Goal: Transaction & Acquisition: Purchase product/service

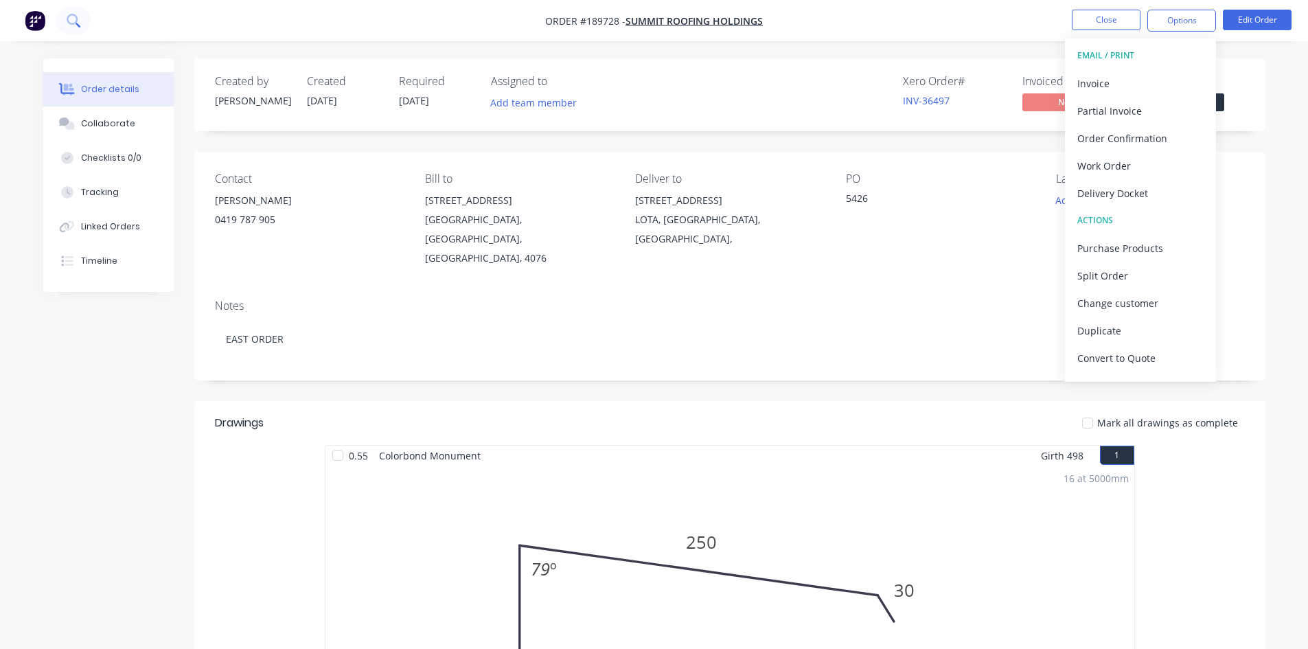
click at [72, 12] on button at bounding box center [73, 20] width 34 height 27
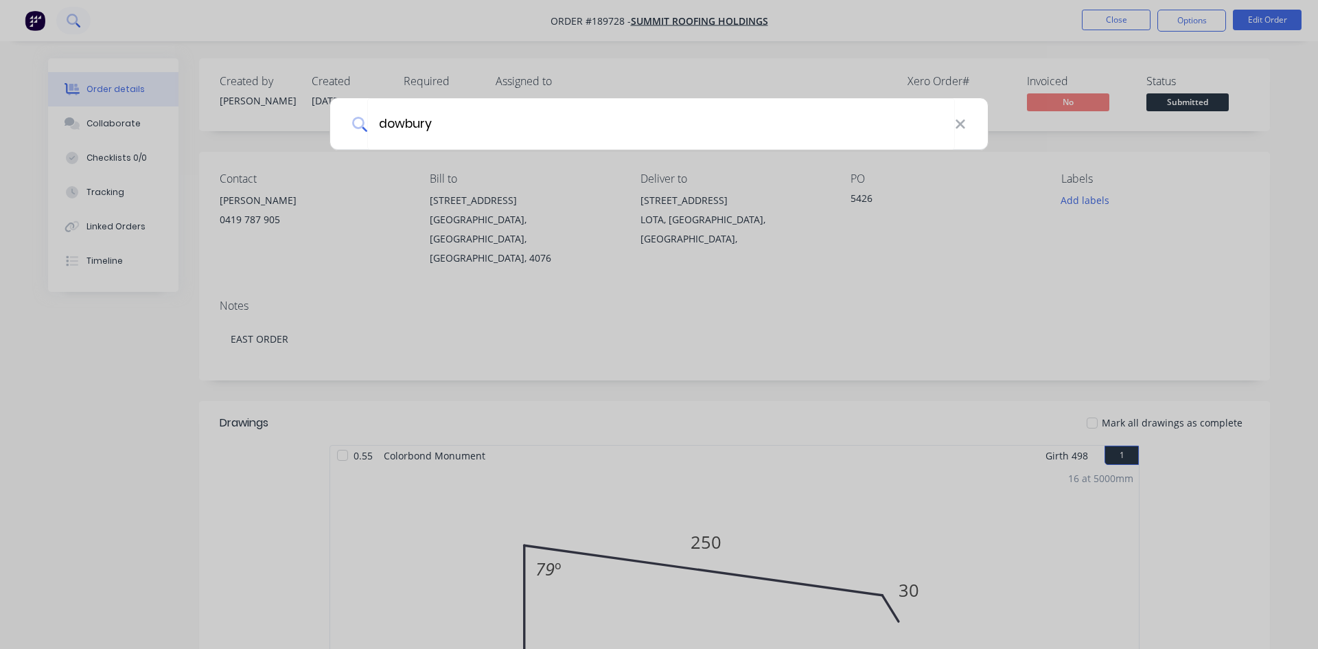
type input "dowbury"
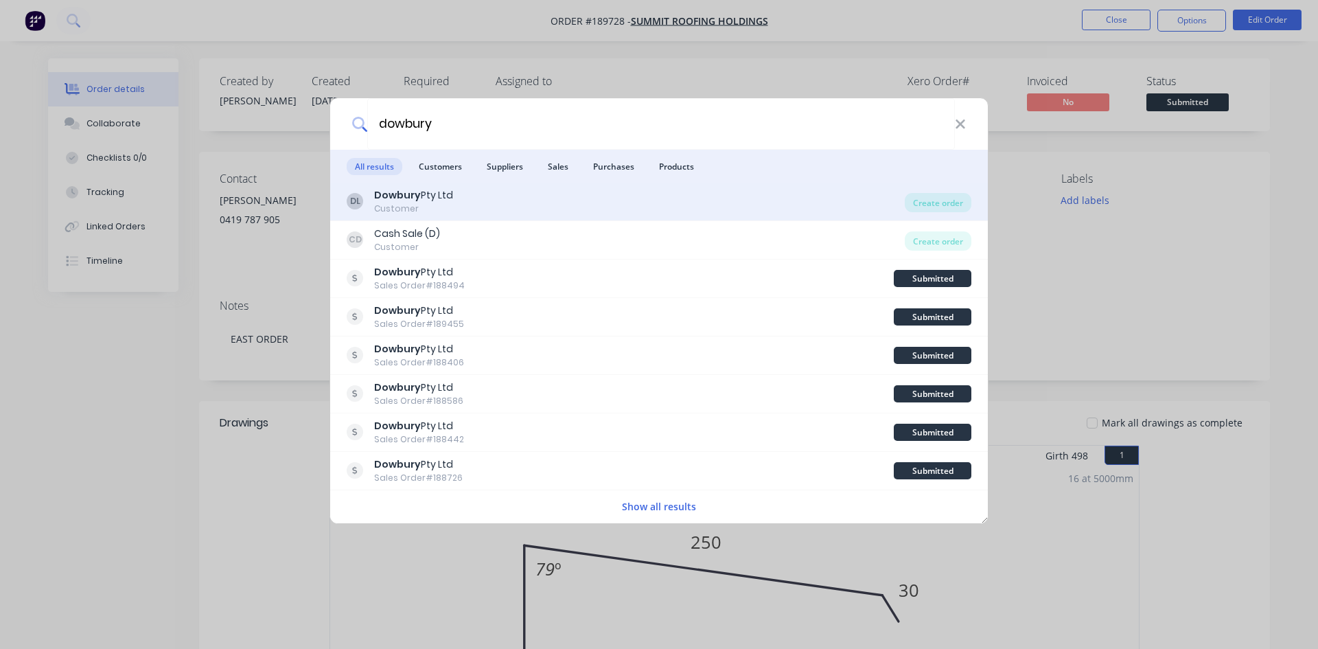
click at [505, 203] on div "DL Dowbury Pty Ltd Customer" at bounding box center [626, 201] width 558 height 27
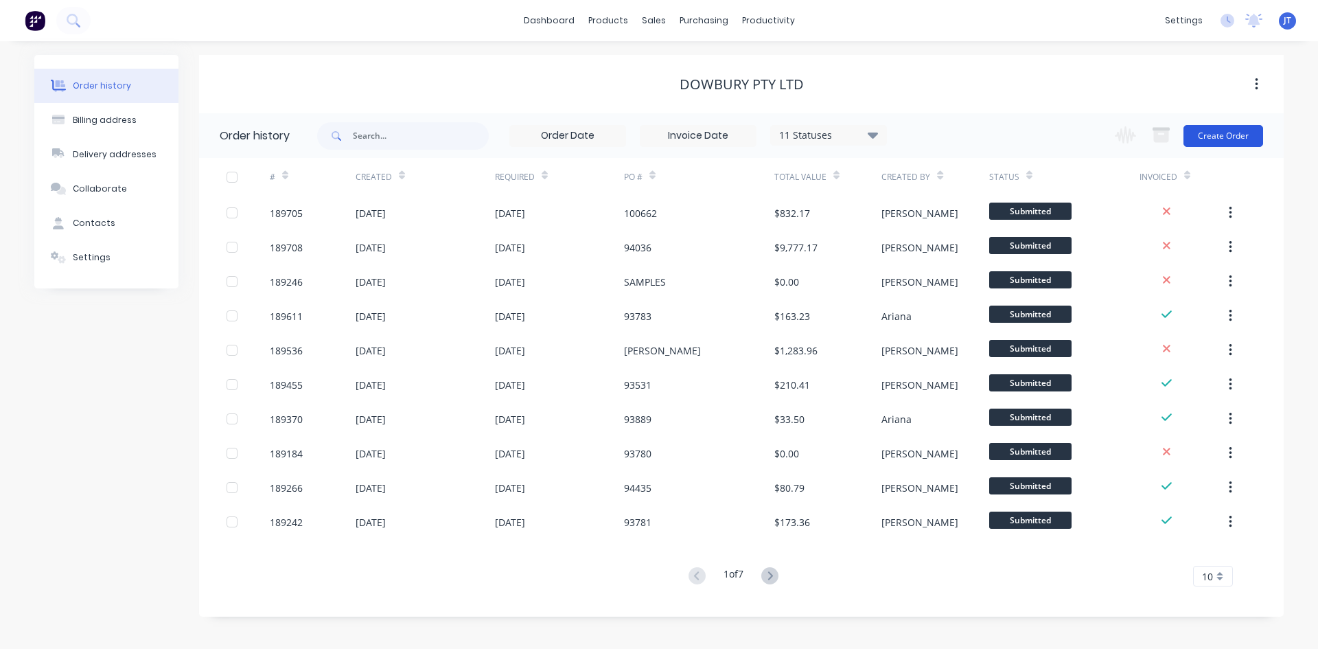
click at [1213, 137] on button "Create Order" at bounding box center [1224, 136] width 80 height 22
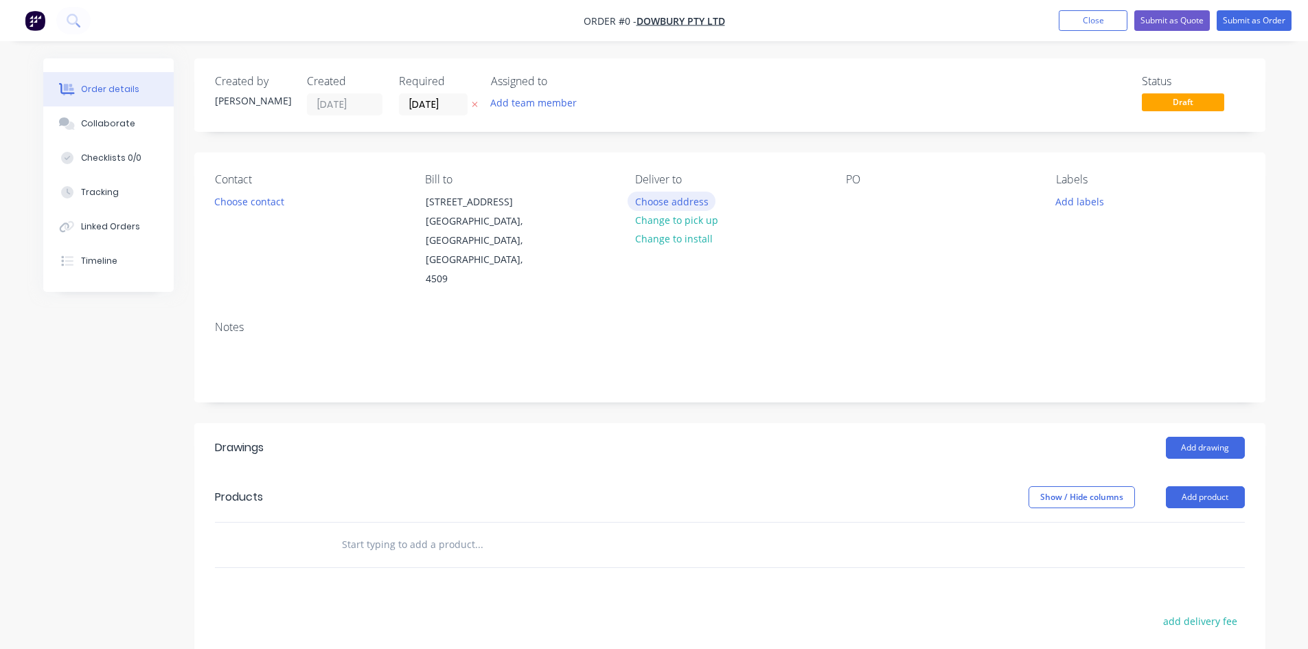
click at [681, 195] on button "Choose address" at bounding box center [672, 201] width 88 height 19
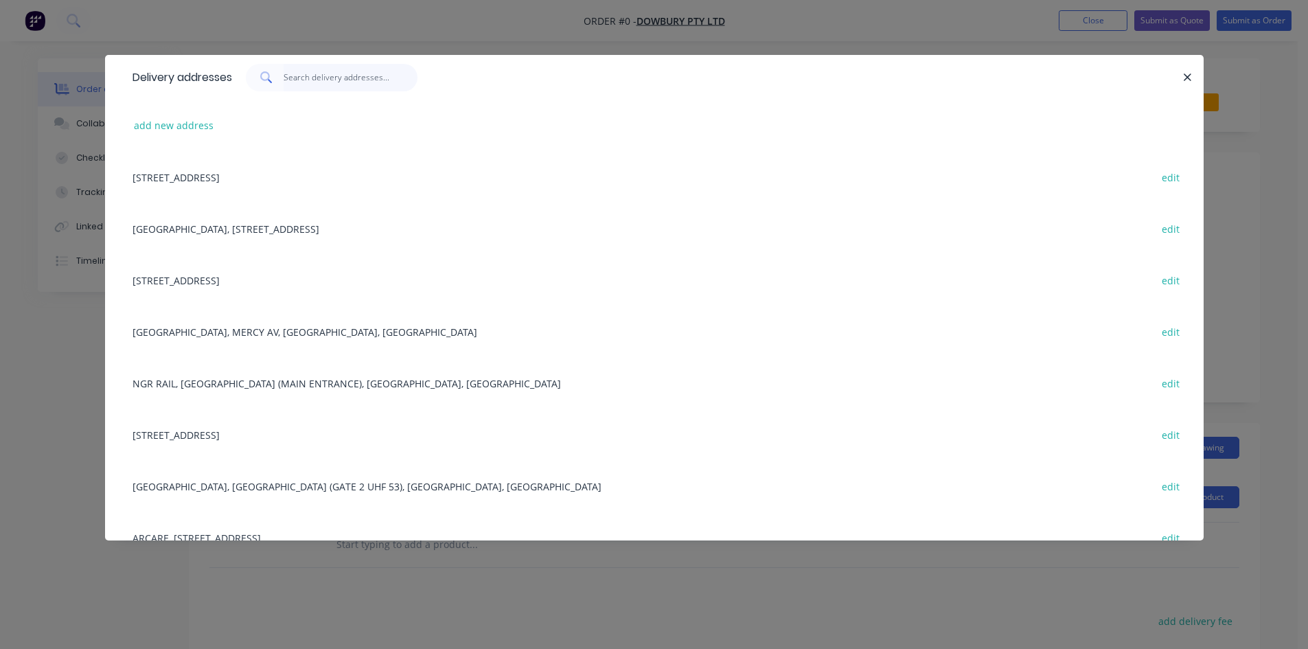
click at [338, 73] on input "text" at bounding box center [351, 77] width 134 height 27
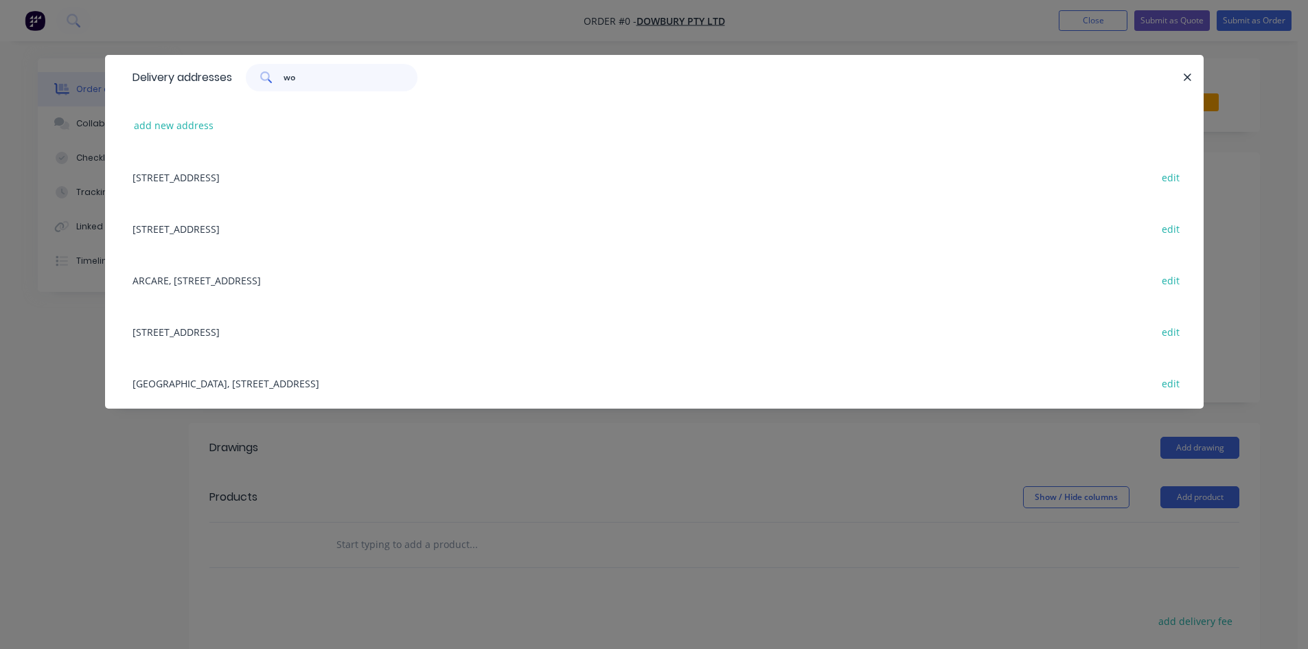
type input "w"
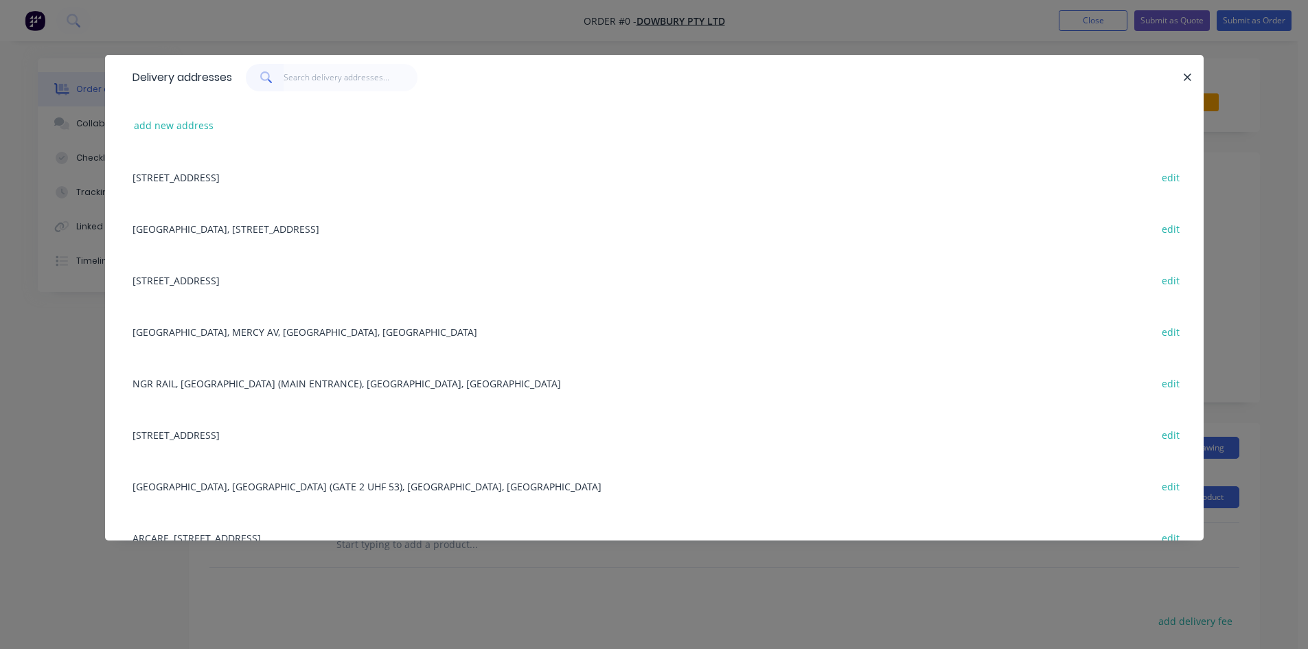
click at [159, 110] on div "add new address" at bounding box center [655, 126] width 1058 height 52
click at [168, 119] on button "add new address" at bounding box center [174, 125] width 94 height 19
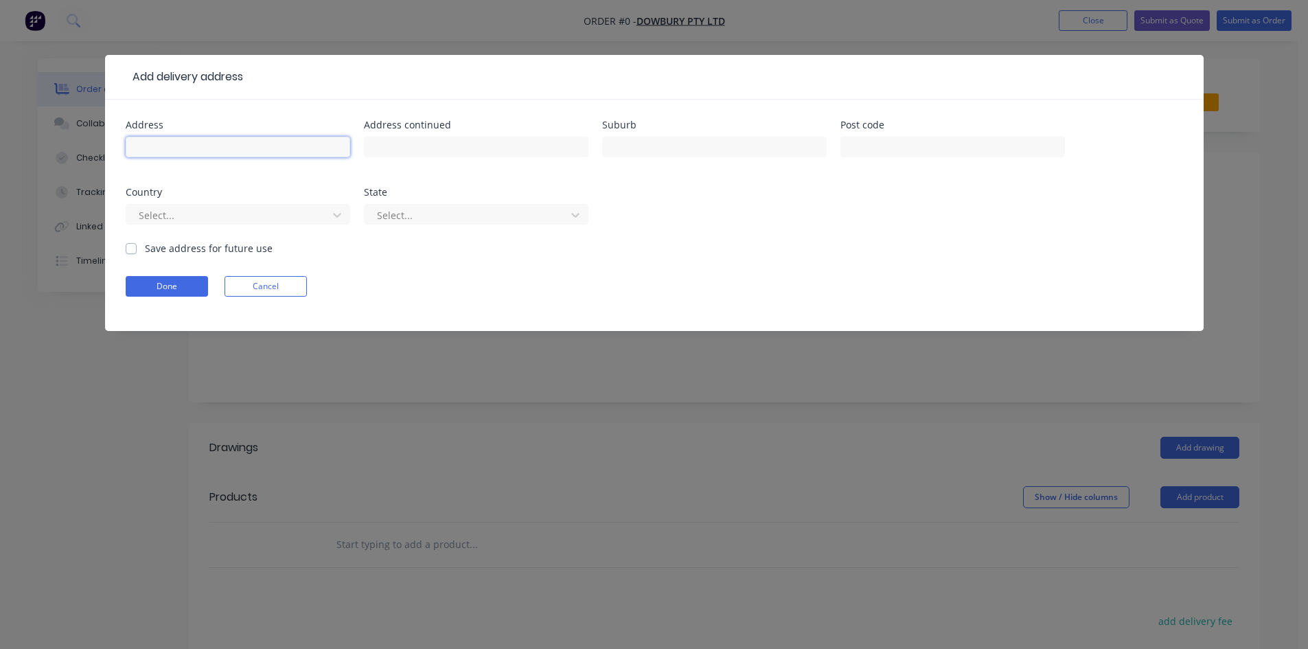
click at [185, 143] on input "text" at bounding box center [238, 147] width 225 height 21
type input "Main St,"
type input "Wooloongabba"
click at [172, 282] on button "Done" at bounding box center [167, 286] width 82 height 21
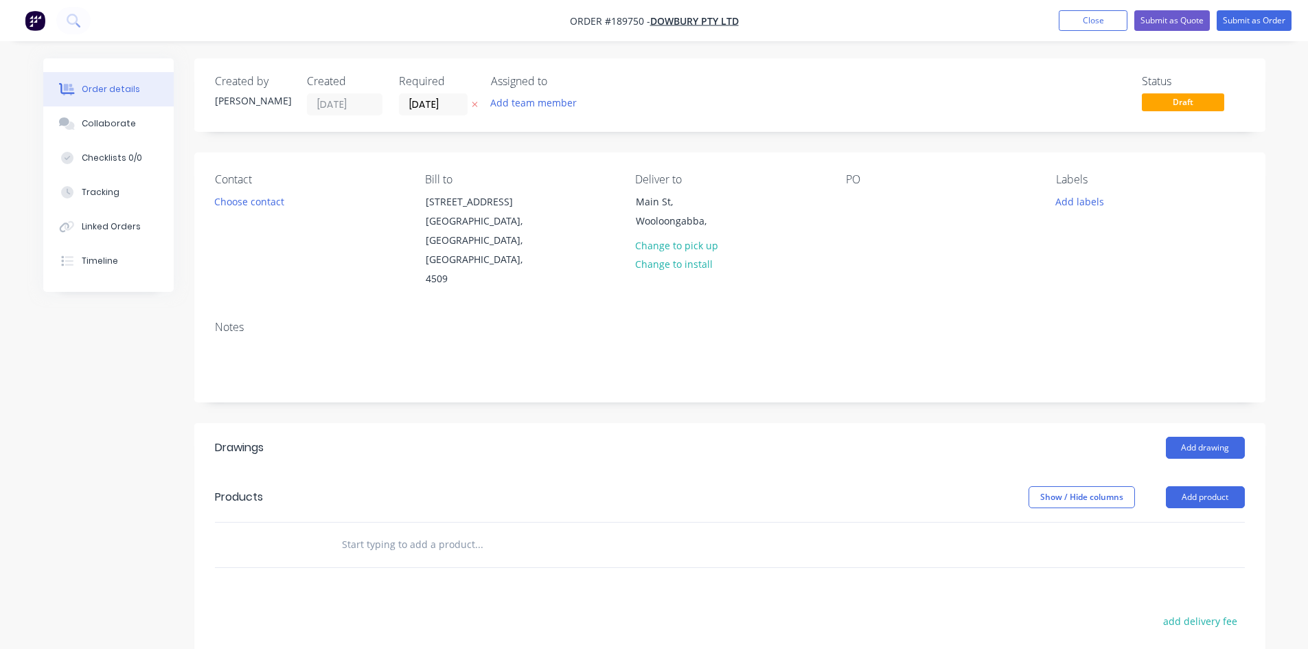
click at [246, 204] on button "Choose contact" at bounding box center [249, 201] width 84 height 19
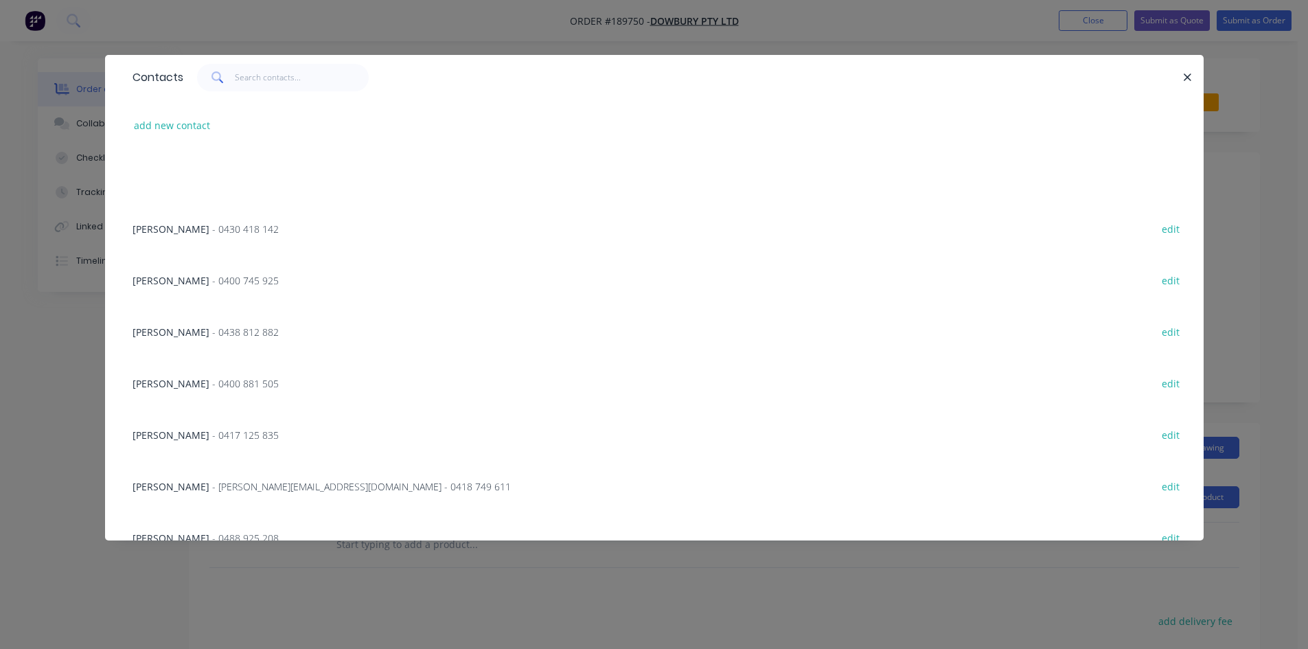
scroll to position [229, 0]
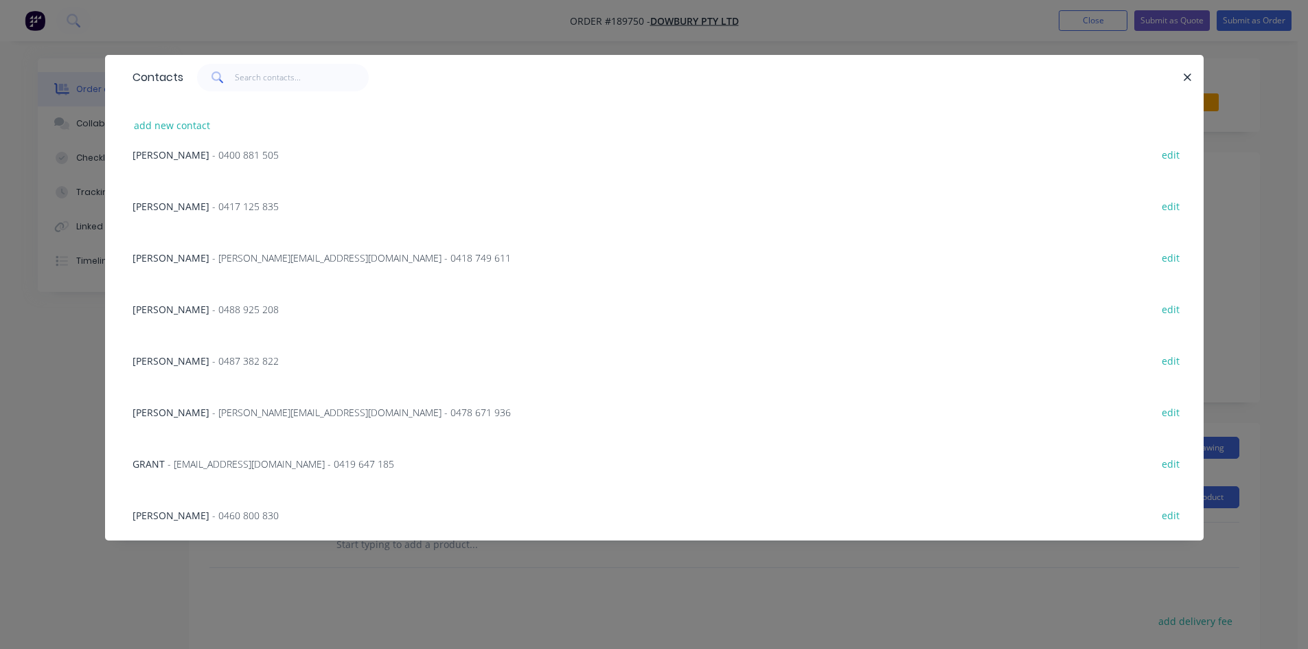
click at [283, 517] on div "[PERSON_NAME] - 0460 800 830 edit" at bounding box center [655, 515] width 1058 height 52
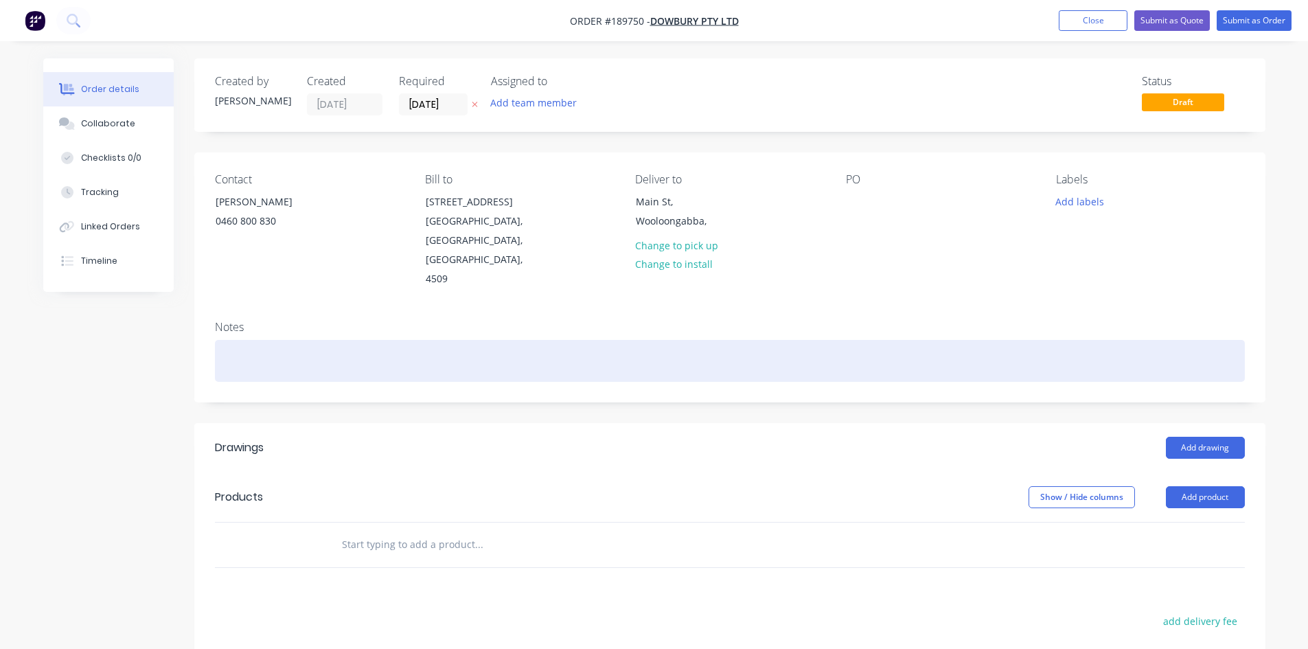
click at [255, 348] on div at bounding box center [730, 361] width 1030 height 42
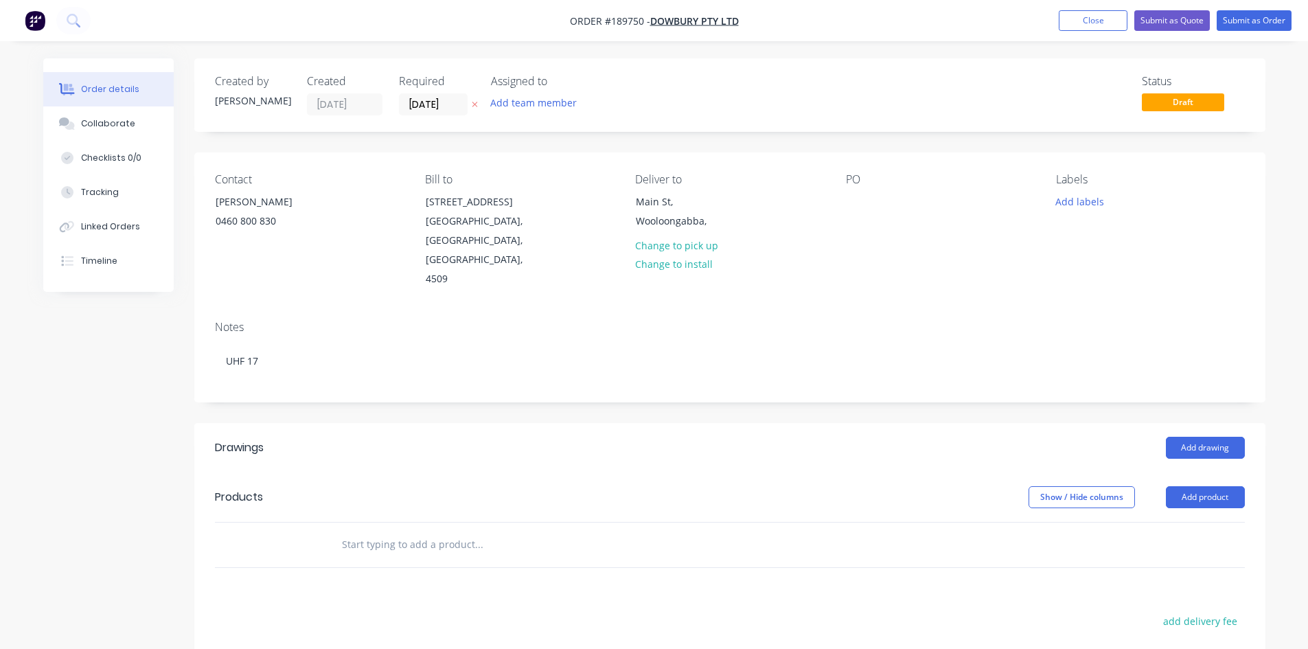
click at [842, 201] on div "Contact [PERSON_NAME] [PHONE_NUMBER] Bill to [STREET_ADDRESS] Deliver to [GEOGR…" at bounding box center [729, 230] width 1071 height 157
click at [846, 196] on div at bounding box center [857, 202] width 22 height 20
click at [425, 100] on input "[DATE]" at bounding box center [433, 104] width 67 height 21
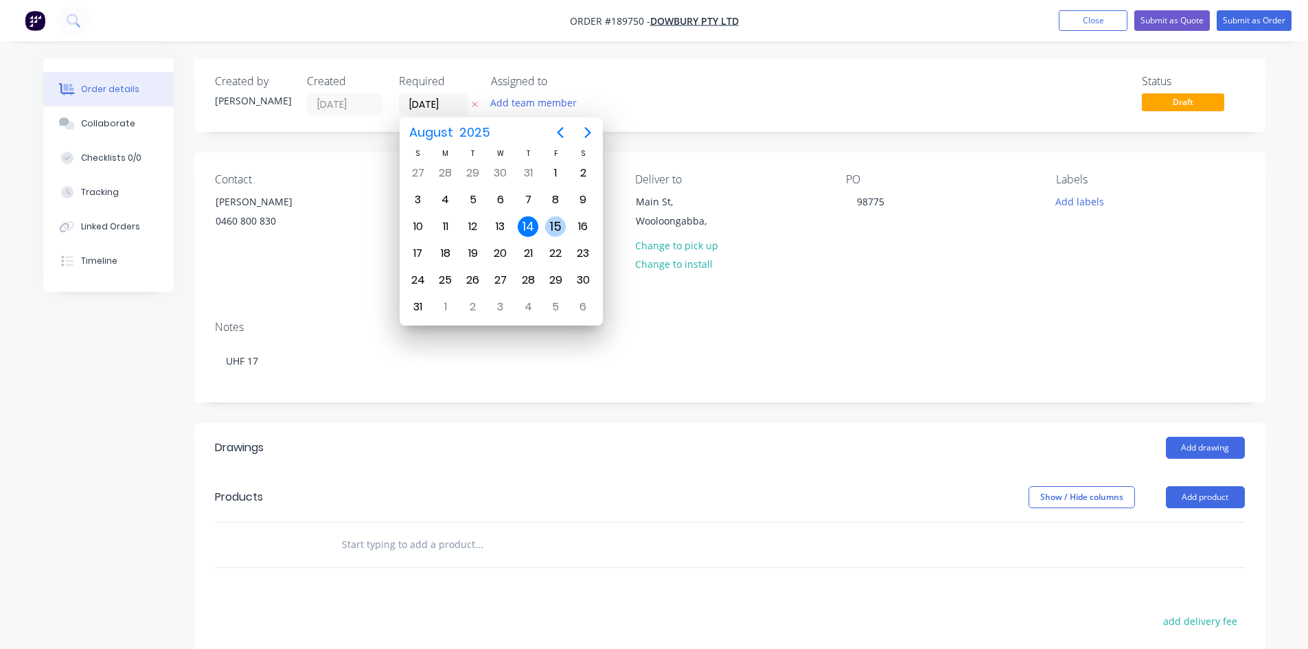
click at [556, 219] on div "15" at bounding box center [555, 226] width 21 height 21
type input "[DATE]"
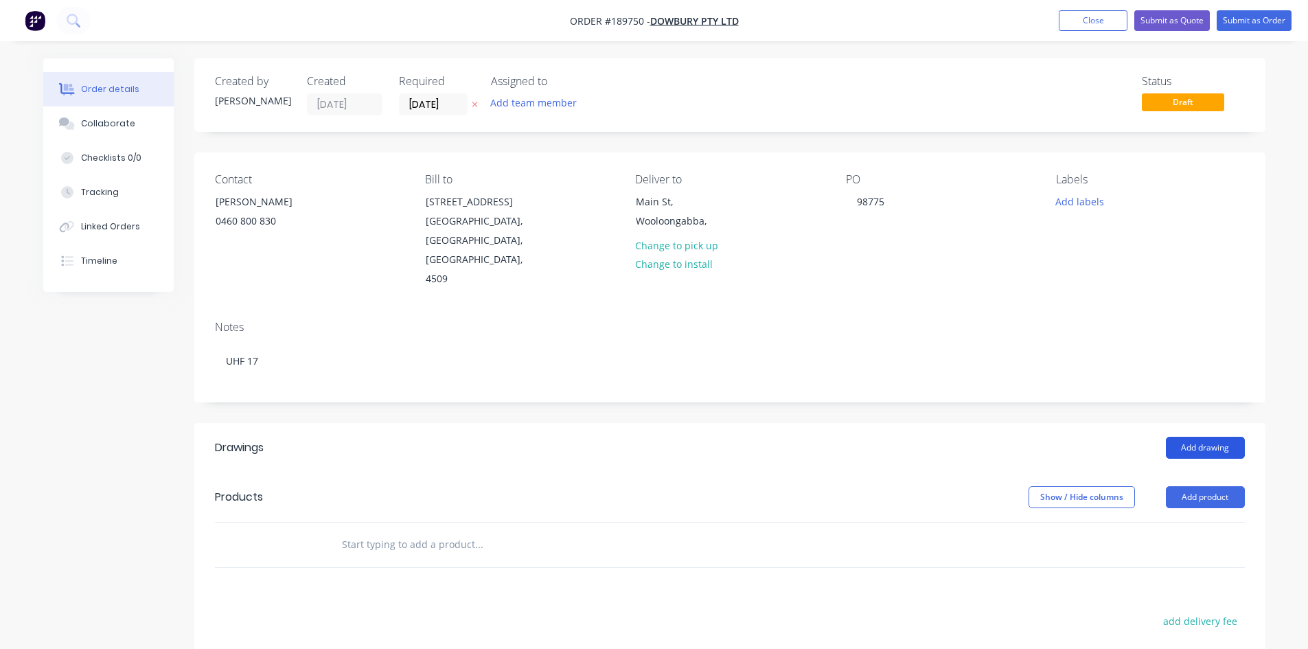
click at [1213, 437] on button "Add drawing" at bounding box center [1205, 448] width 79 height 22
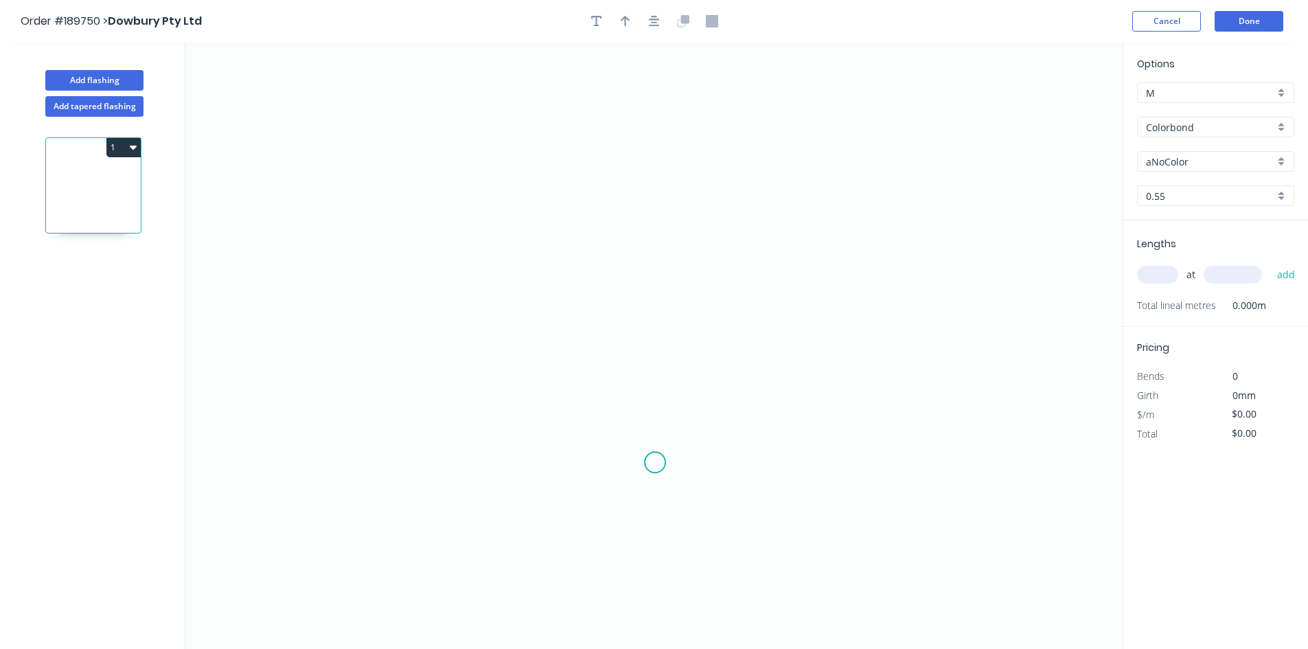
click at [657, 462] on icon "0" at bounding box center [653, 346] width 937 height 606
click at [254, 453] on icon "0" at bounding box center [653, 346] width 937 height 606
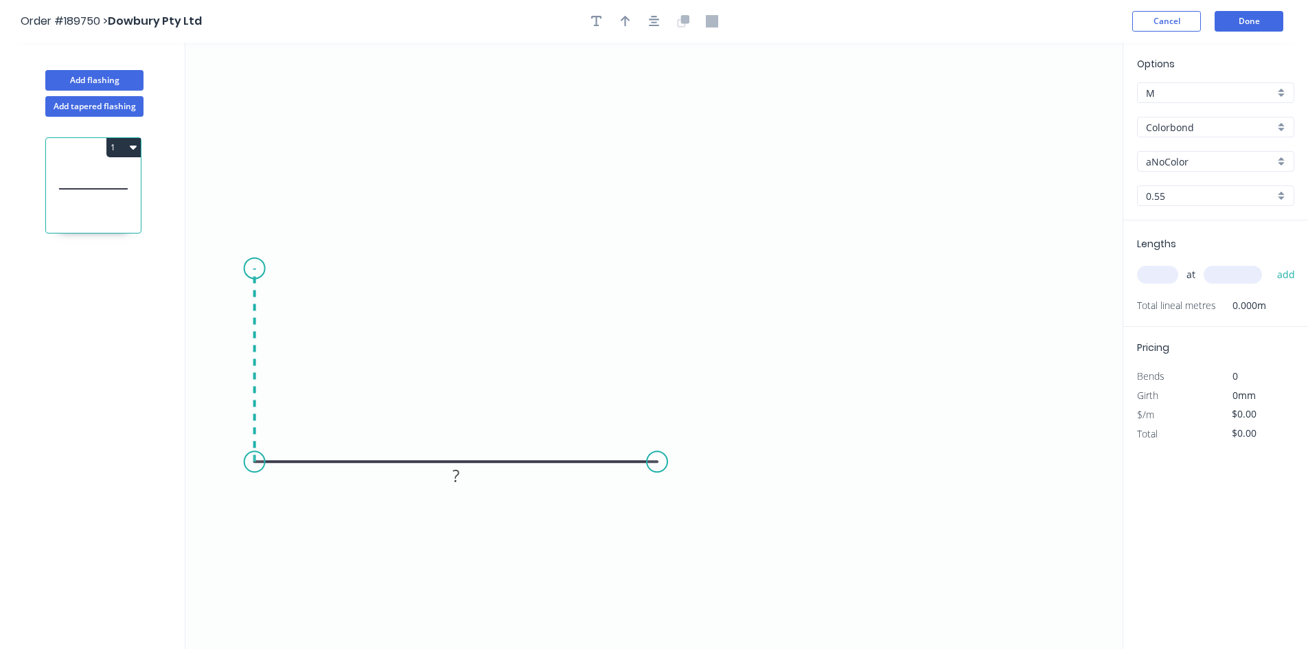
click at [258, 268] on icon "0 ?" at bounding box center [653, 346] width 937 height 606
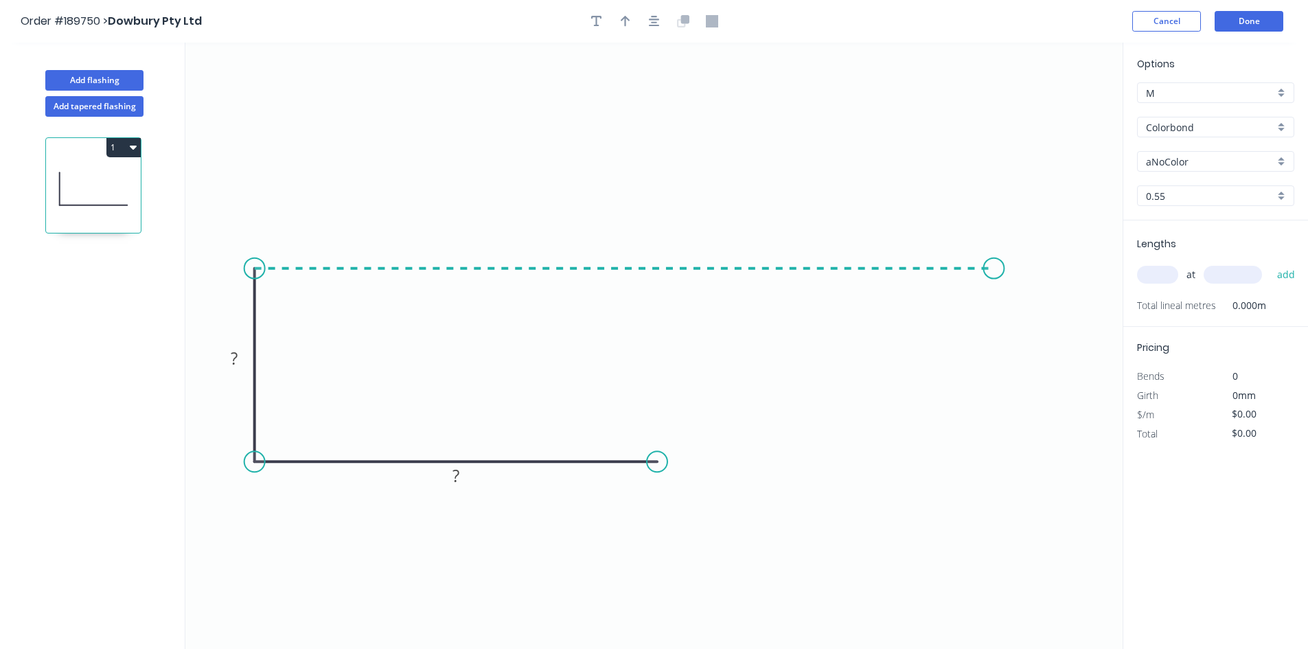
click at [994, 305] on icon "0 ? ?" at bounding box center [653, 346] width 937 height 606
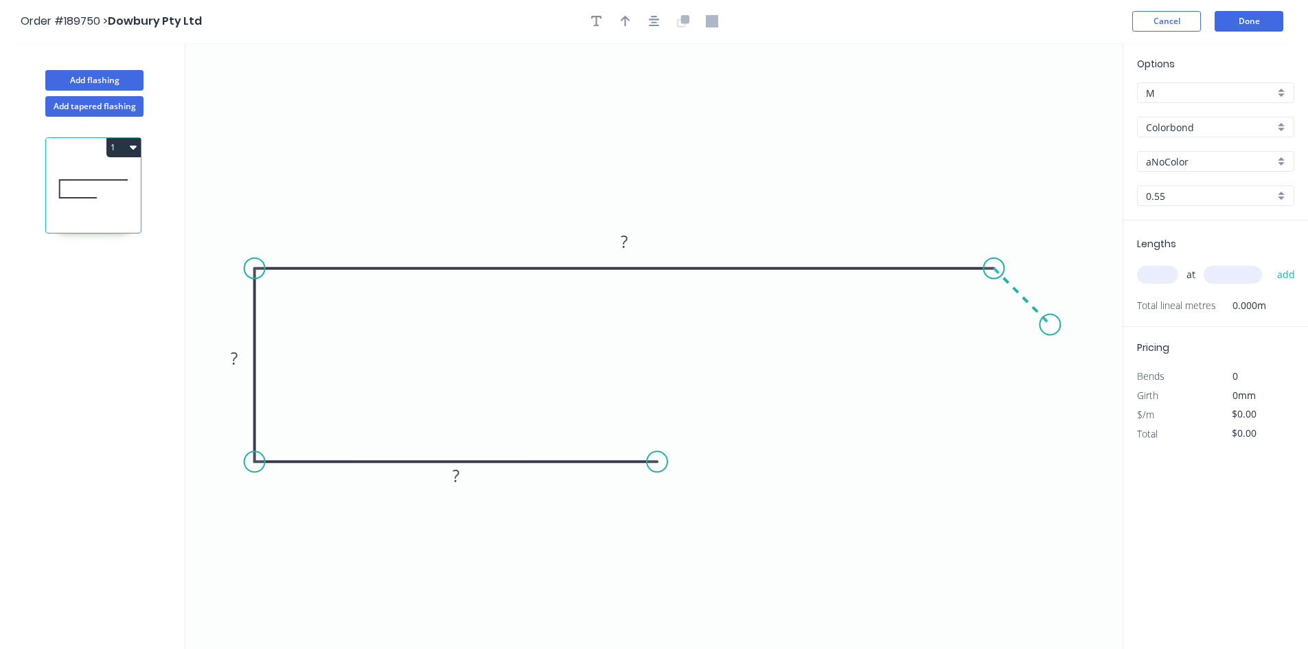
click at [1051, 322] on icon "0 ? ? ?" at bounding box center [653, 346] width 937 height 606
click at [1051, 322] on circle at bounding box center [1050, 325] width 21 height 21
click at [688, 501] on div "Crush & Fold" at bounding box center [730, 506] width 138 height 28
drag, startPoint x: 658, startPoint y: 495, endPoint x: 717, endPoint y: 470, distance: 64.0
click at [717, 470] on icon "0 CF 10 ? ? ? ?" at bounding box center [653, 346] width 937 height 606
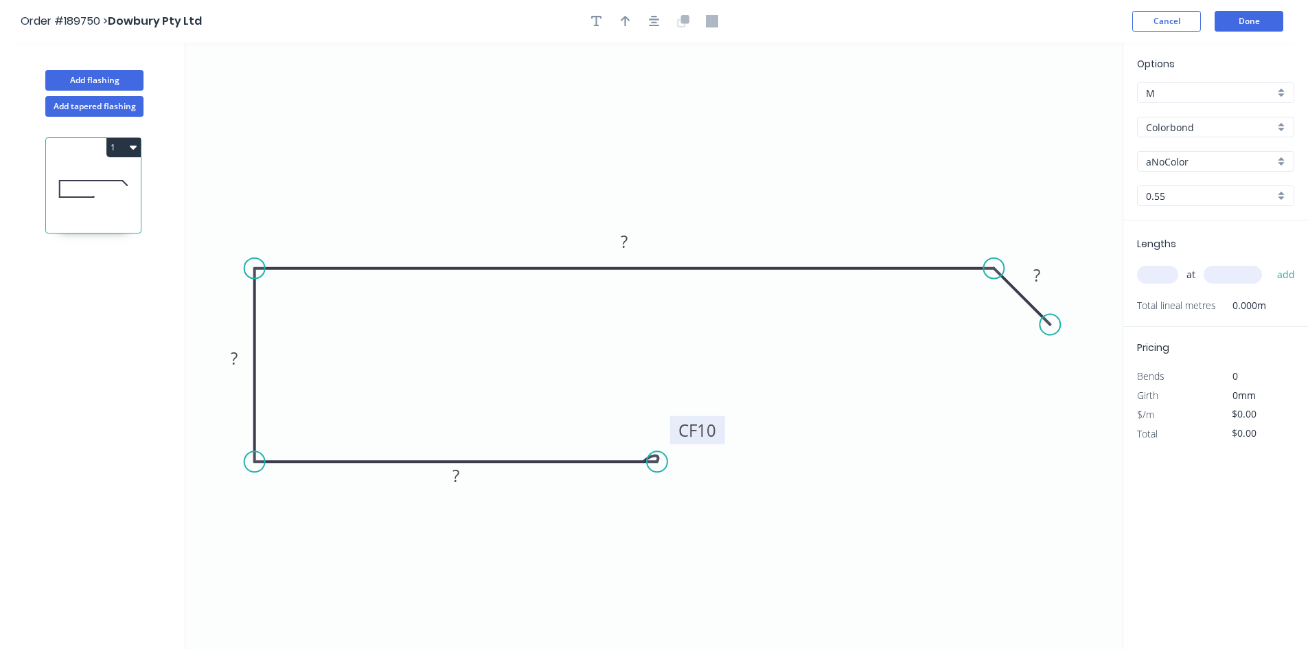
drag, startPoint x: 663, startPoint y: 493, endPoint x: 723, endPoint y: 436, distance: 82.6
click at [723, 436] on rect at bounding box center [697, 430] width 55 height 28
click at [707, 431] on tspan "10" at bounding box center [707, 427] width 19 height 23
type input "$14.46"
click at [1156, 287] on div "at add" at bounding box center [1217, 274] width 160 height 37
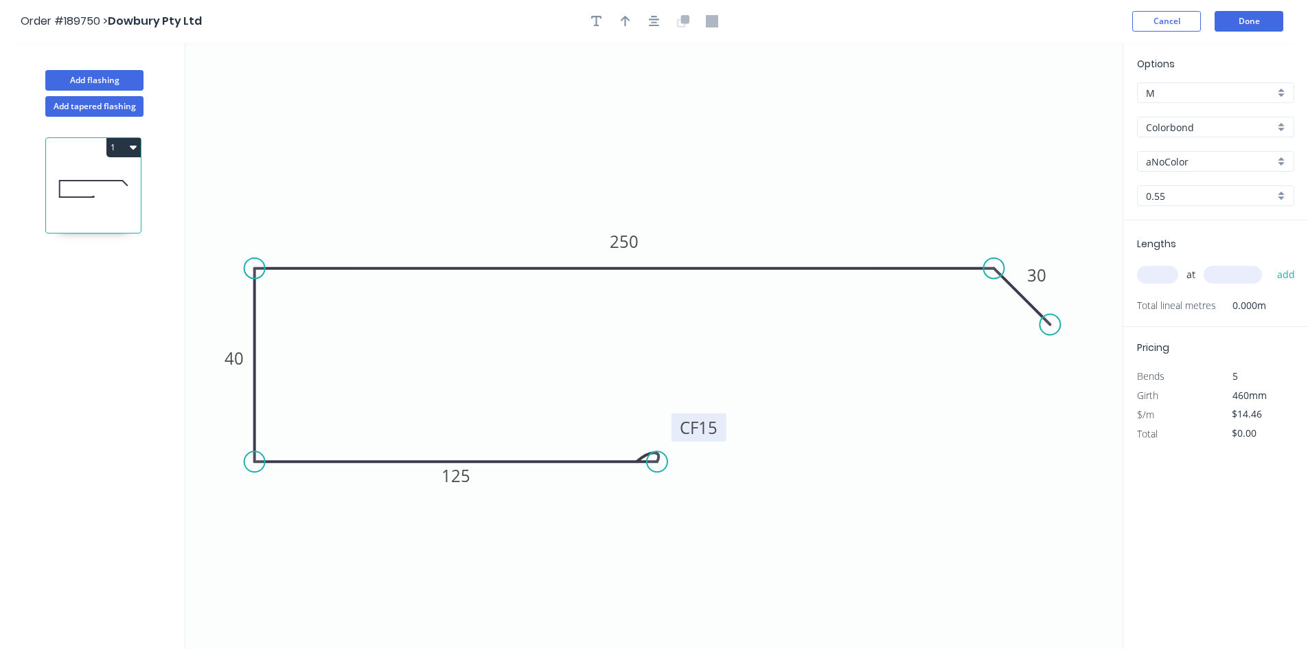
click at [1154, 279] on input "text" at bounding box center [1157, 275] width 41 height 18
type input "1"
type input "3000"
click at [1270, 263] on button "add" at bounding box center [1286, 274] width 32 height 23
type input "$43.38"
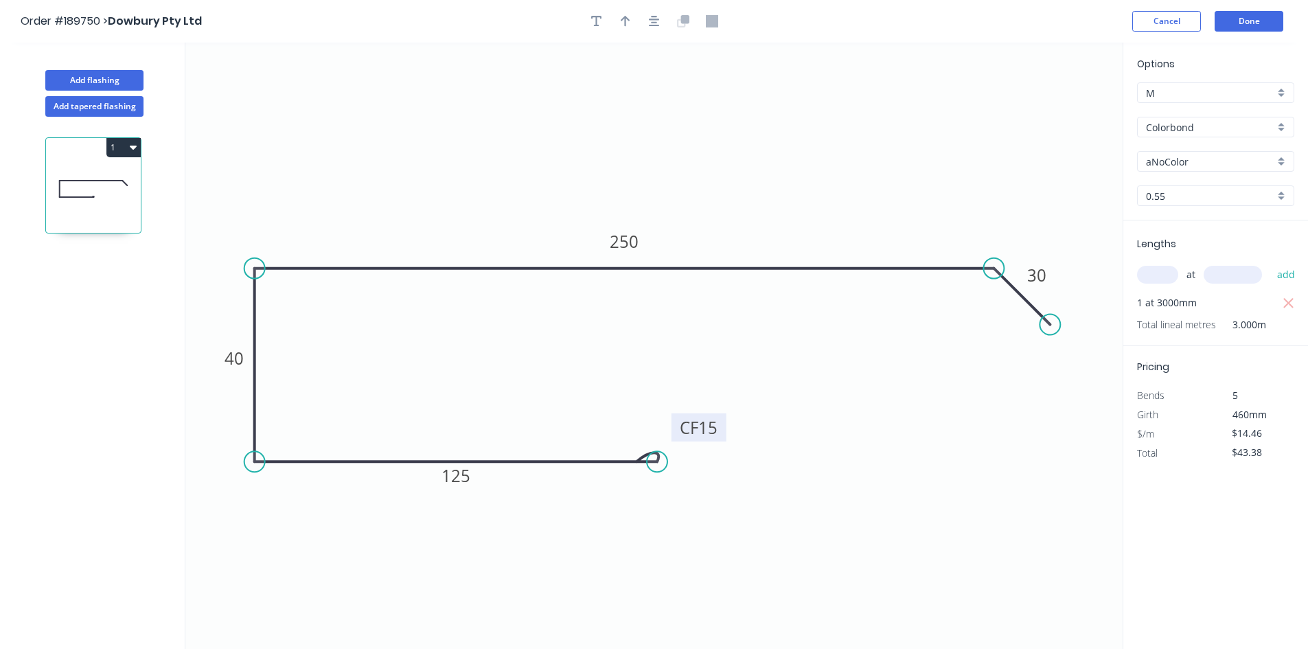
click at [1208, 161] on input "aNoColor" at bounding box center [1210, 162] width 128 height 14
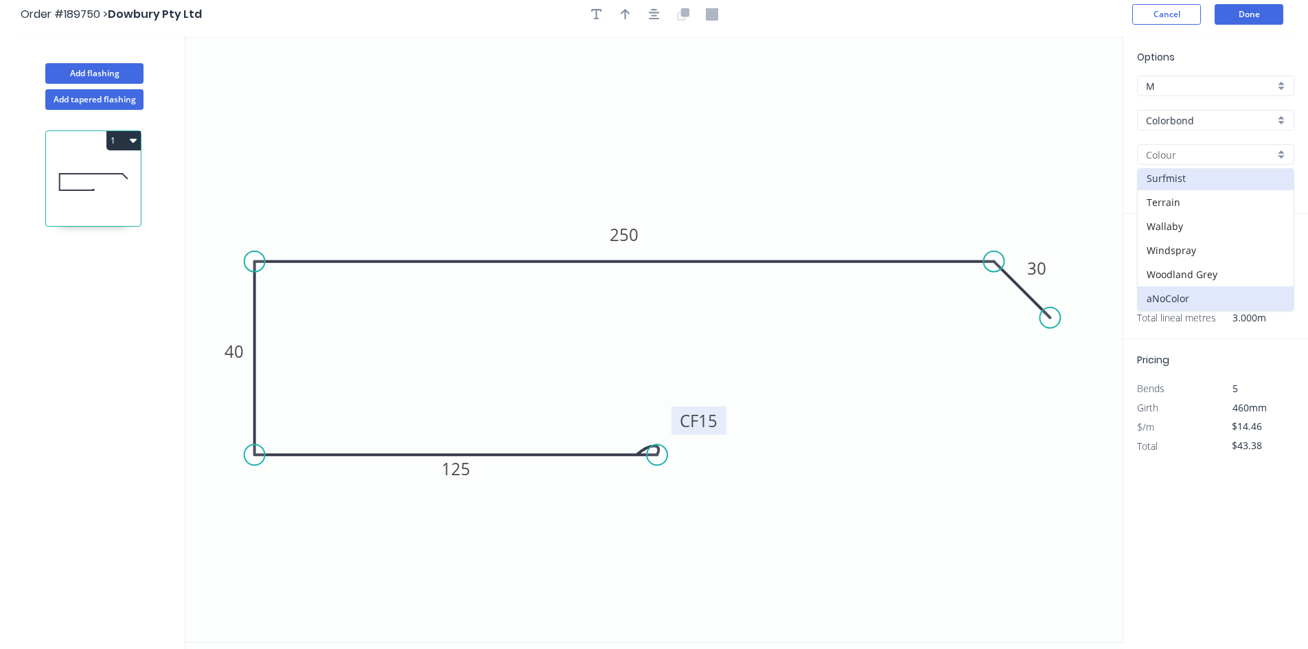
scroll to position [25, 0]
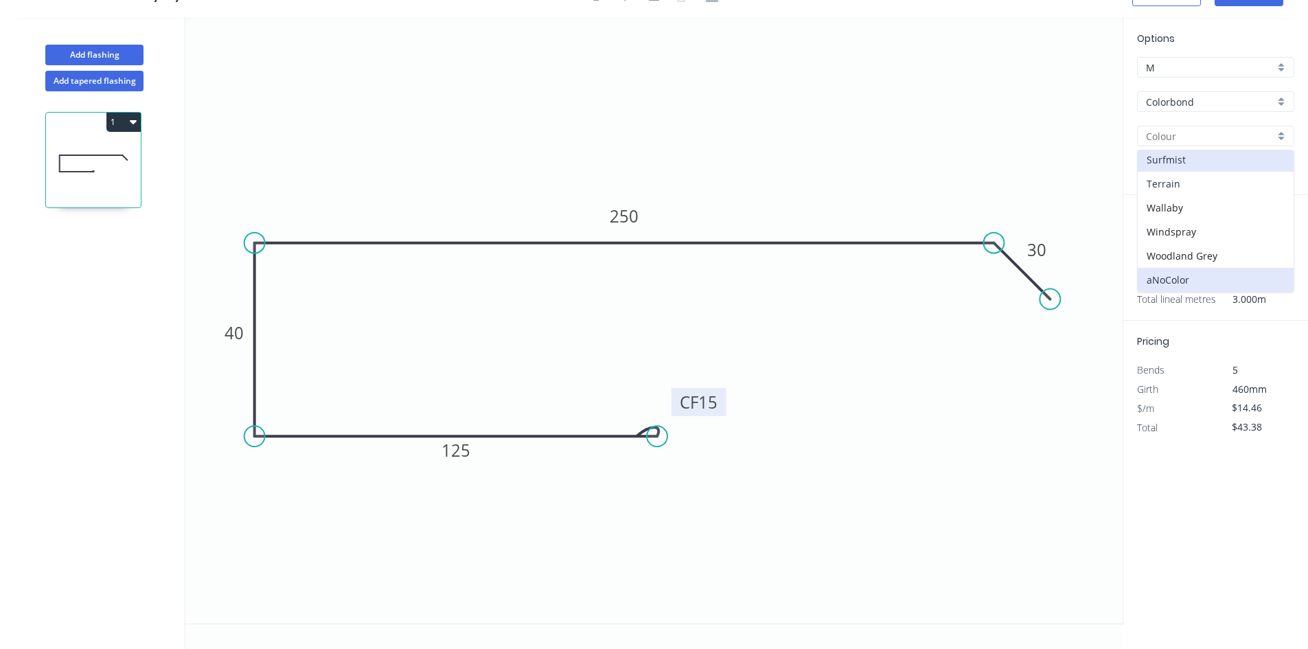
click at [1204, 182] on div "Terrain" at bounding box center [1216, 184] width 156 height 24
type input "Terrain"
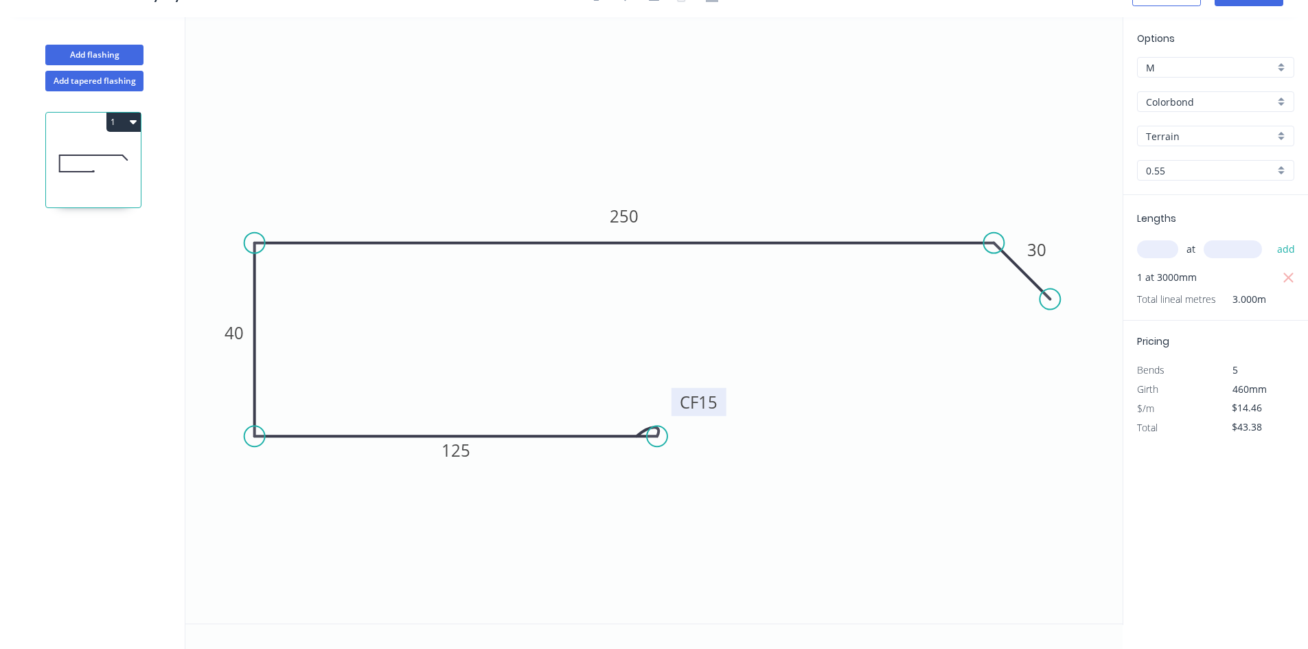
click at [1201, 142] on input "Terrain" at bounding box center [1210, 136] width 128 height 14
click at [1194, 163] on div "Surfmist" at bounding box center [1216, 160] width 156 height 24
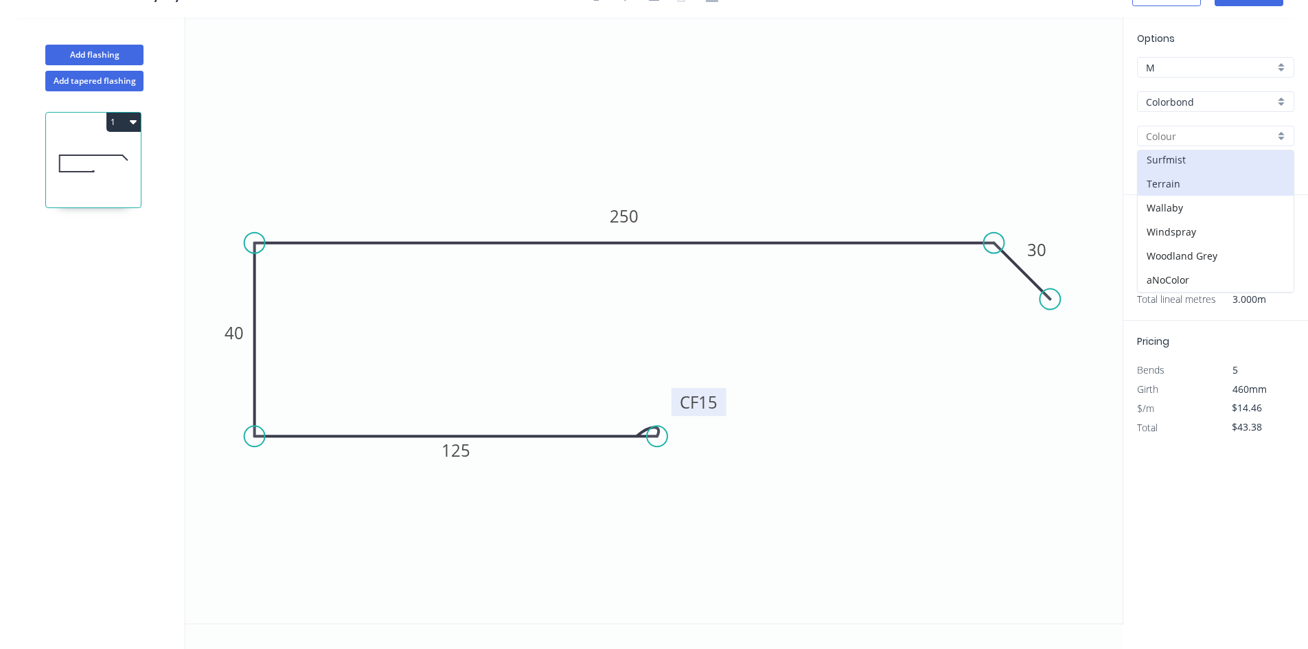
type input "Surfmist"
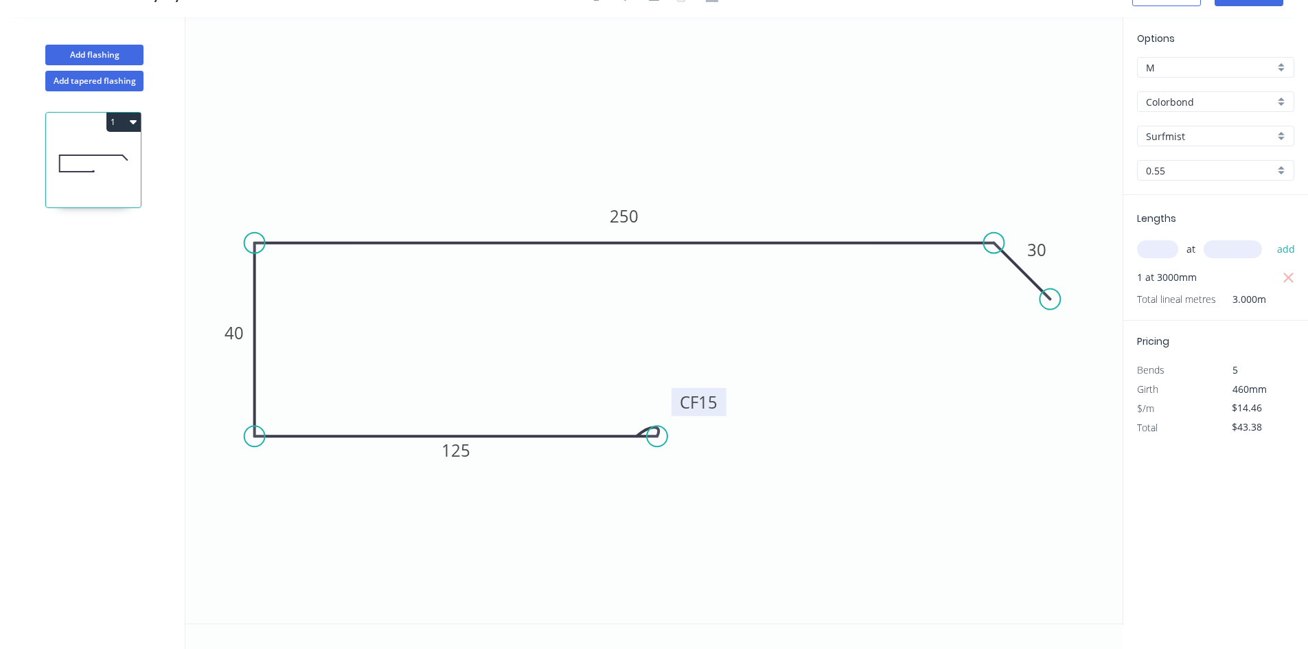
click at [1161, 238] on div "at add" at bounding box center [1217, 249] width 160 height 23
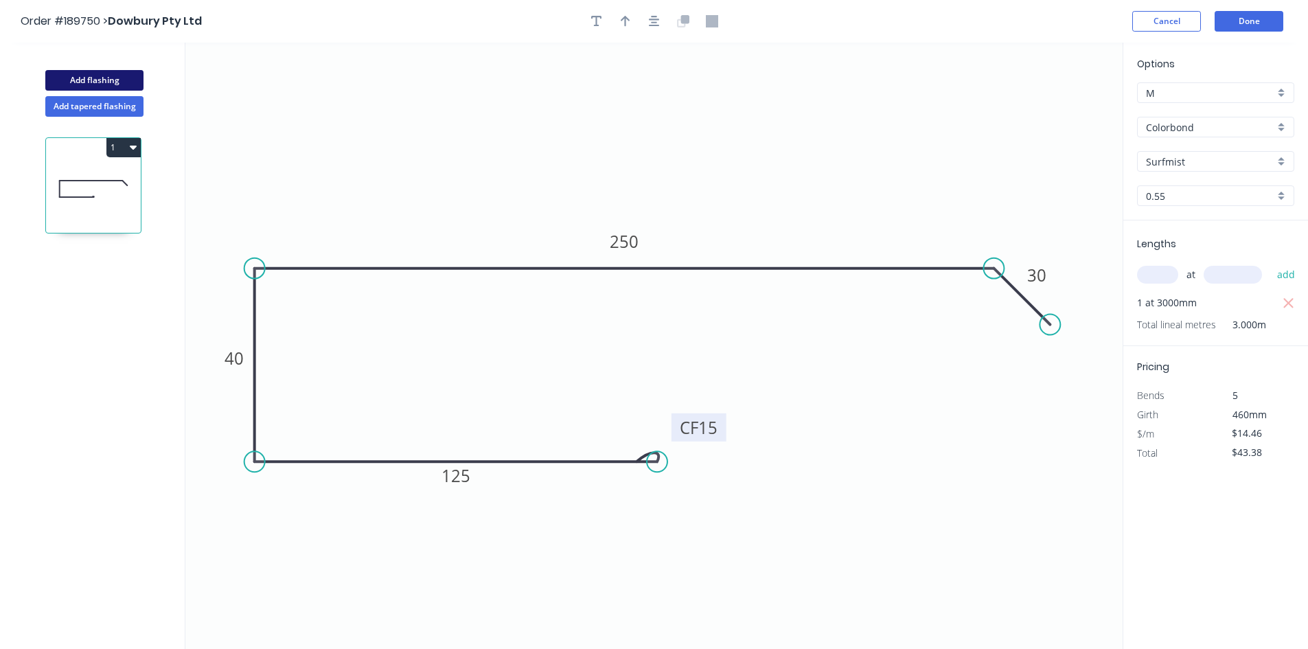
click at [132, 80] on button "Add flashing" at bounding box center [94, 80] width 98 height 21
type input "$0.00"
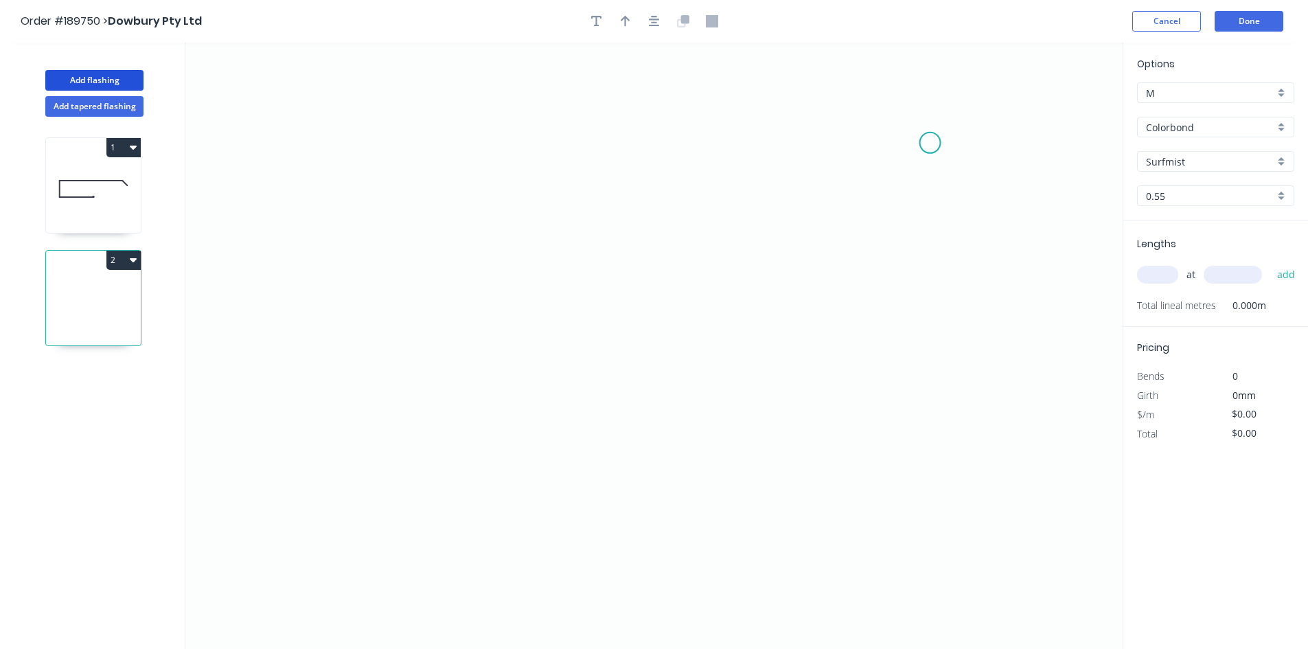
click at [930, 143] on icon "0" at bounding box center [653, 346] width 937 height 606
click at [939, 144] on circle at bounding box center [930, 143] width 21 height 21
click at [344, 146] on icon "0" at bounding box center [653, 346] width 937 height 606
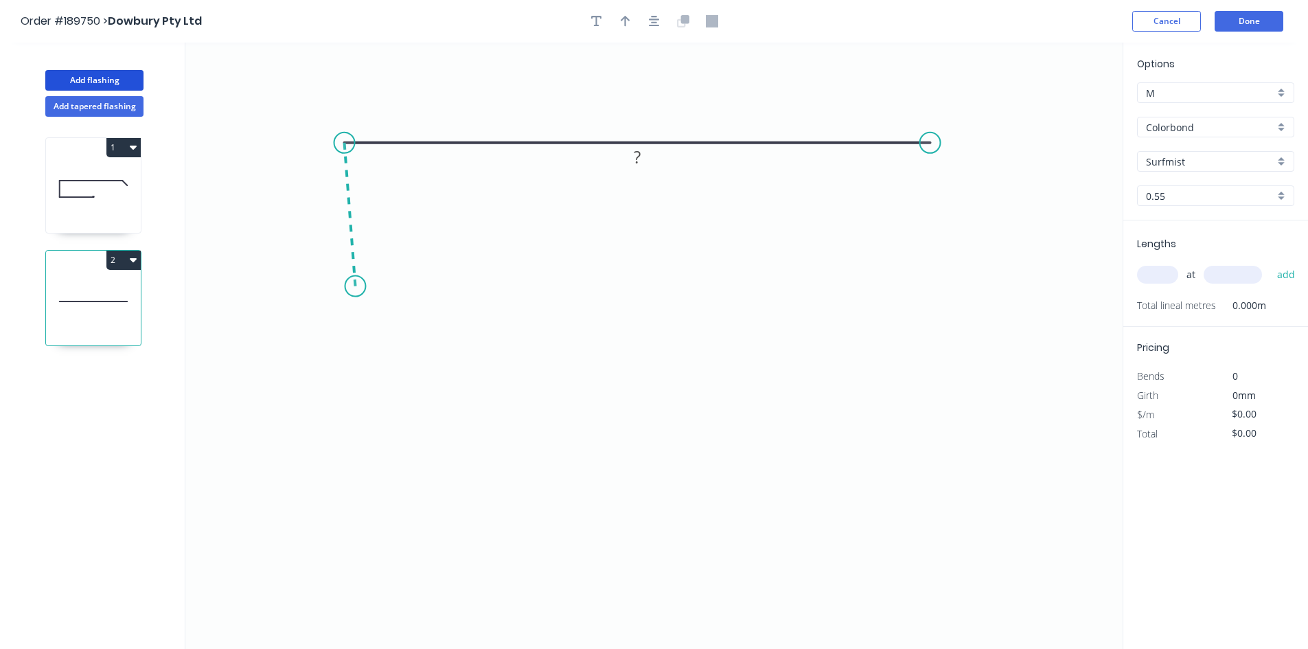
click at [355, 286] on icon "0 ?" at bounding box center [653, 346] width 937 height 606
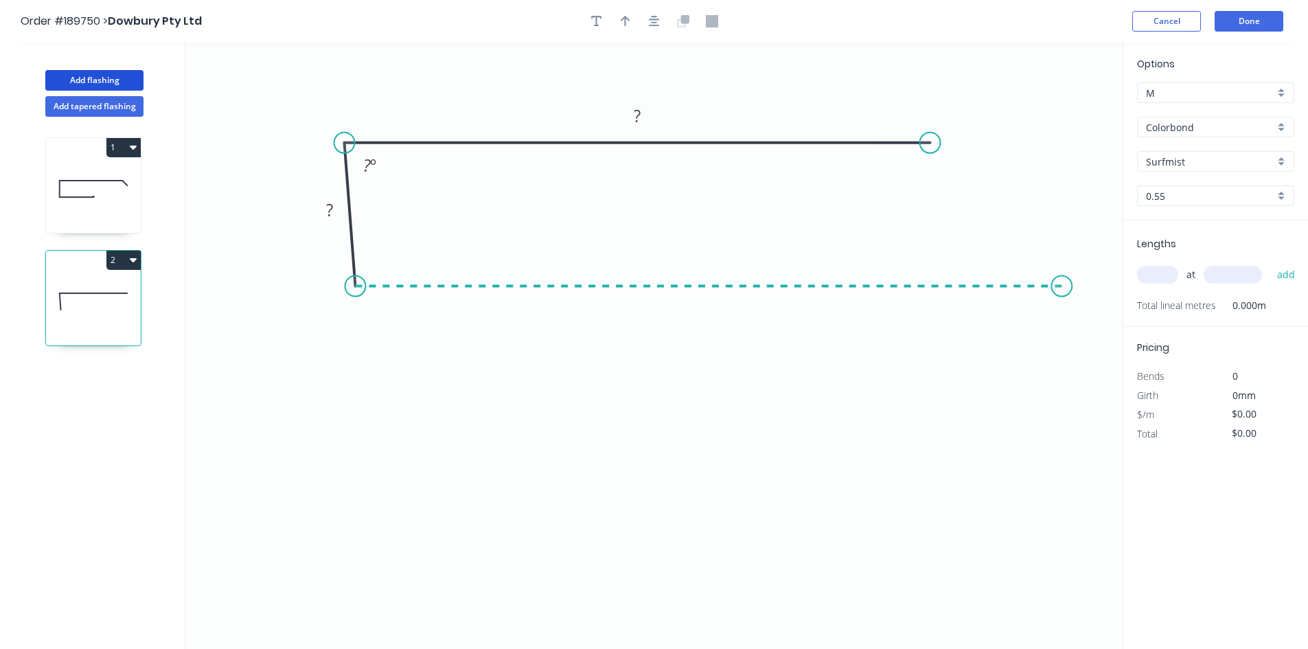
click at [1062, 279] on icon "0 ? ? ? º" at bounding box center [653, 346] width 937 height 606
click at [1062, 279] on circle at bounding box center [1061, 286] width 21 height 21
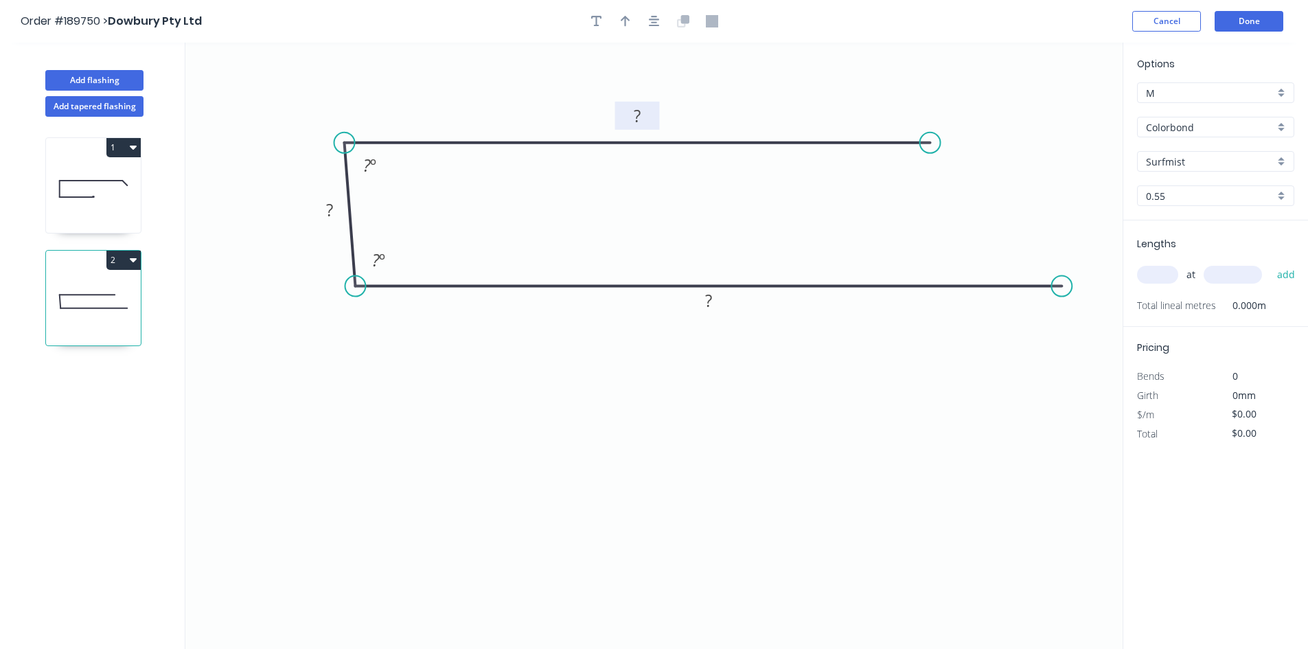
click at [635, 119] on tspan "?" at bounding box center [637, 115] width 7 height 23
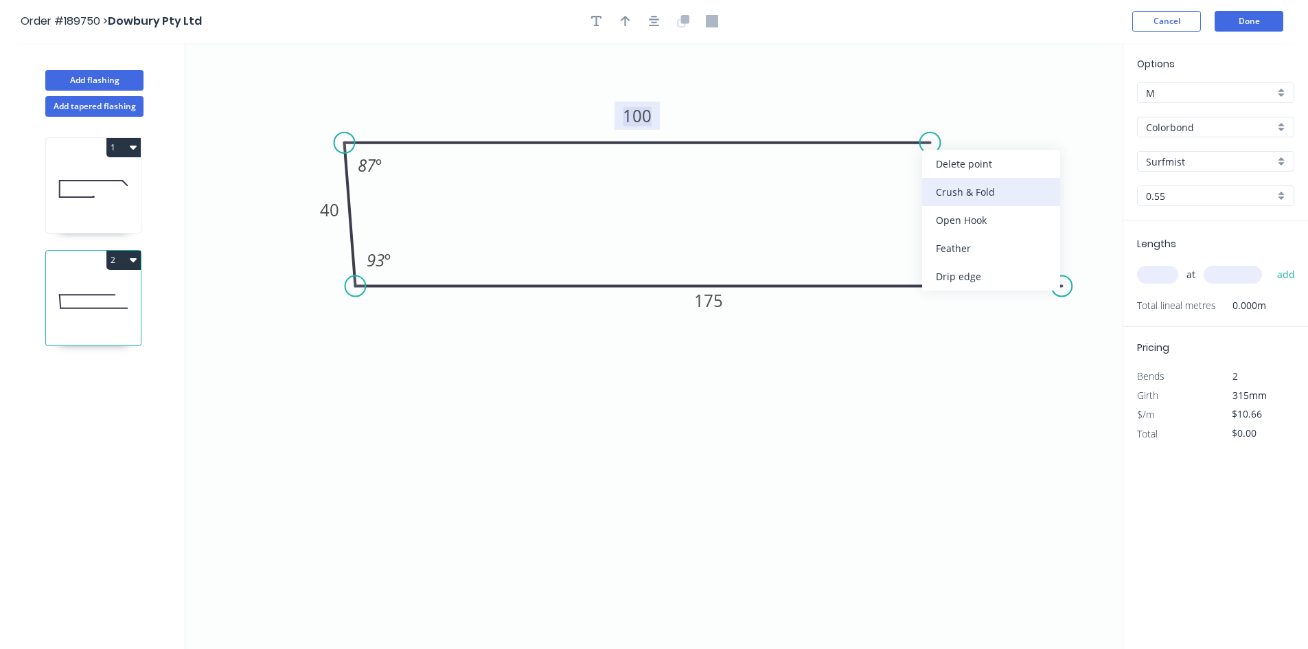
click at [951, 181] on div "Crush & Fold" at bounding box center [991, 192] width 138 height 28
type input "$12.03"
click at [950, 179] on div "Flip bend" at bounding box center [1004, 188] width 138 height 28
drag, startPoint x: 975, startPoint y: 168, endPoint x: 998, endPoint y: 187, distance: 29.3
click at [998, 187] on rect at bounding box center [971, 184] width 55 height 28
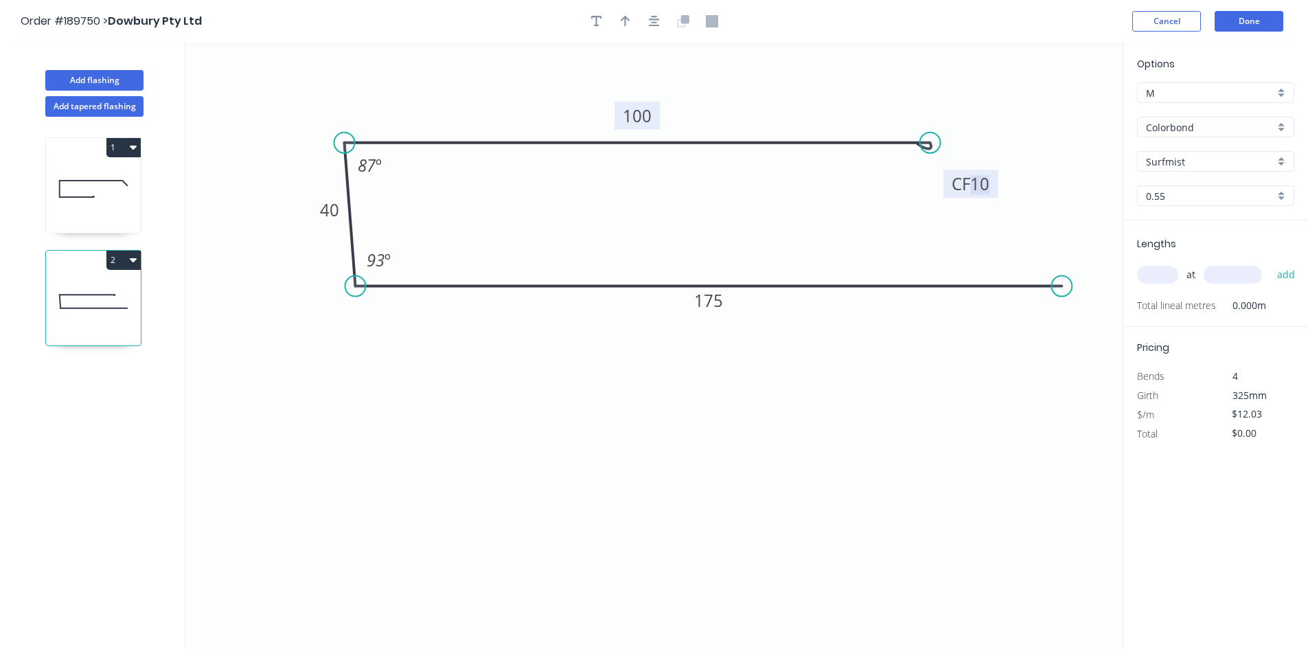
click at [981, 182] on tspan "10" at bounding box center [979, 183] width 19 height 23
click at [351, 291] on circle at bounding box center [344, 286] width 21 height 21
click at [1161, 274] on input "text" at bounding box center [1157, 275] width 41 height 18
type input "1"
type input "5400"
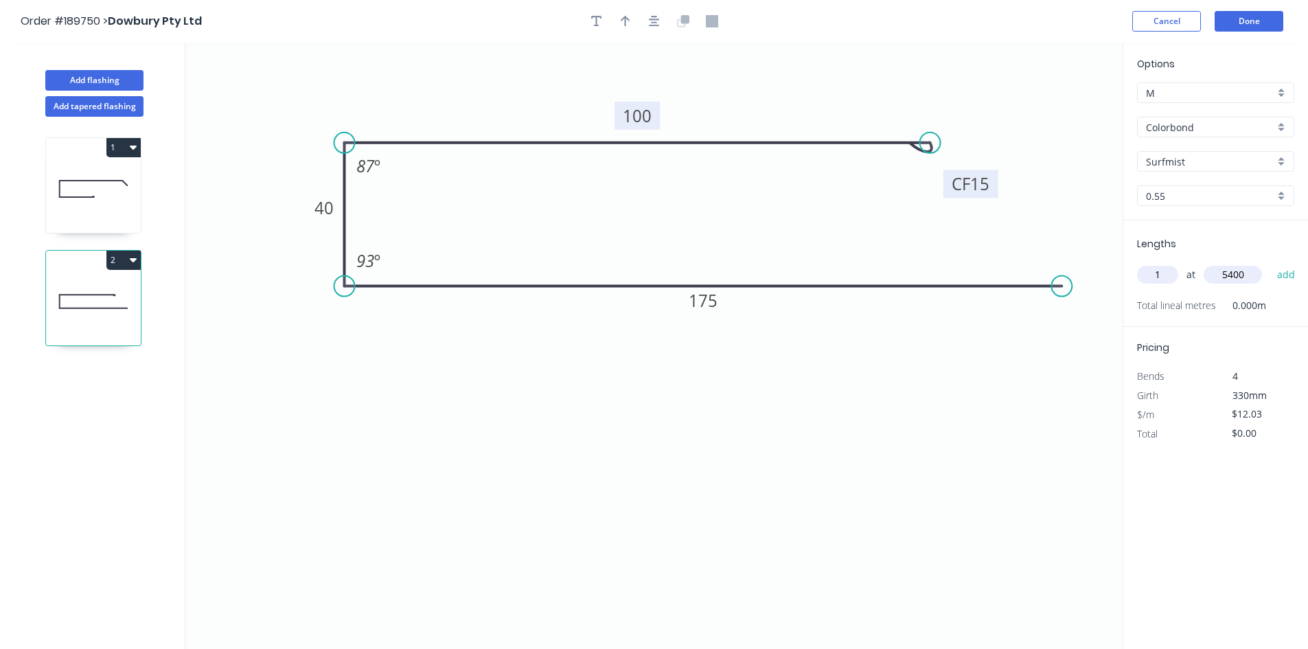
click at [1270, 263] on button "add" at bounding box center [1286, 274] width 32 height 23
type input "$64.96"
type input "8"
type input "4850"
click at [1270, 263] on button "add" at bounding box center [1286, 274] width 32 height 23
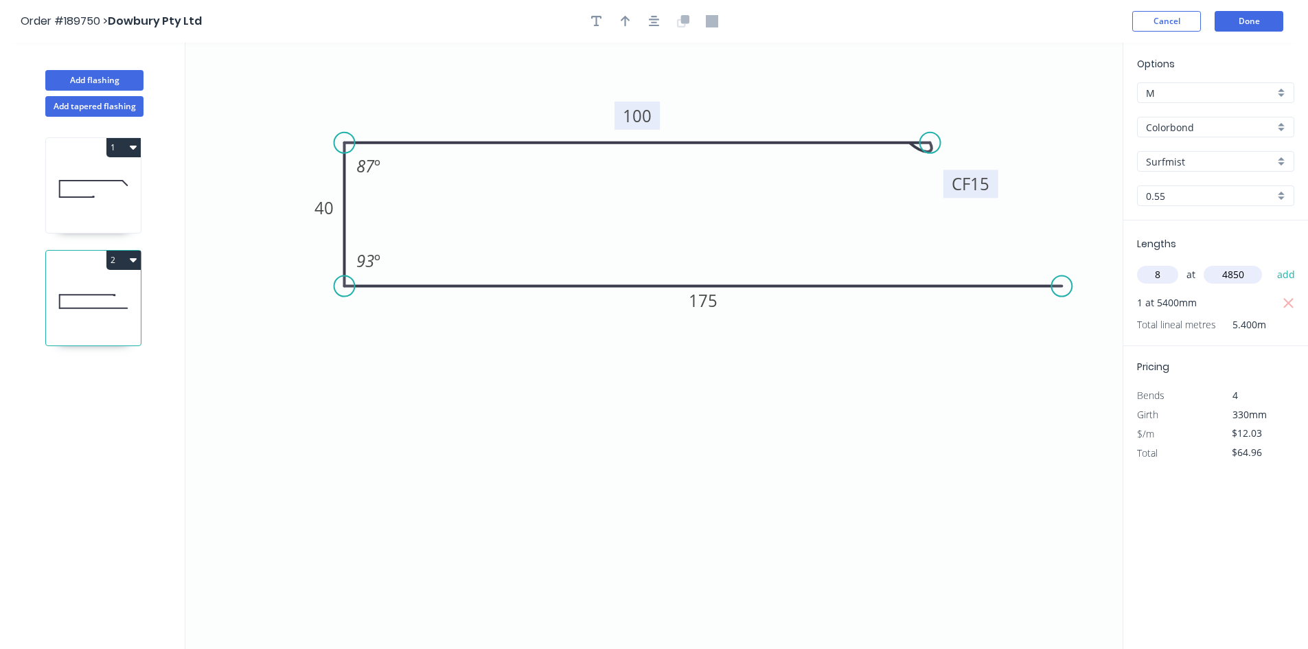
type input "$531.73"
click at [123, 78] on button "Add flashing" at bounding box center [94, 80] width 98 height 21
type input "$0.00"
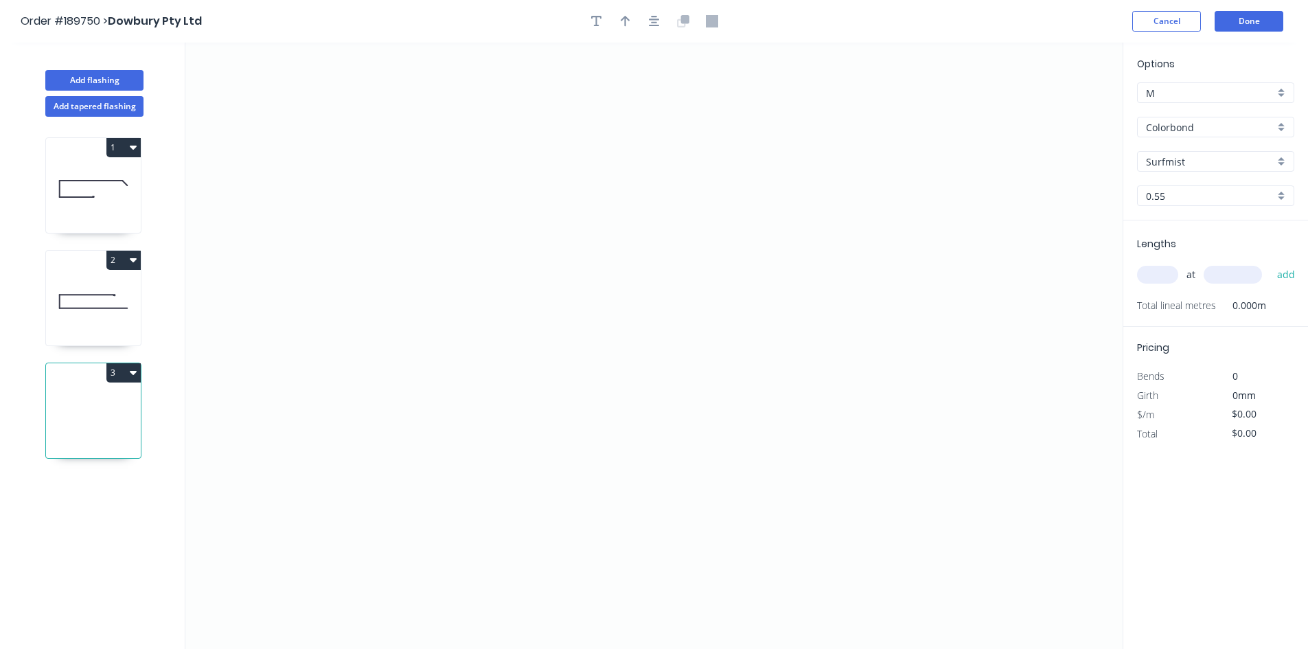
click at [1198, 133] on input "Colorbond" at bounding box center [1210, 127] width 128 height 14
click at [1217, 187] on div "Colorbond Ultra" at bounding box center [1216, 186] width 156 height 24
type input "Colorbond Ultra"
click at [332, 481] on icon "0" at bounding box center [653, 346] width 937 height 606
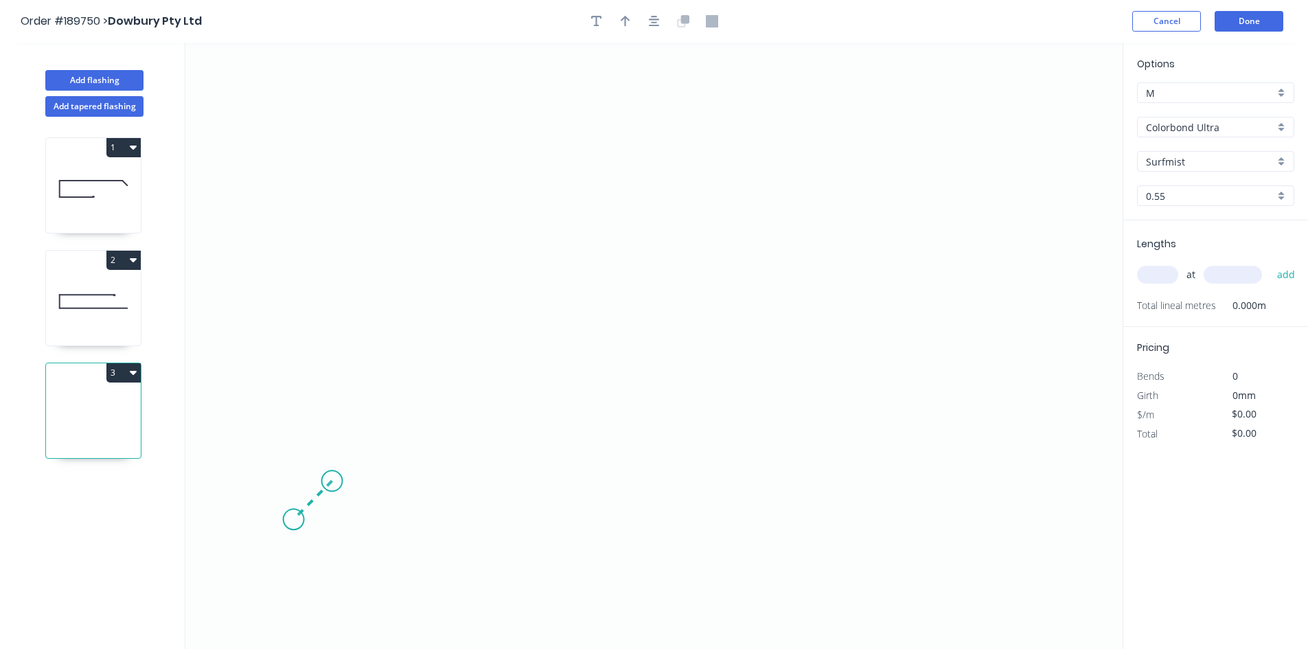
click at [293, 521] on icon "0" at bounding box center [653, 346] width 937 height 606
click at [308, 173] on icon "0 ?" at bounding box center [653, 346] width 937 height 606
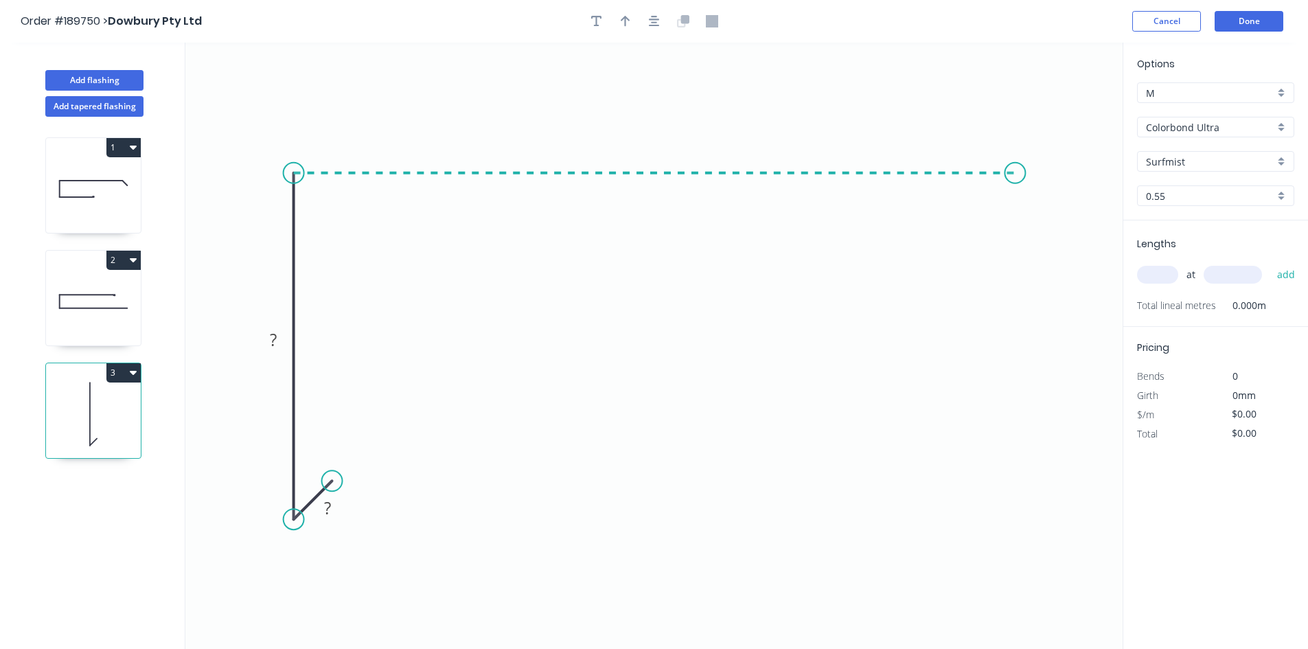
click at [1016, 206] on icon "0 ? ?" at bounding box center [653, 346] width 937 height 606
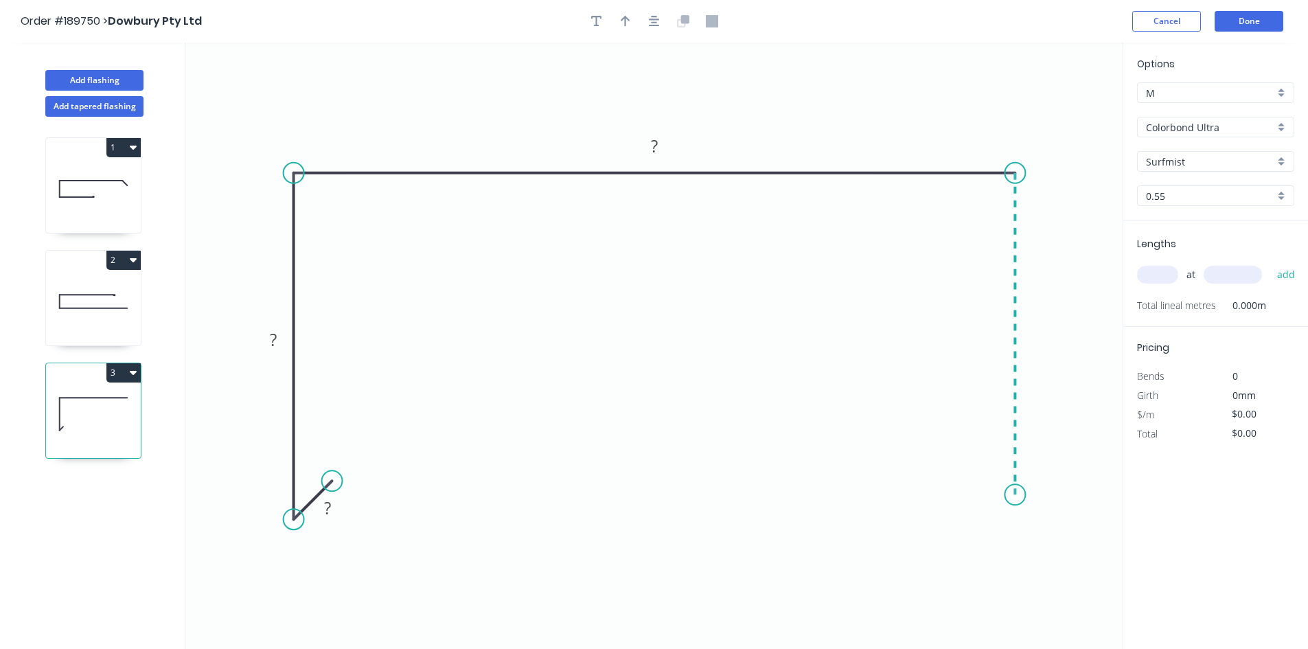
click at [1000, 495] on icon "0 ? ? ?" at bounding box center [653, 346] width 937 height 606
click at [873, 494] on icon at bounding box center [944, 494] width 142 height 0
click at [871, 595] on icon "0 ? ? ? ? ?" at bounding box center [653, 346] width 937 height 606
click at [871, 595] on circle at bounding box center [873, 594] width 21 height 21
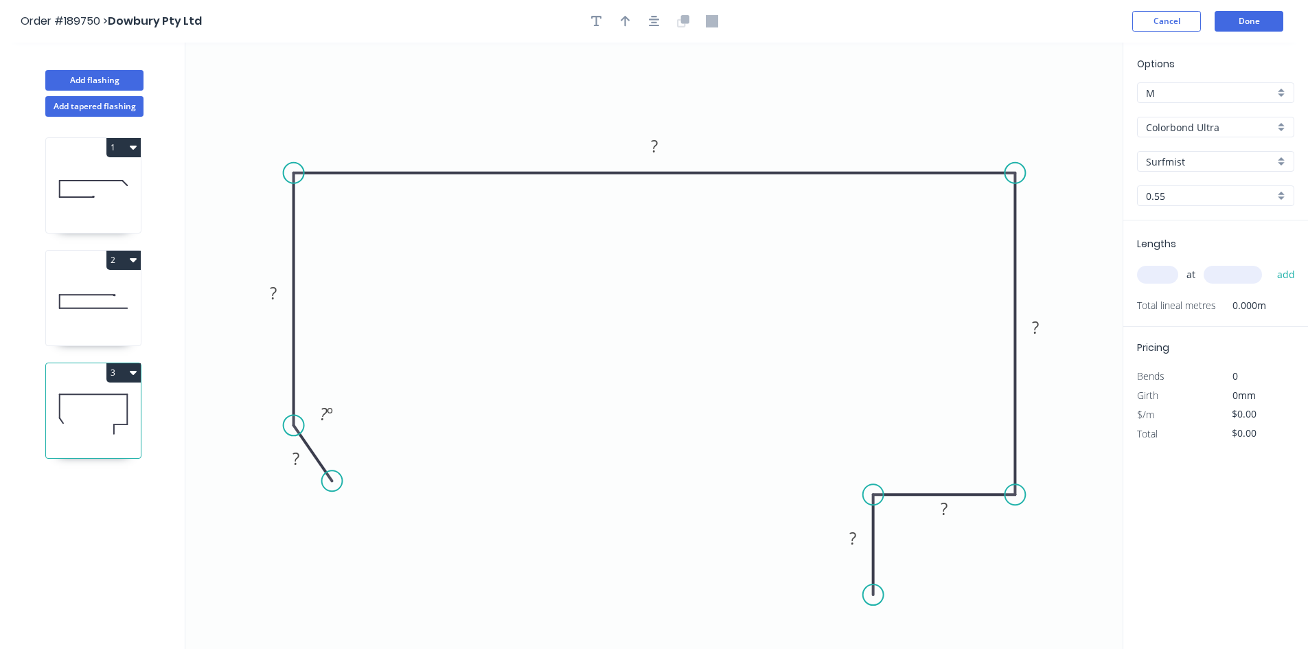
drag, startPoint x: 284, startPoint y: 447, endPoint x: 286, endPoint y: 426, distance: 21.4
click at [286, 426] on circle at bounding box center [294, 425] width 21 height 21
drag, startPoint x: 356, startPoint y: 413, endPoint x: 338, endPoint y: 387, distance: 31.6
click at [338, 387] on circle at bounding box center [338, 380] width 21 height 21
click at [324, 418] on rect at bounding box center [330, 411] width 27 height 19
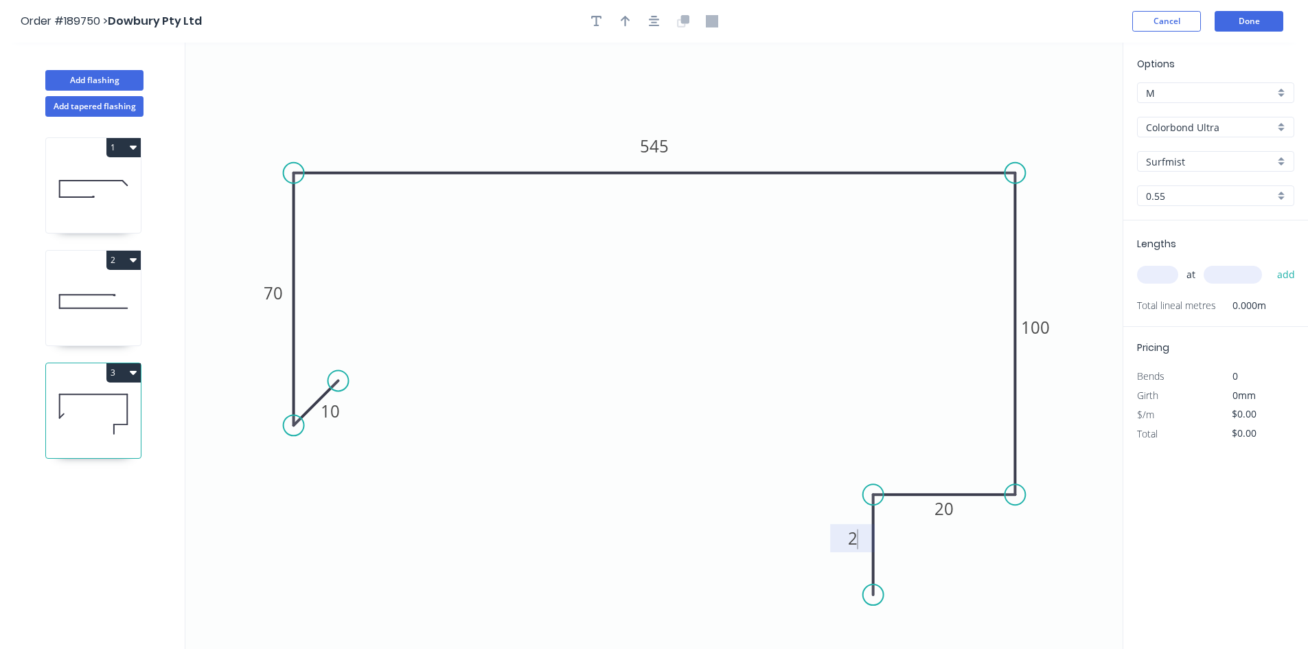
type input "$28.51"
click at [1161, 271] on input "text" at bounding box center [1157, 275] width 41 height 18
type input "6"
type input "2900"
click at [1270, 263] on button "add" at bounding box center [1286, 274] width 32 height 23
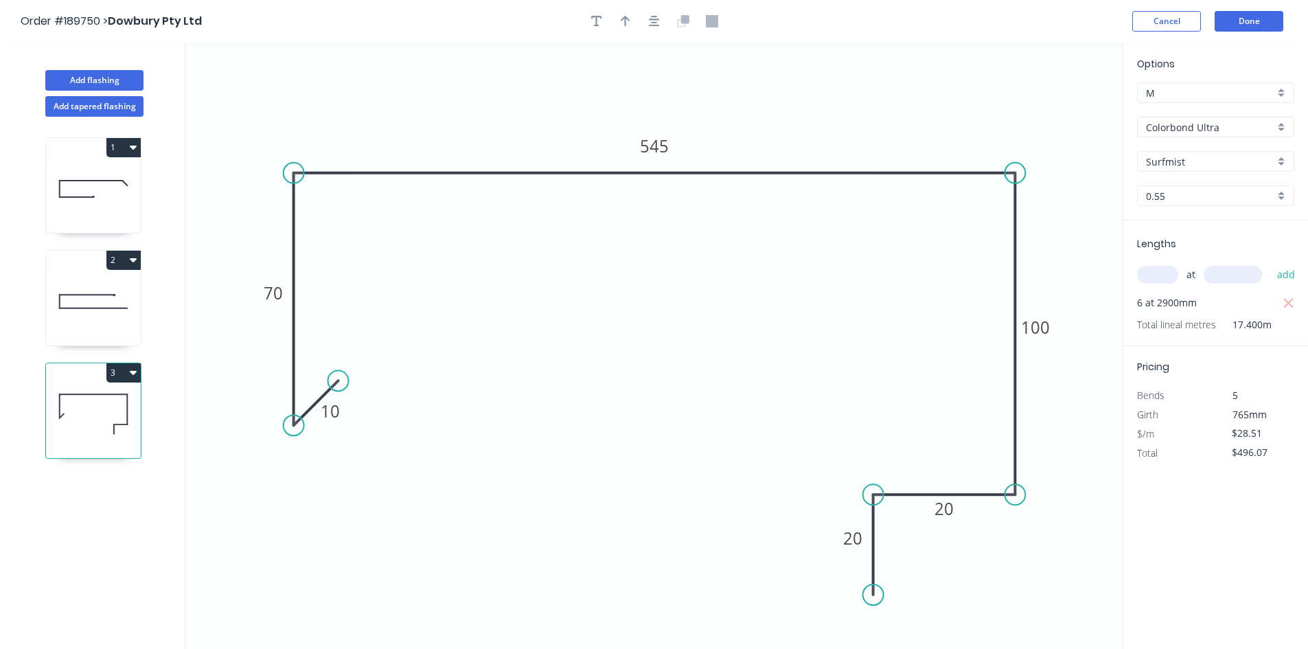
click at [133, 374] on icon "button" at bounding box center [133, 373] width 7 height 4
click at [120, 402] on div "Duplicate" at bounding box center [76, 407] width 106 height 20
type input "$0.00"
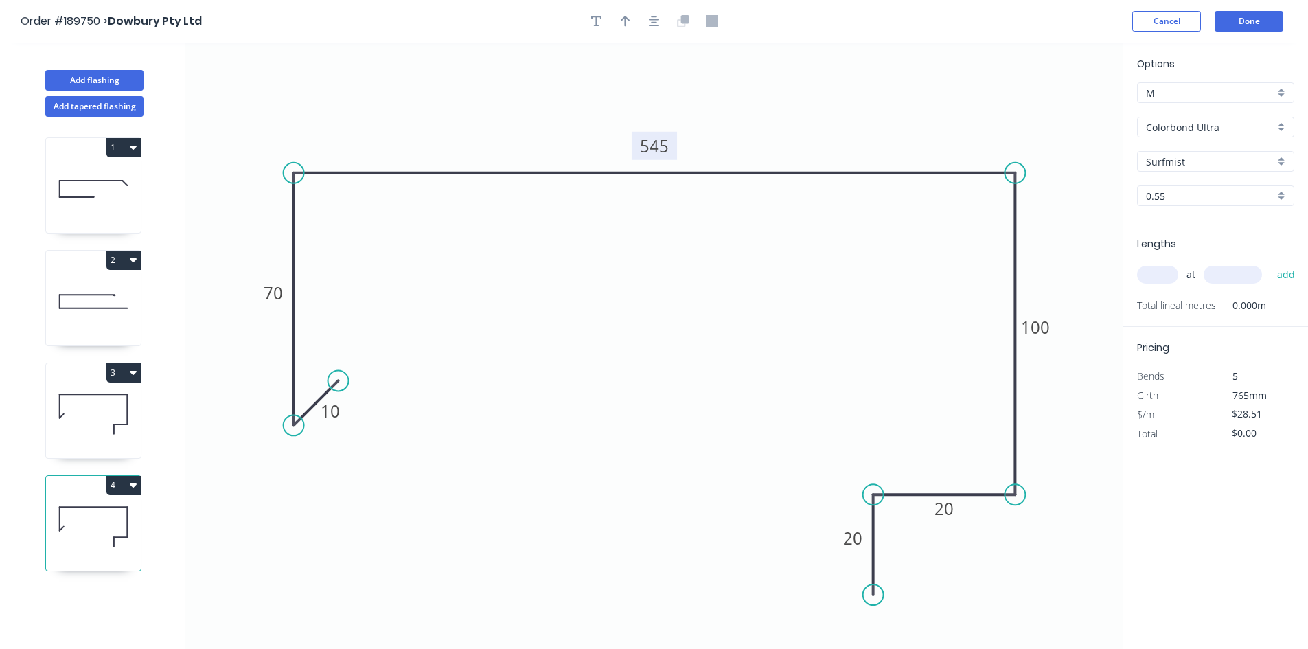
click at [650, 145] on tspan "545" at bounding box center [654, 146] width 29 height 23
type input "$34.14"
drag, startPoint x: 1156, startPoint y: 274, endPoint x: 1072, endPoint y: 299, distance: 88.0
click at [1156, 274] on input "text" at bounding box center [1157, 275] width 41 height 18
type input "2"
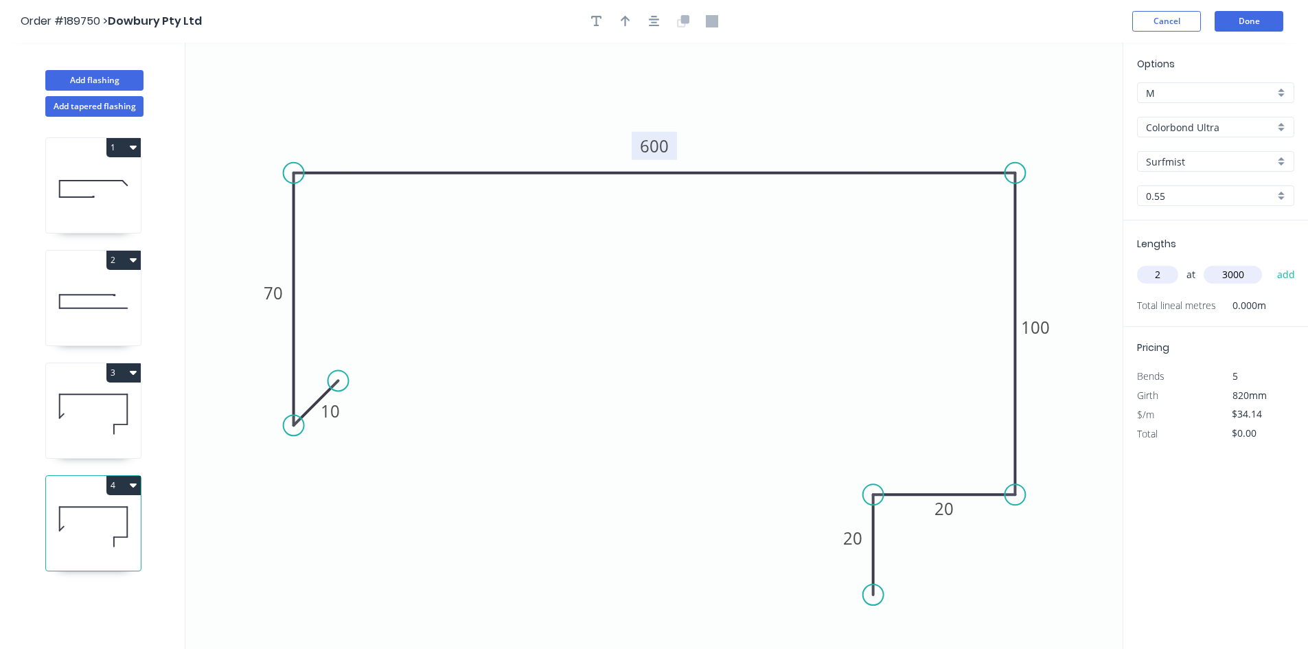
type input "3000"
click at [1270, 263] on button "add" at bounding box center [1286, 274] width 32 height 23
type input "$204.84"
click at [119, 106] on button "Add tapered flashing" at bounding box center [94, 106] width 98 height 21
type input "$0.00"
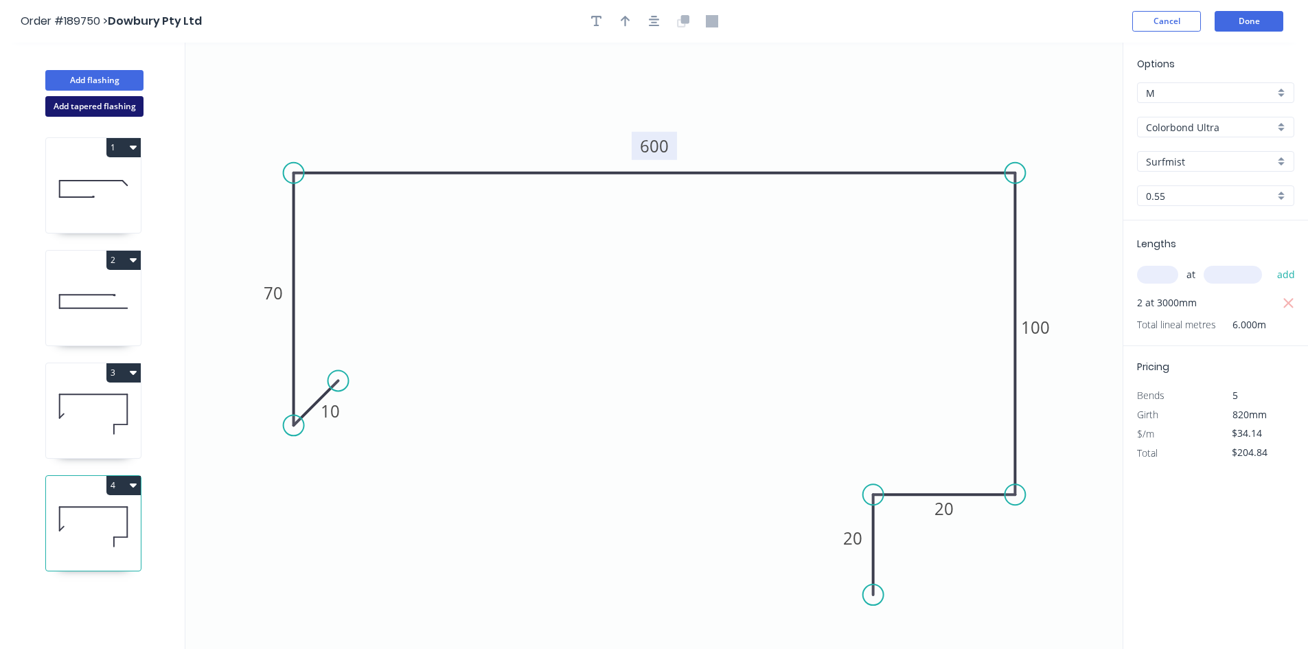
type input "$0.00"
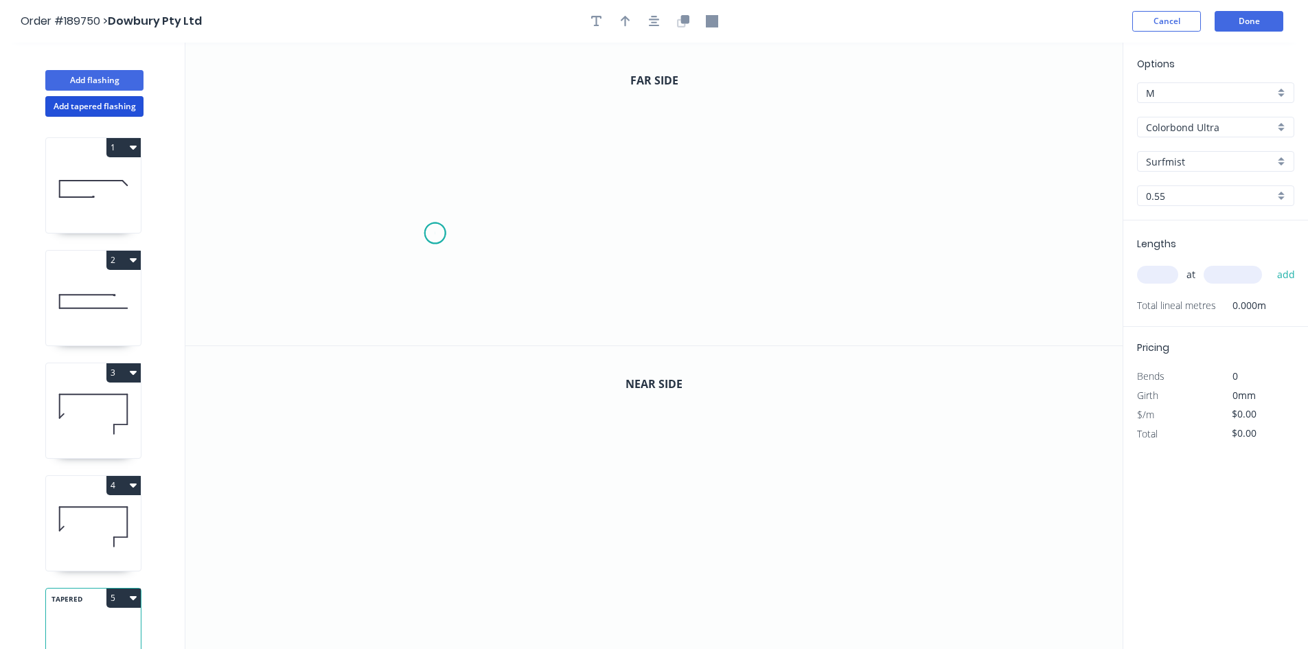
click at [435, 233] on icon "0" at bounding box center [653, 194] width 937 height 303
click at [400, 265] on icon "0" at bounding box center [653, 194] width 937 height 303
click at [412, 100] on icon "0 ?" at bounding box center [653, 194] width 937 height 303
drag, startPoint x: 855, startPoint y: 130, endPoint x: 856, endPoint y: 160, distance: 29.5
click at [855, 130] on icon "0 ? ?" at bounding box center [653, 194] width 937 height 303
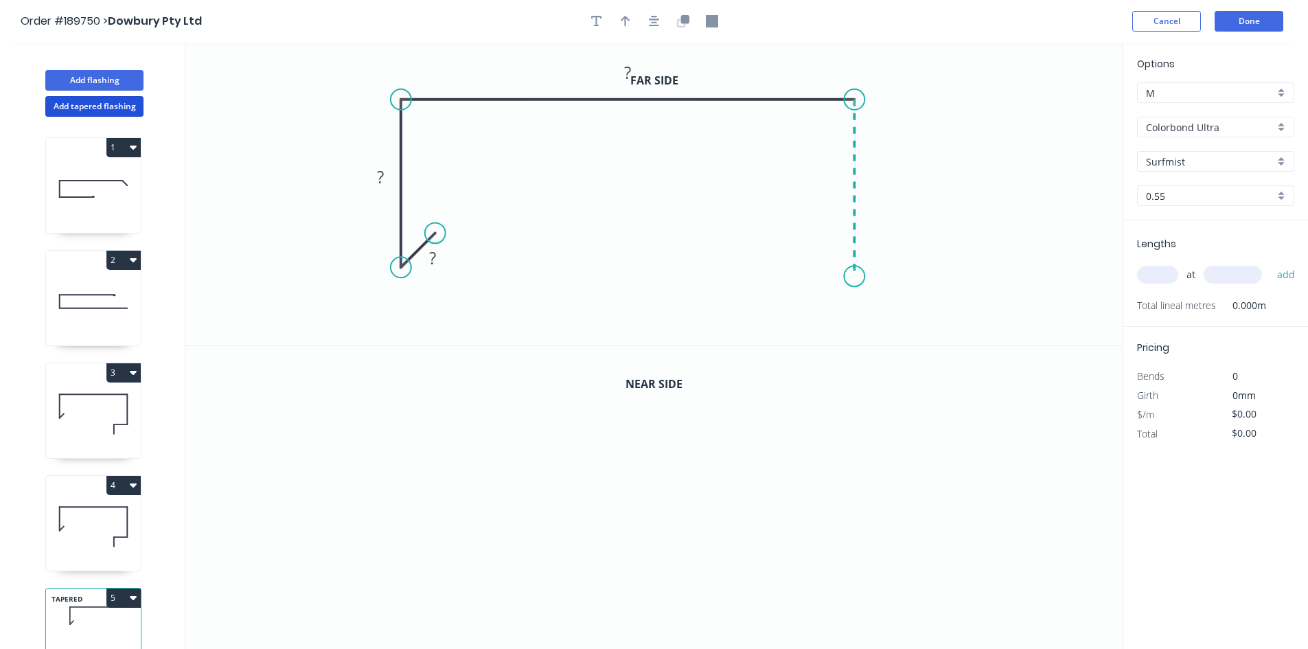
click at [849, 281] on icon "0 ? ? ?" at bounding box center [653, 194] width 937 height 303
click at [773, 281] on icon "0 ? ? ? ?" at bounding box center [653, 194] width 937 height 303
click at [771, 335] on icon "0 ? ? ? ? ?" at bounding box center [653, 194] width 937 height 303
click at [771, 335] on circle at bounding box center [773, 334] width 21 height 21
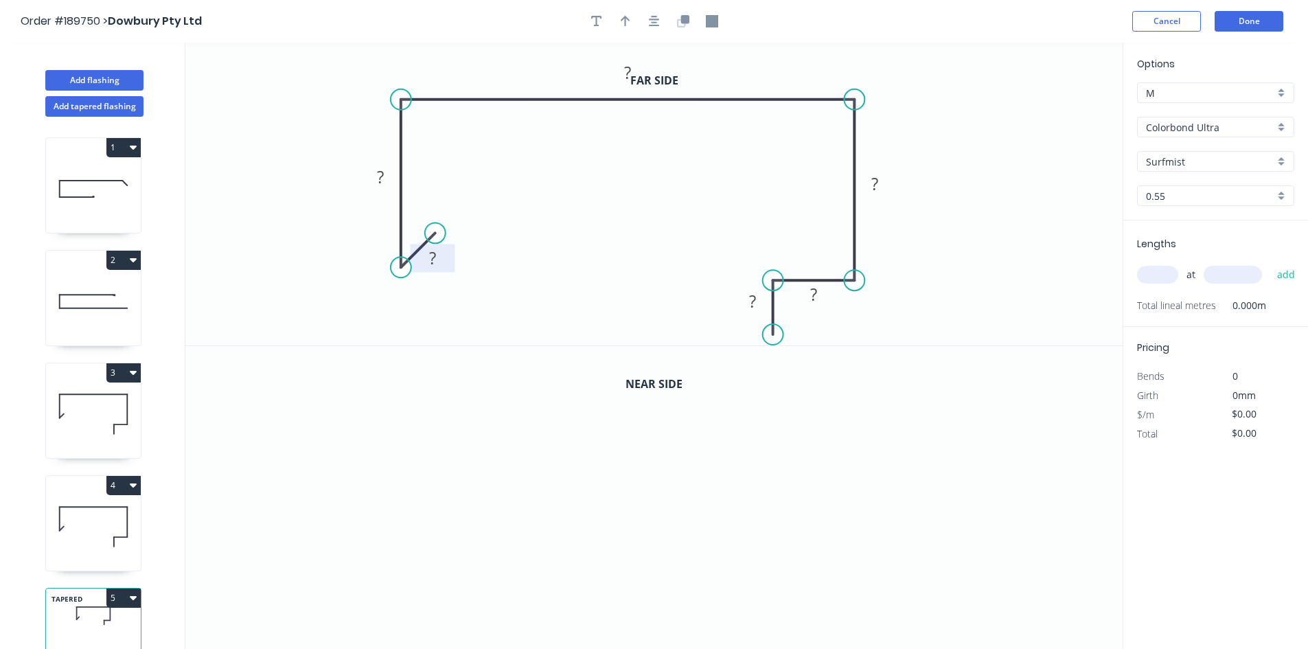
click at [435, 255] on tspan "?" at bounding box center [432, 258] width 7 height 23
click at [654, 21] on icon "button" at bounding box center [654, 21] width 11 height 12
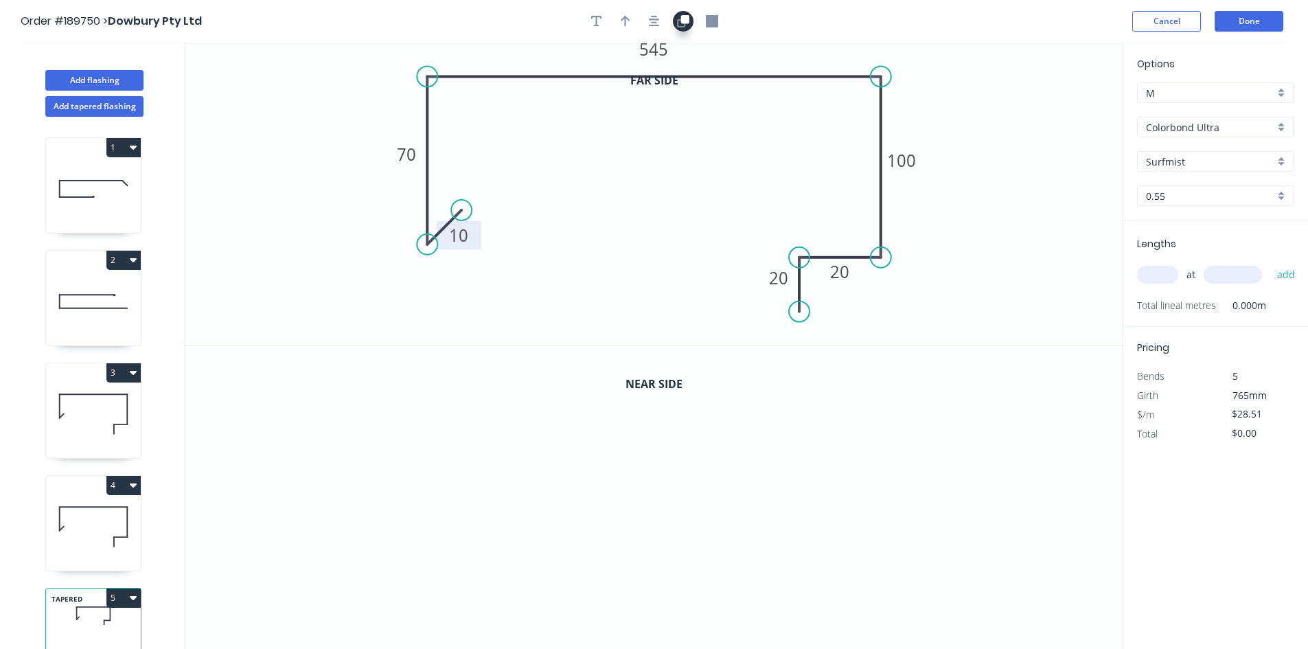
click at [677, 17] on icon "button" at bounding box center [683, 21] width 12 height 12
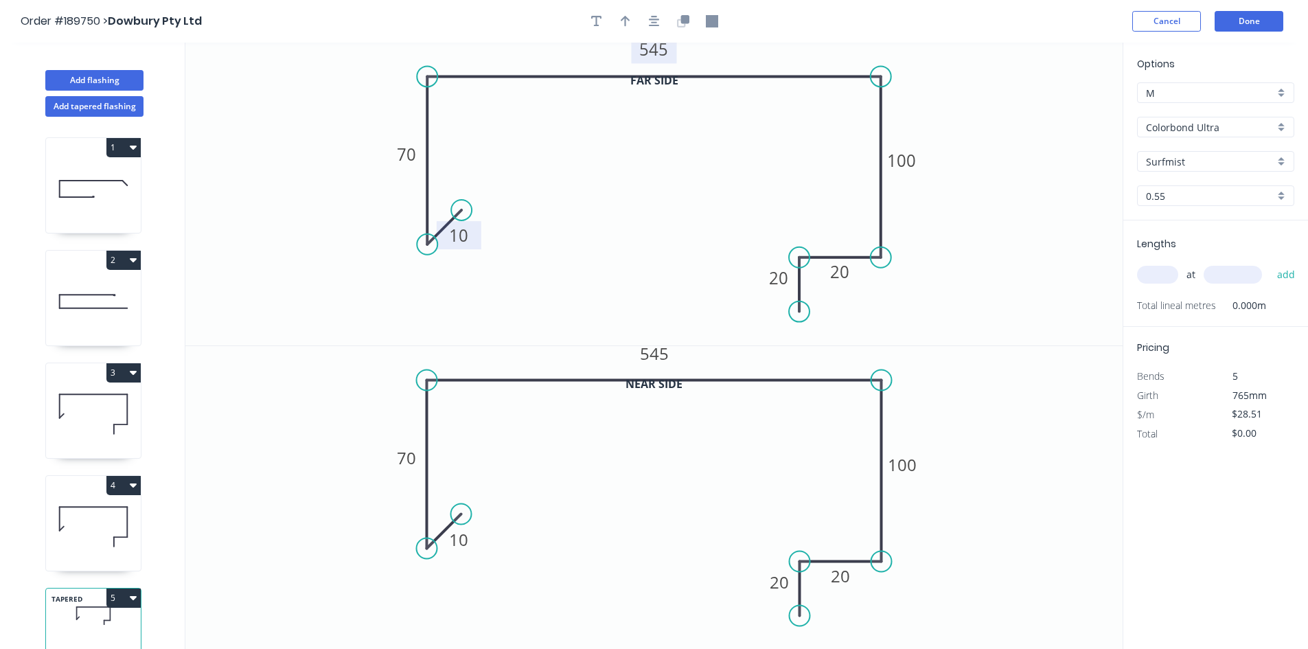
click at [652, 54] on tspan "545" at bounding box center [654, 49] width 29 height 23
type input "$29.95"
click at [1124, 168] on div "Options M M Colorbond Ultra Colorbond Ultra Surfmist Surfmist 0.55 0.55" at bounding box center [1215, 138] width 185 height 164
click at [1145, 275] on input "text" at bounding box center [1157, 275] width 41 height 18
type input "1"
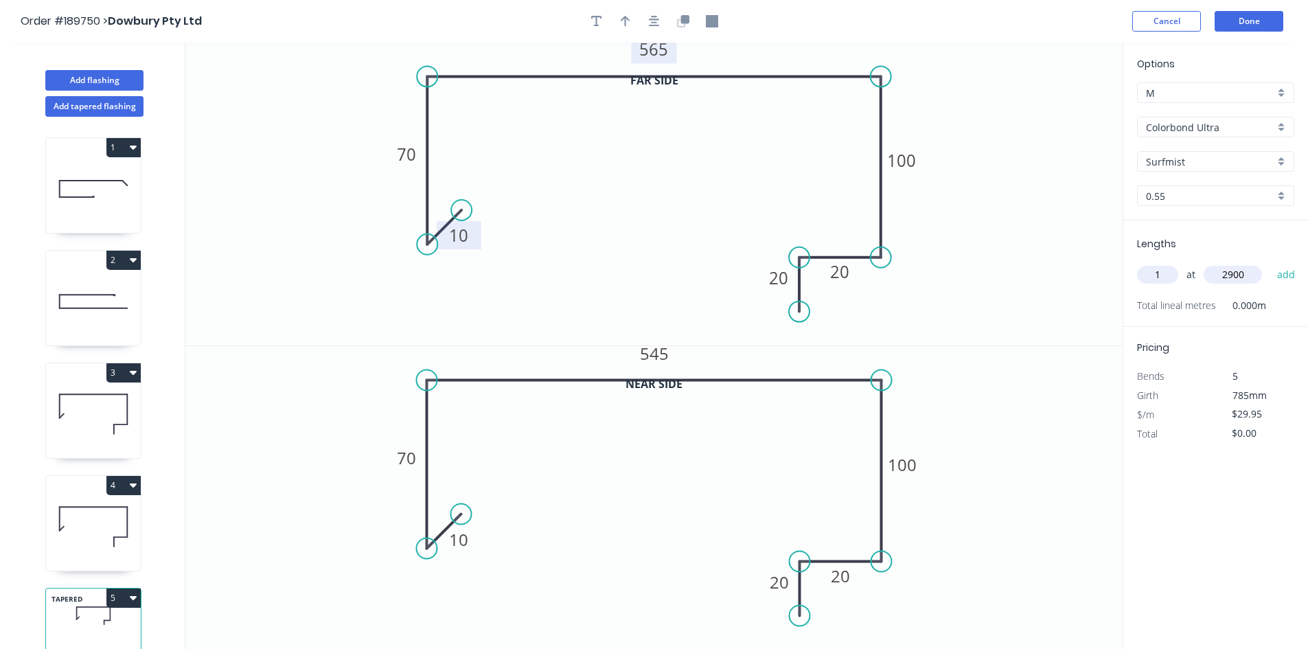
type input "2900"
click at [1270, 263] on button "add" at bounding box center [1286, 274] width 32 height 23
type input "$86.86"
click at [1257, 25] on button "Done" at bounding box center [1249, 21] width 69 height 21
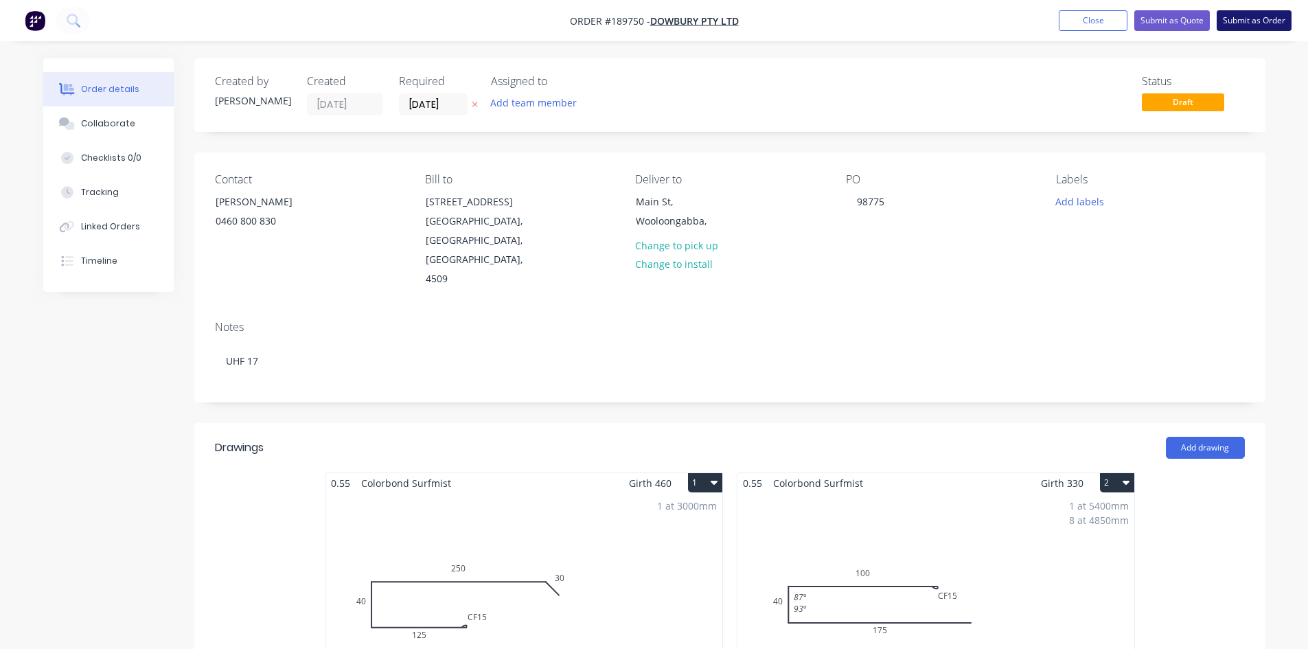
click at [1261, 20] on button "Submit as Order" at bounding box center [1254, 20] width 75 height 21
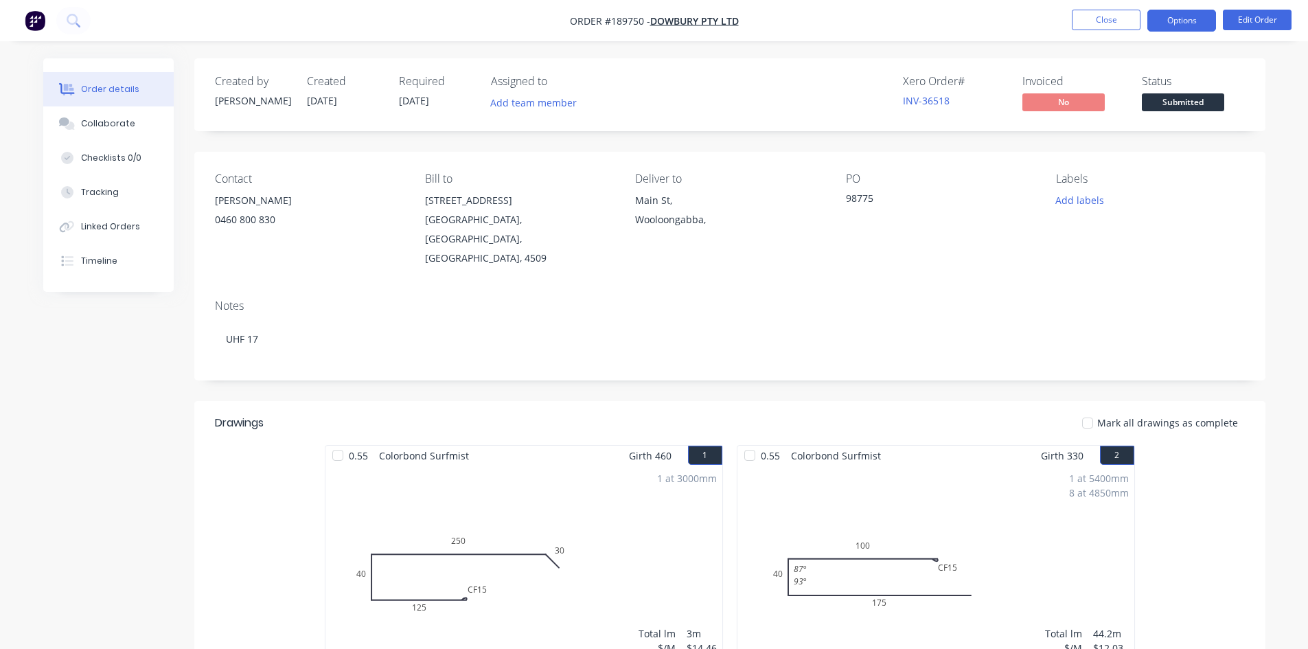
click at [1204, 28] on button "Options" at bounding box center [1181, 21] width 69 height 22
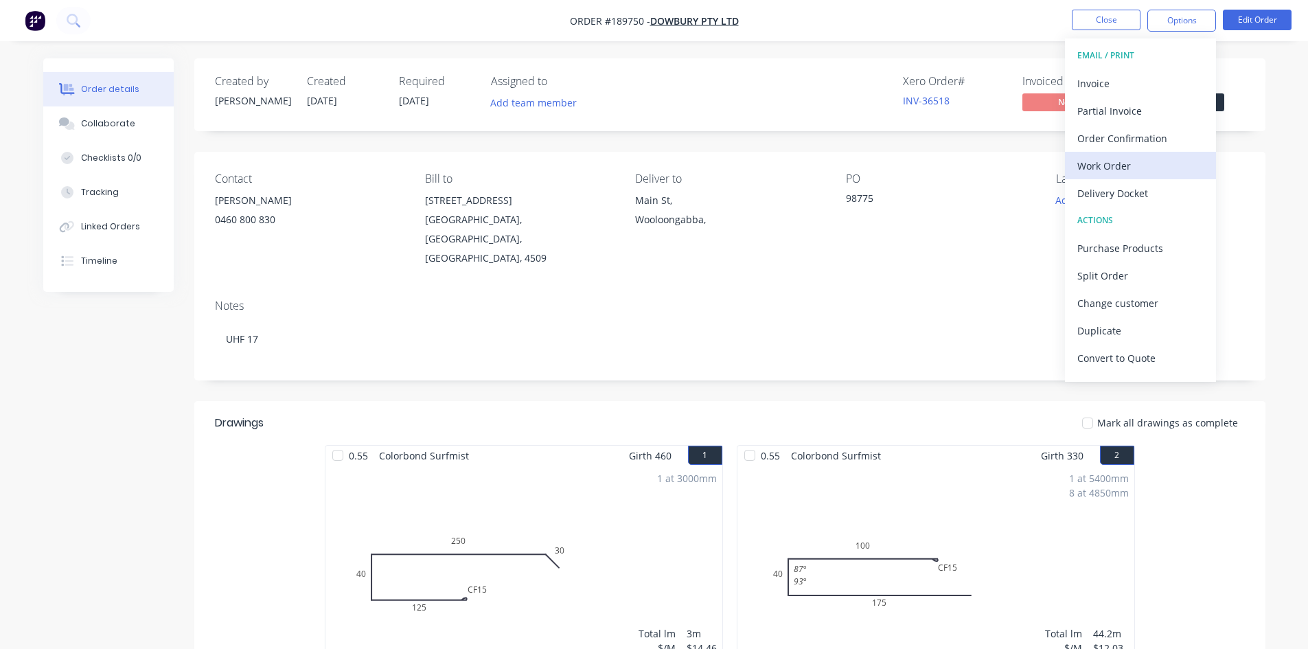
click at [1167, 163] on div "Work Order" at bounding box center [1140, 166] width 126 height 20
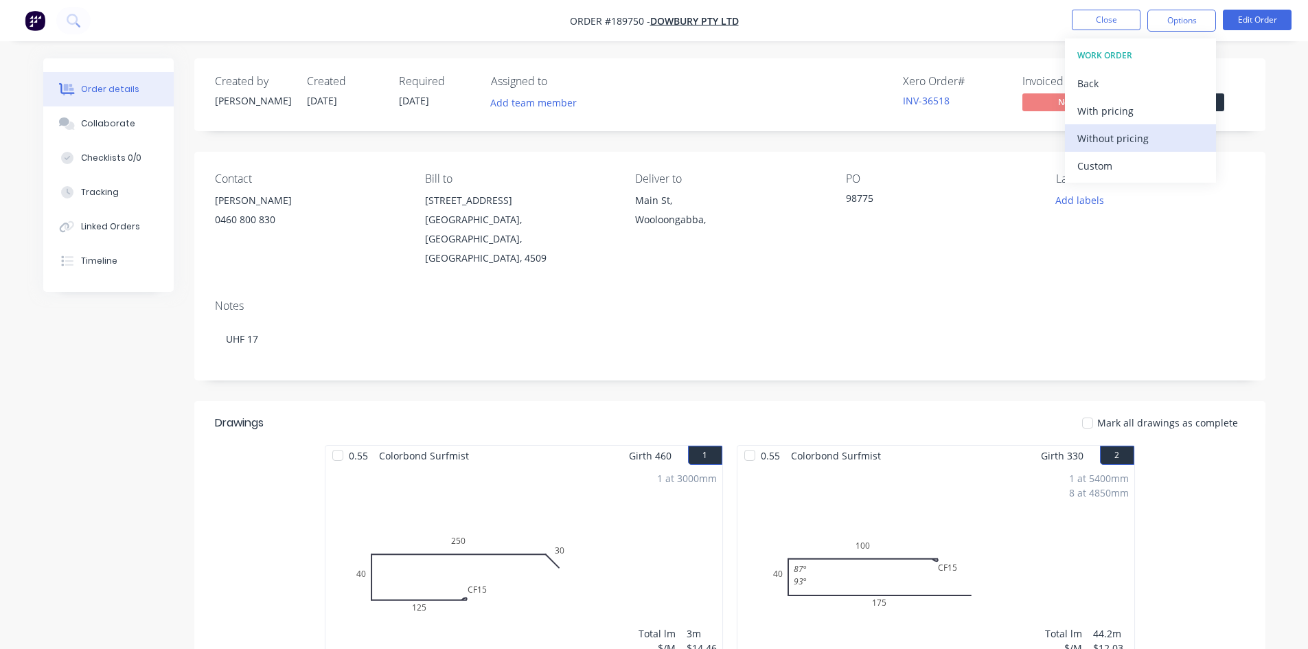
click at [1163, 143] on div "Without pricing" at bounding box center [1140, 138] width 126 height 20
click at [71, 22] on icon at bounding box center [73, 20] width 13 height 13
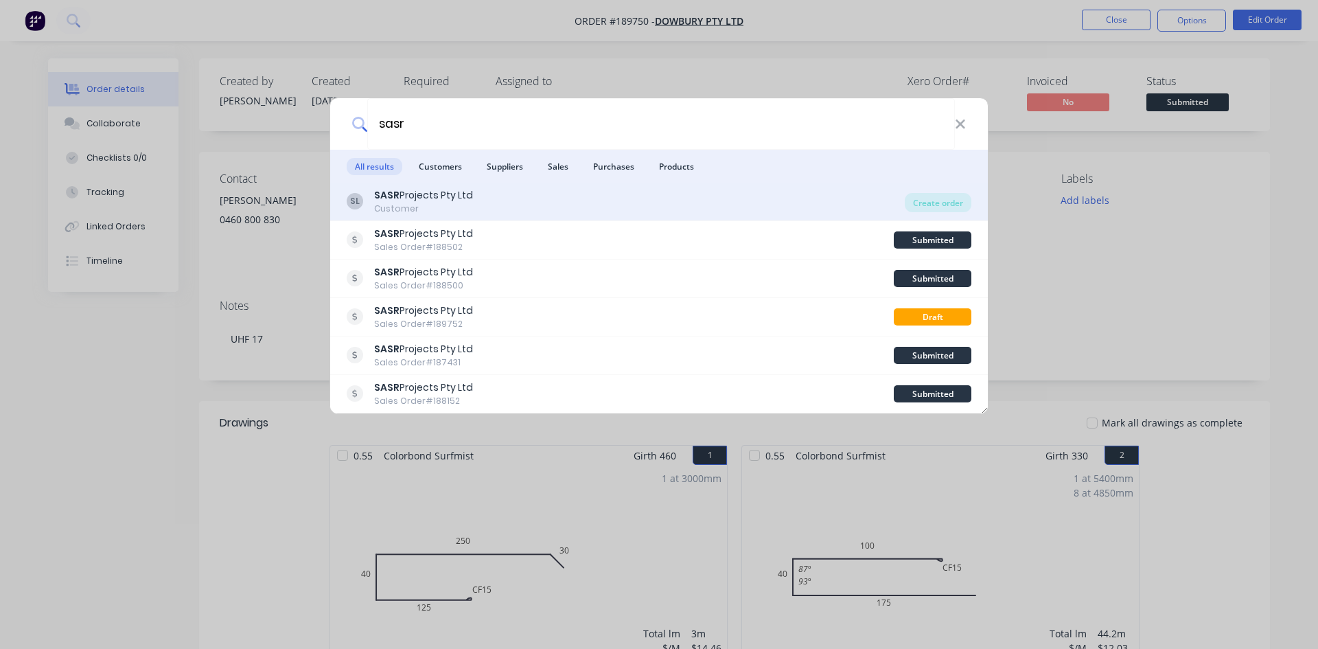
type input "sasr"
click at [493, 198] on div "SL SASR Projects Pty Ltd Customer" at bounding box center [626, 201] width 558 height 27
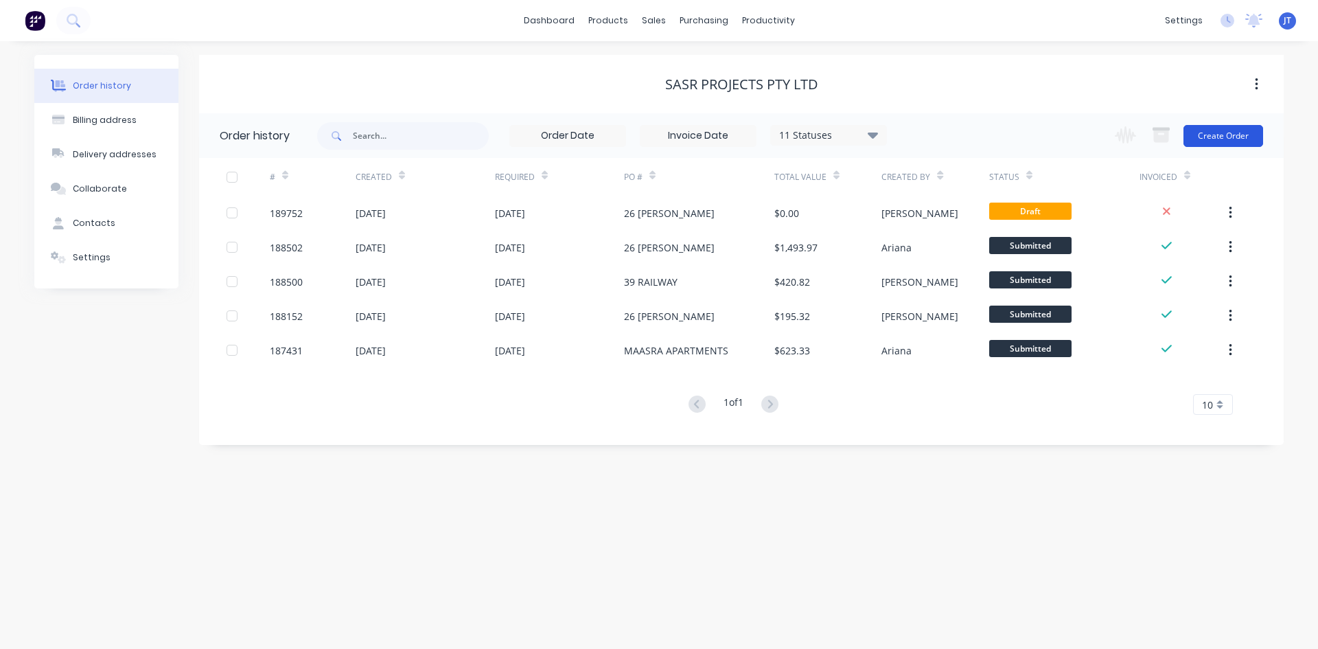
click at [1222, 130] on button "Create Order" at bounding box center [1224, 136] width 80 height 22
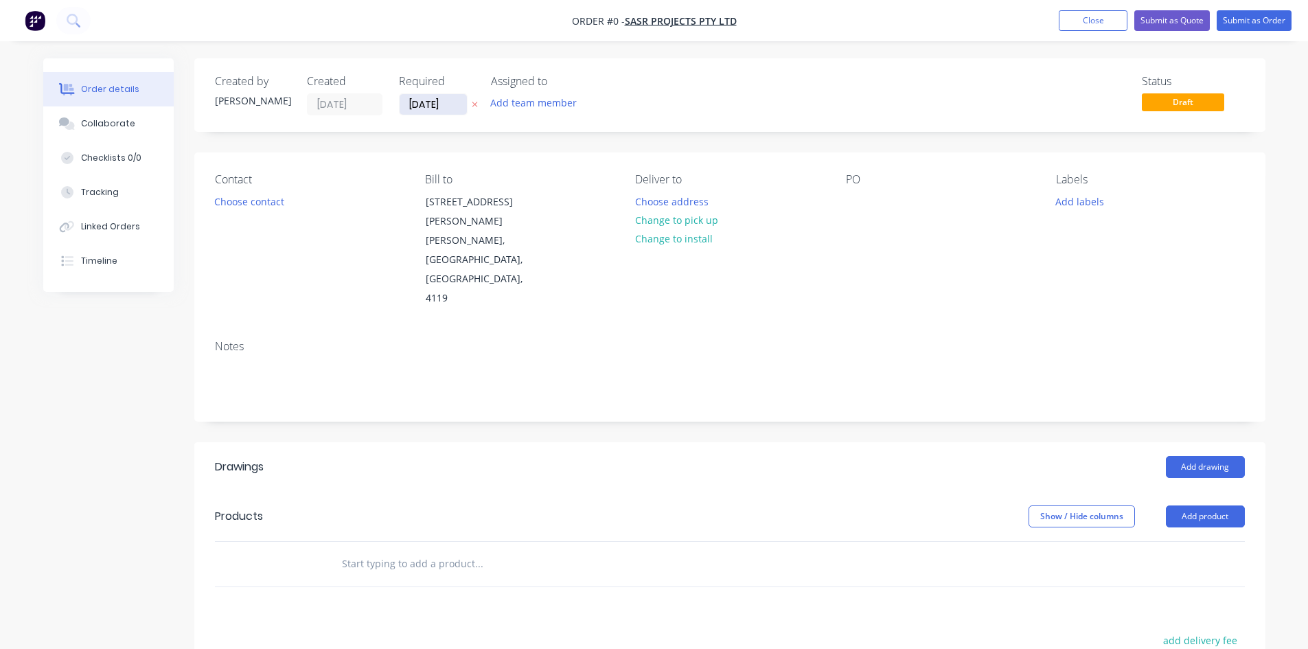
click at [440, 100] on input "[DATE]" at bounding box center [433, 104] width 67 height 21
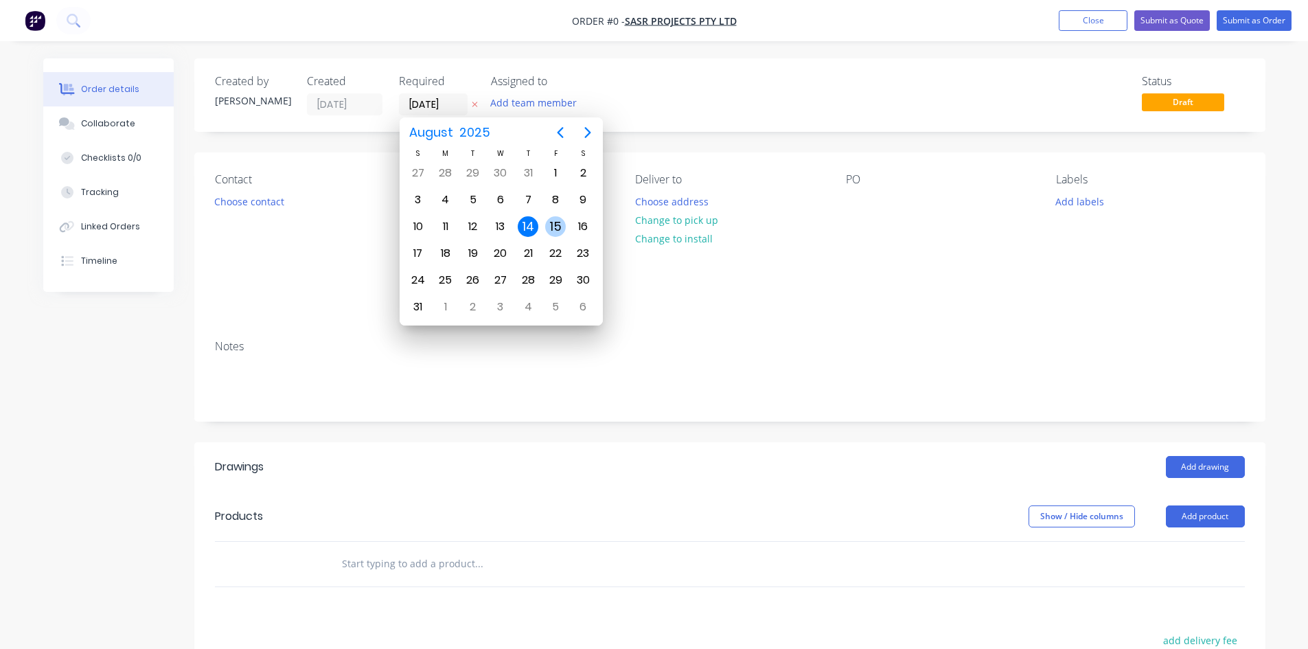
click at [549, 228] on div "15" at bounding box center [555, 226] width 21 height 21
type input "[DATE]"
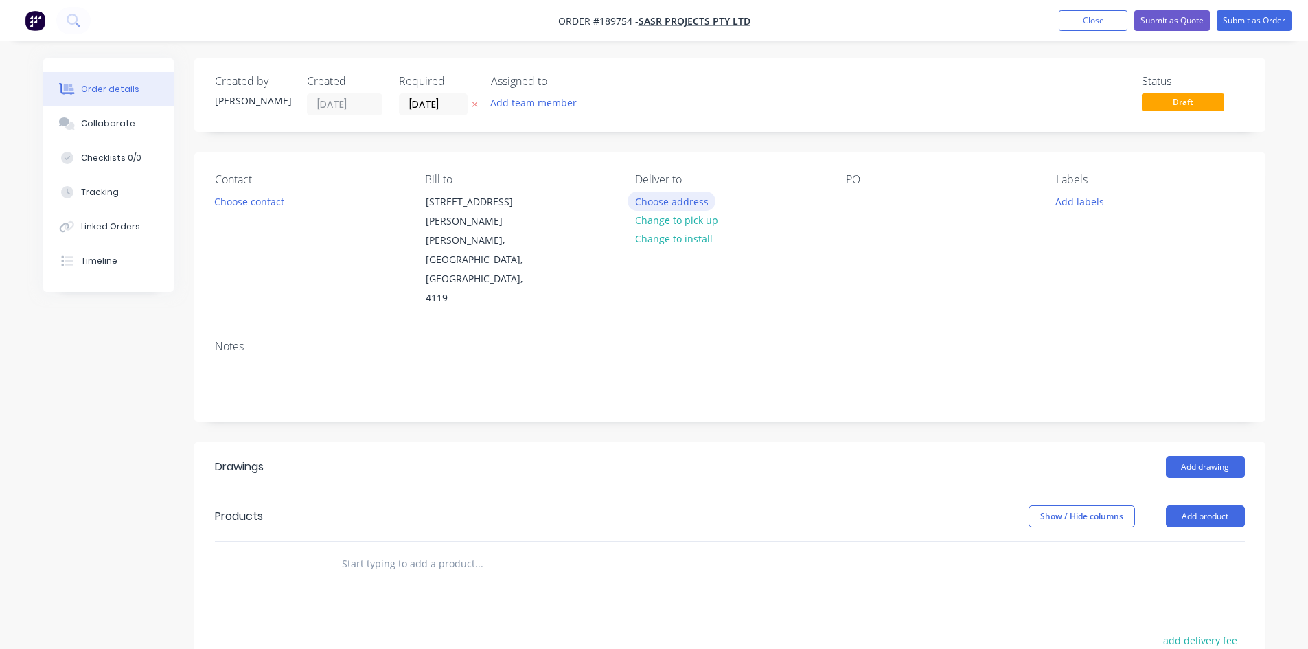
click at [681, 208] on button "Choose address" at bounding box center [672, 201] width 88 height 19
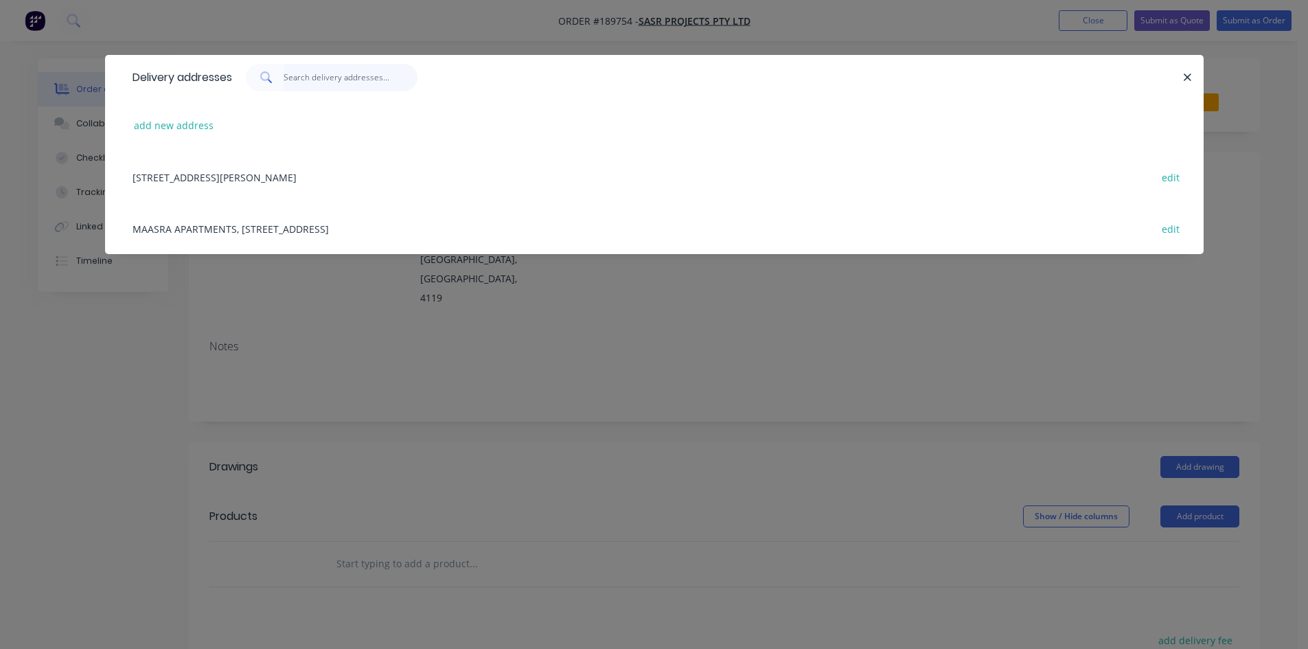
click at [323, 70] on input "text" at bounding box center [351, 77] width 134 height 27
click at [176, 126] on button "add new address" at bounding box center [174, 125] width 94 height 19
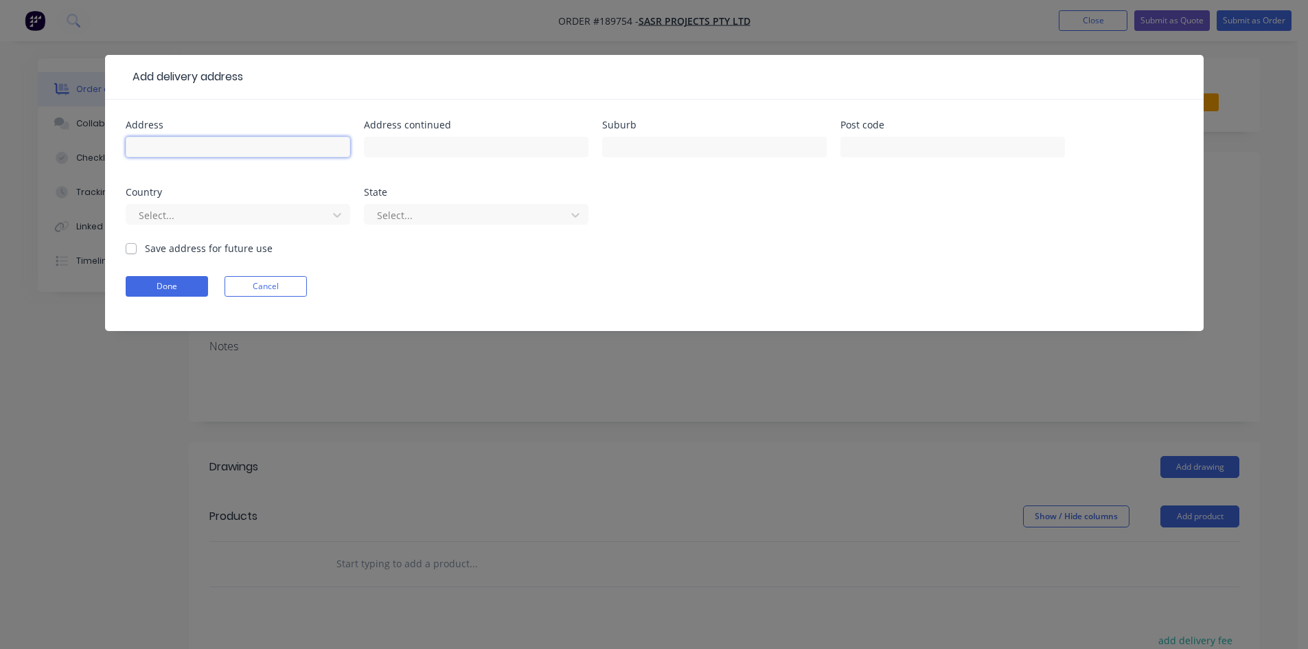
click at [191, 145] on input "text" at bounding box center [238, 147] width 225 height 21
type input "[STREET_ADDRESS][PERSON_NAME]"
type input "Carina"
click button "Done" at bounding box center [167, 286] width 82 height 21
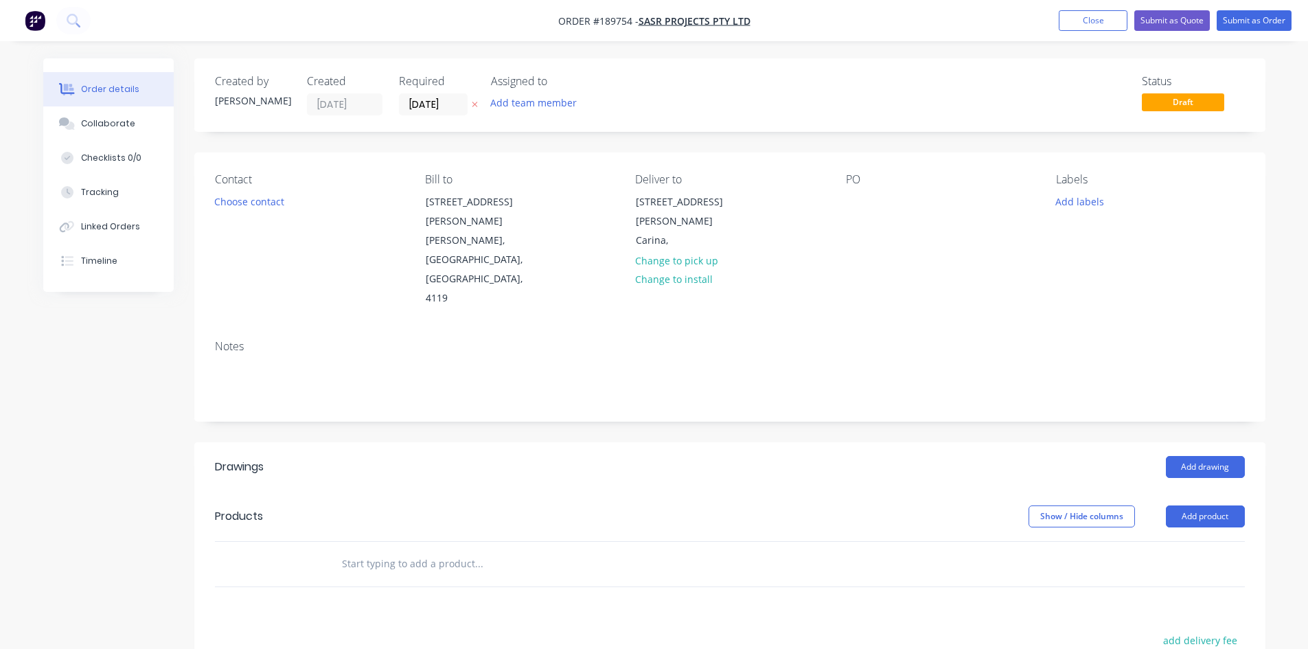
click at [869, 212] on div "PO" at bounding box center [940, 240] width 188 height 135
click at [849, 216] on div "PO" at bounding box center [940, 240] width 188 height 135
click at [857, 207] on div at bounding box center [857, 202] width 22 height 20
click at [282, 198] on button "Choose contact" at bounding box center [249, 201] width 84 height 19
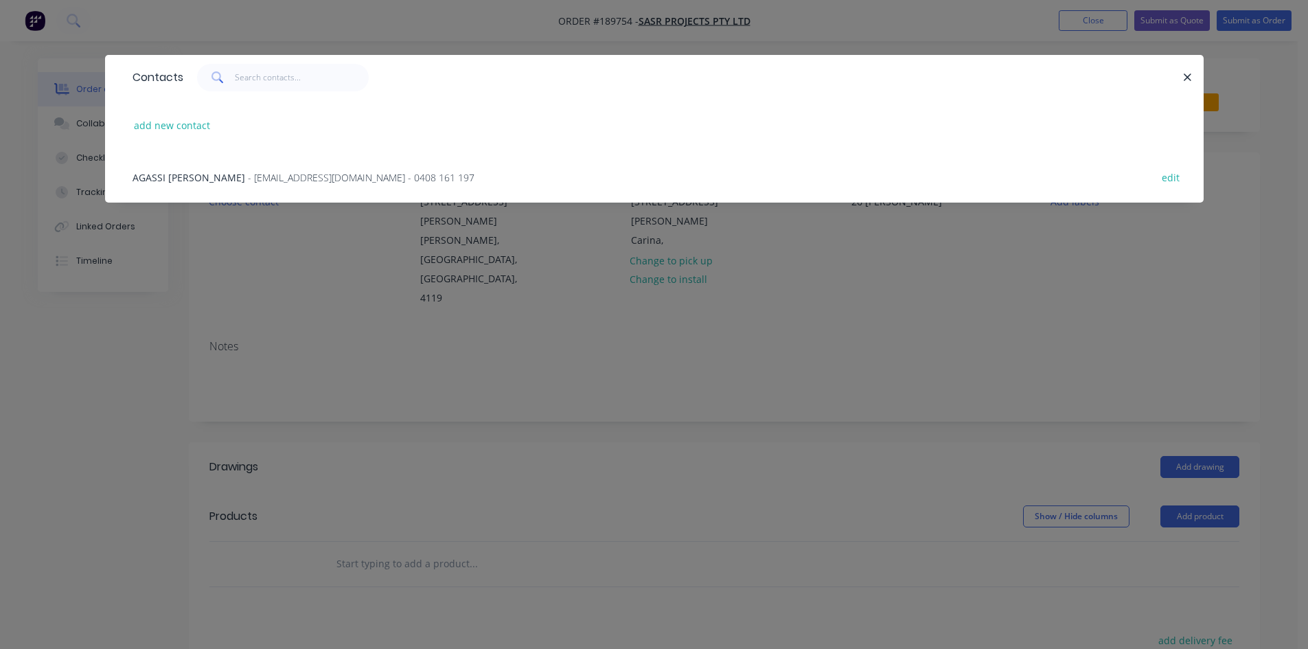
click at [301, 165] on div "AGASSI [PERSON_NAME] - [EMAIL_ADDRESS][DOMAIN_NAME] - 0408 161 197 edit" at bounding box center [655, 177] width 1058 height 52
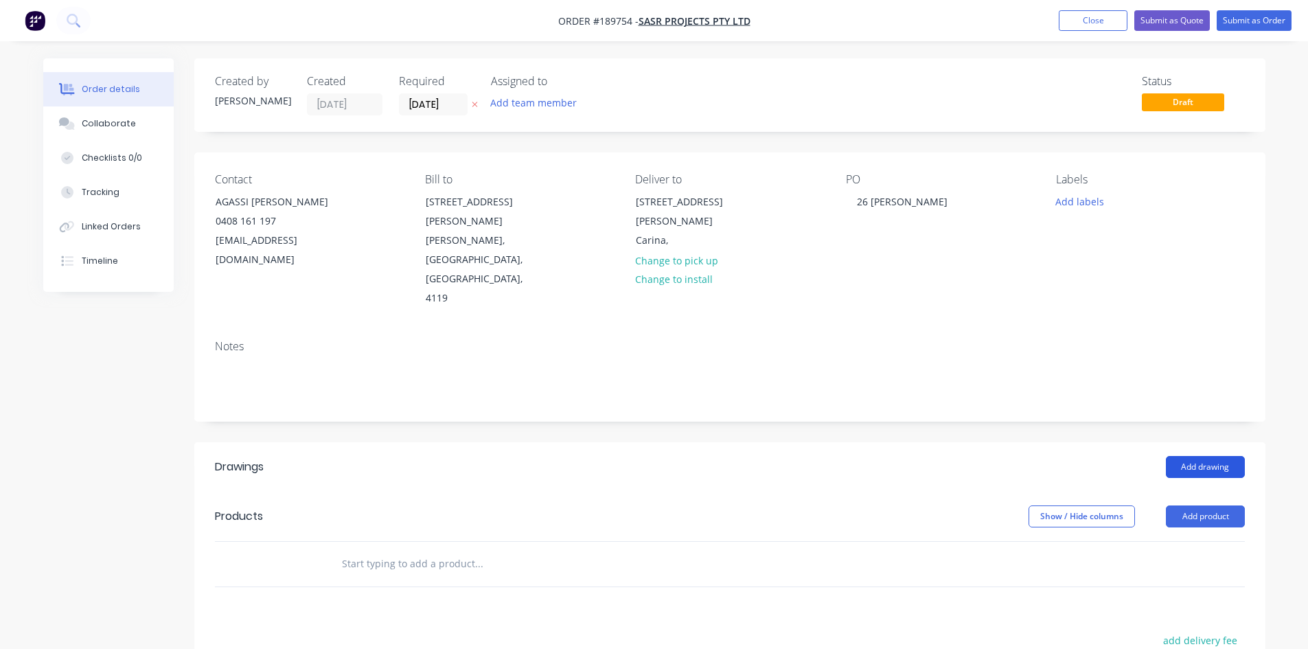
click at [1213, 456] on button "Add drawing" at bounding box center [1205, 467] width 79 height 22
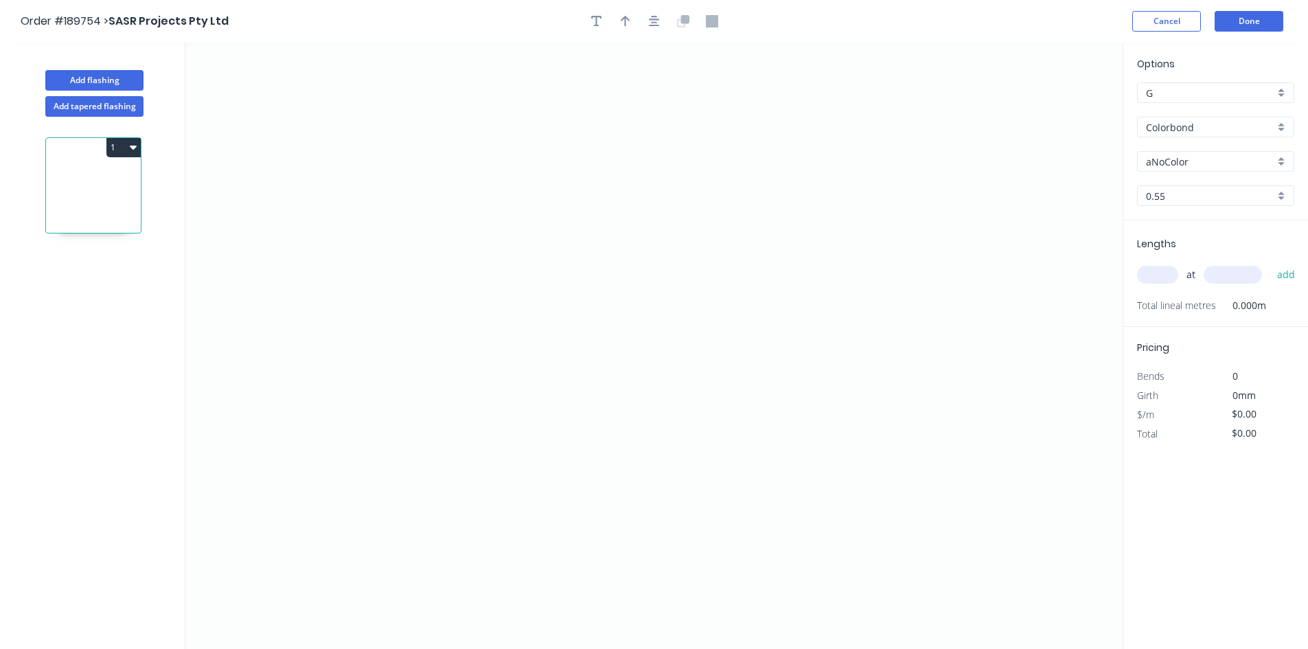
click at [1203, 168] on input "aNoColor" at bounding box center [1210, 162] width 128 height 14
click at [1191, 183] on div "Surfmist" at bounding box center [1216, 185] width 156 height 24
type input "Surfmist"
click at [305, 224] on icon "0" at bounding box center [653, 346] width 937 height 606
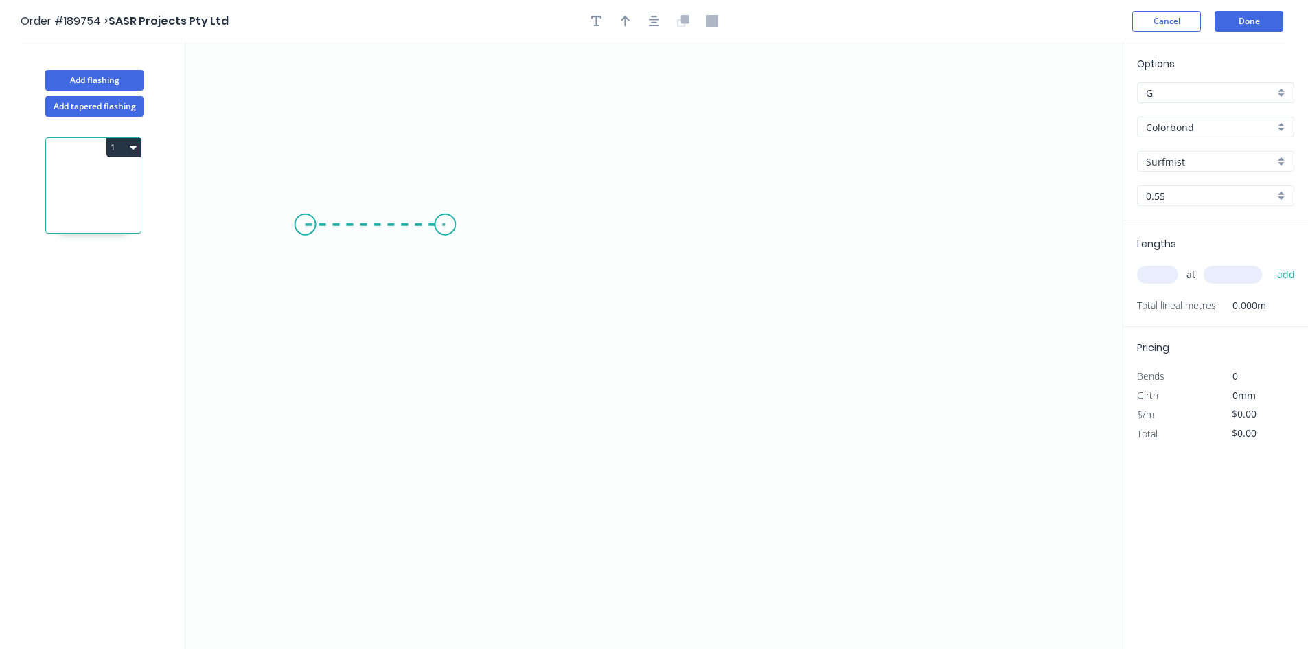
click at [441, 222] on icon "0" at bounding box center [653, 346] width 937 height 606
click at [439, 539] on icon "0 ?" at bounding box center [653, 346] width 937 height 606
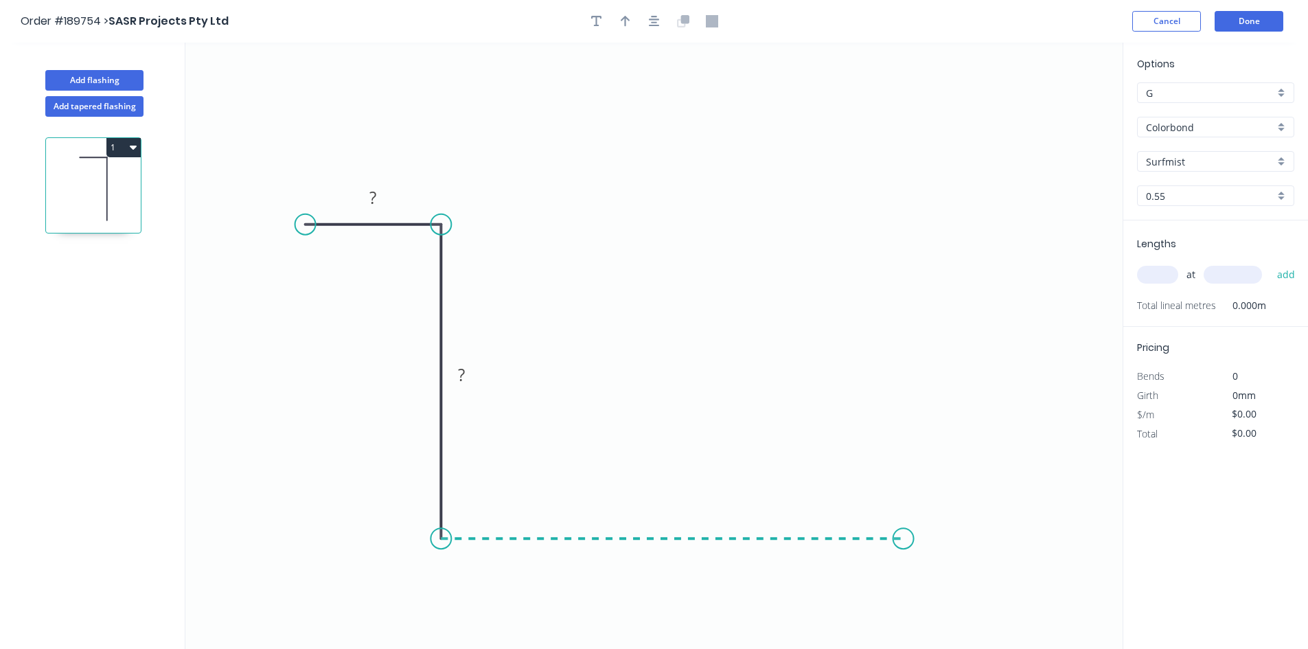
click at [904, 551] on icon "0 ? ?" at bounding box center [653, 346] width 937 height 606
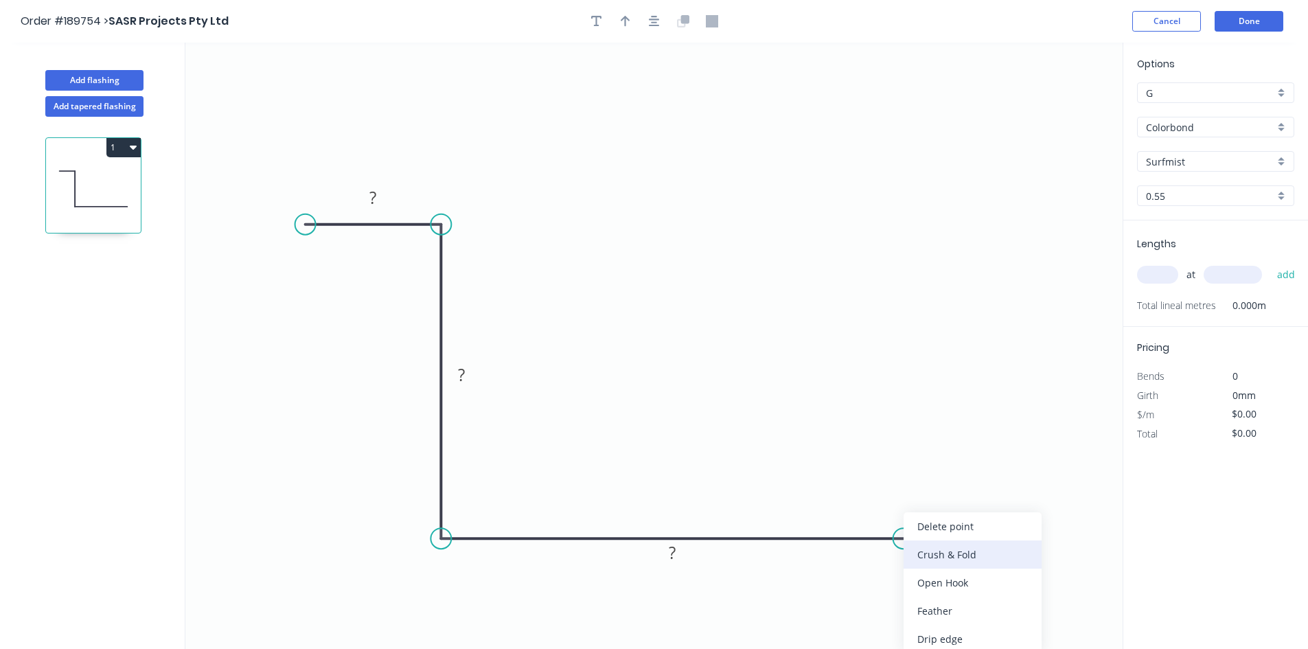
click at [940, 552] on div "Crush & Fold" at bounding box center [973, 554] width 138 height 28
drag, startPoint x: 951, startPoint y: 579, endPoint x: 951, endPoint y: 567, distance: 12.4
click at [951, 578] on div "Flip bend" at bounding box center [980, 581] width 138 height 28
drag, startPoint x: 904, startPoint y: 499, endPoint x: 964, endPoint y: 497, distance: 60.4
click at [970, 497] on icon "0 ? ? CF 10 ?" at bounding box center [653, 346] width 937 height 606
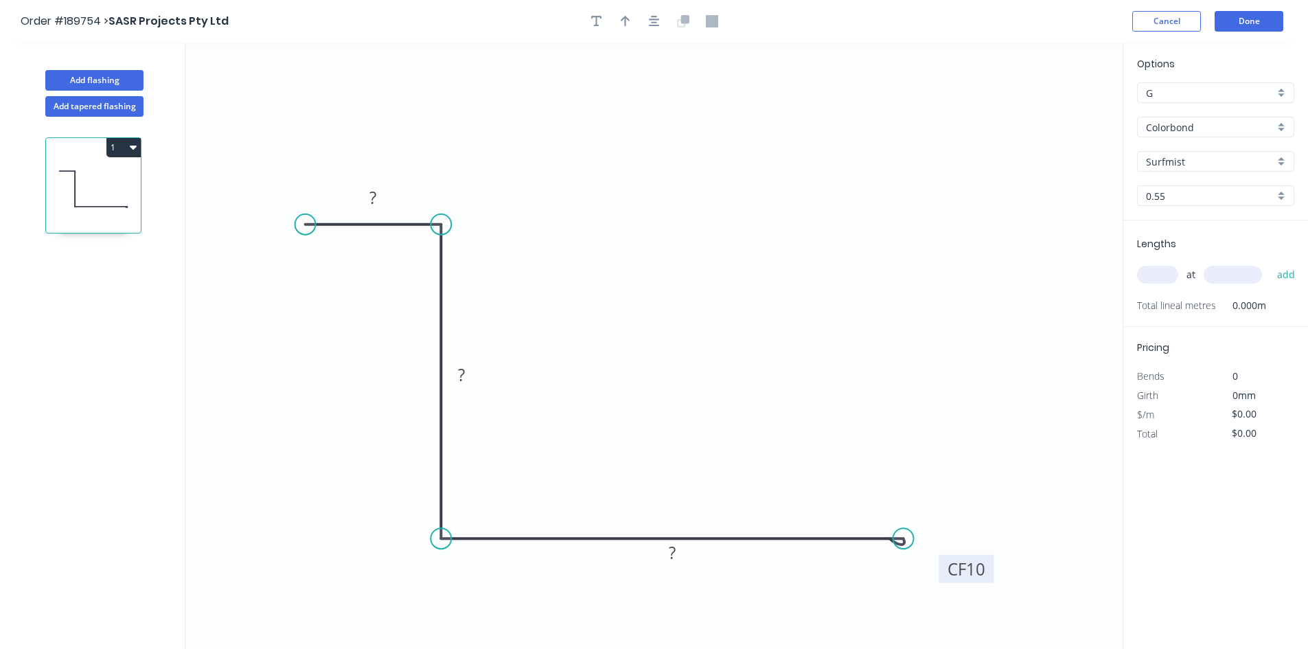
drag, startPoint x: 910, startPoint y: 496, endPoint x: 991, endPoint y: 562, distance: 104.5
click at [991, 562] on rect at bounding box center [966, 569] width 55 height 28
click at [365, 259] on div "Crush & Fold" at bounding box center [379, 269] width 138 height 28
drag, startPoint x: 347, startPoint y: 176, endPoint x: 275, endPoint y: 249, distance: 102.5
click at [275, 249] on rect at bounding box center [251, 261] width 55 height 28
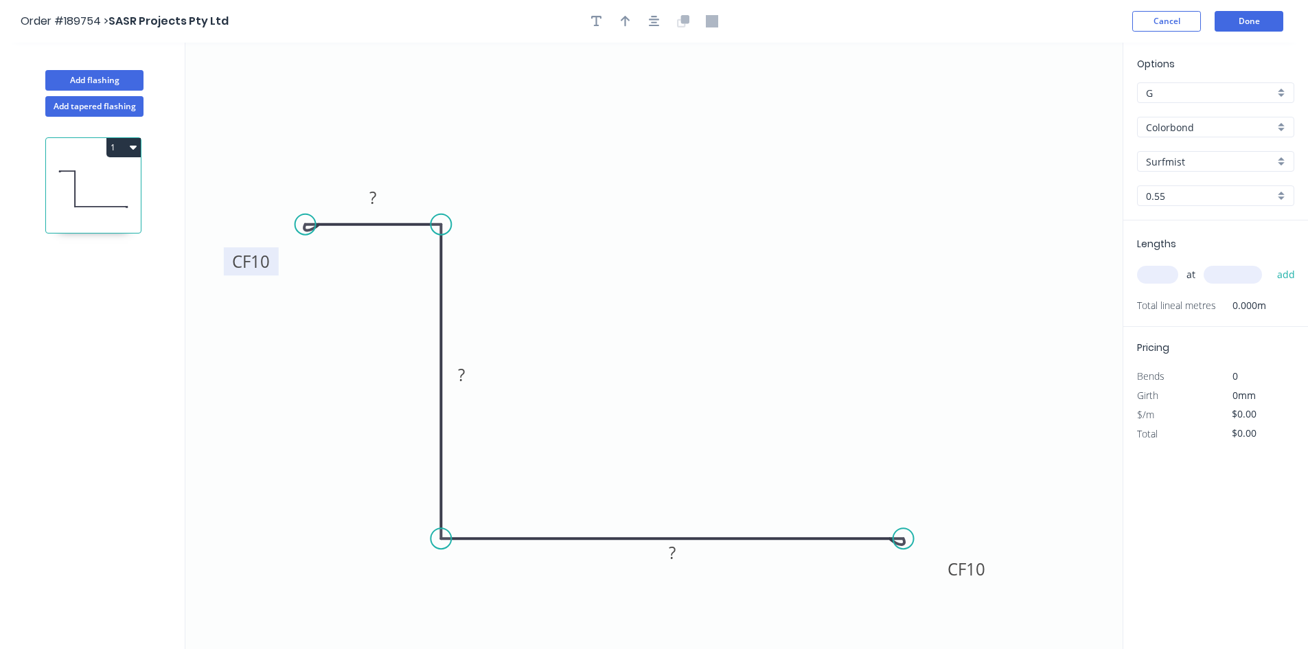
click at [262, 253] on tspan "10" at bounding box center [260, 261] width 19 height 23
type input "$11.45"
click at [1167, 271] on input "text" at bounding box center [1157, 275] width 41 height 18
type input "2"
type input "1400"
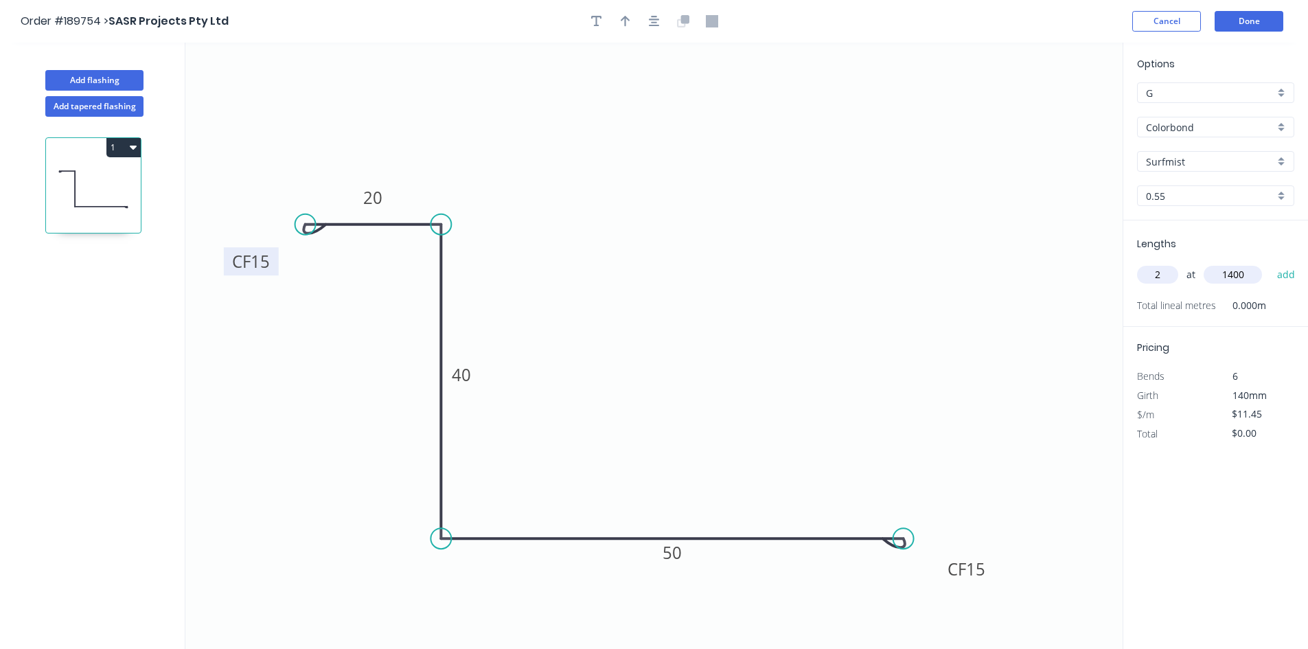
click at [1270, 263] on button "add" at bounding box center [1286, 274] width 32 height 23
type input "$32.06"
type input "2"
type input "800"
click at [1270, 263] on button "add" at bounding box center [1286, 274] width 32 height 23
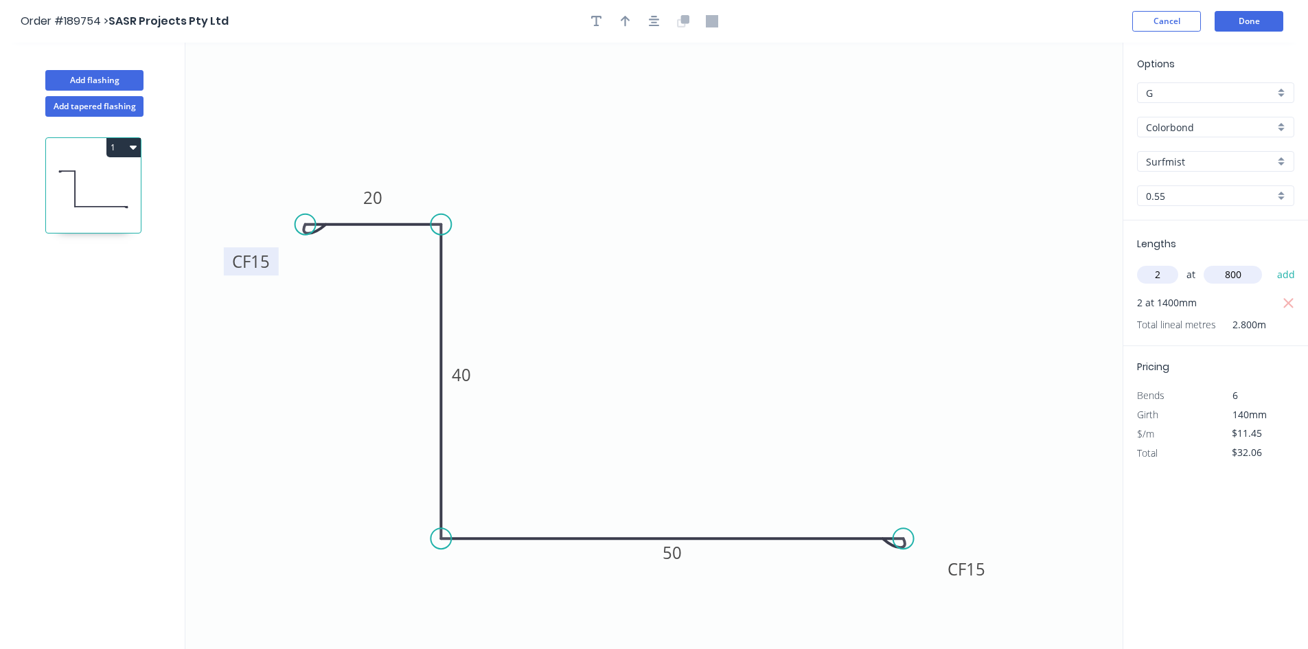
type input "$54.96"
click at [108, 77] on button "Add flashing" at bounding box center [94, 80] width 98 height 21
type input "$0.00"
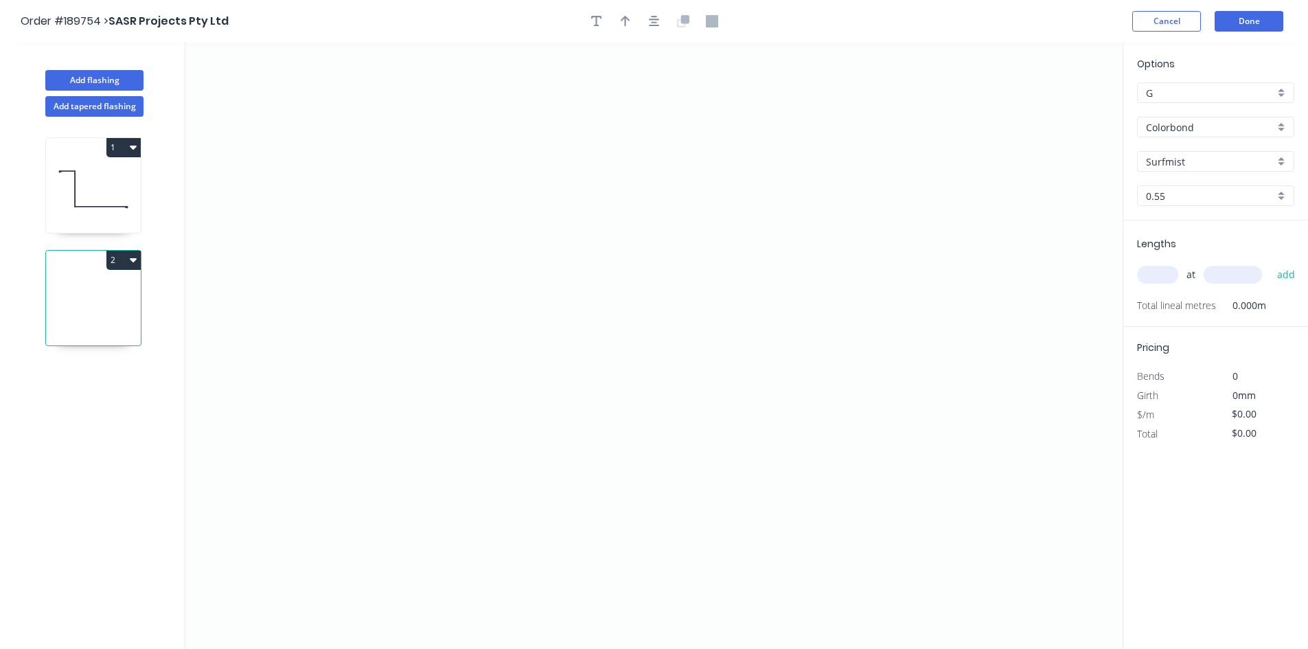
click at [119, 265] on button "2" at bounding box center [123, 260] width 34 height 19
drag, startPoint x: 100, startPoint y: 323, endPoint x: 102, endPoint y: 314, distance: 9.8
click at [100, 323] on div "Delete" at bounding box center [76, 322] width 106 height 20
type input "$11.45"
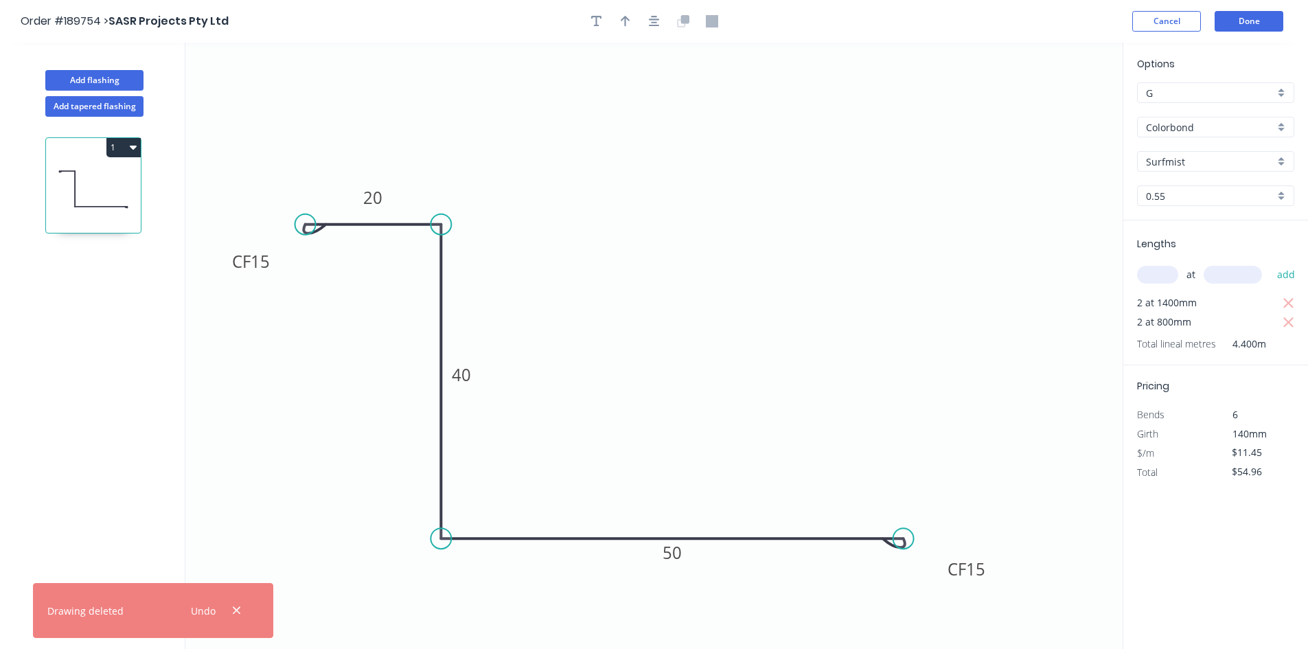
click at [135, 142] on icon "button" at bounding box center [133, 146] width 7 height 11
click at [111, 179] on div "Duplicate" at bounding box center [76, 182] width 106 height 20
type input "$0.00"
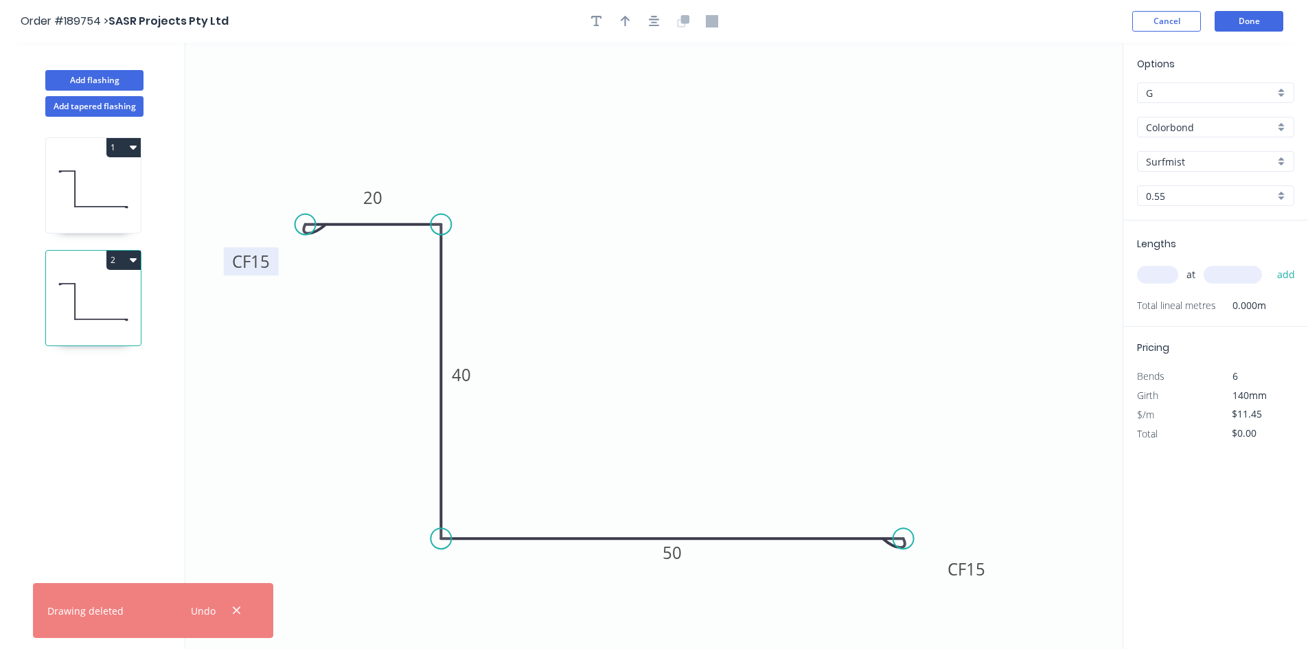
click at [257, 255] on tspan "15" at bounding box center [260, 261] width 19 height 23
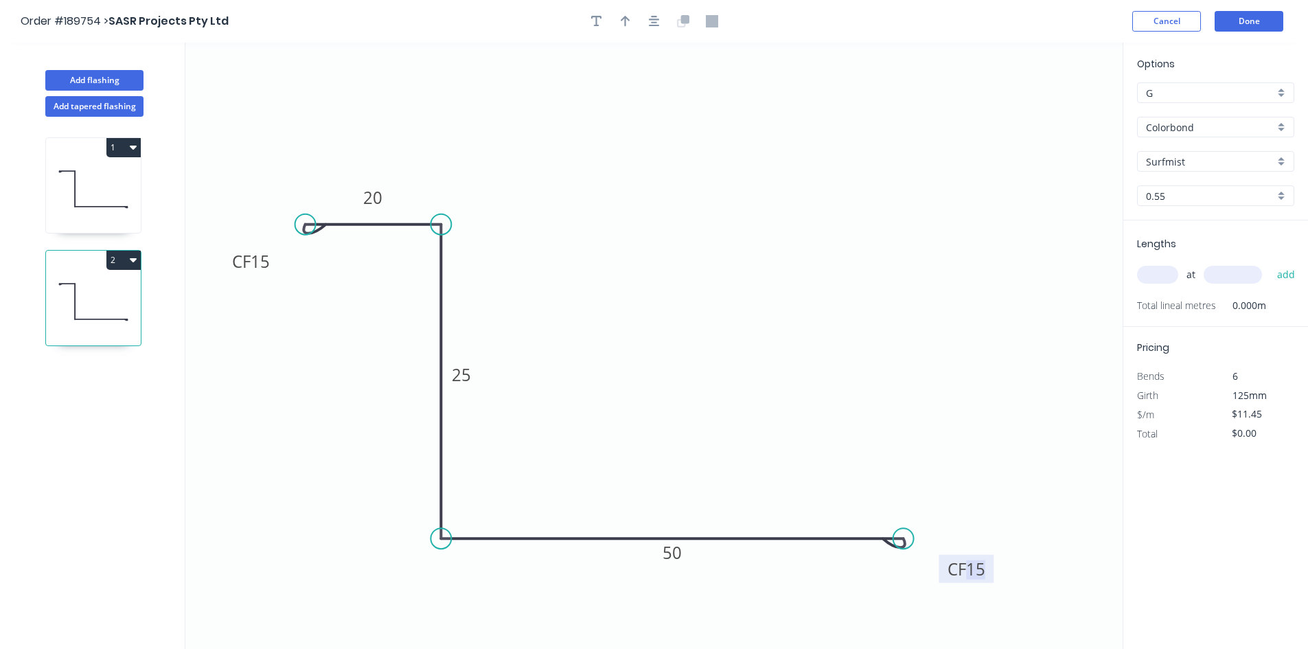
click at [1156, 277] on input "text" at bounding box center [1157, 275] width 41 height 18
type input "2"
type input "800"
click at [1270, 263] on button "add" at bounding box center [1286, 274] width 32 height 23
type input "$22.90"
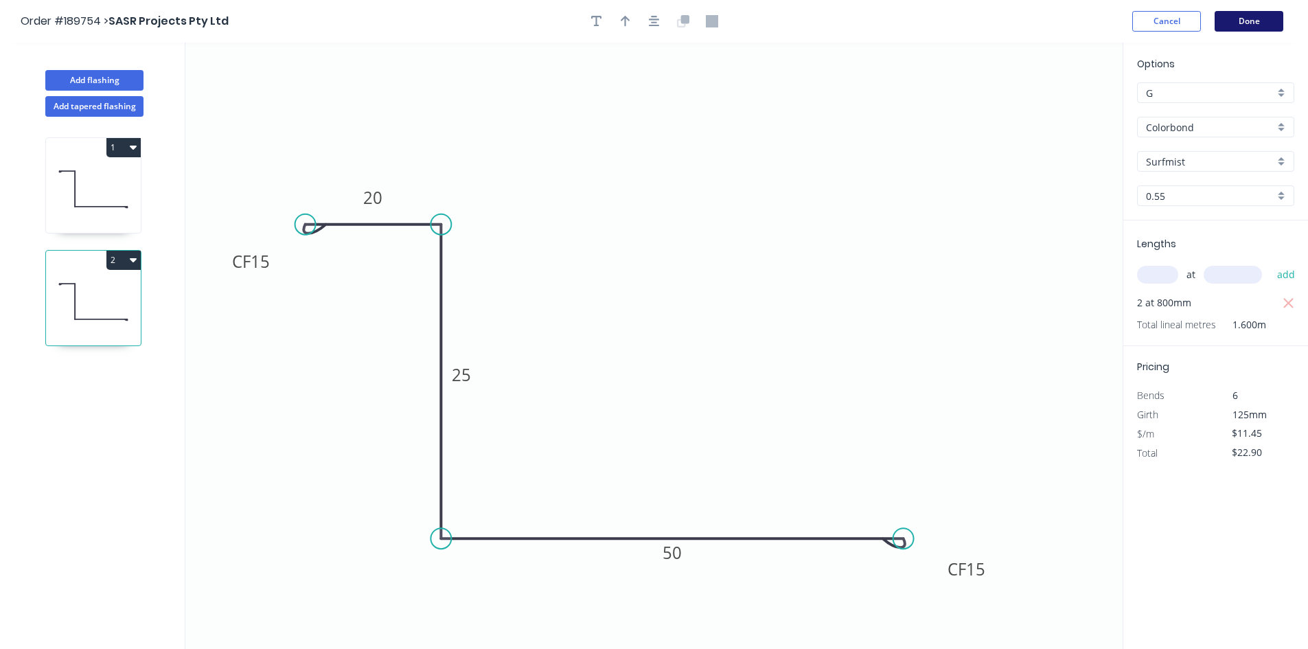
click at [1250, 14] on button "Done" at bounding box center [1249, 21] width 69 height 21
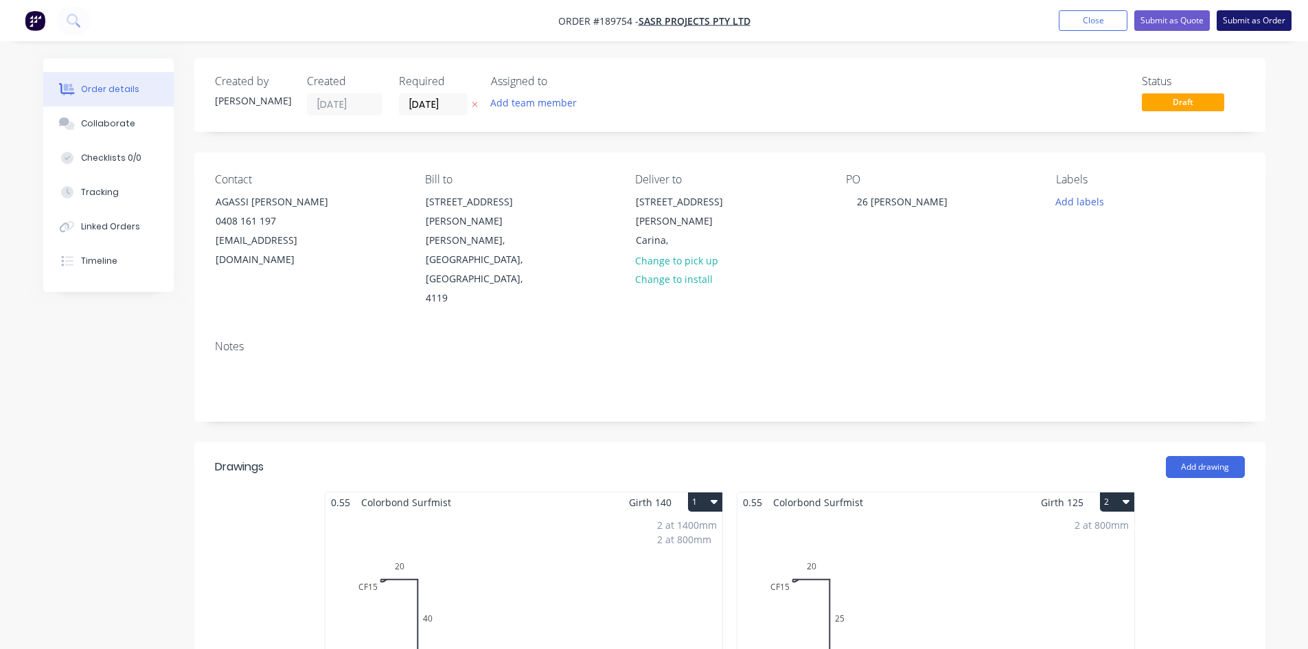
click at [1237, 30] on button "Submit as Order" at bounding box center [1254, 20] width 75 height 21
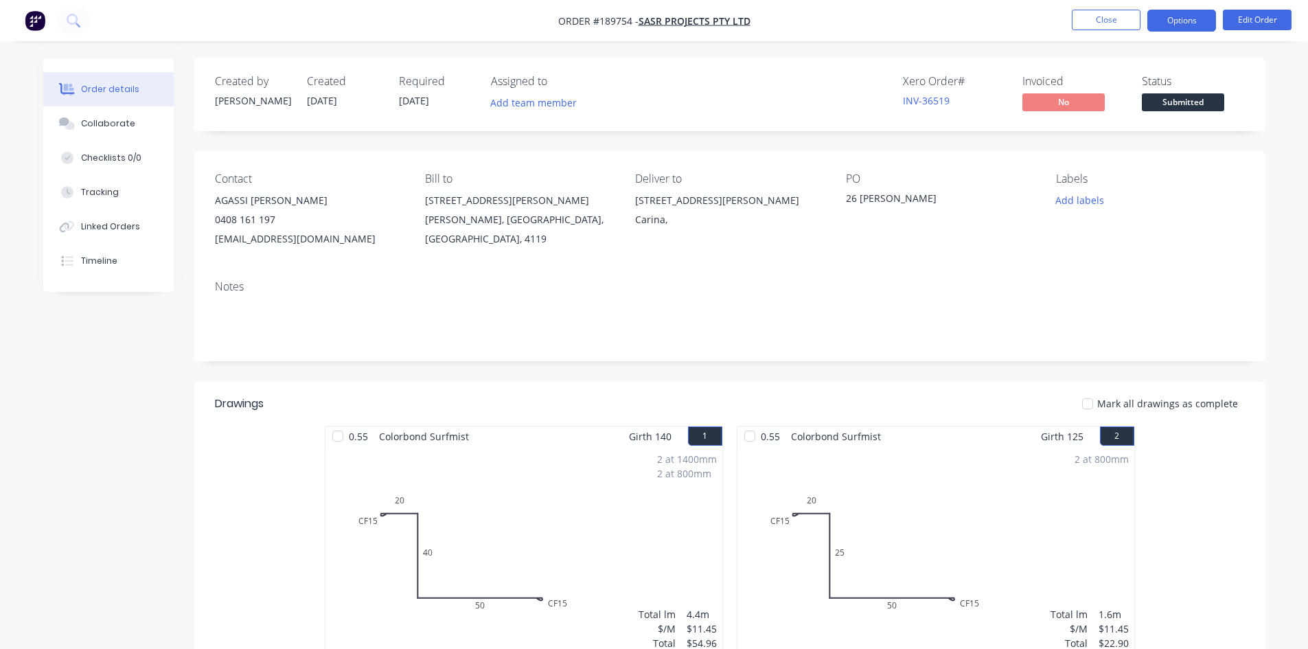
click at [1180, 20] on button "Options" at bounding box center [1181, 21] width 69 height 22
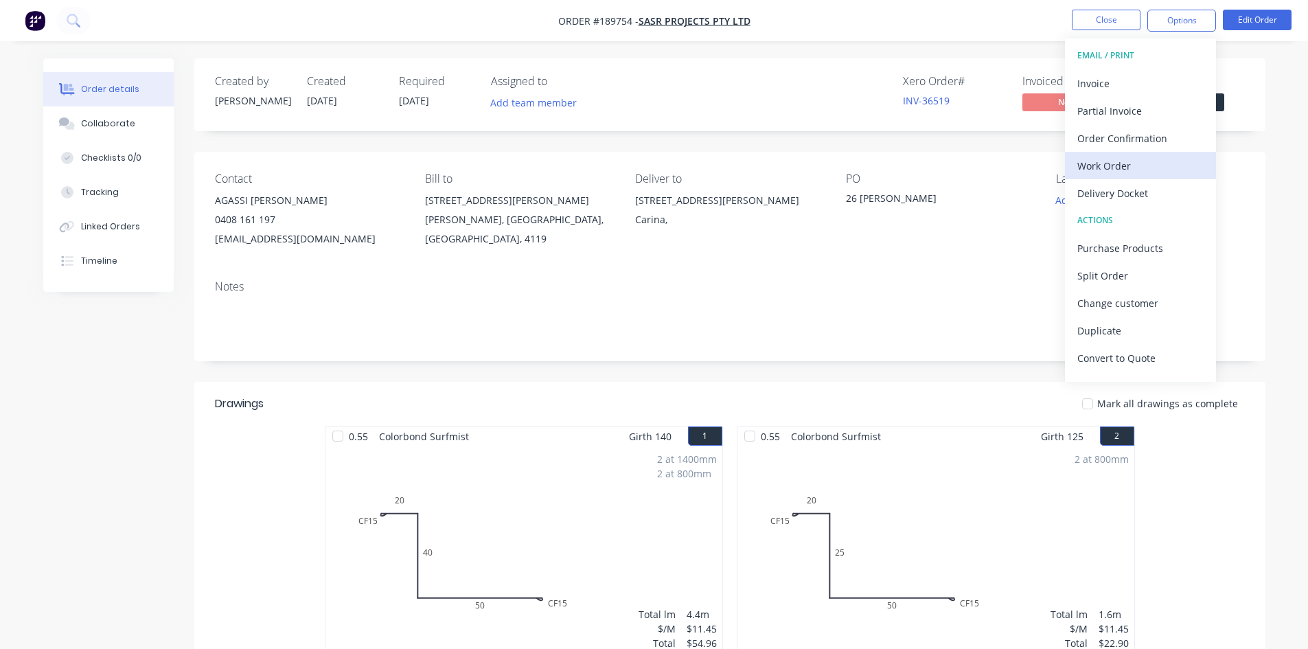
click at [1119, 169] on div "Work Order" at bounding box center [1140, 166] width 126 height 20
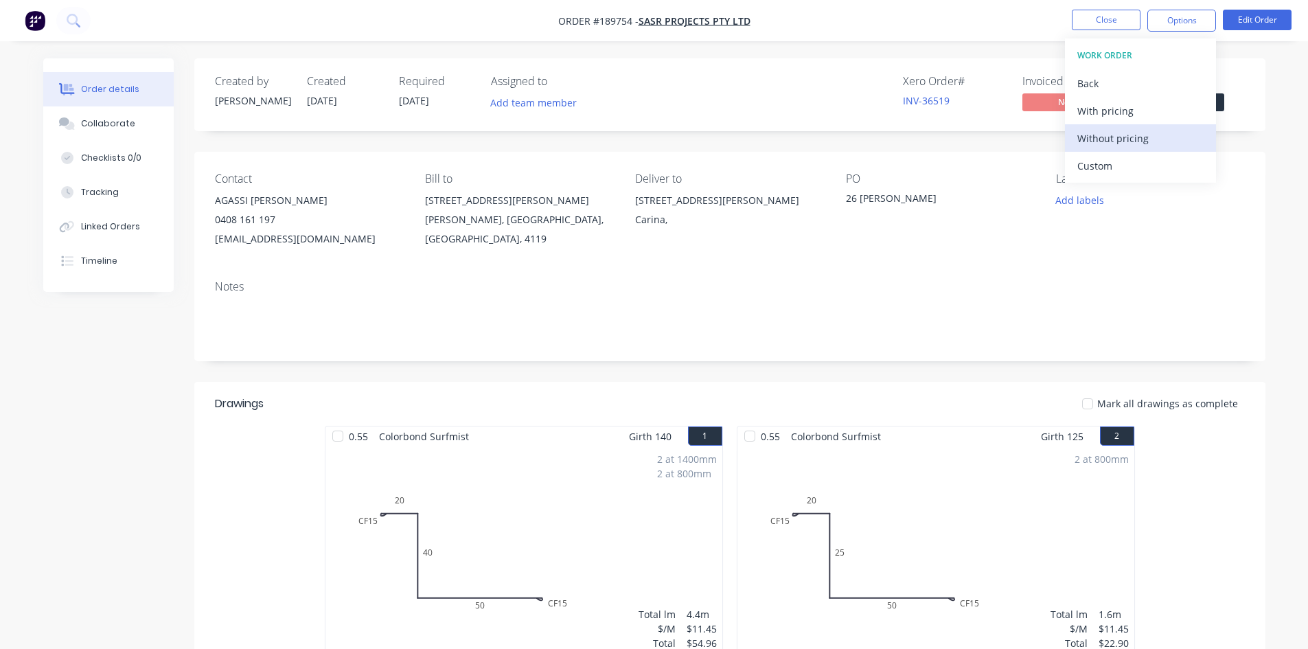
click at [1128, 146] on div "Without pricing" at bounding box center [1140, 138] width 126 height 20
click at [65, 25] on button at bounding box center [73, 20] width 34 height 27
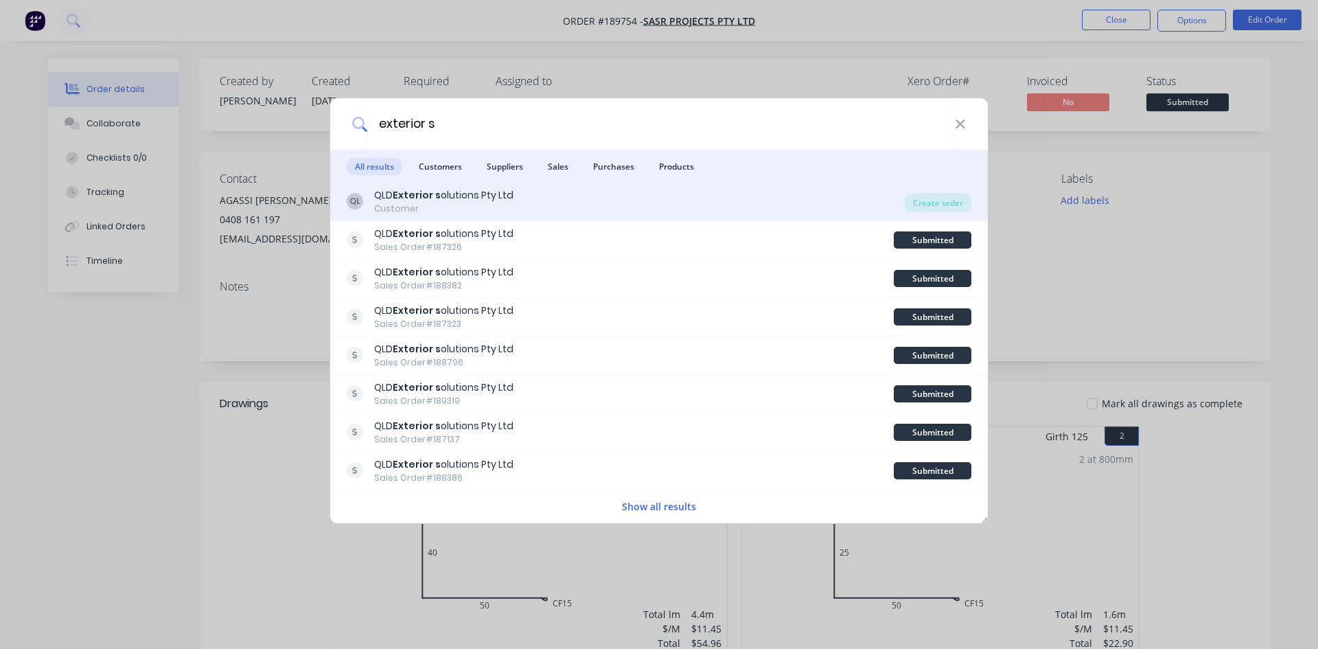
type input "exterior s"
click at [582, 198] on div "QL QLD Exterior s olutions Pty Ltd Customer" at bounding box center [626, 201] width 558 height 27
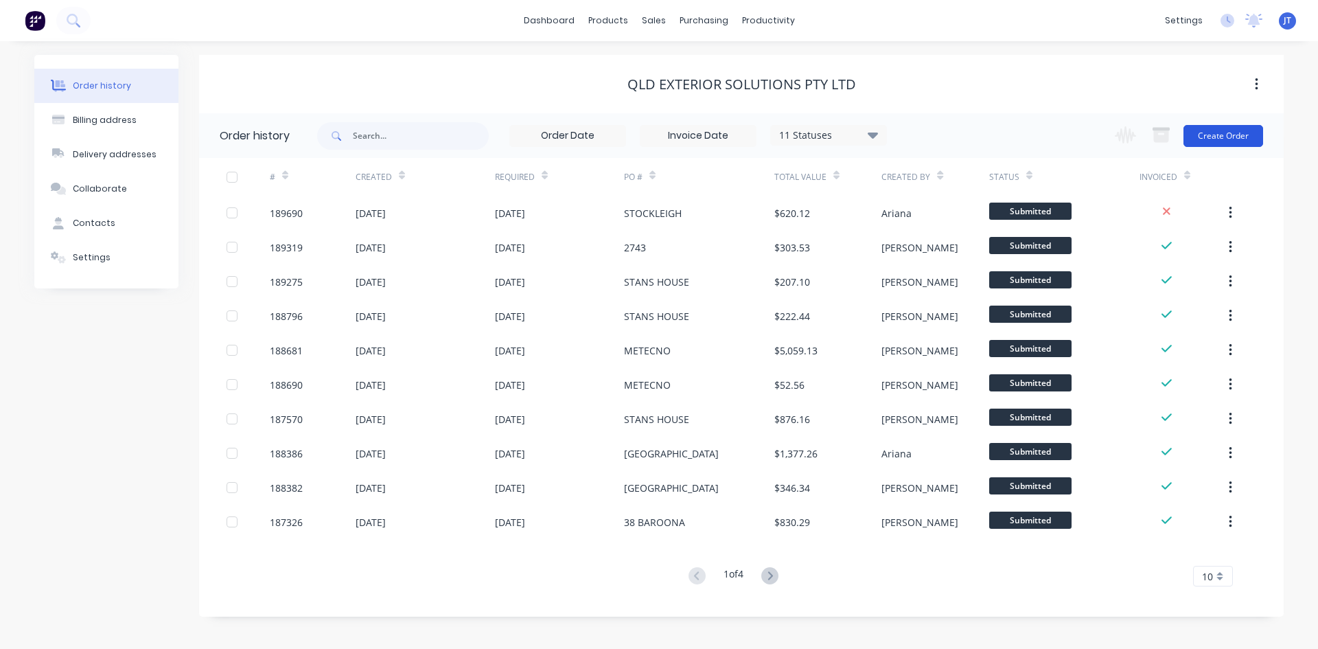
click at [1209, 141] on button "Create Order" at bounding box center [1224, 136] width 80 height 22
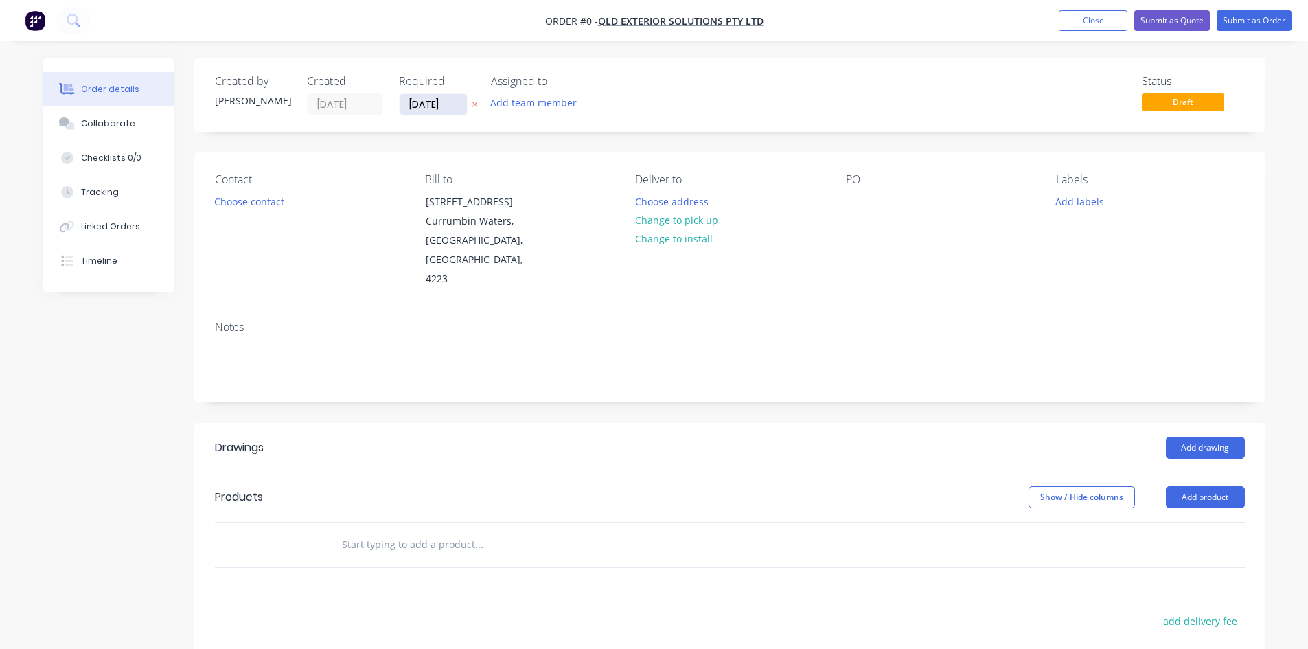
click at [428, 102] on input "[DATE]" at bounding box center [433, 104] width 67 height 21
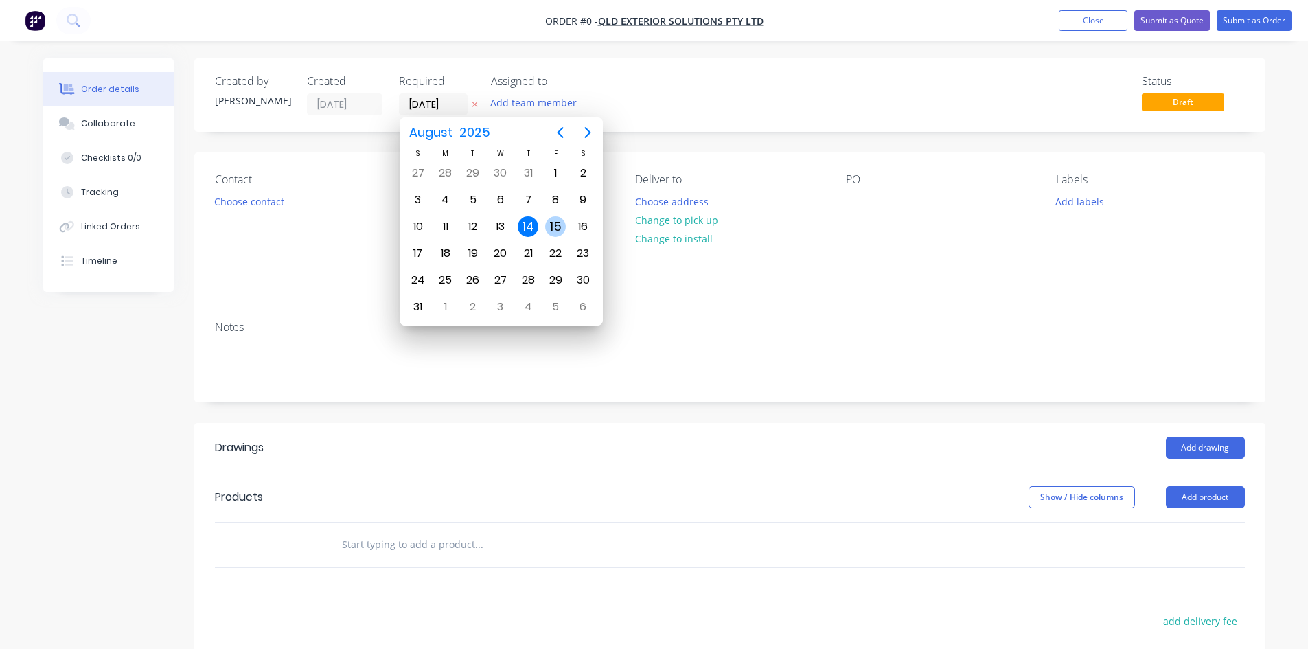
click at [553, 221] on div "15" at bounding box center [555, 226] width 21 height 21
type input "[DATE]"
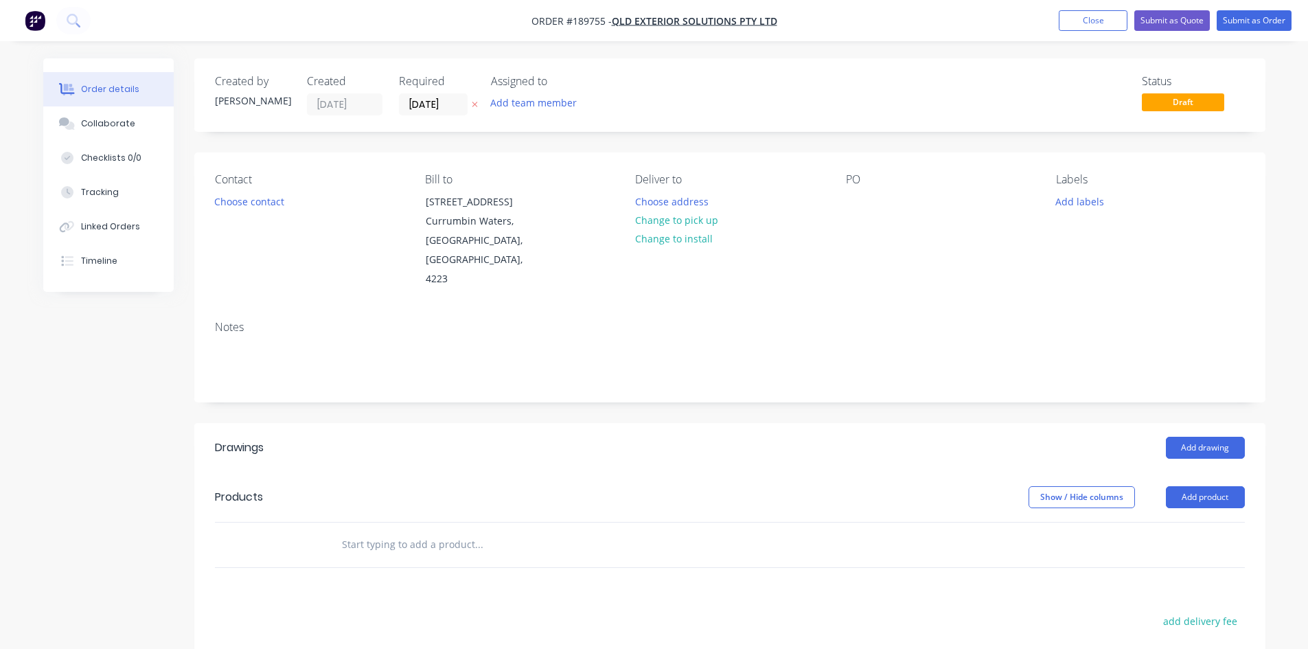
click at [275, 200] on button "Choose contact" at bounding box center [249, 201] width 84 height 19
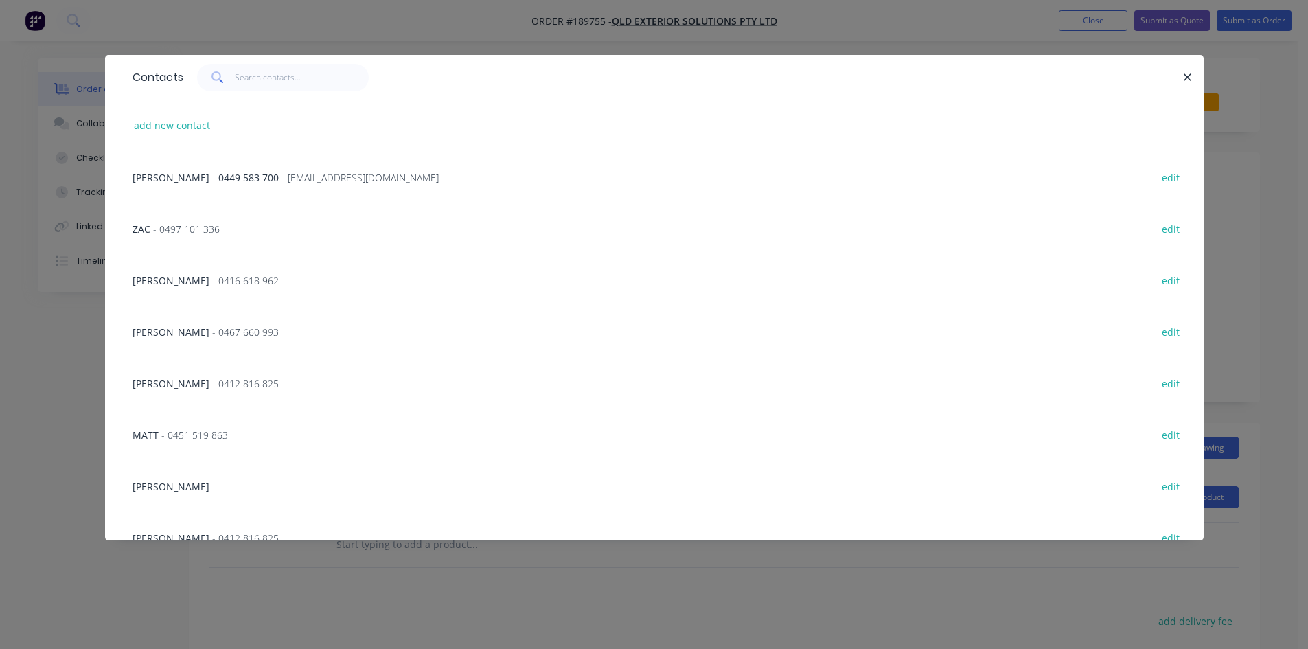
click at [240, 187] on div "[PERSON_NAME] - 0449 583 700 - [EMAIL_ADDRESS][DOMAIN_NAME] - edit" at bounding box center [655, 177] width 1058 height 52
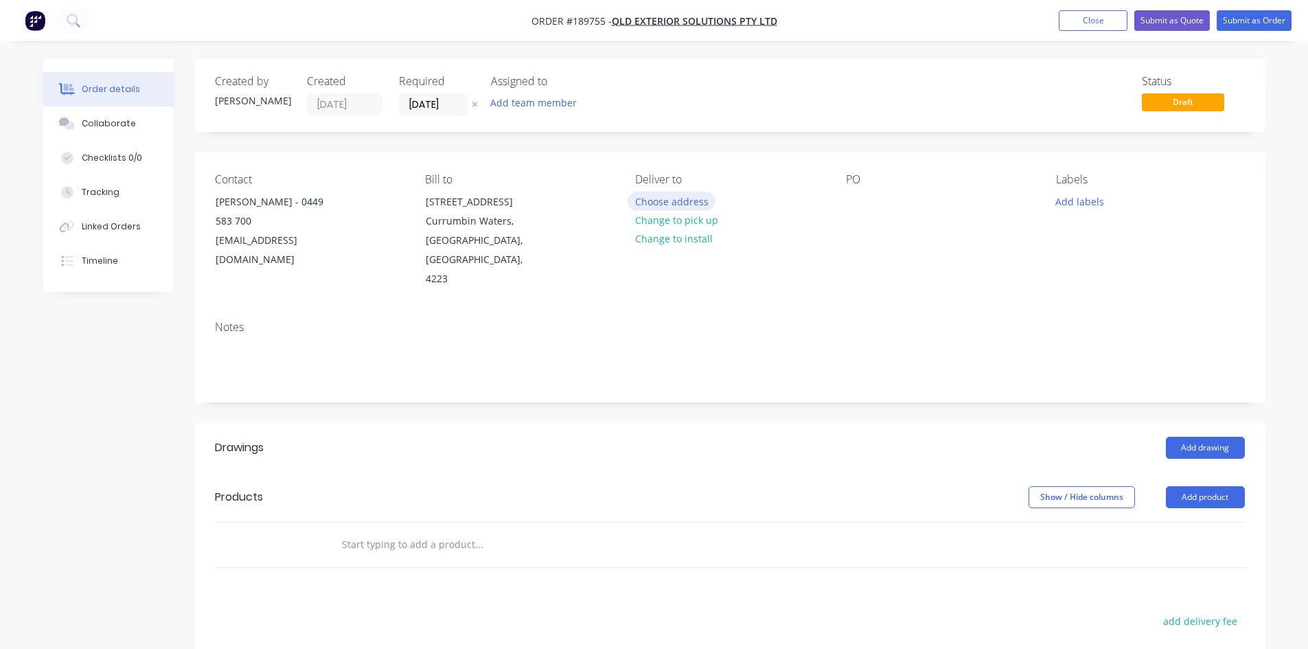
click at [643, 202] on button "Choose address" at bounding box center [672, 201] width 88 height 19
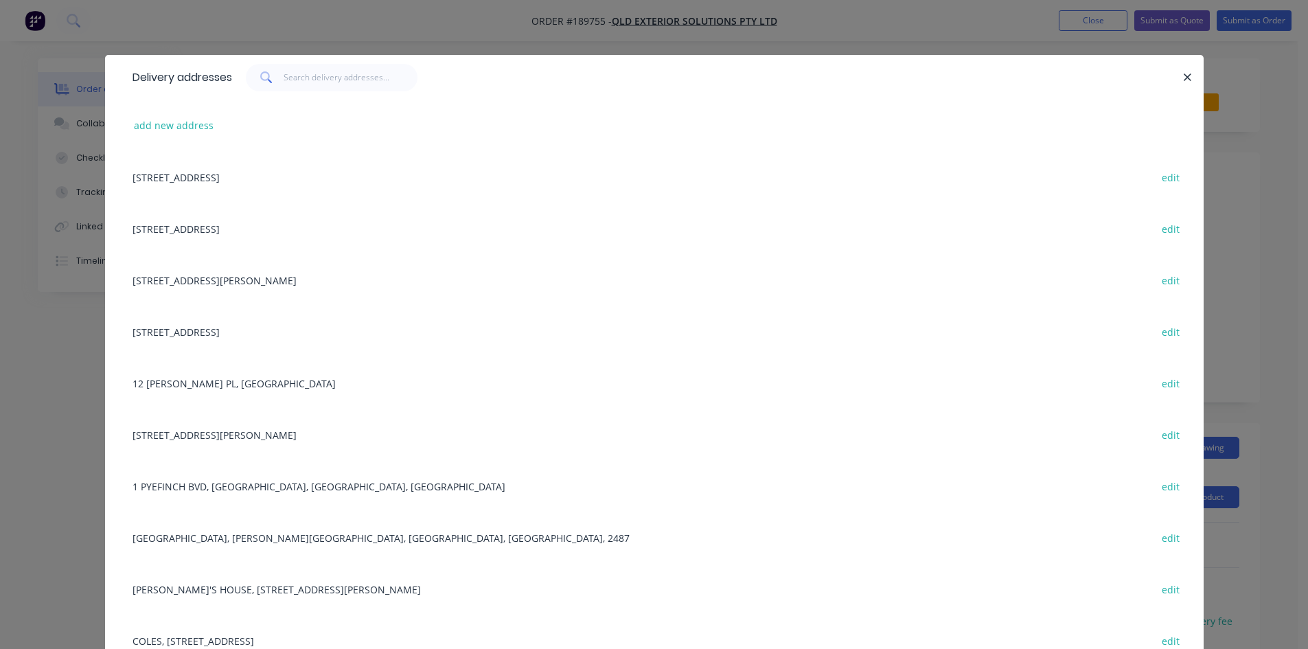
click at [235, 282] on div "[STREET_ADDRESS][PERSON_NAME] edit" at bounding box center [655, 280] width 1058 height 52
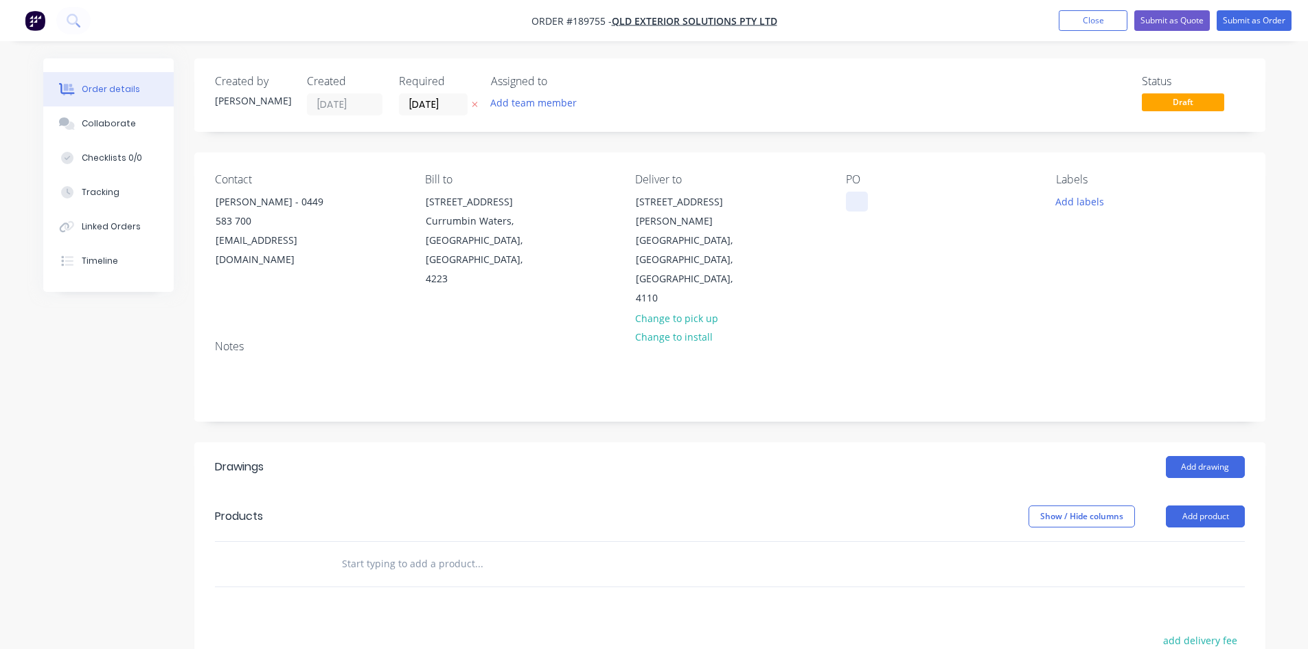
click at [845, 193] on div "Contact [PERSON_NAME] - [PHONE_NUMBER] [EMAIL_ADDRESS][DOMAIN_NAME] Bill to [ST…" at bounding box center [729, 240] width 1071 height 176
click at [851, 205] on div at bounding box center [857, 202] width 22 height 20
click at [1222, 456] on button "Add drawing" at bounding box center [1205, 467] width 79 height 22
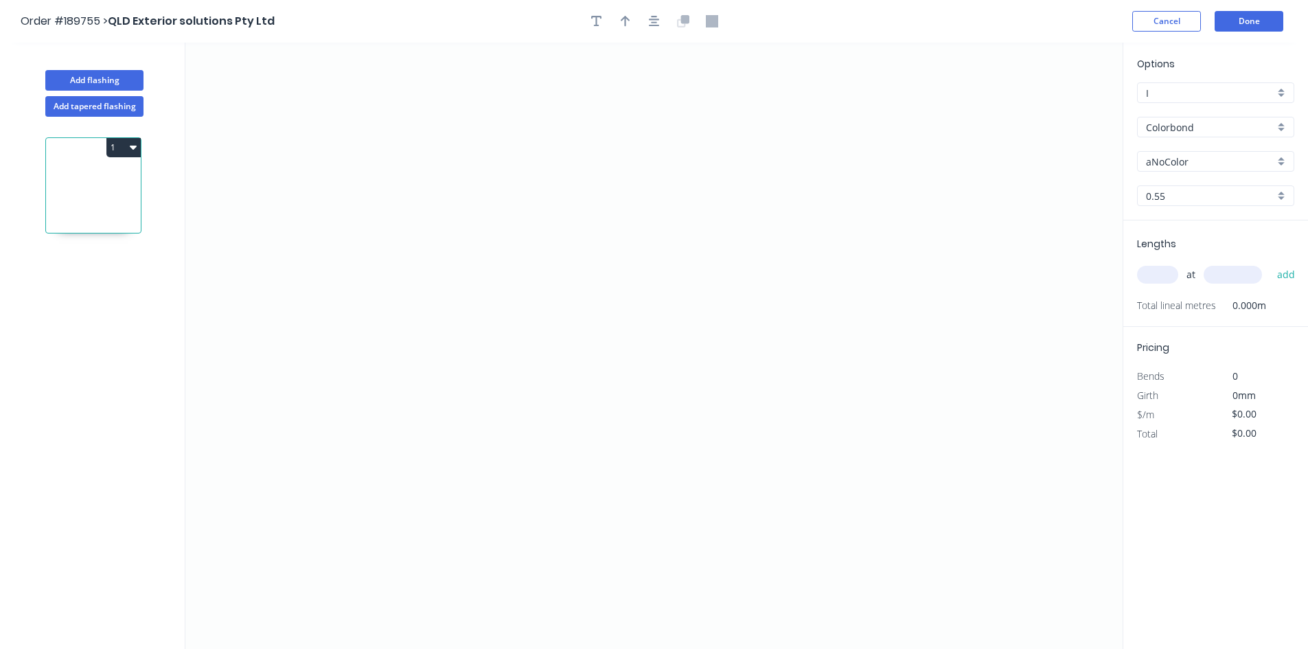
click at [1193, 113] on div "Options I I Colorbond Colorbond Colorbond (Premium) Colorbond Coolmax Colorbond…" at bounding box center [1215, 138] width 185 height 164
click at [1196, 127] on input "Colorbond" at bounding box center [1210, 127] width 128 height 14
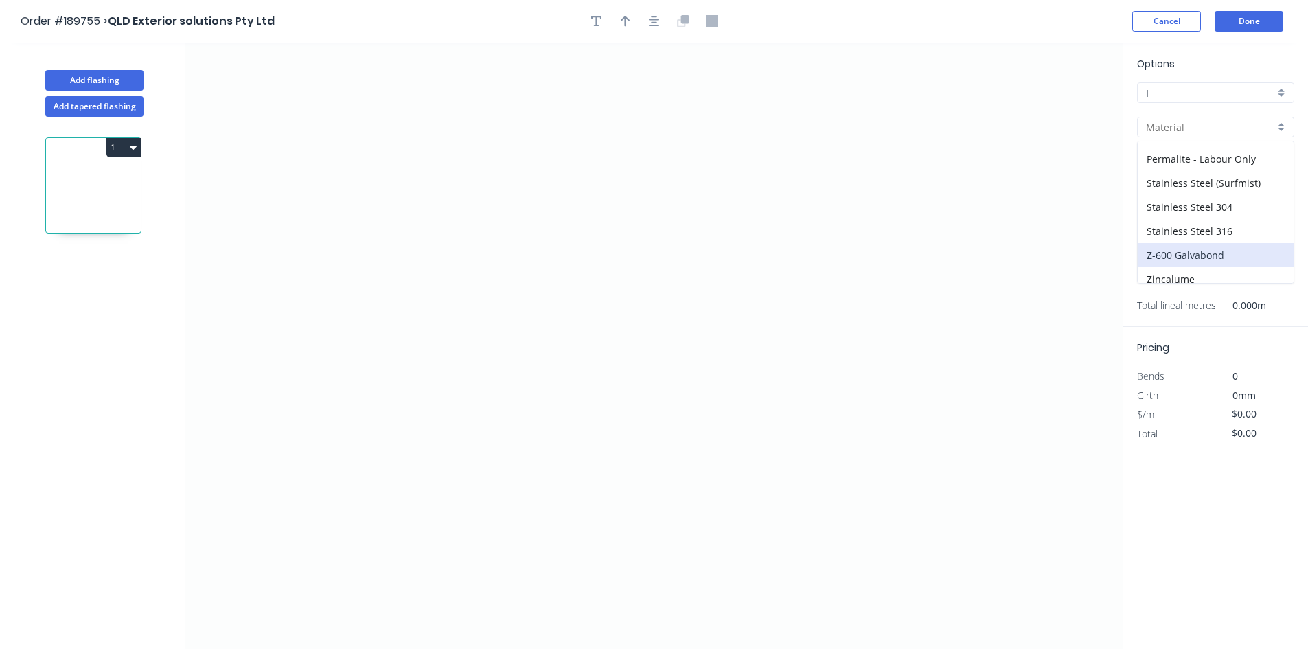
scroll to position [315, 0]
click at [1185, 240] on div "Zincalume" at bounding box center [1216, 247] width 156 height 24
type input "Zincalume"
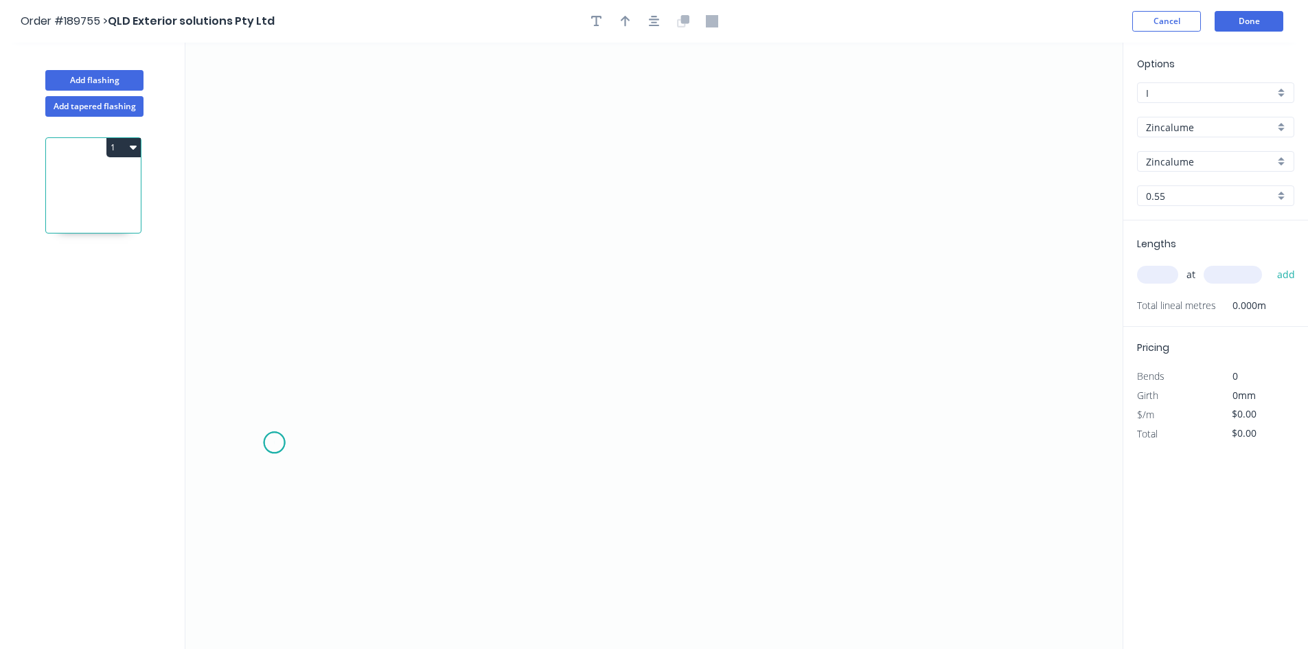
click at [274, 443] on icon "0" at bounding box center [653, 346] width 937 height 606
click at [321, 389] on icon "0" at bounding box center [653, 346] width 937 height 606
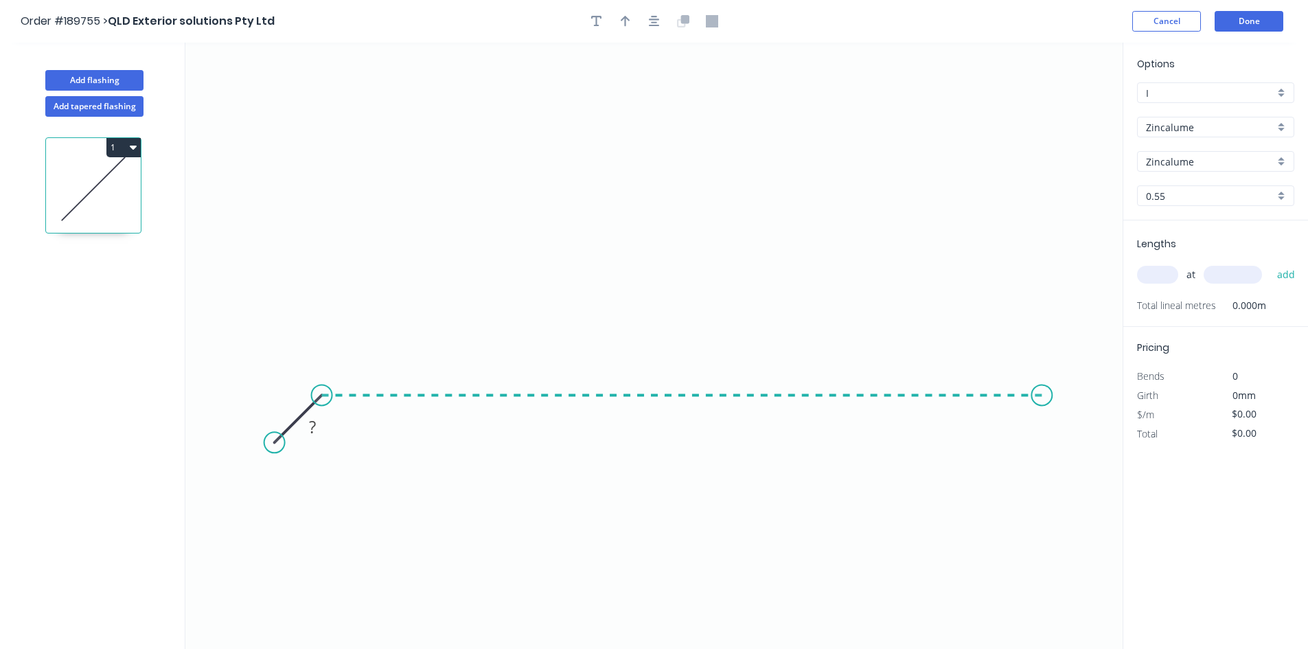
drag, startPoint x: 1054, startPoint y: 405, endPoint x: 965, endPoint y: 175, distance: 246.8
click at [1055, 405] on icon "0 ?" at bounding box center [653, 346] width 937 height 606
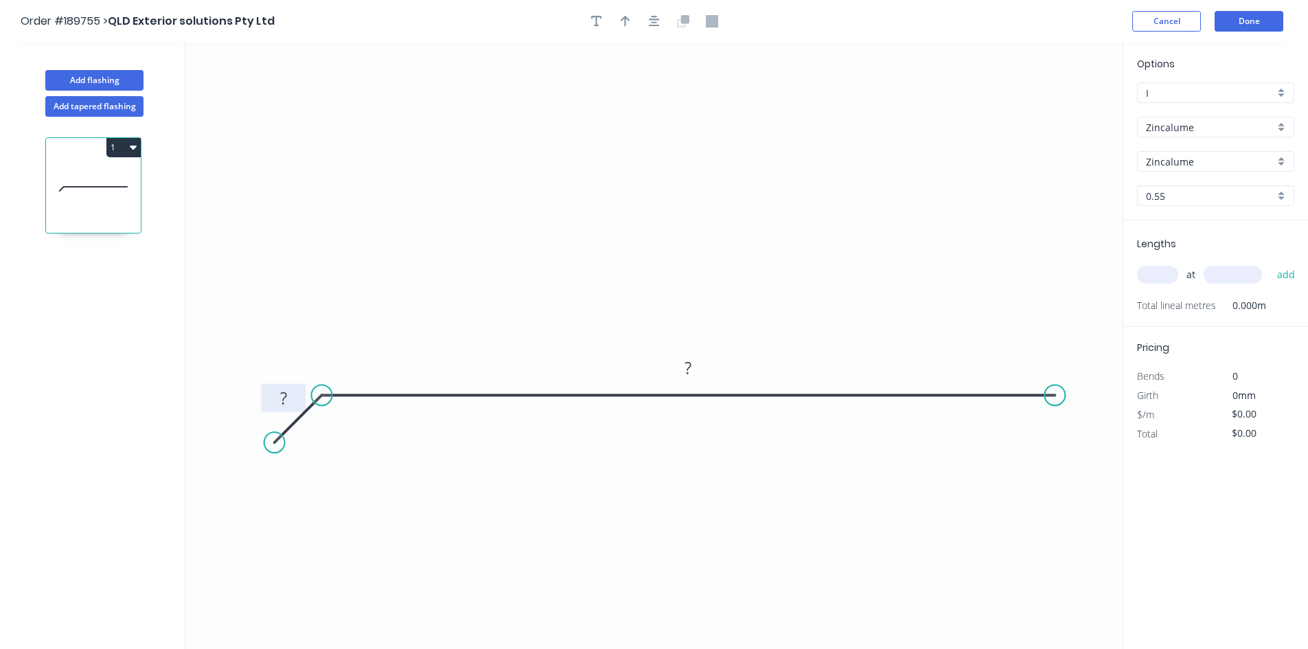
click at [282, 401] on tspan "?" at bounding box center [283, 398] width 7 height 23
click at [1163, 273] on input "text" at bounding box center [1157, 275] width 41 height 18
type input "1"
type input "500"
click at [1270, 263] on button "add" at bounding box center [1286, 274] width 32 height 23
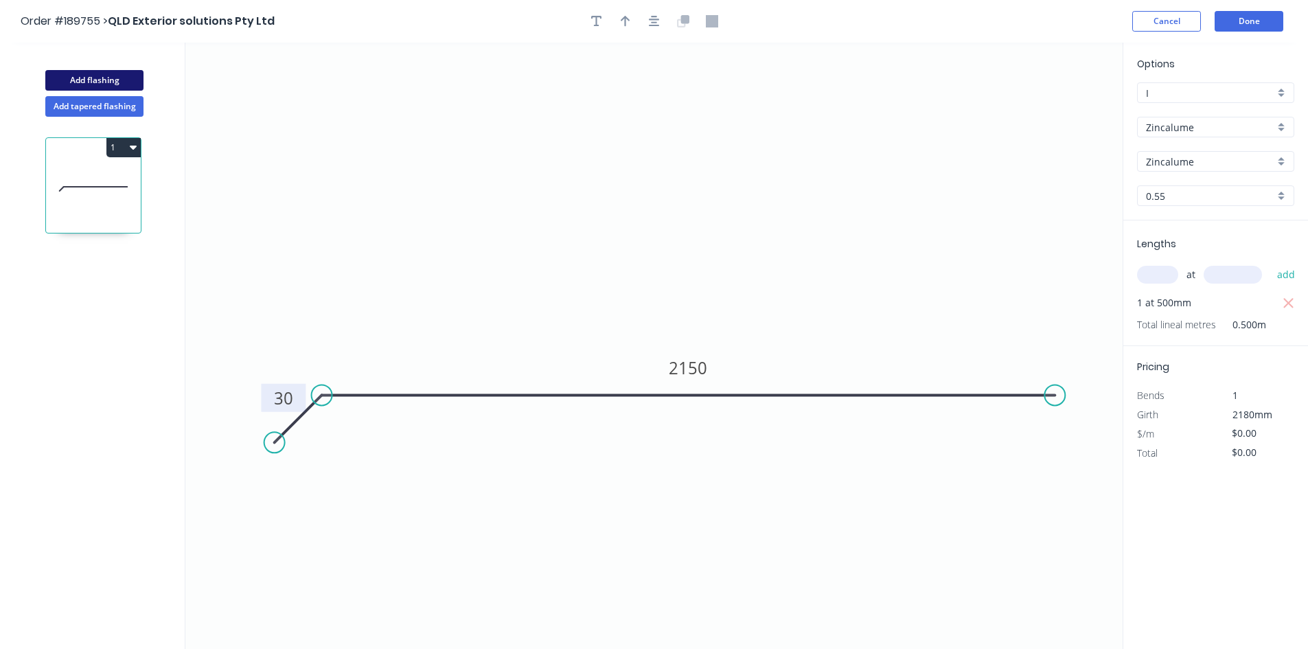
click at [95, 71] on button "Add flashing" at bounding box center [94, 80] width 98 height 21
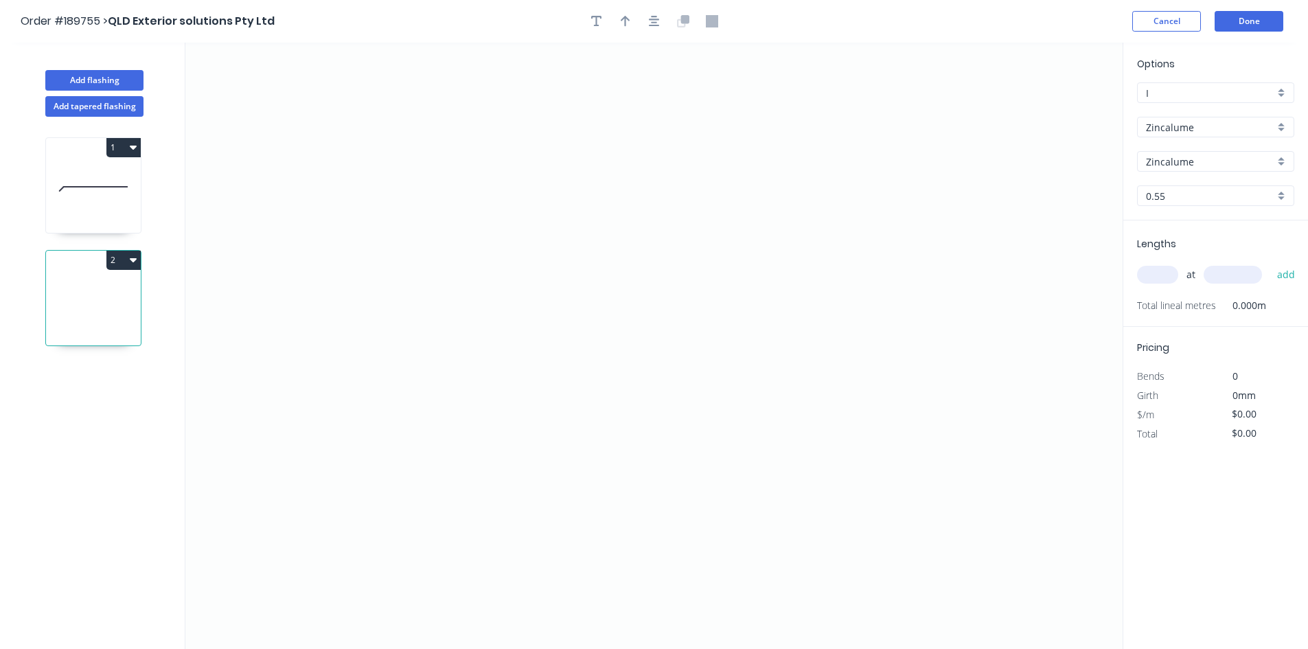
click at [1156, 205] on div "0.55" at bounding box center [1215, 195] width 157 height 21
click at [1162, 273] on div "1.0" at bounding box center [1216, 270] width 156 height 24
type input "1.0"
drag, startPoint x: 438, startPoint y: 181, endPoint x: 687, endPoint y: 187, distance: 248.6
click at [438, 180] on icon "0" at bounding box center [653, 346] width 937 height 606
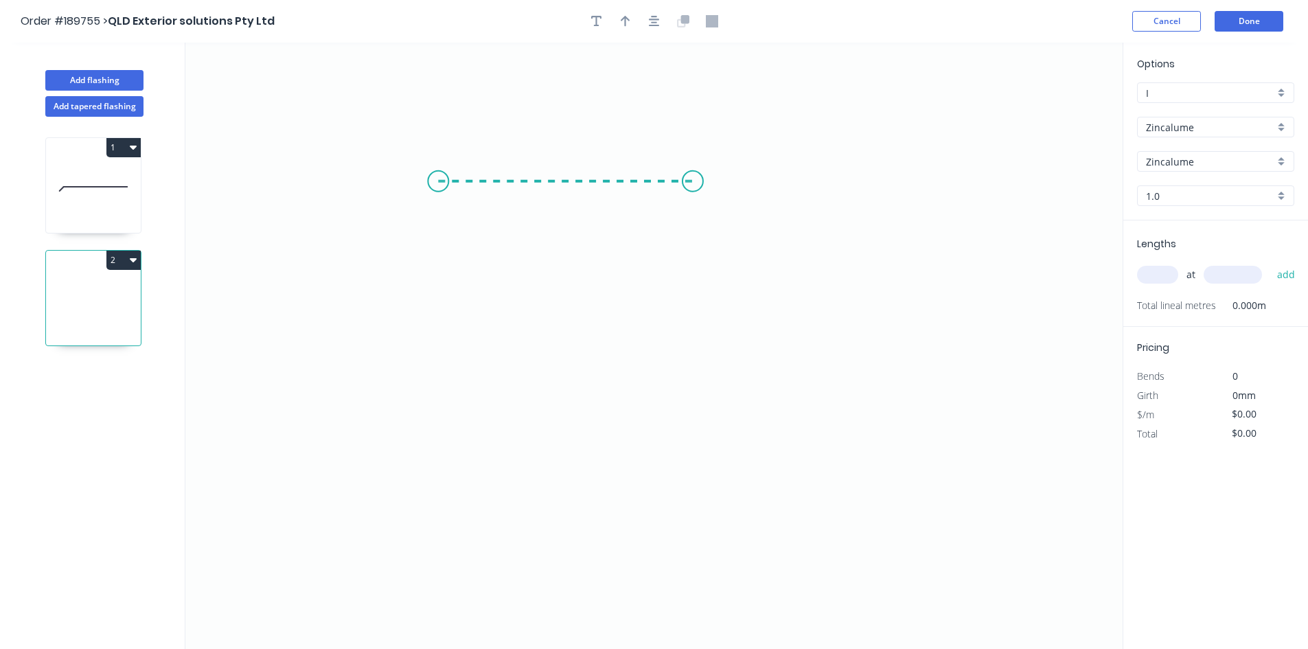
click at [693, 187] on icon "0" at bounding box center [653, 346] width 937 height 606
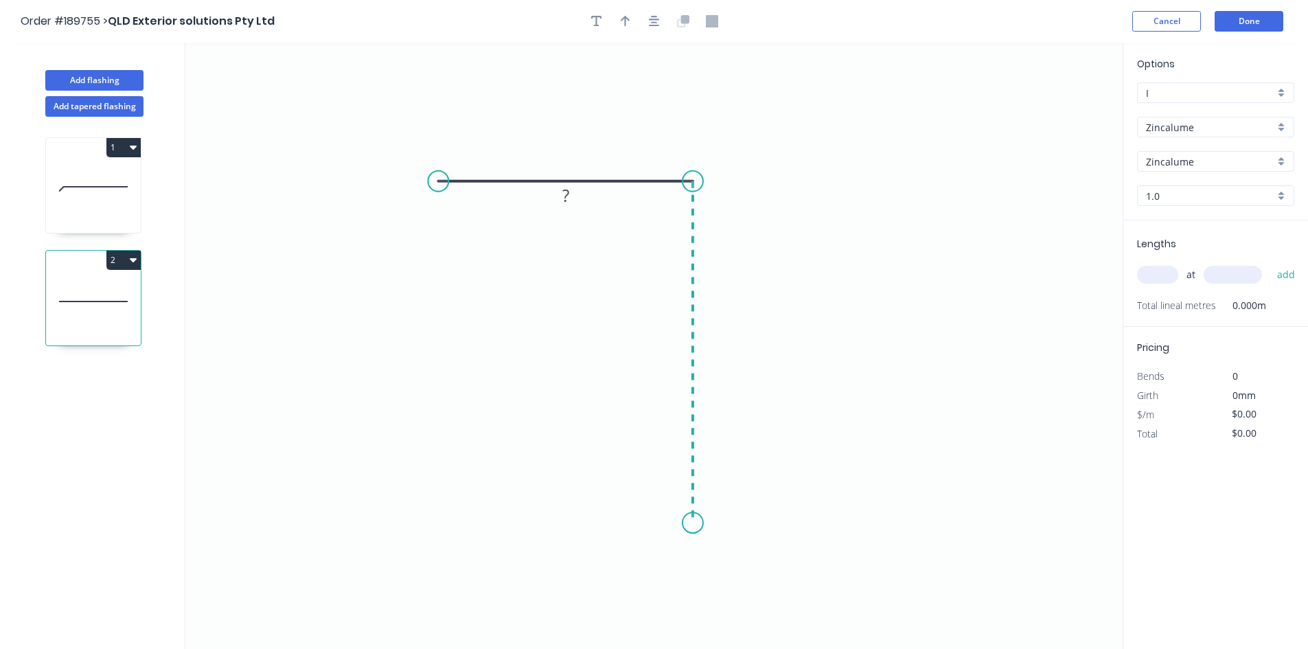
click at [692, 532] on icon "0 ?" at bounding box center [653, 346] width 937 height 606
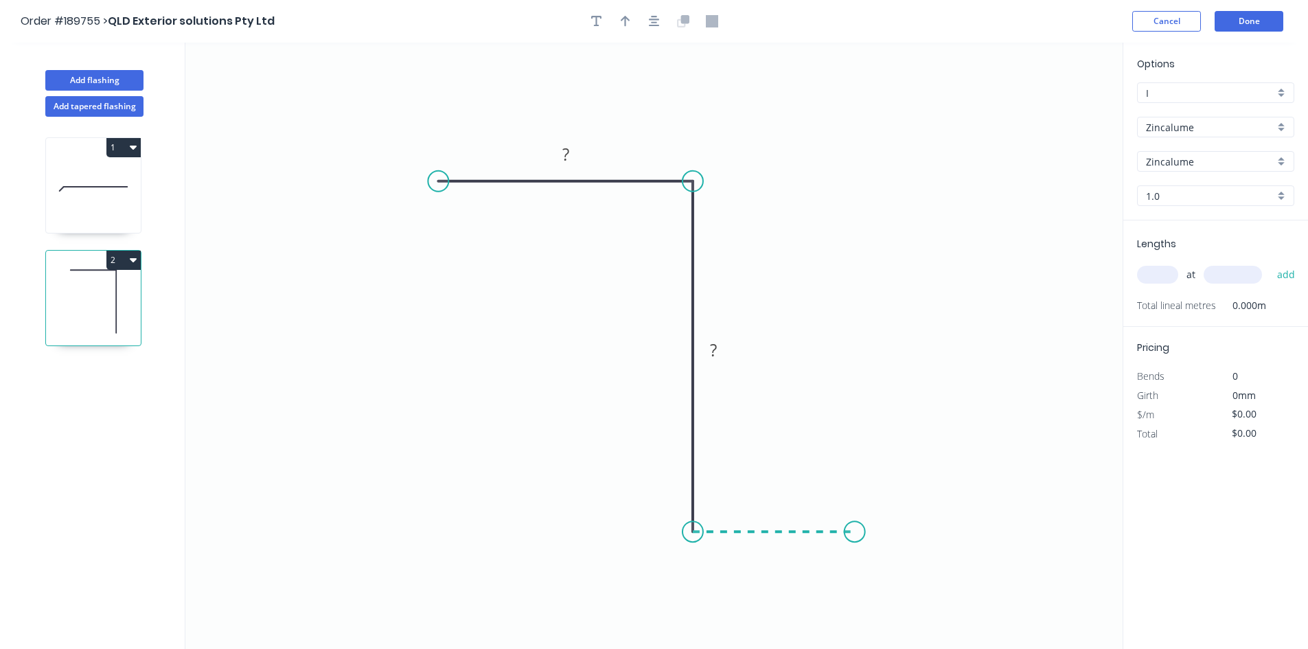
click at [855, 534] on icon "0 ? ?" at bounding box center [653, 346] width 937 height 606
click at [780, 549] on rect at bounding box center [773, 546] width 27 height 19
type input "$16.33"
click at [1163, 276] on input "text" at bounding box center [1157, 275] width 41 height 18
type input "10"
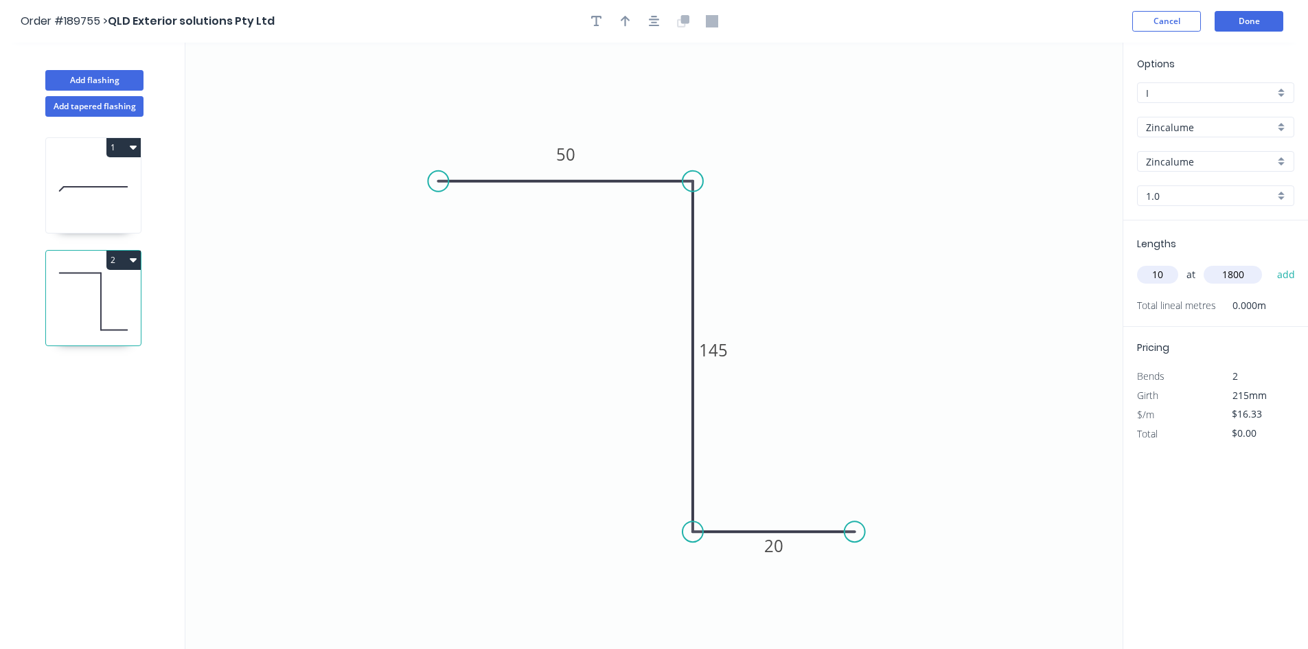
type input "1800"
click at [1270, 263] on button "add" at bounding box center [1286, 274] width 32 height 23
type input "$293.94"
click at [1253, 30] on button "Done" at bounding box center [1249, 21] width 69 height 21
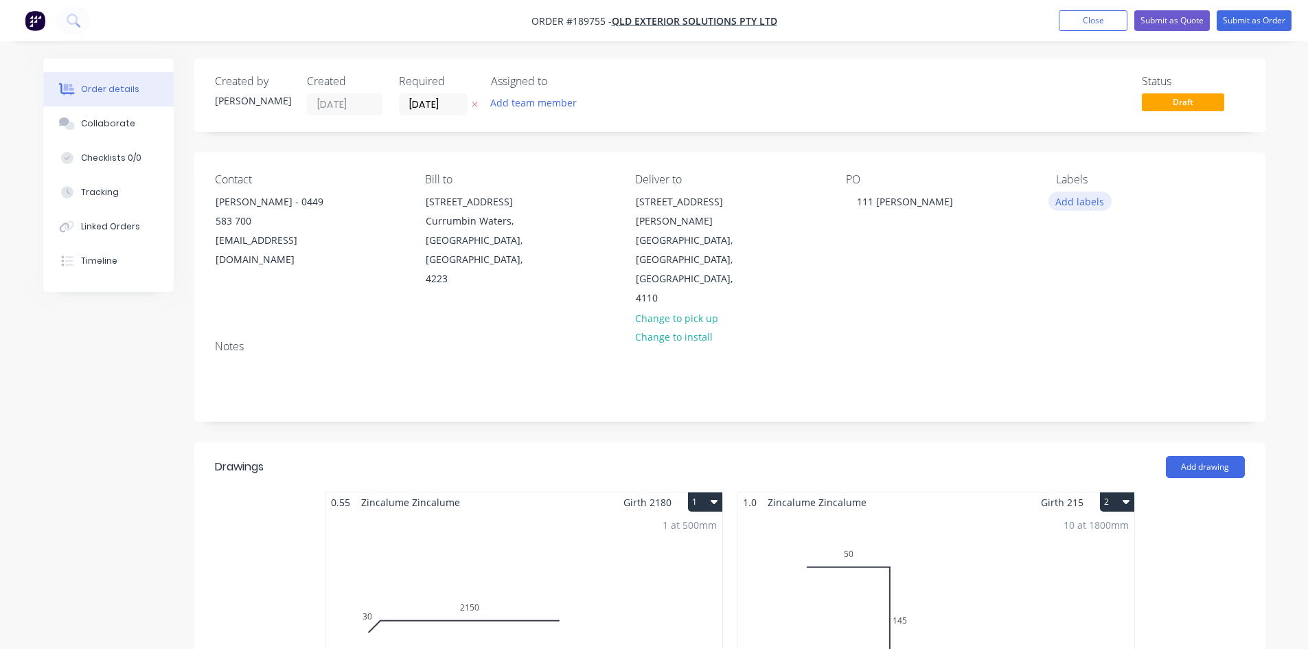
click at [1080, 203] on button "Add labels" at bounding box center [1080, 201] width 63 height 19
click at [1112, 372] on div "7 AM" at bounding box center [1108, 370] width 31 height 15
click at [953, 340] on div "Notes" at bounding box center [730, 346] width 1030 height 13
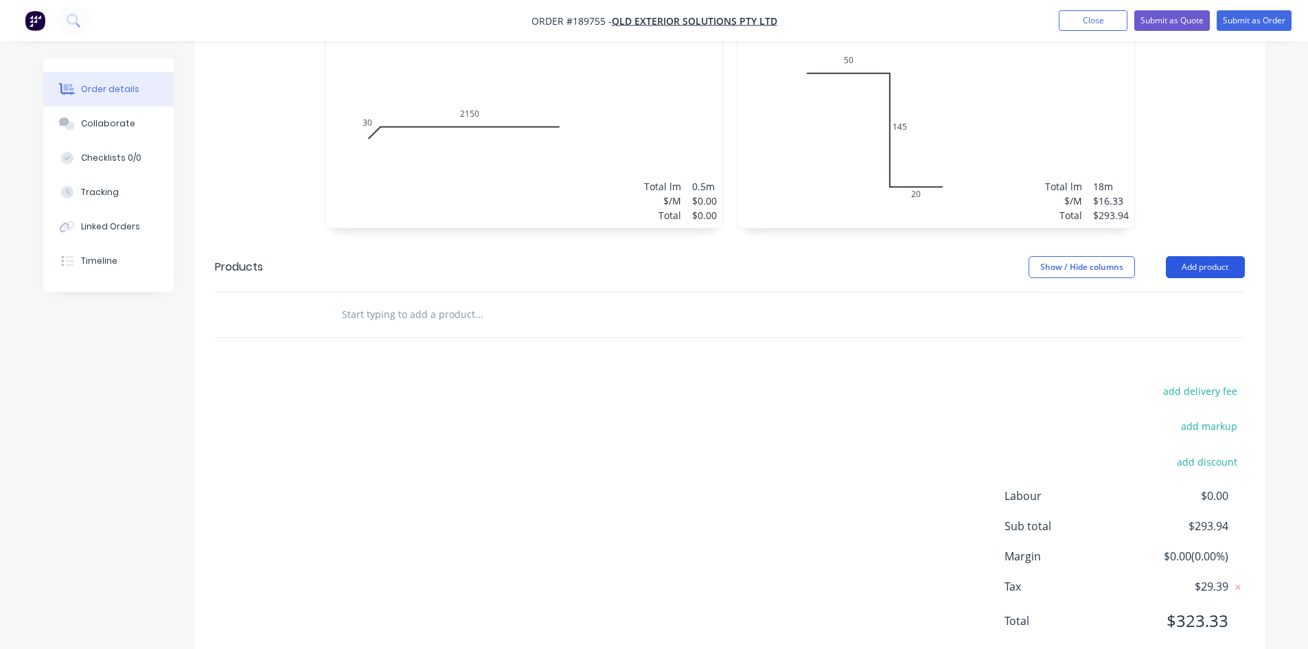
scroll to position [494, 0]
click at [1187, 255] on button "Add product" at bounding box center [1205, 266] width 79 height 22
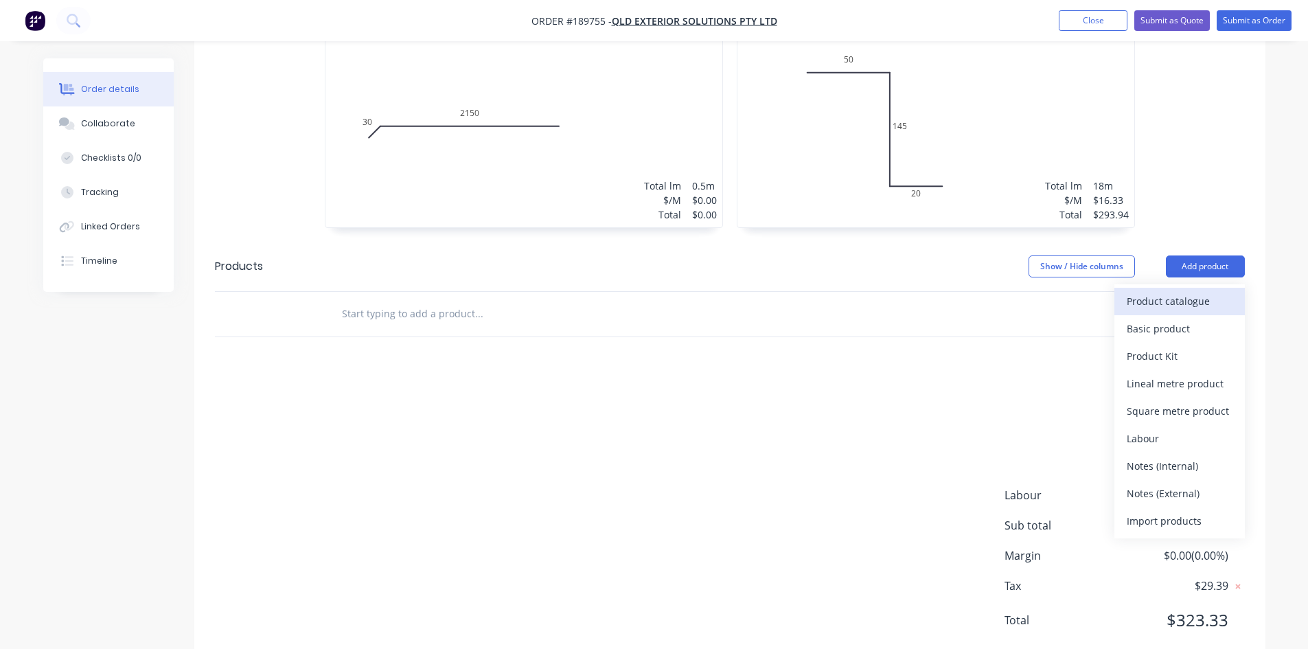
click at [1172, 291] on div "Product catalogue" at bounding box center [1180, 301] width 106 height 20
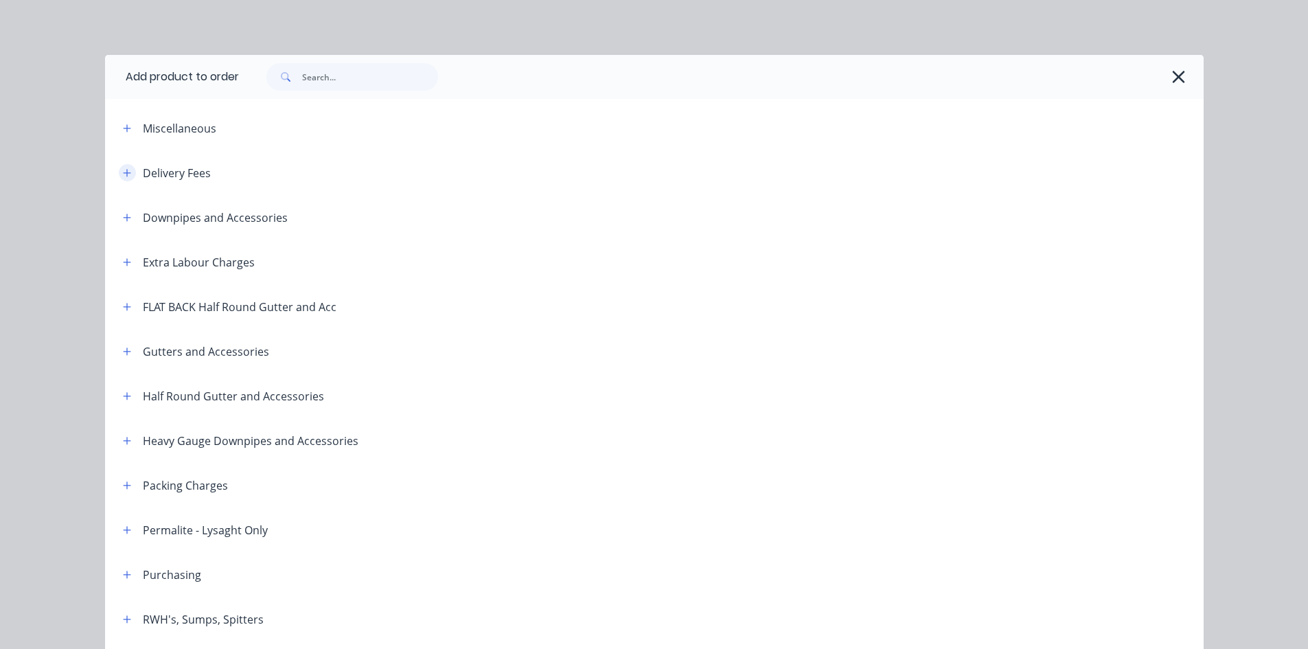
click at [125, 176] on icon "button" at bounding box center [127, 173] width 8 height 10
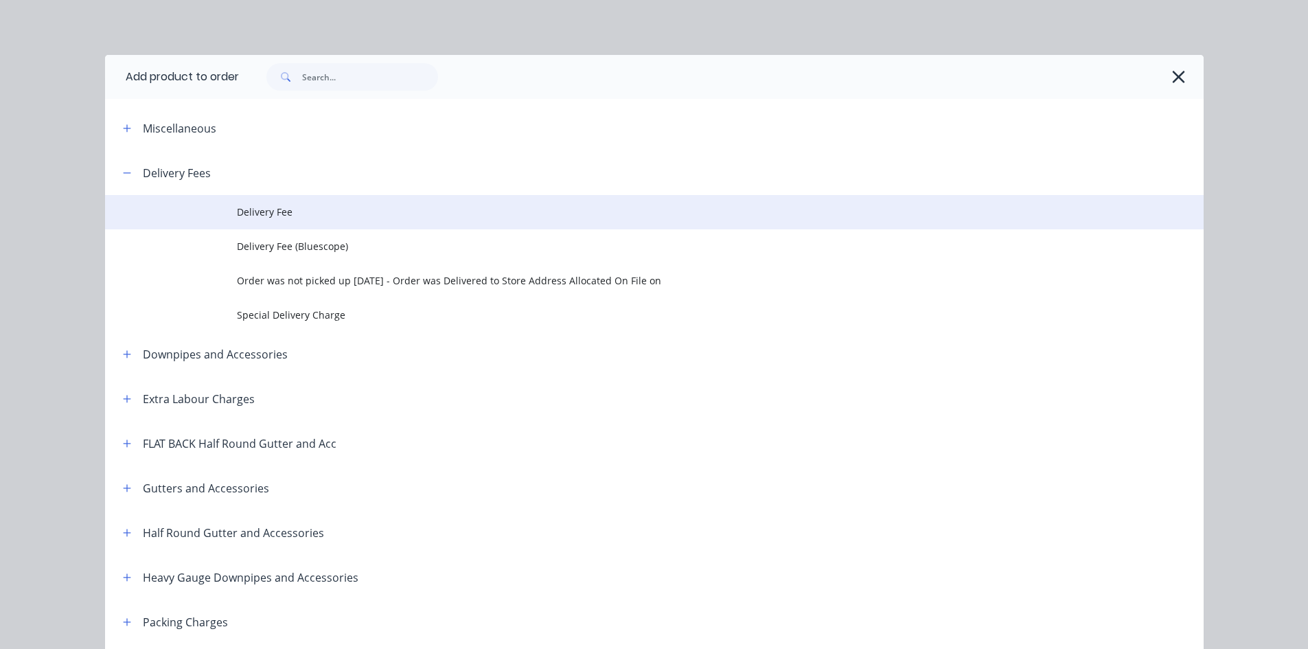
click at [339, 207] on span "Delivery Fee" at bounding box center [623, 212] width 773 height 14
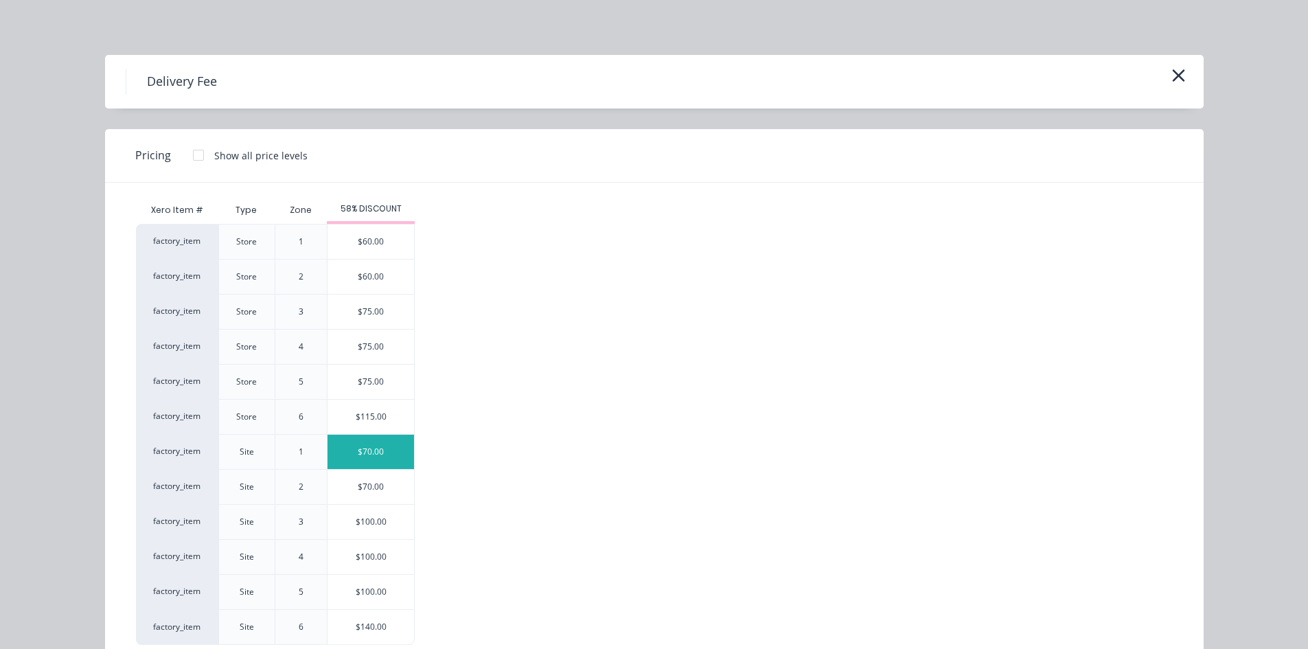
click at [383, 443] on div "$70.00" at bounding box center [371, 452] width 87 height 34
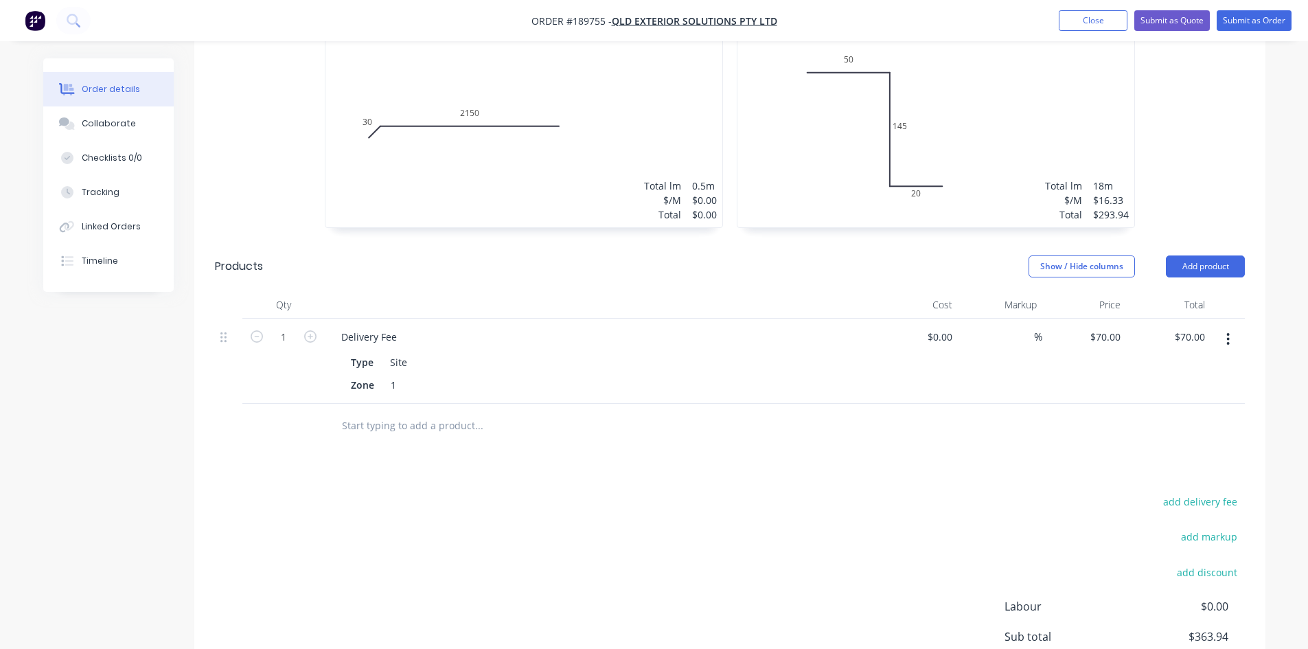
scroll to position [0, 0]
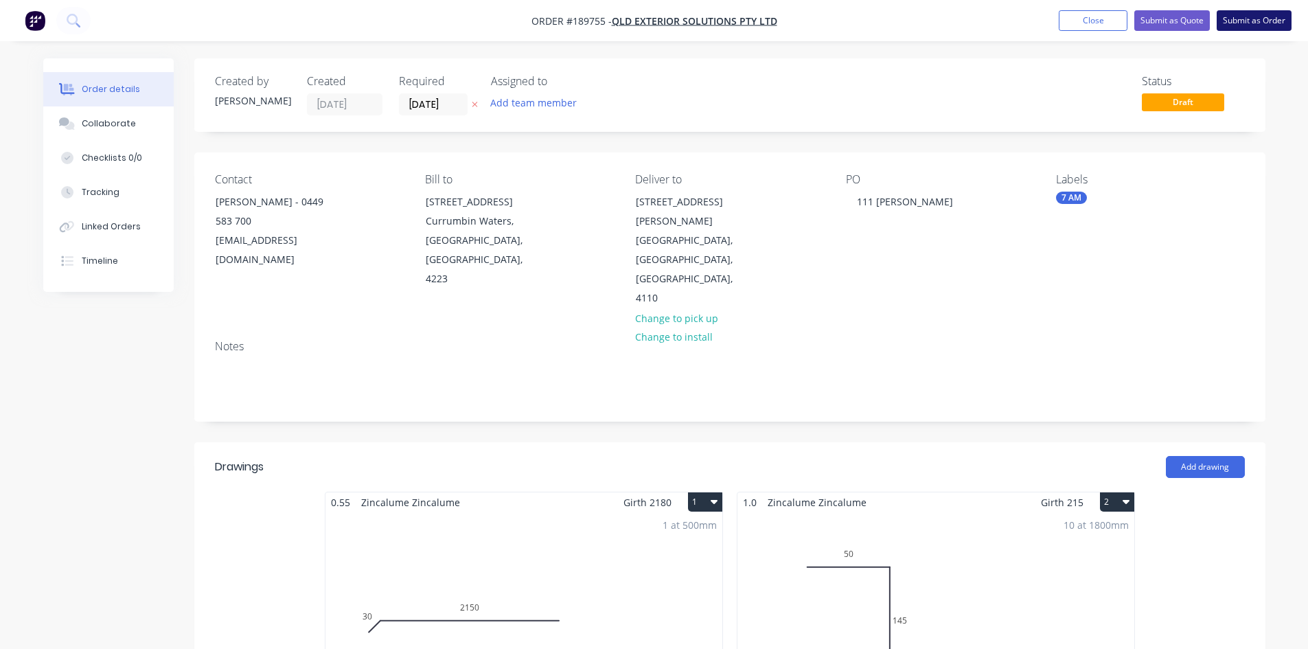
click at [1250, 16] on button "Submit as Order" at bounding box center [1254, 20] width 75 height 21
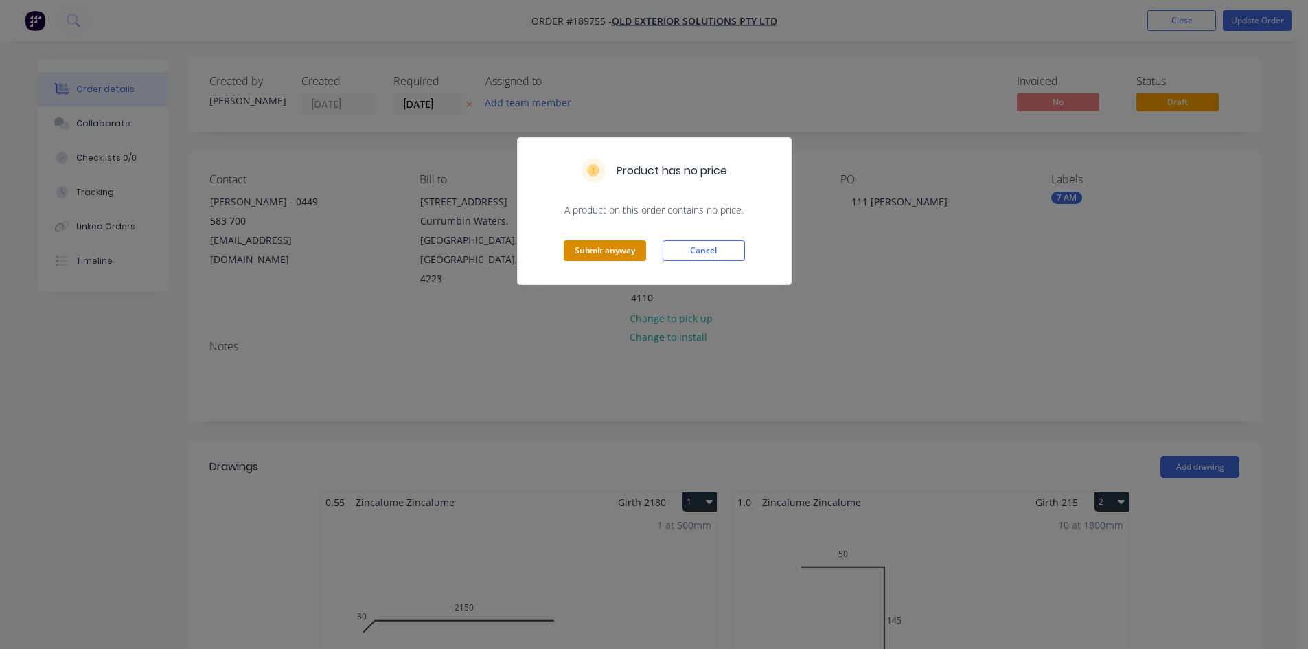
click at [581, 254] on button "Submit anyway" at bounding box center [605, 250] width 82 height 21
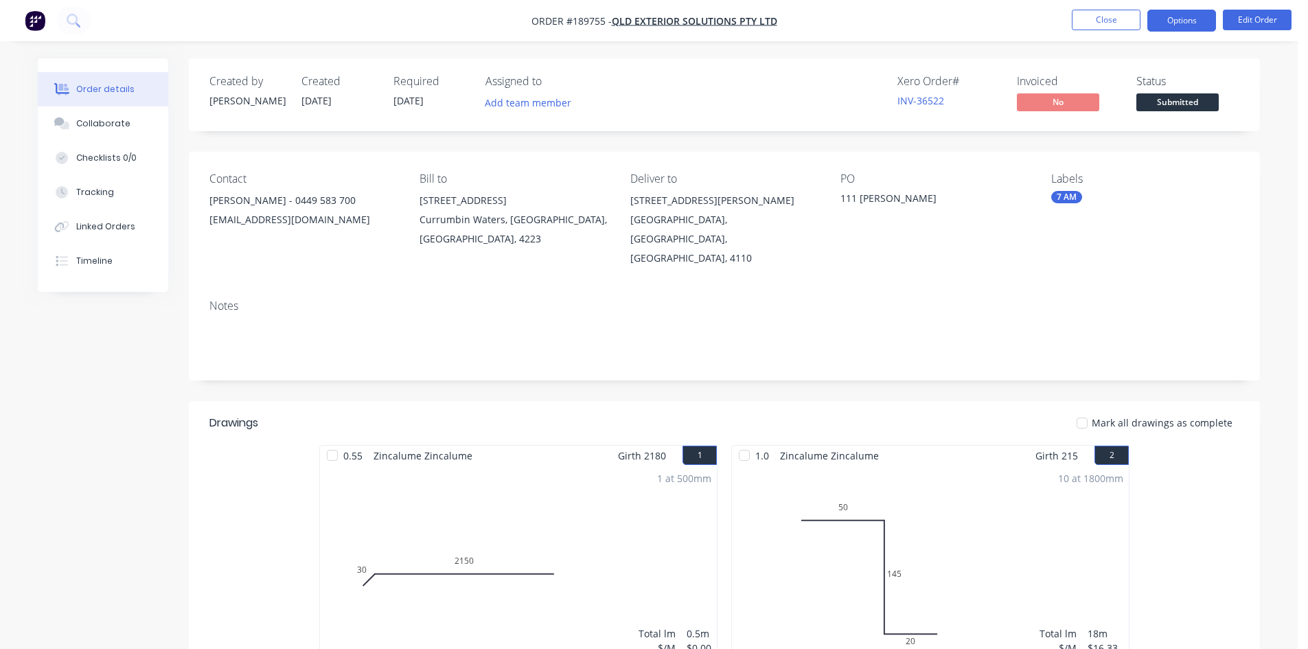
click at [1176, 25] on button "Options" at bounding box center [1181, 21] width 69 height 22
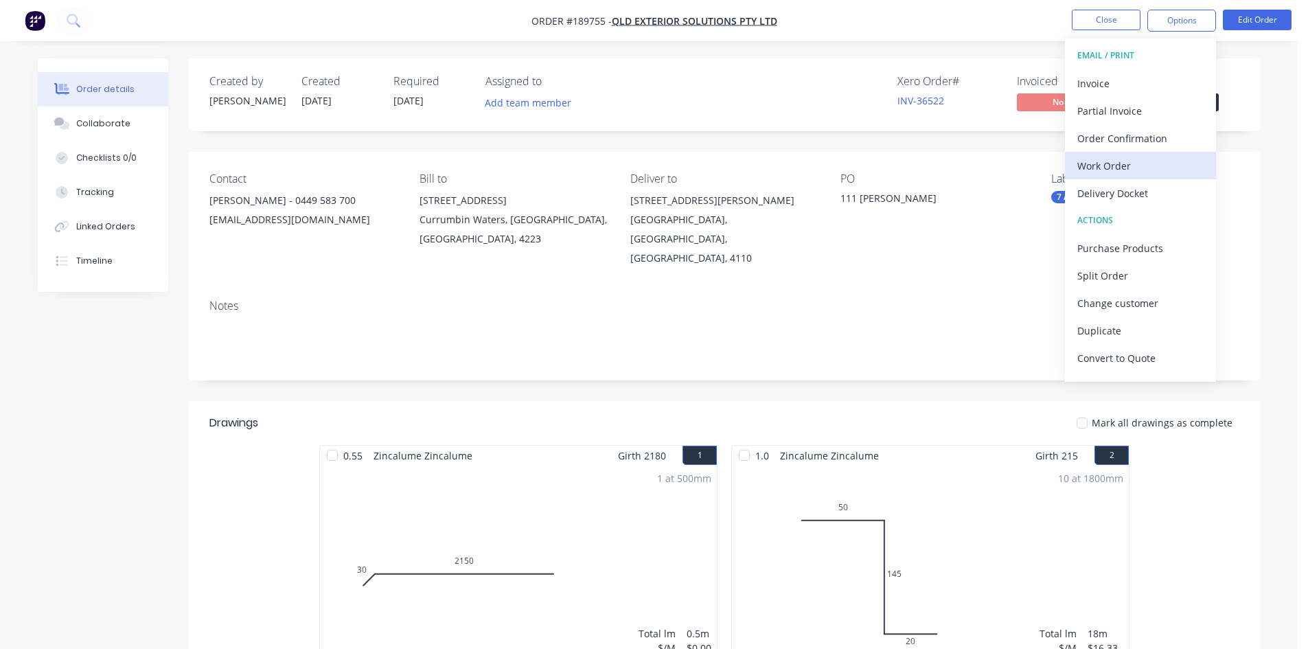
click at [1119, 173] on div "Work Order" at bounding box center [1140, 166] width 126 height 20
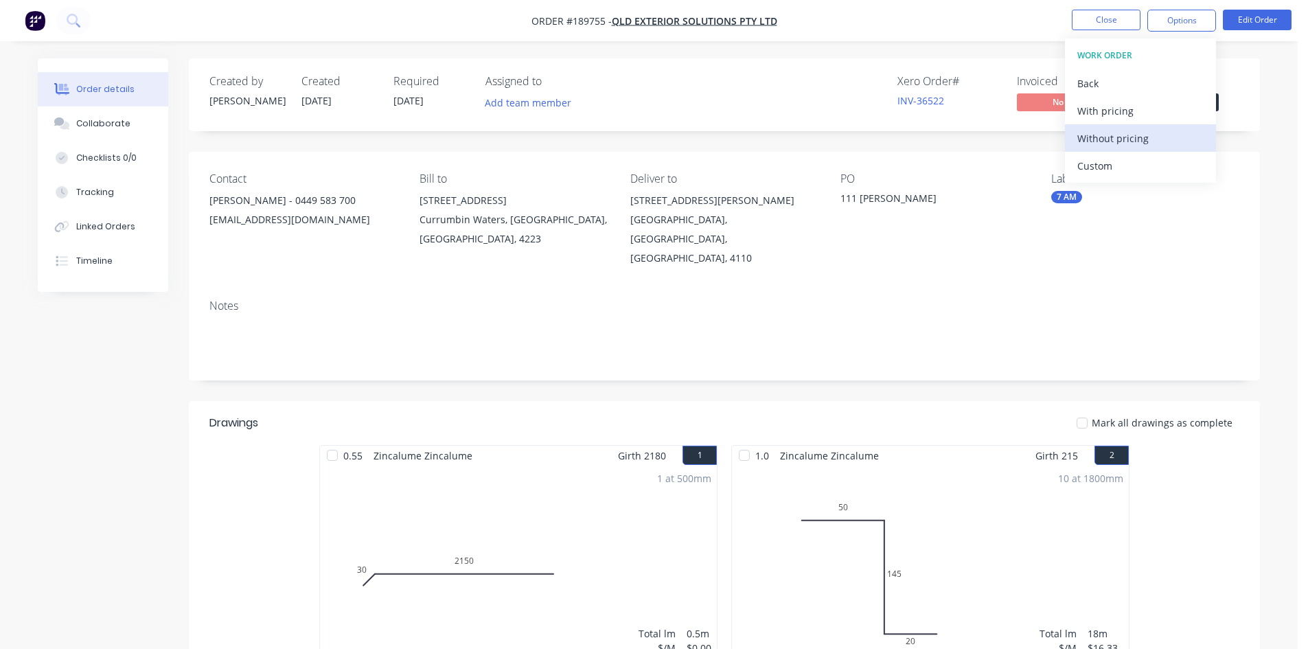
click at [1132, 135] on div "Without pricing" at bounding box center [1140, 138] width 126 height 20
click at [76, 10] on button at bounding box center [73, 20] width 34 height 27
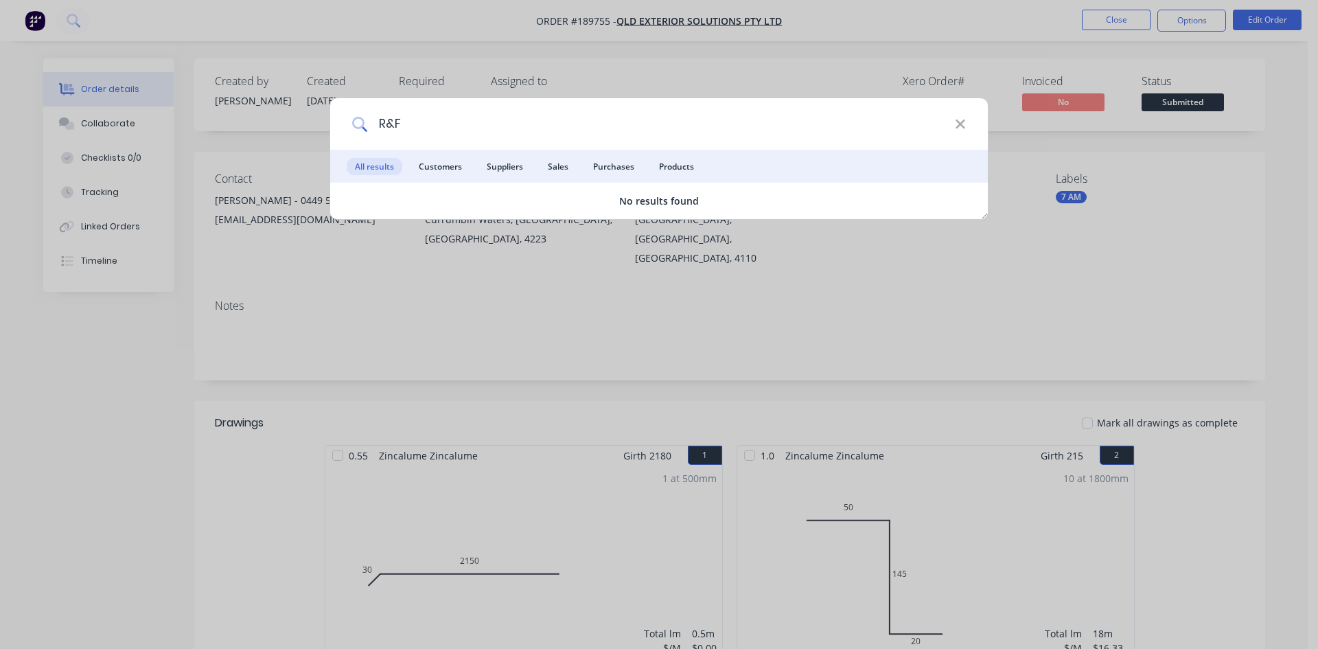
drag, startPoint x: 417, startPoint y: 124, endPoint x: 221, endPoint y: 140, distance: 196.4
click at [237, 140] on div "R&F All results Customers Suppliers Sales Purchases Products No results found" at bounding box center [659, 324] width 1318 height 649
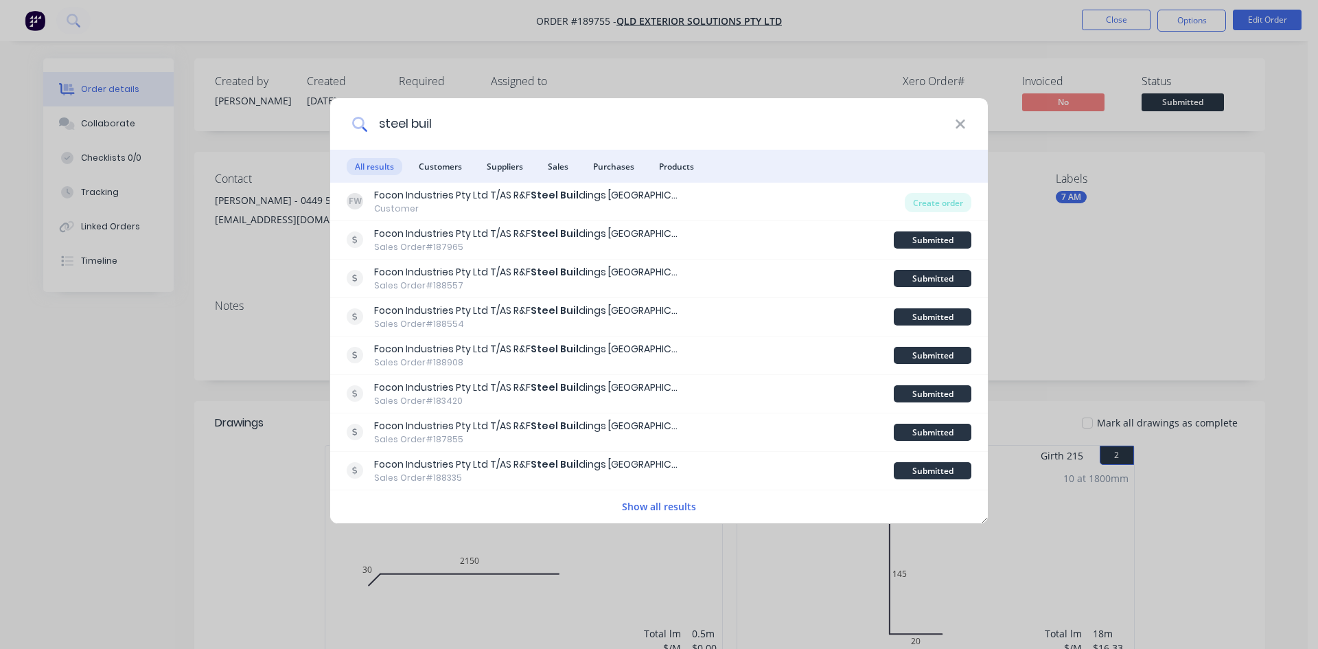
drag, startPoint x: 448, startPoint y: 122, endPoint x: 225, endPoint y: 137, distance: 223.0
click at [228, 135] on div "steel buil All results Customers Suppliers Sales Purchases Products FW Focon In…" at bounding box center [659, 324] width 1318 height 649
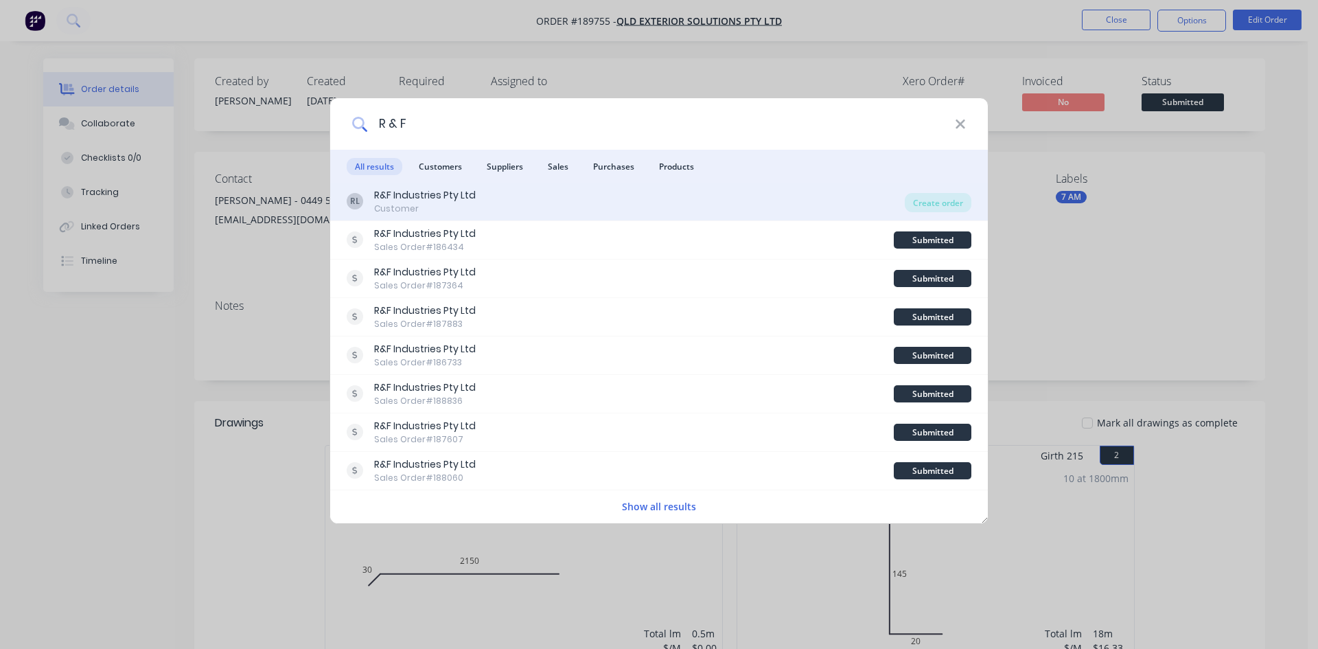
type input "R & F"
click at [738, 198] on div "RL R&F Industries Pty Ltd Customer" at bounding box center [626, 201] width 558 height 27
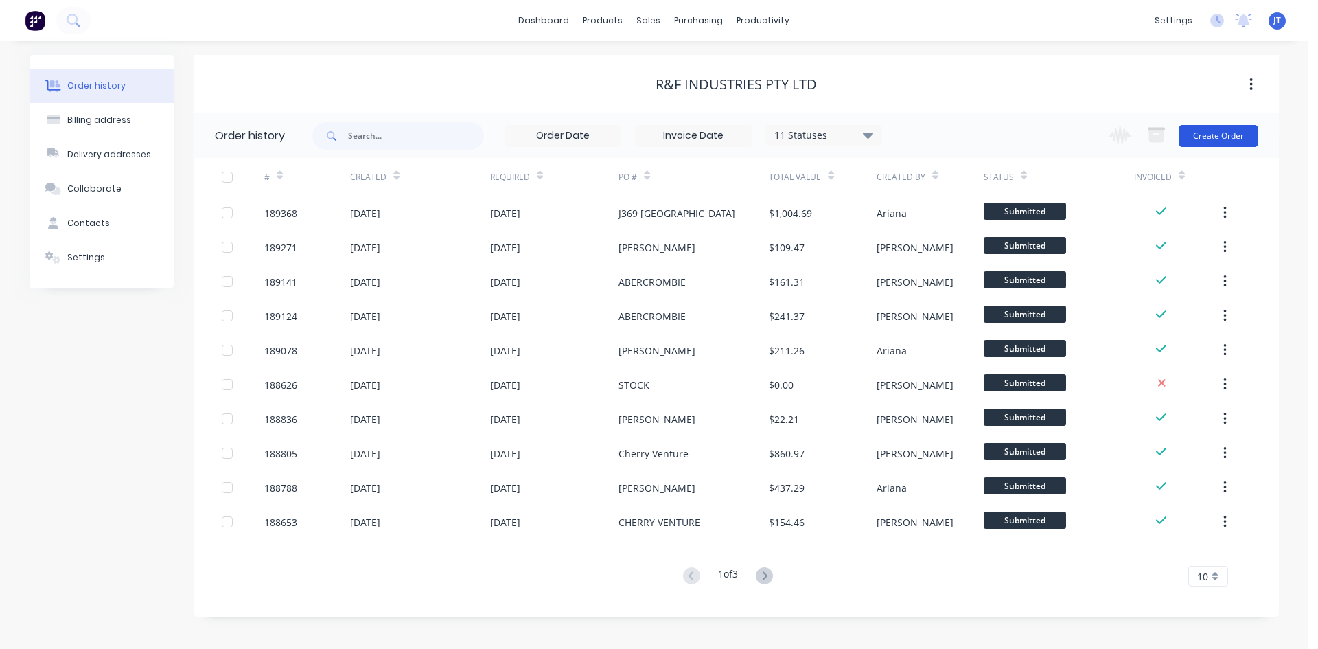
click at [1231, 137] on button "Create Order" at bounding box center [1219, 136] width 80 height 22
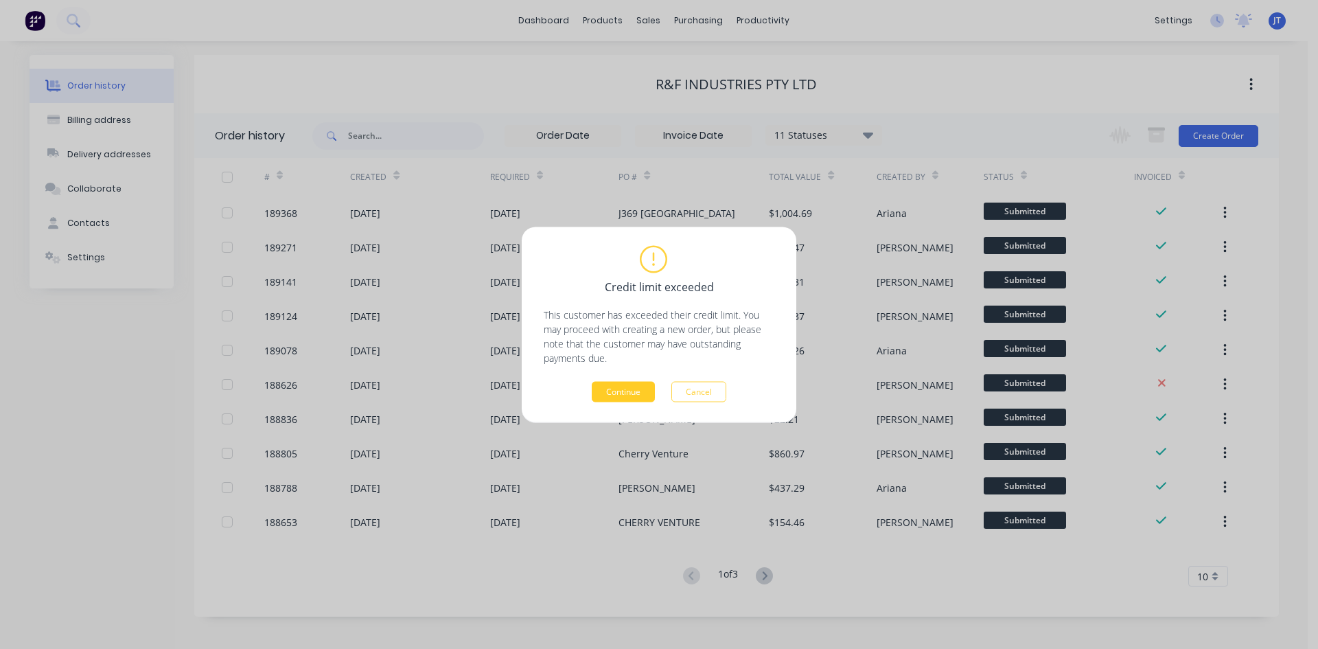
click at [624, 389] on button "Continue" at bounding box center [623, 391] width 63 height 21
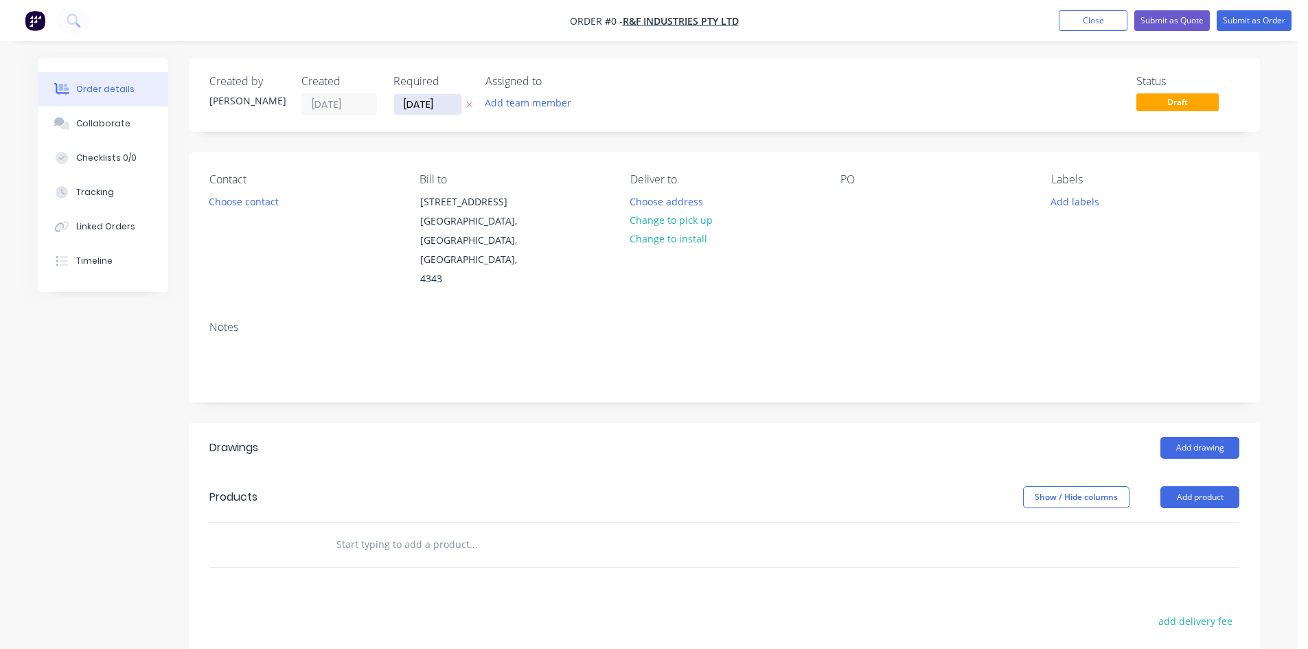
click at [415, 102] on input "[DATE]" at bounding box center [427, 104] width 67 height 21
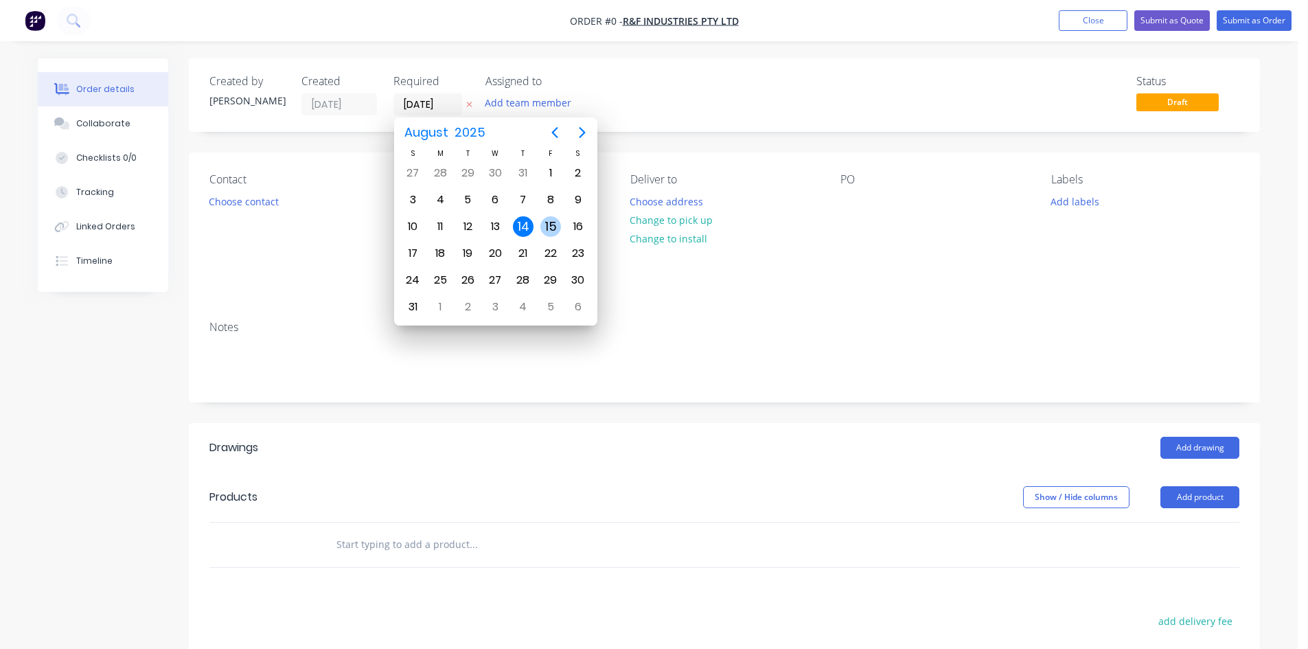
click at [546, 229] on div "15" at bounding box center [550, 226] width 21 height 21
type input "[DATE]"
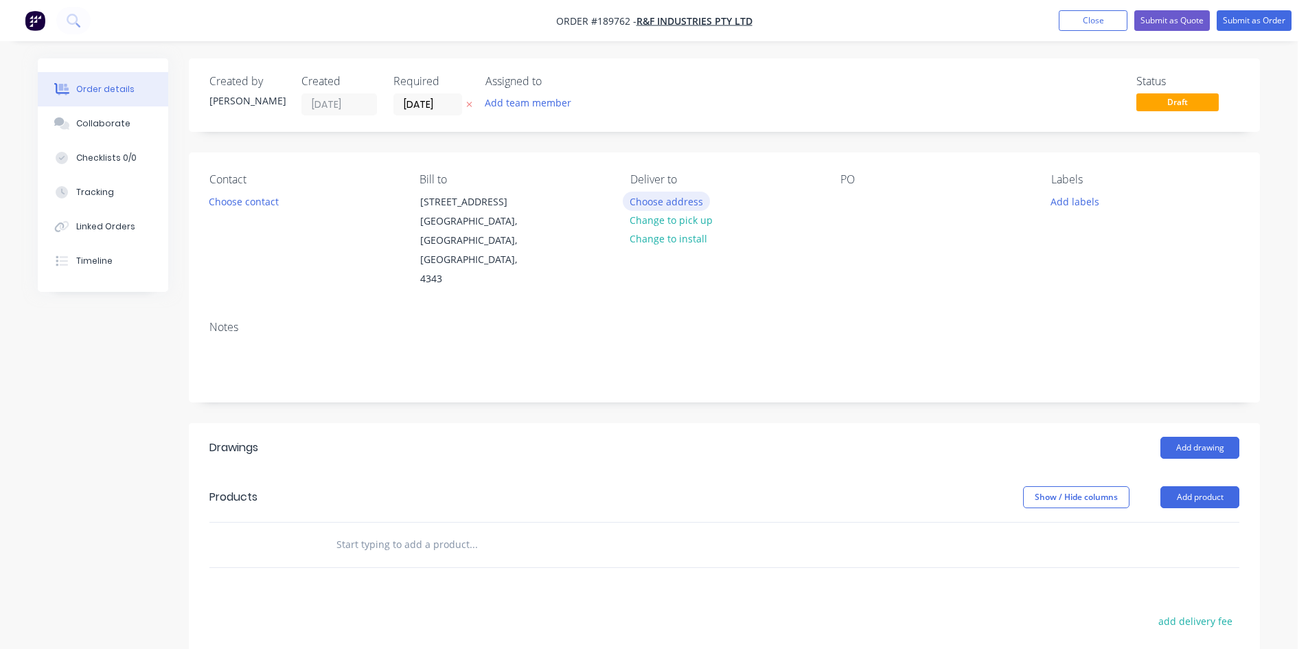
click at [670, 198] on button "Choose address" at bounding box center [667, 201] width 88 height 19
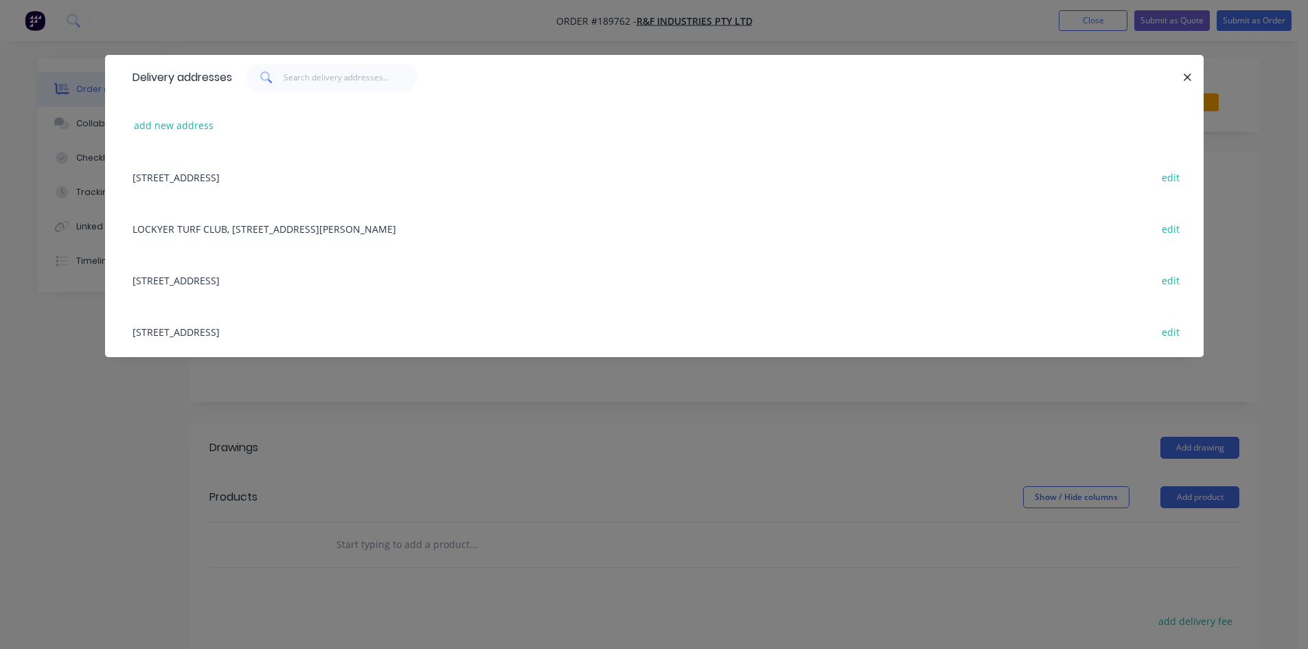
click at [237, 336] on div "[STREET_ADDRESS] edit" at bounding box center [655, 332] width 1058 height 52
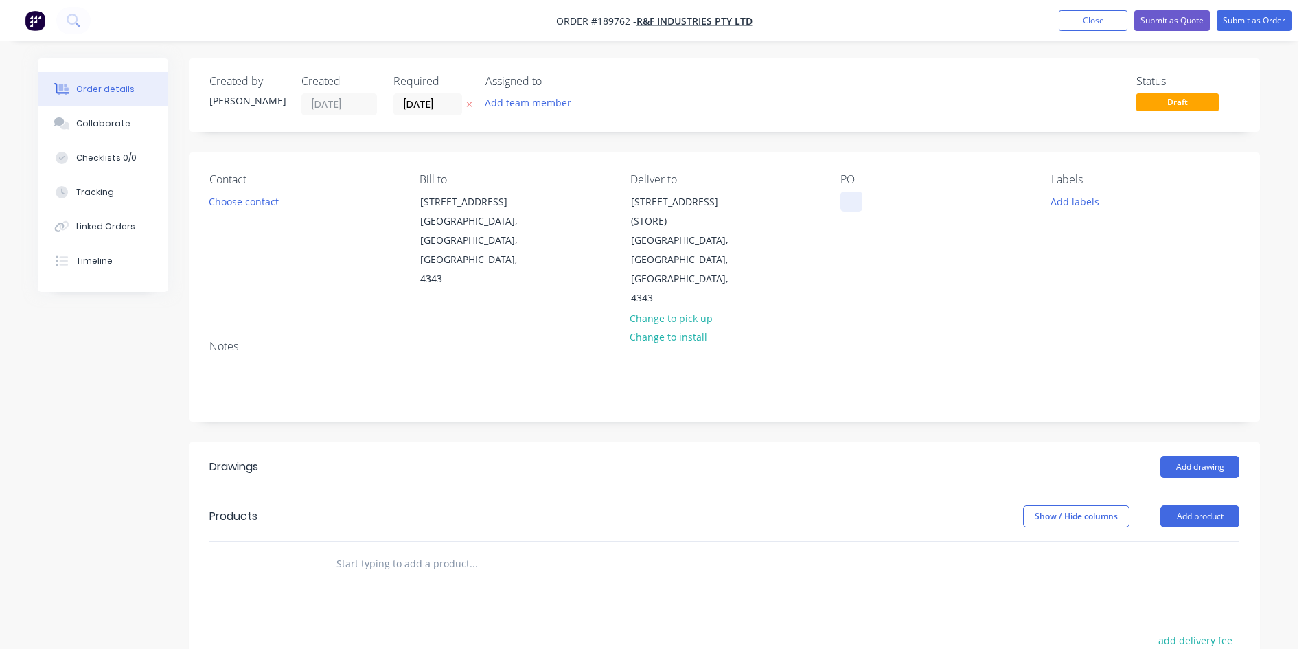
drag, startPoint x: 843, startPoint y: 201, endPoint x: 853, endPoint y: 202, distance: 10.4
click at [846, 201] on div at bounding box center [852, 202] width 22 height 20
click at [216, 193] on button "Choose contact" at bounding box center [244, 201] width 84 height 19
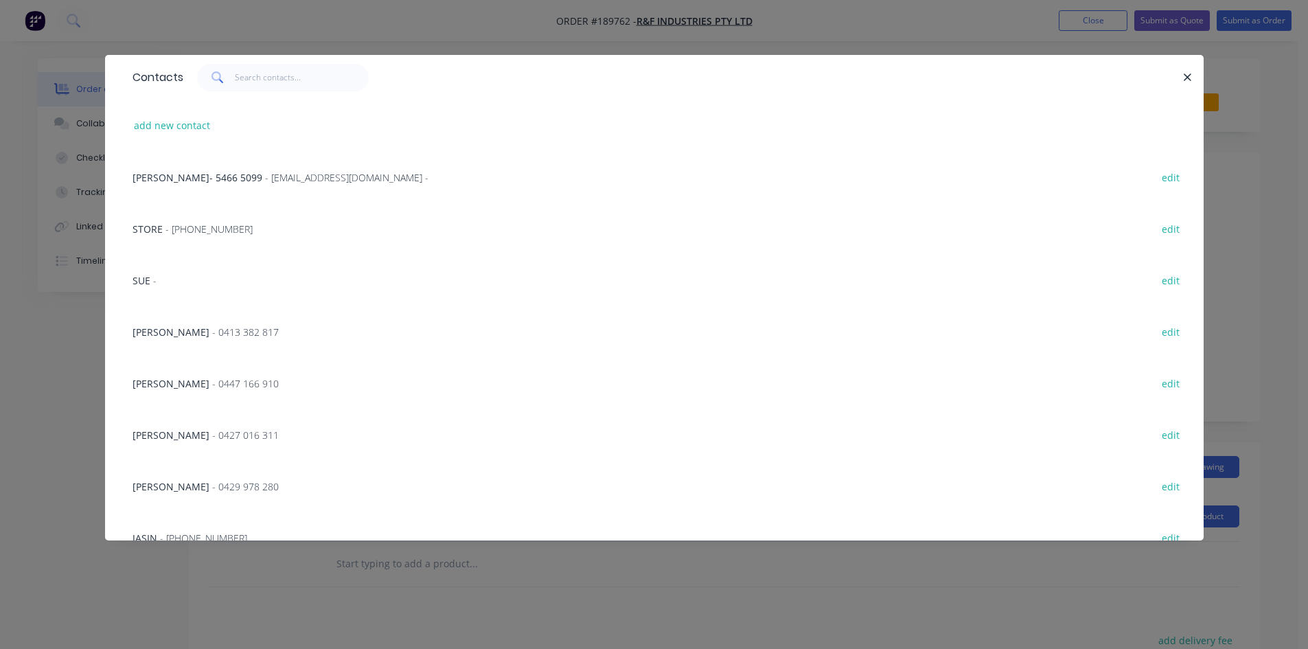
click at [263, 228] on div "STORE - [PHONE_NUMBER] edit" at bounding box center [655, 229] width 1058 height 52
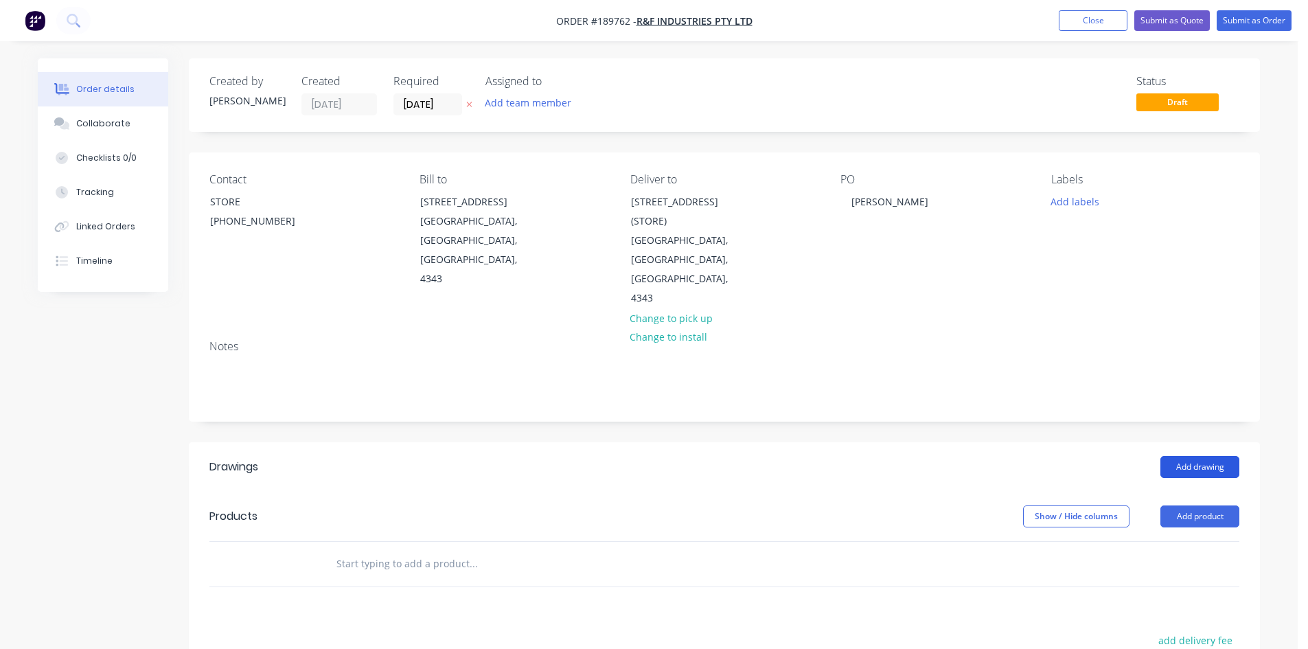
click at [1217, 456] on button "Add drawing" at bounding box center [1200, 467] width 79 height 22
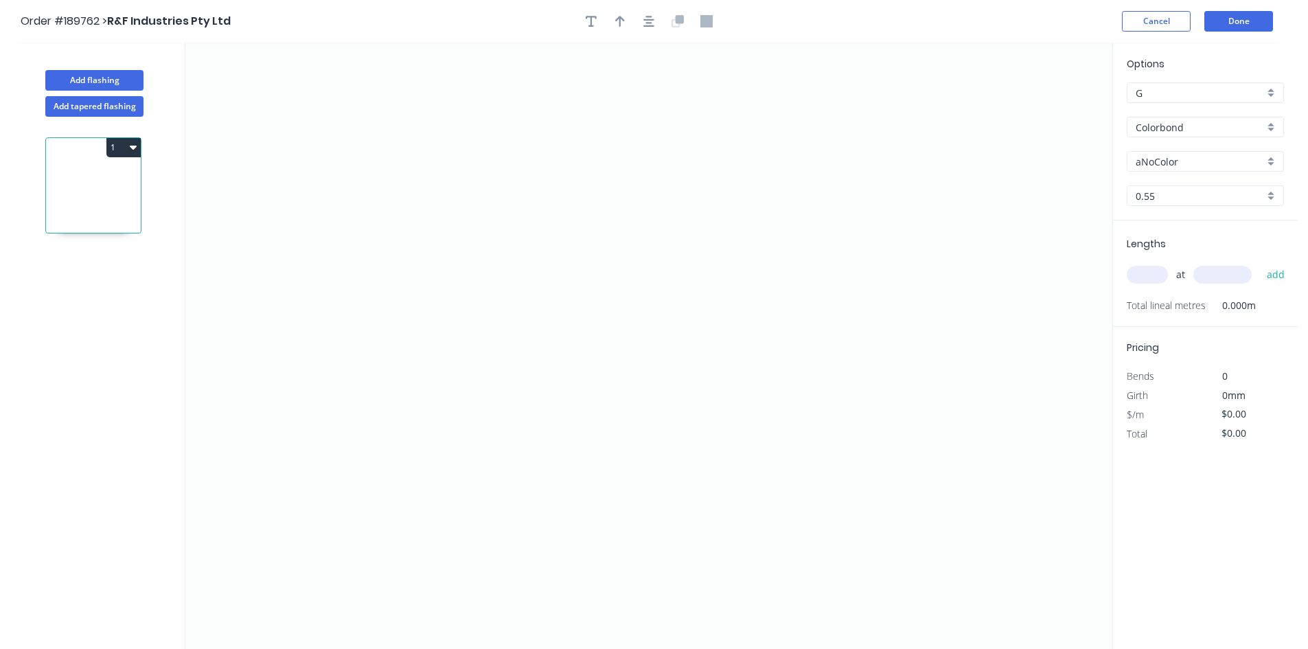
click at [1189, 162] on input "aNoColor" at bounding box center [1200, 162] width 128 height 14
click at [1200, 297] on div "Monument" at bounding box center [1206, 296] width 156 height 24
type input "Monument"
click at [397, 497] on icon "0" at bounding box center [648, 346] width 927 height 606
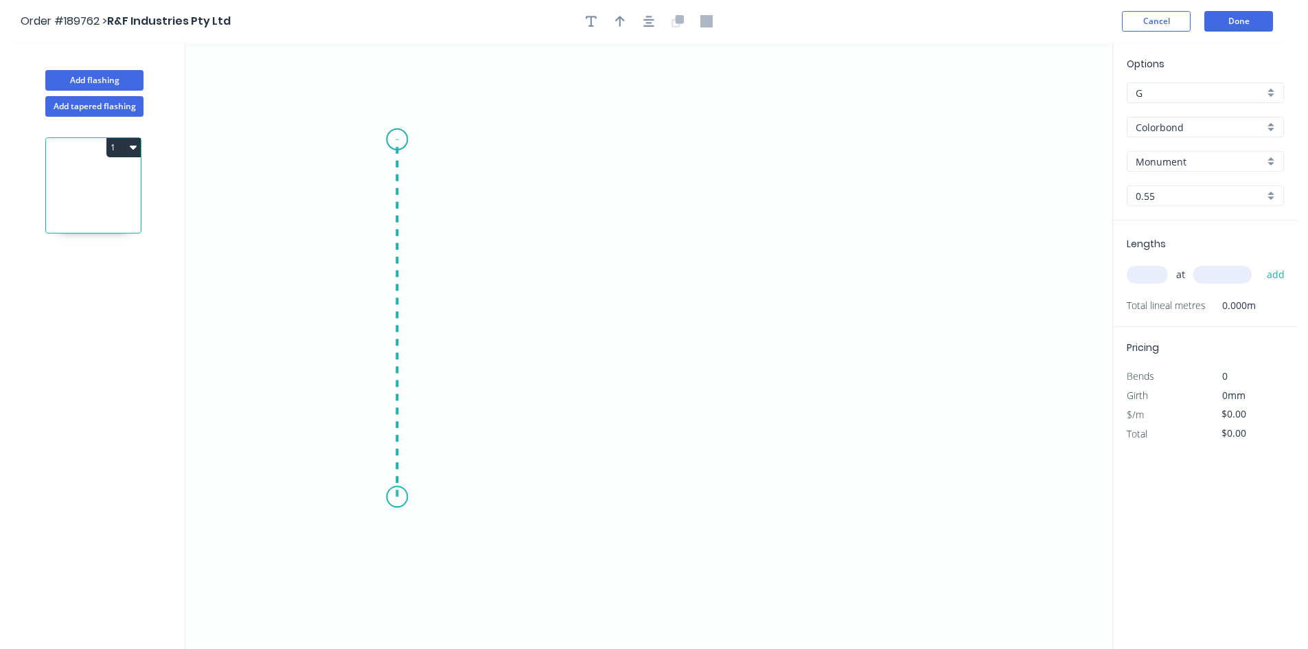
click at [390, 139] on icon "0" at bounding box center [648, 346] width 927 height 606
drag, startPoint x: 630, startPoint y: 141, endPoint x: 608, endPoint y: 140, distance: 21.3
click at [608, 140] on icon "0 ?" at bounding box center [648, 346] width 927 height 606
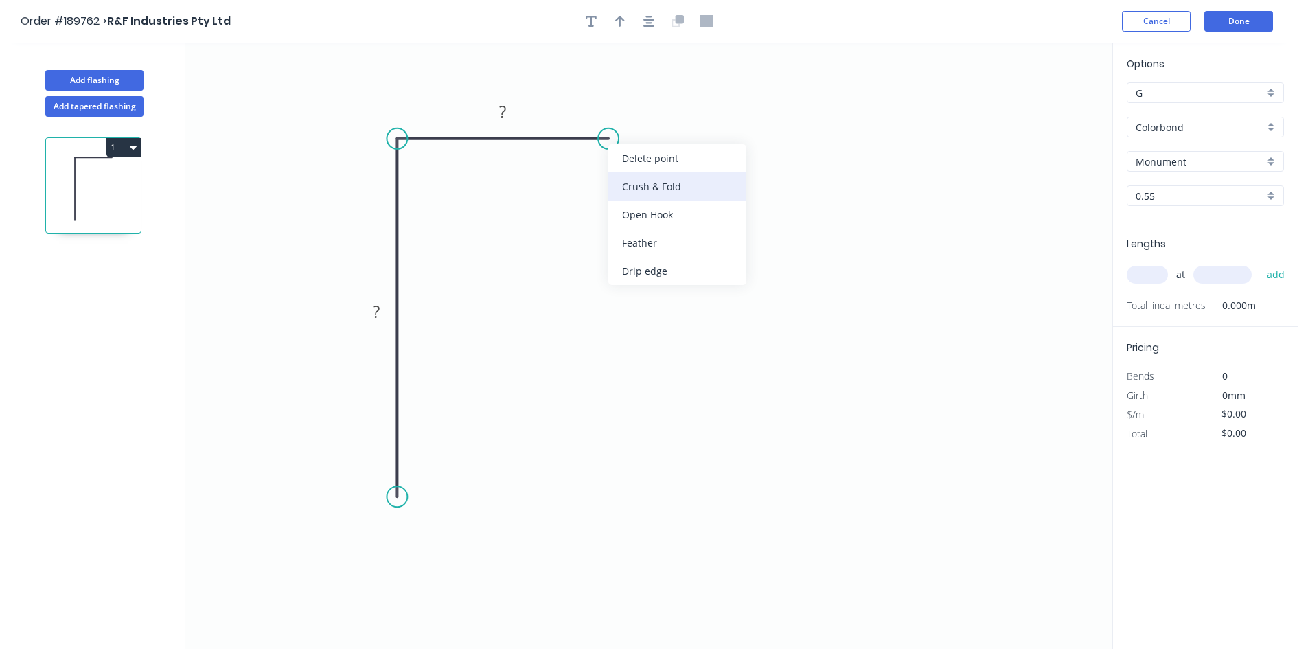
click at [635, 187] on div "Crush & Fold" at bounding box center [677, 186] width 138 height 28
click at [648, 180] on div "Flip bend" at bounding box center [675, 178] width 138 height 28
drag, startPoint x: 650, startPoint y: 168, endPoint x: 669, endPoint y: 183, distance: 24.5
click at [669, 183] on rect at bounding box center [645, 176] width 55 height 28
click at [651, 178] on tspan "10" at bounding box center [654, 176] width 19 height 23
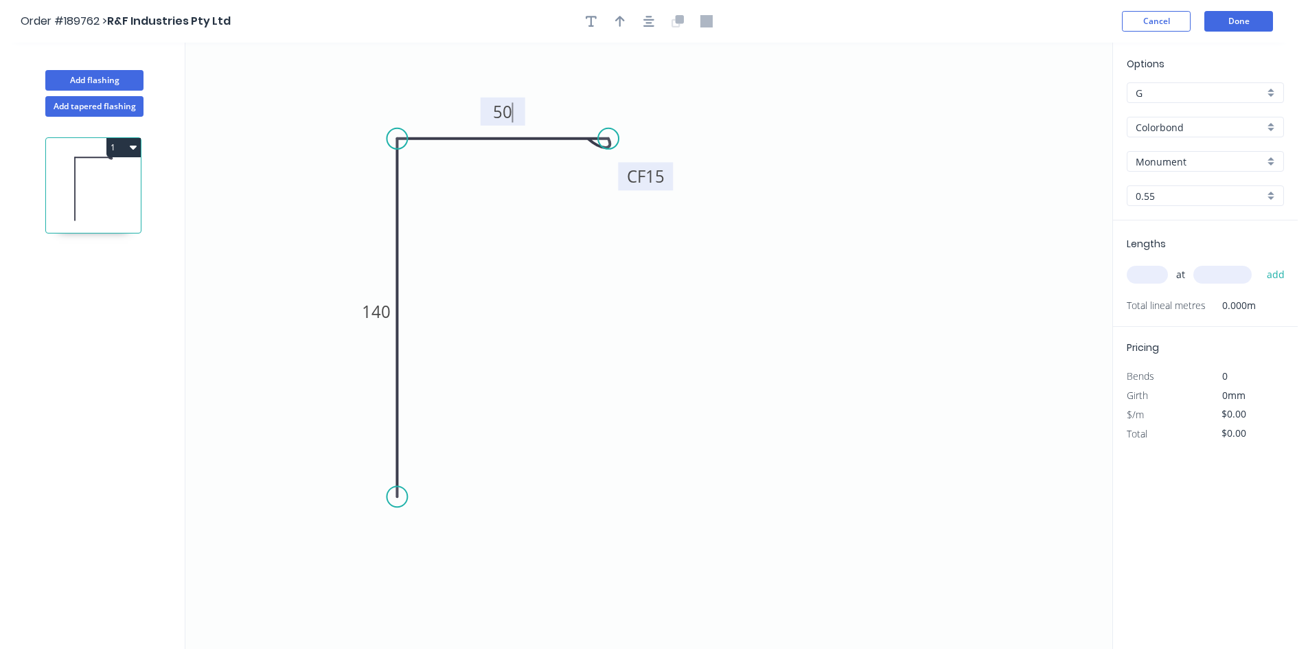
type input "$11.11"
click at [1139, 277] on input "text" at bounding box center [1147, 275] width 41 height 18
type input "1"
type input "1250"
click at [1260, 263] on button "add" at bounding box center [1276, 274] width 32 height 23
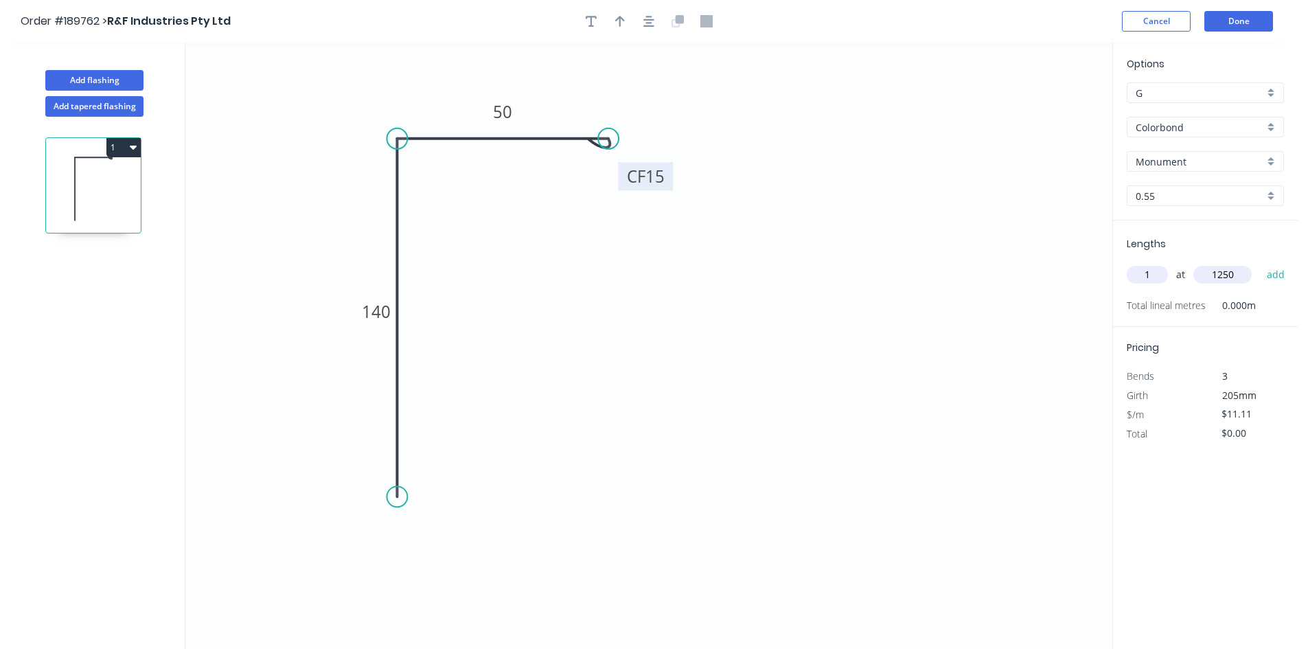
type input "$13.89"
type input "1"
type input "1100"
click at [1260, 263] on button "add" at bounding box center [1276, 274] width 32 height 23
type input "$26.11"
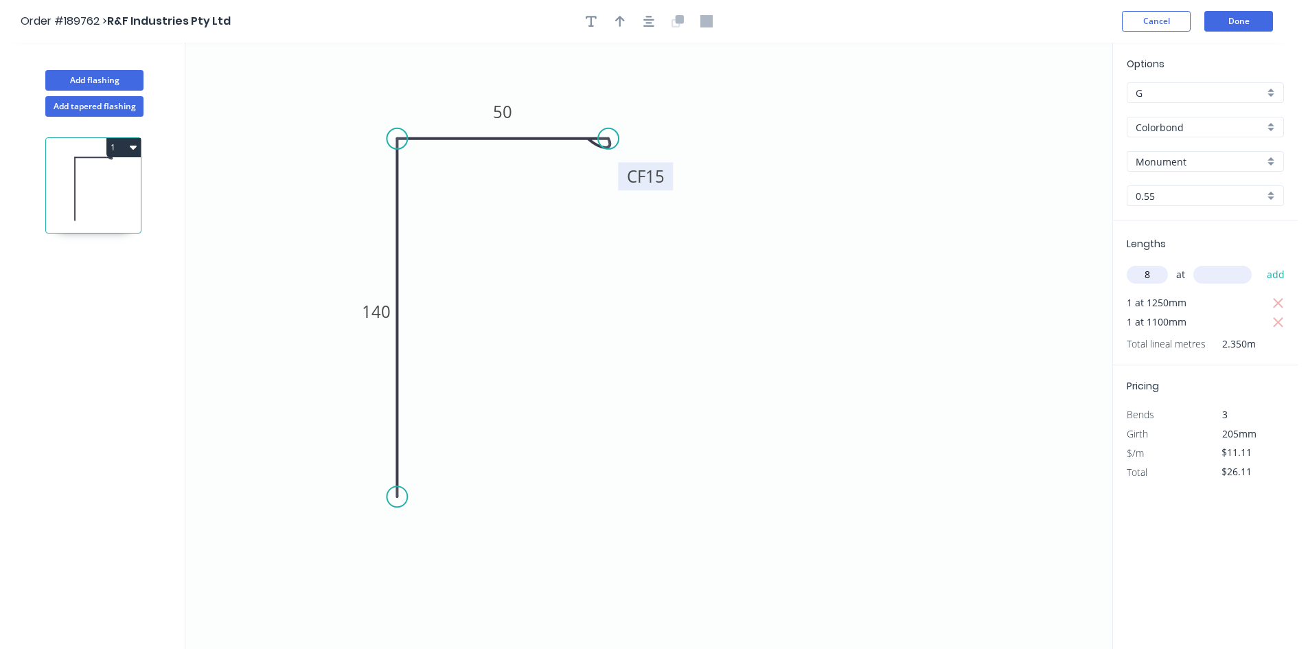
type input "8"
type input "1000"
click at [1260, 263] on button "add" at bounding box center [1276, 274] width 32 height 23
type input "$114.99"
click at [102, 74] on button "Add flashing" at bounding box center [94, 80] width 98 height 21
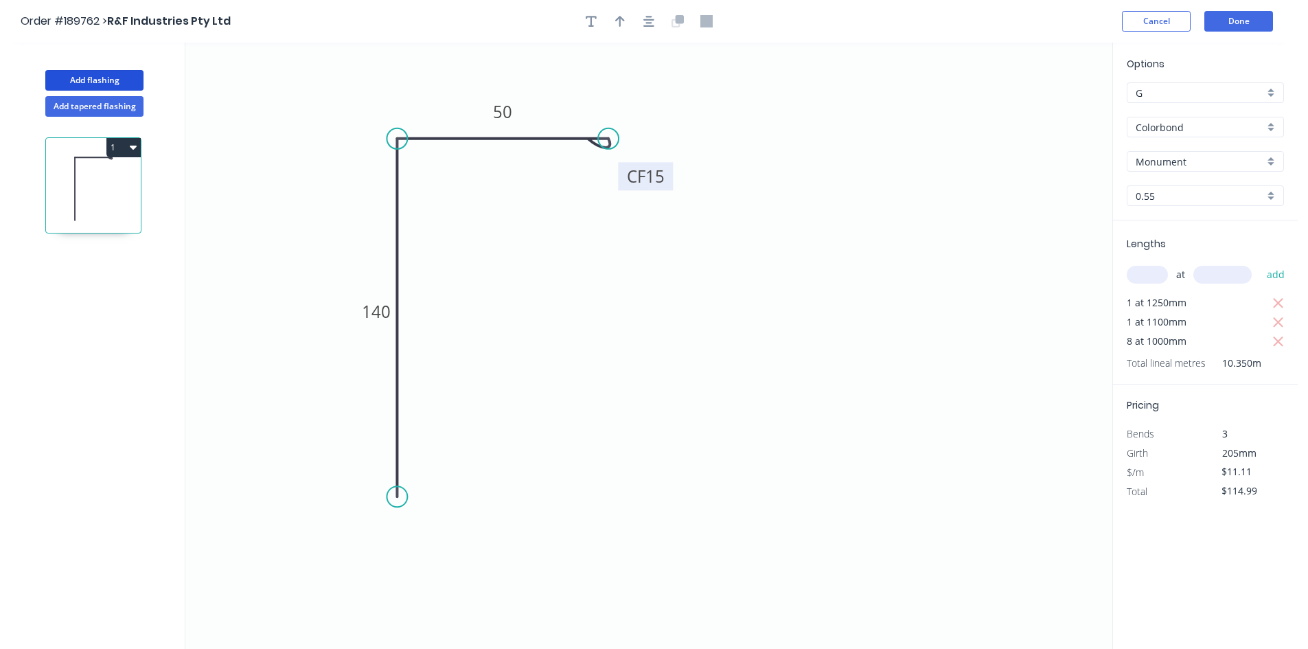
type input "$0.00"
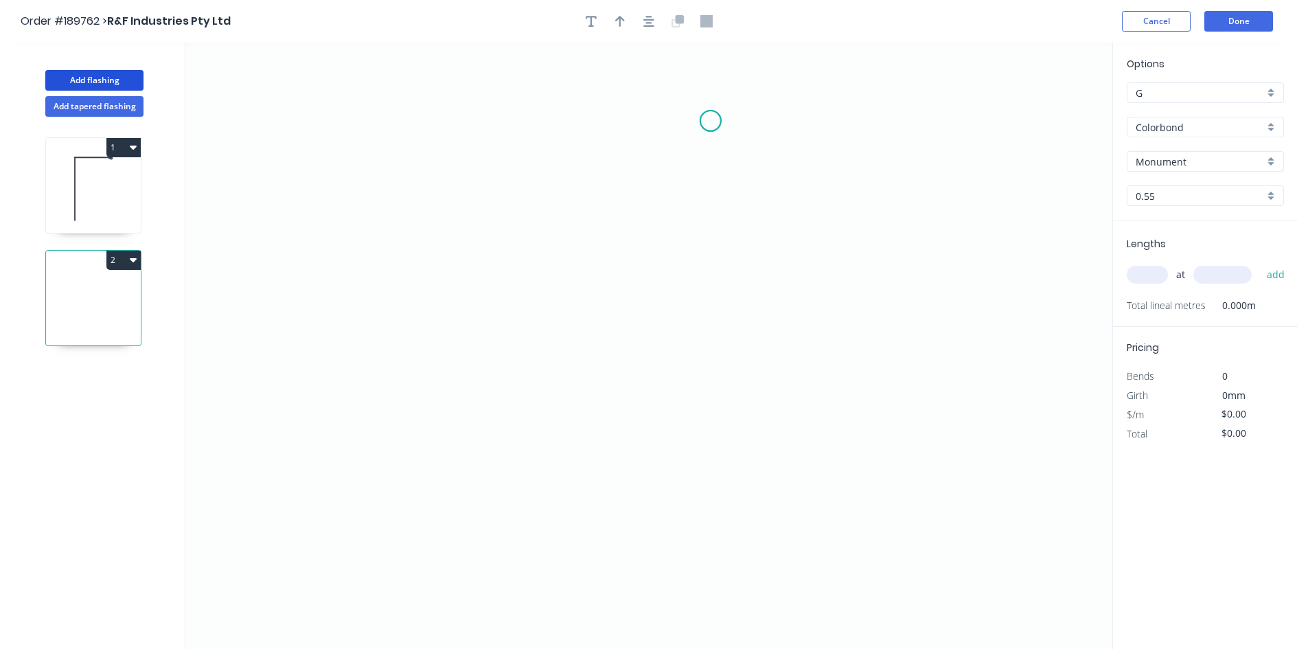
click at [711, 121] on icon "0" at bounding box center [648, 346] width 927 height 606
click at [492, 117] on icon "0" at bounding box center [648, 346] width 927 height 606
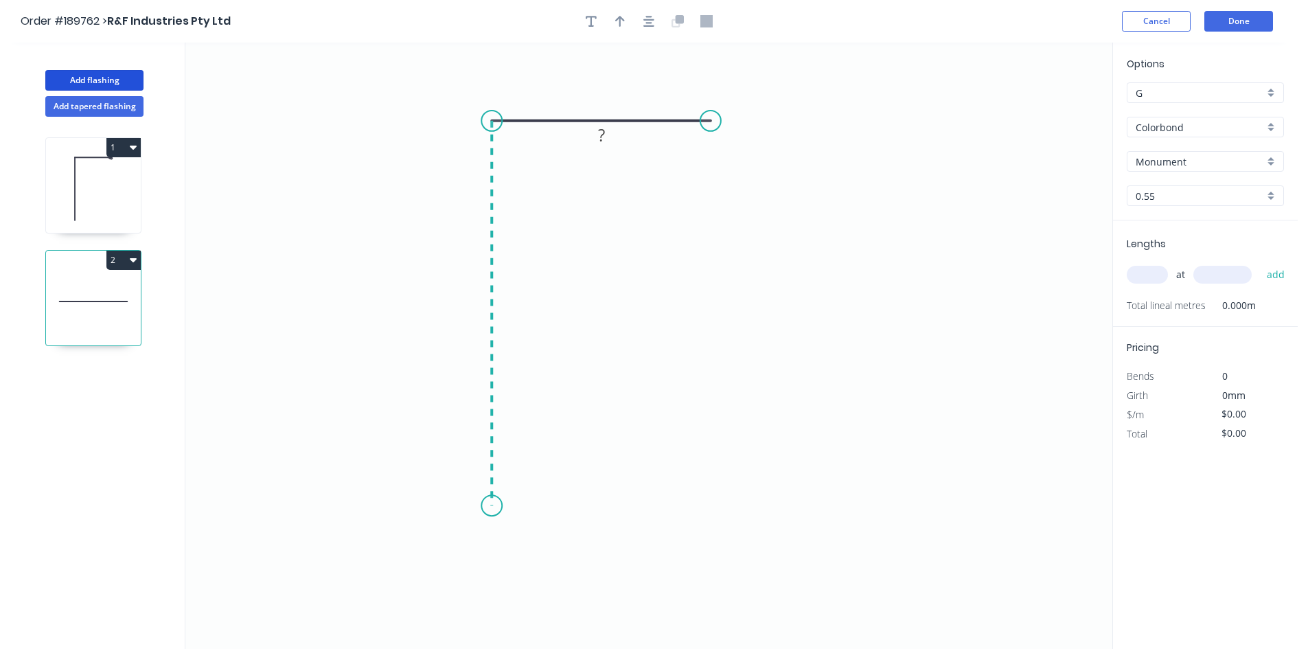
click at [490, 506] on icon "0 ?" at bounding box center [648, 346] width 927 height 606
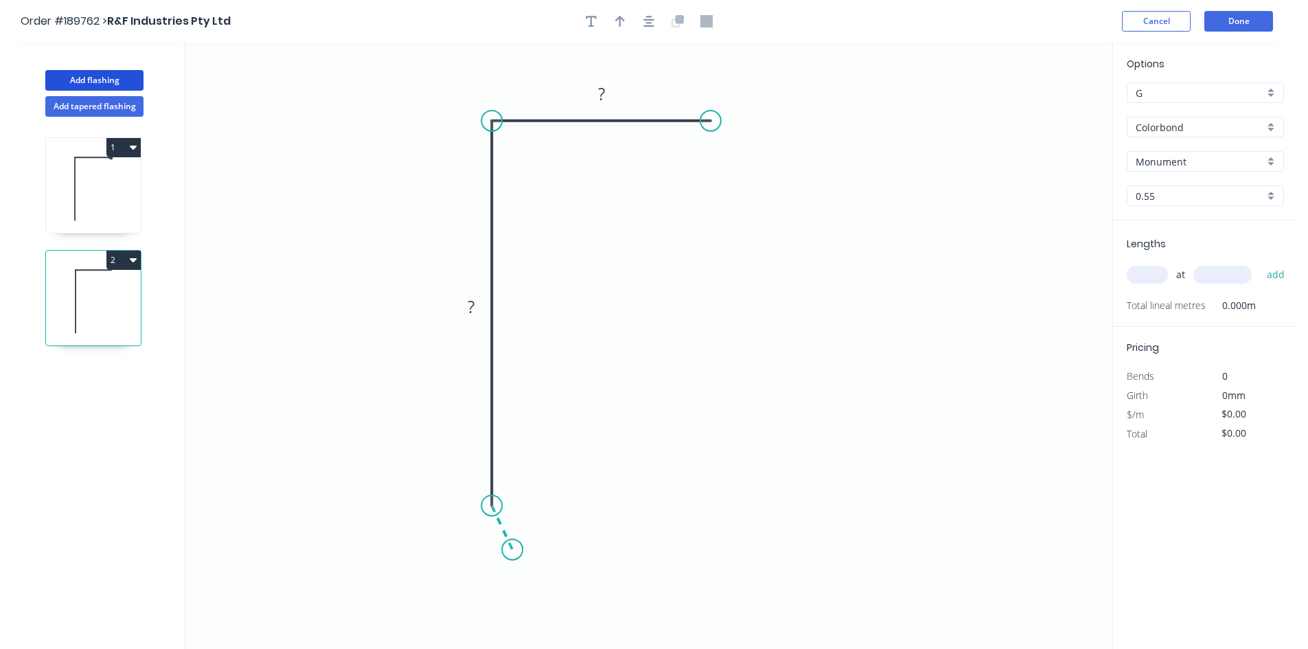
click at [512, 550] on icon "0 ? ?" at bounding box center [648, 346] width 927 height 606
click at [534, 551] on div "Hide angle" at bounding box center [591, 548] width 138 height 28
click at [486, 532] on tspan "?" at bounding box center [483, 529] width 7 height 23
type input "$6.26"
click at [1145, 271] on input "text" at bounding box center [1147, 275] width 41 height 18
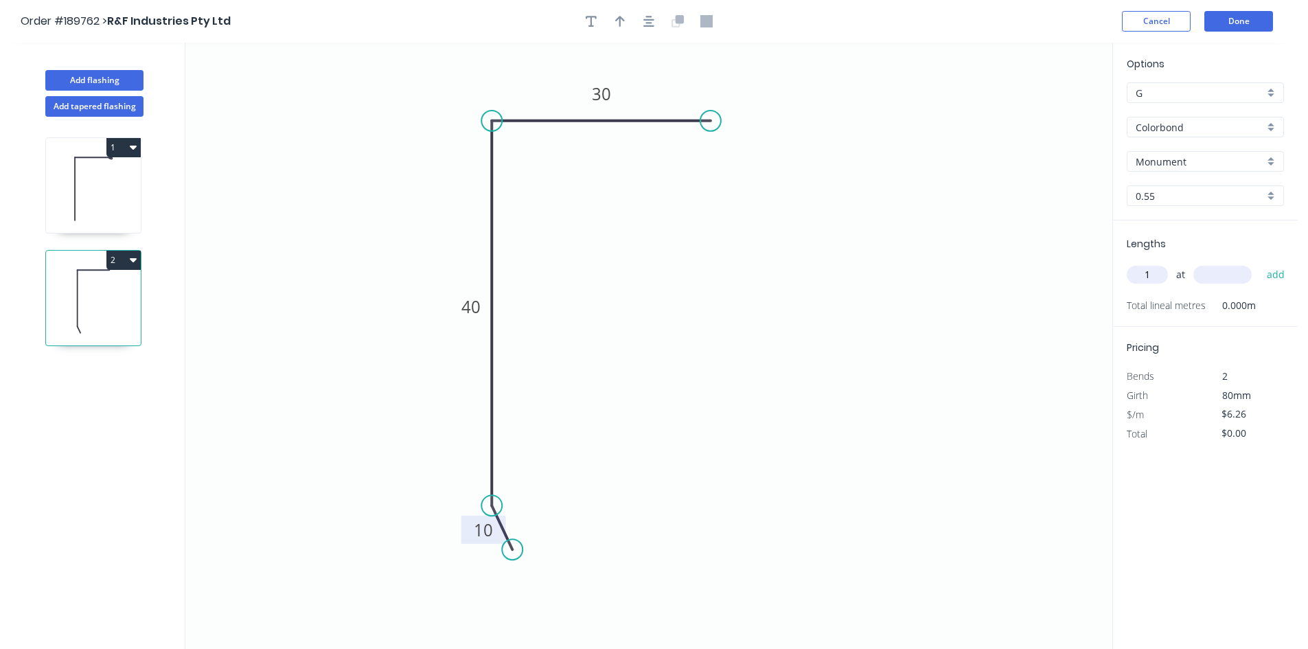
type input "1"
type input "6100"
click at [1260, 263] on button "add" at bounding box center [1276, 274] width 32 height 23
type input "$38.19"
click at [1229, 18] on button "Done" at bounding box center [1238, 21] width 69 height 21
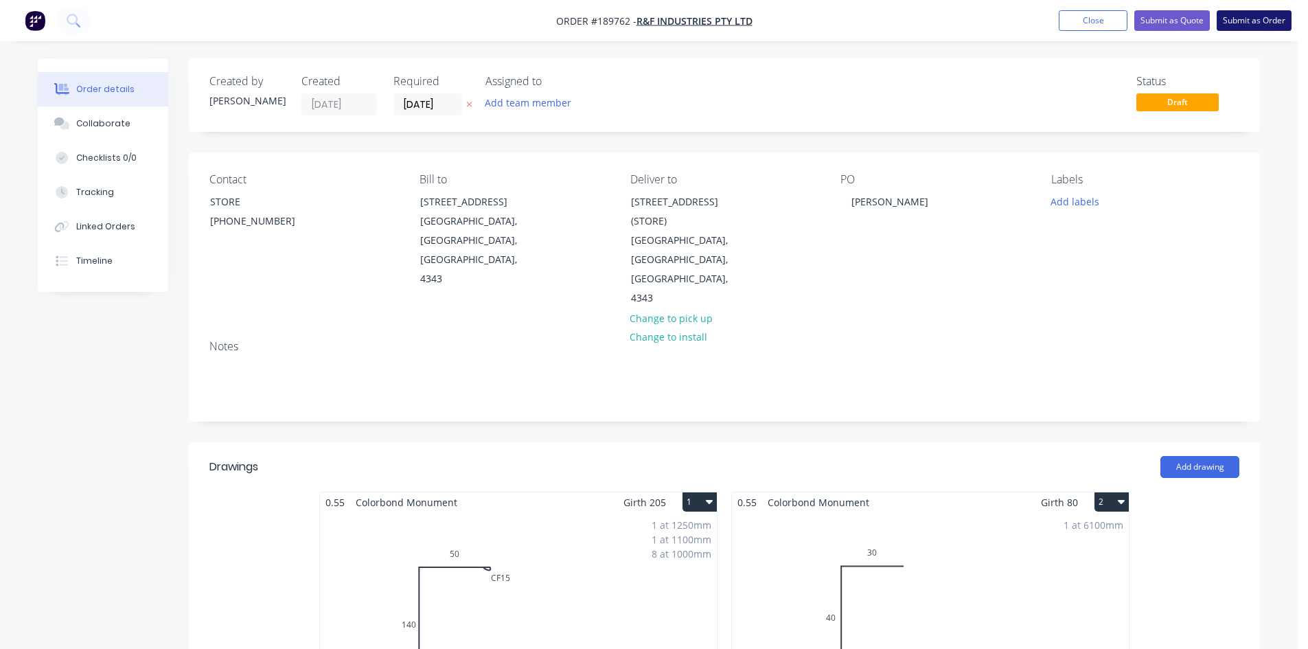
click at [1256, 14] on button "Submit as Order" at bounding box center [1254, 20] width 75 height 21
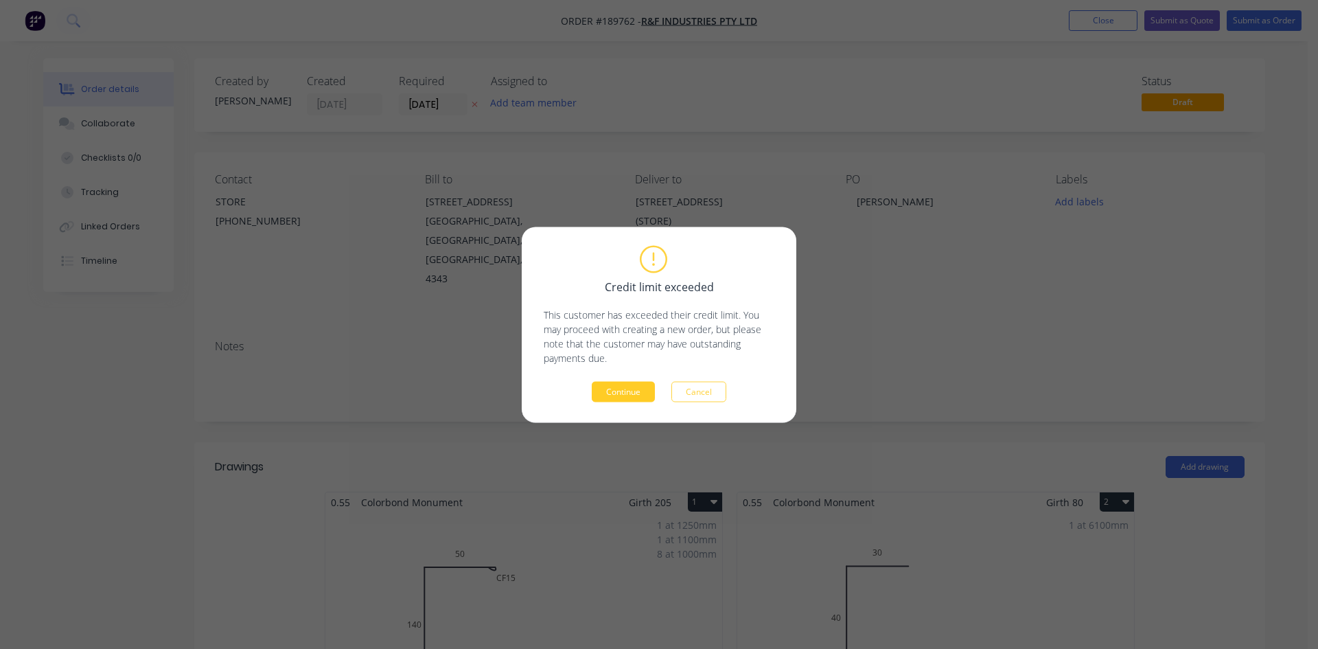
click at [643, 391] on button "Continue" at bounding box center [623, 391] width 63 height 21
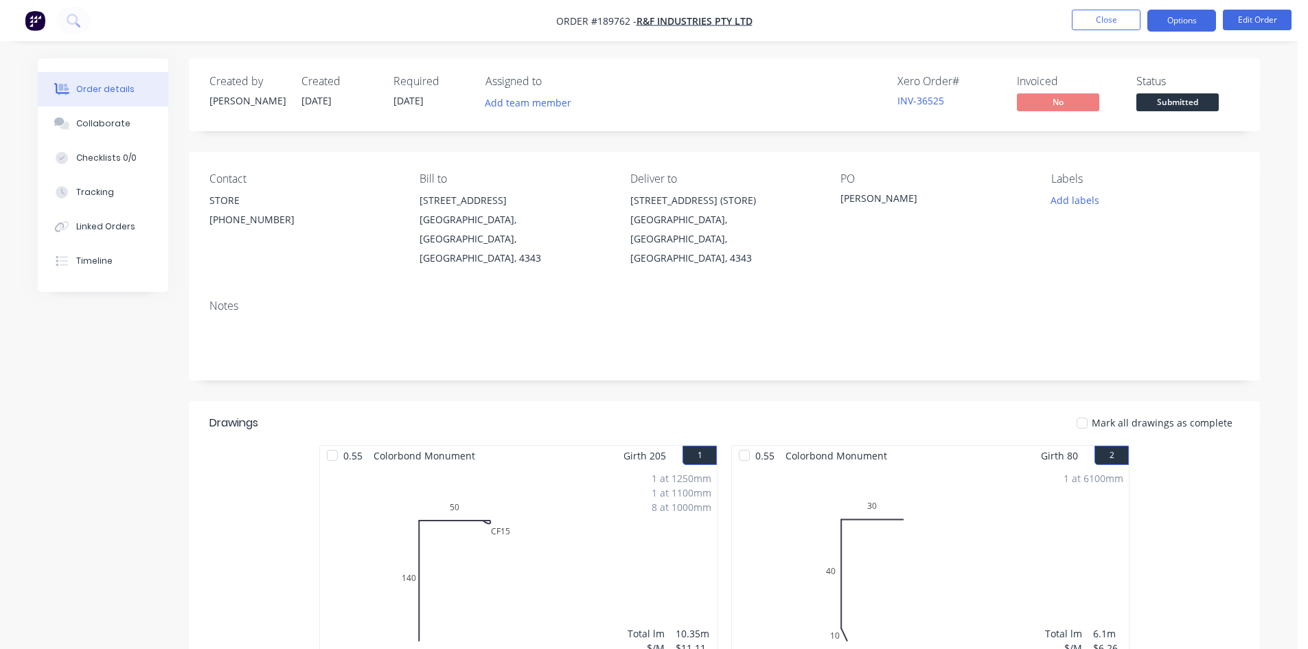
click at [1207, 19] on button "Options" at bounding box center [1181, 21] width 69 height 22
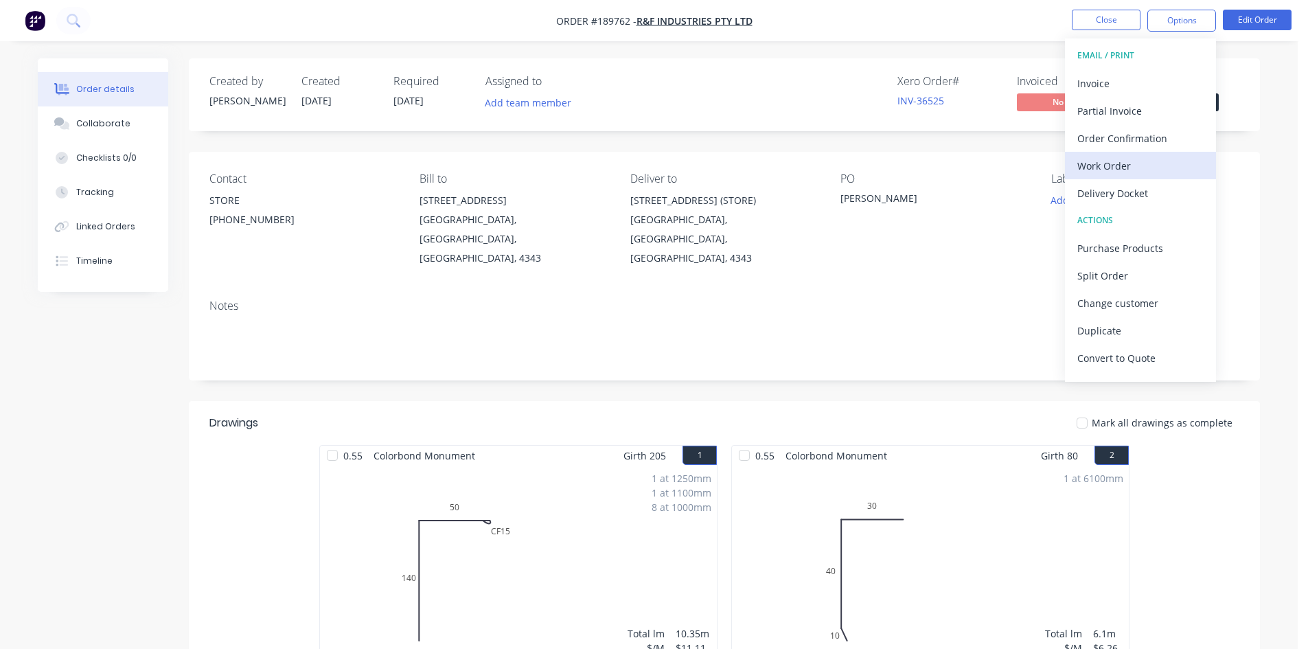
click at [1144, 162] on div "Work Order" at bounding box center [1140, 166] width 126 height 20
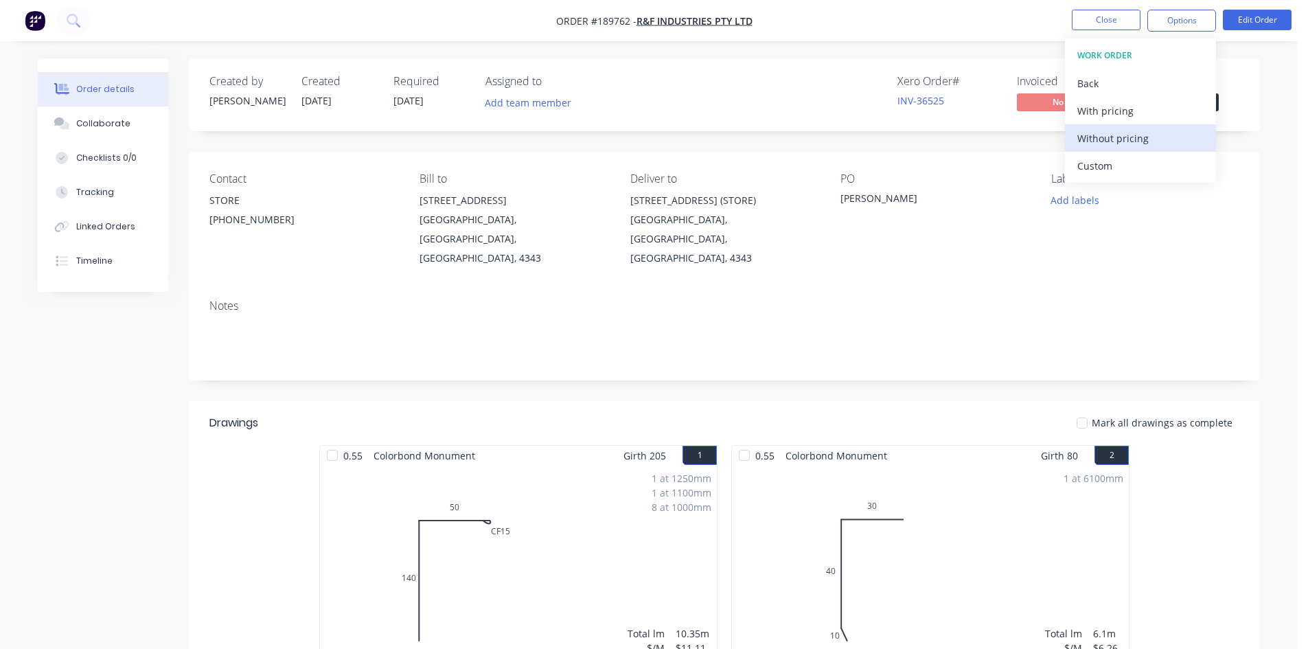
click at [1143, 137] on div "Without pricing" at bounding box center [1140, 138] width 126 height 20
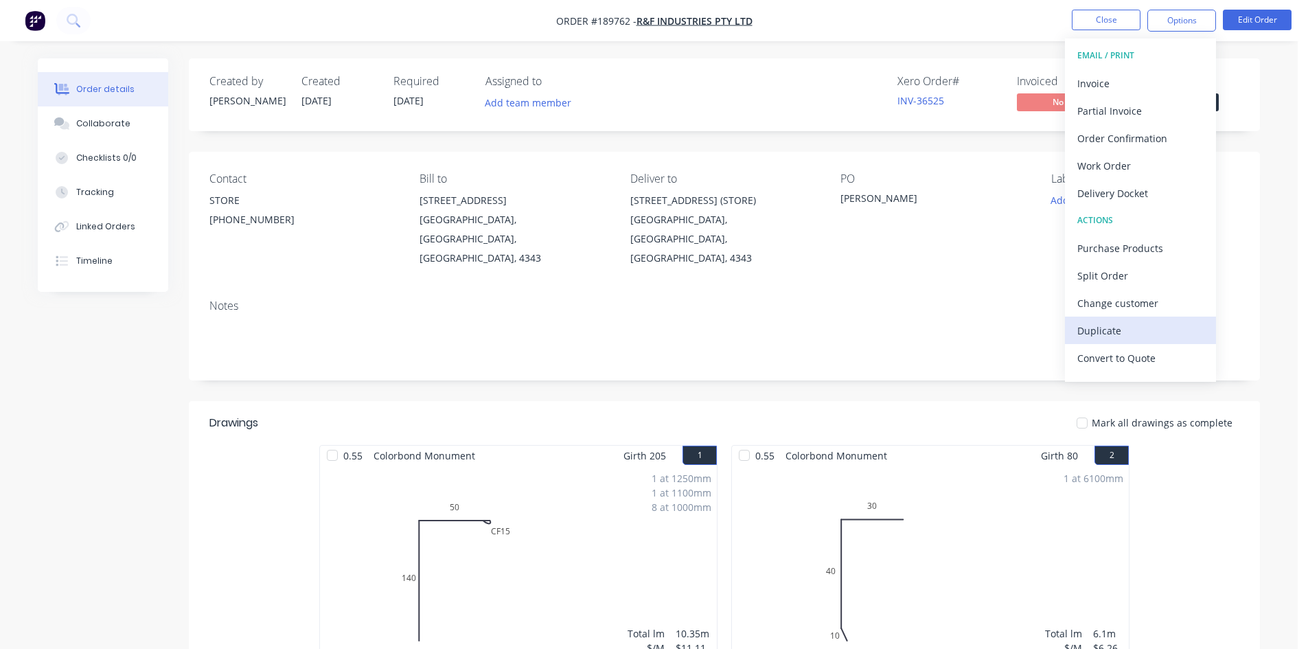
click at [1118, 325] on div "Duplicate" at bounding box center [1140, 331] width 126 height 20
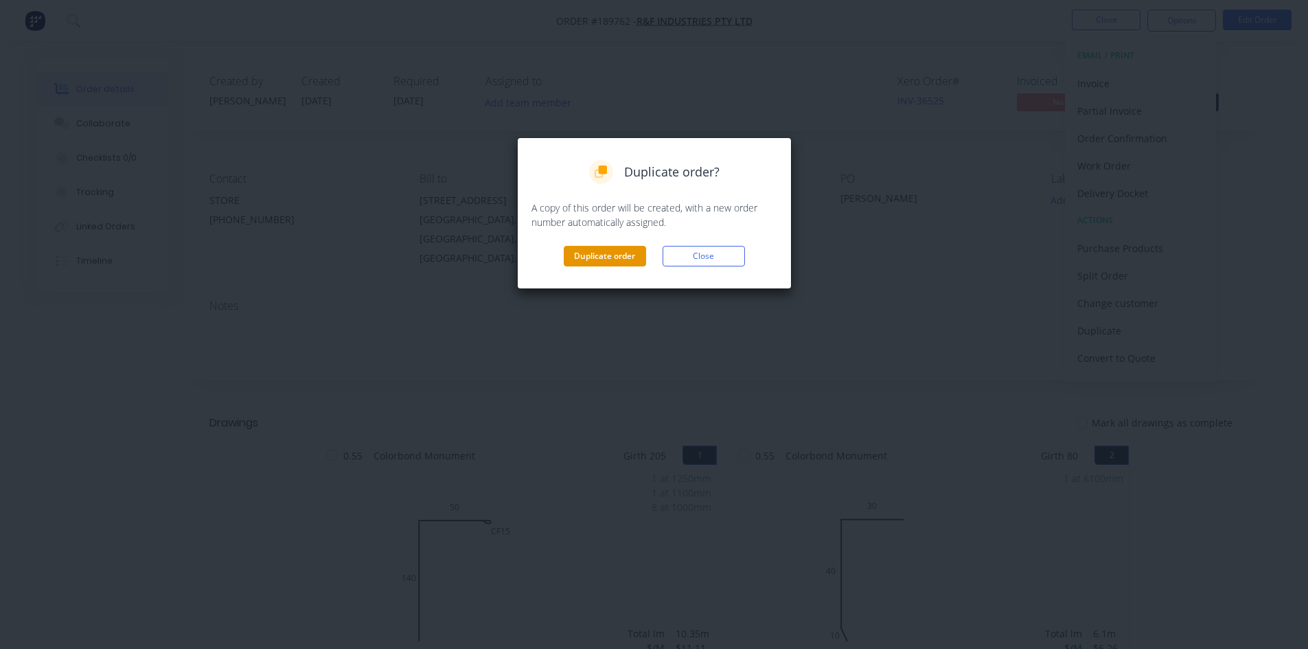
click at [574, 261] on button "Duplicate order" at bounding box center [605, 256] width 82 height 21
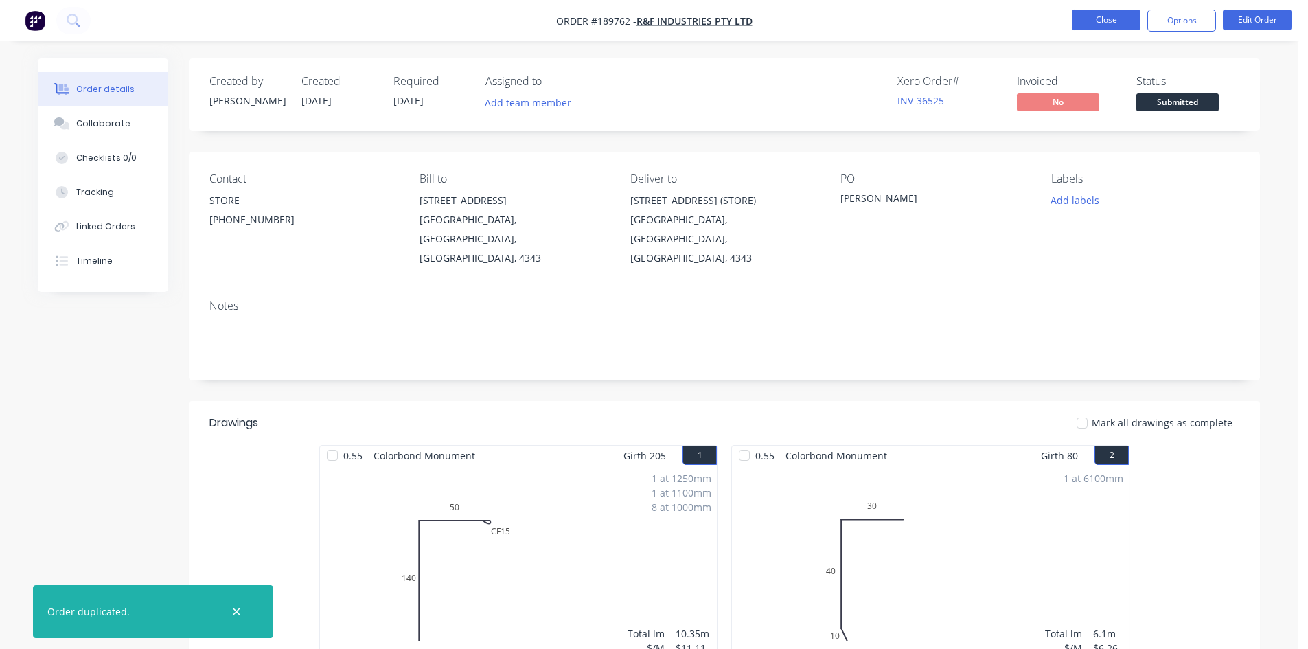
click at [1108, 12] on button "Close" at bounding box center [1106, 20] width 69 height 21
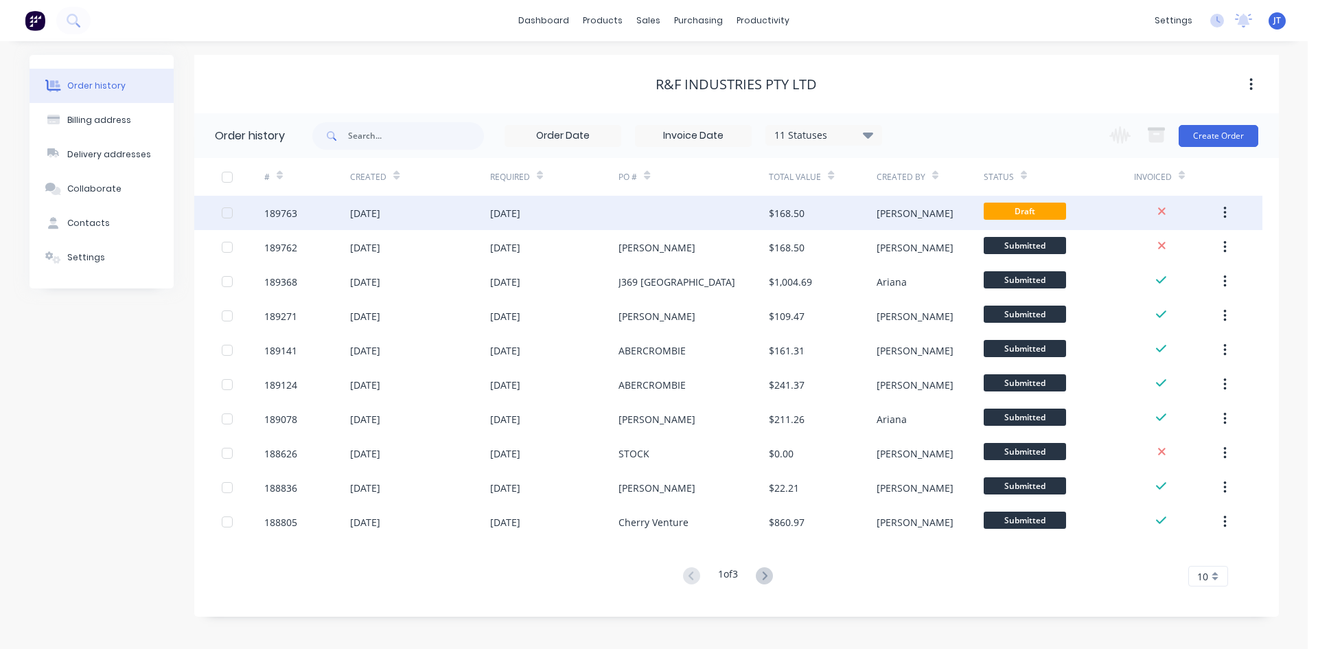
click at [768, 220] on div at bounding box center [694, 213] width 150 height 34
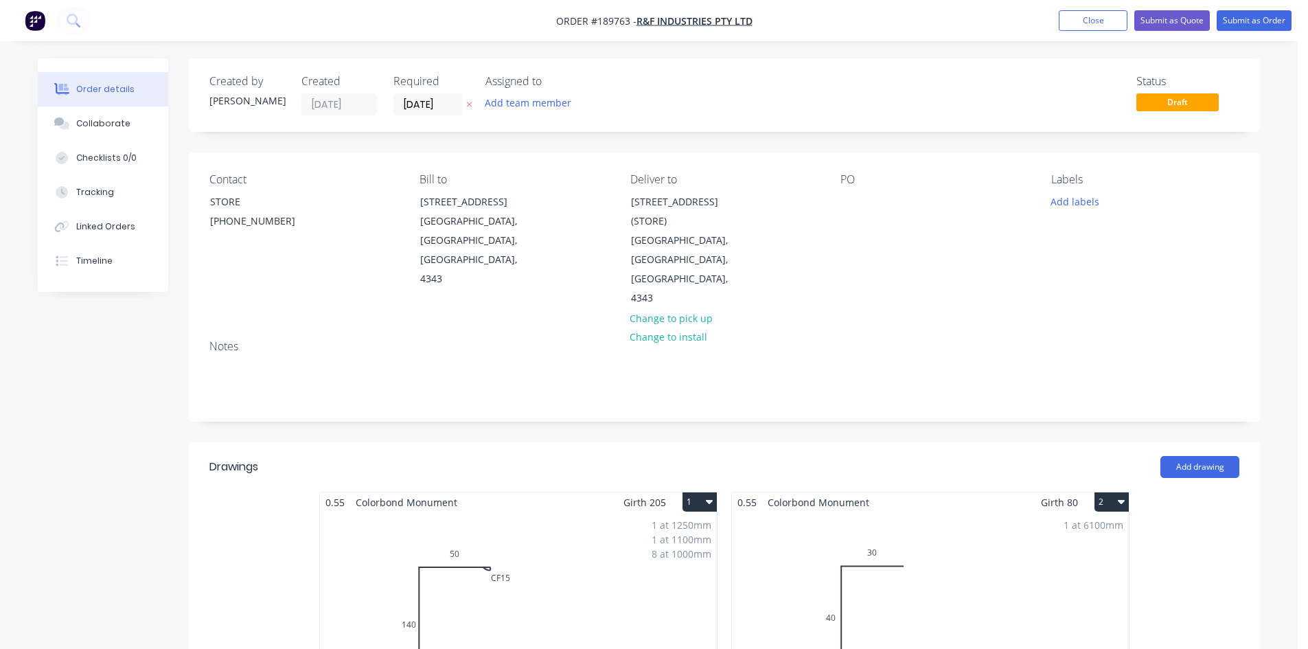
click at [853, 213] on div "PO" at bounding box center [935, 240] width 188 height 135
drag, startPoint x: 860, startPoint y: 200, endPoint x: 851, endPoint y: 203, distance: 8.9
click at [859, 201] on div at bounding box center [852, 202] width 22 height 20
click at [428, 103] on input "[DATE]" at bounding box center [427, 104] width 67 height 21
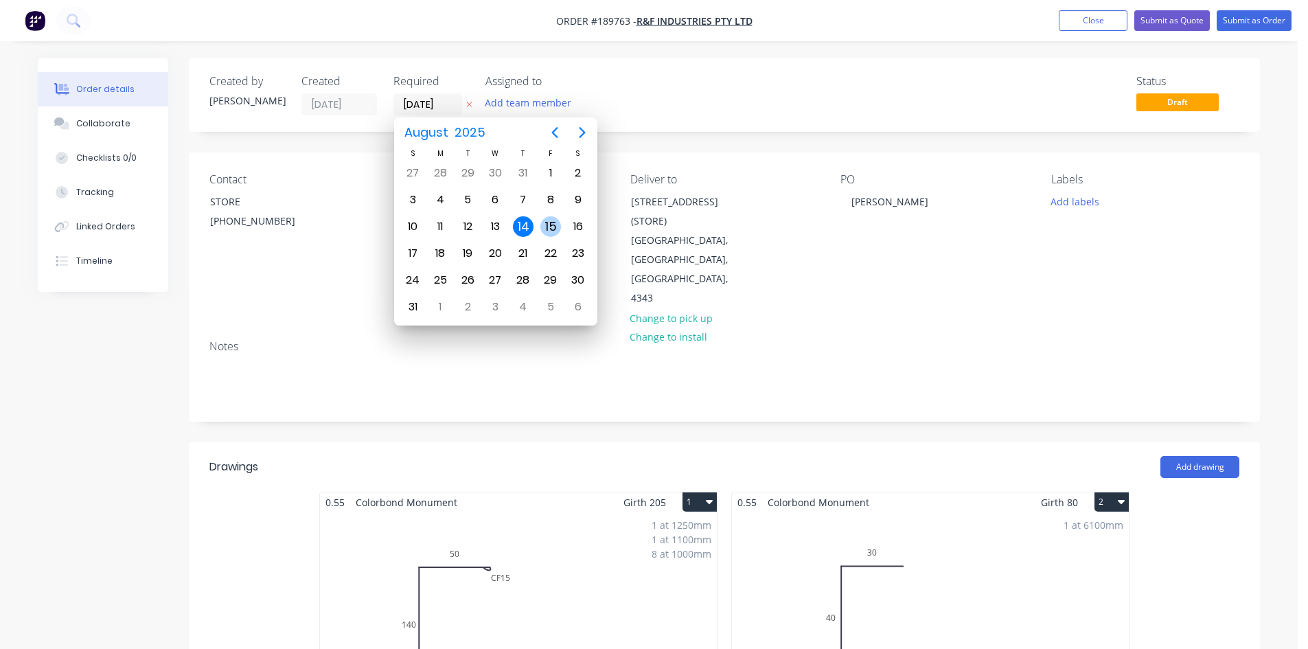
click at [549, 227] on div "15" at bounding box center [550, 226] width 21 height 21
type input "[DATE]"
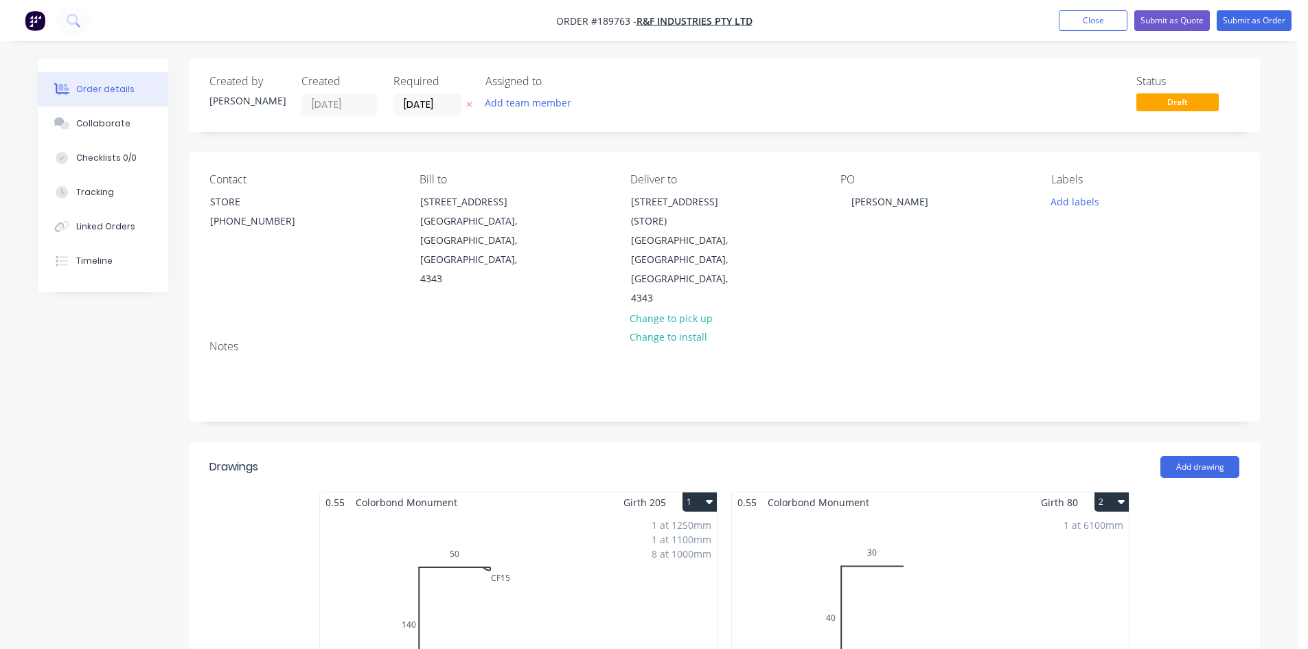
click at [456, 512] on div "1 at 1250mm 1 at 1100mm 8 at 1000mm Total lm $/M Total 10.35m $11.11 $114.99" at bounding box center [518, 616] width 397 height 209
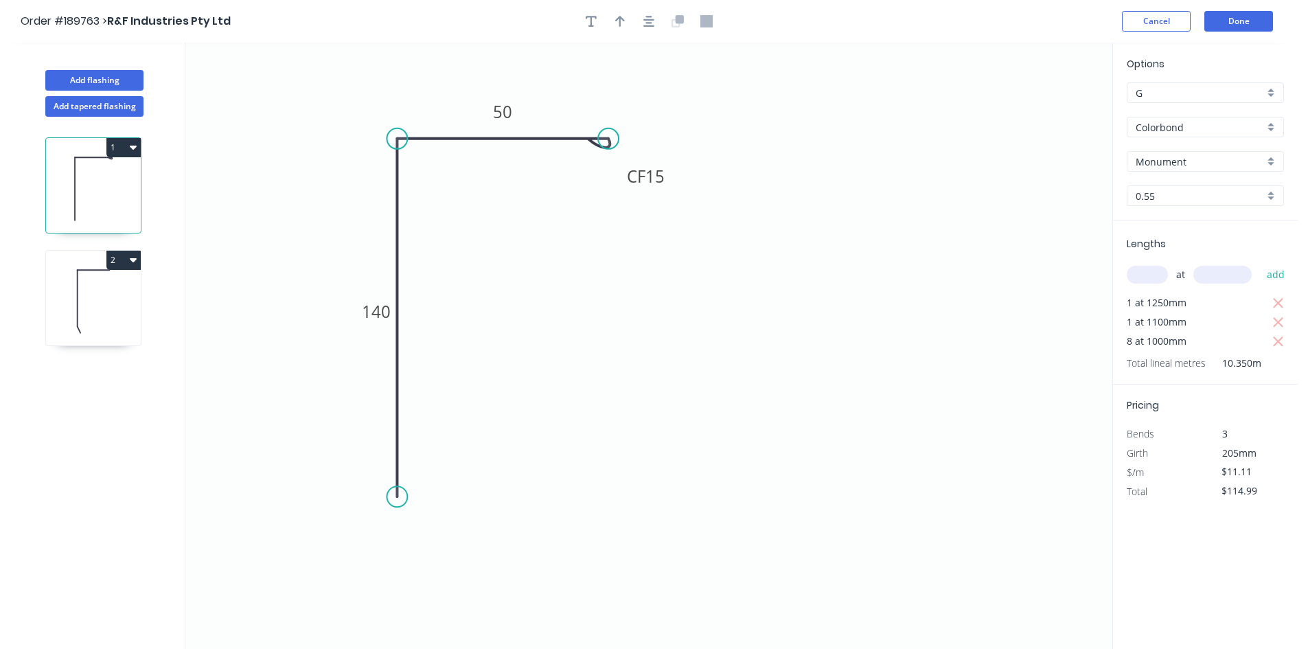
click at [1168, 164] on input "Monument" at bounding box center [1200, 162] width 128 height 14
click at [1186, 186] on div "Surfmist" at bounding box center [1206, 185] width 156 height 24
type input "Surfmist"
click at [1274, 306] on icon "button" at bounding box center [1278, 303] width 10 height 10
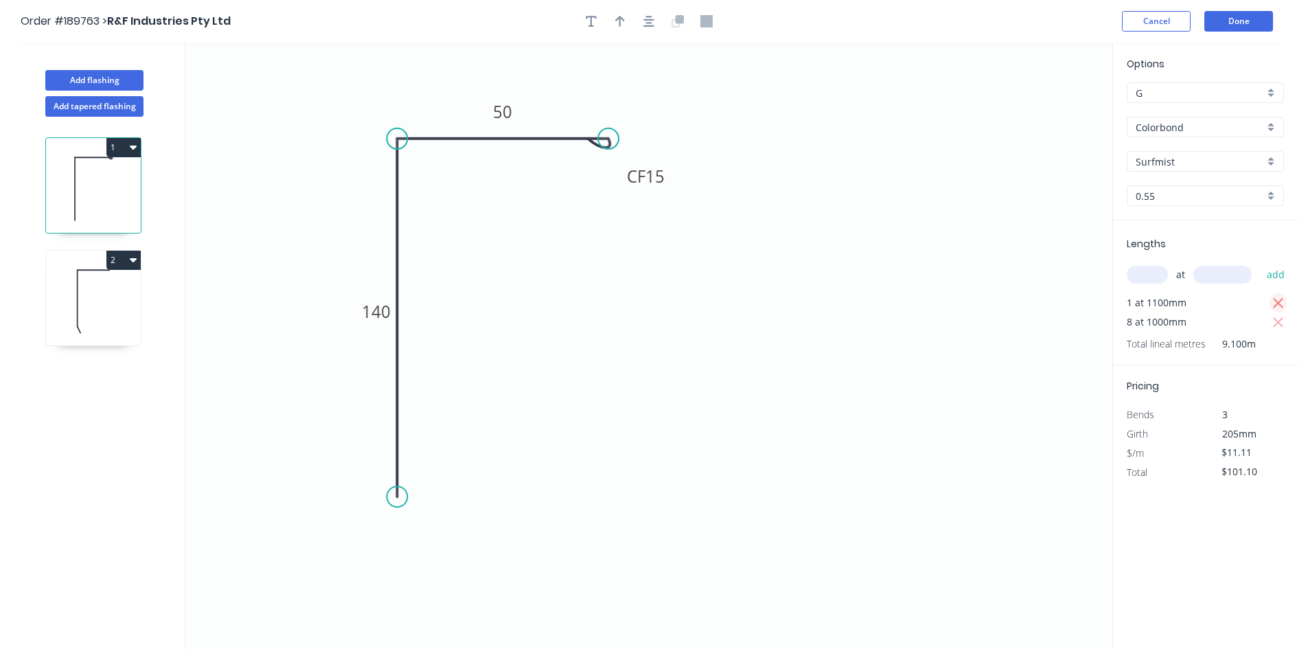
click at [1274, 306] on icon "button" at bounding box center [1278, 303] width 10 height 10
type input "$0.00"
click at [1274, 306] on div "Total lineal metres 0.000m" at bounding box center [1207, 305] width 160 height 19
click at [1161, 273] on input "text" at bounding box center [1147, 275] width 41 height 18
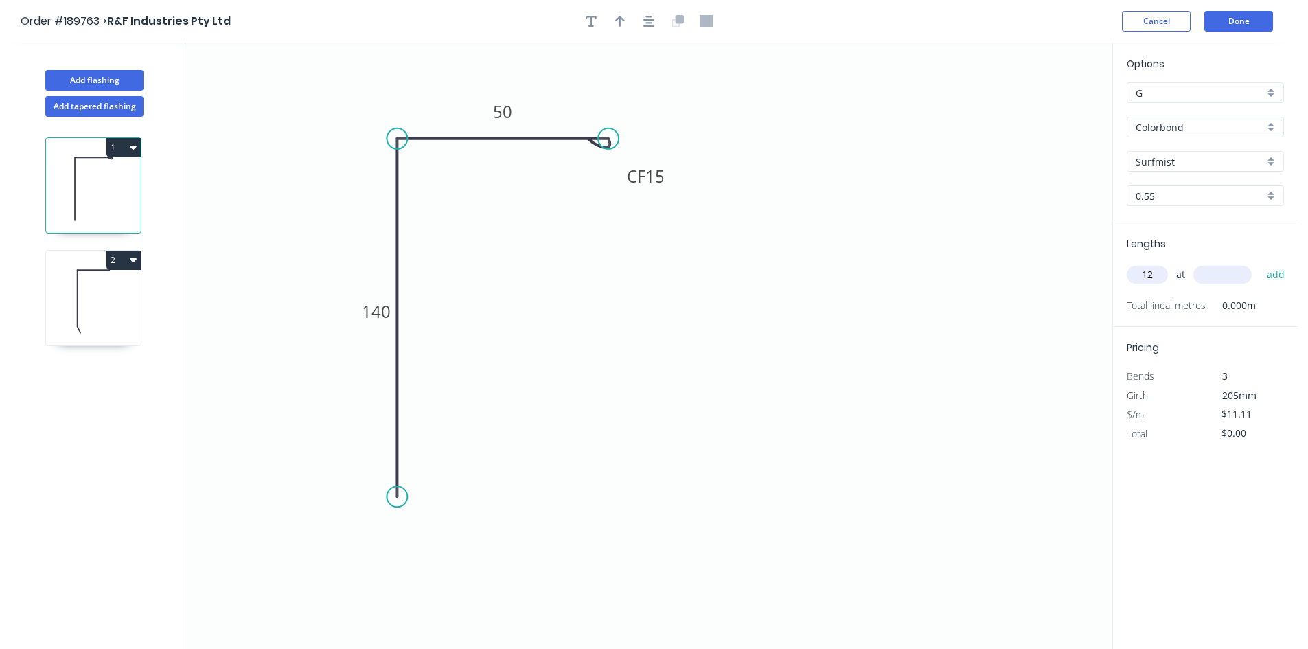
type input "12"
type input "900"
click at [1260, 263] on button "add" at bounding box center [1276, 274] width 32 height 23
type input "$133.32"
type input "1"
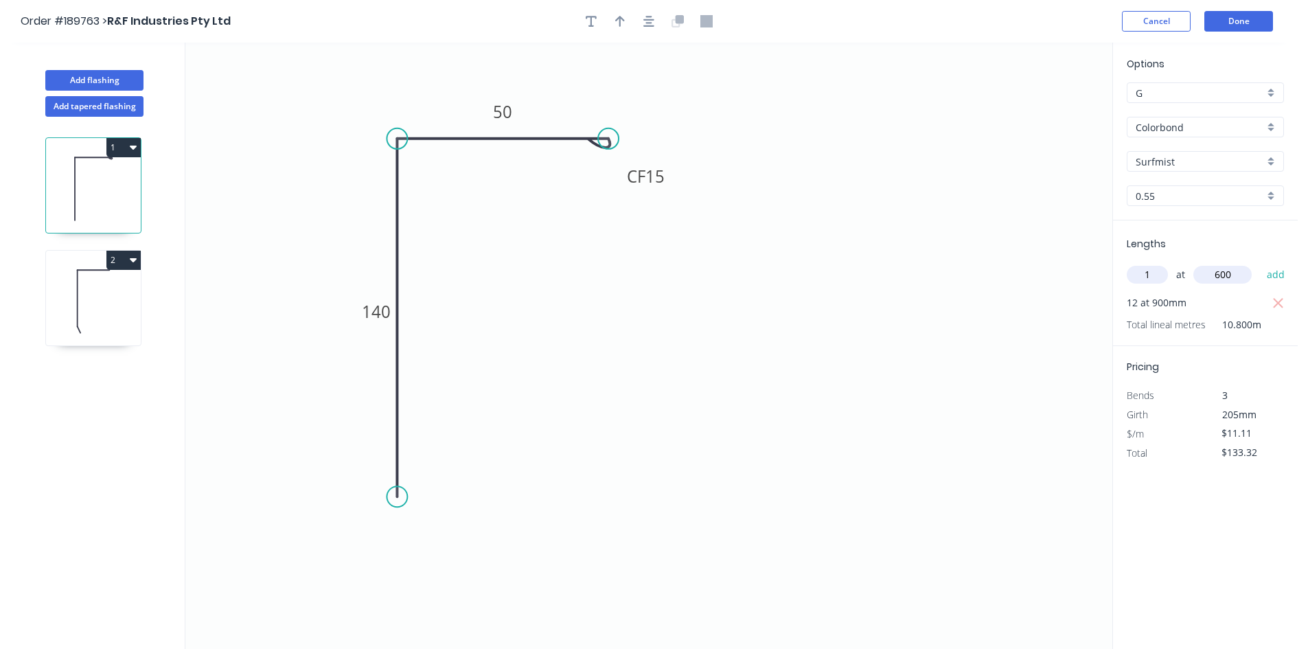
type input "600"
click at [1260, 263] on button "add" at bounding box center [1276, 274] width 32 height 23
type input "$144.43"
click at [130, 317] on icon at bounding box center [93, 302] width 95 height 88
type input "$6.26"
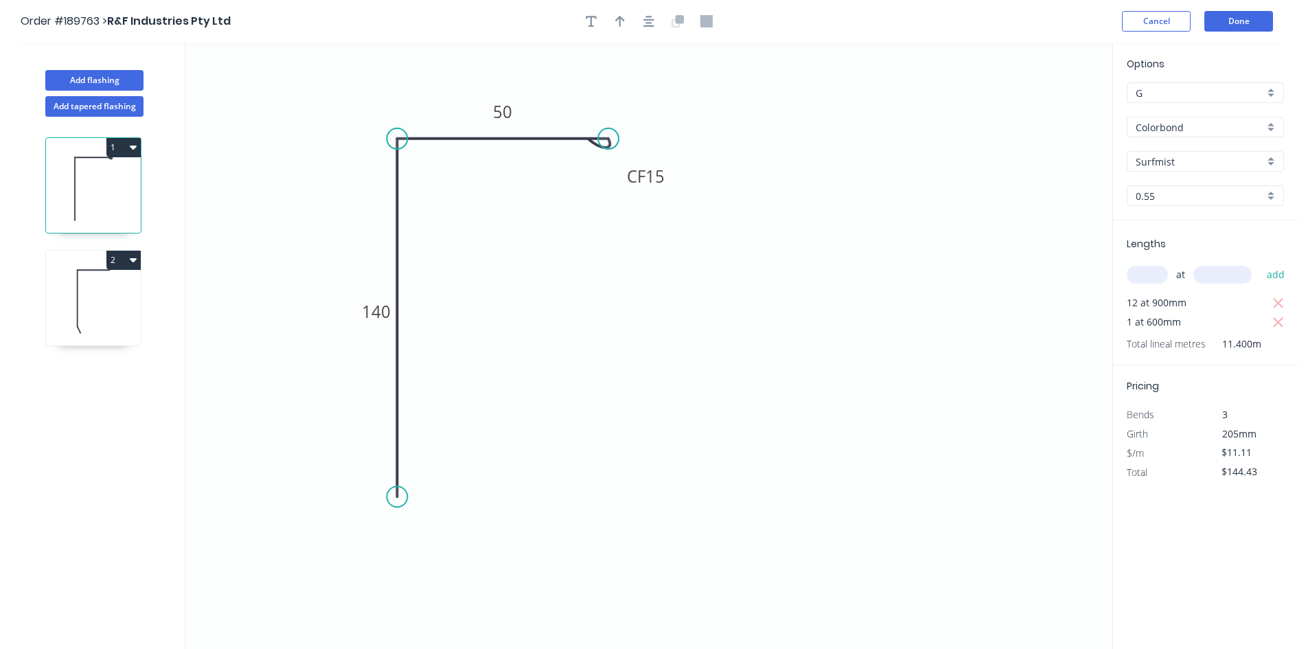
type input "$38.19"
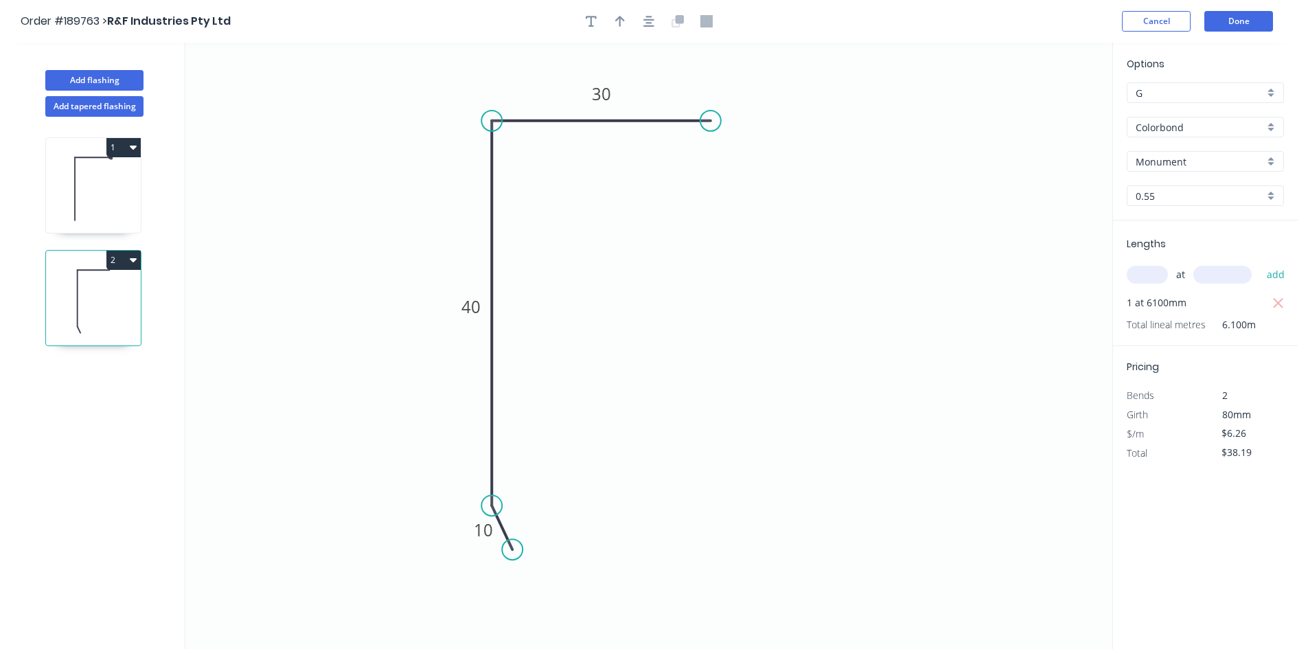
click at [1168, 159] on input "Monument" at bounding box center [1200, 162] width 128 height 14
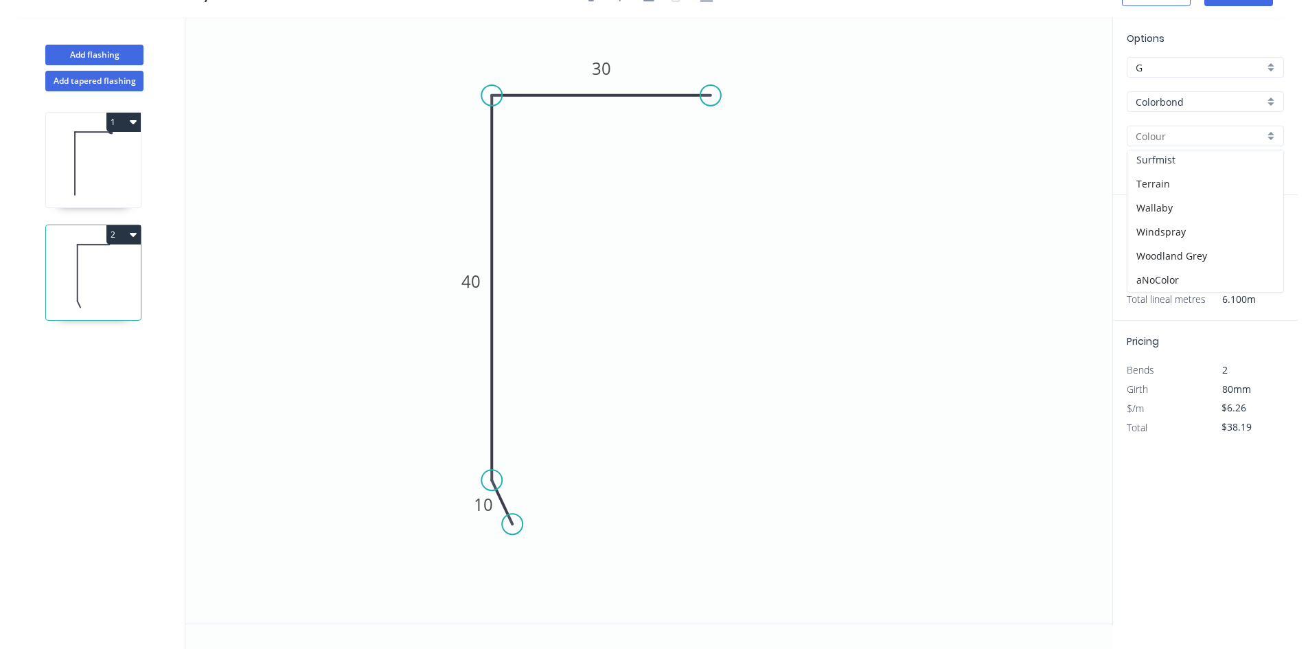
click at [1164, 162] on div "Surfmist" at bounding box center [1206, 160] width 156 height 24
type input "Surfmist"
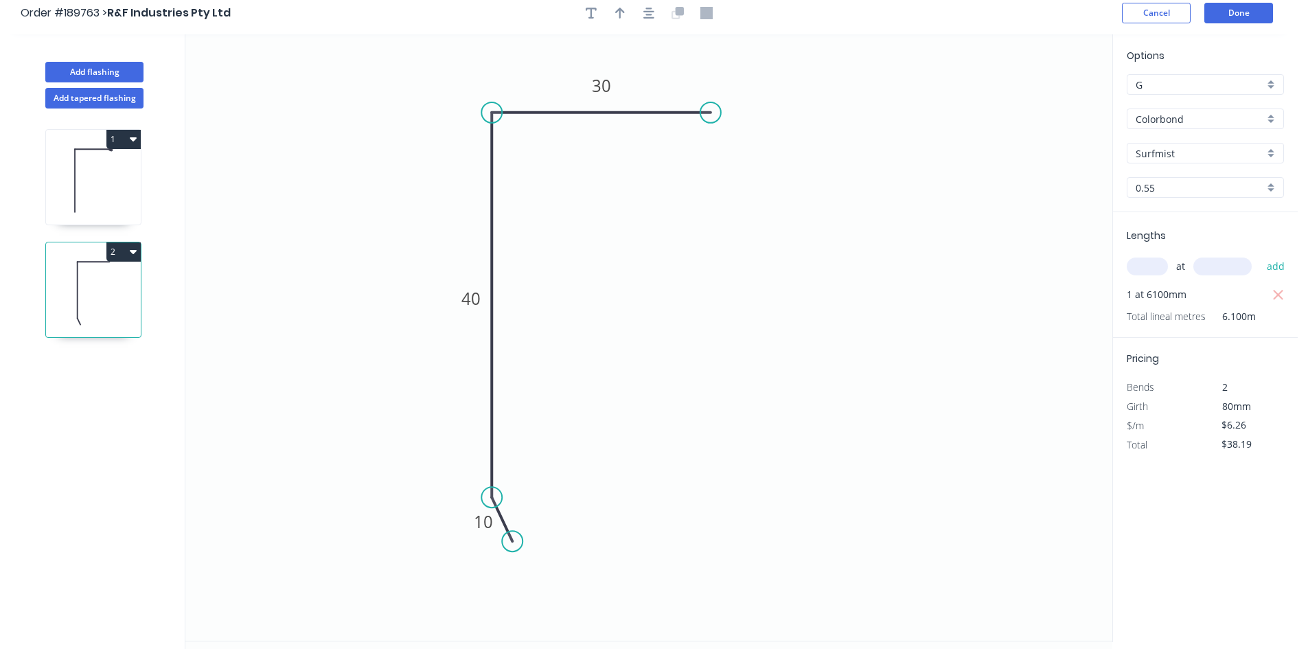
scroll to position [0, 0]
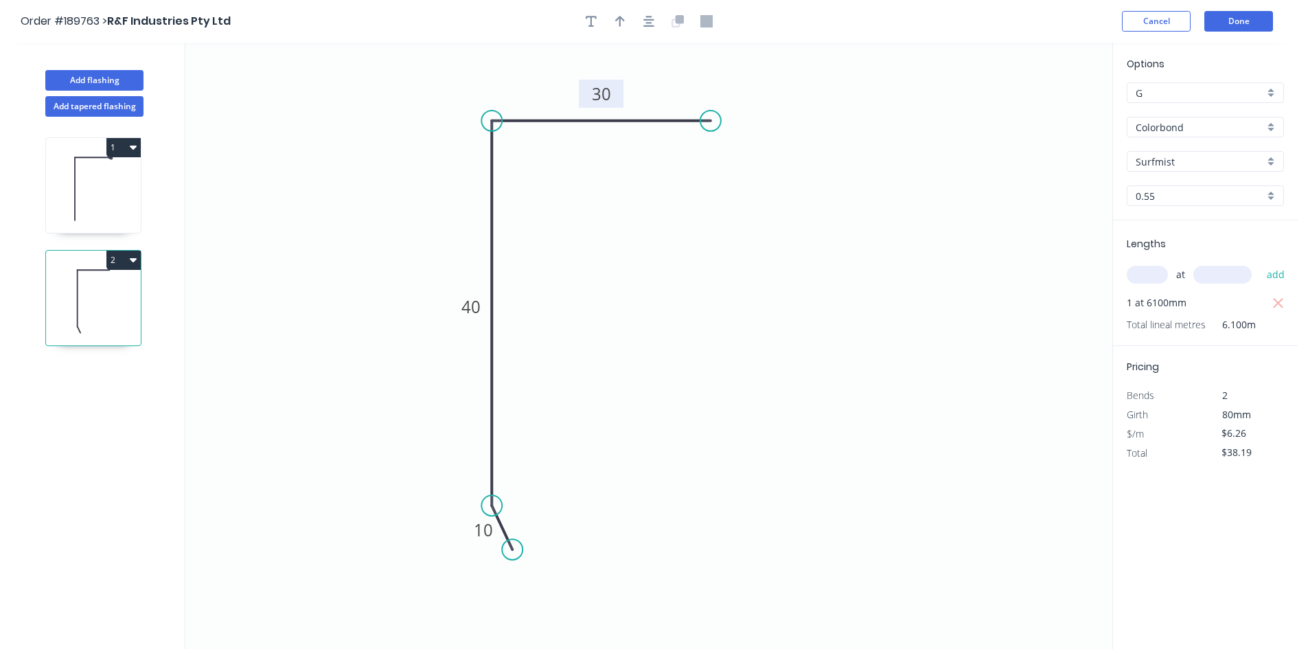
click at [606, 96] on tspan "30" at bounding box center [601, 93] width 19 height 23
drag, startPoint x: 1146, startPoint y: 260, endPoint x: 1145, endPoint y: 267, distance: 7.0
click at [1145, 264] on div "at add" at bounding box center [1207, 274] width 160 height 37
click at [1149, 273] on input "text" at bounding box center [1147, 275] width 41 height 18
type input "2"
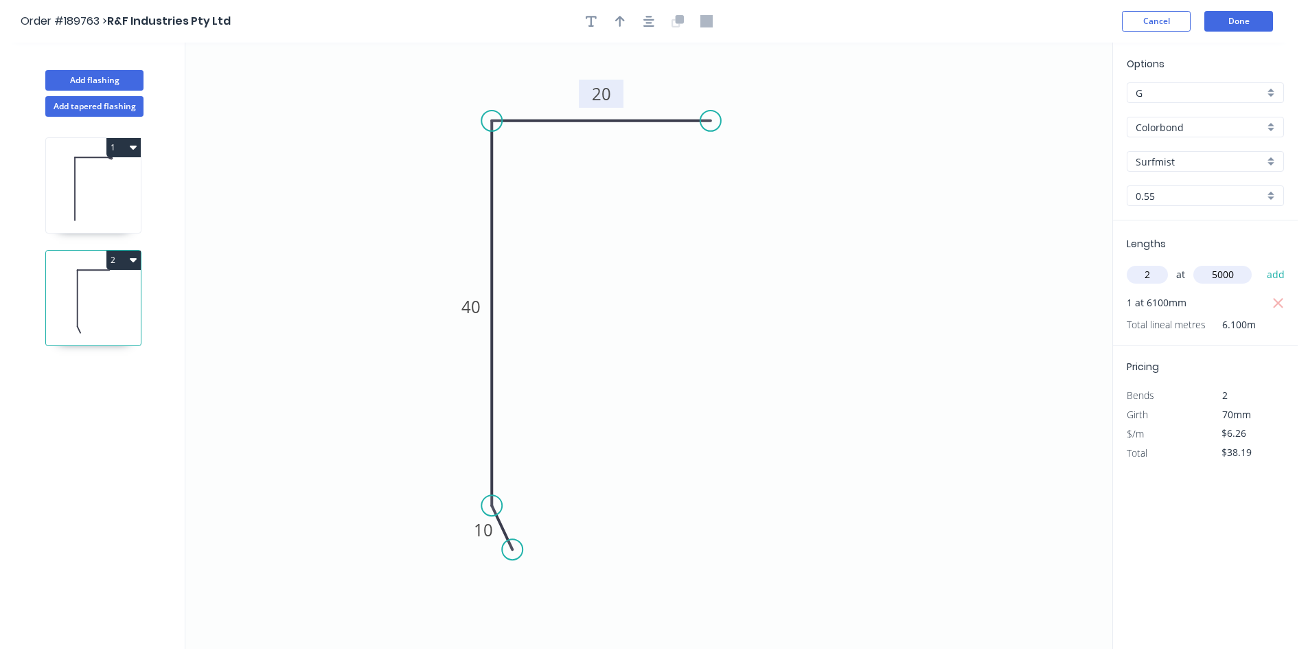
type input "5000"
click at [1260, 263] on button "add" at bounding box center [1276, 274] width 32 height 23
click at [1278, 300] on icon "button" at bounding box center [1278, 303] width 12 height 16
type input "$62.60"
click at [1236, 27] on button "Done" at bounding box center [1238, 21] width 69 height 21
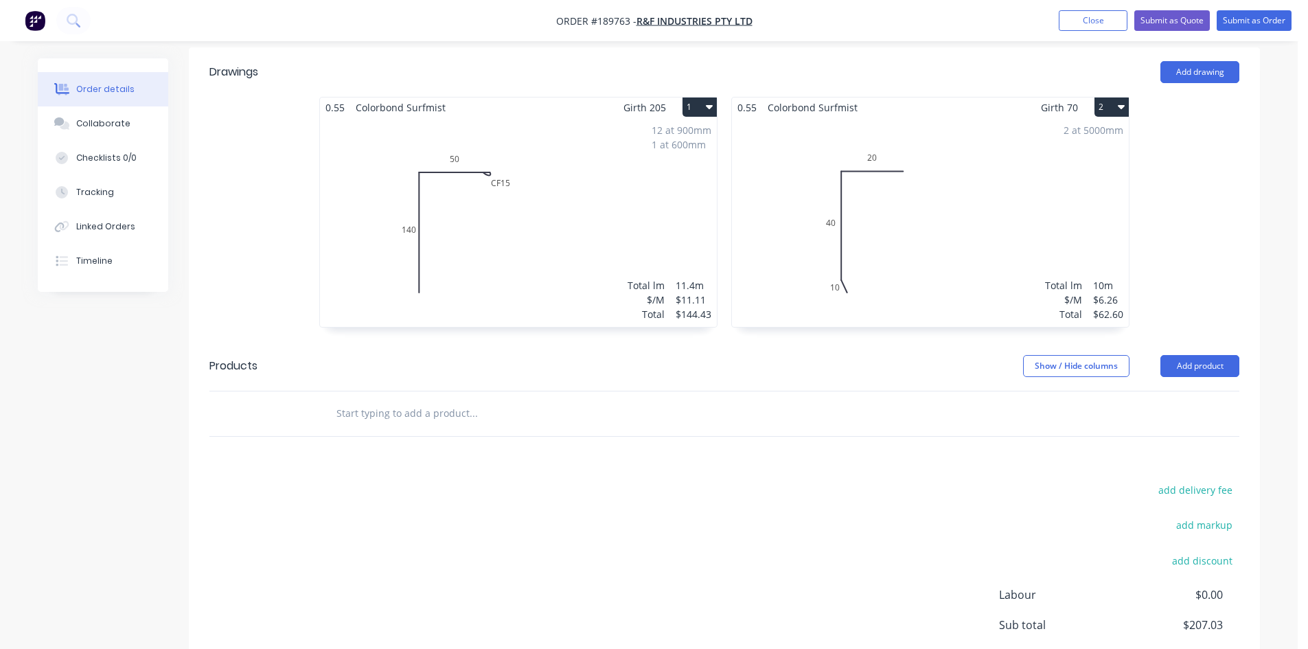
scroll to position [475, 0]
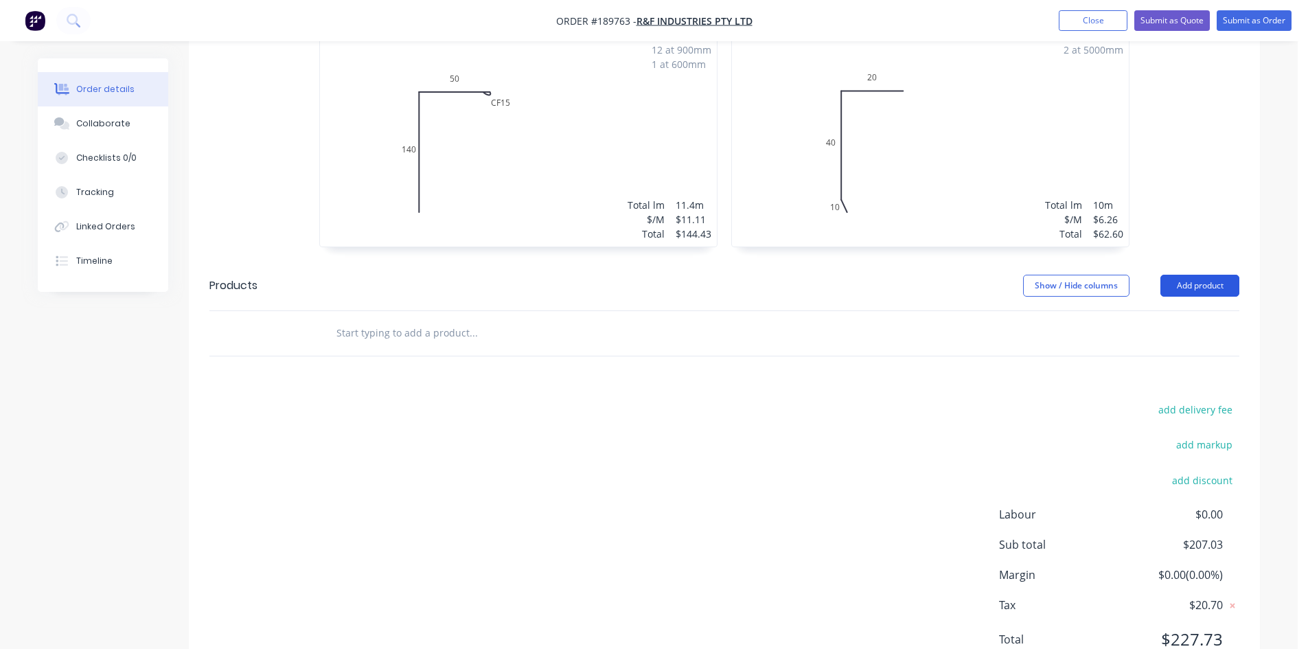
click at [1207, 275] on button "Add product" at bounding box center [1200, 286] width 79 height 22
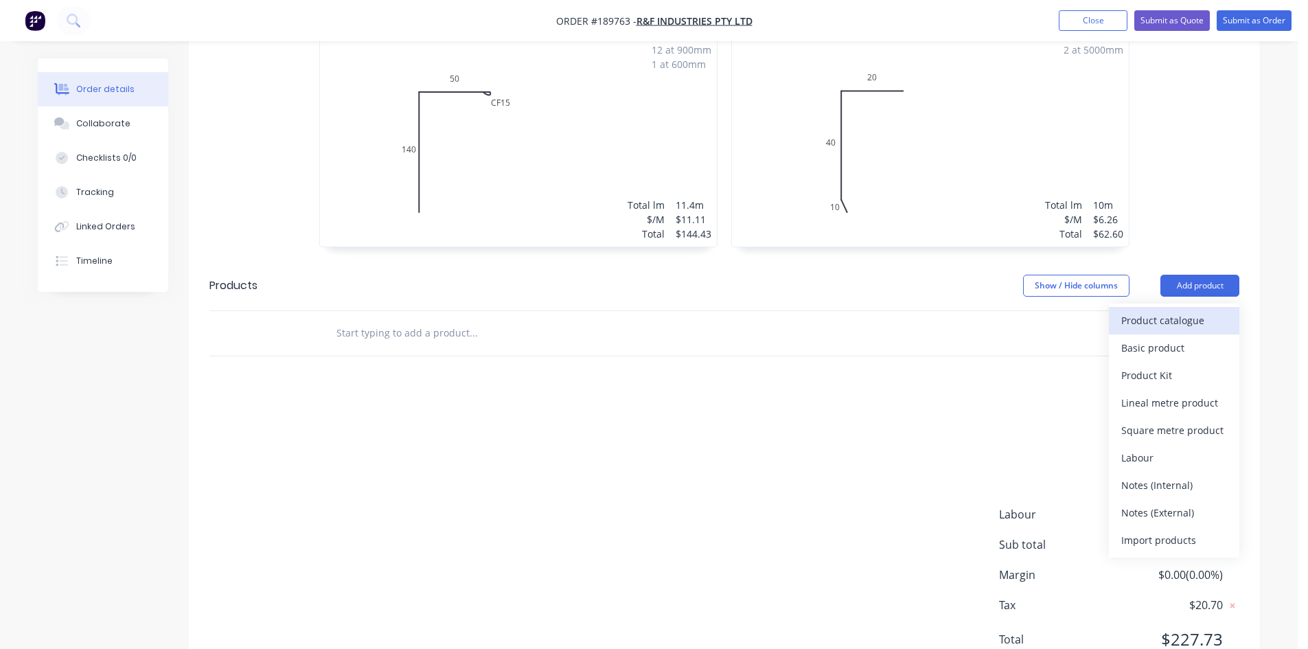
click at [1182, 310] on div "Product catalogue" at bounding box center [1174, 320] width 106 height 20
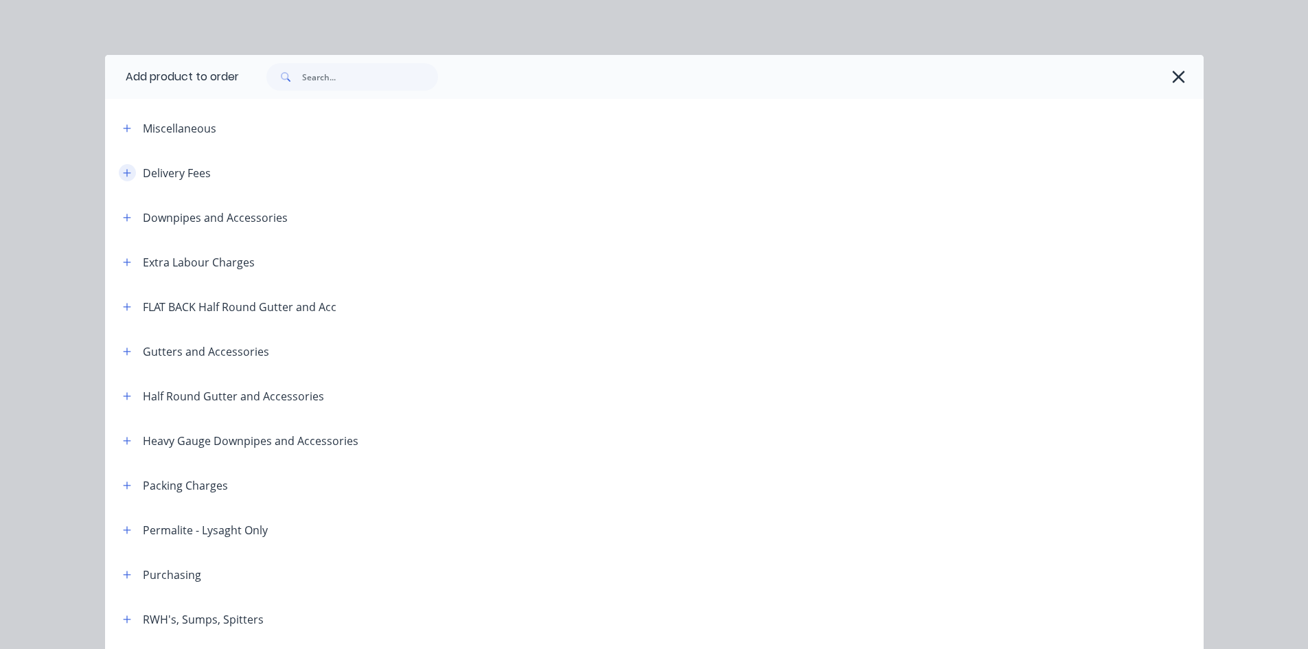
click at [121, 166] on button "button" at bounding box center [127, 172] width 17 height 17
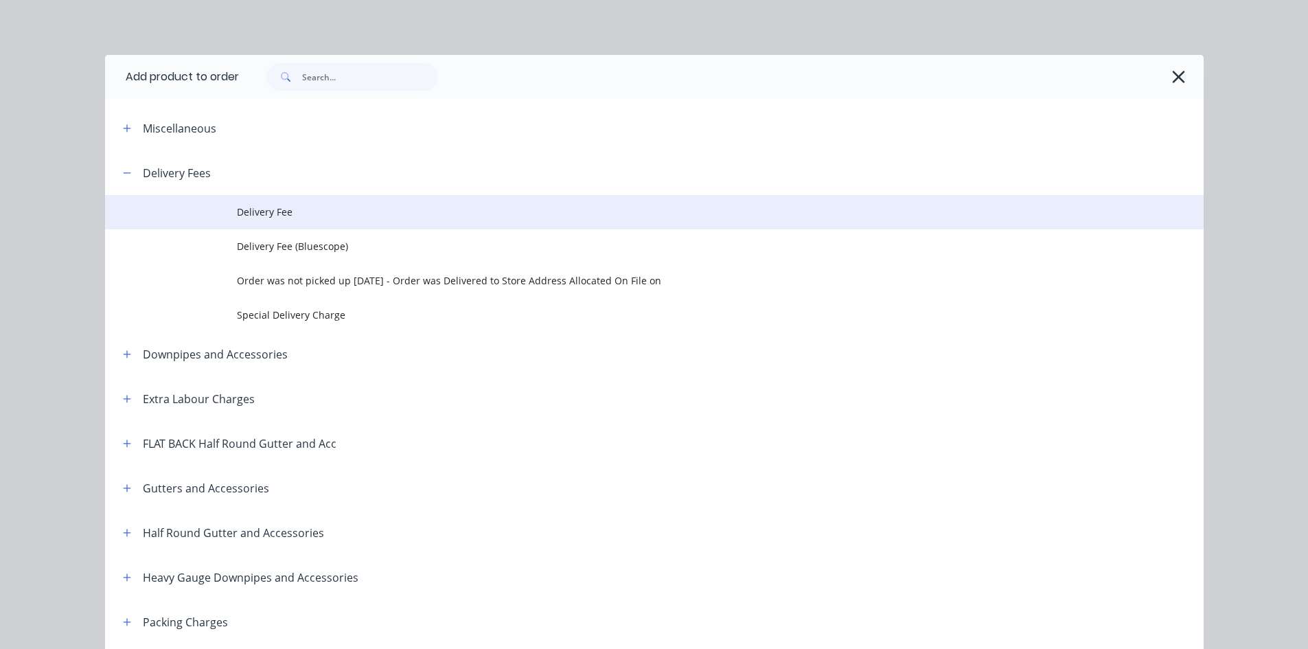
click at [358, 214] on span "Delivery Fee" at bounding box center [623, 212] width 773 height 14
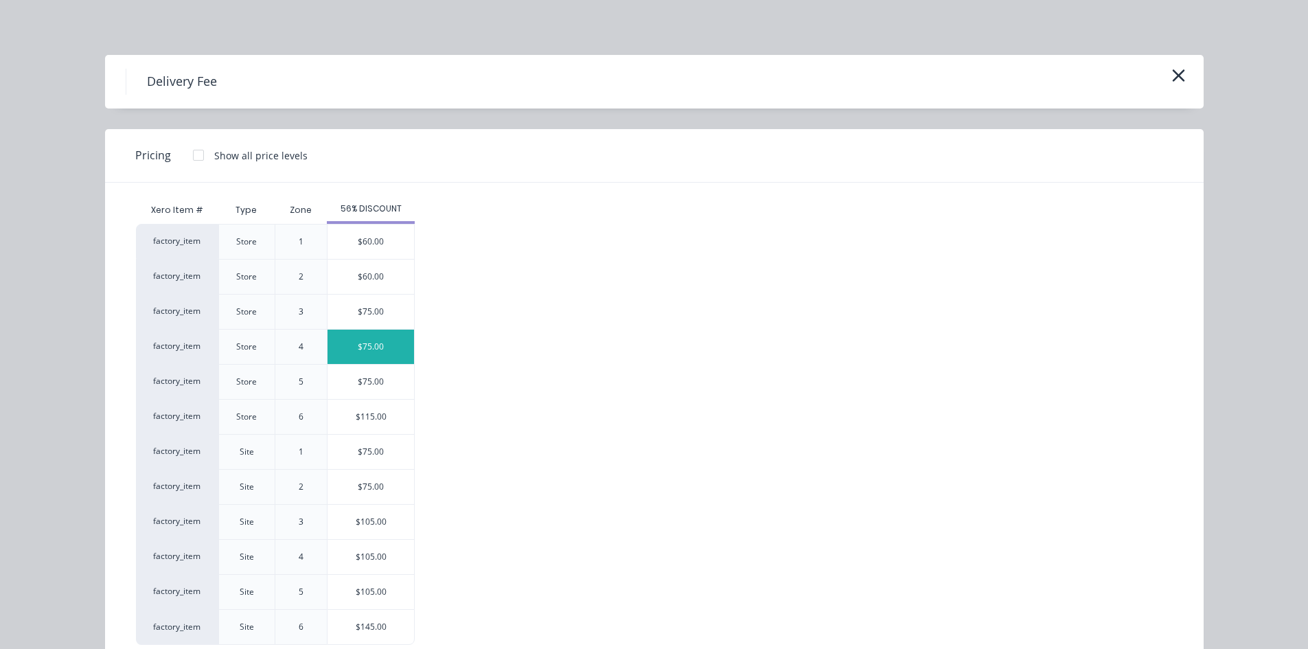
click at [382, 349] on div "$75.00" at bounding box center [371, 347] width 87 height 34
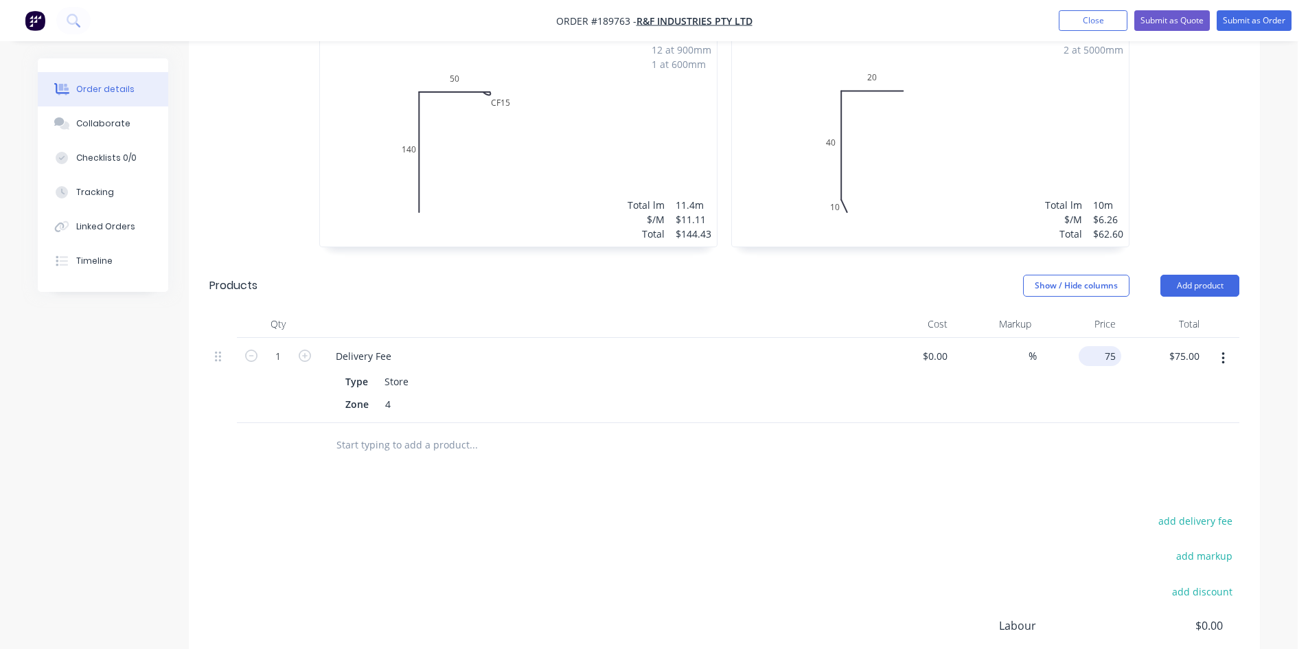
click at [1114, 346] on input "75" at bounding box center [1102, 356] width 37 height 20
type input "$50.00"
click at [1124, 338] on div "$50.00 $75.00" at bounding box center [1163, 380] width 84 height 85
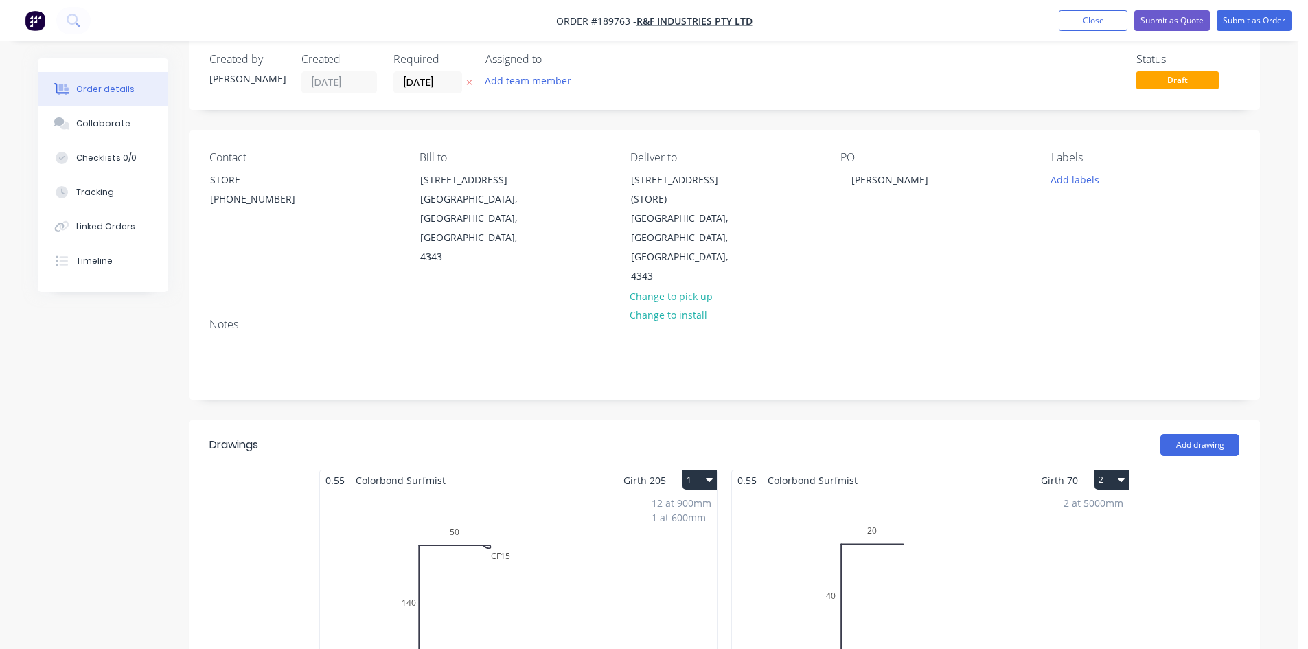
scroll to position [0, 0]
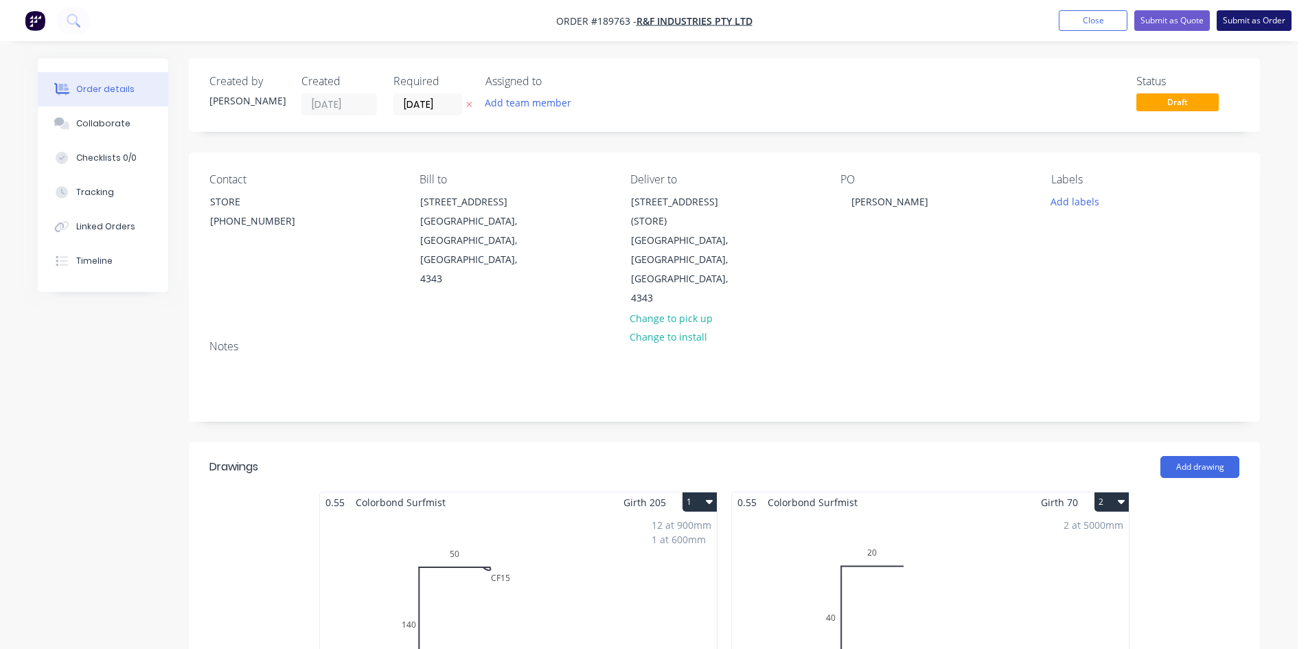
click at [1240, 15] on button "Submit as Order" at bounding box center [1254, 20] width 75 height 21
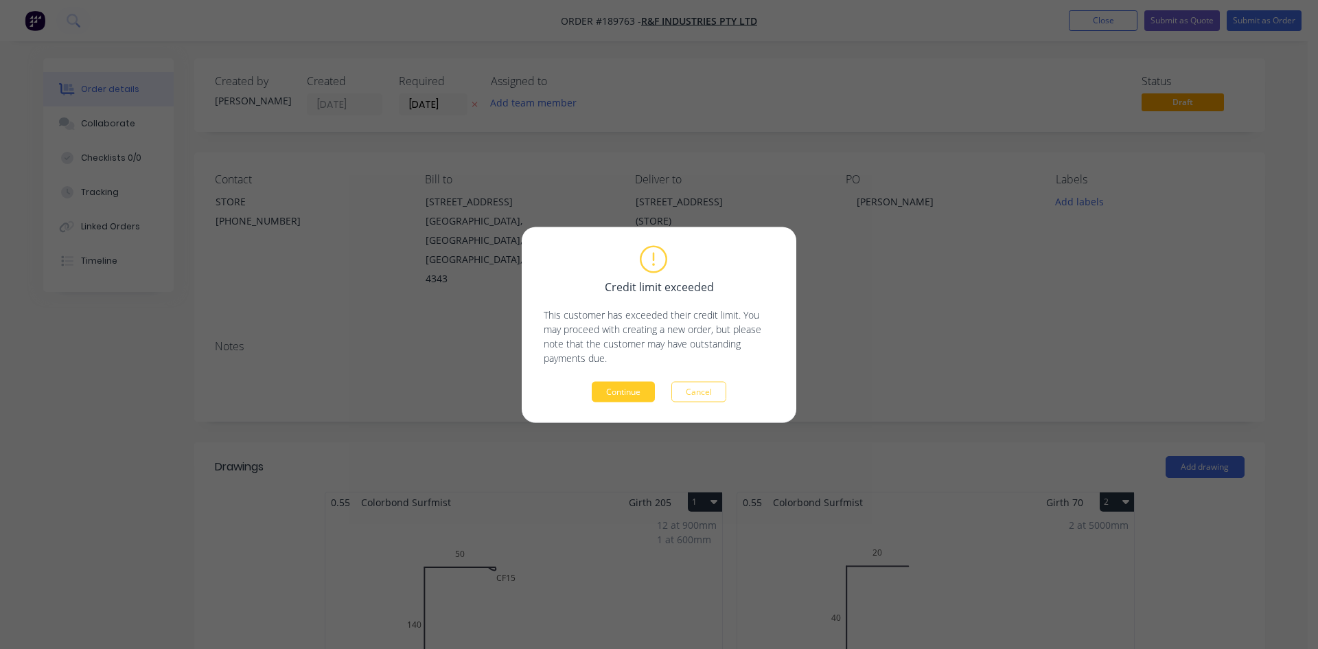
click at [643, 390] on button "Continue" at bounding box center [623, 391] width 63 height 21
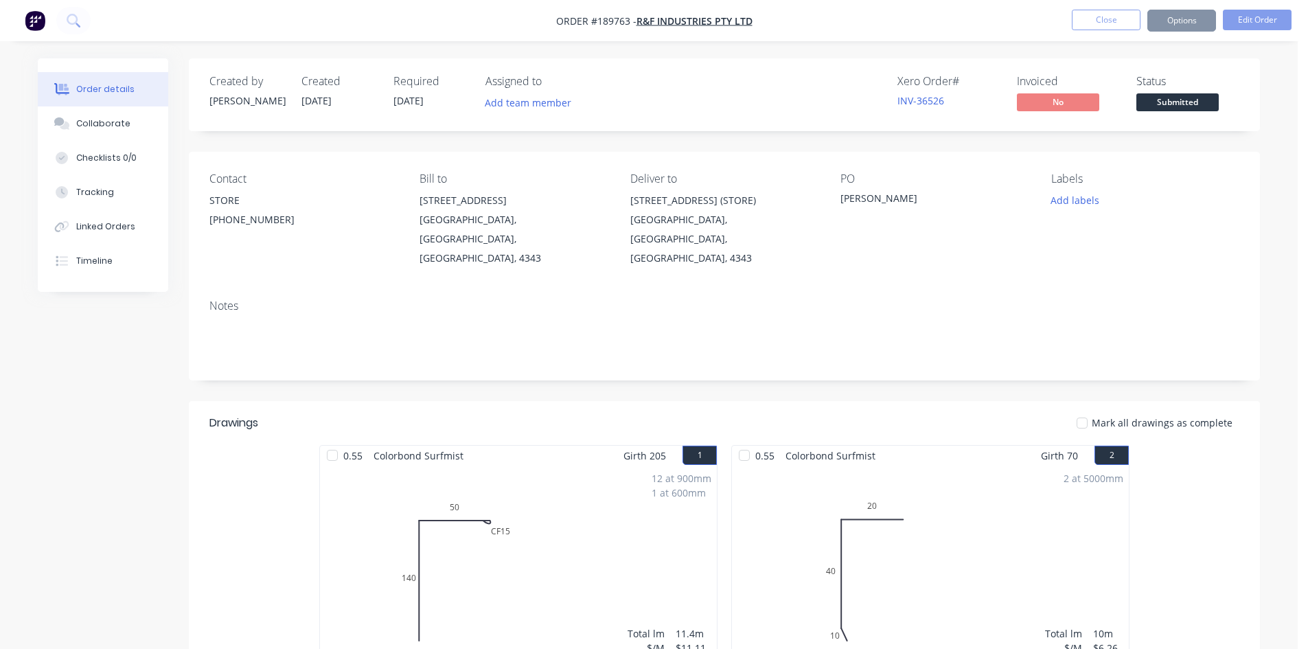
click at [1182, 24] on button "Options" at bounding box center [1181, 21] width 69 height 22
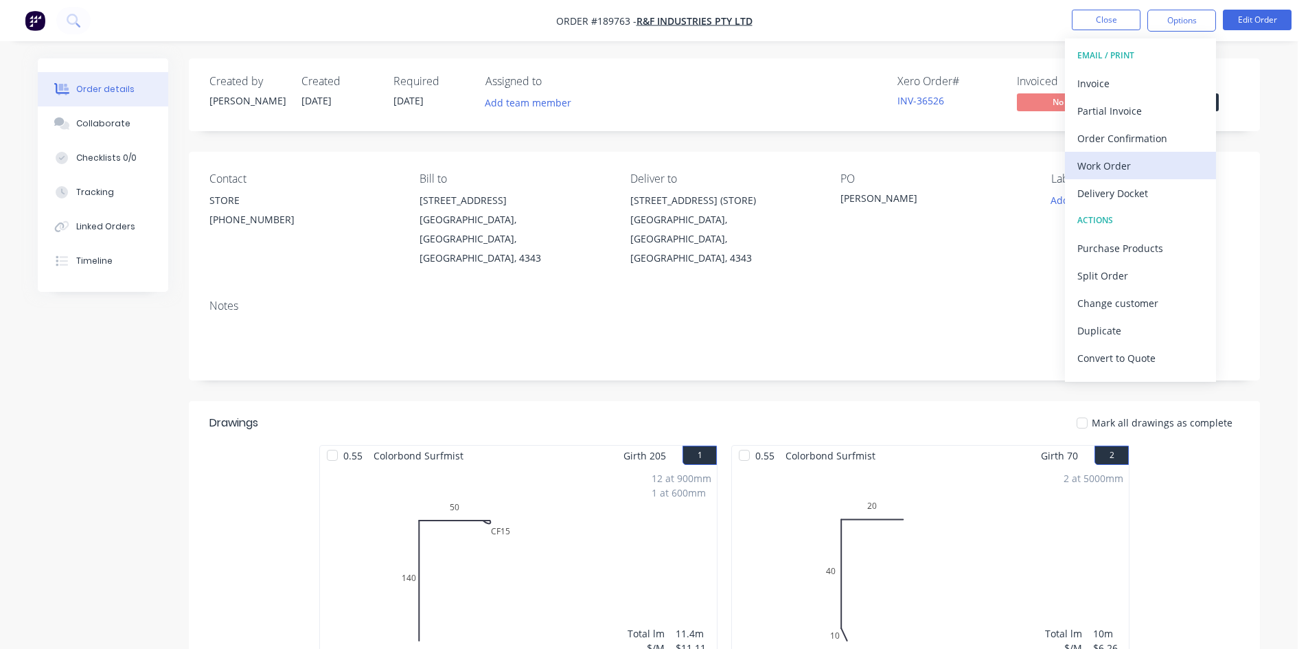
click at [1143, 161] on div "Work Order" at bounding box center [1140, 166] width 126 height 20
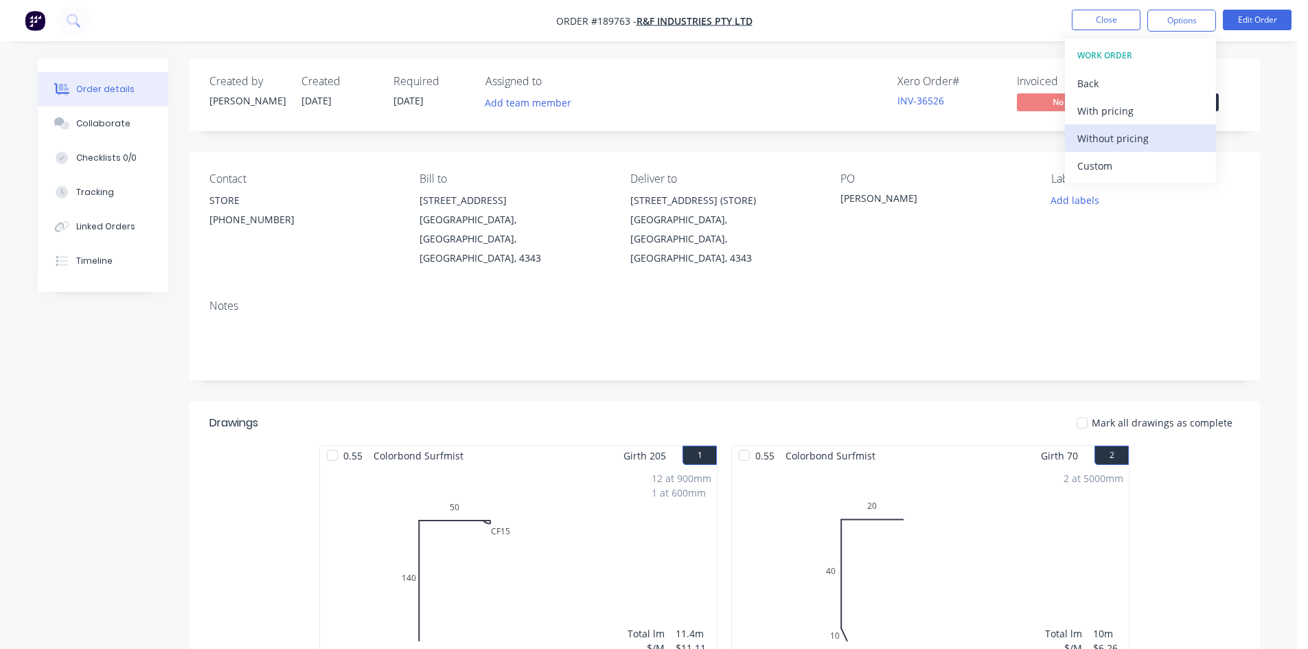
click at [1141, 139] on div "Without pricing" at bounding box center [1140, 138] width 126 height 20
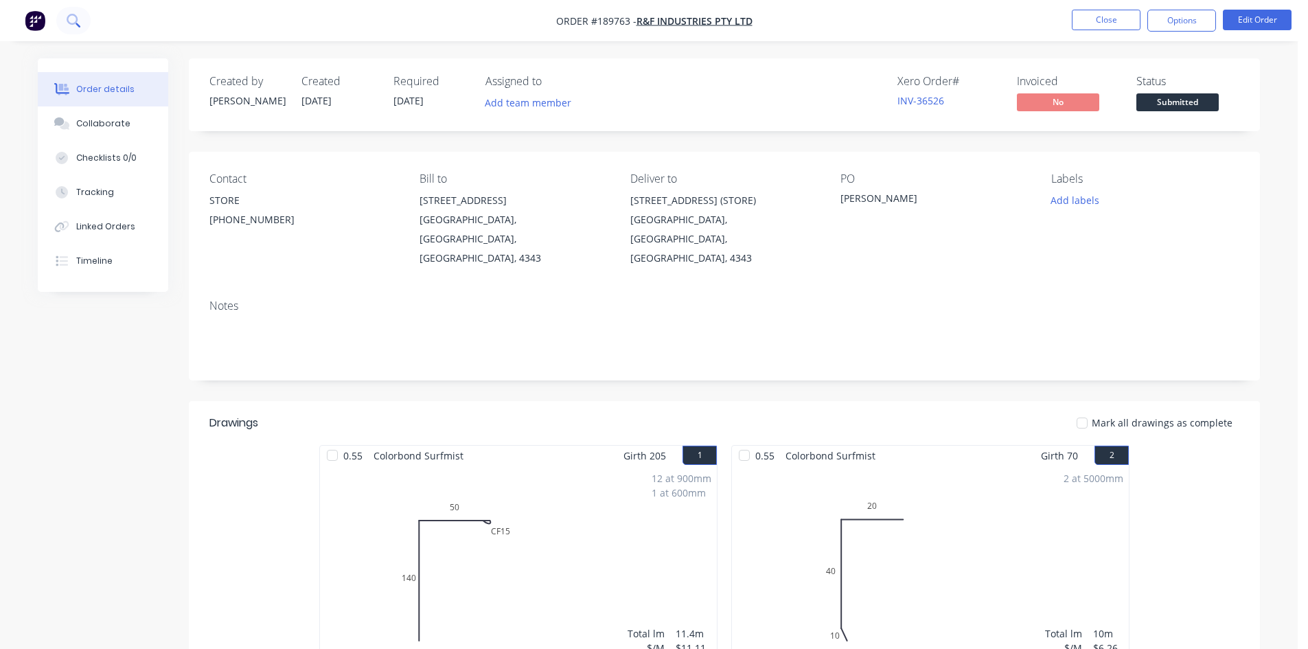
click at [82, 19] on button at bounding box center [73, 20] width 34 height 27
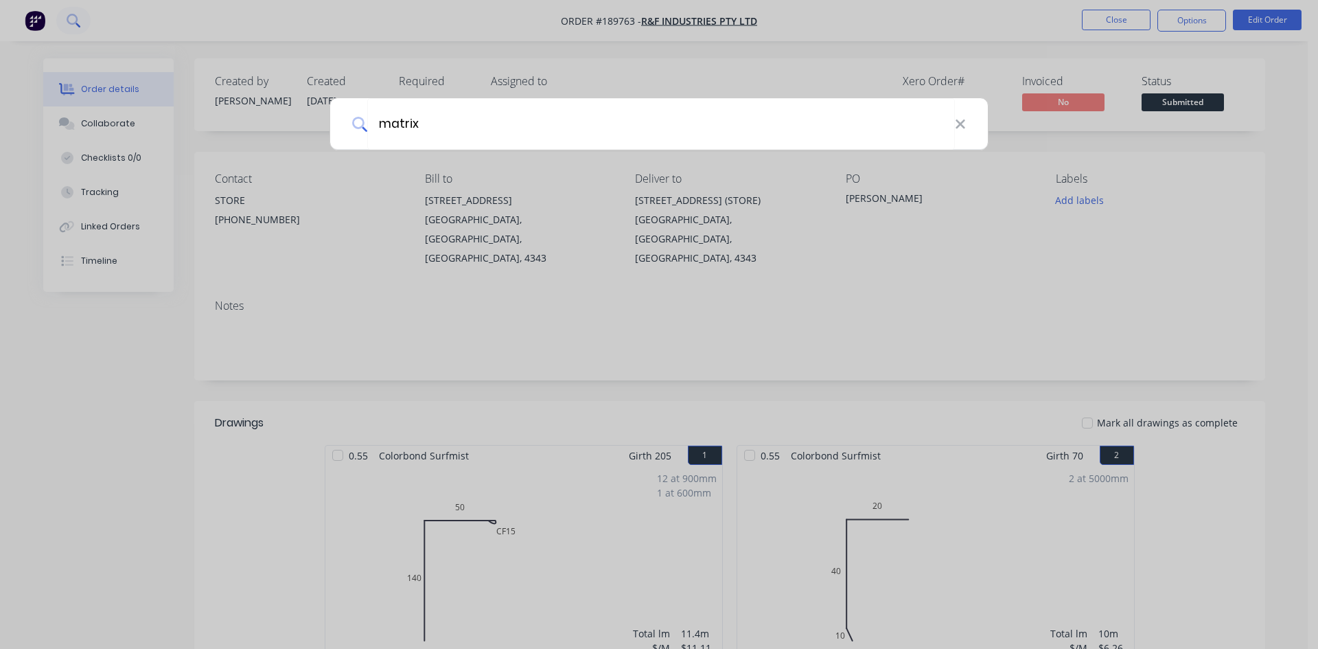
type input "matrix"
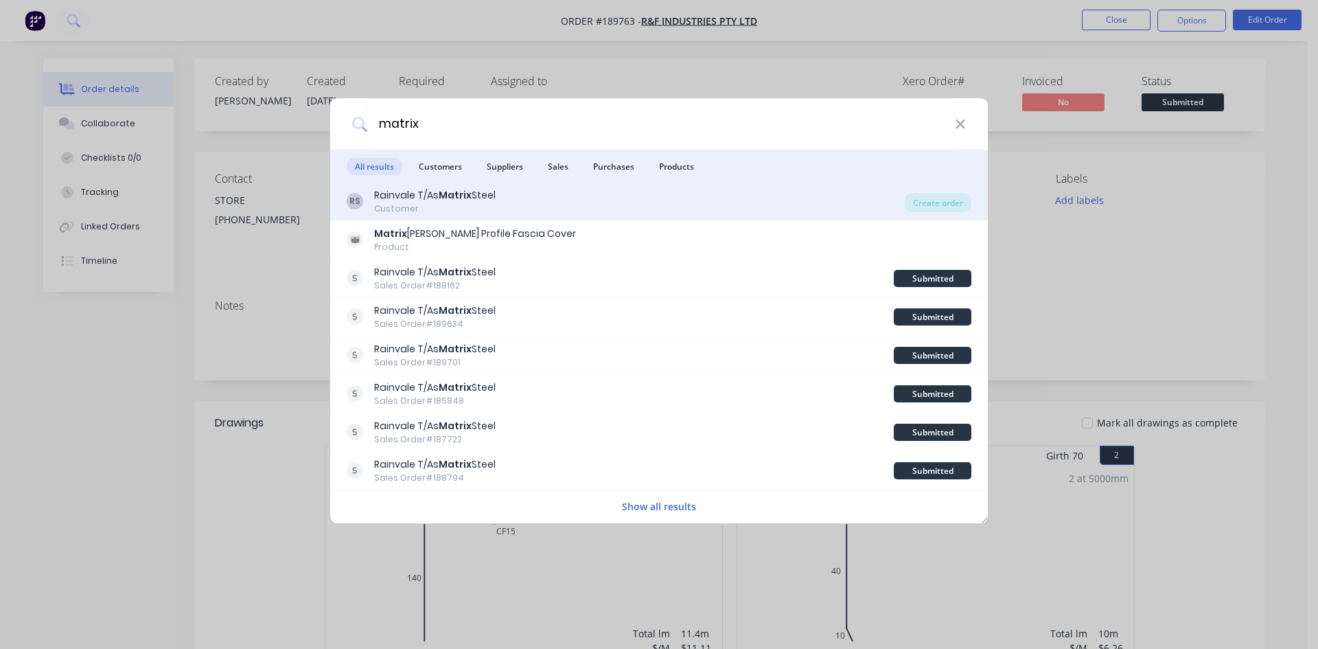
click at [501, 217] on div "RS Rainvale T/As Matrix Steel Customer Create order" at bounding box center [659, 202] width 658 height 38
click at [613, 190] on div "RS Rainvale T/As Matrix Steel Customer" at bounding box center [626, 201] width 558 height 27
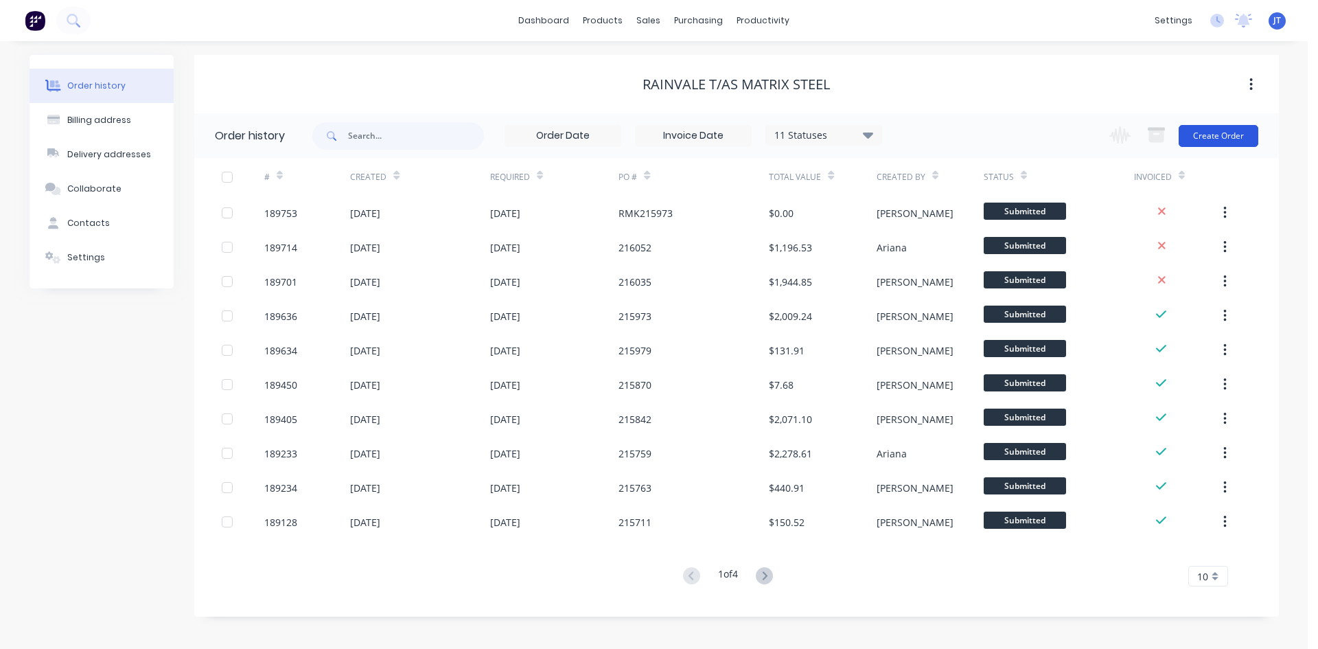
click at [1207, 132] on button "Create Order" at bounding box center [1219, 136] width 80 height 22
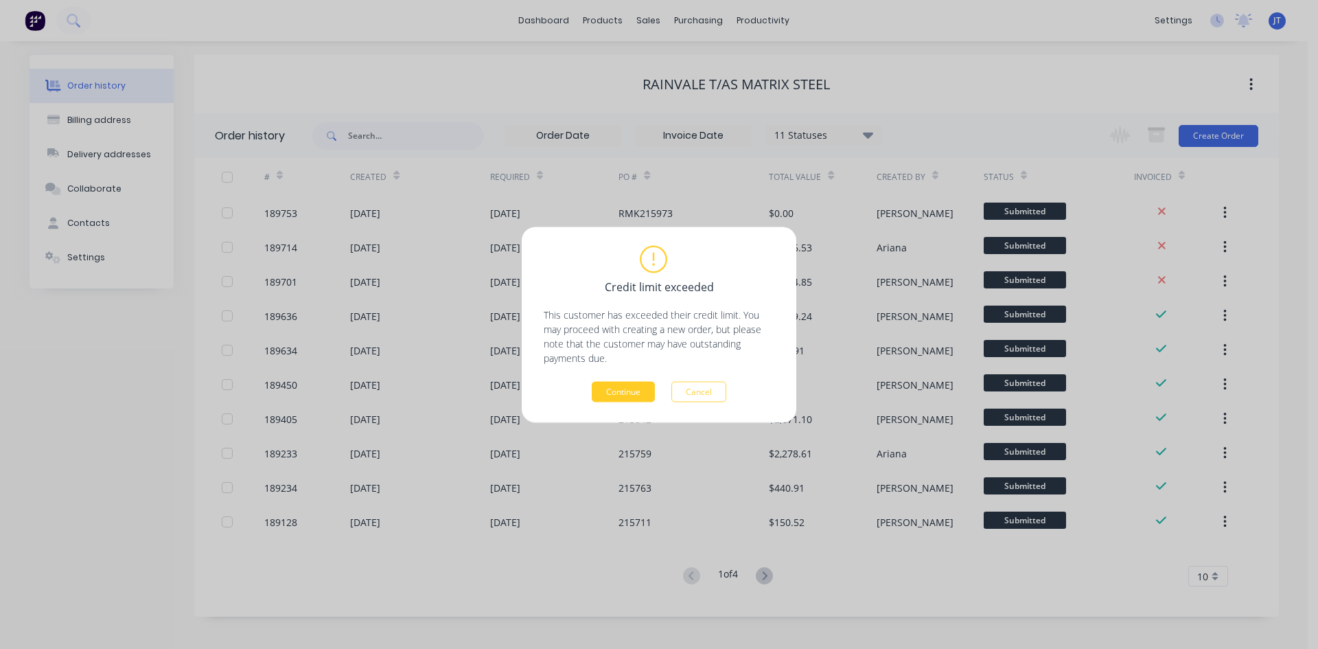
click at [628, 390] on button "Continue" at bounding box center [623, 391] width 63 height 21
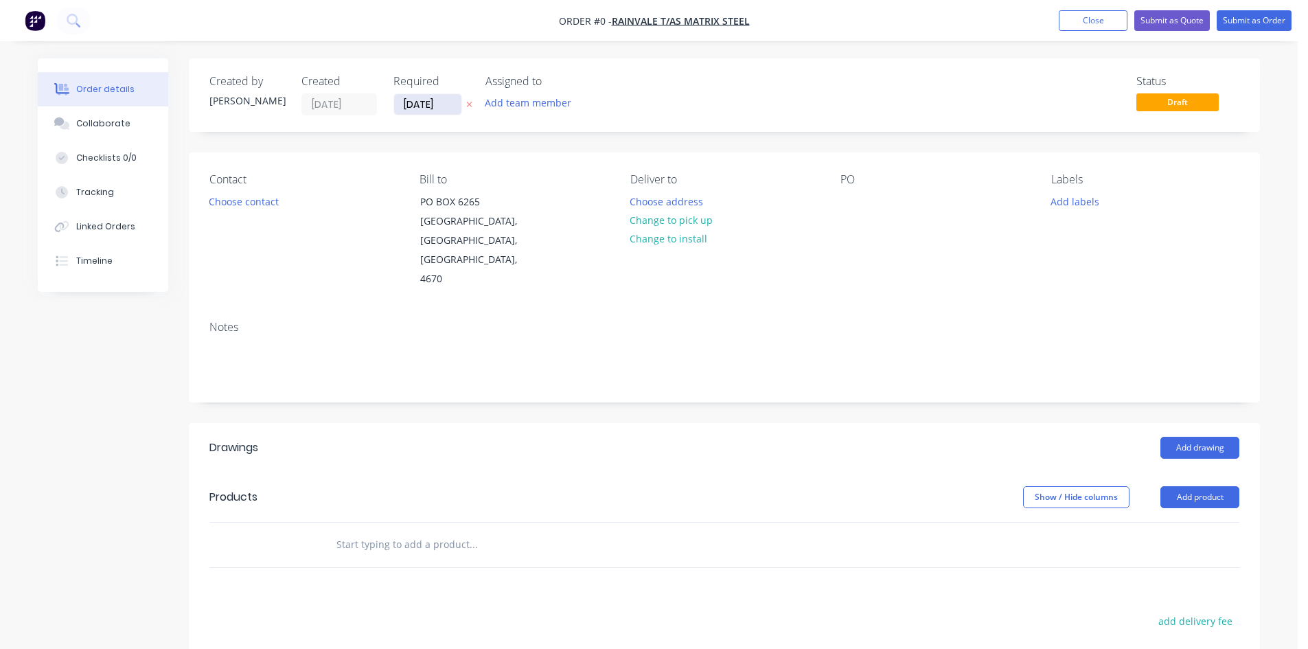
click at [405, 105] on input "[DATE]" at bounding box center [427, 104] width 67 height 21
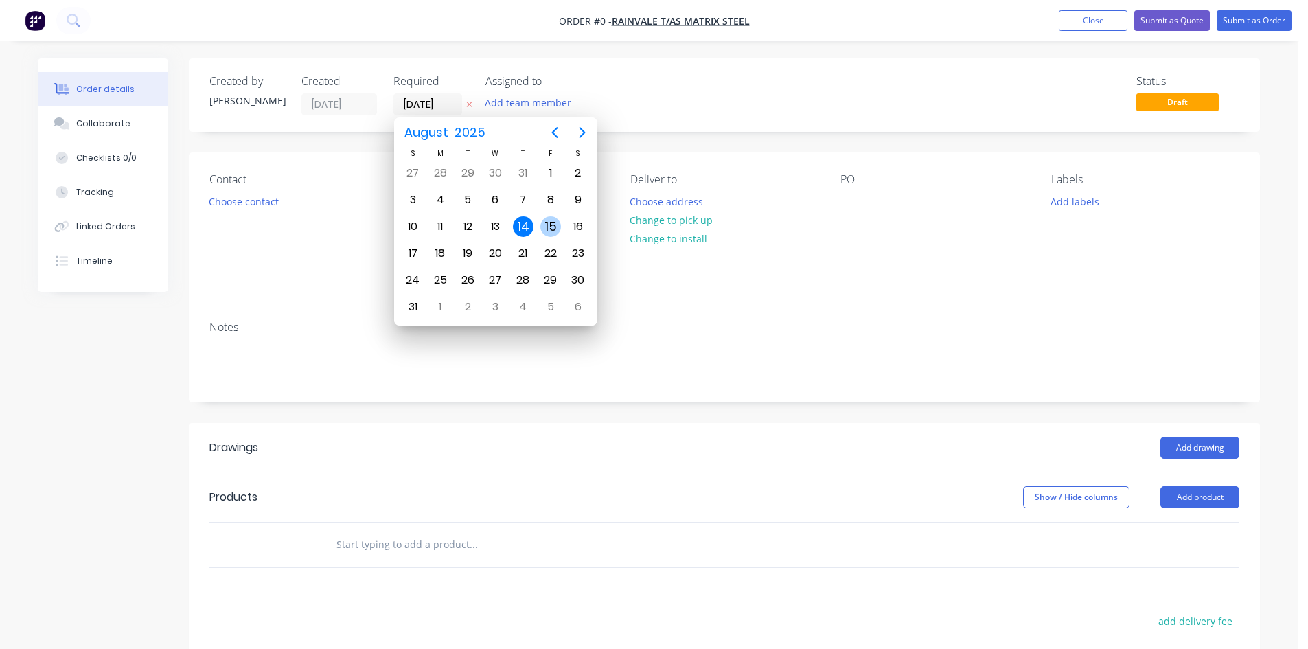
click at [556, 229] on div "15" at bounding box center [550, 226] width 21 height 21
type input "[DATE]"
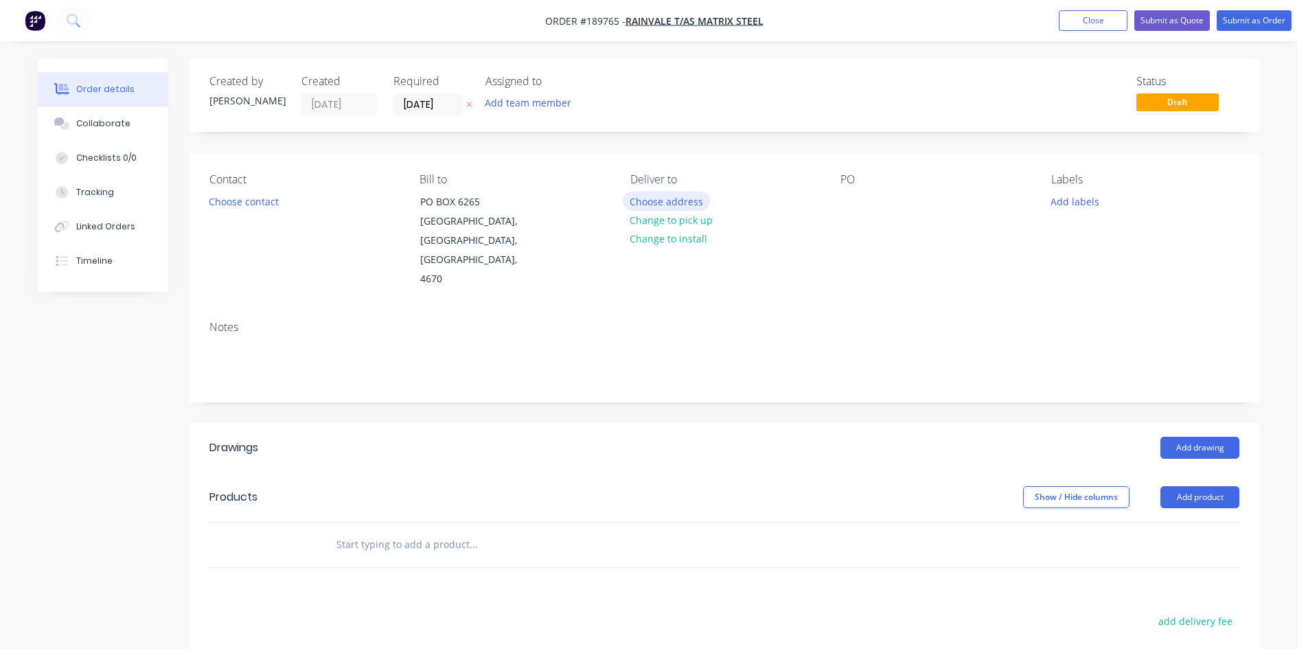
click at [690, 202] on button "Choose address" at bounding box center [667, 201] width 88 height 19
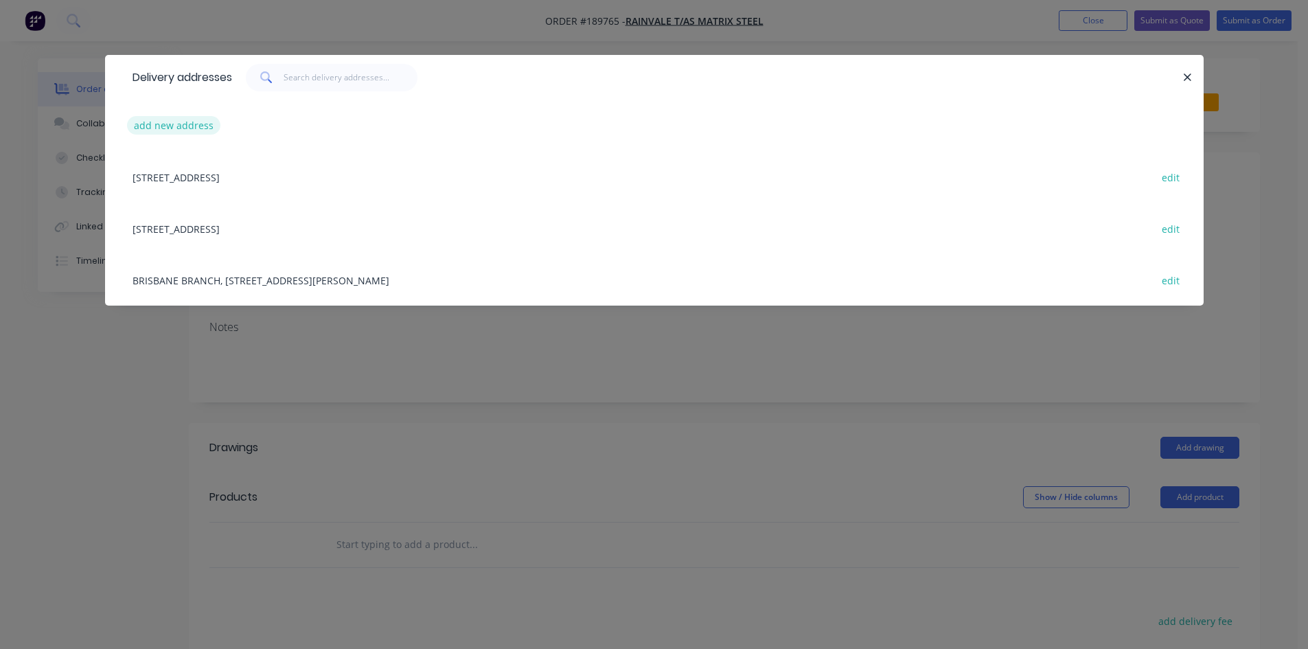
click at [192, 127] on button "add new address" at bounding box center [174, 125] width 94 height 19
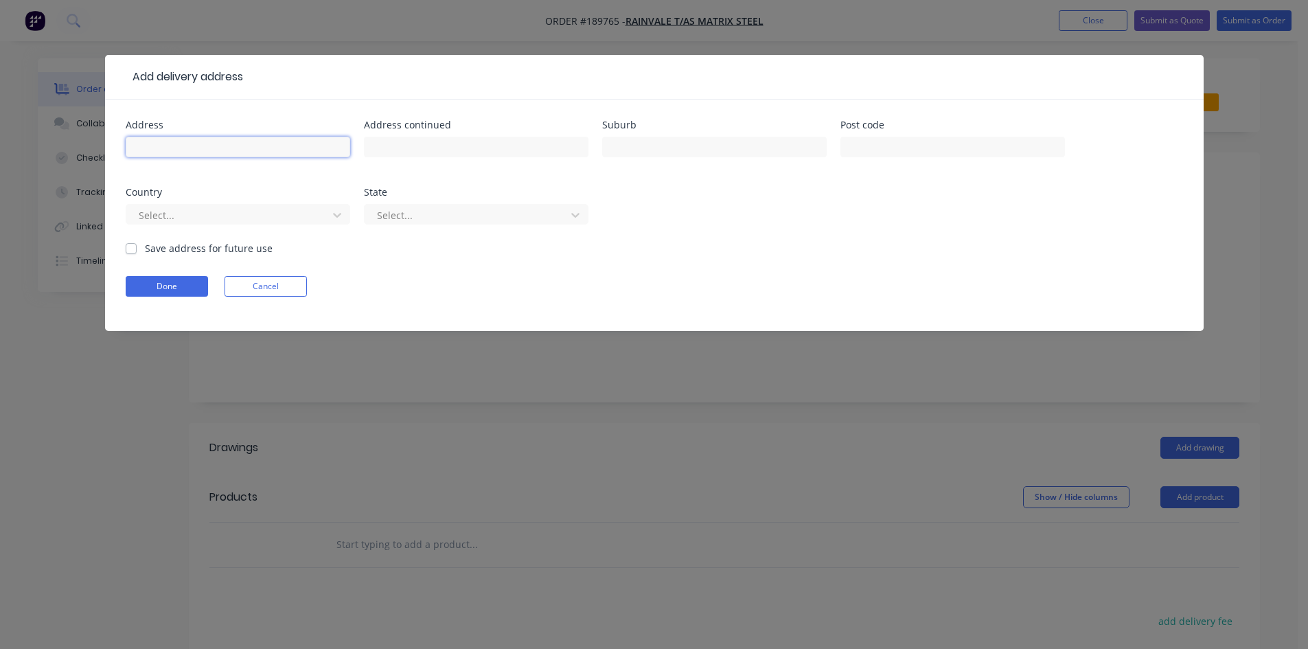
click at [211, 148] on input "text" at bounding box center [238, 147] width 225 height 21
type input "[STREET_ADDRESS]"
type input "[GEOGRAPHIC_DATA]"
click button "Done" at bounding box center [167, 286] width 82 height 21
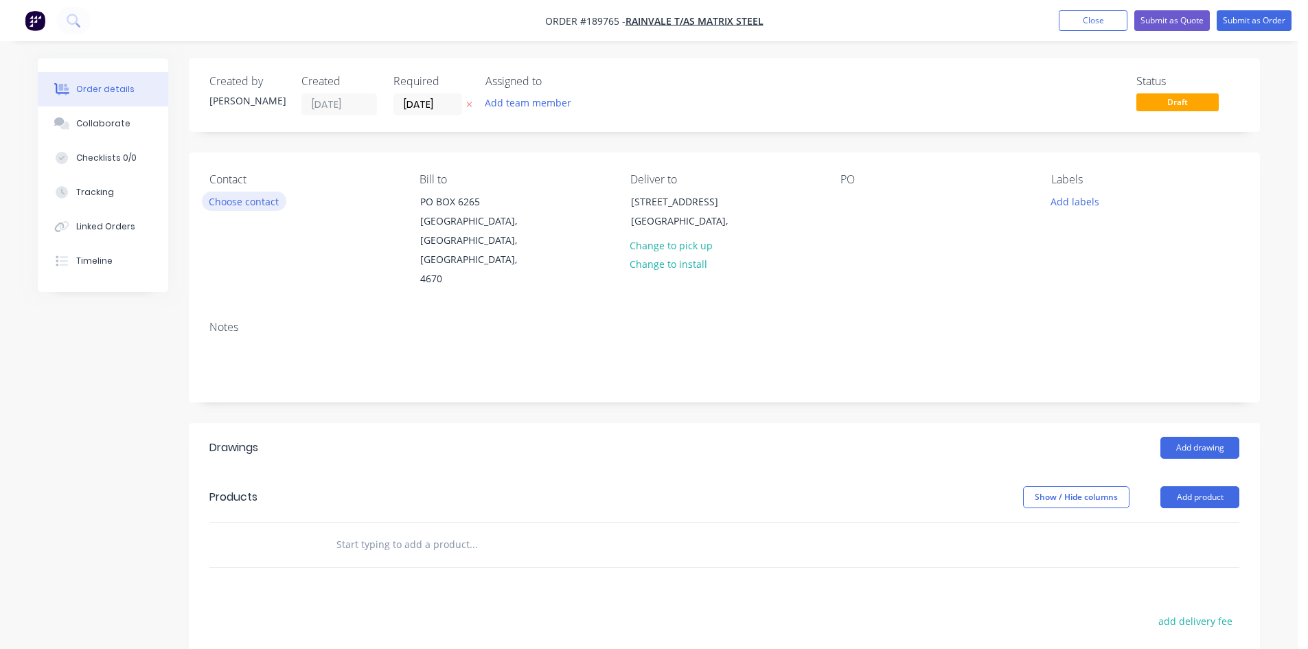
click at [242, 209] on button "Choose contact" at bounding box center [244, 201] width 84 height 19
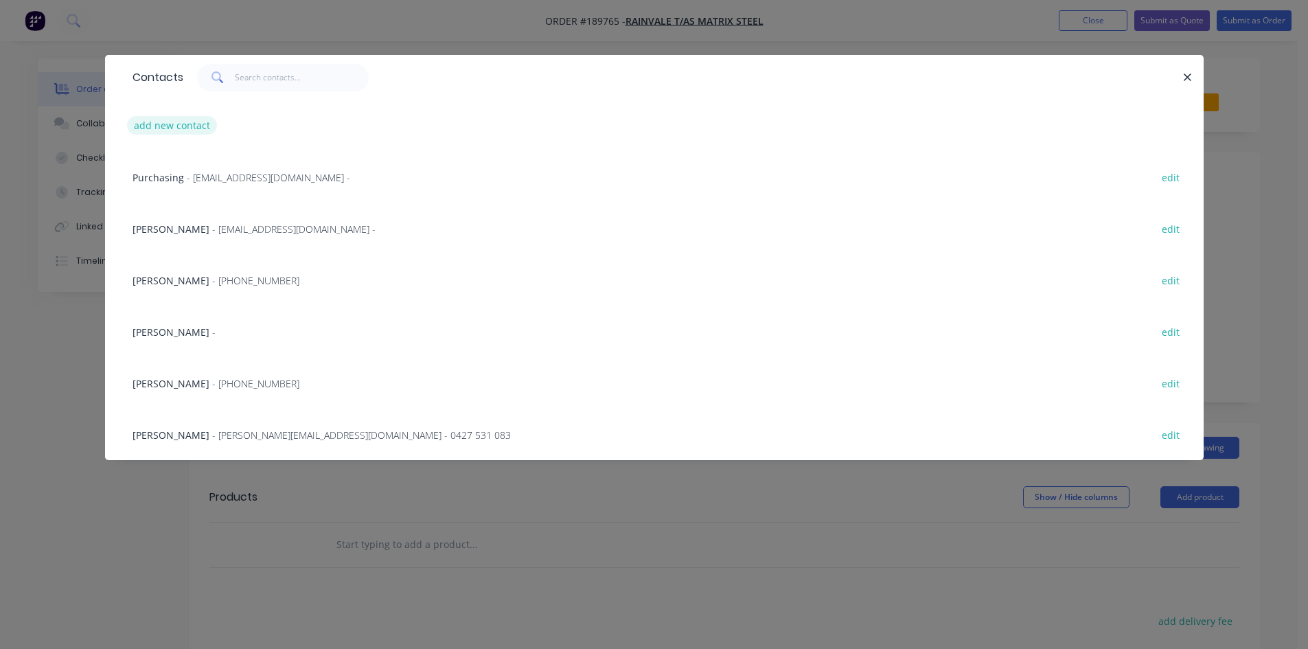
click at [185, 116] on div "add new contact" at bounding box center [655, 126] width 1058 height 52
click at [184, 123] on button "add new contact" at bounding box center [172, 125] width 91 height 19
select select "AU"
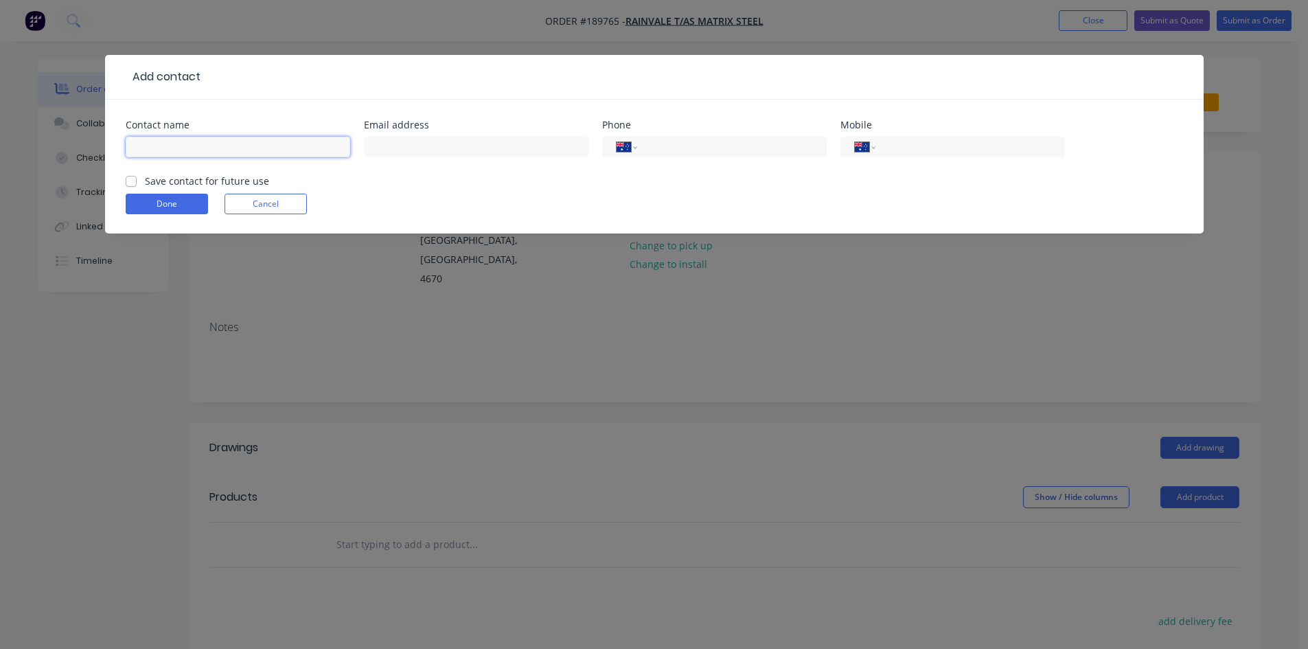
click at [189, 138] on input "text" at bounding box center [238, 147] width 225 height 21
type input "[PERSON_NAME]"
type input "[PHONE_NUMBER]"
click button "Done" at bounding box center [167, 204] width 82 height 21
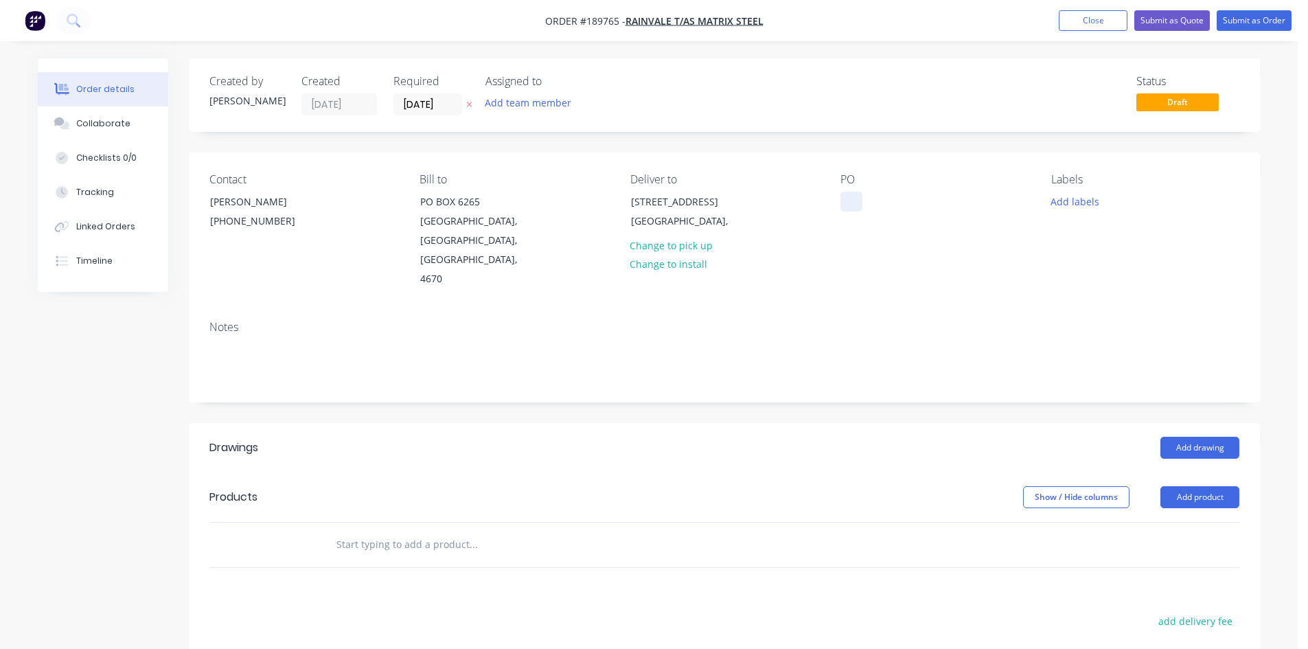
drag, startPoint x: 836, startPoint y: 214, endPoint x: 845, endPoint y: 206, distance: 11.7
click at [836, 213] on div "Contact [PERSON_NAME] [PHONE_NUMBER] Bill to [GEOGRAPHIC_DATA] Deliver to [STRE…" at bounding box center [724, 230] width 1071 height 157
click at [845, 206] on div at bounding box center [852, 202] width 22 height 20
click at [825, 285] on div "Contact [PERSON_NAME] [PHONE_NUMBER] Bill to [GEOGRAPHIC_DATA] Deliver to [STRE…" at bounding box center [724, 230] width 1071 height 157
click at [1201, 437] on button "Add drawing" at bounding box center [1200, 448] width 79 height 22
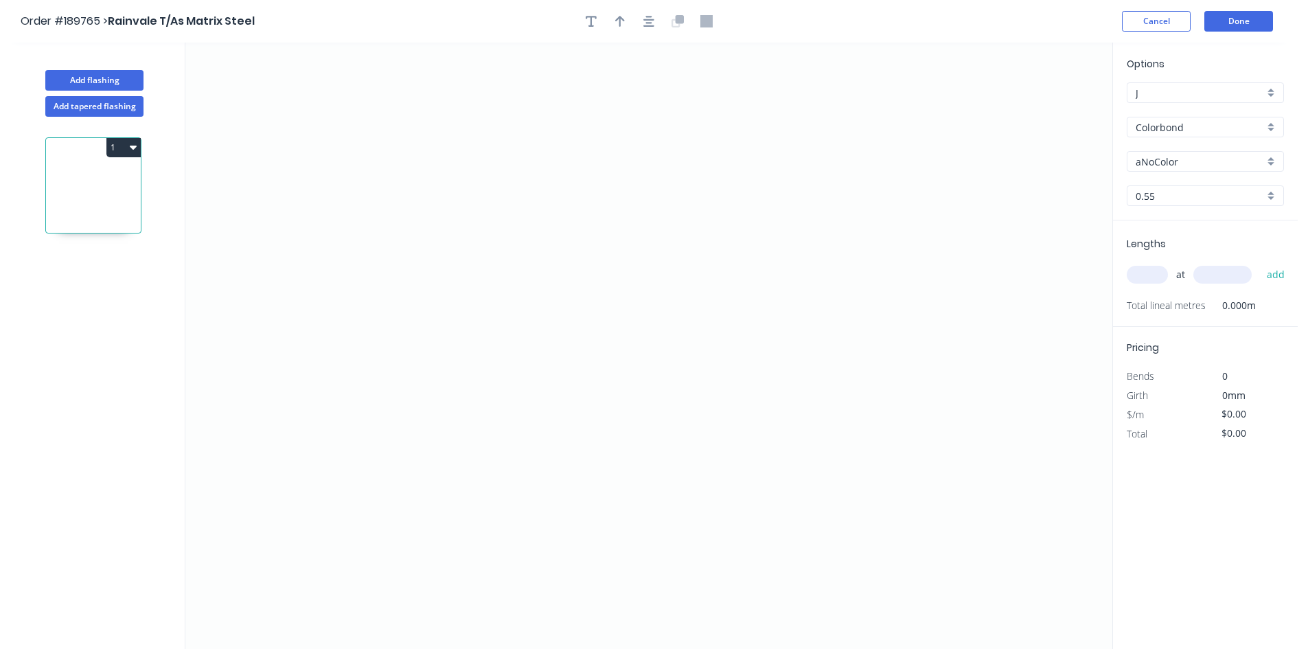
drag, startPoint x: 1201, startPoint y: 422, endPoint x: 632, endPoint y: 179, distance: 618.4
click at [808, 218] on icon "0" at bounding box center [648, 346] width 927 height 606
click at [110, 113] on button "Add tapered flashing" at bounding box center [94, 106] width 98 height 21
click at [135, 149] on button "1" at bounding box center [123, 147] width 34 height 19
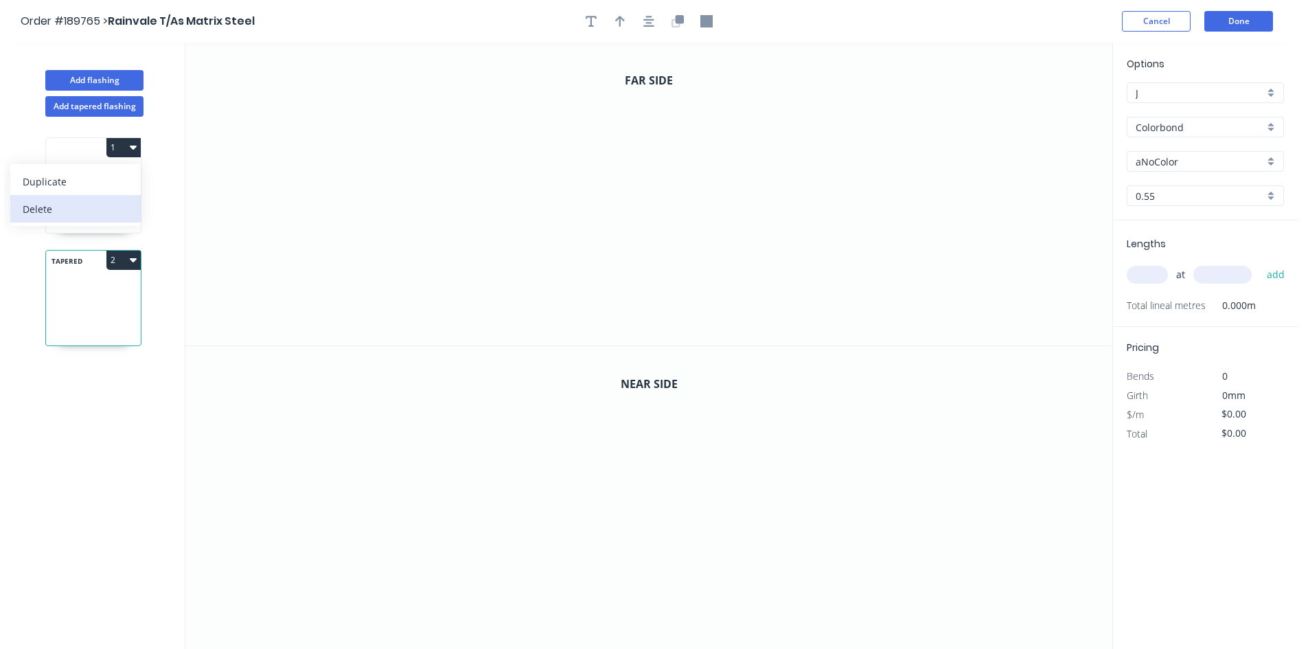
click at [117, 202] on div "Delete" at bounding box center [76, 209] width 106 height 20
click at [1152, 155] on input "aNoColor" at bounding box center [1200, 162] width 128 height 14
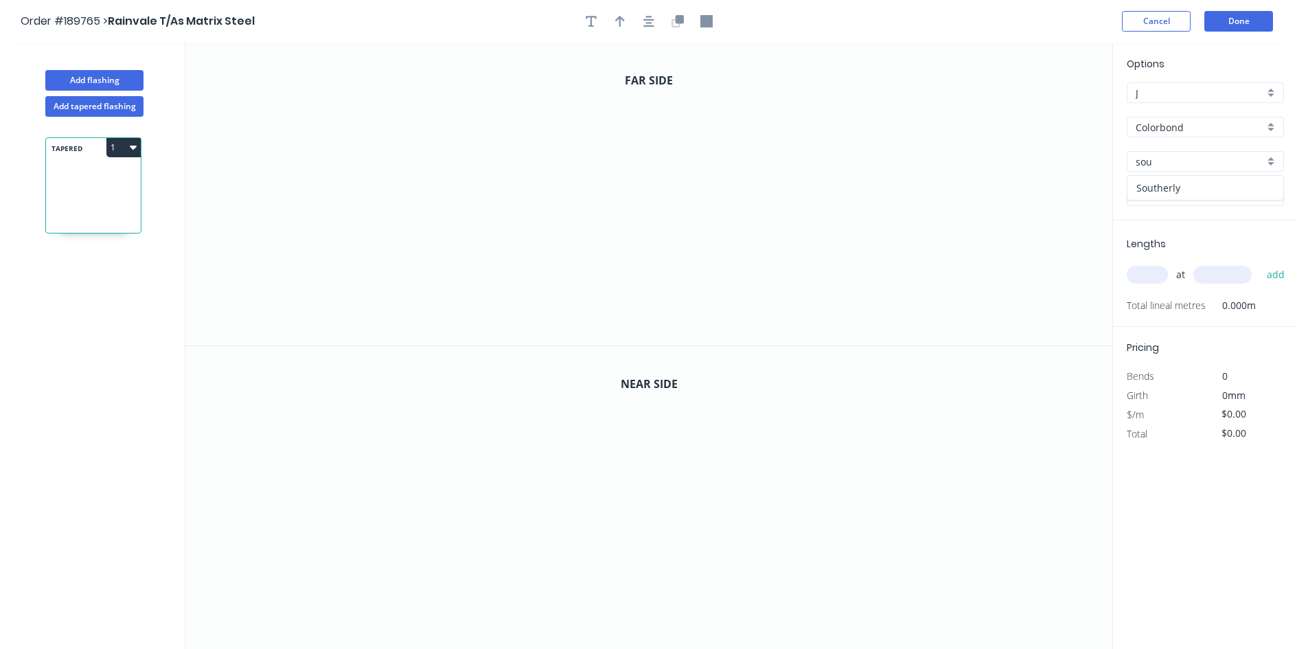
click at [1166, 184] on div "Southerly" at bounding box center [1206, 188] width 156 height 24
type input "Southerly"
click at [413, 91] on icon "0" at bounding box center [648, 194] width 927 height 303
click at [400, 312] on icon "0" at bounding box center [648, 194] width 927 height 303
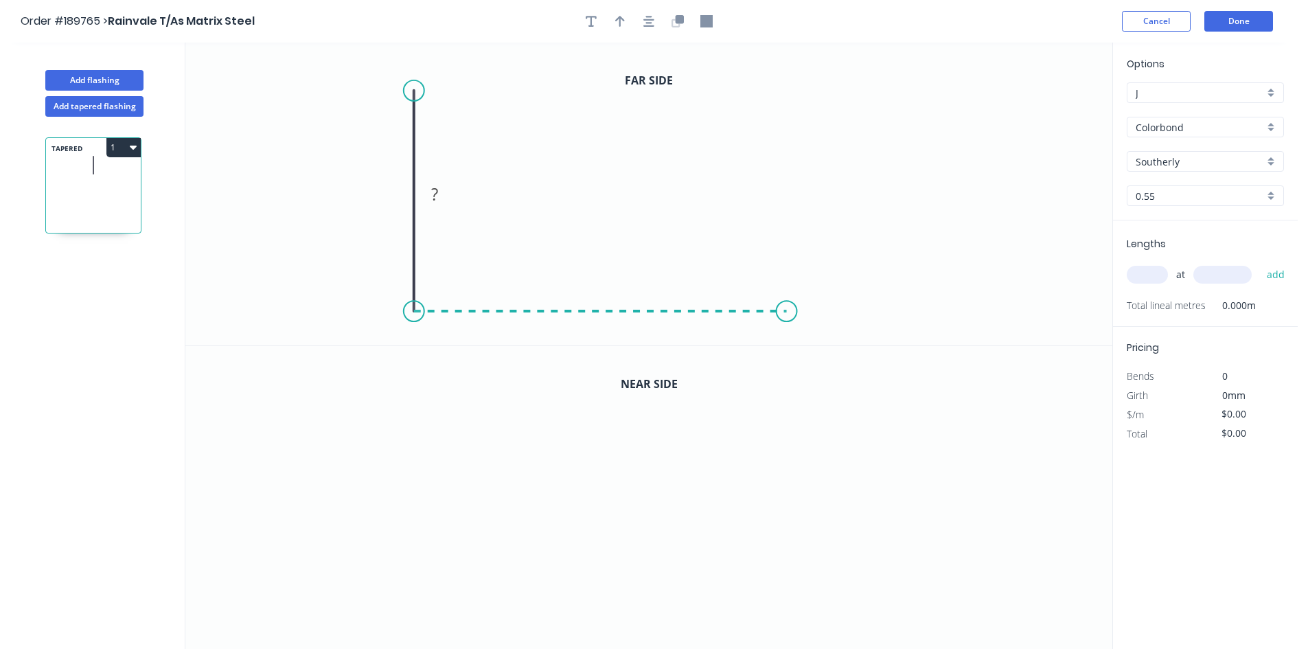
click at [788, 325] on icon "0 ?" at bounding box center [648, 194] width 927 height 303
click at [789, 161] on icon "0 ? ?" at bounding box center [648, 194] width 927 height 303
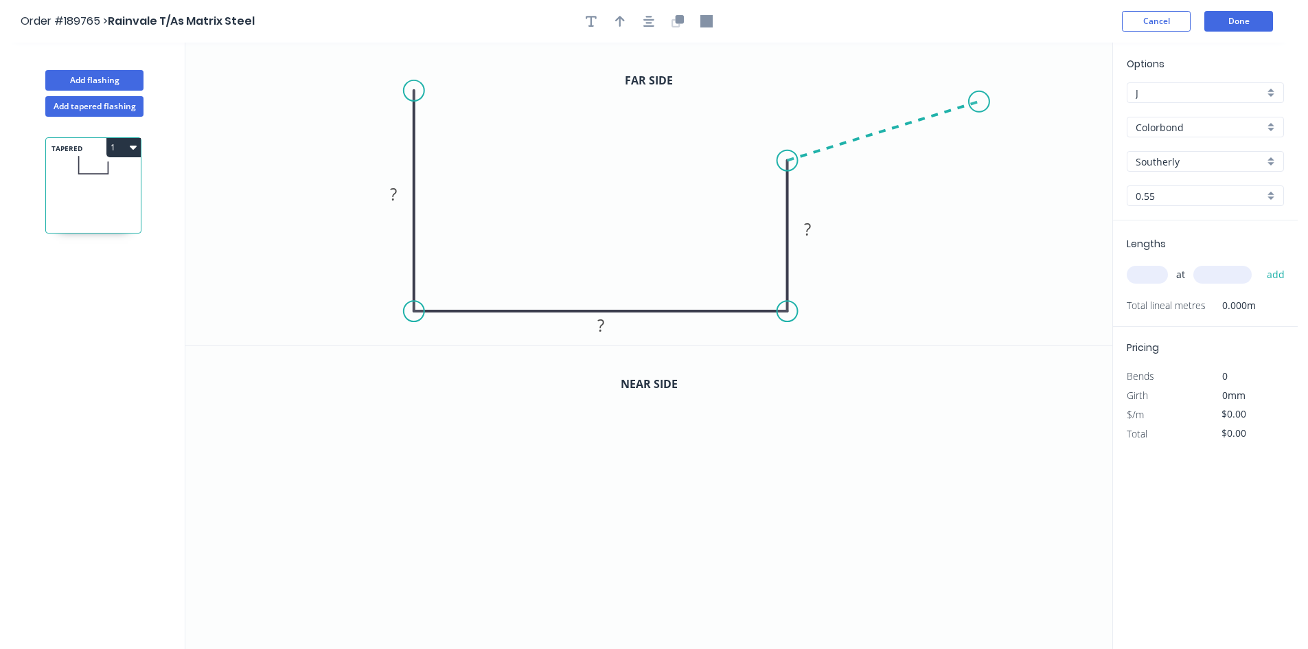
click at [979, 101] on icon "0 ? ? ?" at bounding box center [648, 194] width 927 height 303
click at [928, 93] on icon "0 ? ? ? ? ? º" at bounding box center [648, 194] width 927 height 303
click at [928, 93] on circle at bounding box center [927, 93] width 21 height 21
click at [970, 163] on div "Hide angle" at bounding box center [1017, 156] width 138 height 28
drag, startPoint x: 829, startPoint y: 233, endPoint x: 772, endPoint y: 233, distance: 57.0
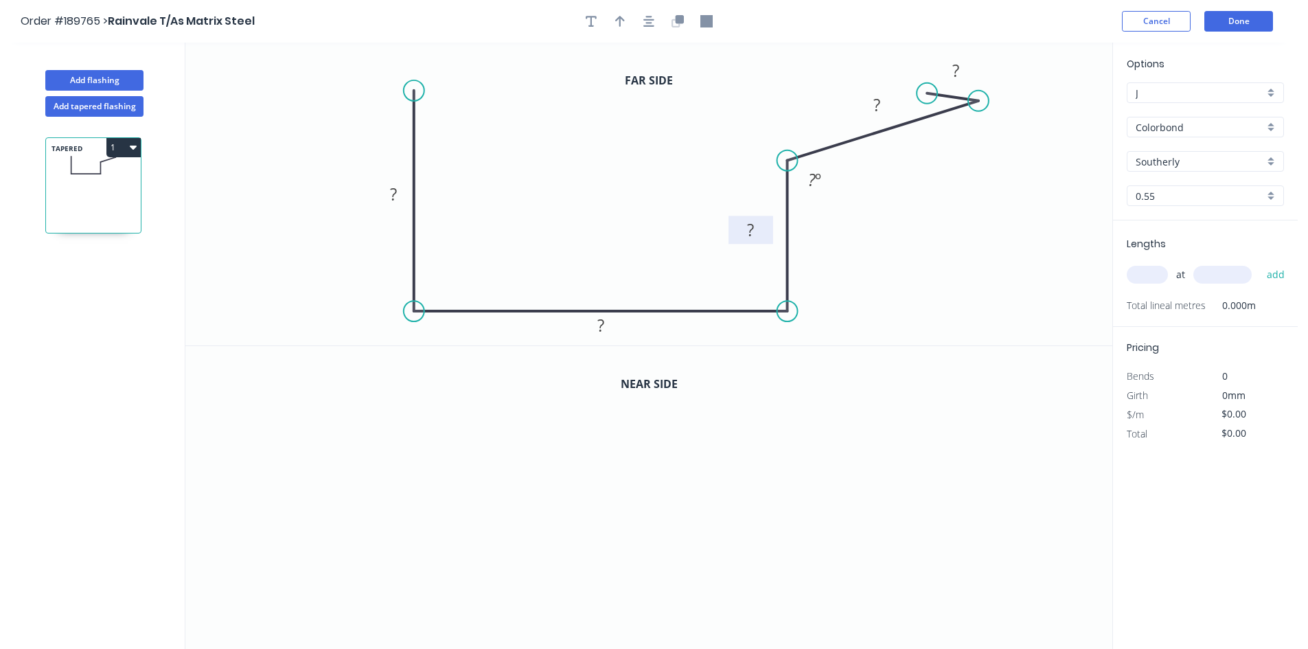
click at [772, 233] on rect at bounding box center [751, 230] width 45 height 28
click at [388, 194] on rect at bounding box center [393, 195] width 27 height 19
click at [649, 26] on icon "button" at bounding box center [648, 21] width 11 height 11
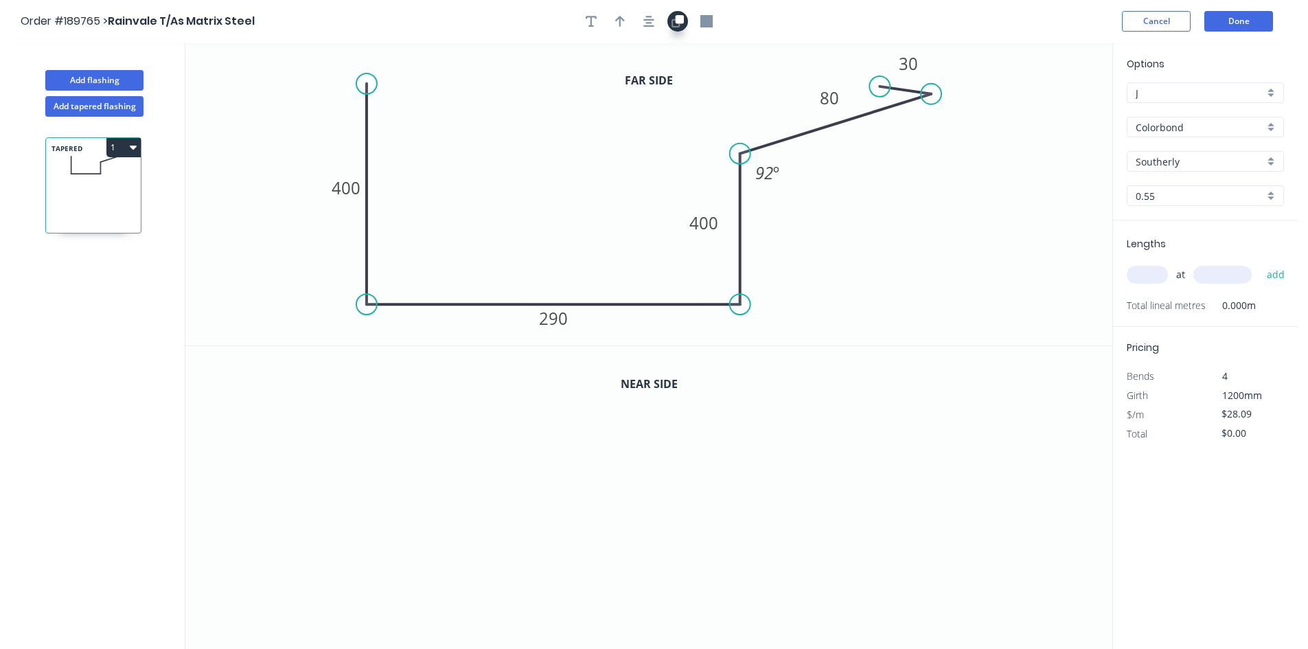
click at [671, 21] on button "button" at bounding box center [677, 21] width 21 height 21
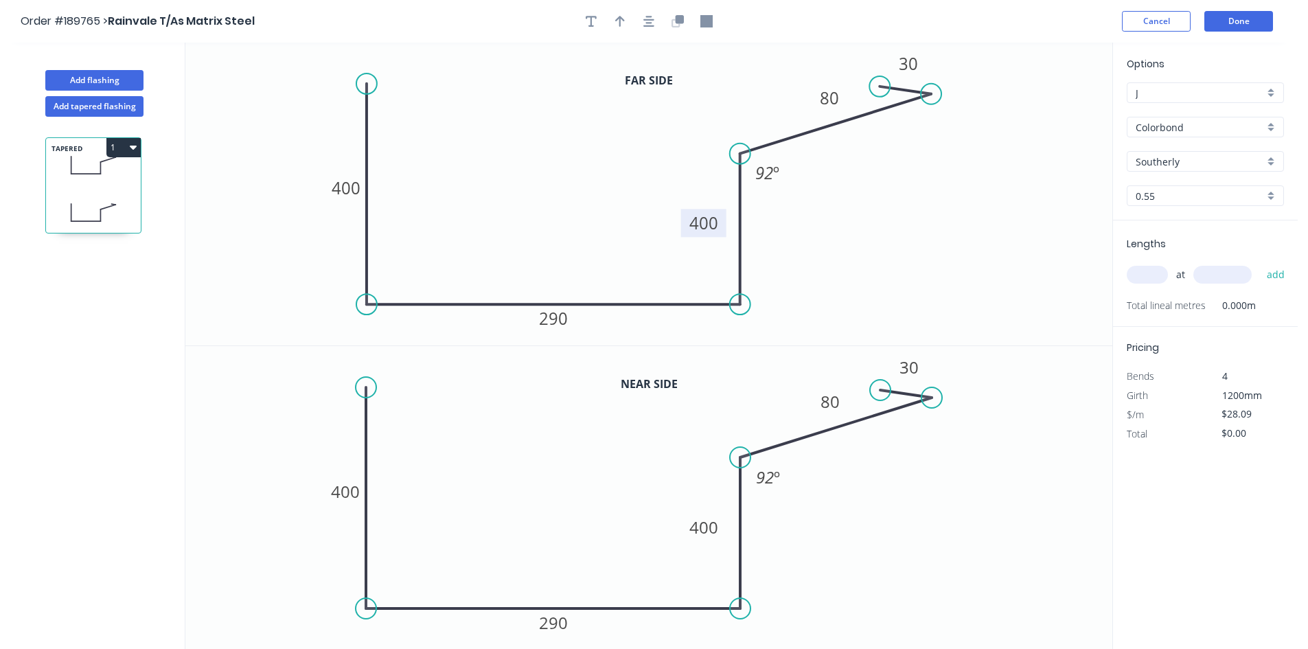
click at [698, 233] on tspan "400" at bounding box center [703, 223] width 29 height 23
type input "$29.57"
click at [1221, 317] on div "Lengths at add Total lineal metres 0.000m" at bounding box center [1205, 273] width 185 height 106
click at [1150, 285] on div "at add" at bounding box center [1207, 274] width 160 height 23
click at [1150, 276] on input "text" at bounding box center [1147, 275] width 41 height 18
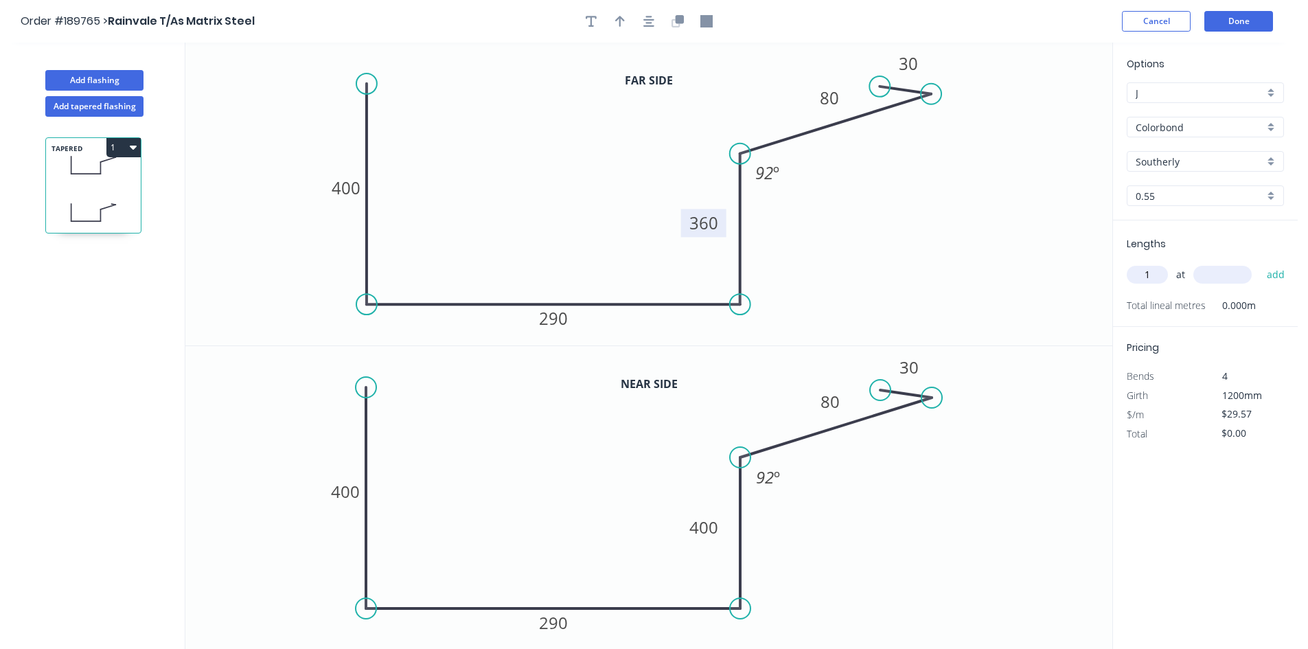
type input "1"
type input "1600"
click at [1260, 263] on button "add" at bounding box center [1276, 274] width 32 height 23
click at [120, 154] on button "1" at bounding box center [123, 147] width 34 height 19
click at [110, 174] on div "Duplicate" at bounding box center [76, 182] width 106 height 20
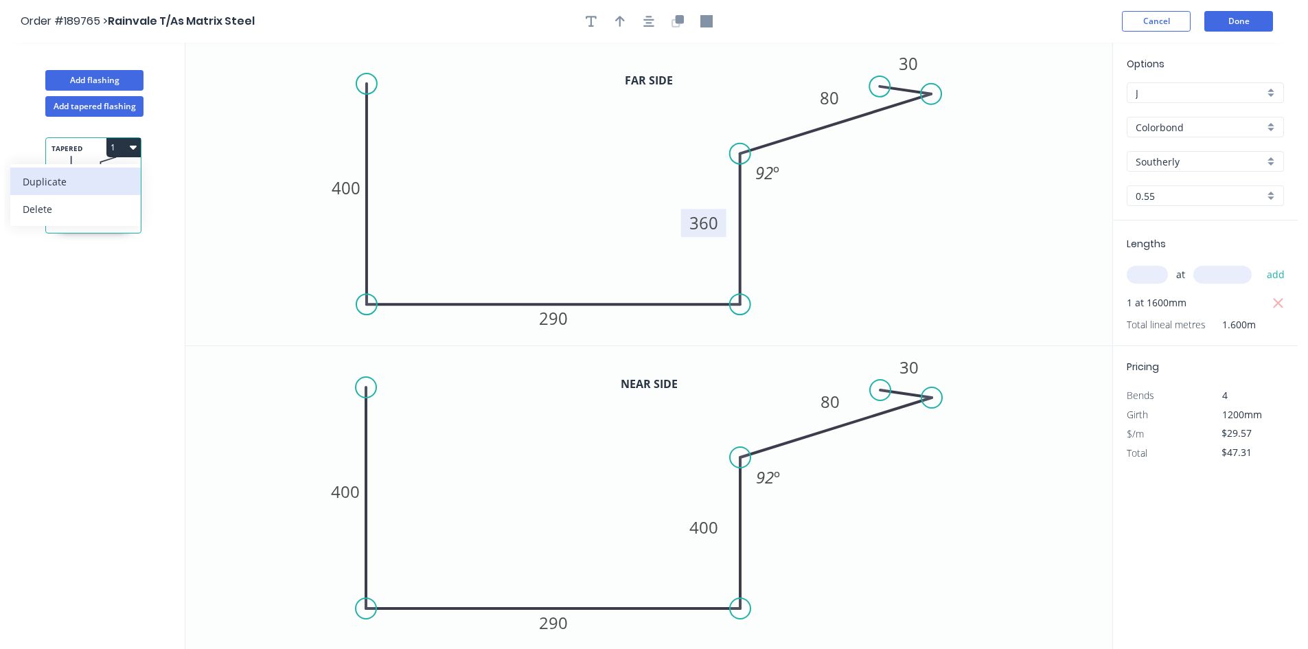
type input "$0.00"
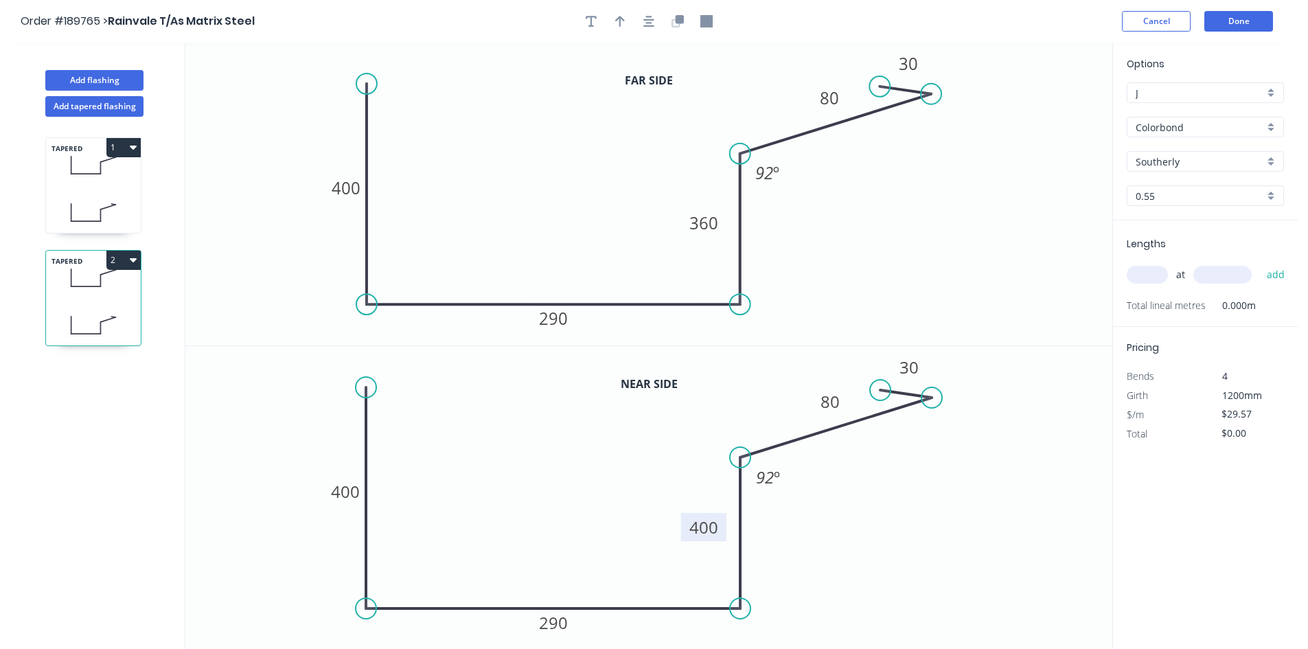
click at [696, 529] on tspan "400" at bounding box center [703, 527] width 29 height 23
click at [718, 230] on tspan "360" at bounding box center [703, 223] width 29 height 23
type input "$29.57"
drag, startPoint x: 1110, startPoint y: 273, endPoint x: 1124, endPoint y: 275, distance: 13.9
click at [1111, 273] on icon "0 400 290 400 80 30 92 º" at bounding box center [648, 194] width 927 height 303
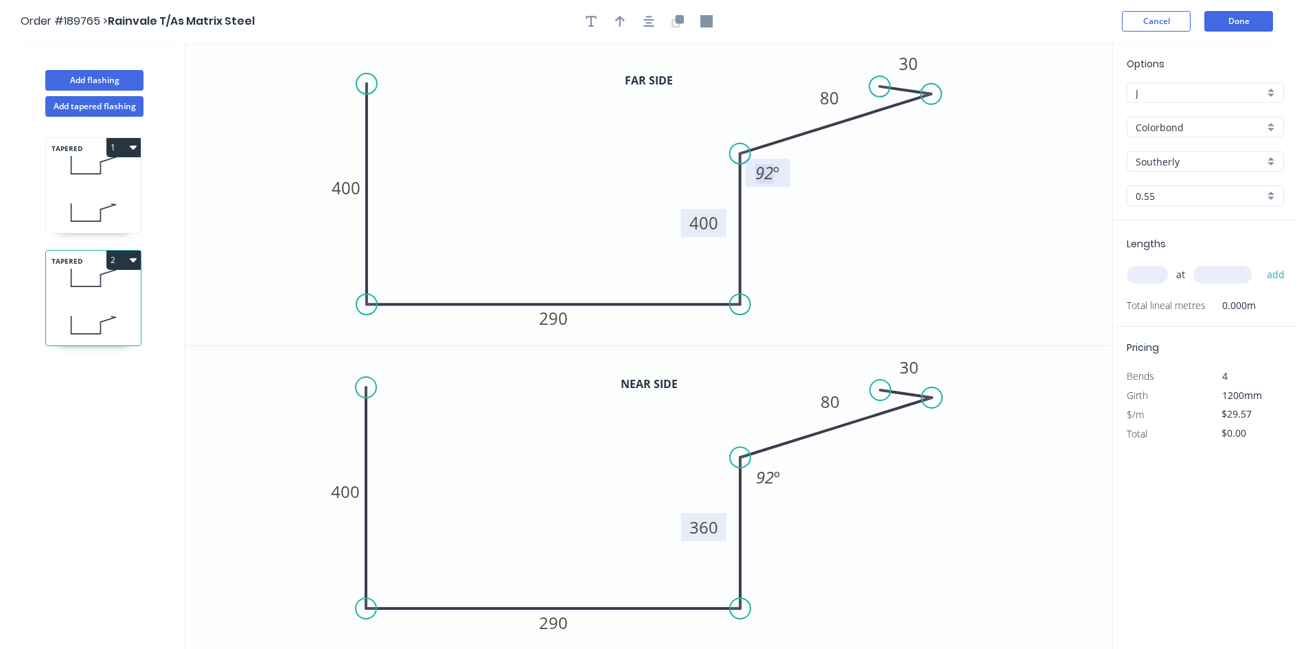
click at [1135, 275] on input "text" at bounding box center [1147, 275] width 41 height 18
type input "1"
type input "1600"
click at [1260, 263] on button "add" at bounding box center [1276, 274] width 32 height 23
type input "$47.31"
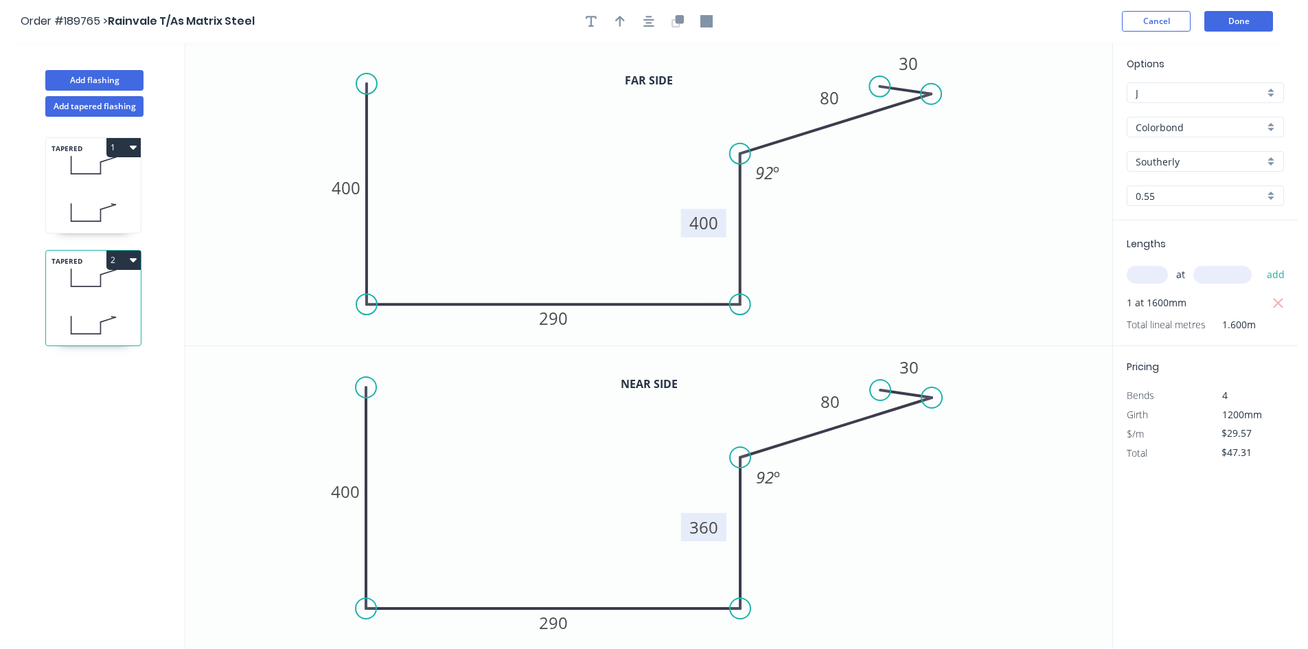
click at [1228, 34] on header "Order #189765 > Rainvale T/As Matrix Steel Cancel Done" at bounding box center [649, 21] width 1298 height 43
click at [1231, 26] on button "Done" at bounding box center [1238, 21] width 69 height 21
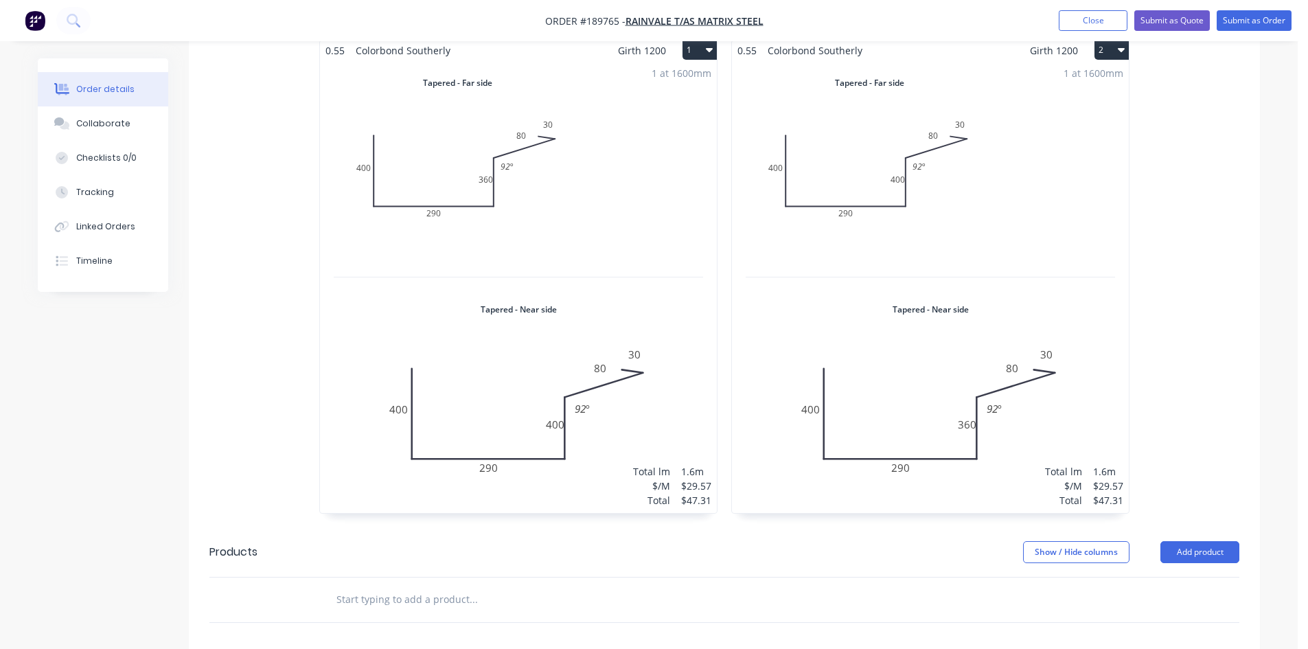
scroll to position [687, 0]
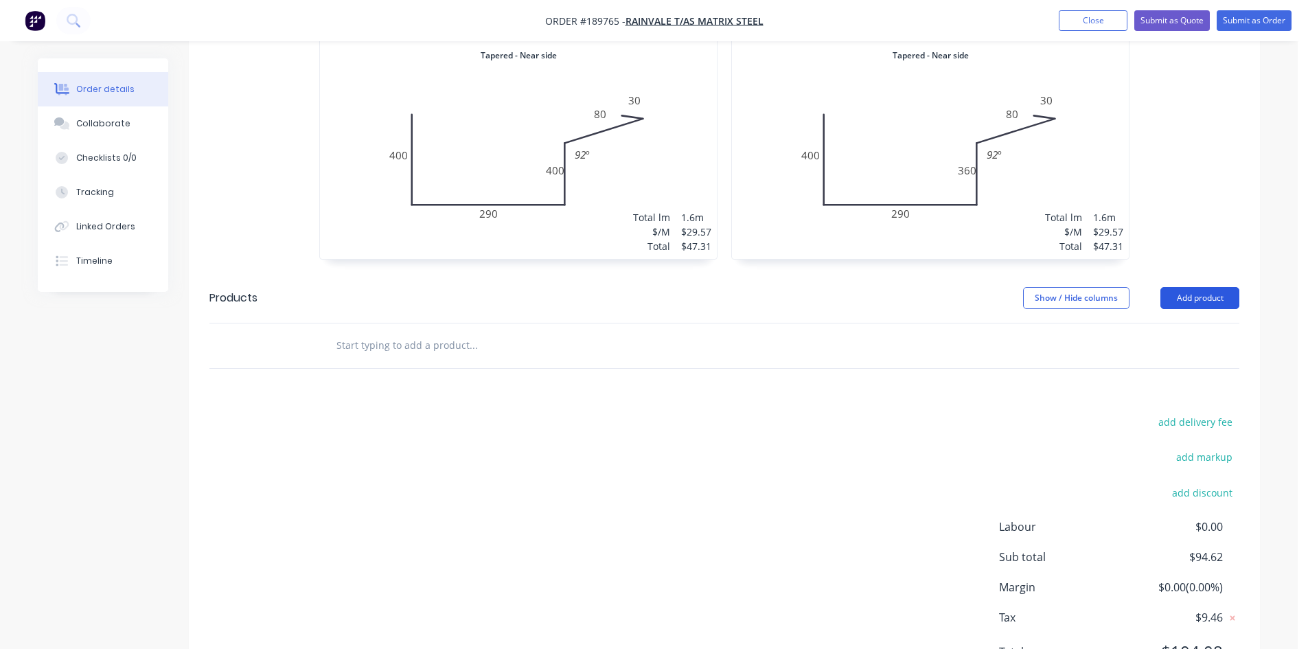
click at [1181, 287] on button "Add product" at bounding box center [1200, 298] width 79 height 22
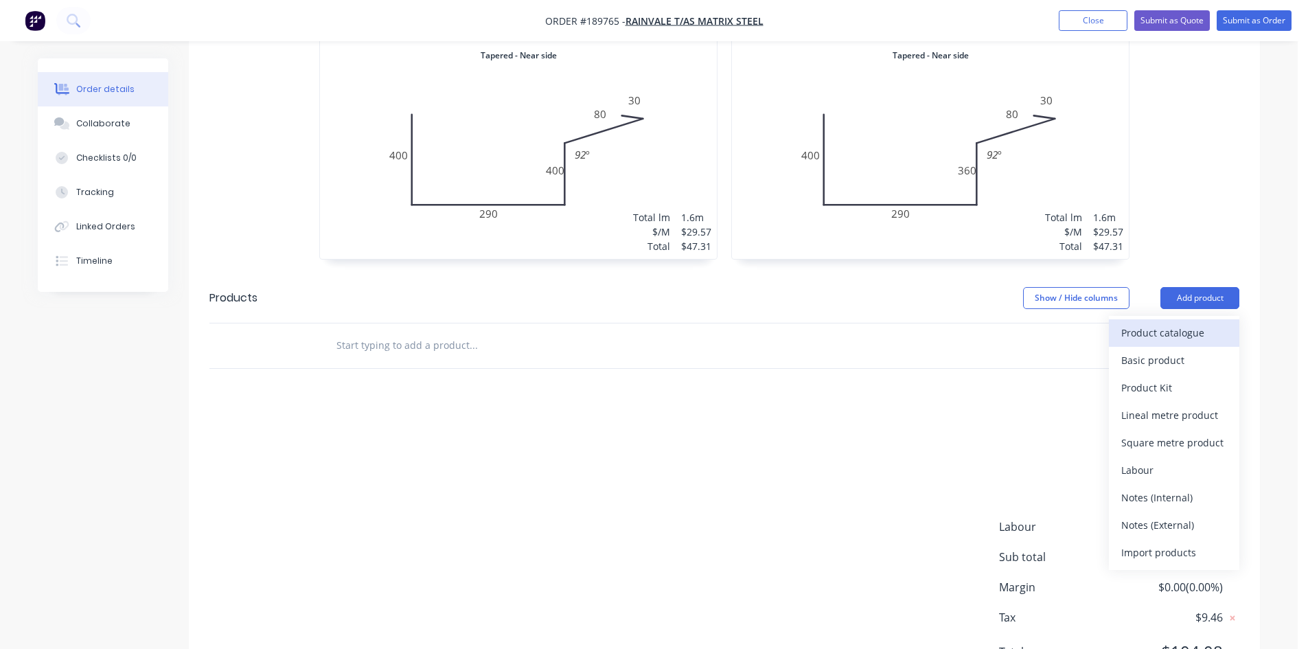
click at [1184, 323] on div "Product catalogue" at bounding box center [1174, 333] width 106 height 20
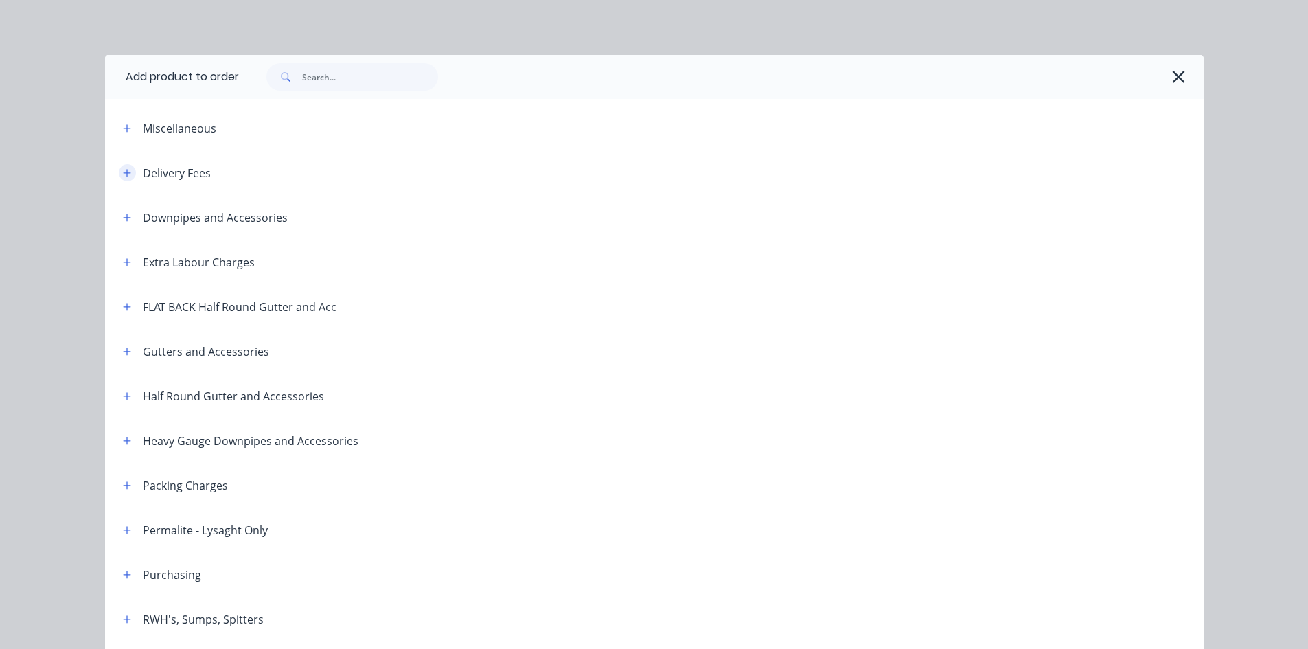
click at [119, 179] on button "button" at bounding box center [127, 172] width 17 height 17
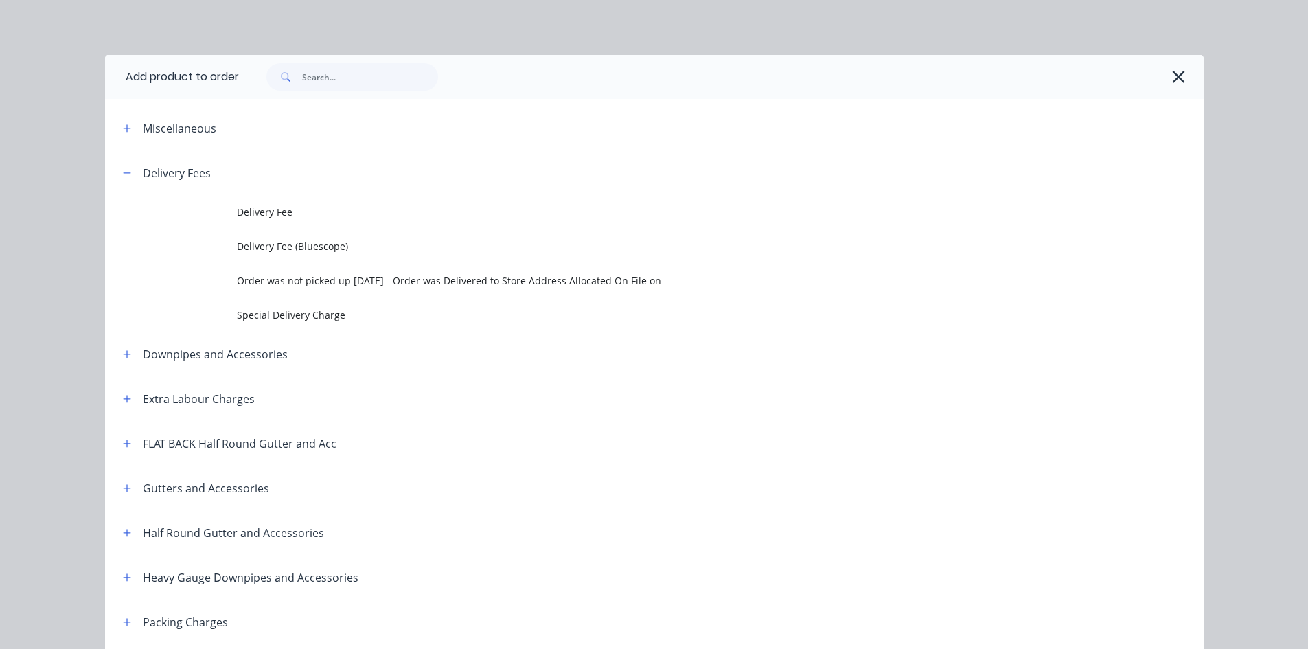
click at [224, 214] on td at bounding box center [171, 212] width 132 height 34
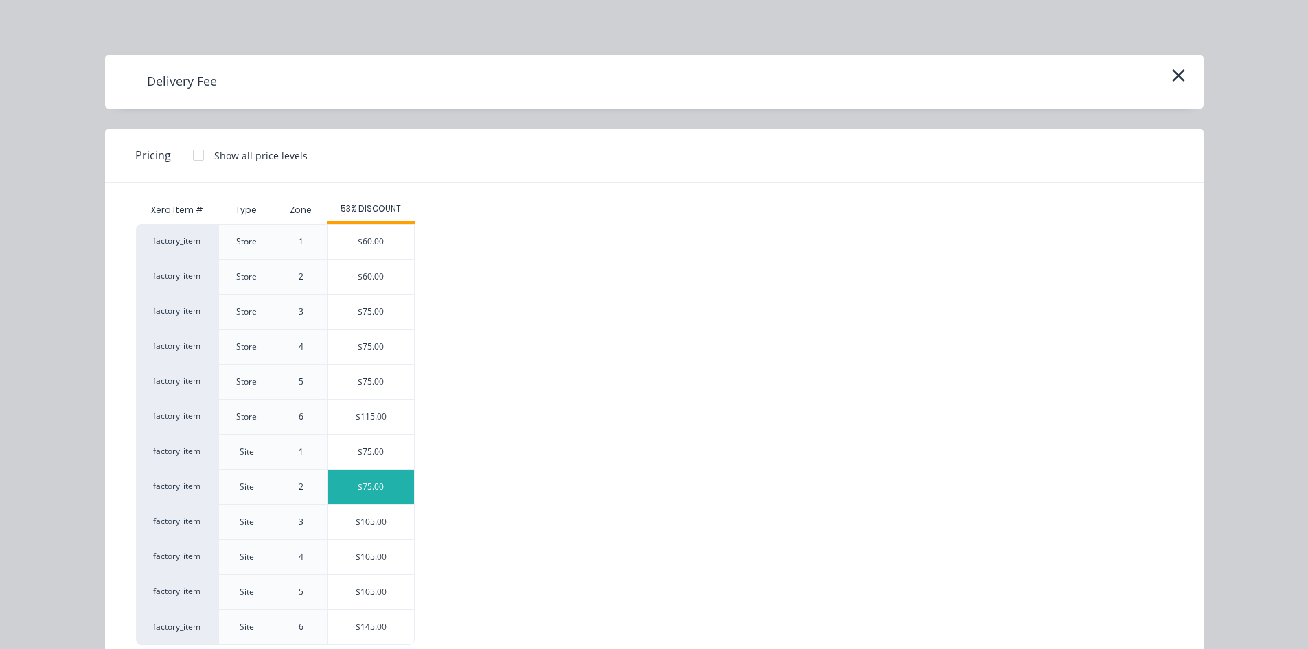
click at [369, 489] on div "$75.00" at bounding box center [371, 487] width 87 height 34
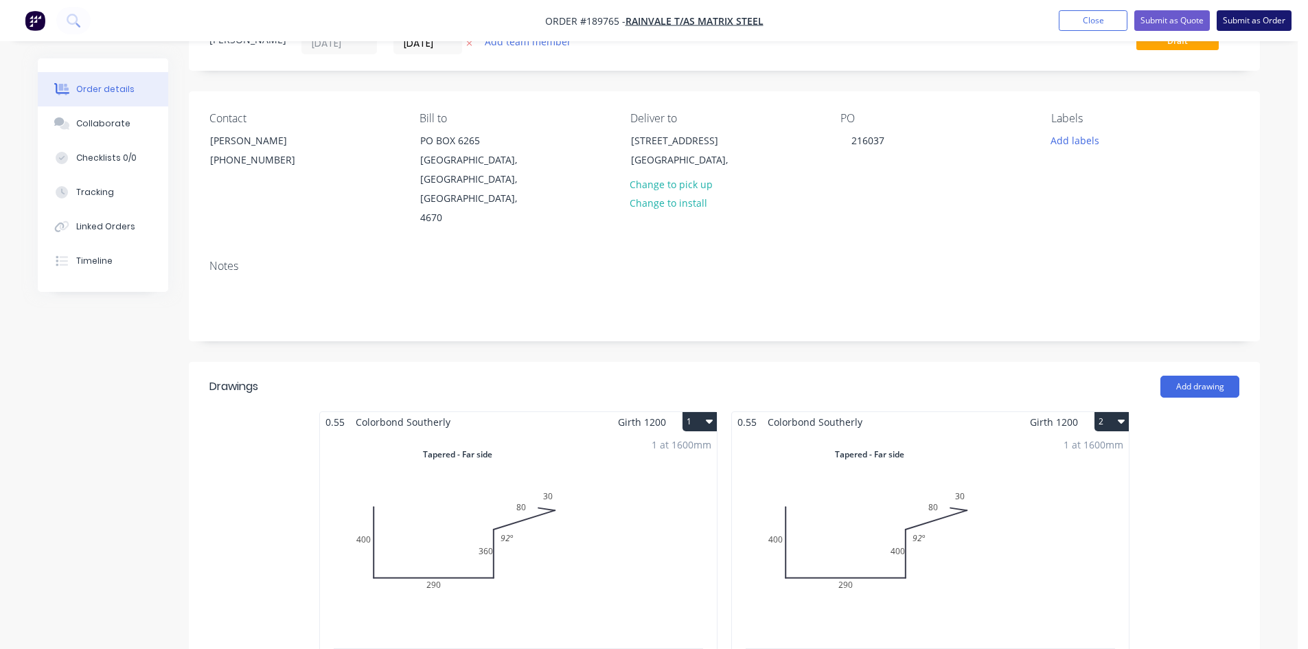
scroll to position [0, 0]
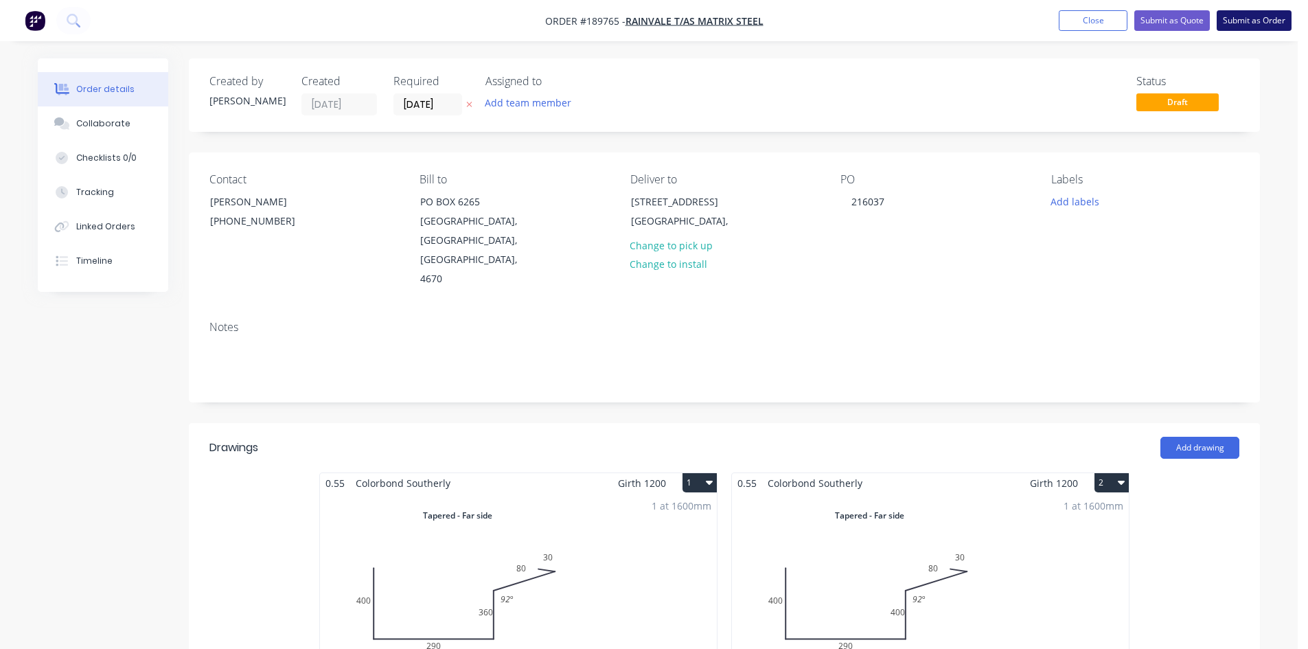
click at [1243, 21] on button "Submit as Order" at bounding box center [1254, 20] width 75 height 21
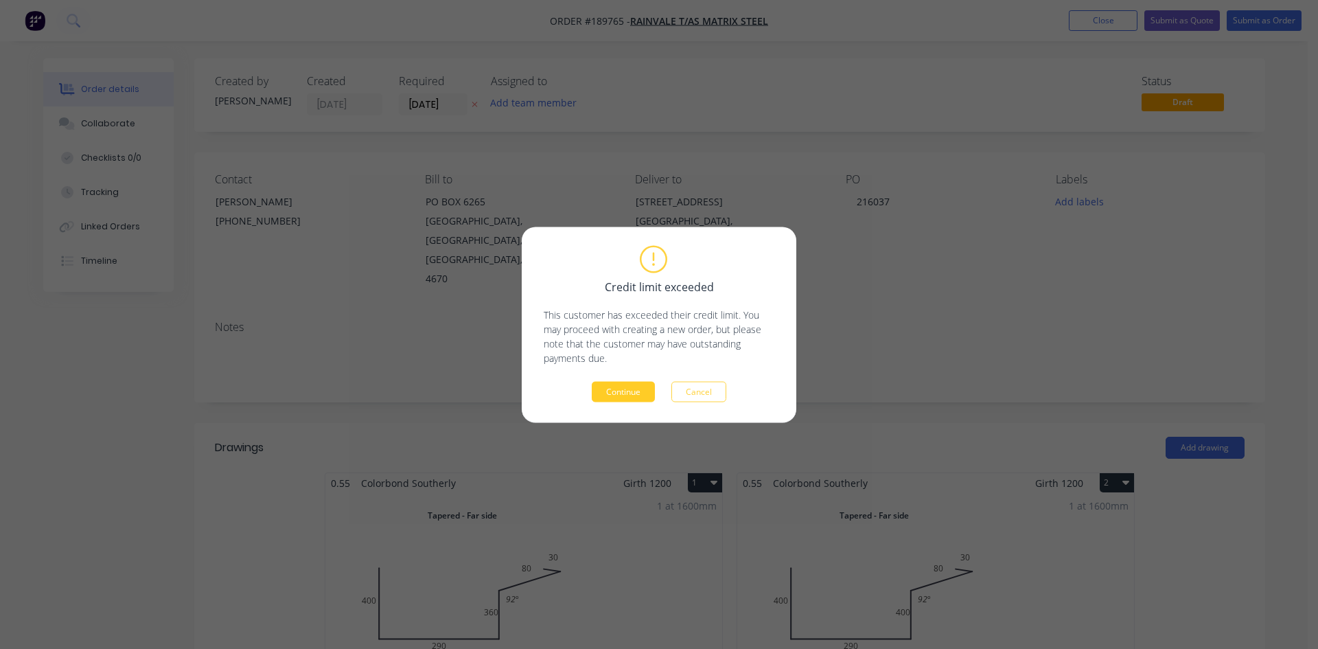
click at [623, 391] on button "Continue" at bounding box center [623, 391] width 63 height 21
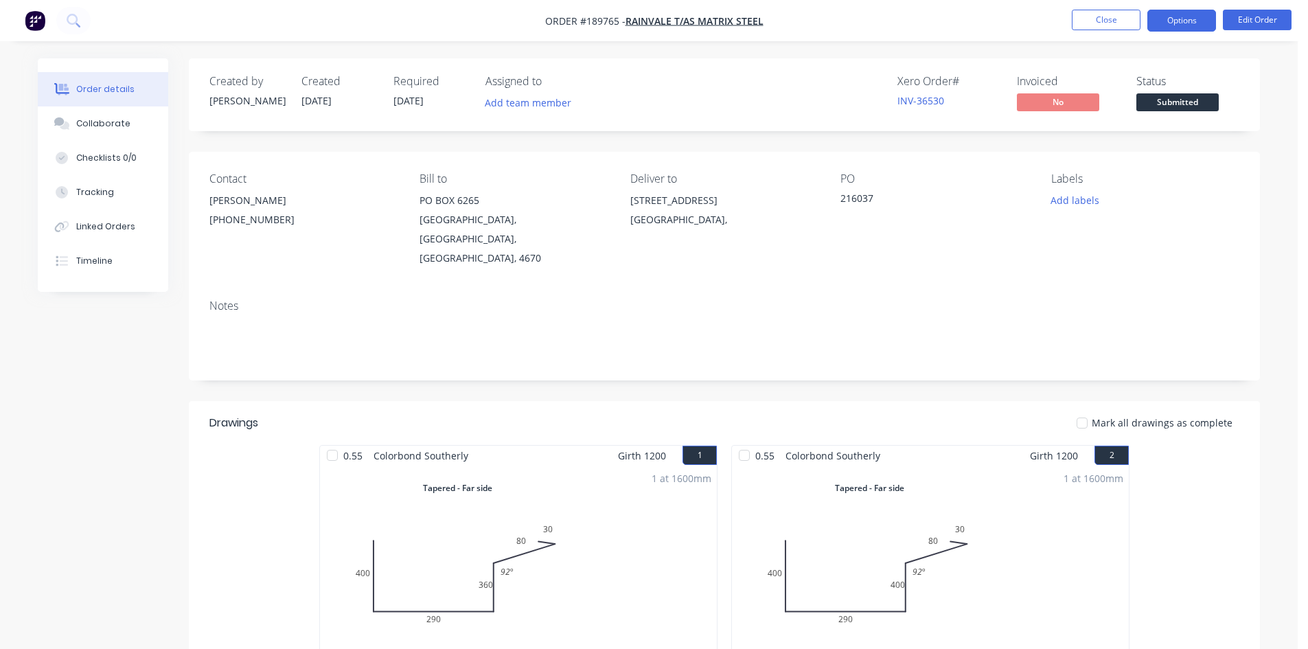
click at [1187, 23] on button "Options" at bounding box center [1181, 21] width 69 height 22
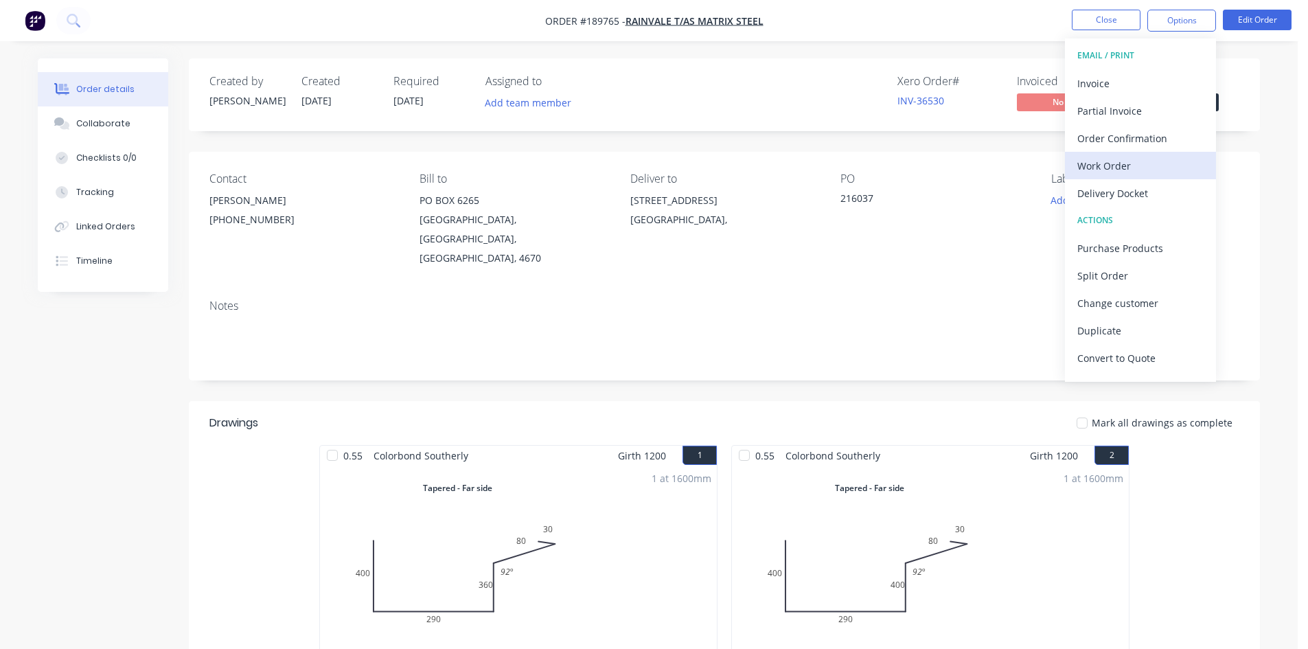
click at [1158, 166] on div "Work Order" at bounding box center [1140, 166] width 126 height 20
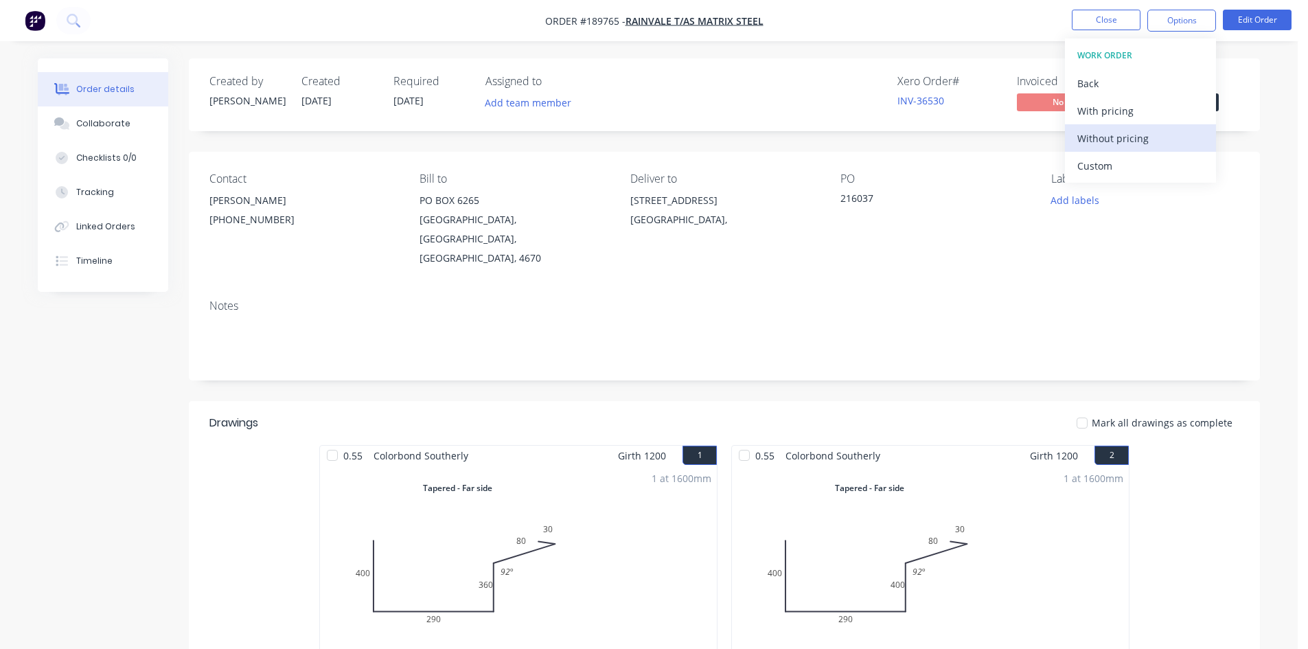
click at [1153, 140] on div "Without pricing" at bounding box center [1140, 138] width 126 height 20
click at [163, 21] on nav "Order #189765 - Rainvale T/As Matrix Steel Close Options EMAIL / PRINT Invoice …" at bounding box center [654, 20] width 1308 height 41
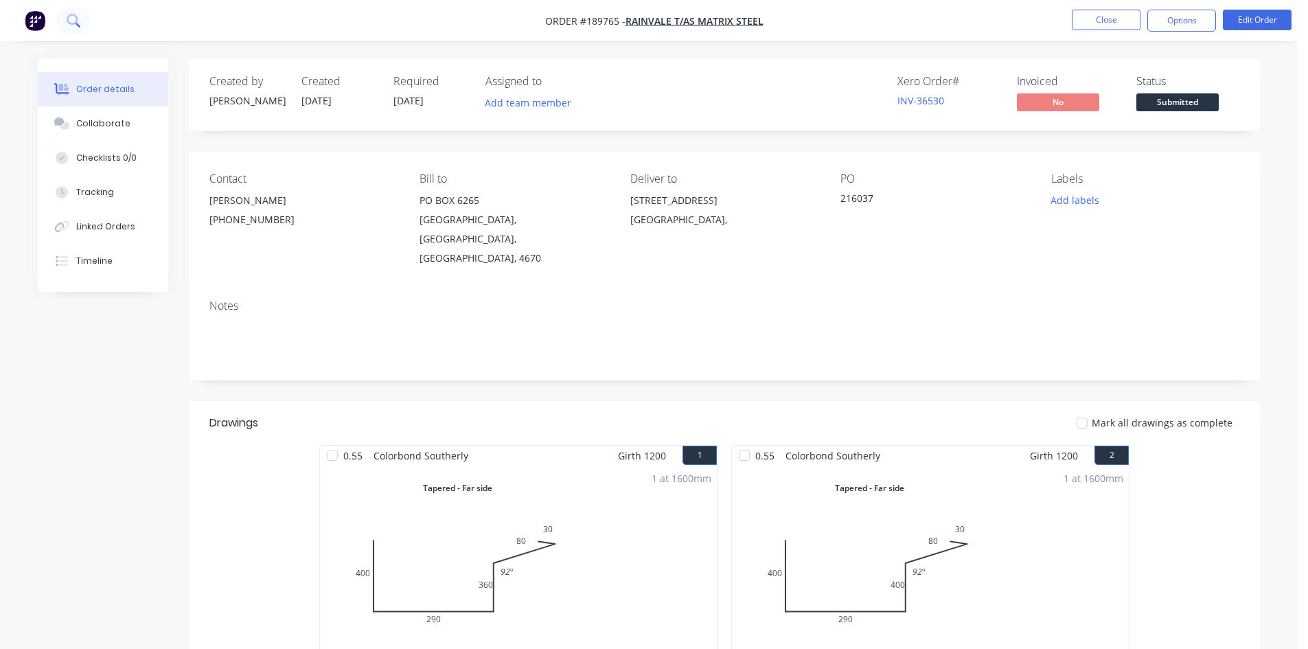
click at [71, 18] on icon at bounding box center [73, 20] width 13 height 13
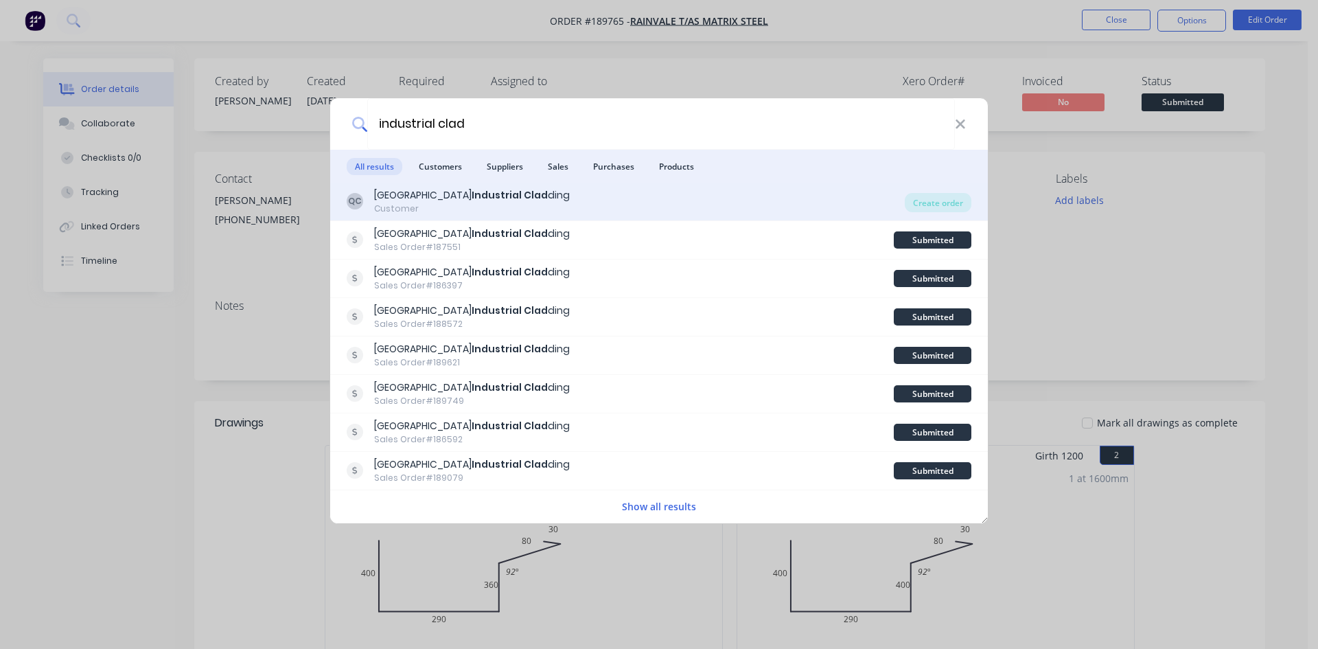
type input "industrial clad"
click at [551, 201] on div "QC Queensland Industrial Clad ding Customer" at bounding box center [626, 201] width 558 height 27
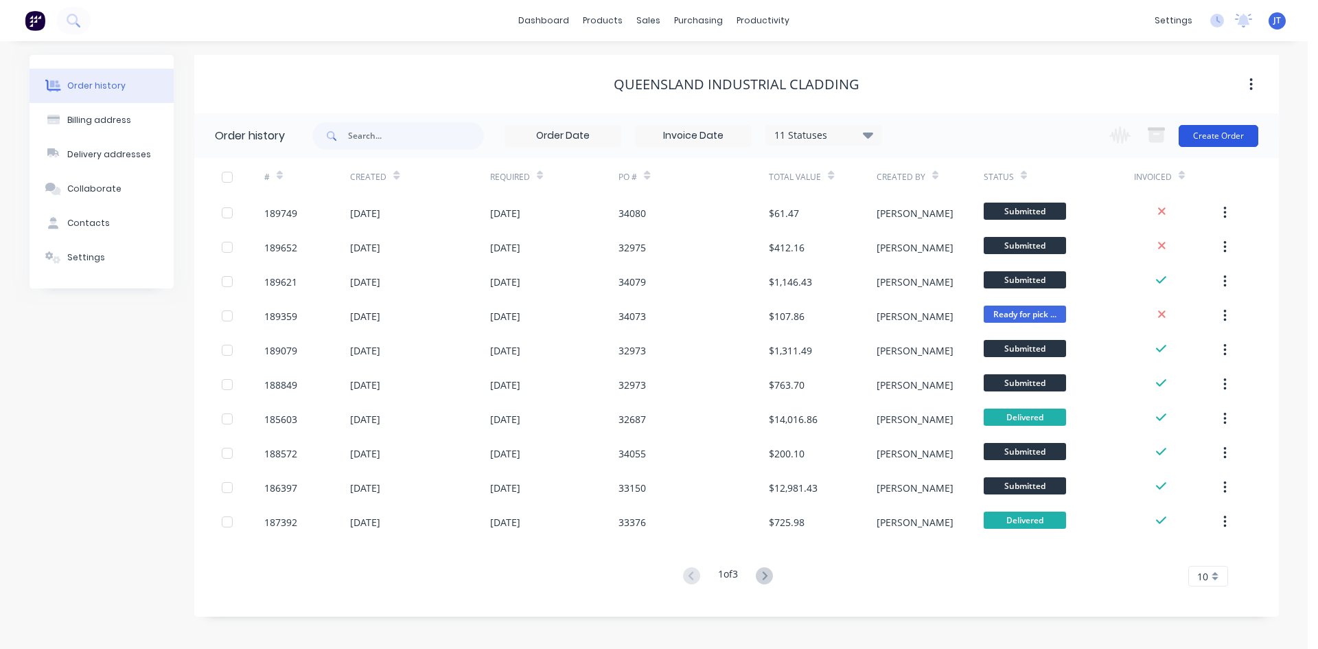
click at [1234, 129] on button "Create Order" at bounding box center [1219, 136] width 80 height 22
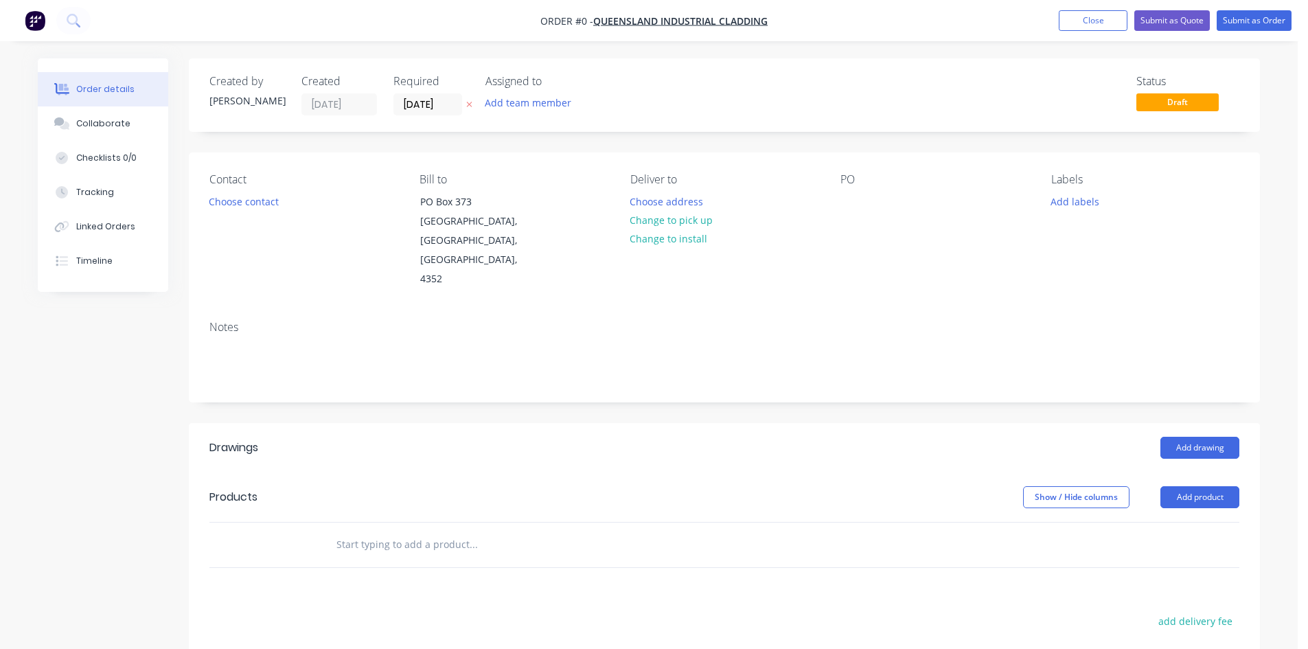
click at [431, 93] on label "[DATE]" at bounding box center [427, 104] width 69 height 22
click at [431, 94] on input "[DATE]" at bounding box center [427, 104] width 67 height 21
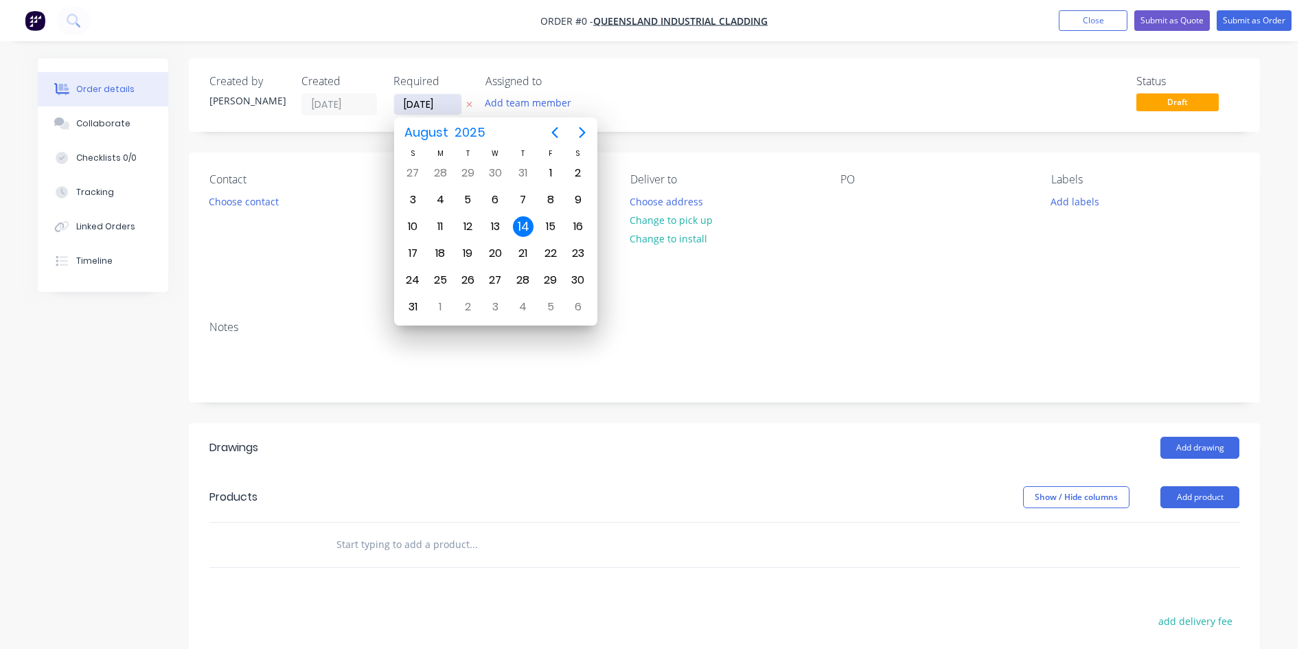
click at [435, 98] on input "[DATE]" at bounding box center [427, 104] width 67 height 21
click at [547, 224] on div "15" at bounding box center [550, 226] width 21 height 21
type input "[DATE]"
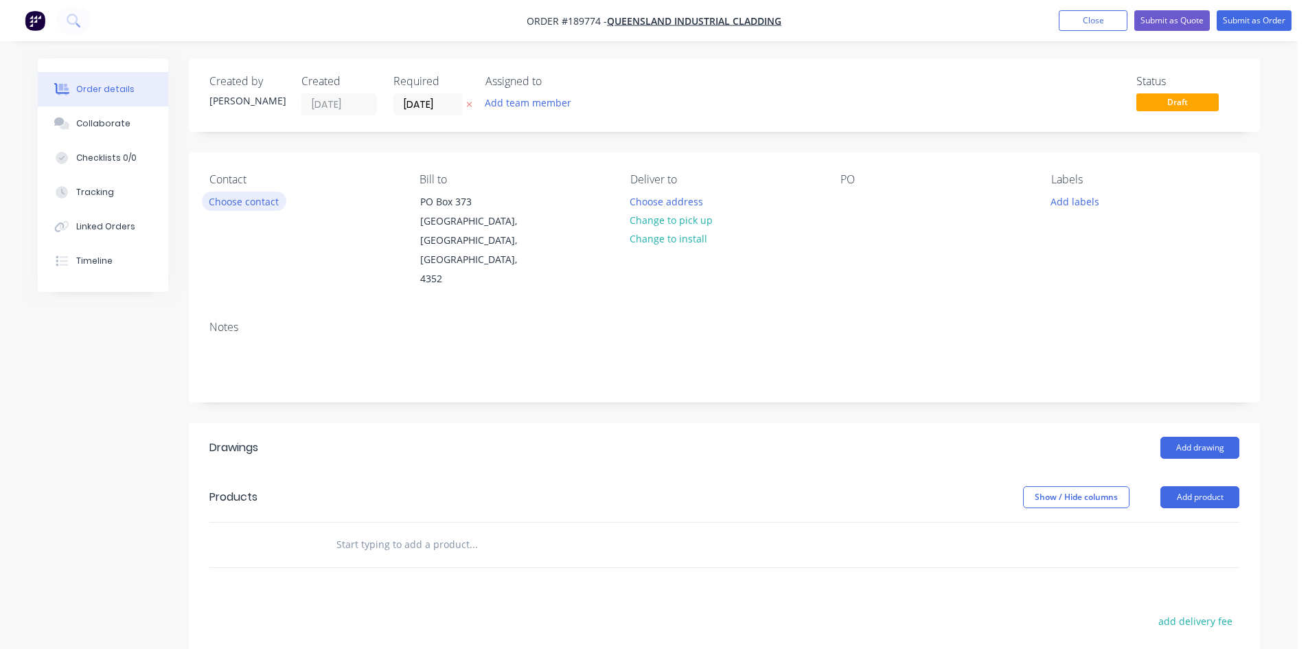
click at [266, 202] on button "Choose contact" at bounding box center [244, 201] width 84 height 19
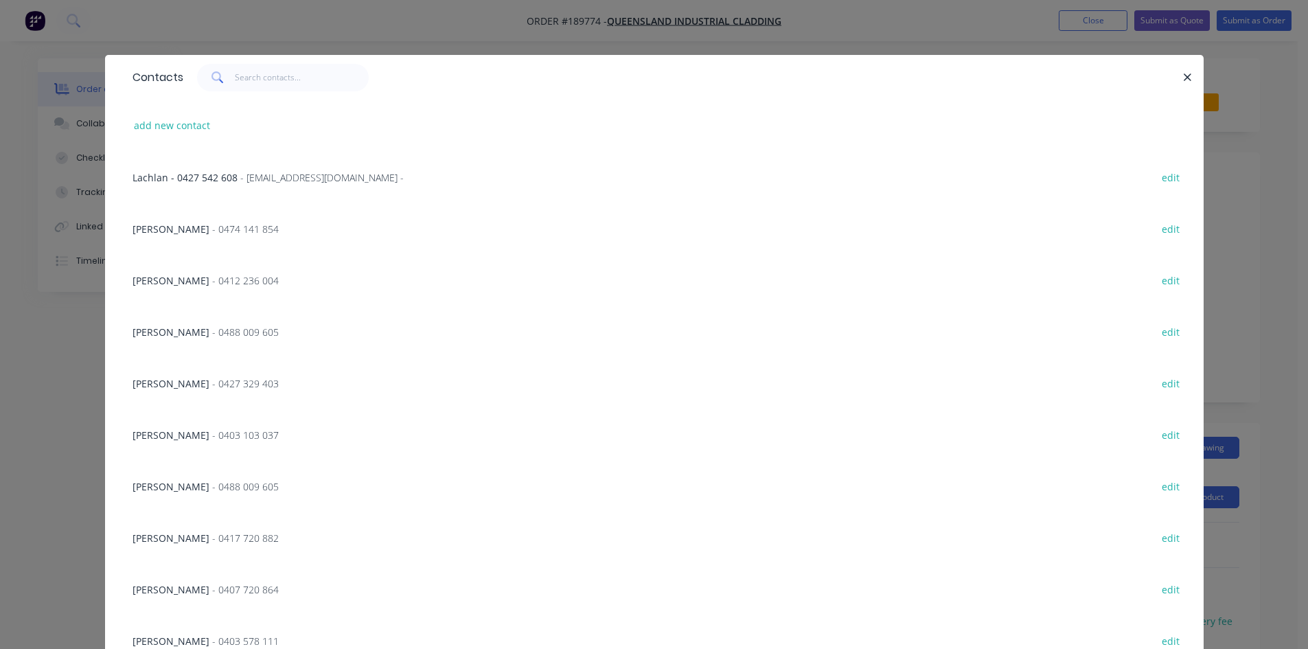
scroll to position [57, 0]
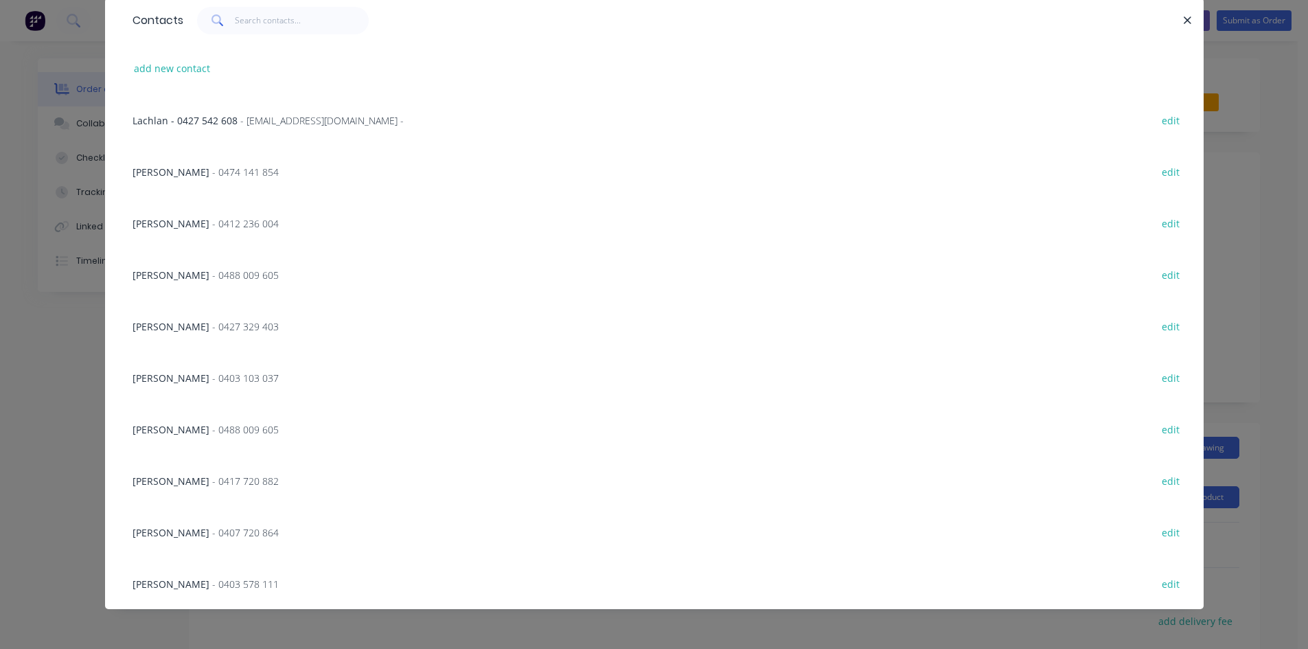
click at [144, 586] on span "[PERSON_NAME]" at bounding box center [171, 584] width 77 height 13
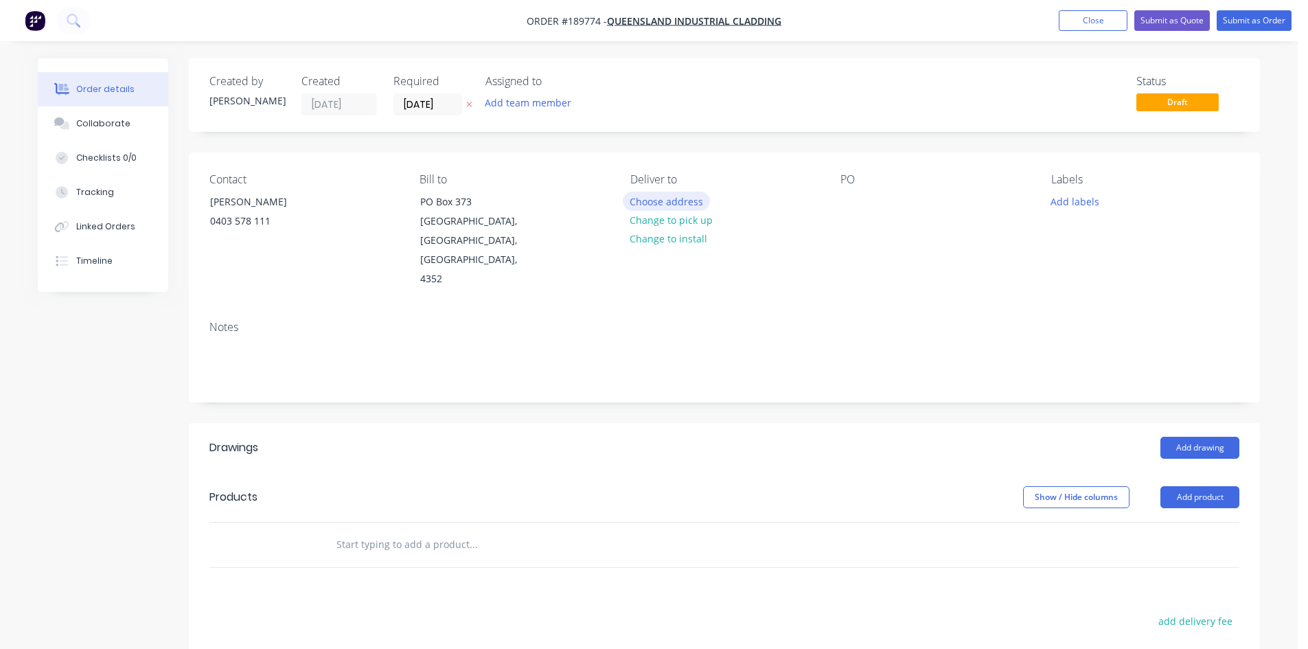
click at [695, 205] on button "Choose address" at bounding box center [667, 201] width 88 height 19
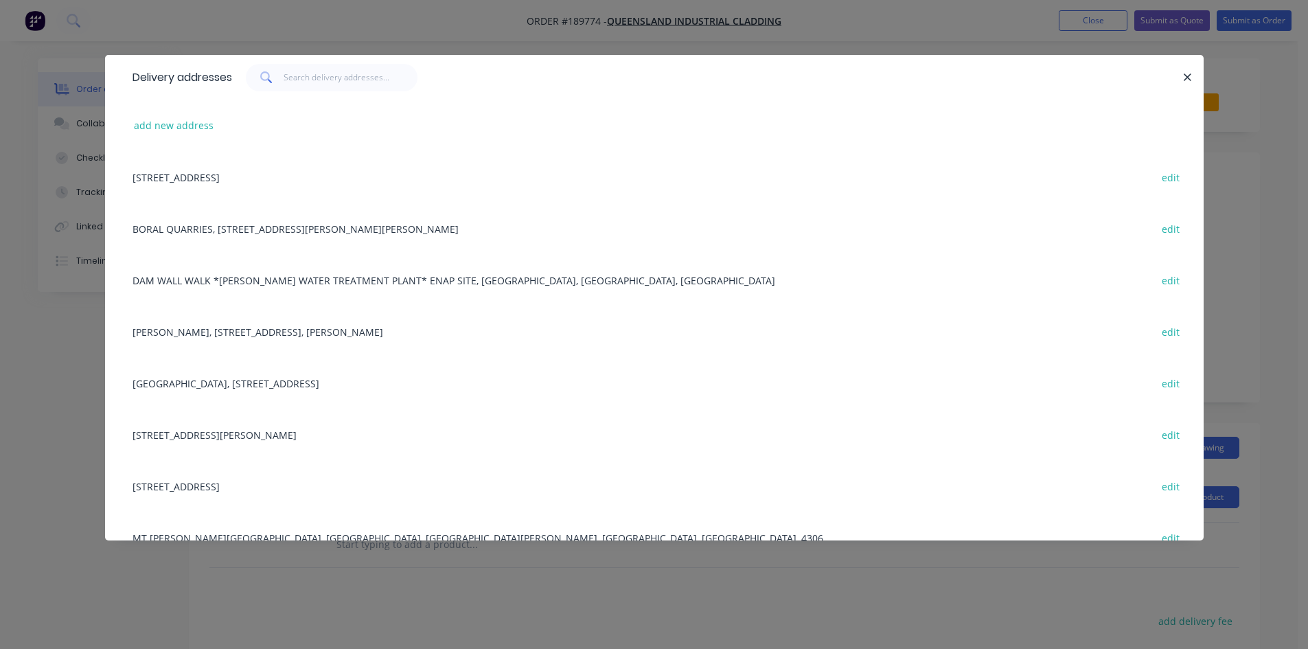
scroll to position [229, 0]
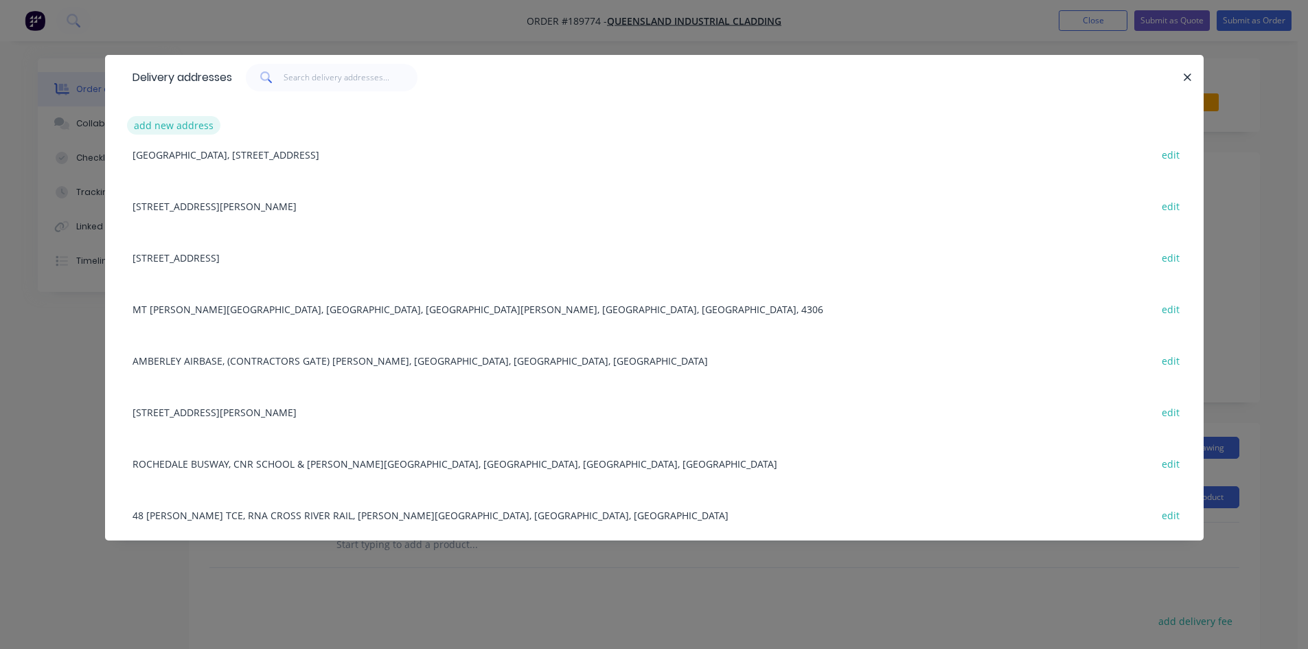
drag, startPoint x: 167, startPoint y: 113, endPoint x: 174, endPoint y: 119, distance: 9.8
click at [168, 113] on div "add new address" at bounding box center [655, 126] width 1058 height 52
click at [176, 121] on button "add new address" at bounding box center [174, 125] width 94 height 19
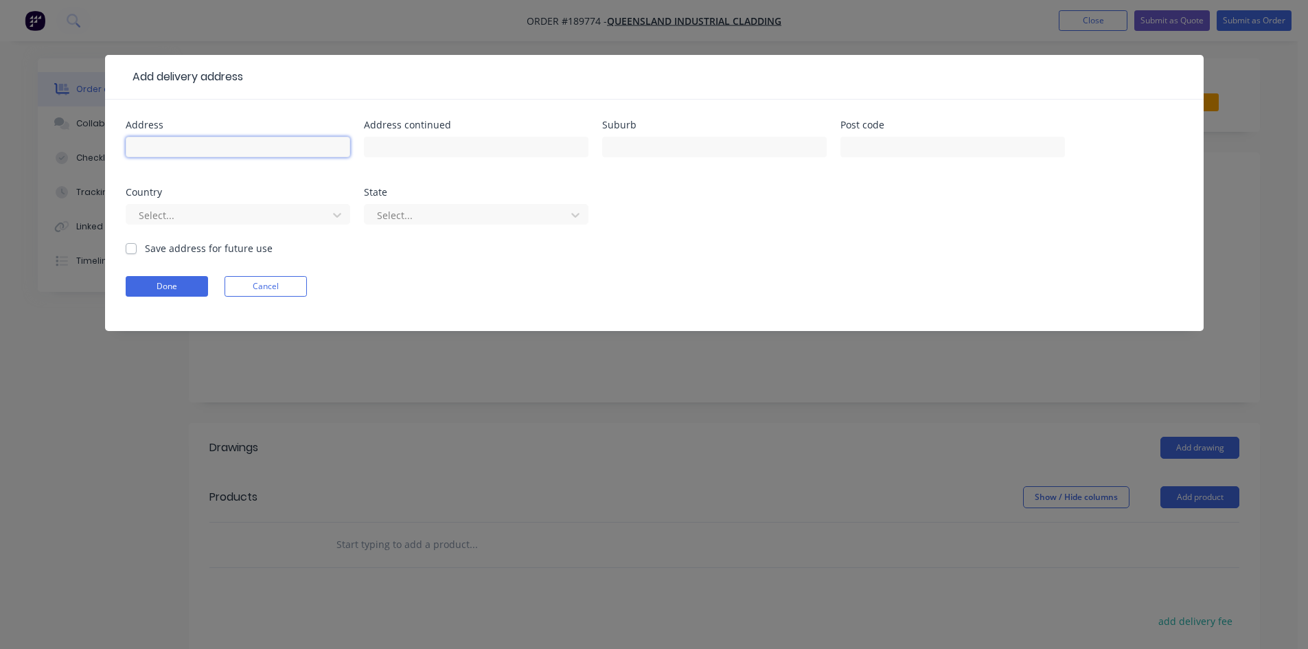
click at [191, 147] on input "text" at bounding box center [238, 147] width 225 height 21
type input "Colbalt St,"
type input "[PERSON_NAME]"
click at [391, 147] on input "text" at bounding box center [476, 147] width 225 height 21
type input "([PERSON_NAME])"
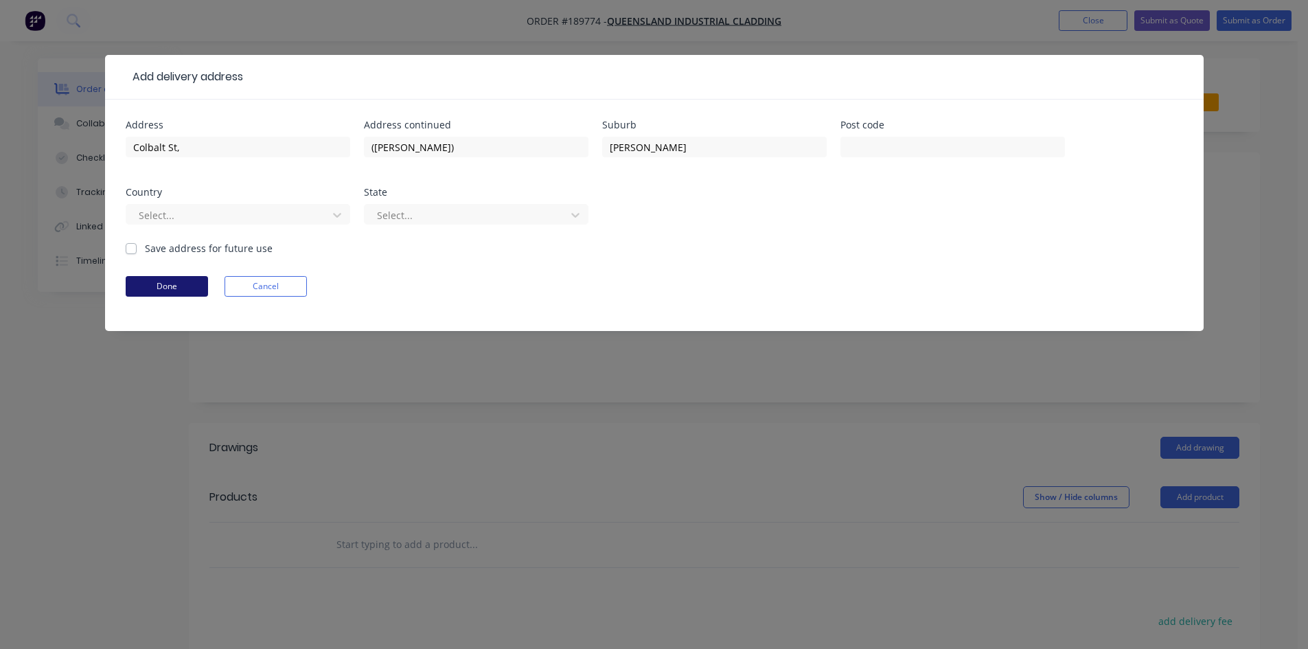
click at [169, 282] on button "Done" at bounding box center [167, 286] width 82 height 21
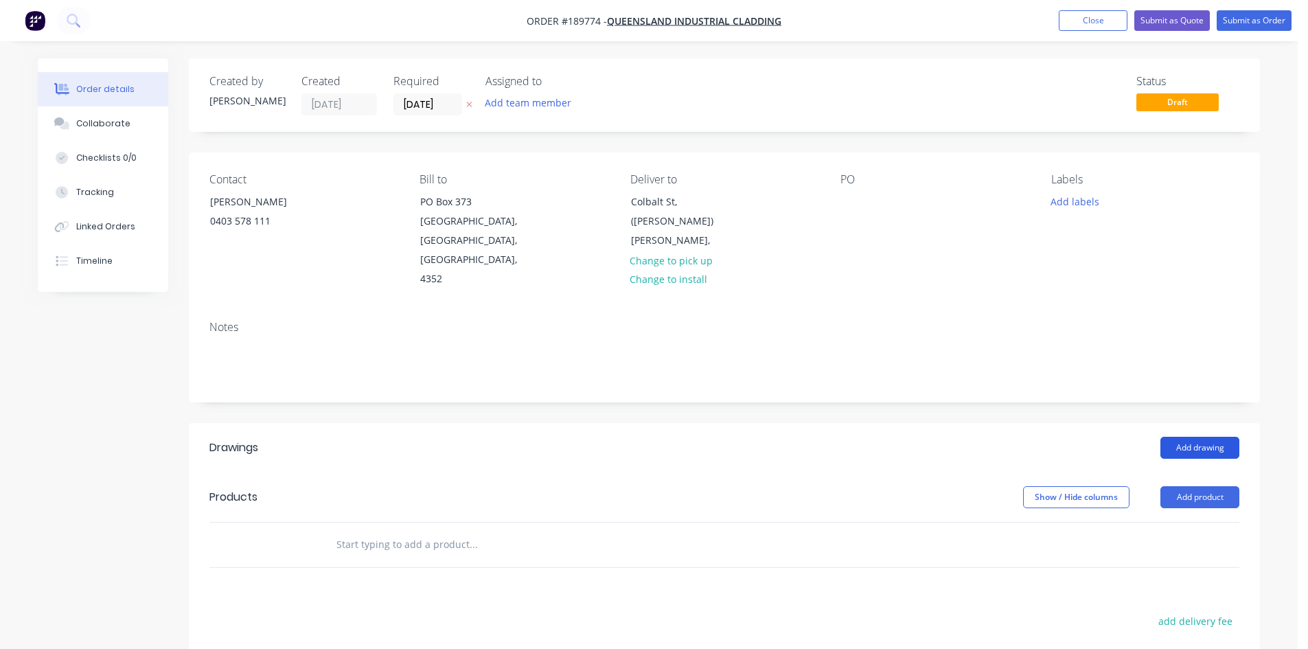
click at [1198, 437] on button "Add drawing" at bounding box center [1200, 448] width 79 height 22
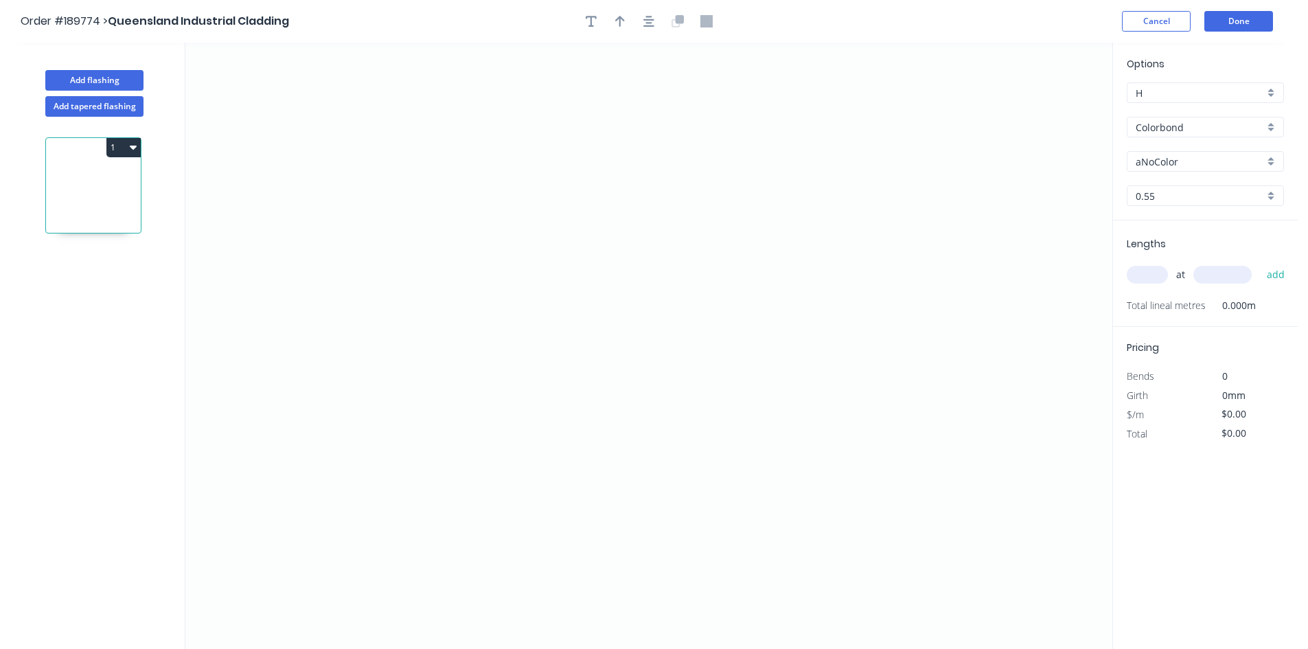
click at [1199, 129] on input "Colorbond" at bounding box center [1200, 127] width 128 height 14
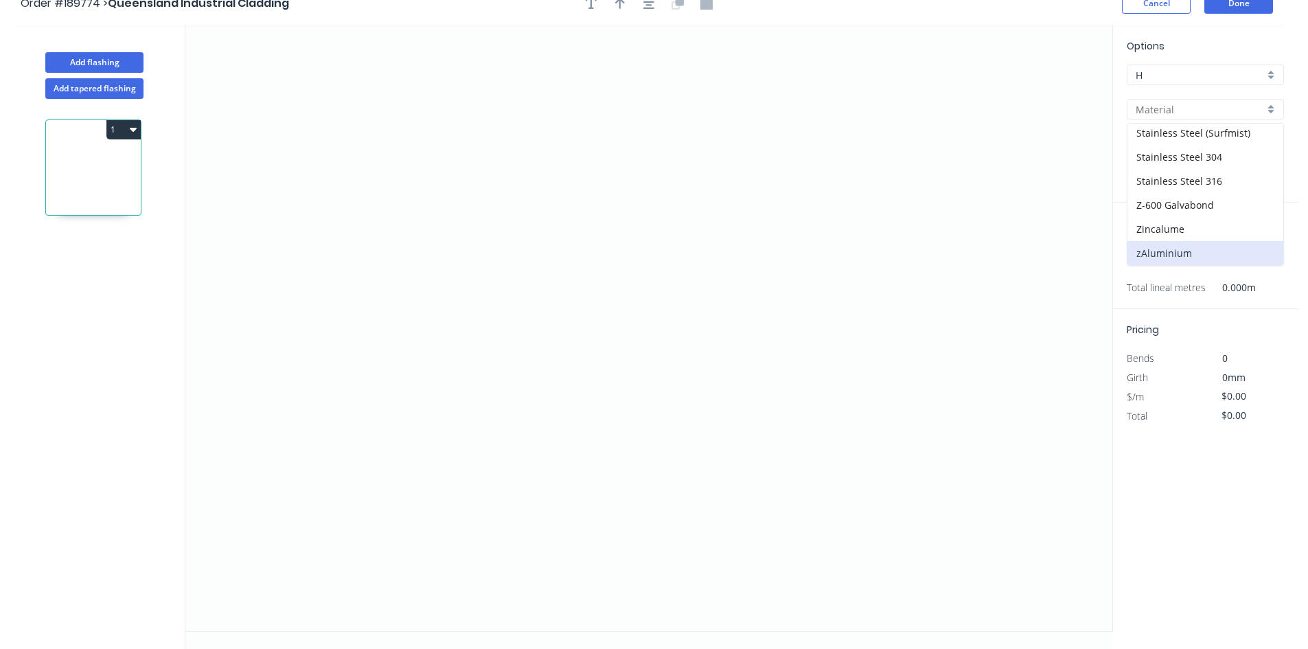
scroll to position [25, 0]
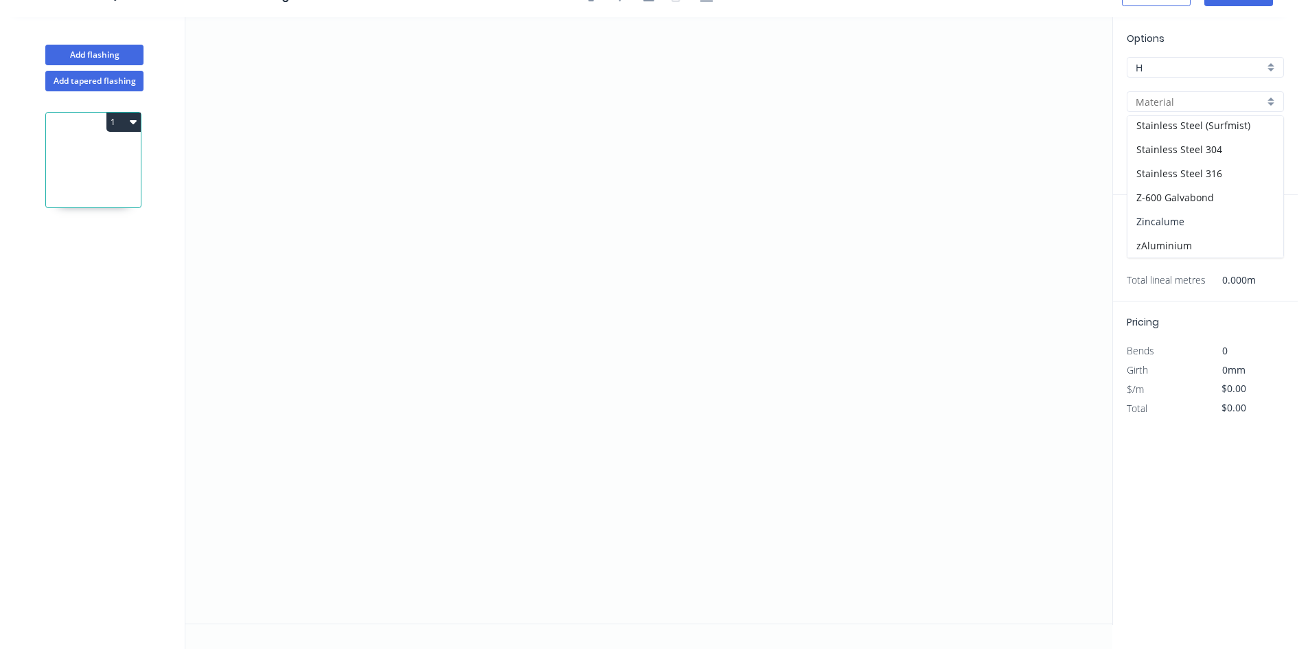
click at [1231, 226] on div "Zincalume" at bounding box center [1206, 221] width 156 height 24
type input "Zincalume"
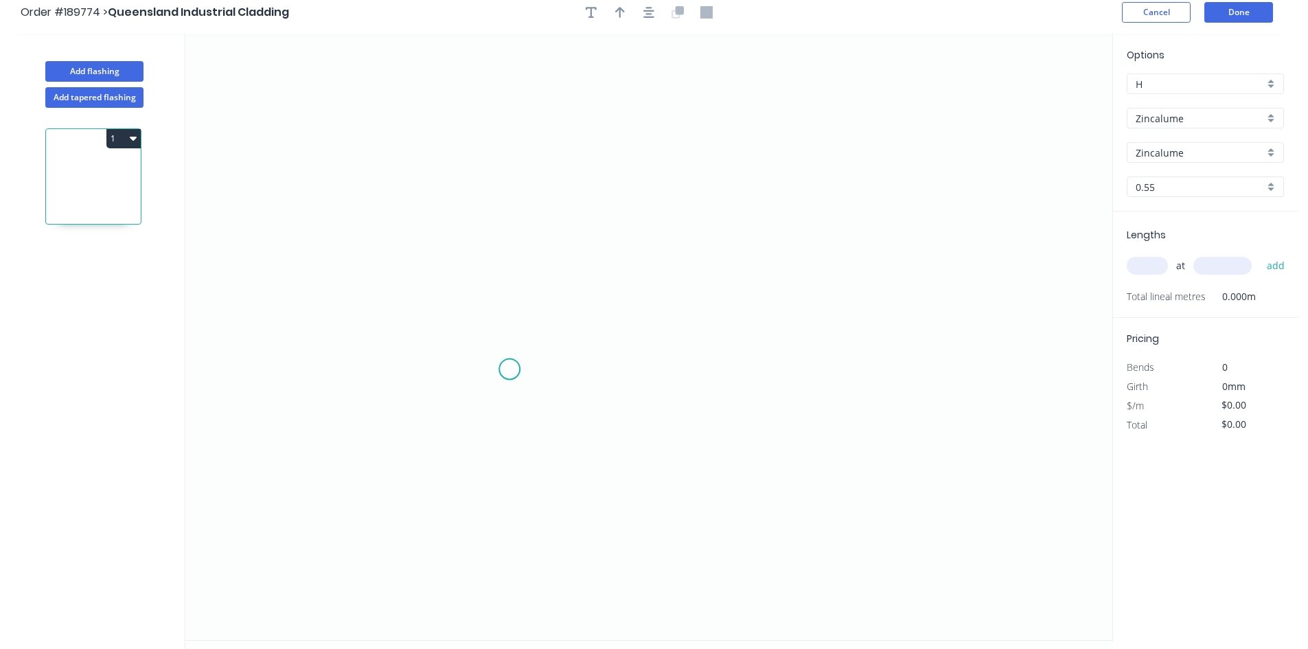
scroll to position [0, 0]
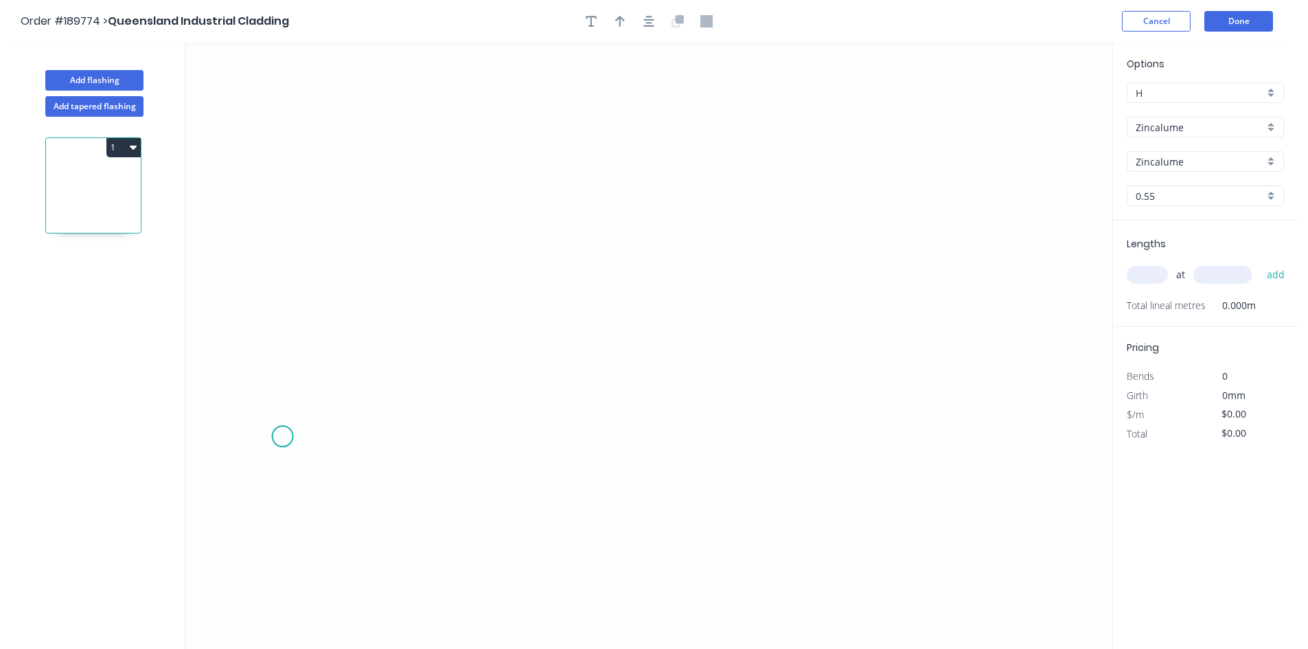
click at [283, 434] on icon "0" at bounding box center [648, 346] width 927 height 606
click at [347, 376] on icon "0" at bounding box center [648, 346] width 927 height 606
click at [972, 388] on icon "0 ?" at bounding box center [648, 346] width 927 height 606
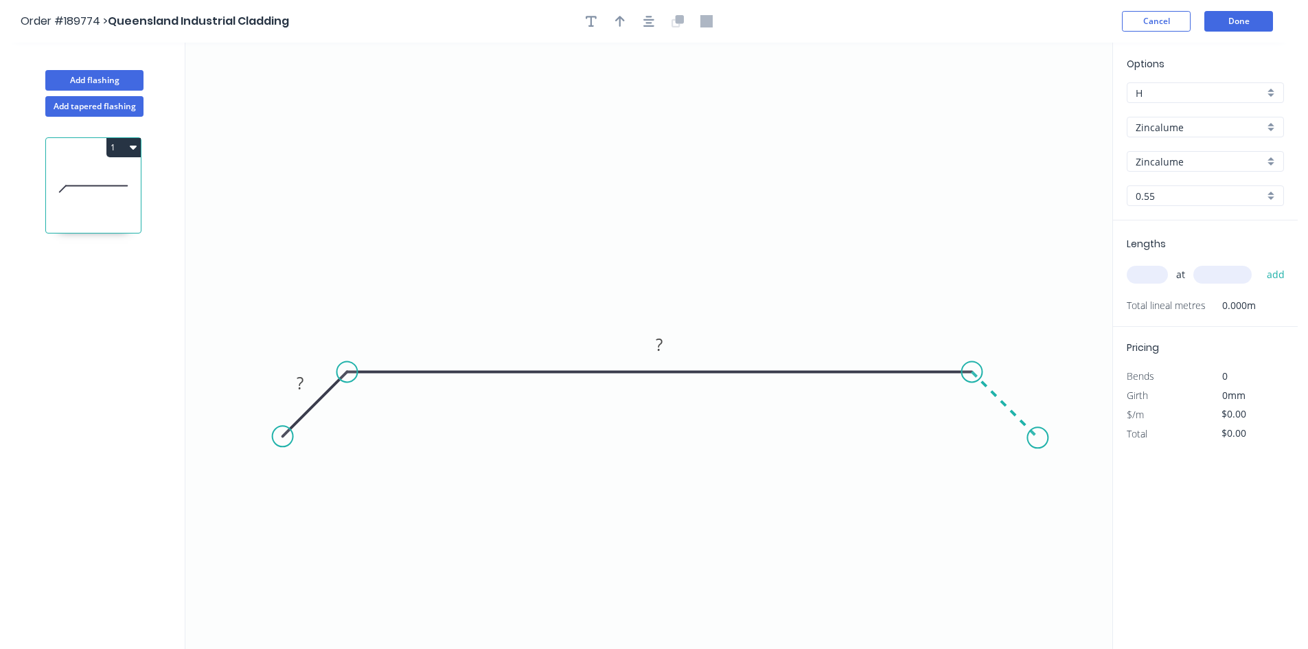
click at [1038, 440] on icon "0 ? ?" at bounding box center [648, 346] width 927 height 606
click at [1038, 440] on circle at bounding box center [1037, 437] width 21 height 21
click at [1021, 391] on tspan "?" at bounding box center [1019, 383] width 7 height 23
type input "$21.56"
click at [1148, 272] on input "text" at bounding box center [1147, 275] width 41 height 18
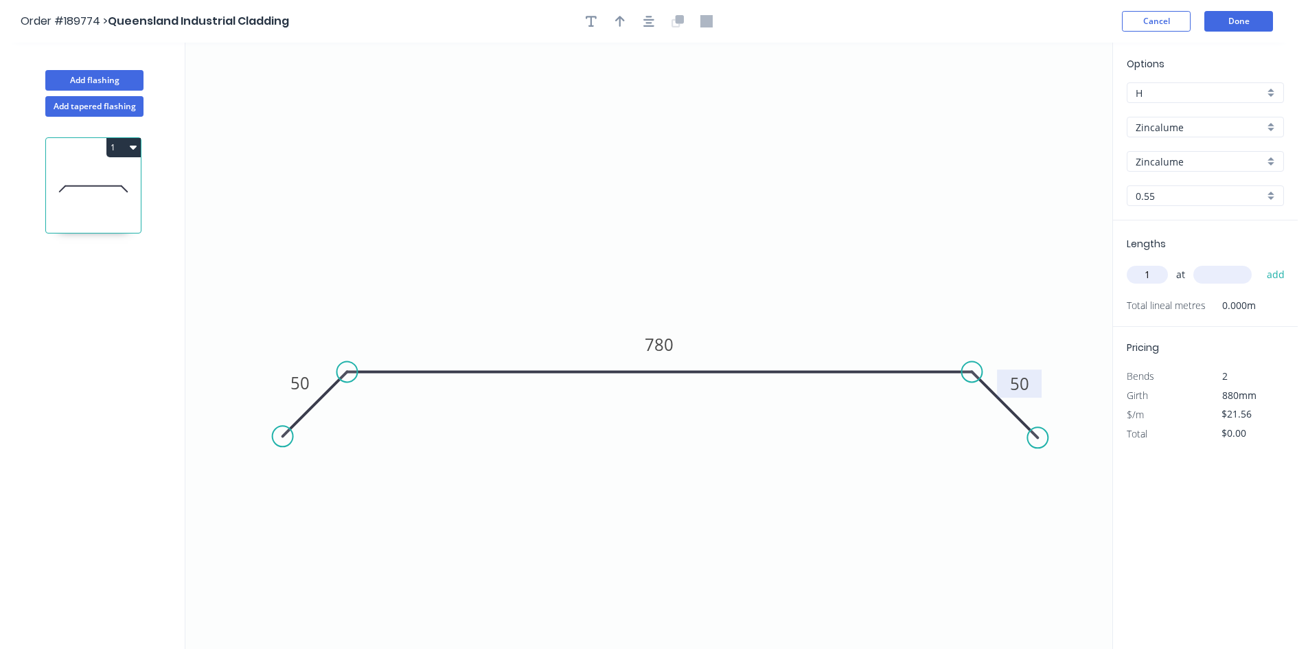
type input "1"
type input "1500"
click at [1260, 263] on button "add" at bounding box center [1276, 274] width 32 height 23
type input "$32.34"
click at [104, 75] on button "Add flashing" at bounding box center [94, 80] width 98 height 21
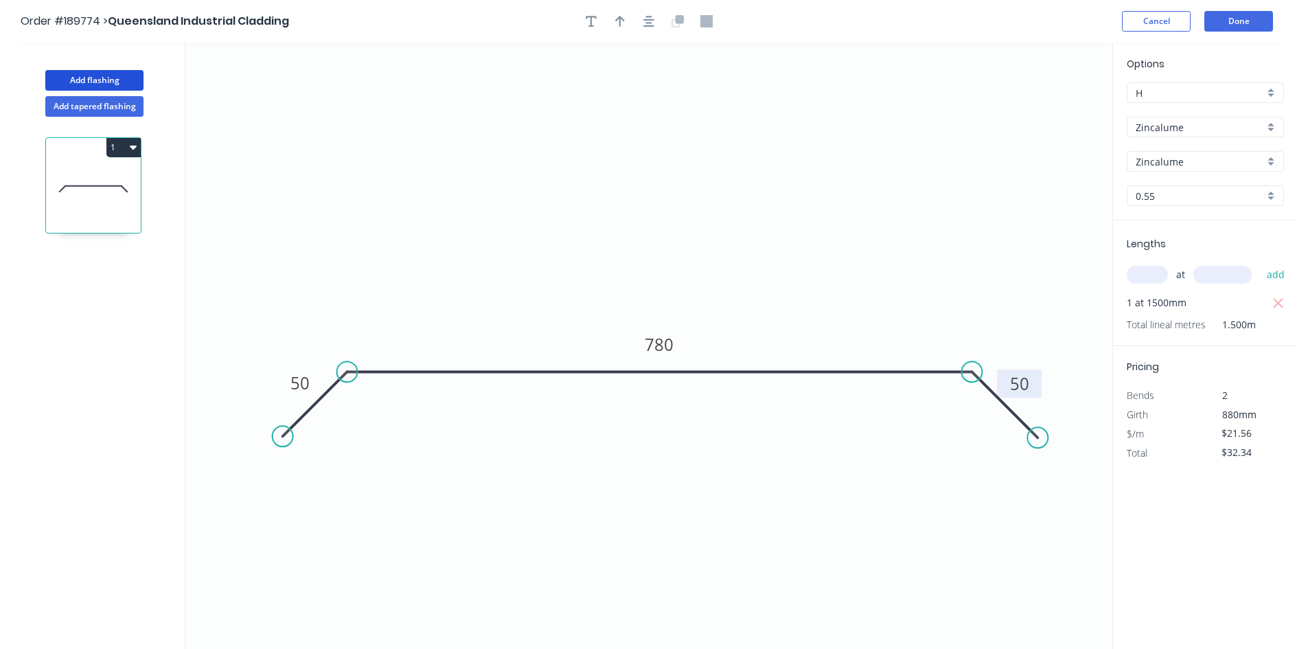
type input "$0.00"
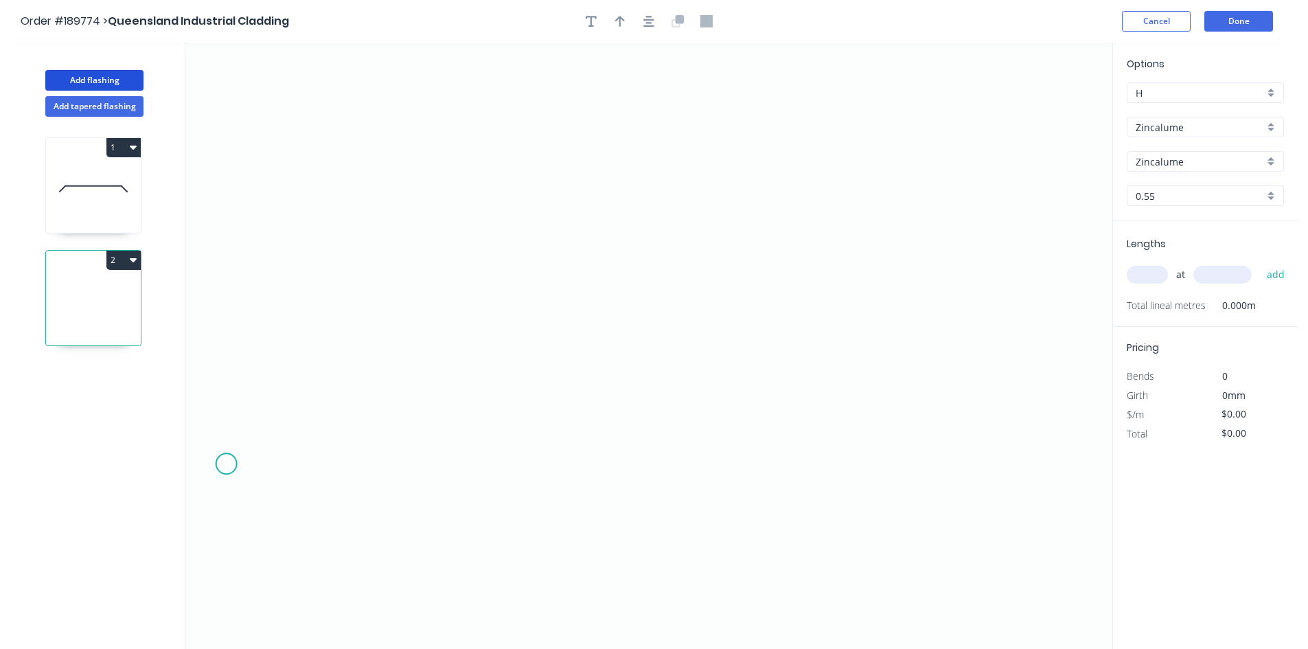
click at [226, 464] on icon "0" at bounding box center [648, 346] width 927 height 606
click at [282, 413] on icon "0" at bounding box center [648, 346] width 927 height 606
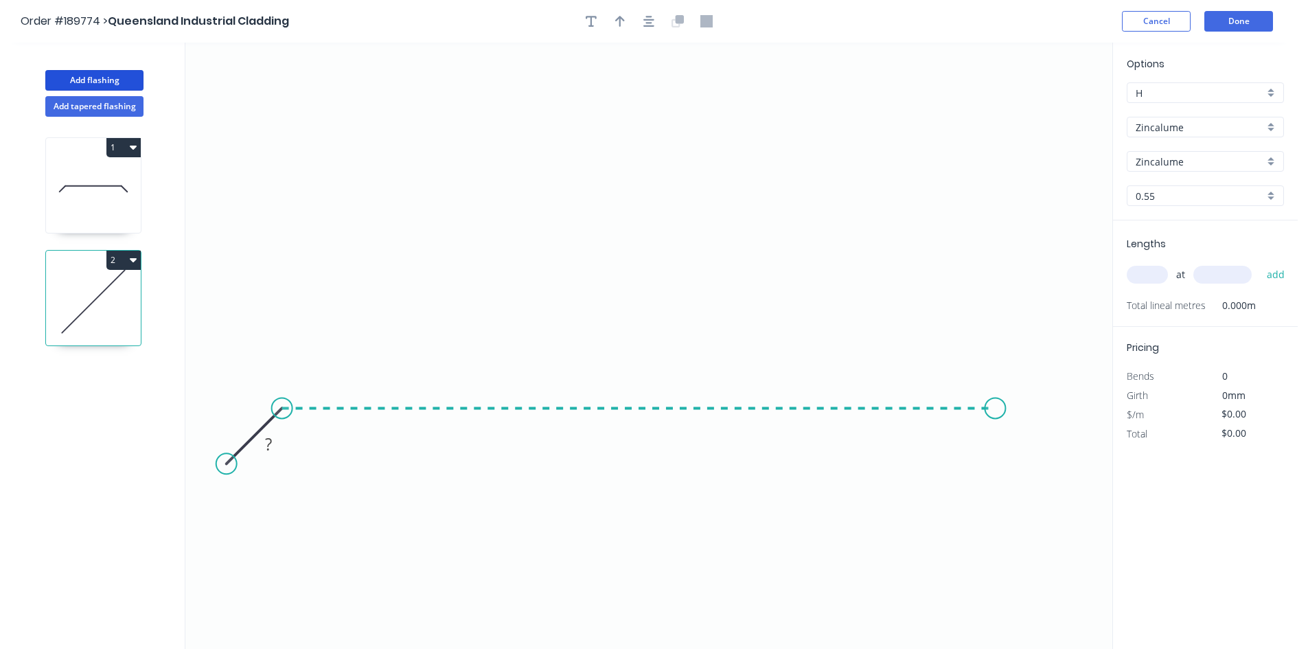
click at [996, 447] on icon "0 ?" at bounding box center [648, 346] width 927 height 606
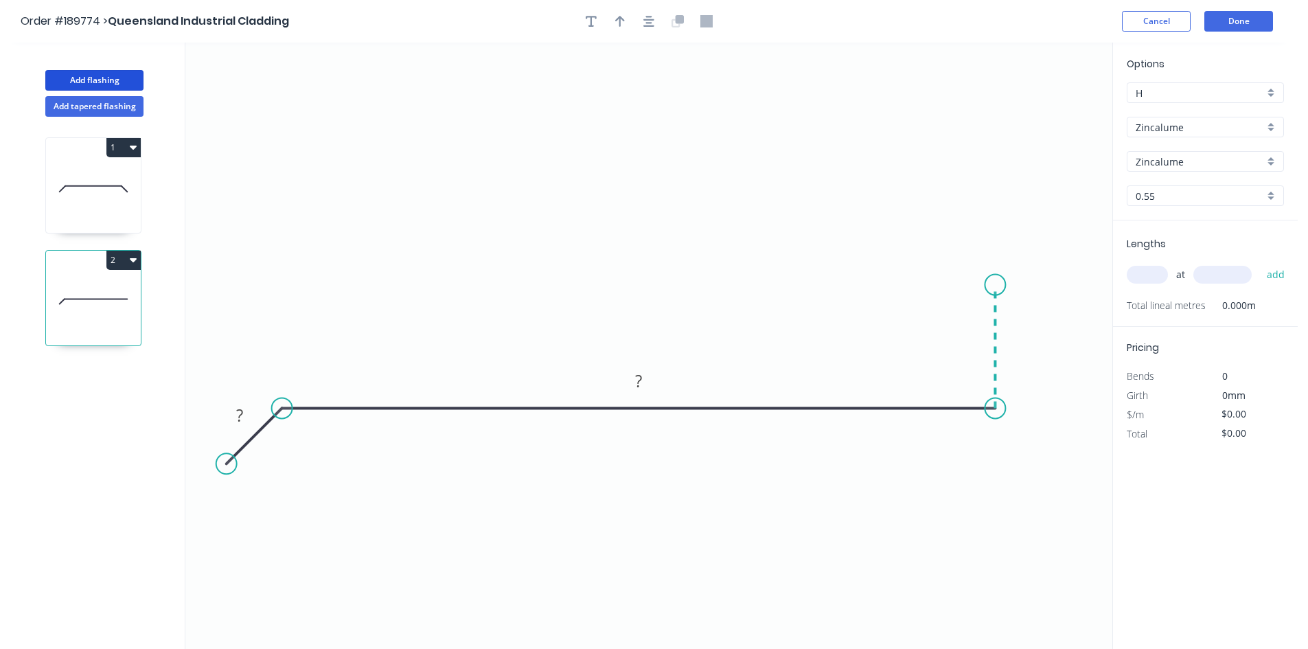
click at [1001, 280] on icon "0 ? ?" at bounding box center [648, 346] width 927 height 606
click at [900, 277] on icon "0 ? ? ?" at bounding box center [648, 346] width 927 height 606
click at [900, 325] on icon "0 ? ? ? ?" at bounding box center [648, 346] width 927 height 606
click at [900, 325] on circle at bounding box center [900, 325] width 21 height 21
click at [880, 301] on tspan "?" at bounding box center [879, 295] width 7 height 23
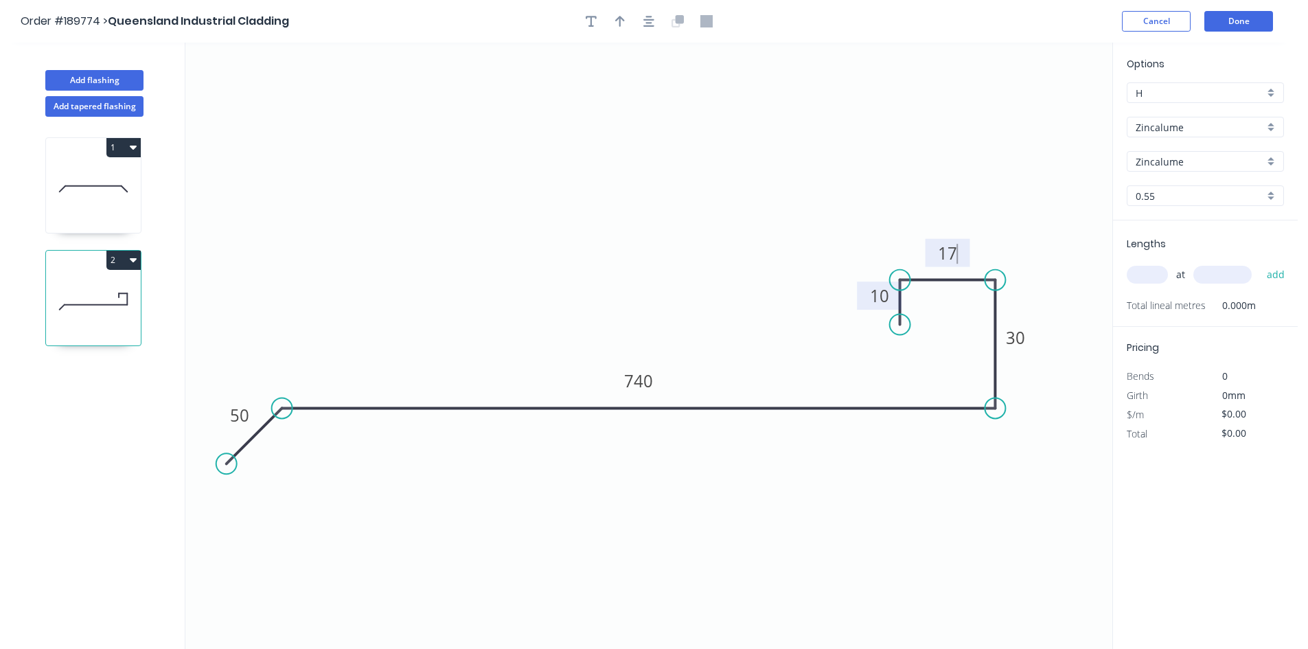
type input "$23.11"
drag, startPoint x: 1117, startPoint y: 275, endPoint x: 1132, endPoint y: 275, distance: 15.1
click at [1123, 275] on div "Lengths at add Total lineal metres 0.000m" at bounding box center [1205, 273] width 185 height 106
click at [1132, 275] on input "text" at bounding box center [1147, 275] width 41 height 18
type input "4"
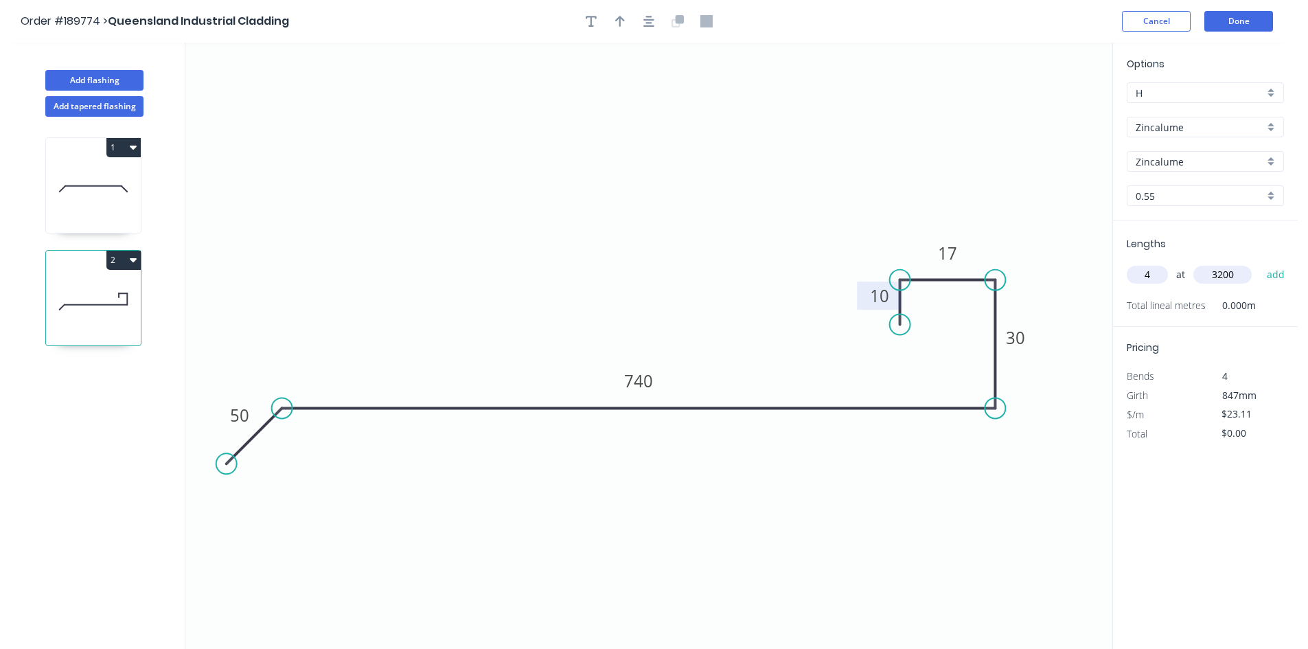
type input "3200"
click at [1260, 263] on button "add" at bounding box center [1276, 274] width 32 height 23
type input "$295.81"
click at [107, 83] on button "Add flashing" at bounding box center [94, 80] width 98 height 21
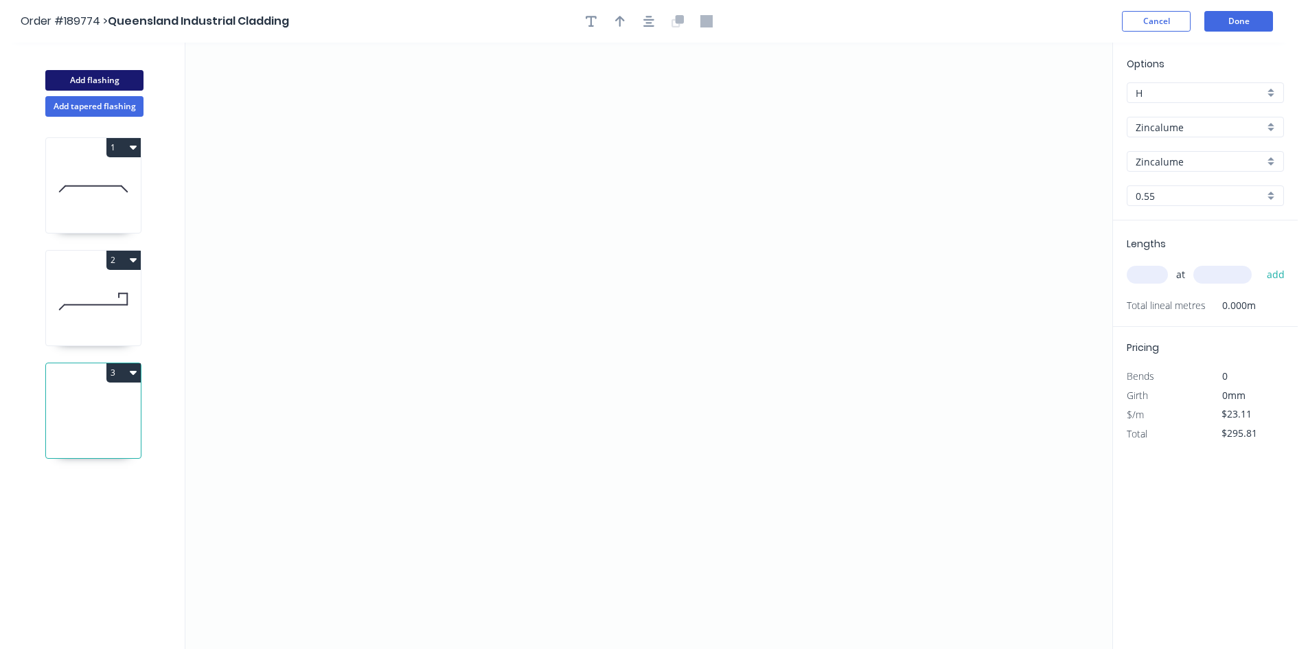
type input "$0.00"
click at [238, 295] on icon "0" at bounding box center [648, 346] width 927 height 606
click at [236, 236] on icon "0" at bounding box center [648, 346] width 927 height 606
click at [345, 240] on icon "0 ?" at bounding box center [648, 346] width 927 height 606
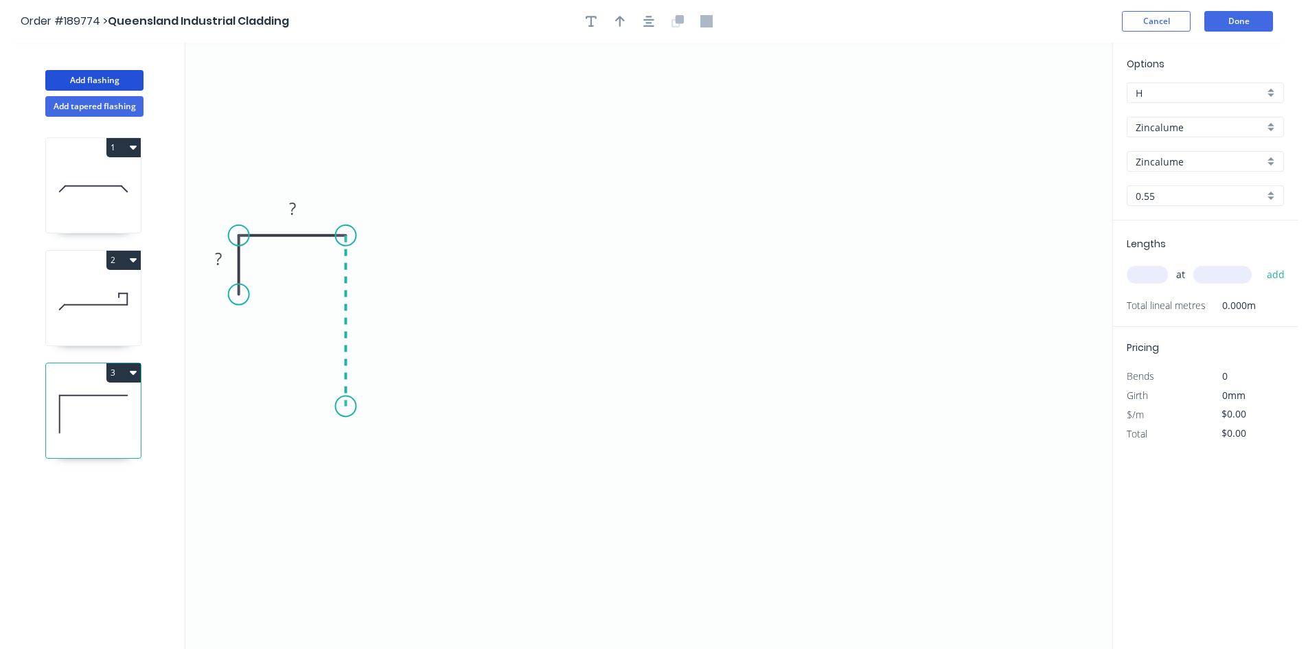
click at [339, 407] on icon "0 ? ?" at bounding box center [648, 346] width 927 height 606
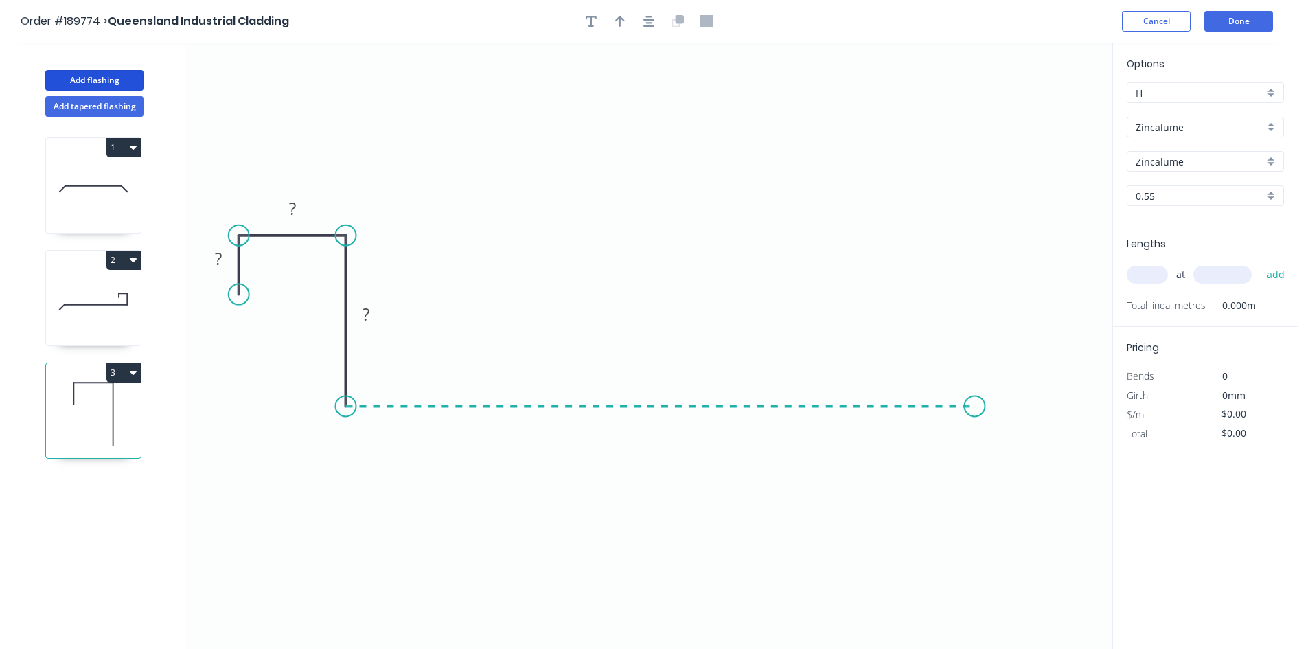
drag, startPoint x: 977, startPoint y: 423, endPoint x: 985, endPoint y: 421, distance: 7.8
click at [982, 422] on icon "0 ? ? ?" at bounding box center [648, 346] width 927 height 606
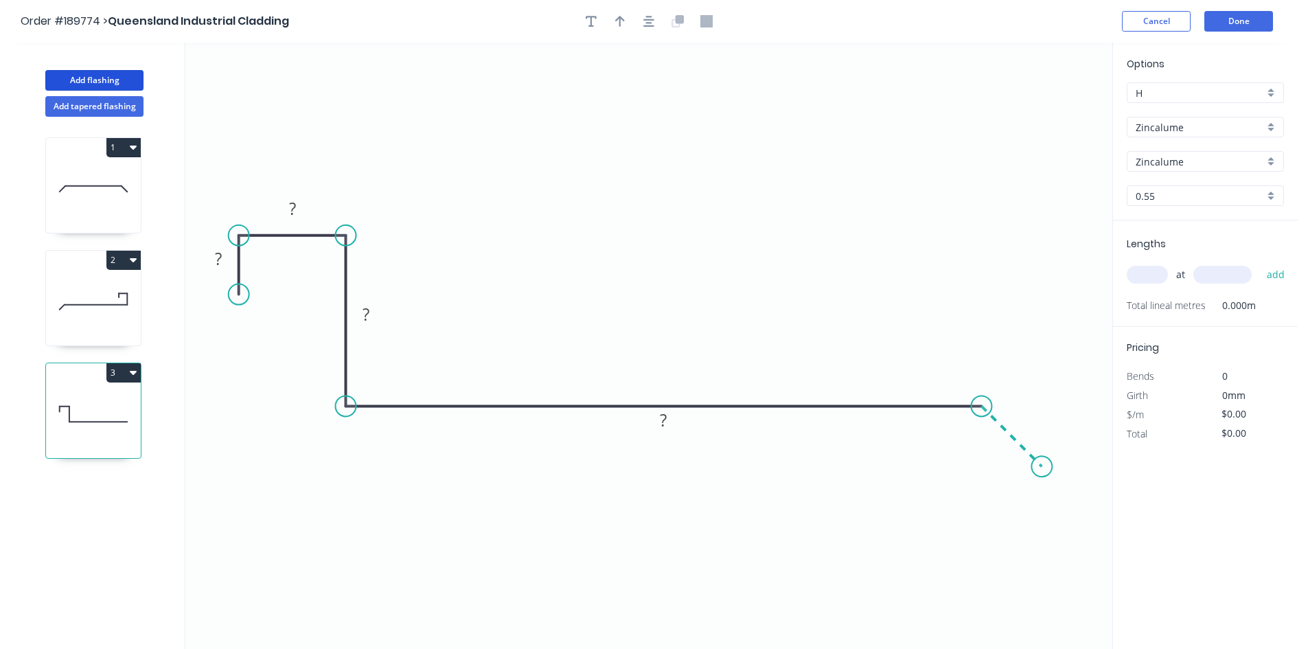
click at [1042, 466] on icon at bounding box center [1011, 436] width 60 height 60
click at [1022, 418] on rect at bounding box center [1026, 416] width 27 height 19
type input "$23.11"
click at [1142, 277] on input "text" at bounding box center [1147, 275] width 41 height 18
type input "4"
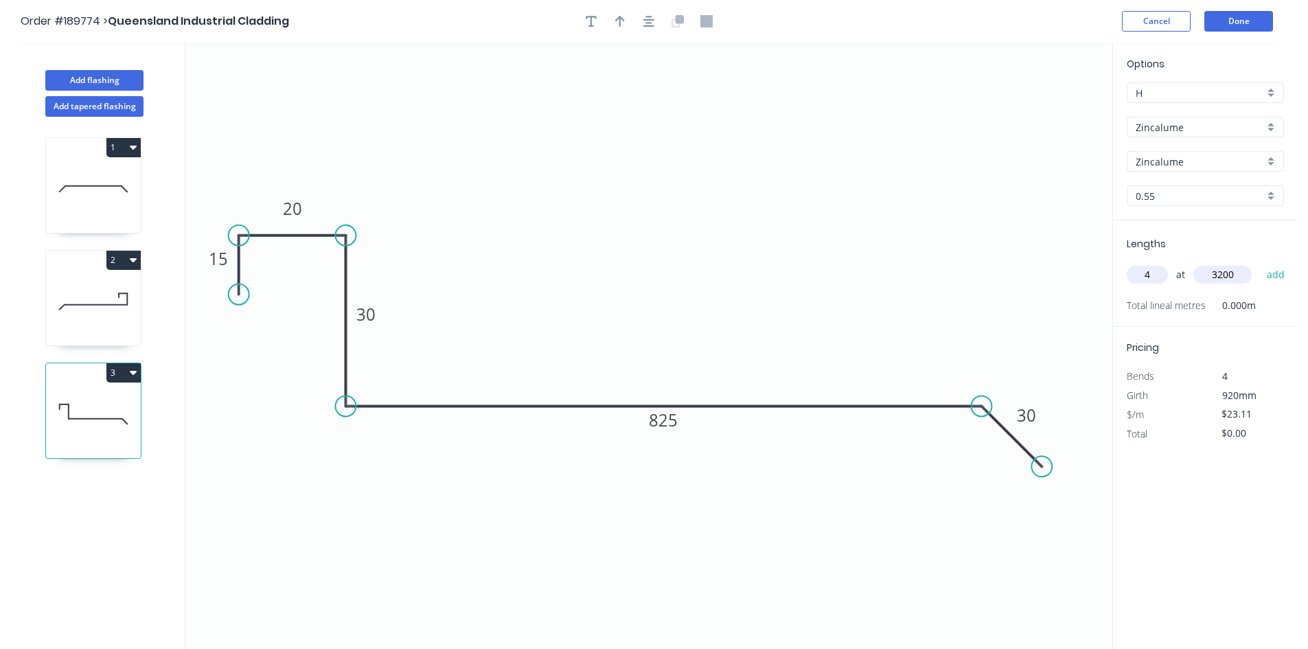
type input "3200"
click at [1260, 263] on button "add" at bounding box center [1276, 274] width 32 height 23
type input "$295.81"
click at [1229, 18] on button "Done" at bounding box center [1238, 21] width 69 height 21
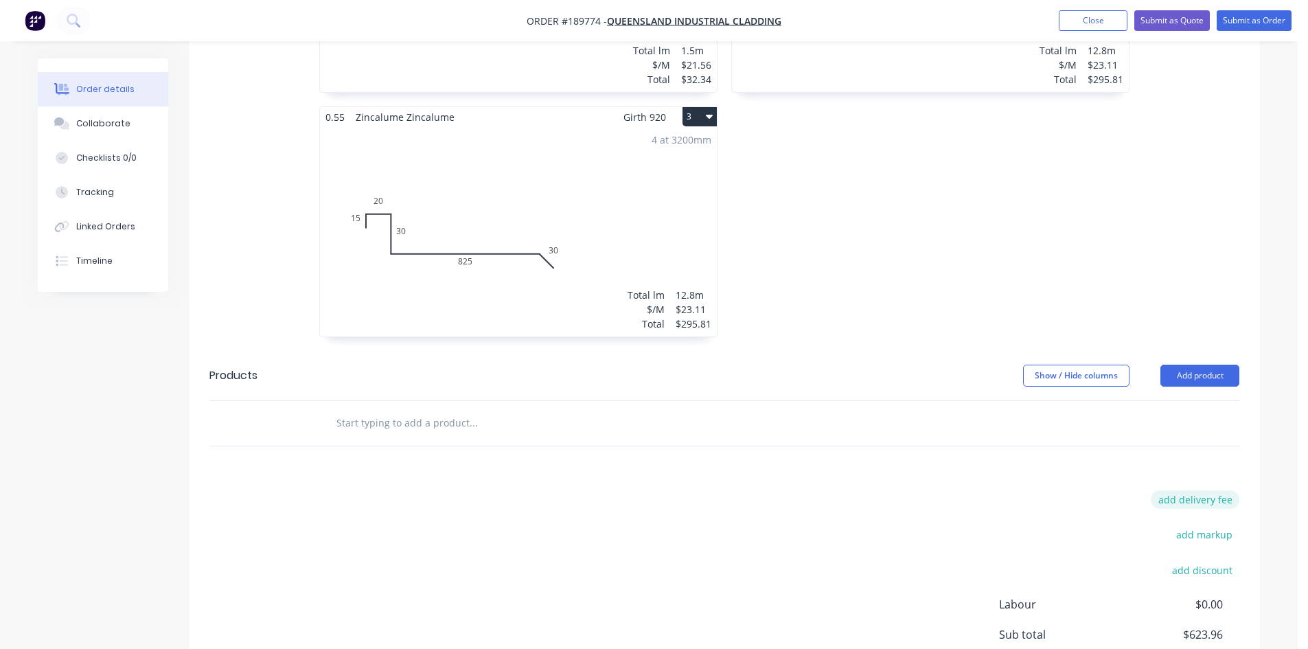
scroll to position [687, 0]
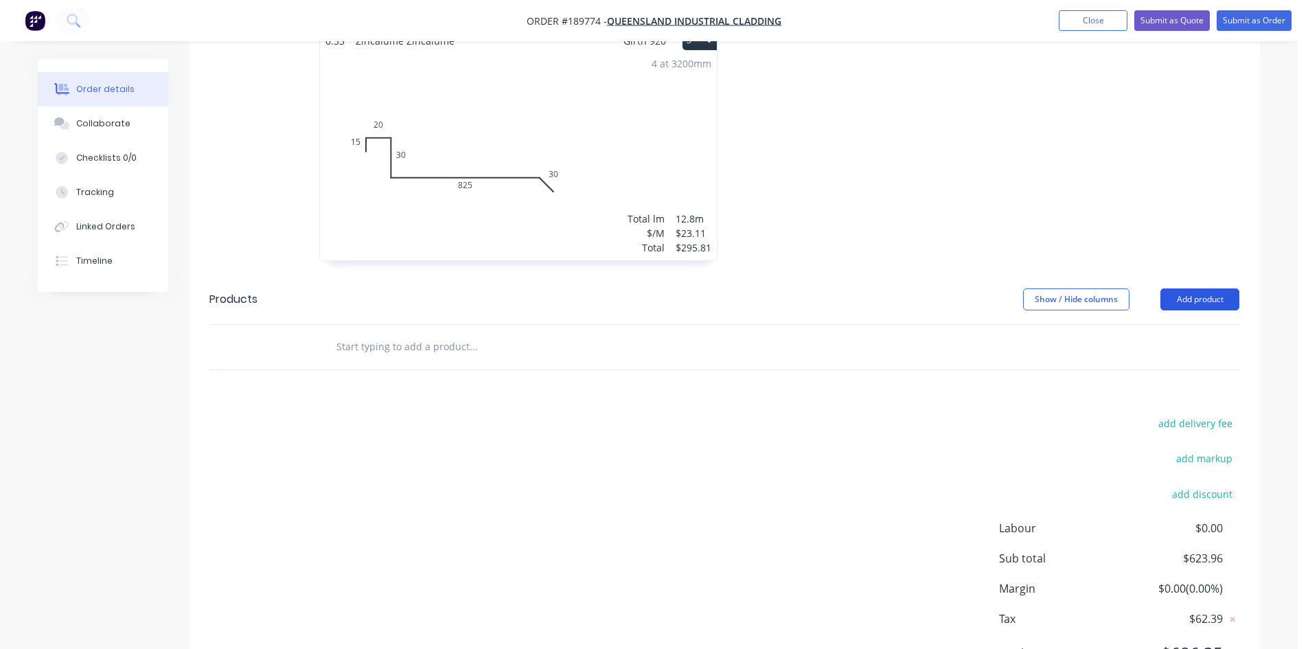
click at [1213, 288] on button "Add product" at bounding box center [1200, 299] width 79 height 22
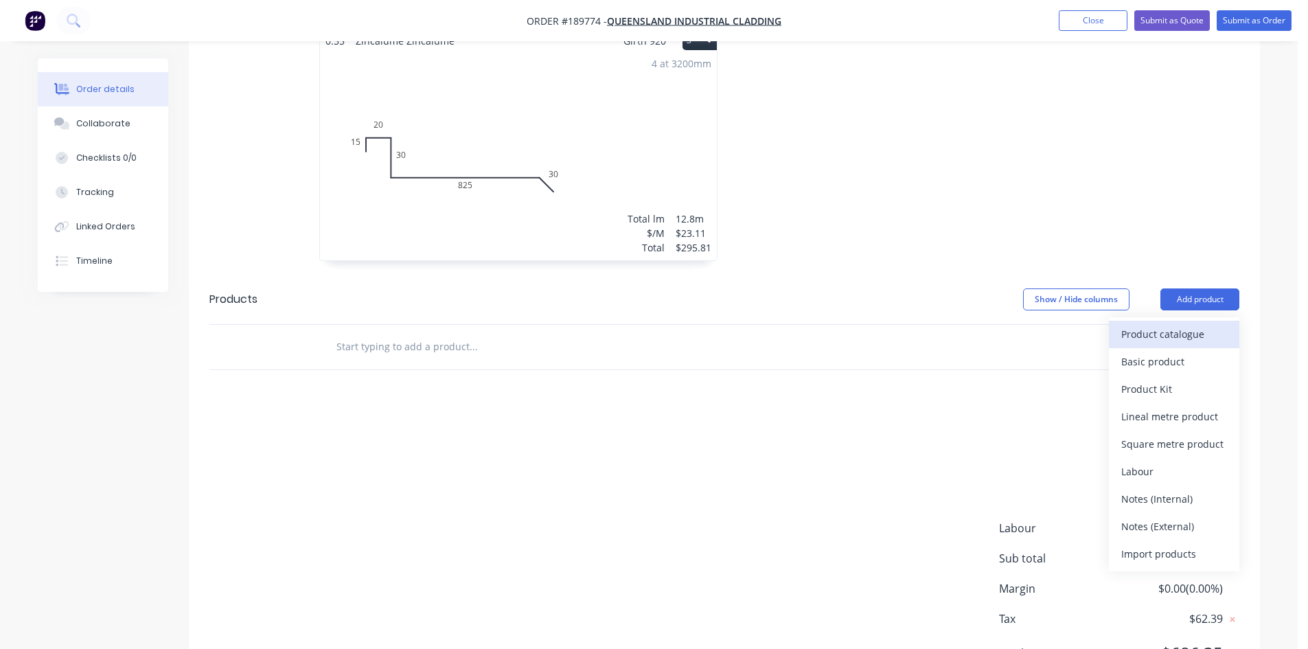
click at [1160, 324] on div "Product catalogue" at bounding box center [1174, 334] width 106 height 20
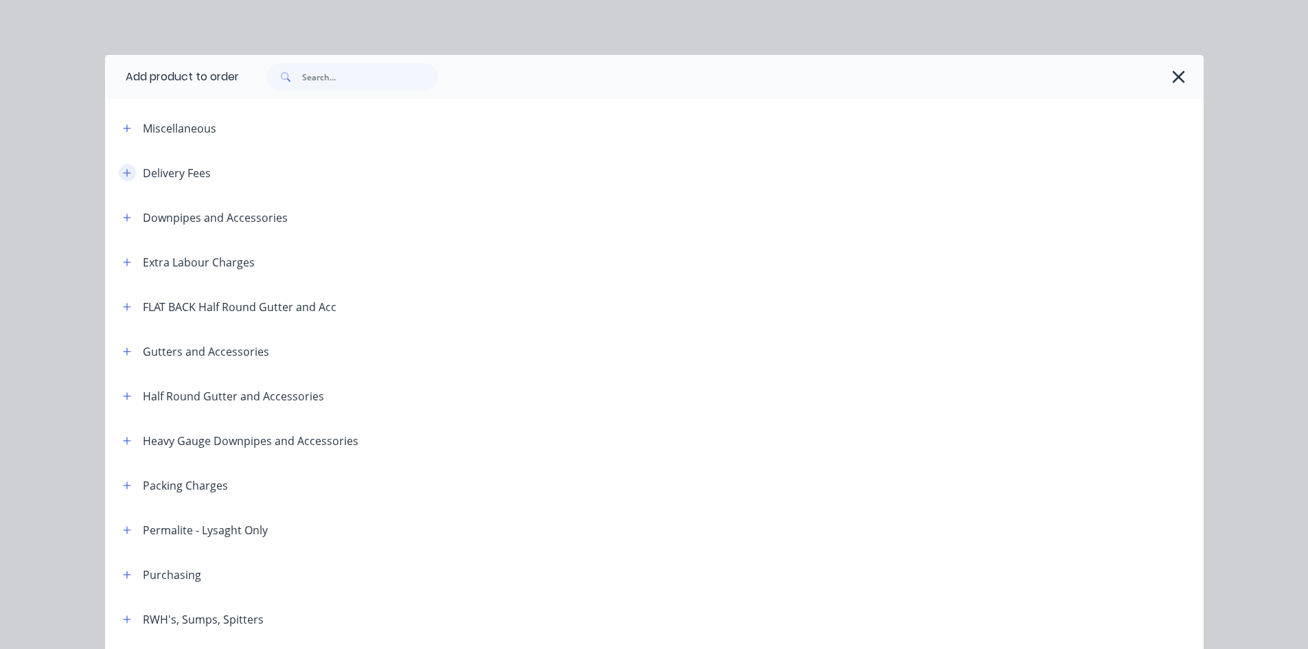
click at [125, 177] on icon "button" at bounding box center [127, 173] width 8 height 10
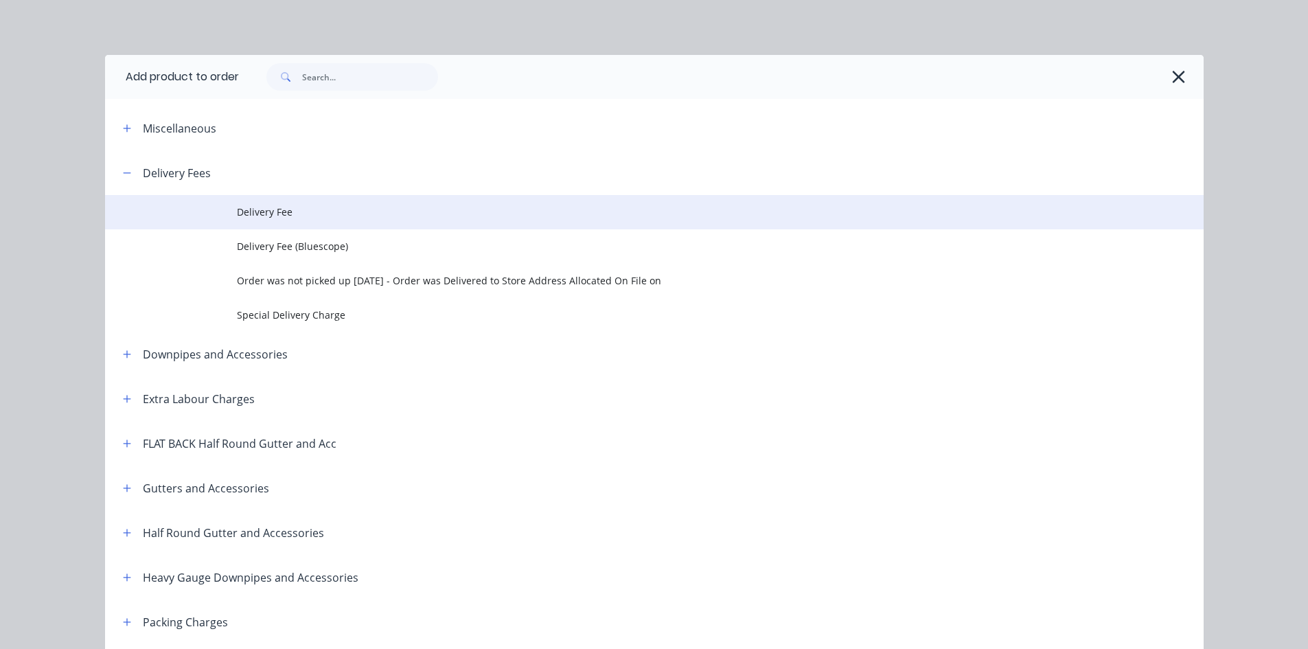
click at [254, 218] on span "Delivery Fee" at bounding box center [623, 212] width 773 height 14
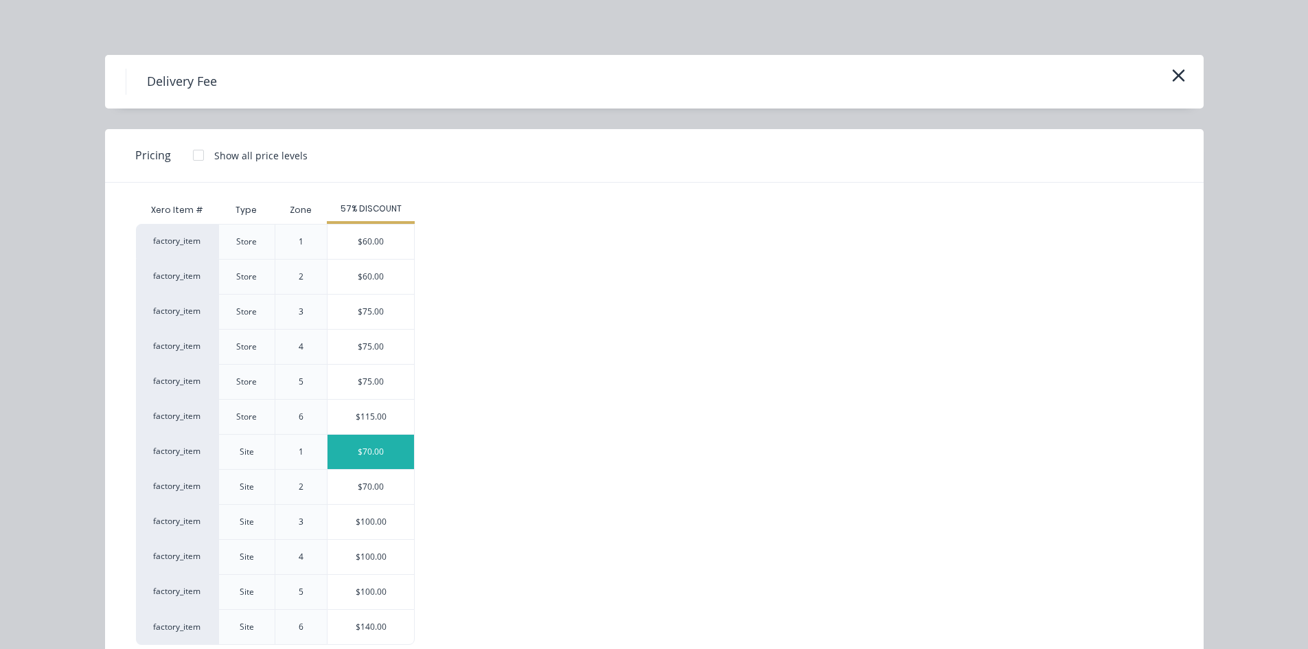
click at [393, 457] on div "$70.00" at bounding box center [371, 452] width 87 height 34
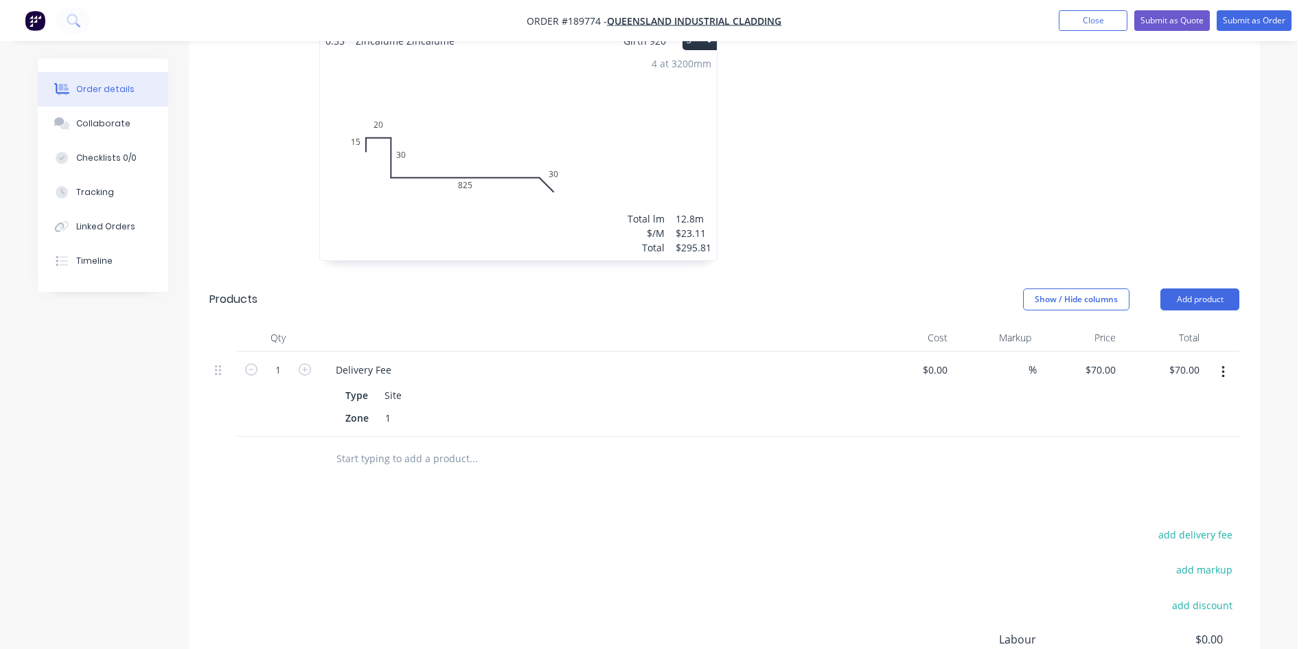
click at [774, 525] on div "add delivery fee add markup add discount Labour $0.00 Sub total $693.96 Margin …" at bounding box center [724, 657] width 1030 height 265
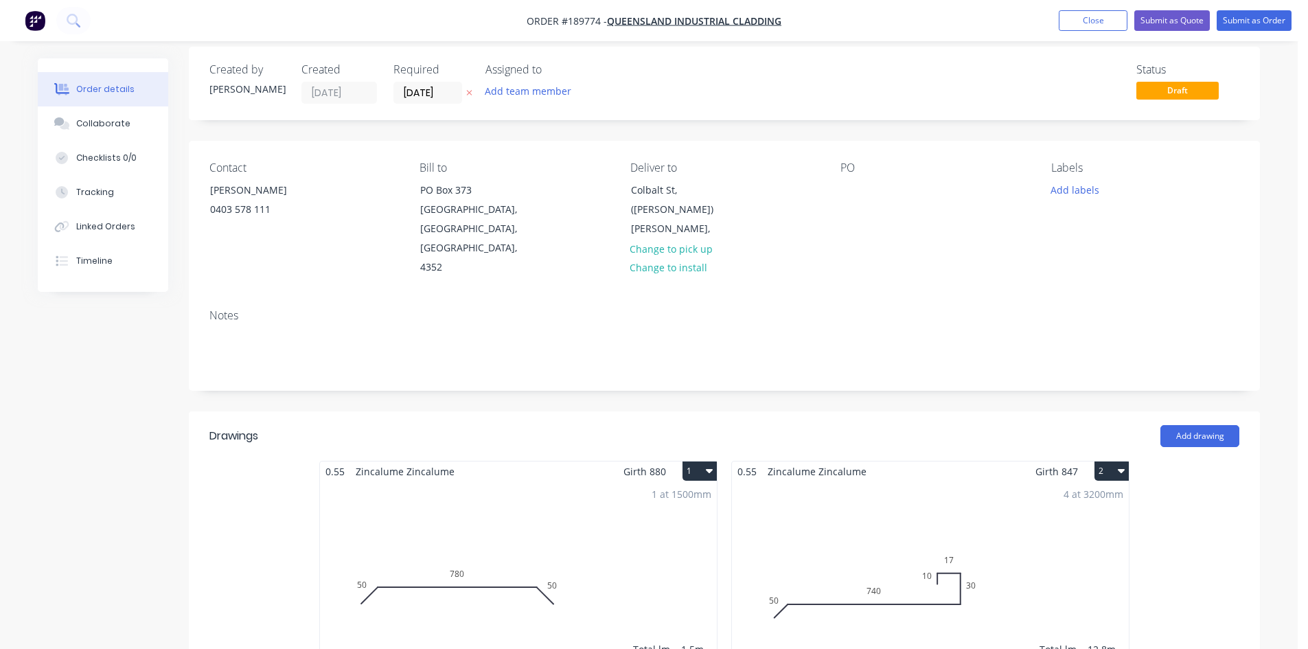
scroll to position [0, 0]
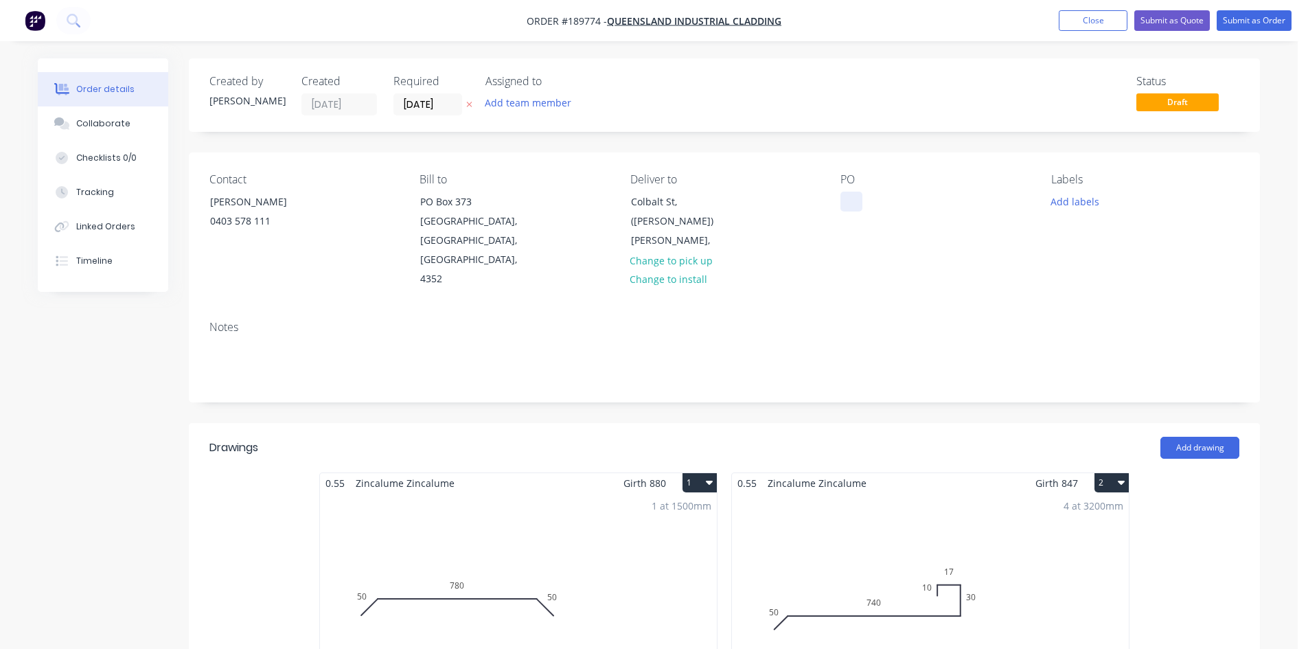
click at [844, 203] on div at bounding box center [852, 202] width 22 height 20
click at [987, 87] on div "Status Draft" at bounding box center [931, 95] width 617 height 41
click at [1255, 28] on button "Submit as Order" at bounding box center [1254, 20] width 75 height 21
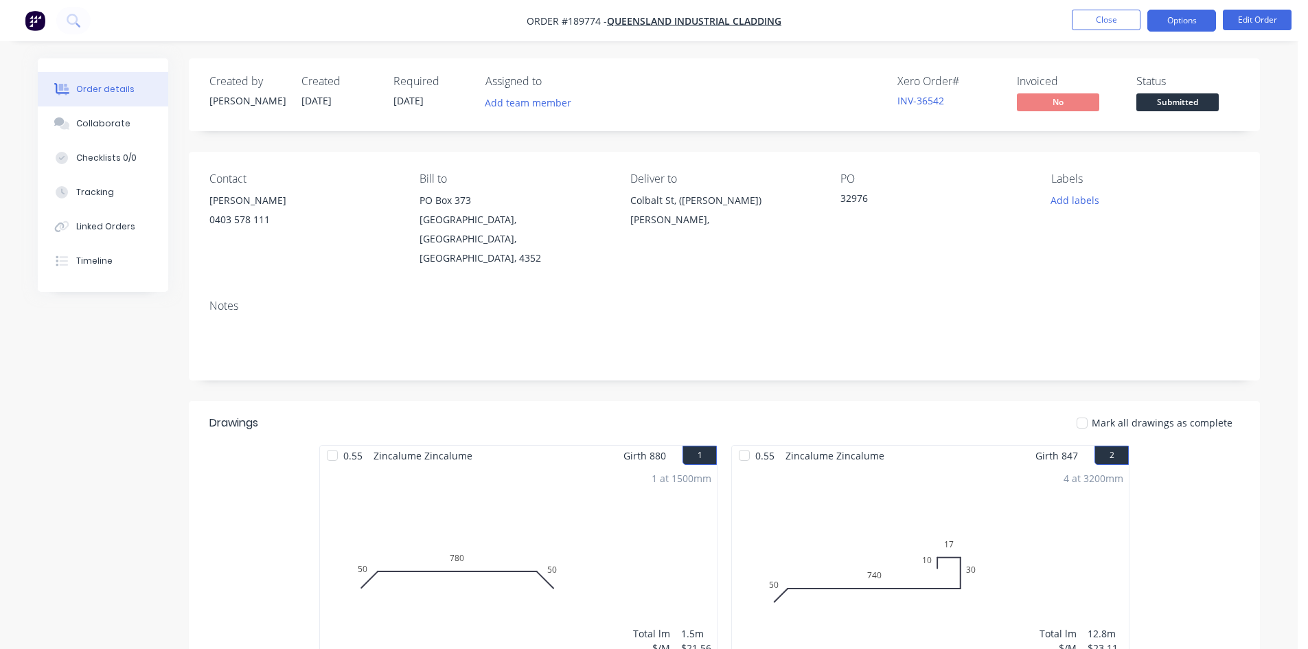
click at [1165, 30] on button "Options" at bounding box center [1181, 21] width 69 height 22
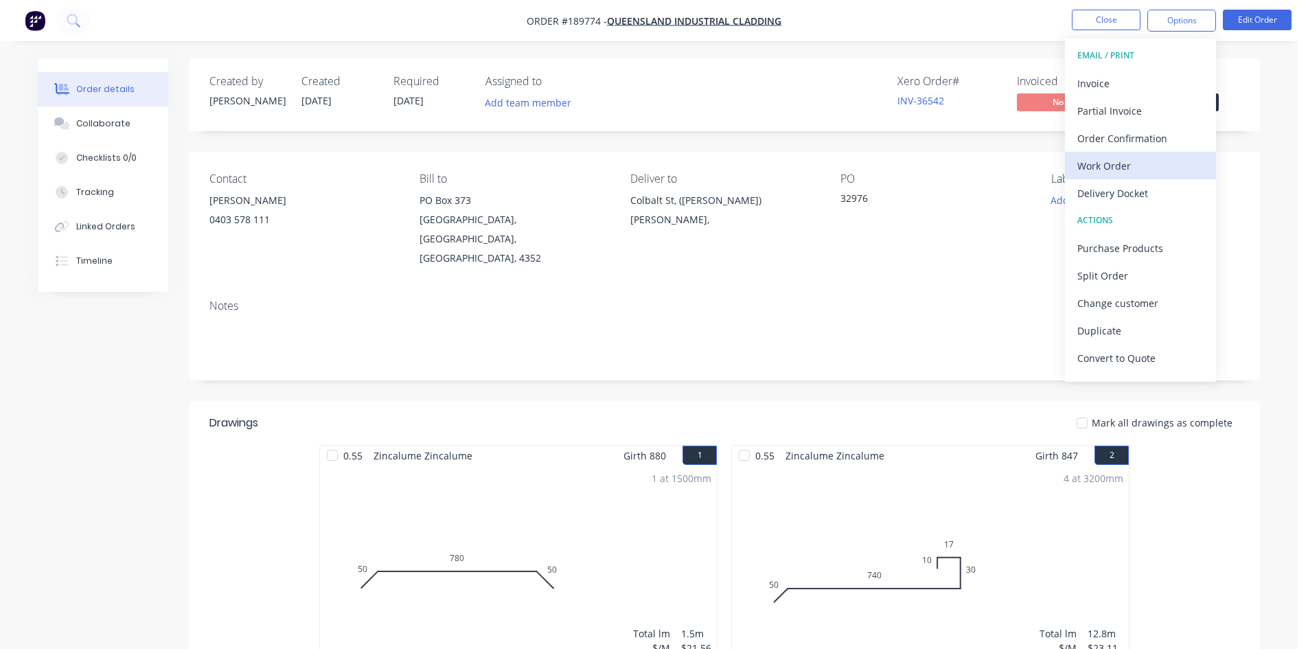
click at [1134, 165] on div "Work Order" at bounding box center [1140, 166] width 126 height 20
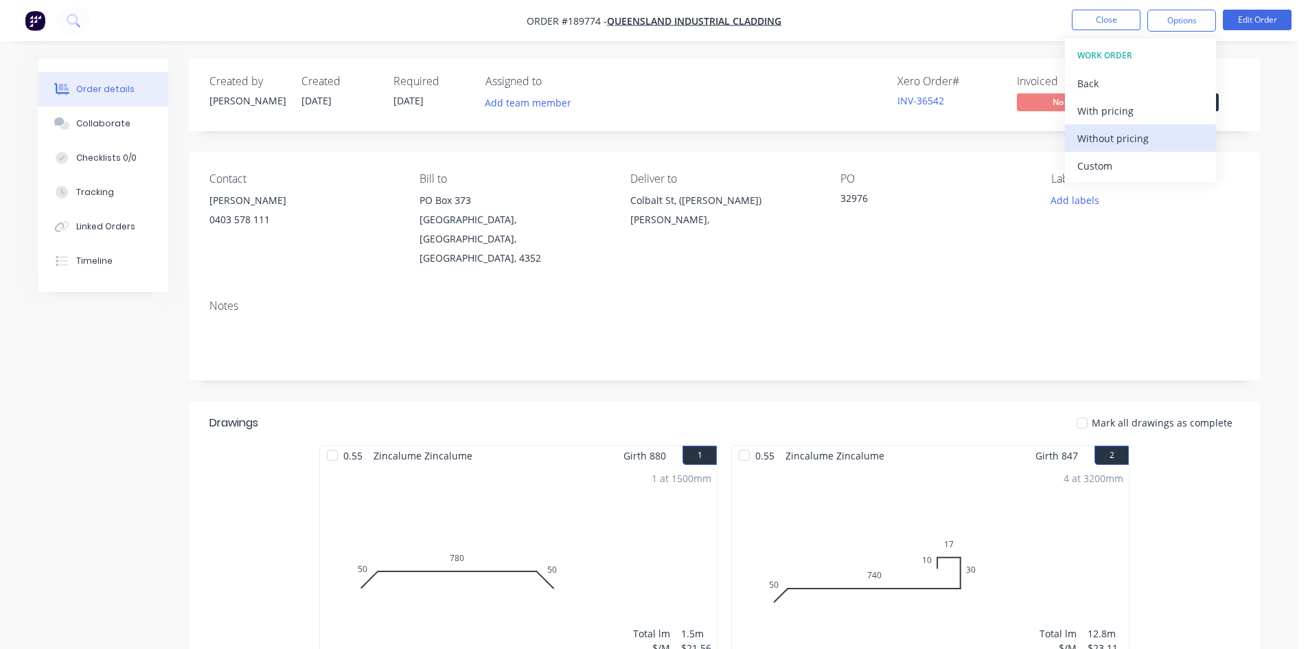
click at [1134, 146] on div "Without pricing" at bounding box center [1140, 138] width 126 height 20
click at [80, 6] on nav "Order #189774 - Queensland Industrial Cladding Close Options EMAIL / PRINT Invo…" at bounding box center [654, 20] width 1308 height 41
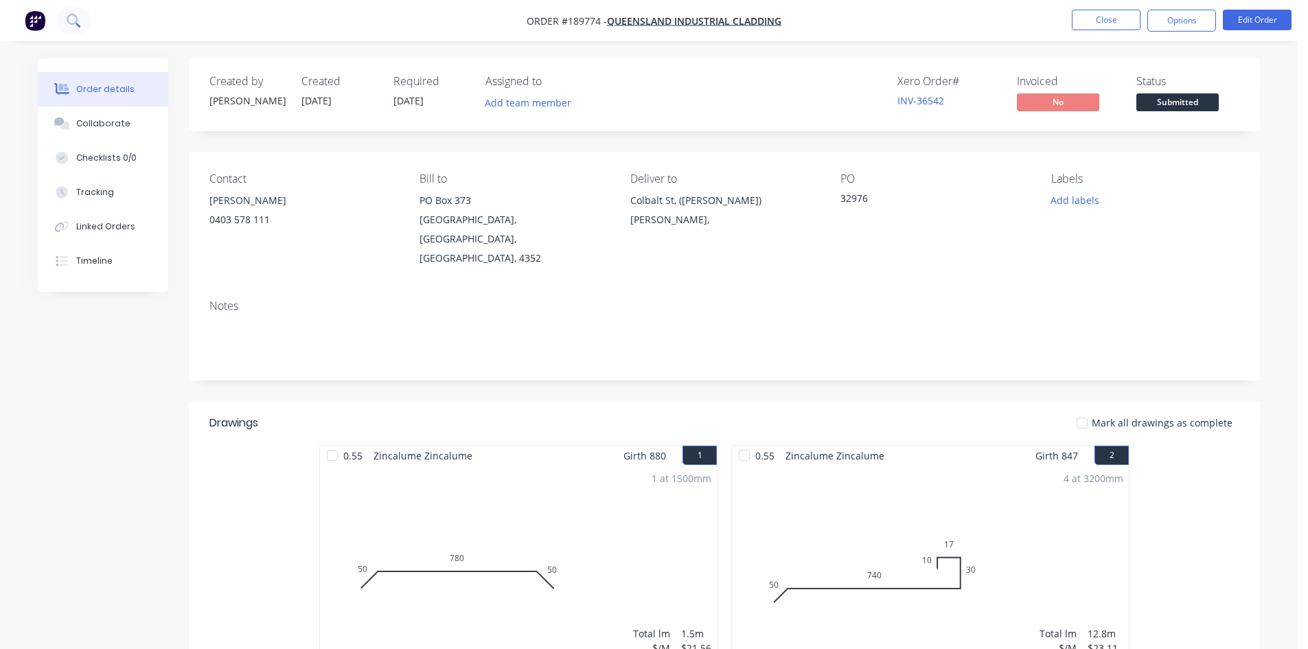
click at [80, 9] on button at bounding box center [73, 20] width 34 height 27
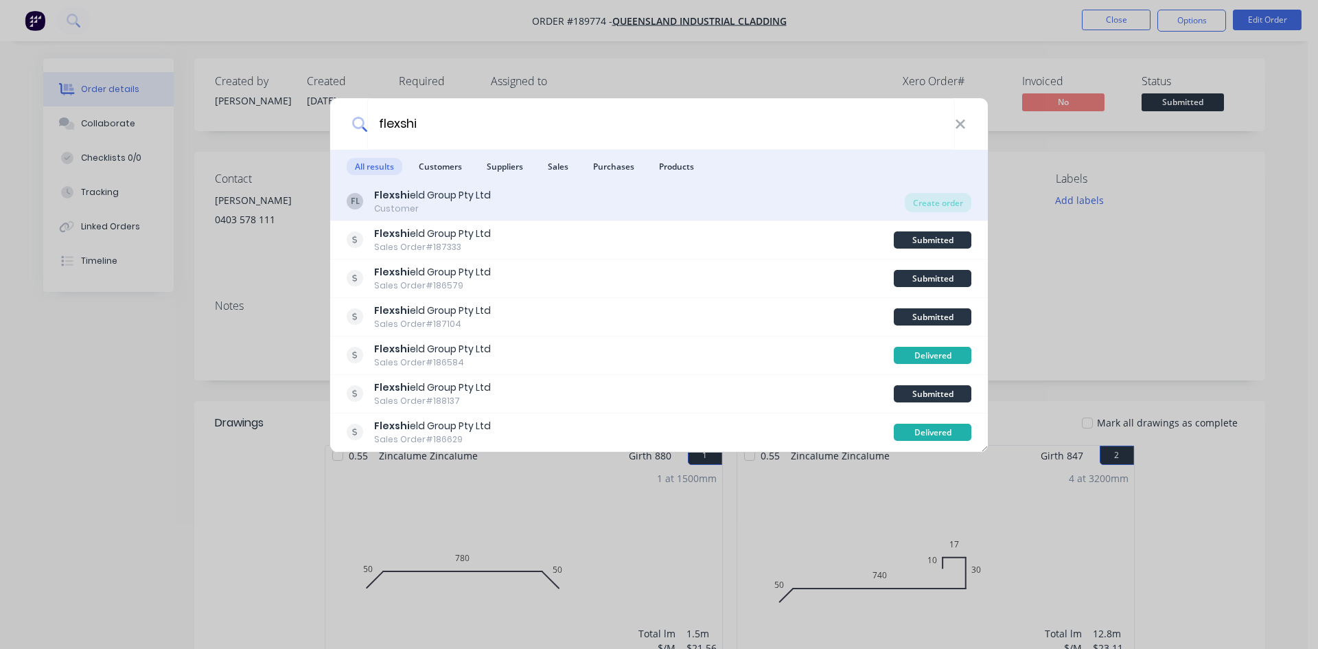
type input "flexshi"
click at [448, 194] on div "Flexshi eld Group Pty Ltd" at bounding box center [432, 195] width 117 height 14
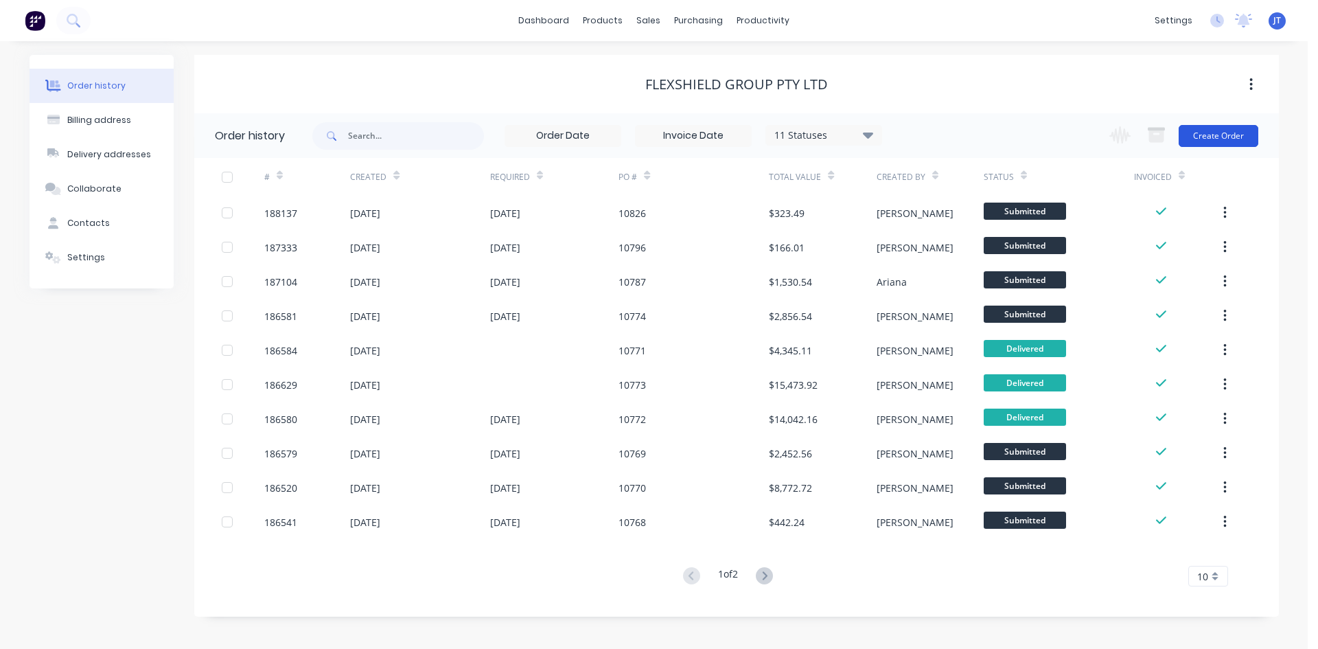
click at [1208, 130] on button "Create Order" at bounding box center [1219, 136] width 80 height 22
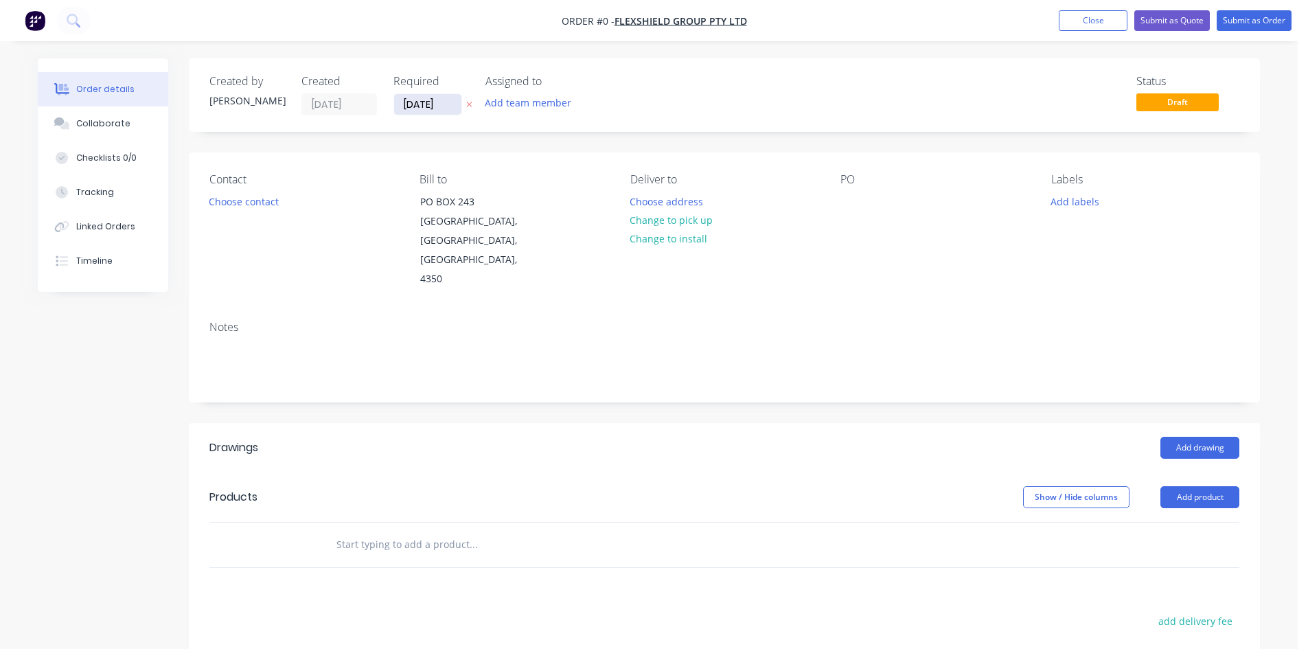
click at [410, 98] on input "[DATE]" at bounding box center [427, 104] width 67 height 21
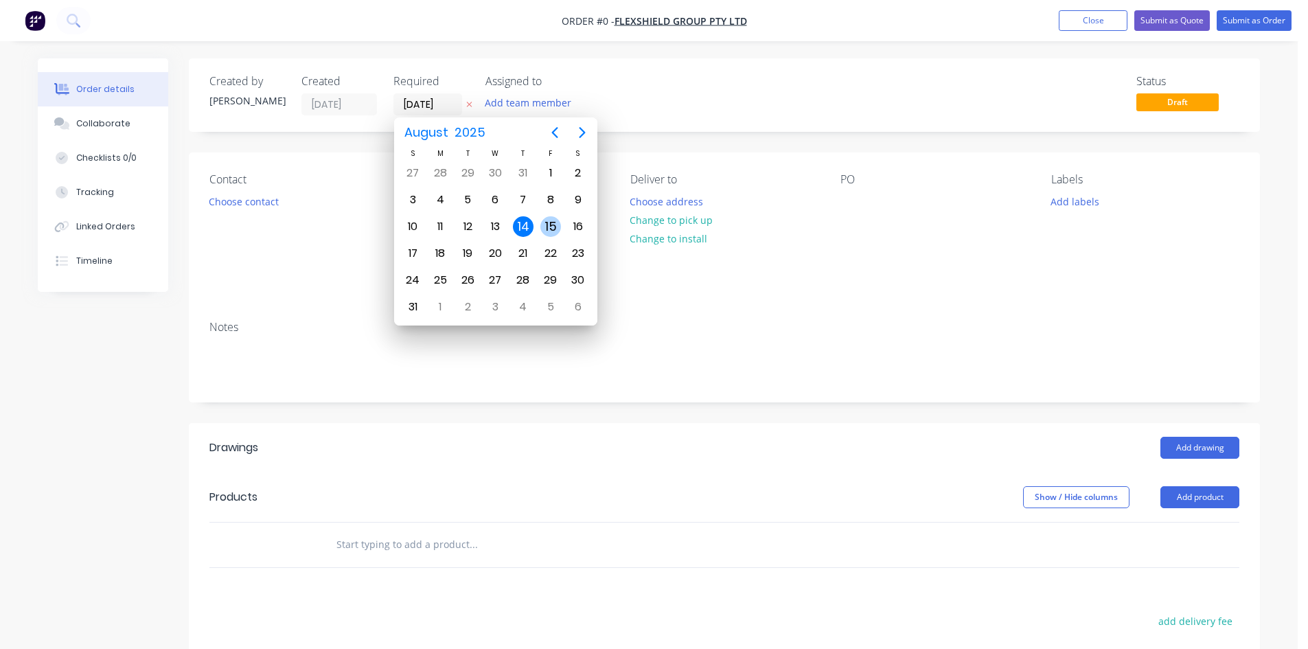
click at [542, 227] on div "15" at bounding box center [550, 226] width 21 height 21
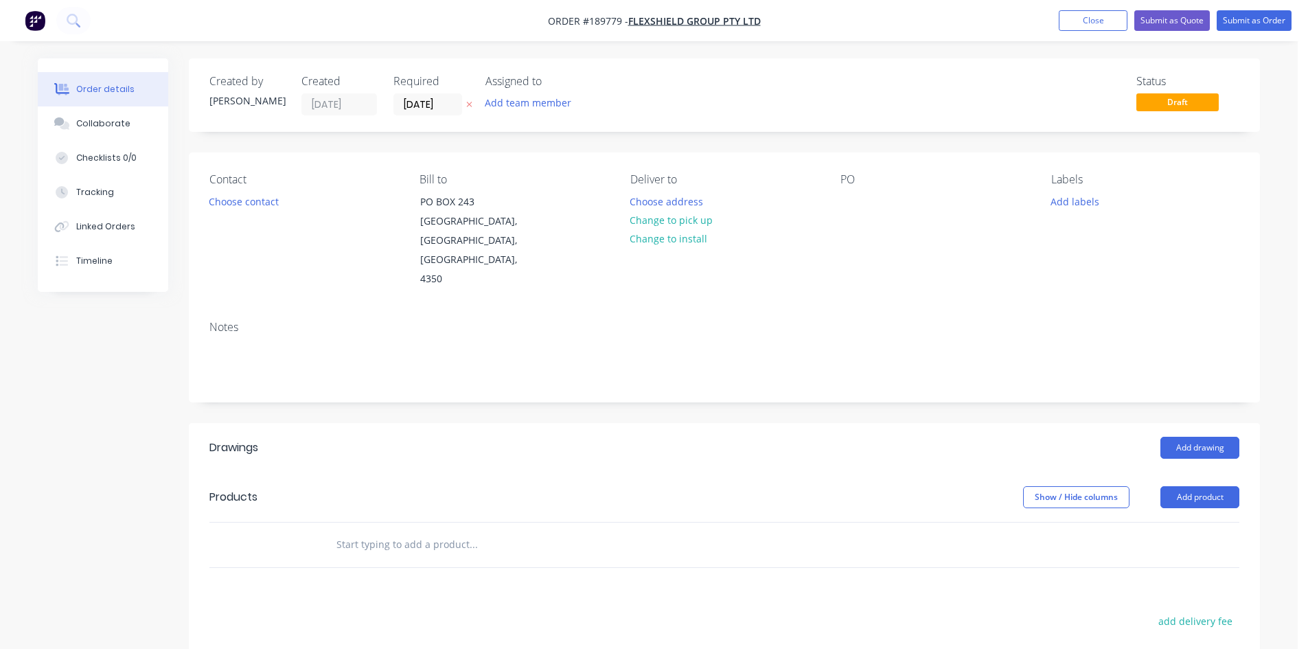
click at [654, 203] on button "Choose address" at bounding box center [667, 201] width 88 height 19
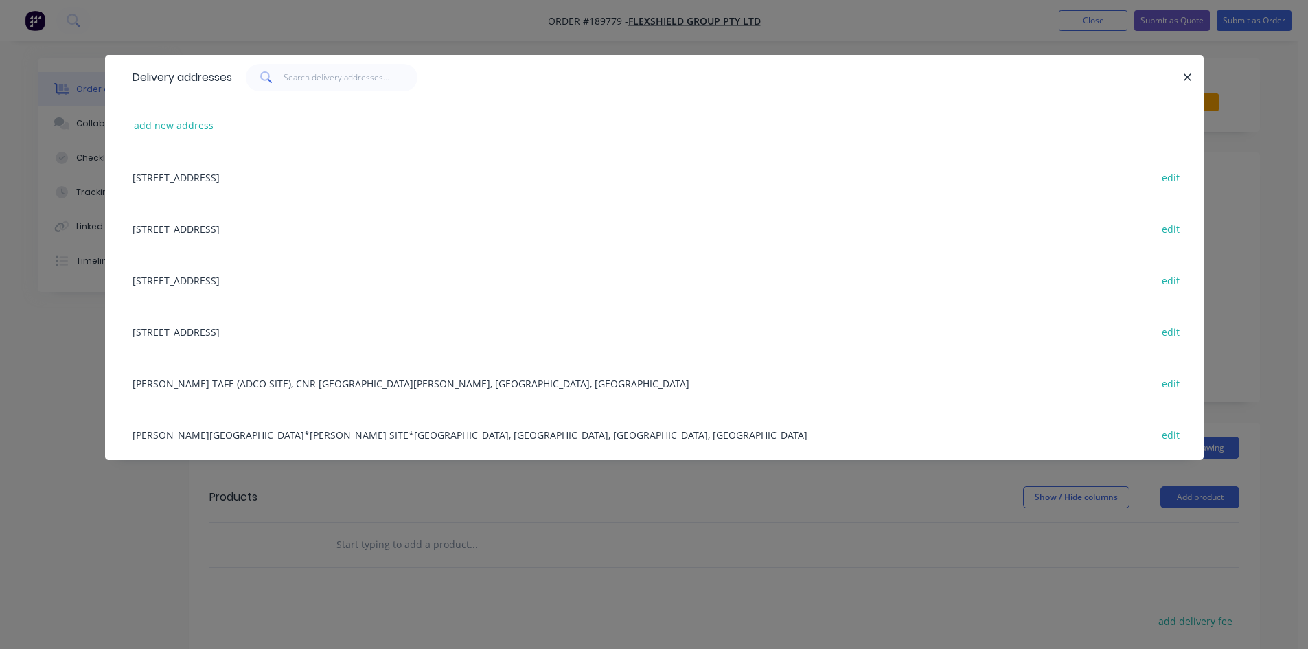
click at [295, 292] on div "[STREET_ADDRESS] edit" at bounding box center [655, 280] width 1058 height 52
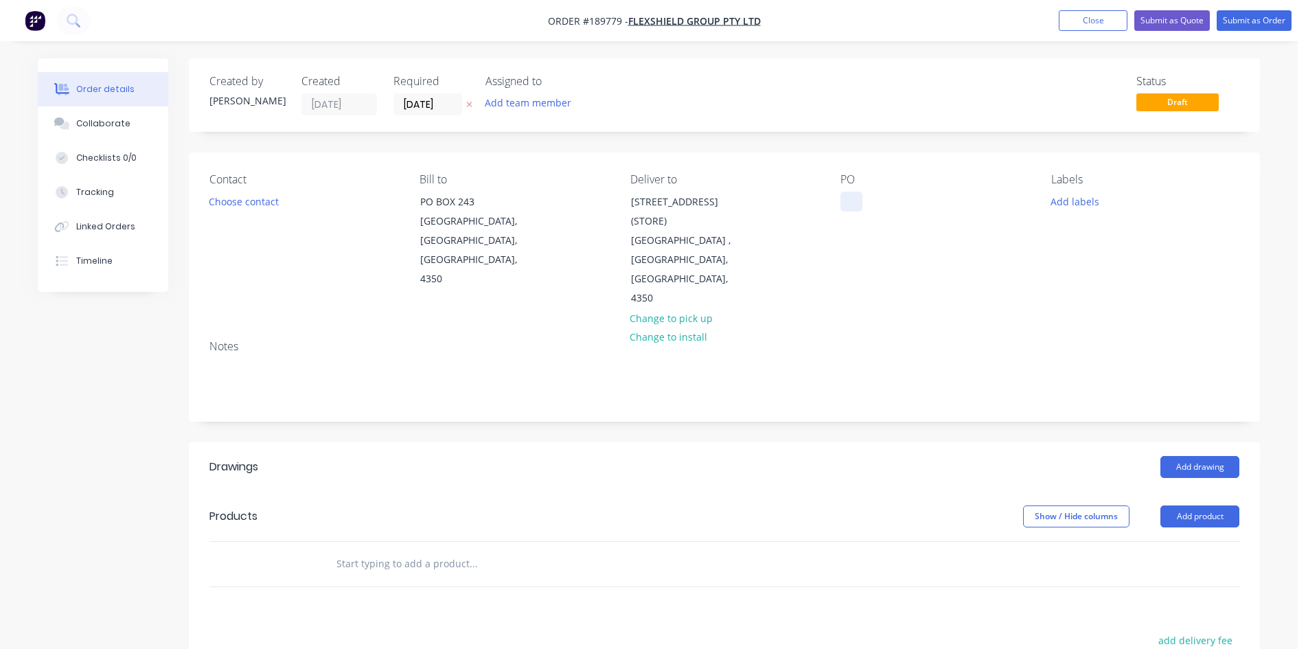
click at [852, 201] on div at bounding box center [852, 202] width 22 height 20
click at [1228, 456] on button "Add drawing" at bounding box center [1200, 467] width 79 height 22
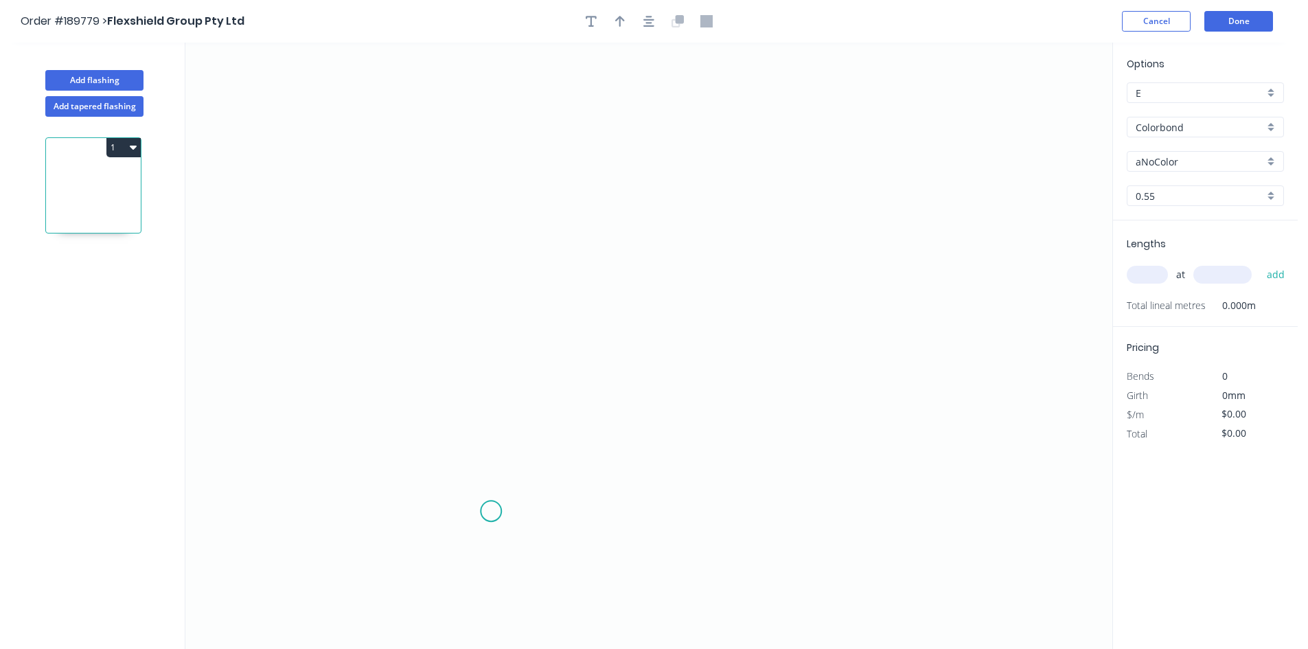
click at [492, 511] on icon "0" at bounding box center [648, 346] width 927 height 606
click at [496, 259] on icon "0" at bounding box center [648, 346] width 927 height 606
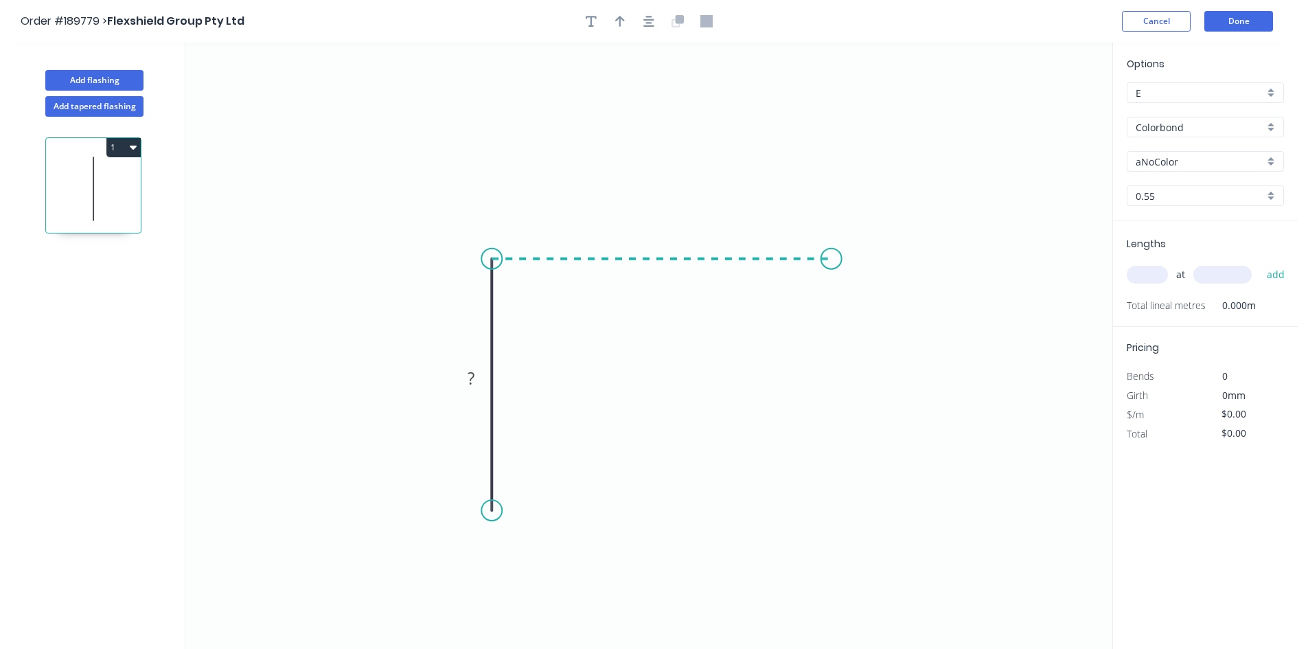
click at [848, 264] on icon "0 ?" at bounding box center [648, 346] width 927 height 606
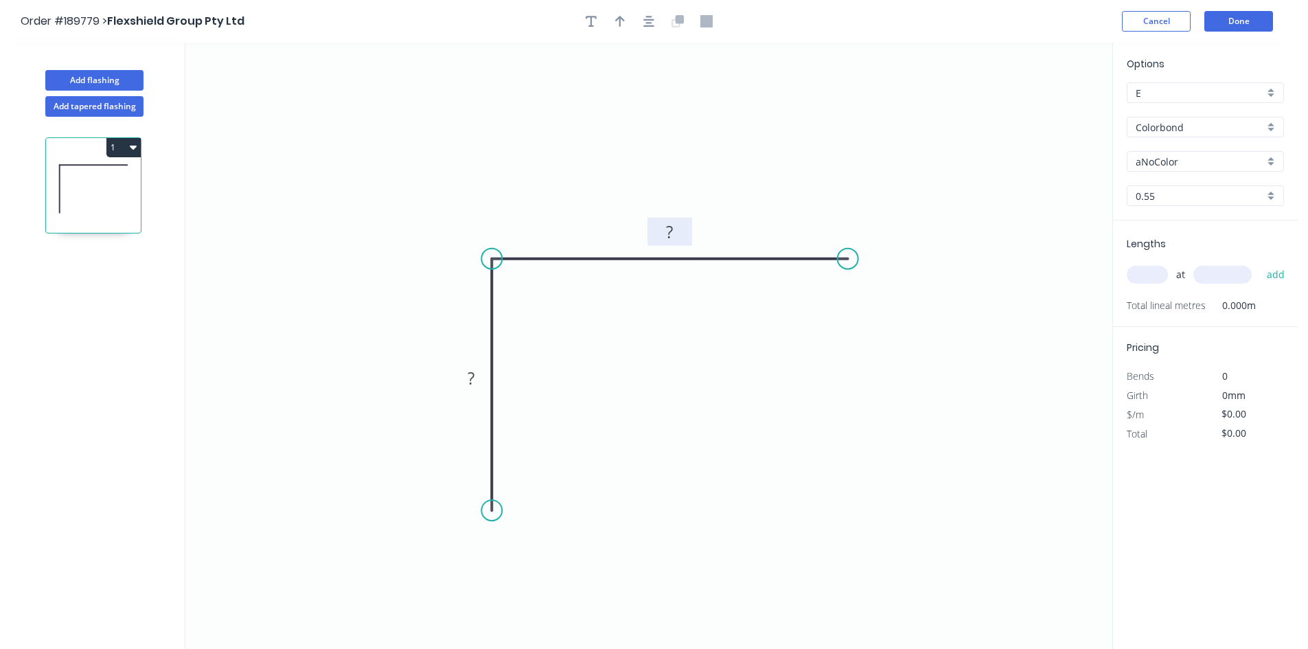
click at [667, 233] on tspan "?" at bounding box center [669, 231] width 7 height 23
click at [1177, 163] on input "aNoColor" at bounding box center [1200, 162] width 128 height 14
click at [1205, 209] on div "Dover White" at bounding box center [1206, 212] width 156 height 24
click at [1144, 287] on div "at add" at bounding box center [1207, 274] width 160 height 37
click at [1145, 272] on input "text" at bounding box center [1147, 275] width 41 height 18
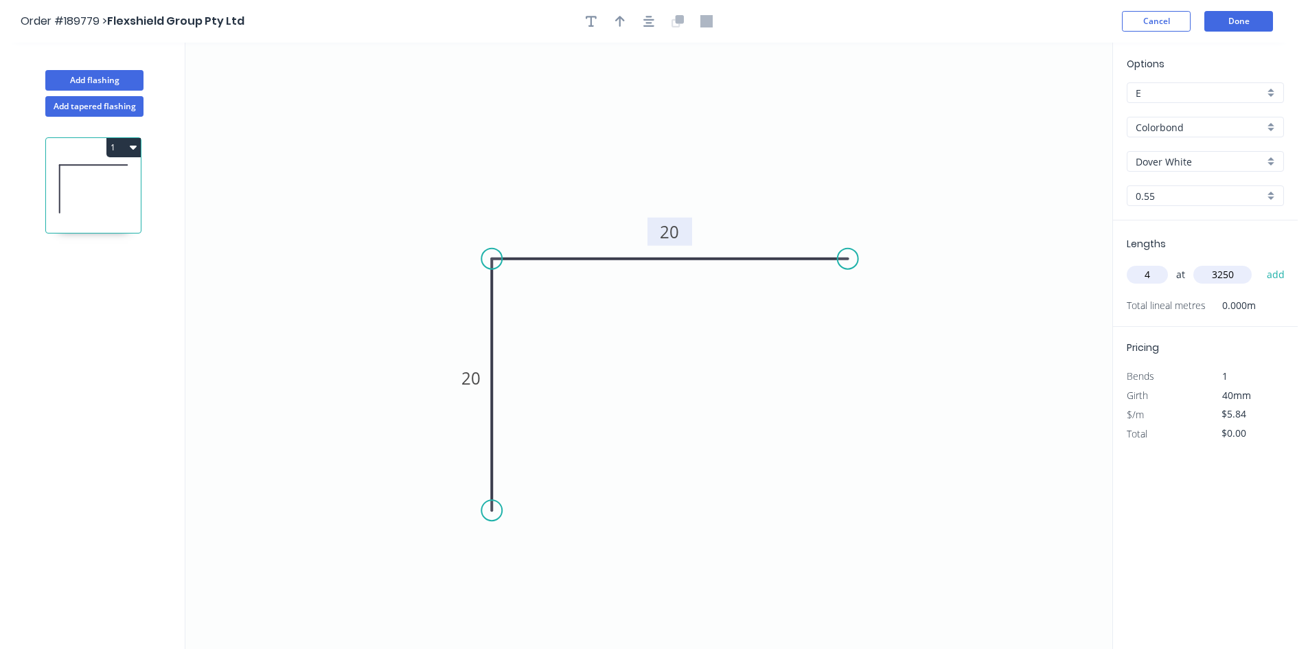
click at [1260, 263] on button "add" at bounding box center [1276, 274] width 32 height 23
click at [1259, 28] on button "Done" at bounding box center [1238, 21] width 69 height 21
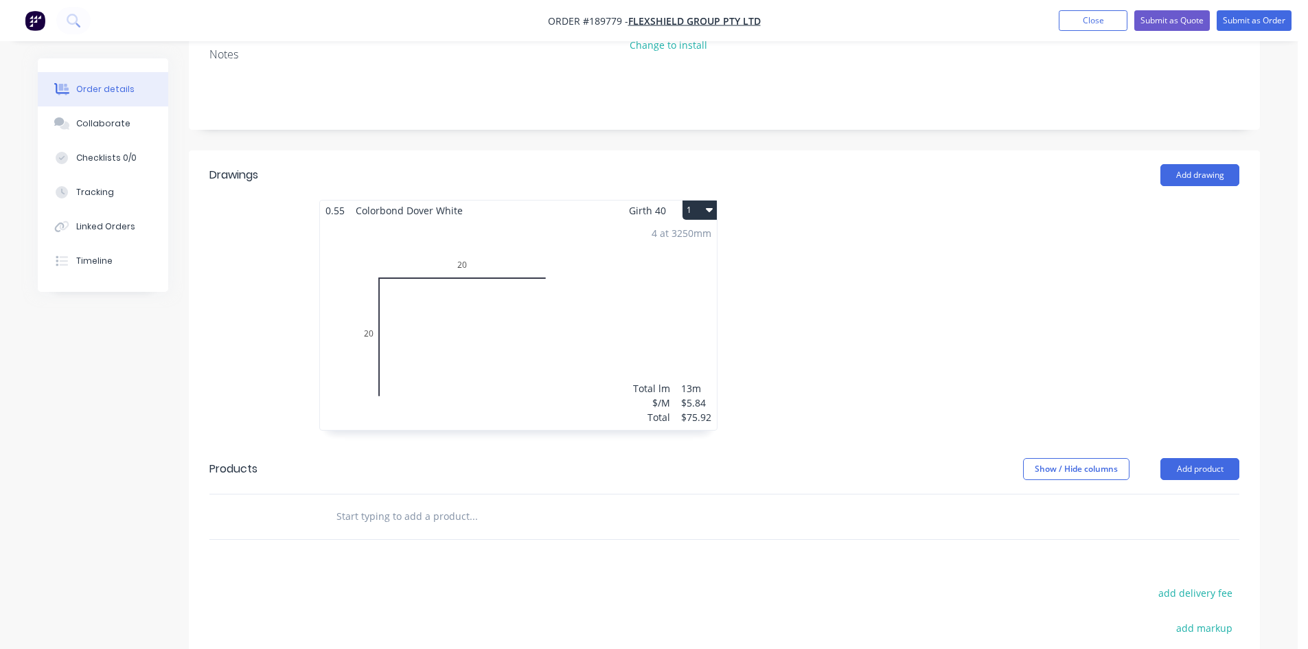
scroll to position [514, 0]
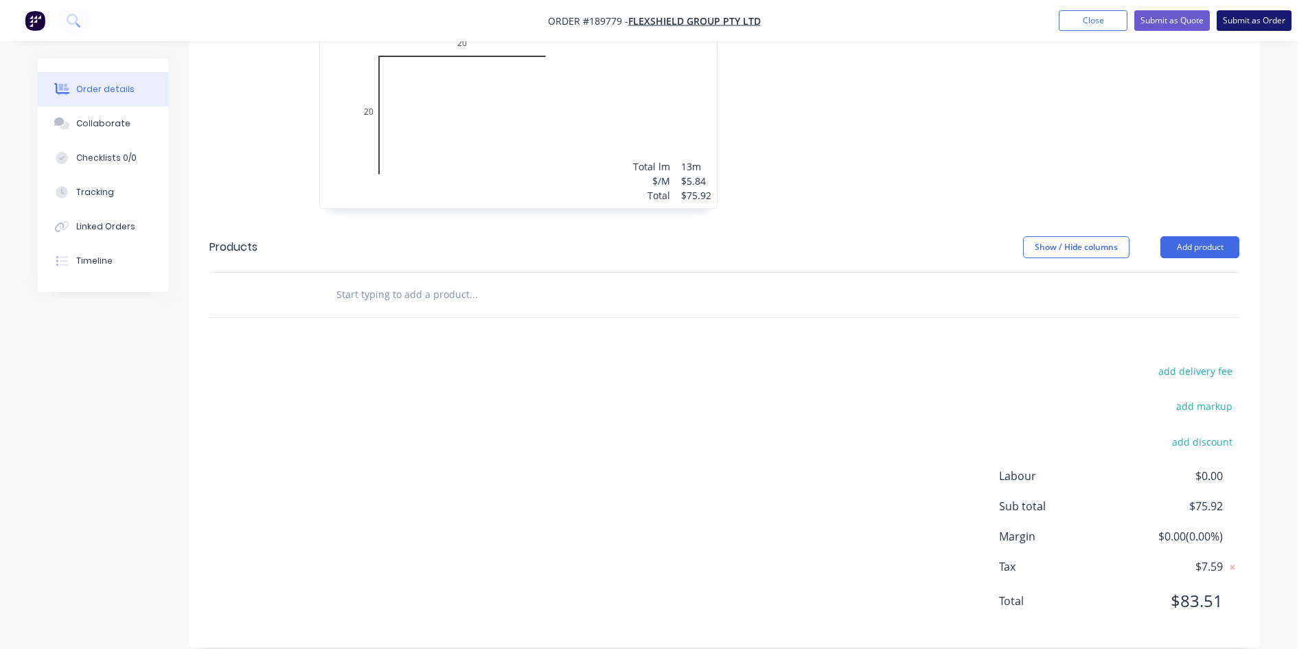
click at [1245, 28] on button "Submit as Order" at bounding box center [1254, 20] width 75 height 21
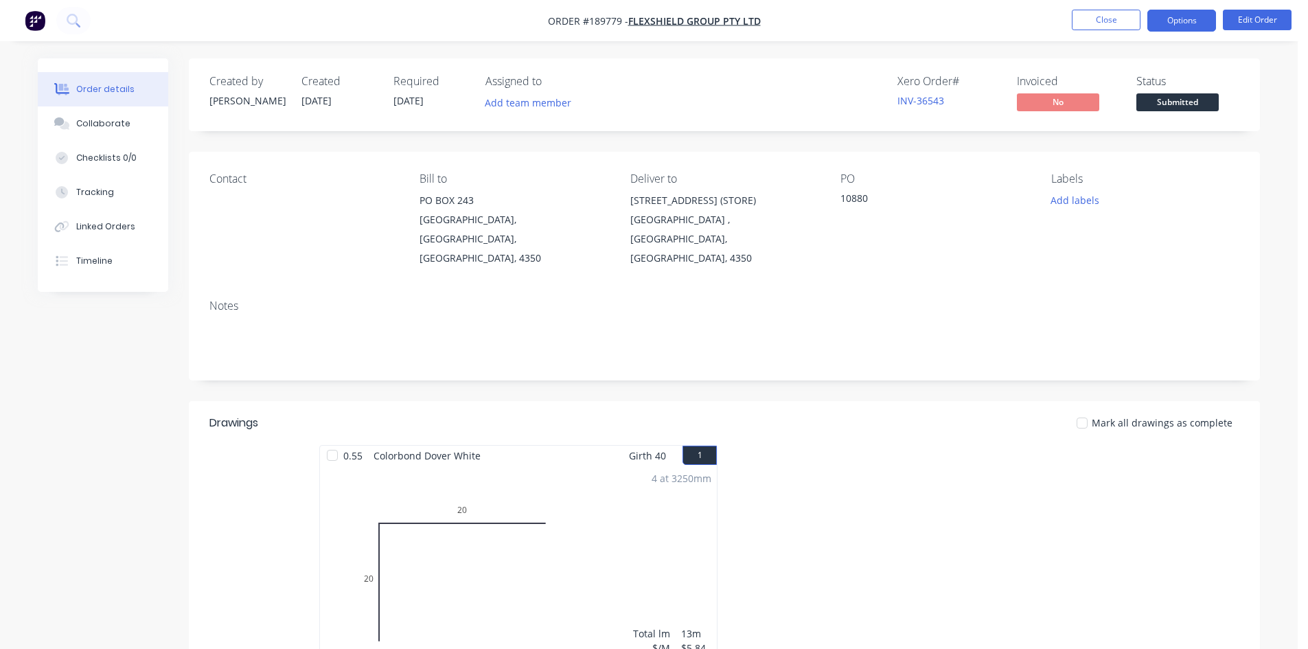
click at [1191, 21] on button "Options" at bounding box center [1181, 21] width 69 height 22
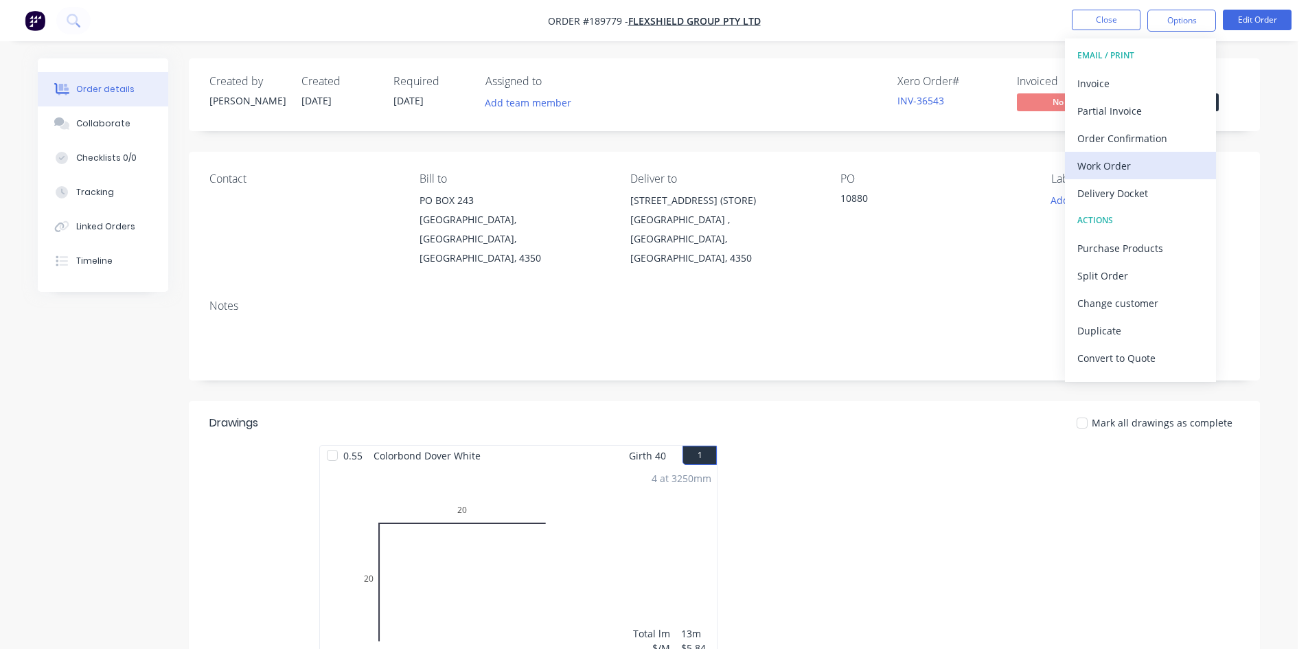
click at [1131, 171] on div "Work Order" at bounding box center [1140, 166] width 126 height 20
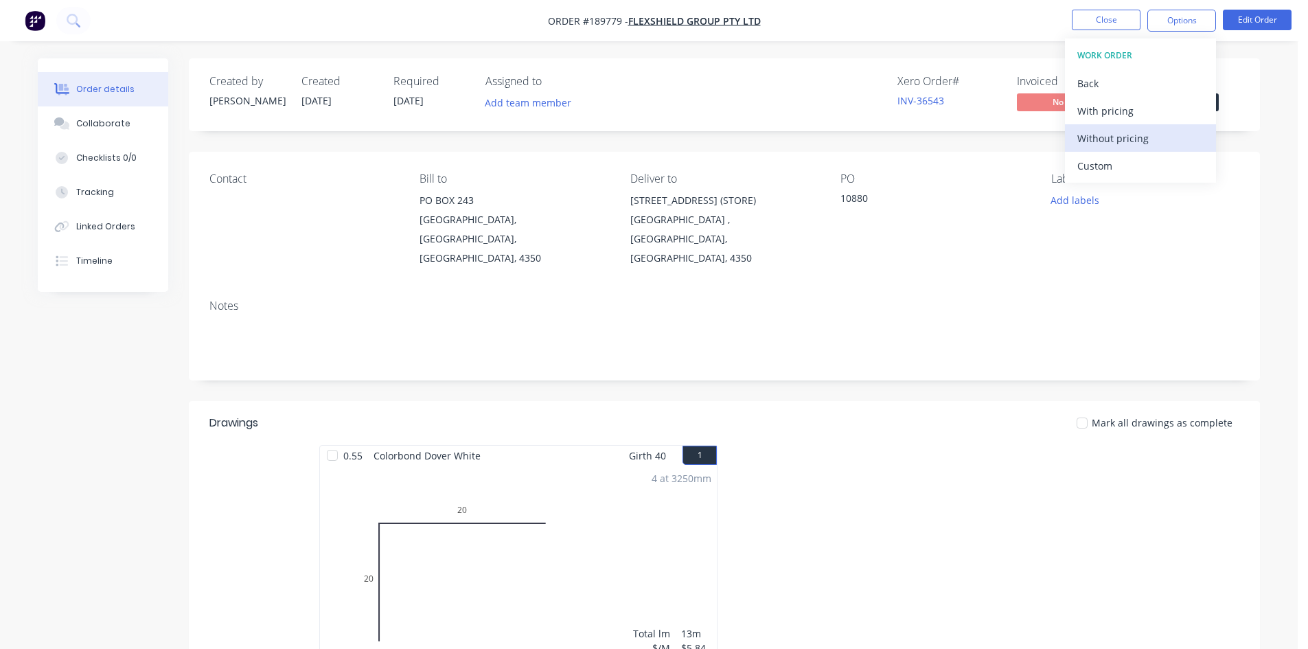
click at [1147, 149] on button "Without pricing" at bounding box center [1140, 137] width 151 height 27
click at [84, 18] on button at bounding box center [73, 20] width 34 height 27
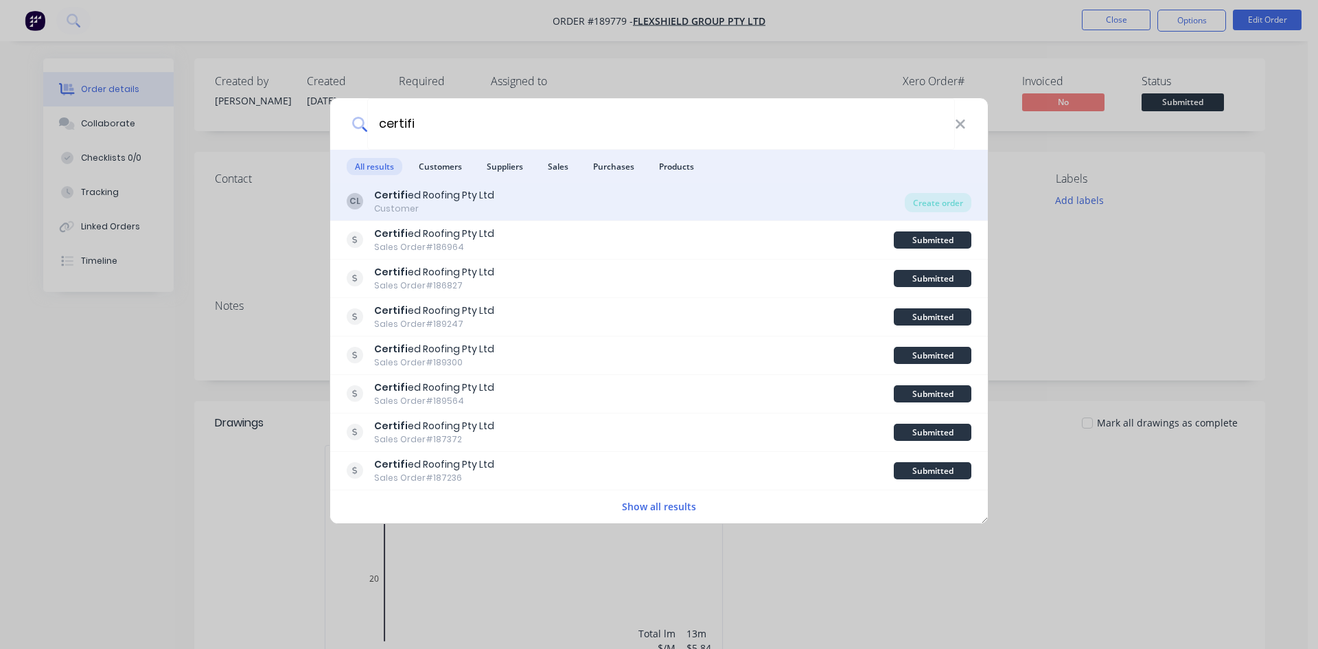
click at [536, 209] on div "CL Certifi ed Roofing Pty Ltd Customer" at bounding box center [626, 201] width 558 height 27
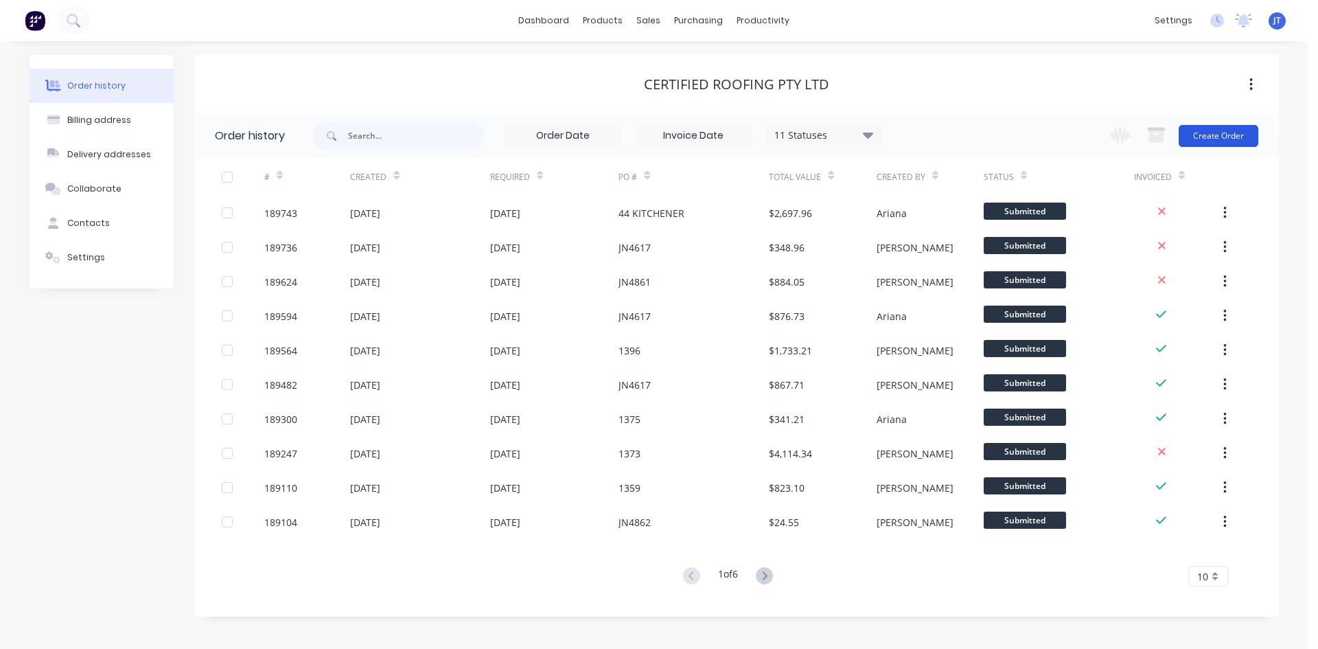
click at [1211, 137] on button "Create Order" at bounding box center [1219, 136] width 80 height 22
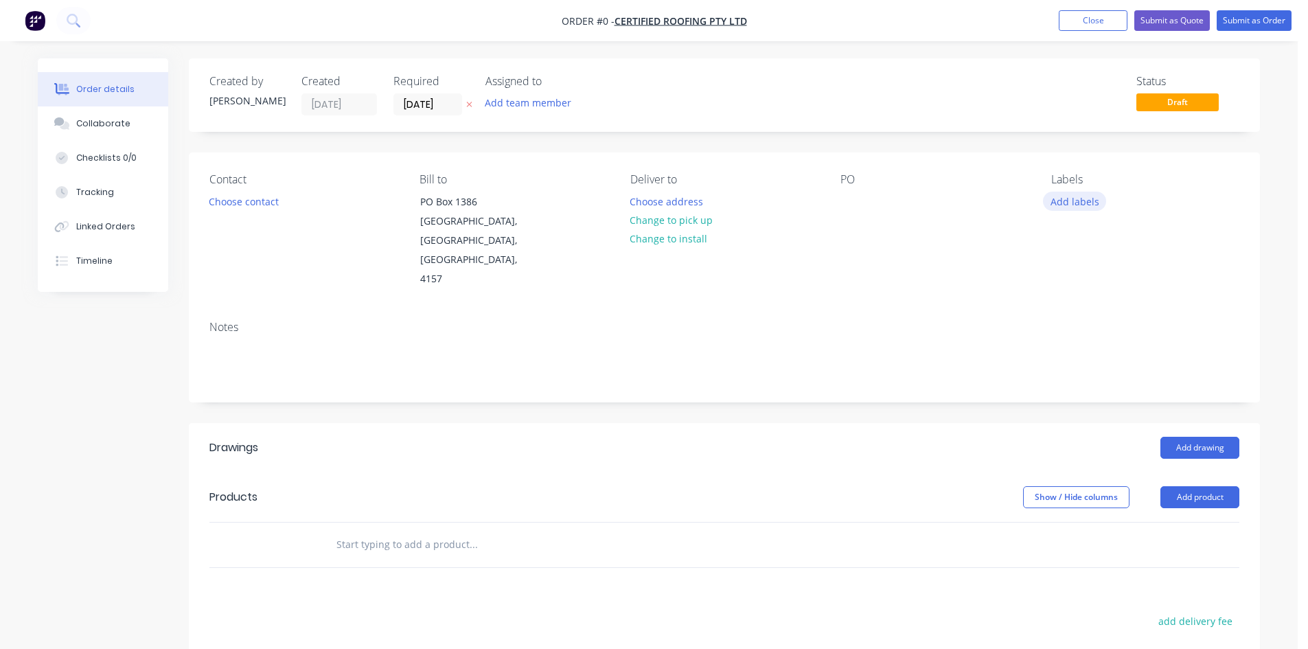
click at [1068, 203] on button "Add labels" at bounding box center [1074, 201] width 63 height 19
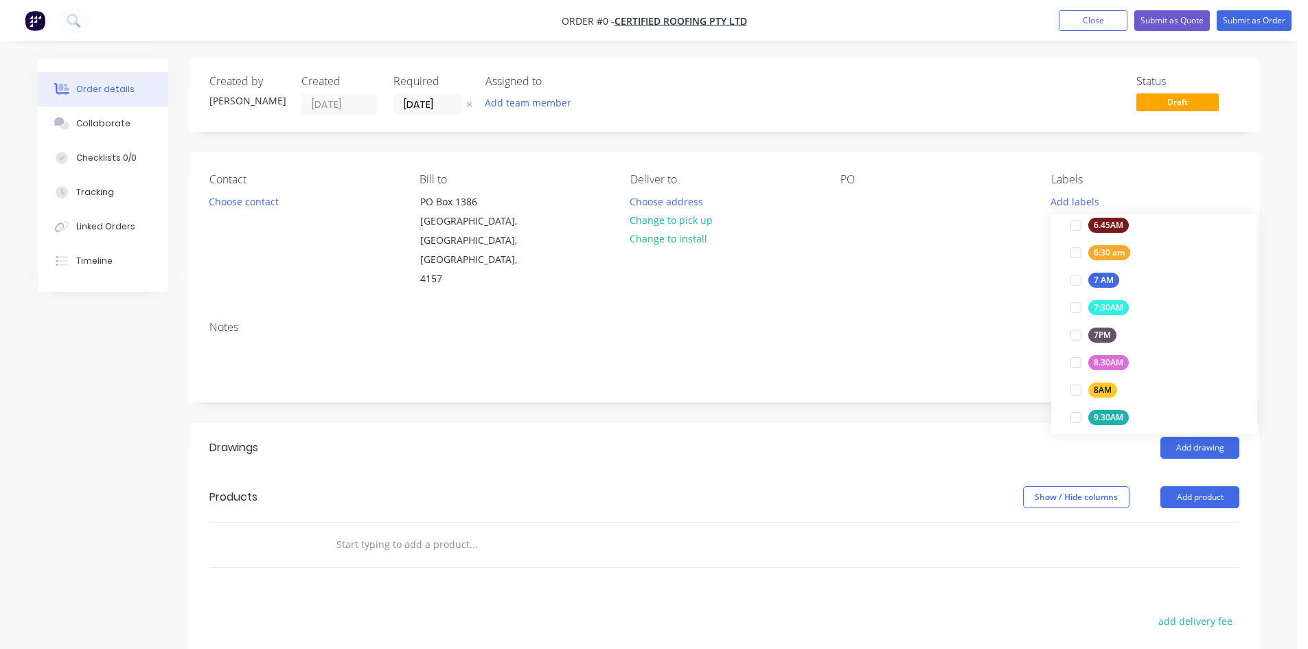
scroll to position [332, 0]
click at [1098, 377] on div "8AM" at bounding box center [1102, 376] width 29 height 15
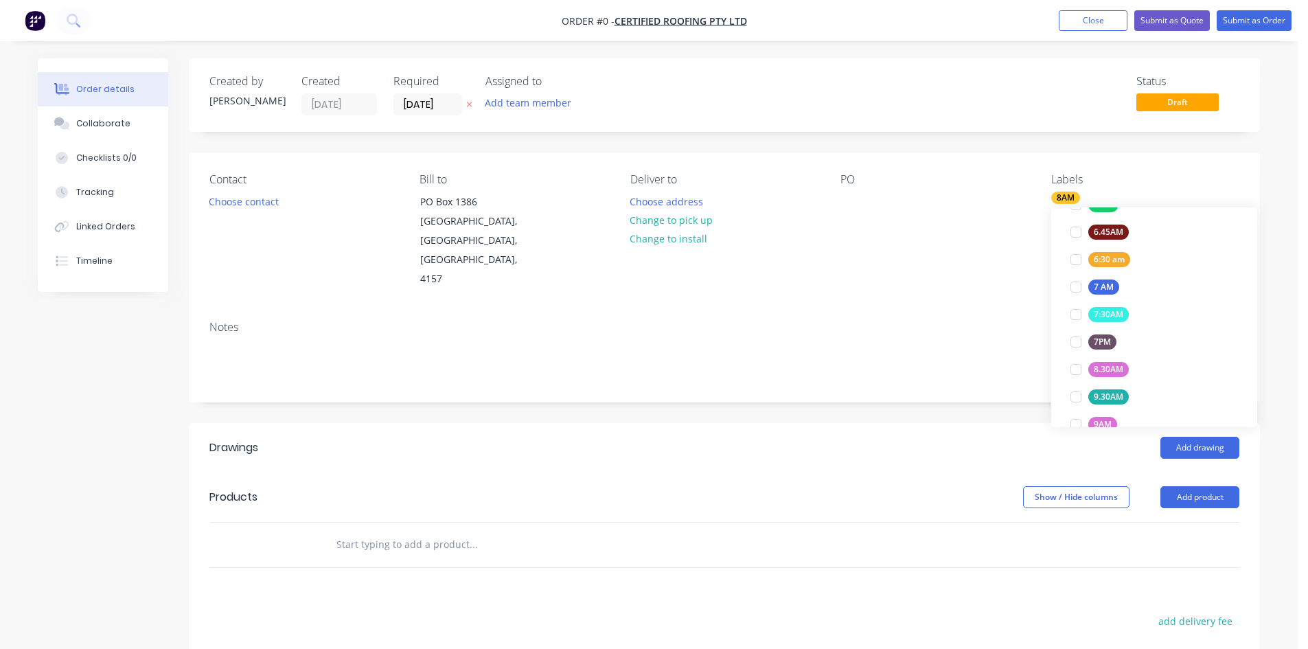
scroll to position [0, 0]
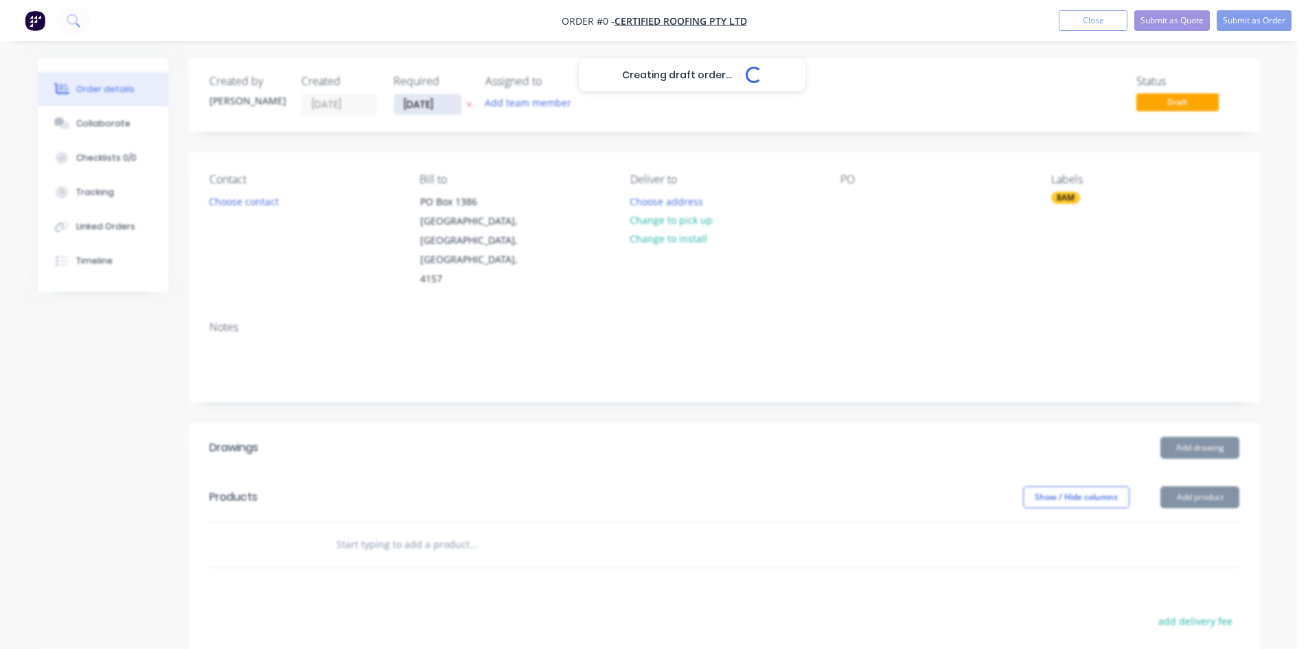
click at [435, 108] on div "Creating draft order... Loading... Order details Collaborate Checklists 0/0 Tra…" at bounding box center [649, 488] width 1250 height 860
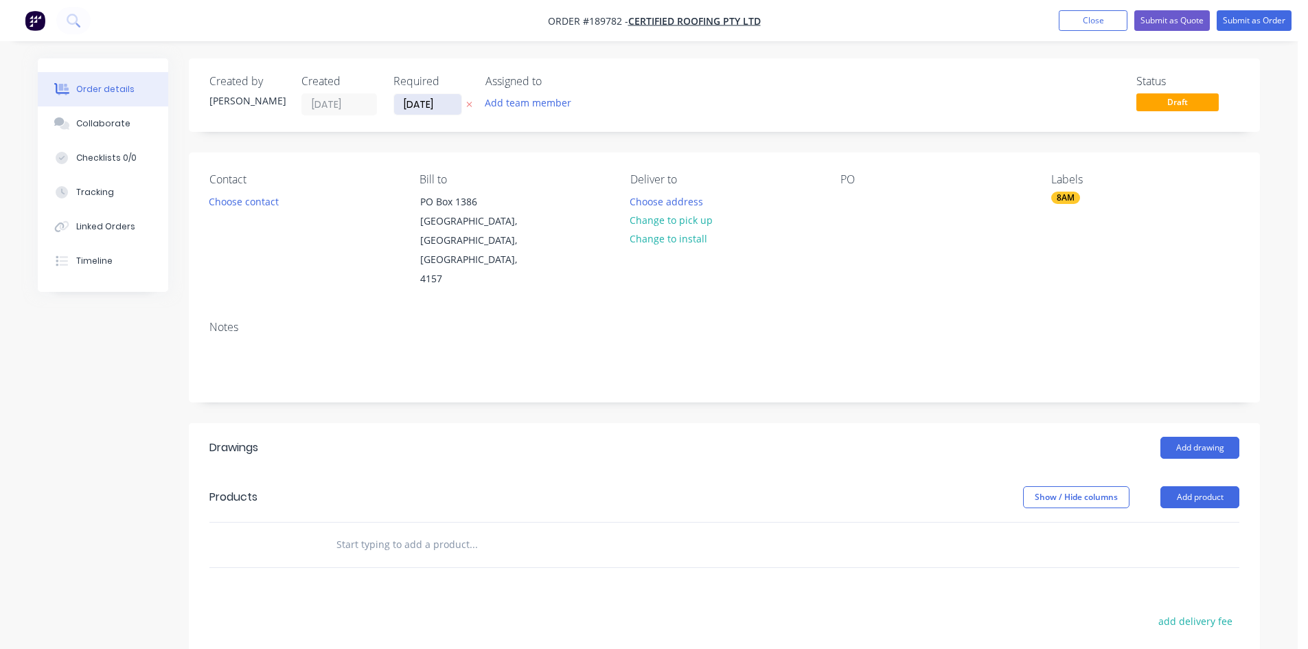
click at [428, 105] on input "[DATE]" at bounding box center [427, 104] width 67 height 21
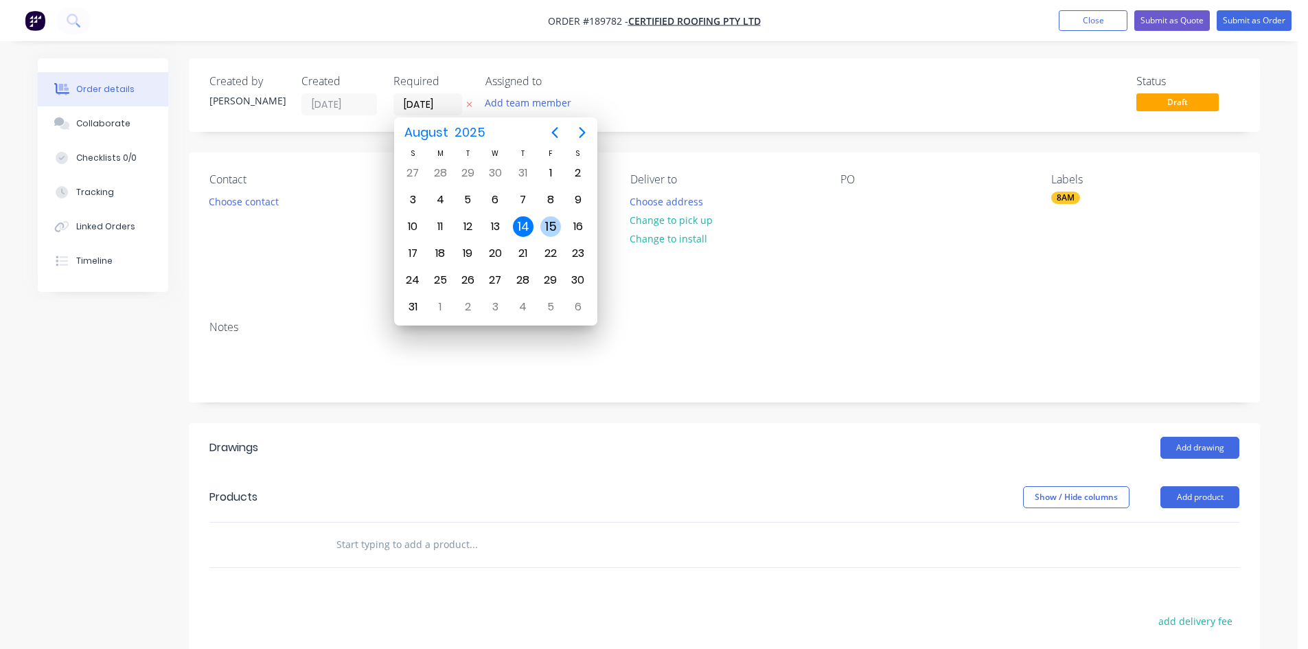
click at [547, 231] on div "15" at bounding box center [550, 226] width 21 height 21
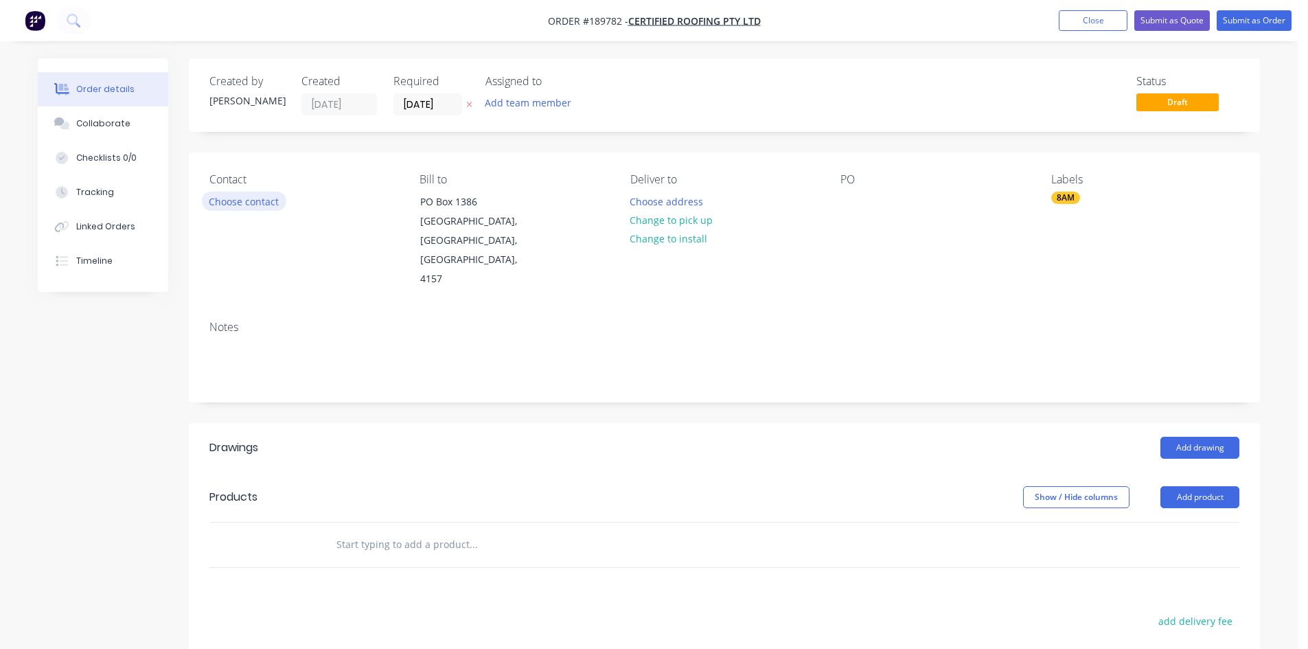
click at [246, 197] on button "Choose contact" at bounding box center [244, 201] width 84 height 19
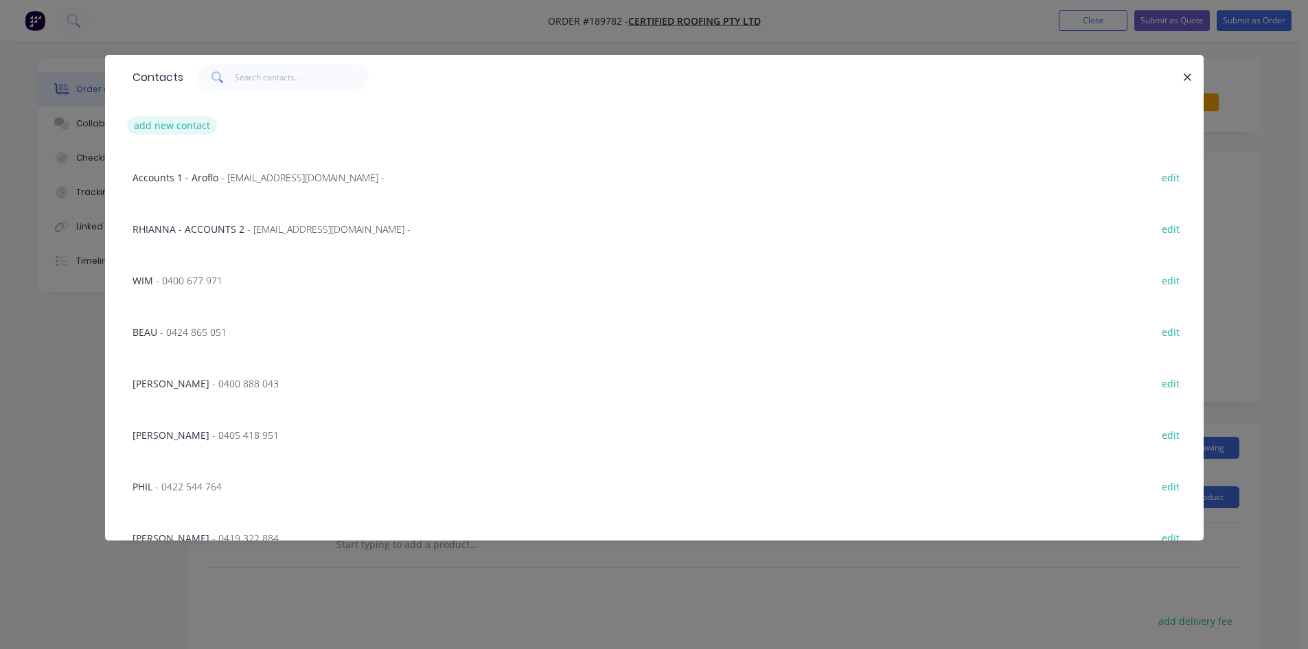
click at [173, 122] on button "add new contact" at bounding box center [172, 125] width 91 height 19
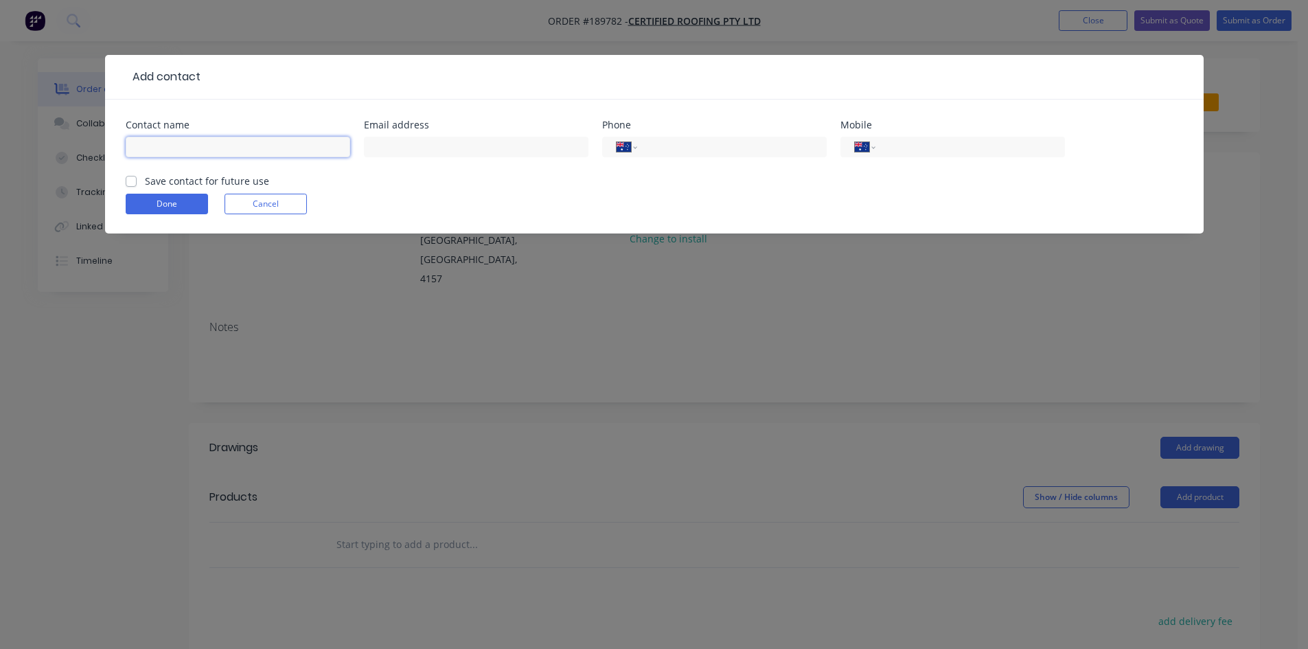
click at [196, 147] on input "text" at bounding box center [238, 147] width 225 height 21
click button "Done" at bounding box center [167, 204] width 82 height 21
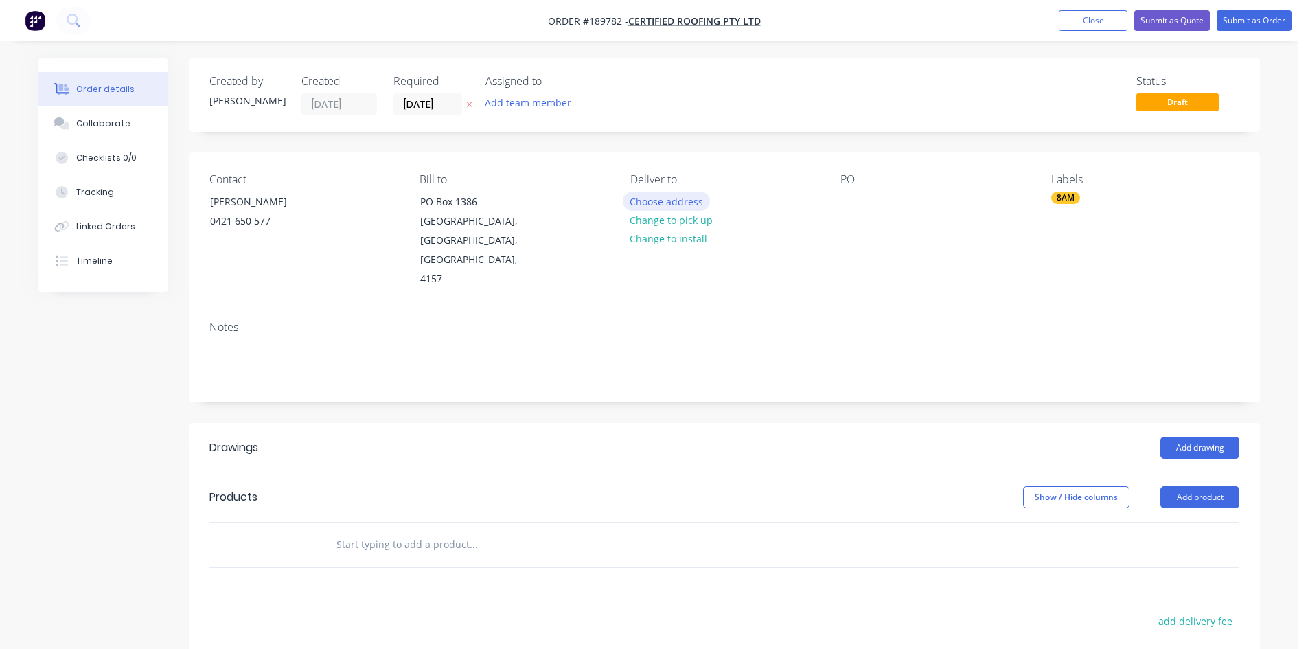
click at [661, 196] on button "Choose address" at bounding box center [667, 201] width 88 height 19
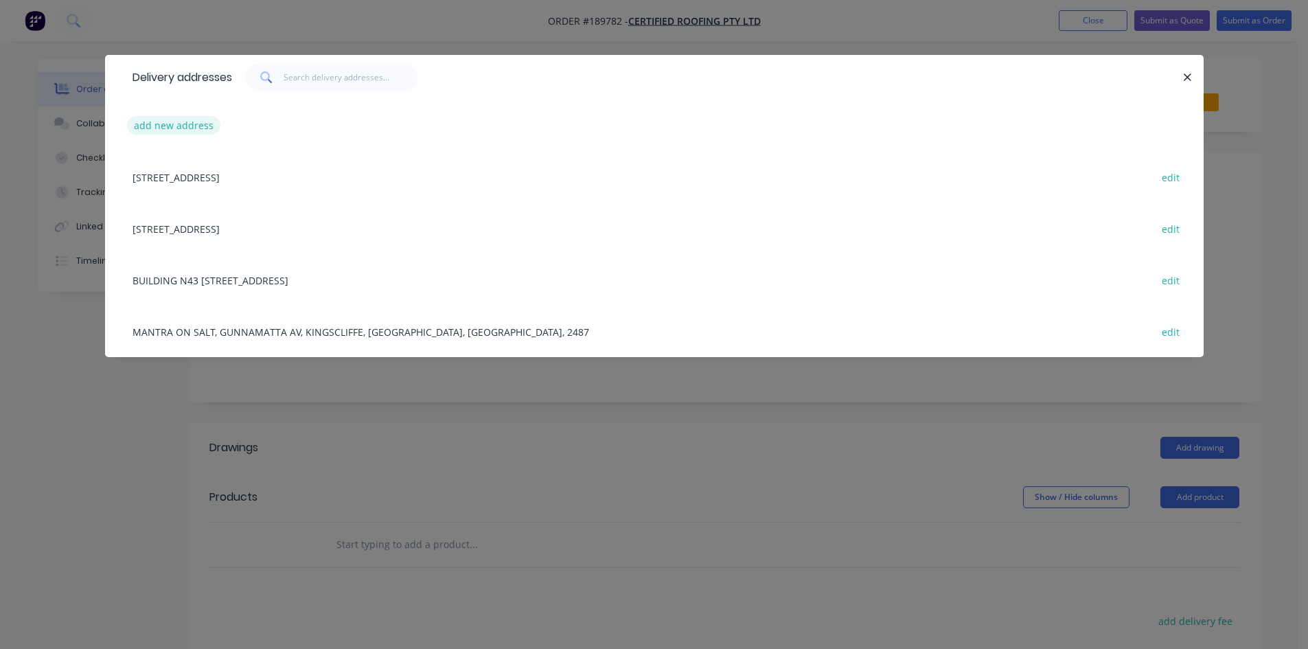
click at [204, 131] on button "add new address" at bounding box center [174, 125] width 94 height 19
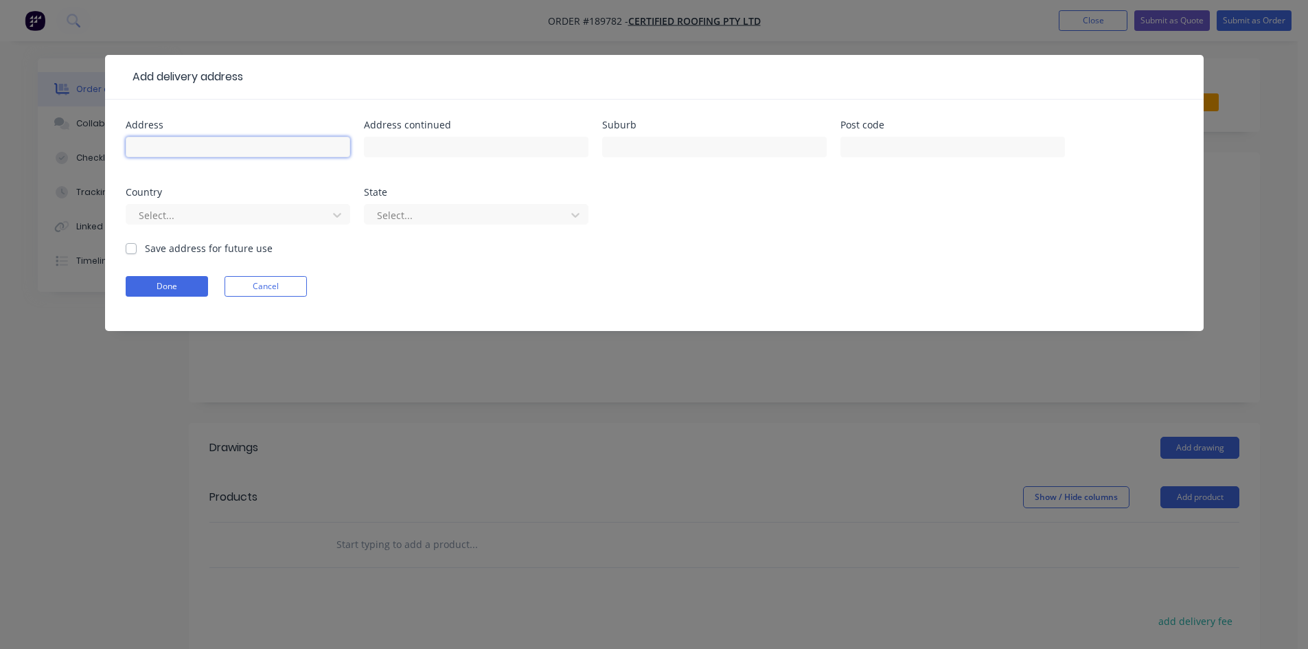
click at [216, 153] on input "text" at bounding box center [238, 147] width 225 height 21
click button "Done" at bounding box center [167, 286] width 82 height 21
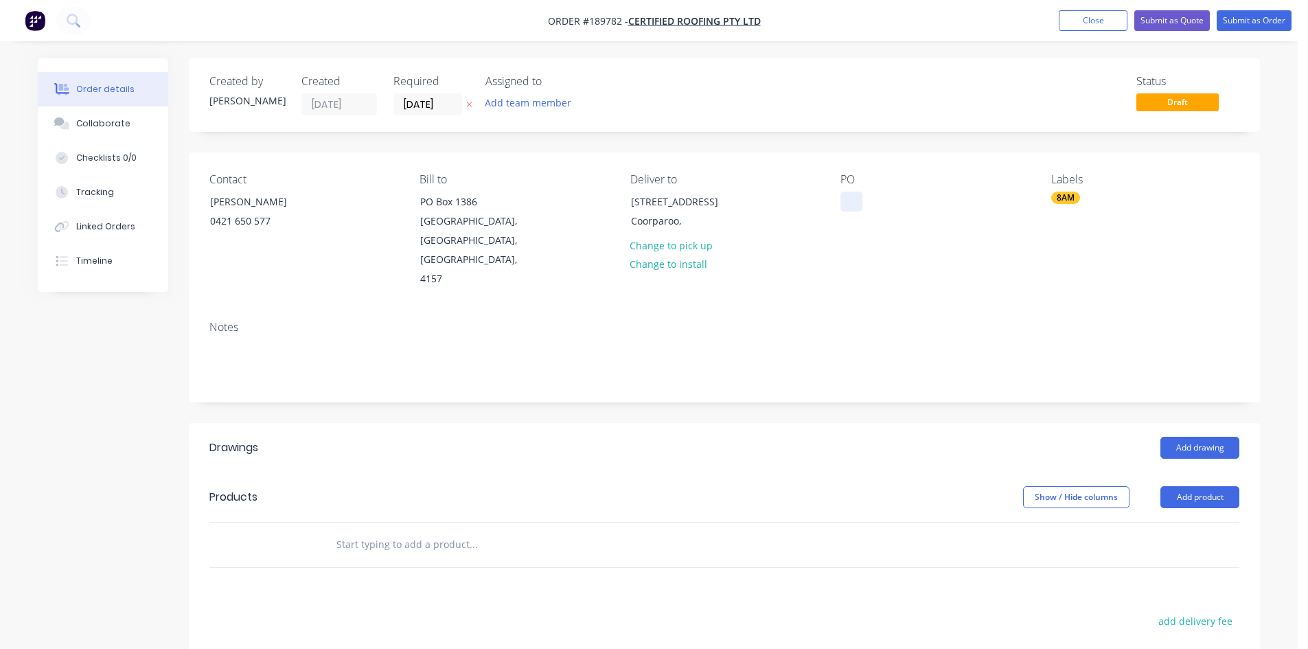
click at [858, 203] on div at bounding box center [852, 202] width 22 height 20
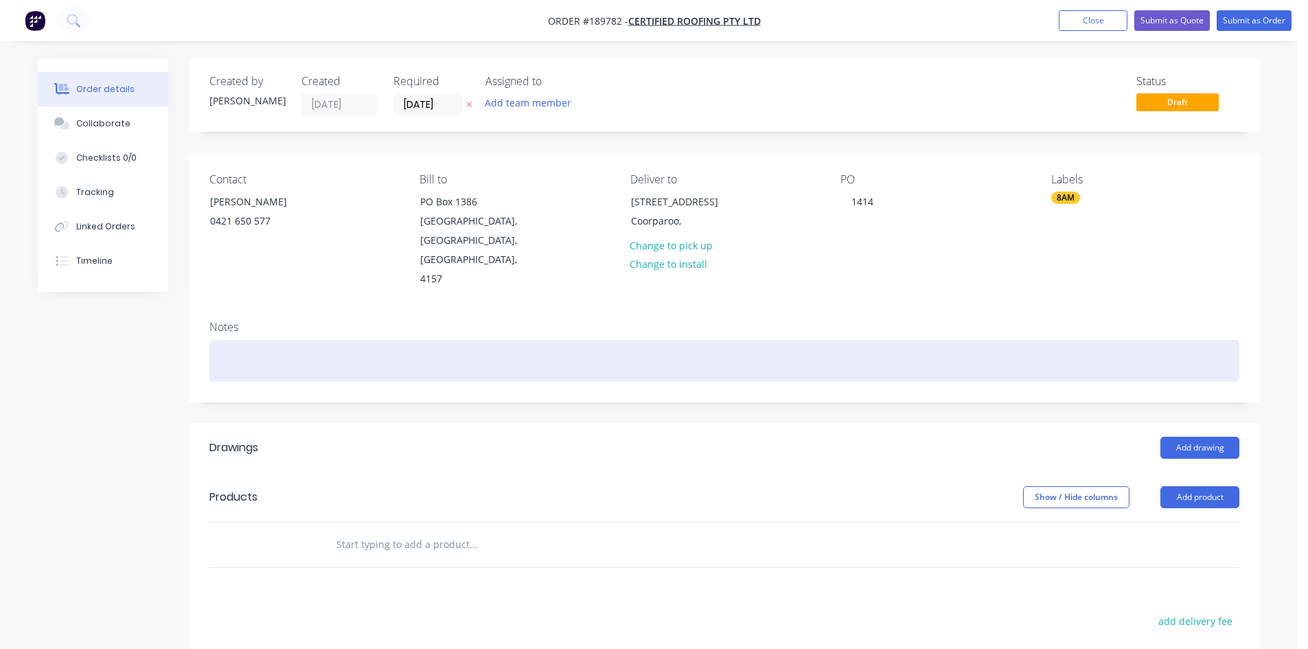
click at [849, 340] on div at bounding box center [724, 361] width 1030 height 42
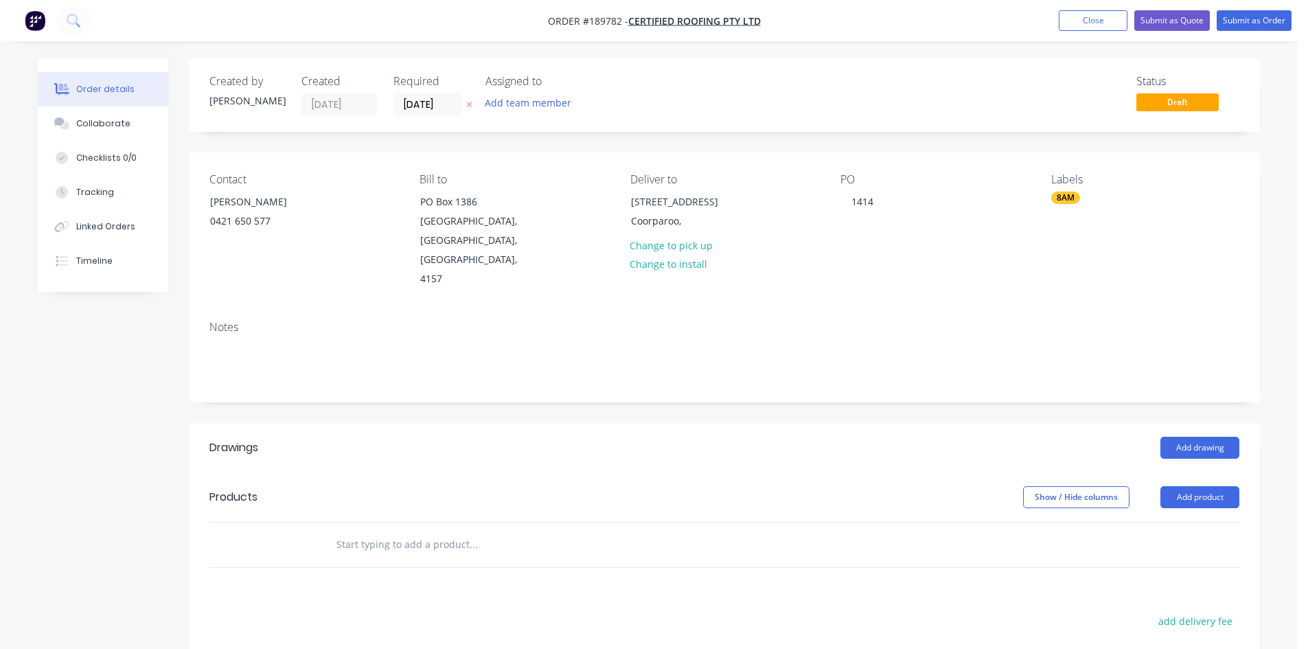
click at [1192, 472] on header "Products Show / Hide columns Add product" at bounding box center [724, 496] width 1071 height 49
click at [1201, 437] on button "Add drawing" at bounding box center [1200, 448] width 79 height 22
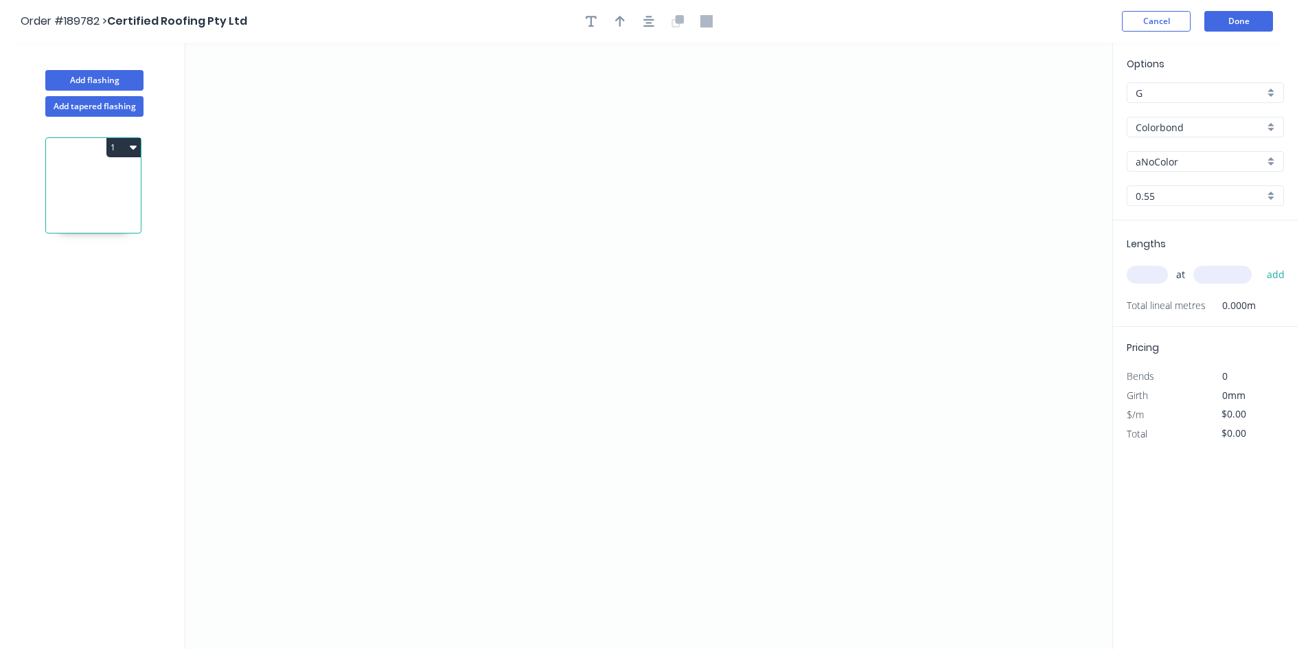
click at [1184, 130] on input "Colorbond" at bounding box center [1200, 127] width 128 height 14
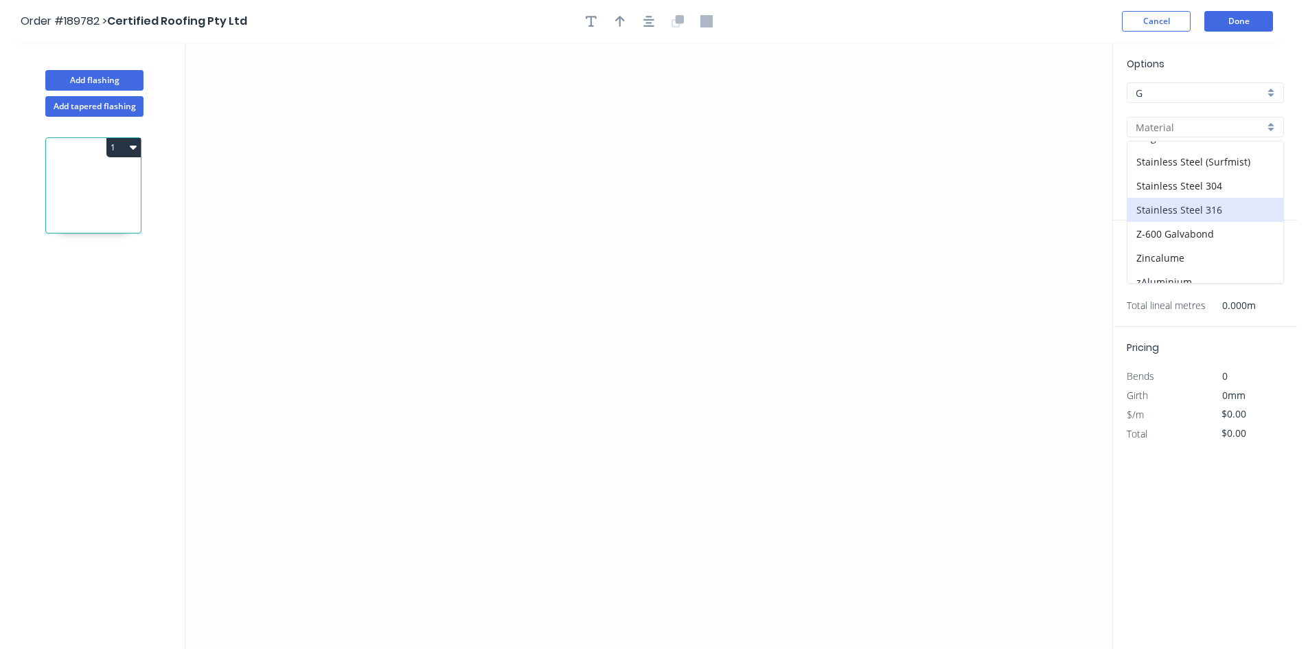
scroll to position [291, 0]
click at [1174, 249] on div "Zincalume" at bounding box center [1206, 247] width 156 height 24
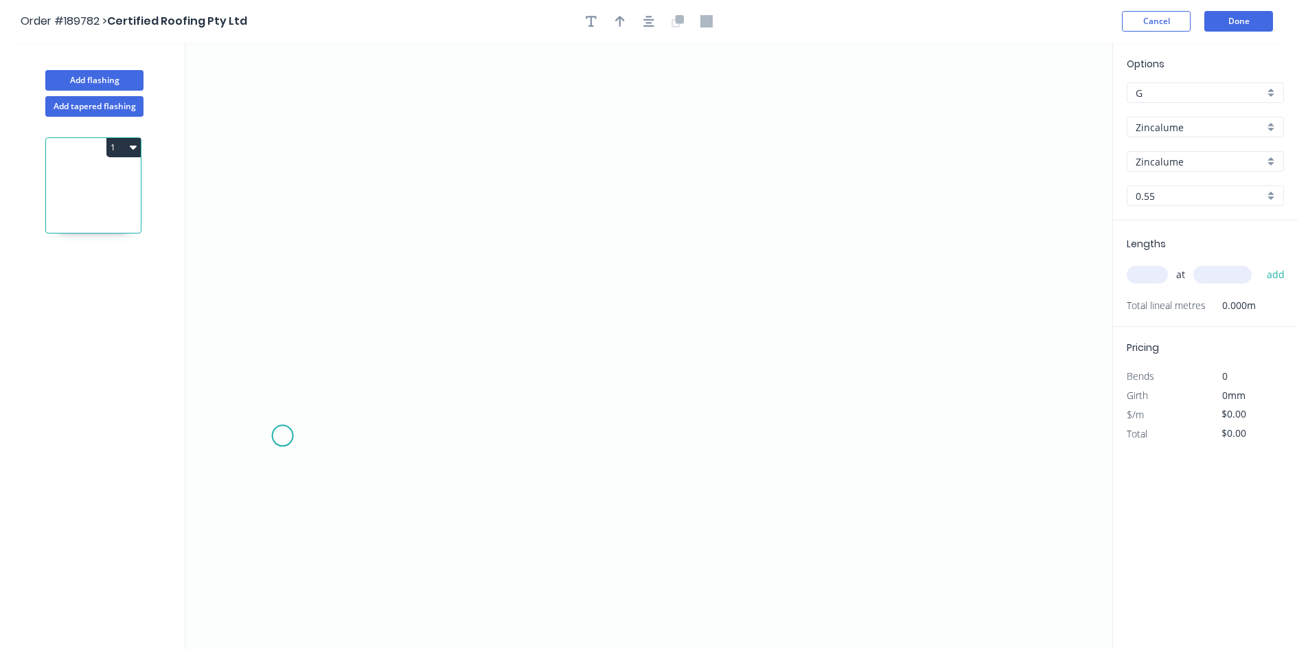
click at [282, 436] on icon "0" at bounding box center [648, 346] width 927 height 606
drag, startPoint x: 287, startPoint y: 370, endPoint x: 580, endPoint y: 369, distance: 292.5
click at [288, 370] on icon "0" at bounding box center [648, 346] width 927 height 606
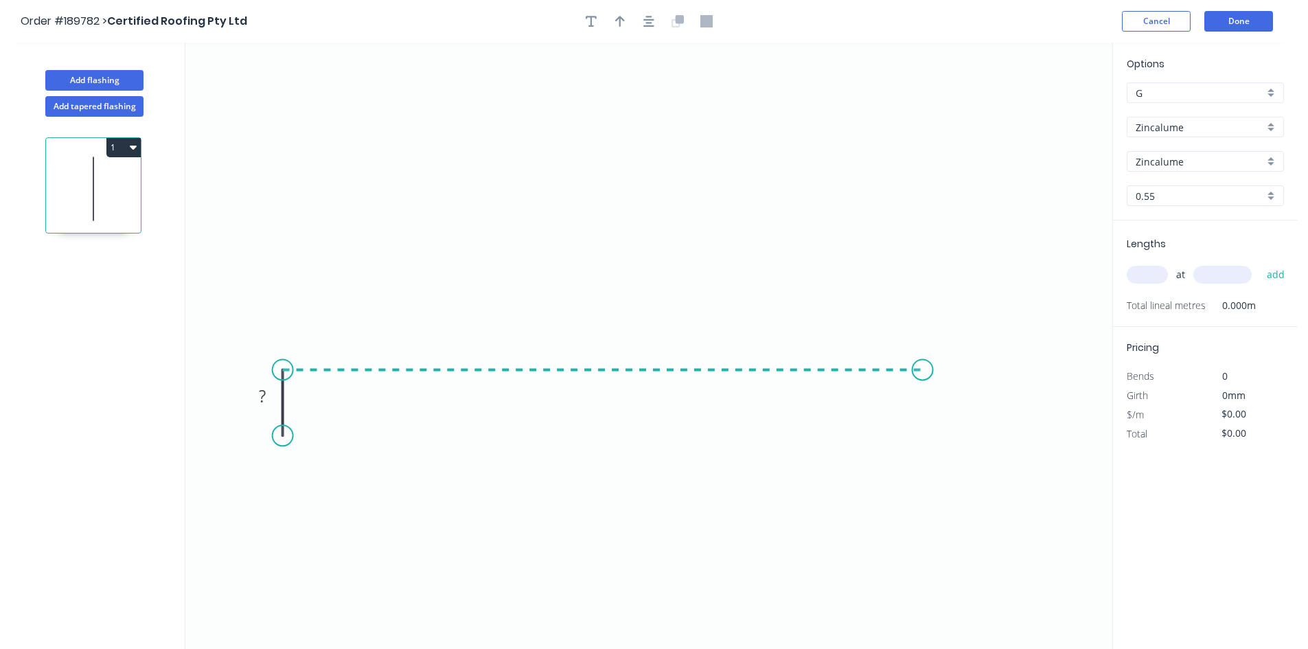
click at [926, 385] on icon "0 ?" at bounding box center [648, 346] width 927 height 606
click at [926, 439] on icon "0 ? ?" at bounding box center [648, 346] width 927 height 606
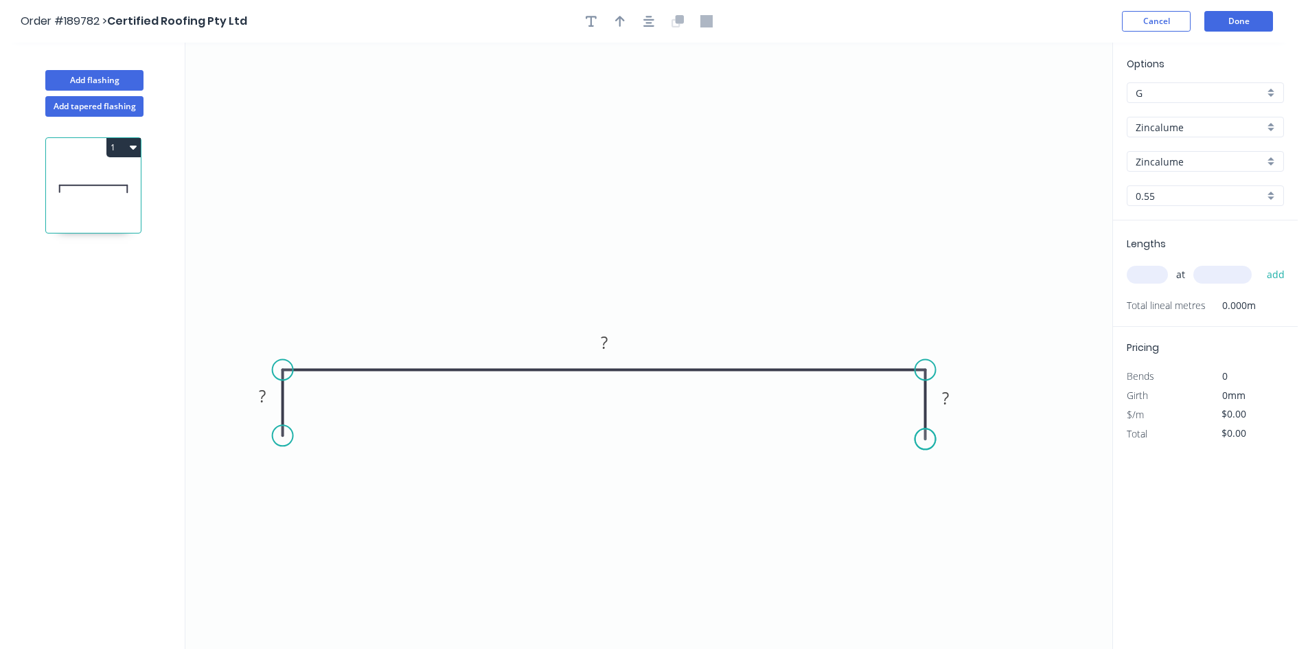
click at [926, 439] on circle at bounding box center [925, 438] width 21 height 21
click at [941, 409] on rect at bounding box center [946, 398] width 45 height 28
click at [936, 398] on rect at bounding box center [946, 398] width 27 height 19
click at [1165, 266] on div "at add" at bounding box center [1207, 274] width 160 height 37
click at [1159, 274] on input "text" at bounding box center [1147, 275] width 41 height 18
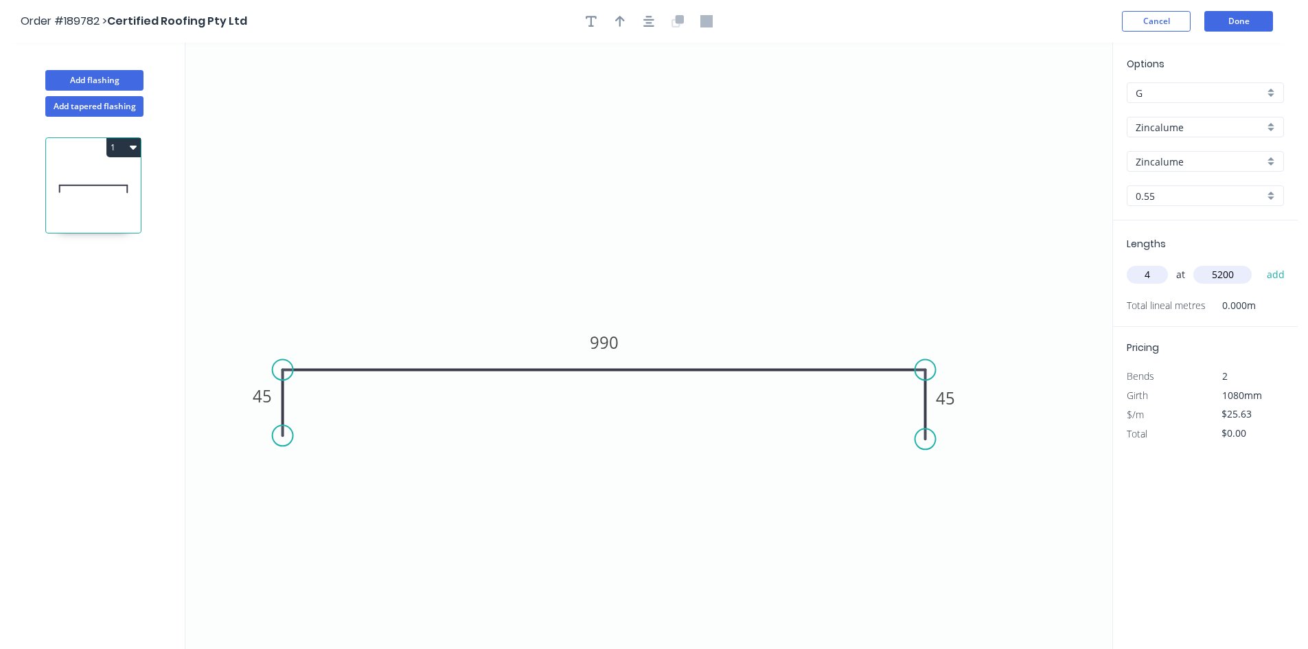
click at [1260, 263] on button "add" at bounding box center [1276, 274] width 32 height 23
drag, startPoint x: 113, startPoint y: 146, endPoint x: 118, endPoint y: 159, distance: 14.2
click at [114, 146] on button "1" at bounding box center [123, 147] width 34 height 19
click at [111, 170] on button "Duplicate" at bounding box center [75, 181] width 130 height 27
click at [595, 346] on tspan "990" at bounding box center [604, 342] width 29 height 23
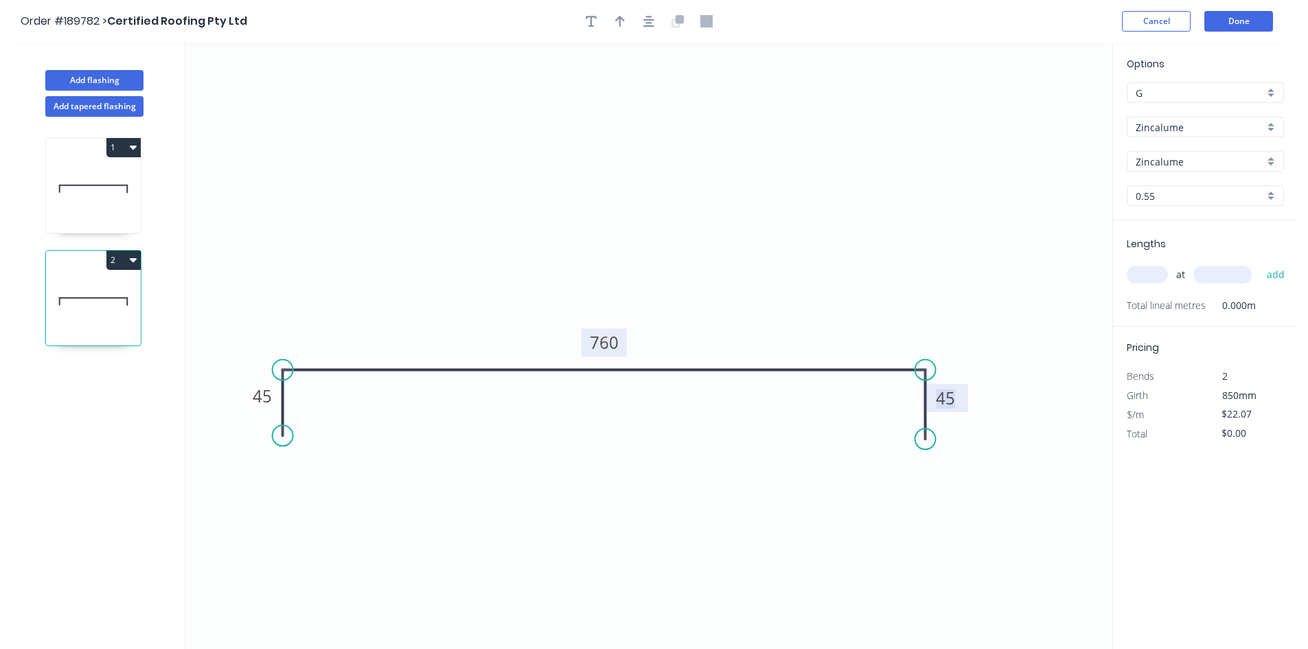
click at [1109, 286] on icon "0 45 760 45" at bounding box center [648, 346] width 927 height 606
click at [1147, 272] on input "text" at bounding box center [1147, 275] width 41 height 18
click at [1260, 263] on button "add" at bounding box center [1276, 274] width 32 height 23
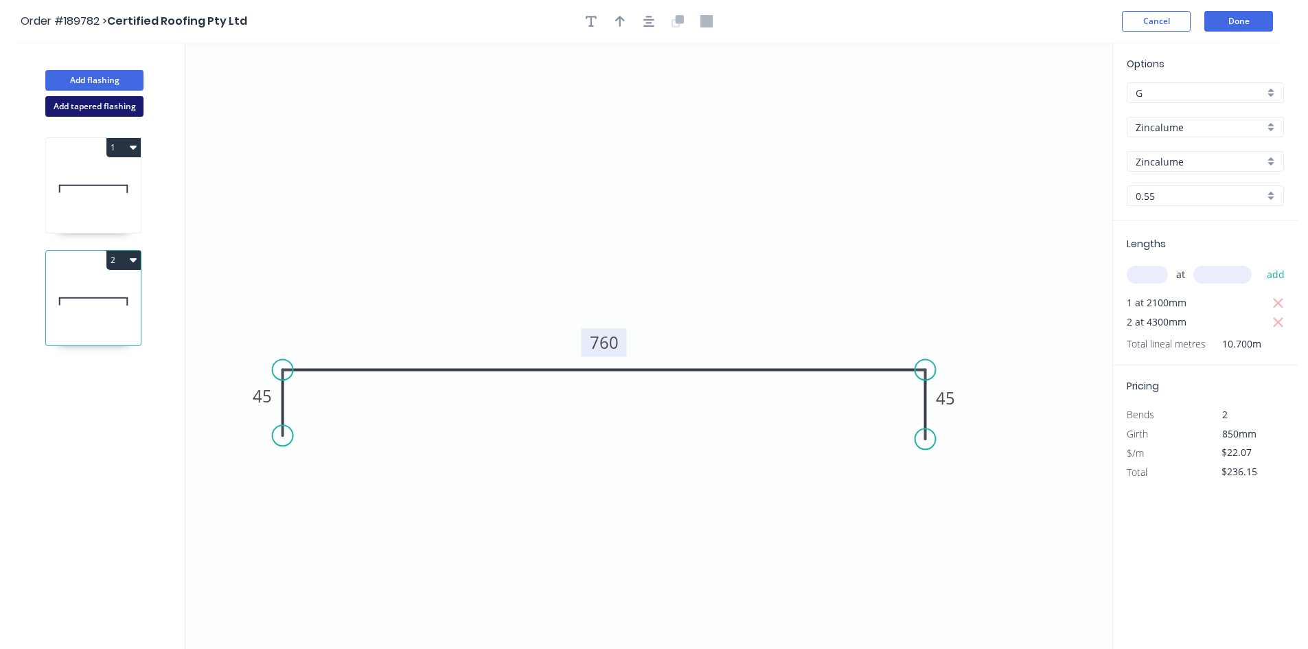
click at [114, 111] on button "Add tapered flashing" at bounding box center [94, 106] width 98 height 21
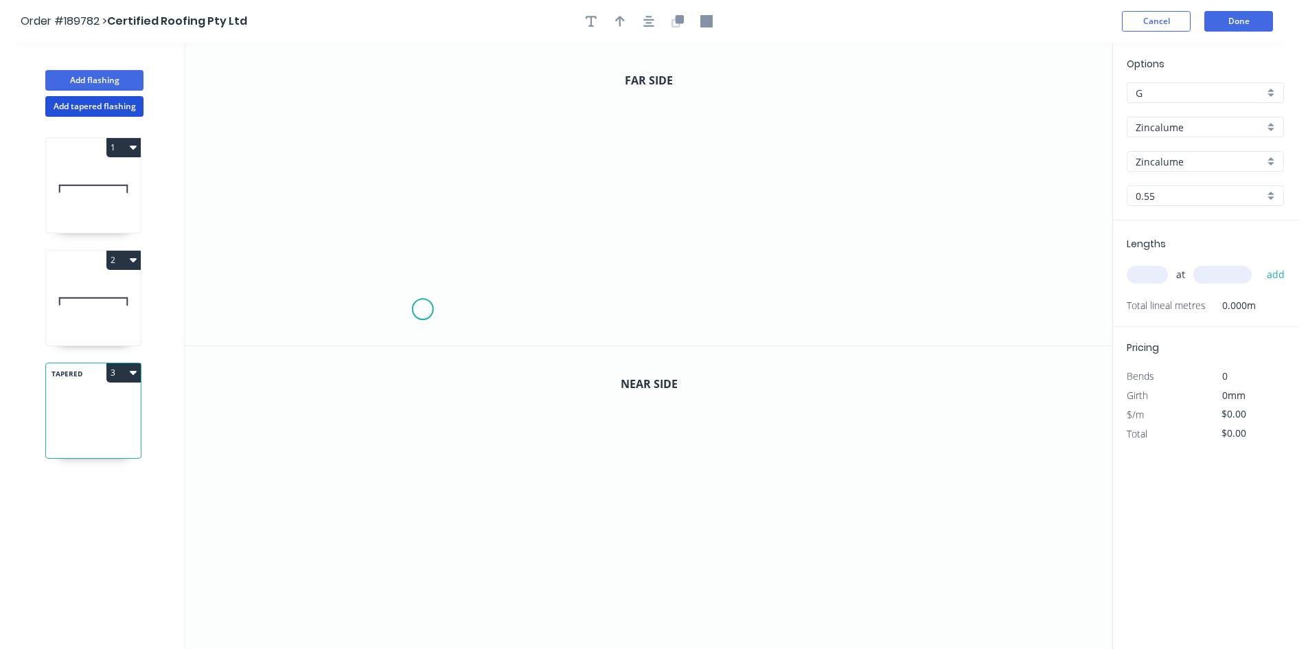
click at [409, 319] on icon "0" at bounding box center [648, 194] width 927 height 303
click at [409, 265] on icon "0" at bounding box center [648, 194] width 927 height 303
click at [780, 274] on icon "0 ?" at bounding box center [648, 194] width 927 height 303
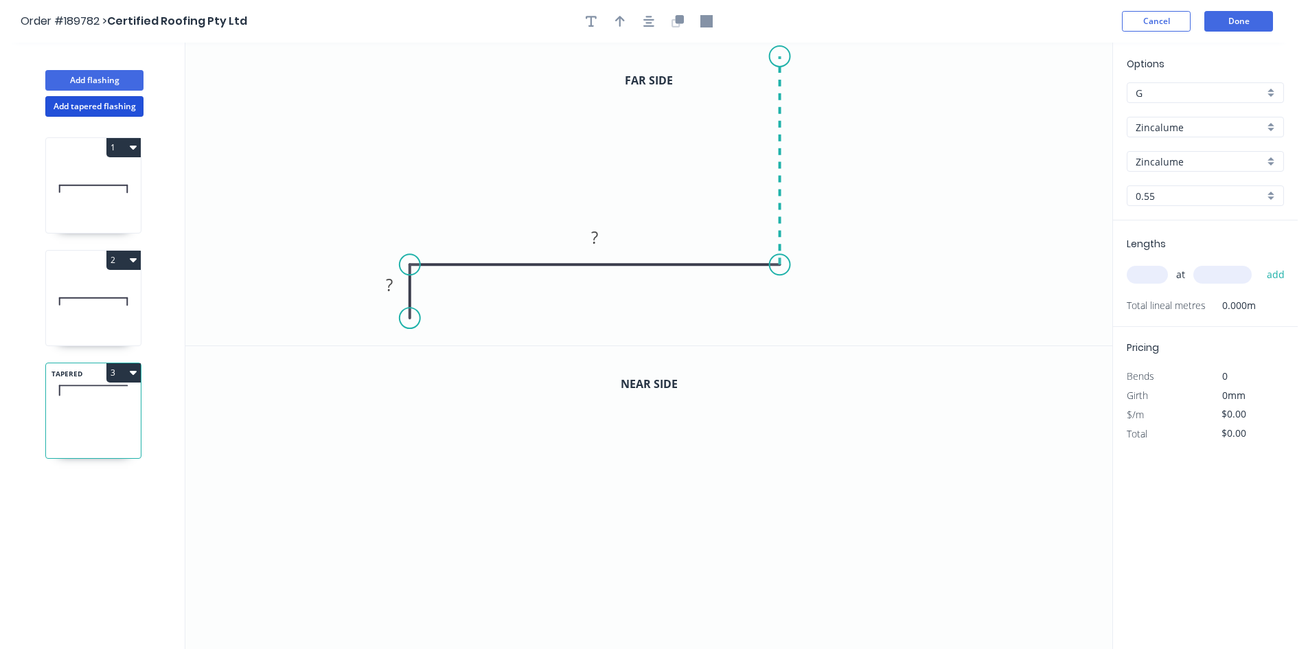
click at [782, 54] on icon "0 ? ?" at bounding box center [648, 194] width 927 height 303
click at [782, 54] on circle at bounding box center [780, 54] width 21 height 21
click at [801, 159] on tspan "?" at bounding box center [800, 152] width 7 height 23
click at [666, 14] on div at bounding box center [649, 21] width 144 height 21
click at [651, 19] on icon "button" at bounding box center [648, 21] width 11 height 12
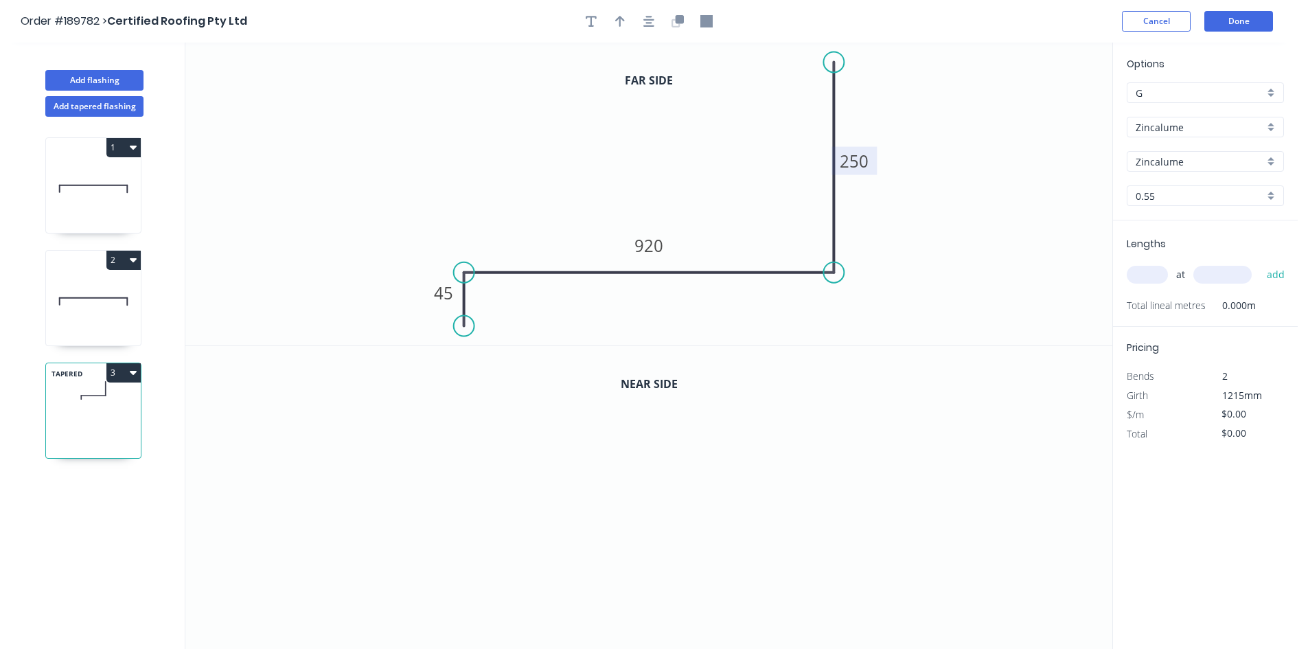
drag, startPoint x: 681, startPoint y: 22, endPoint x: 681, endPoint y: 40, distance: 17.9
click at [681, 22] on icon "button" at bounding box center [680, 19] width 8 height 8
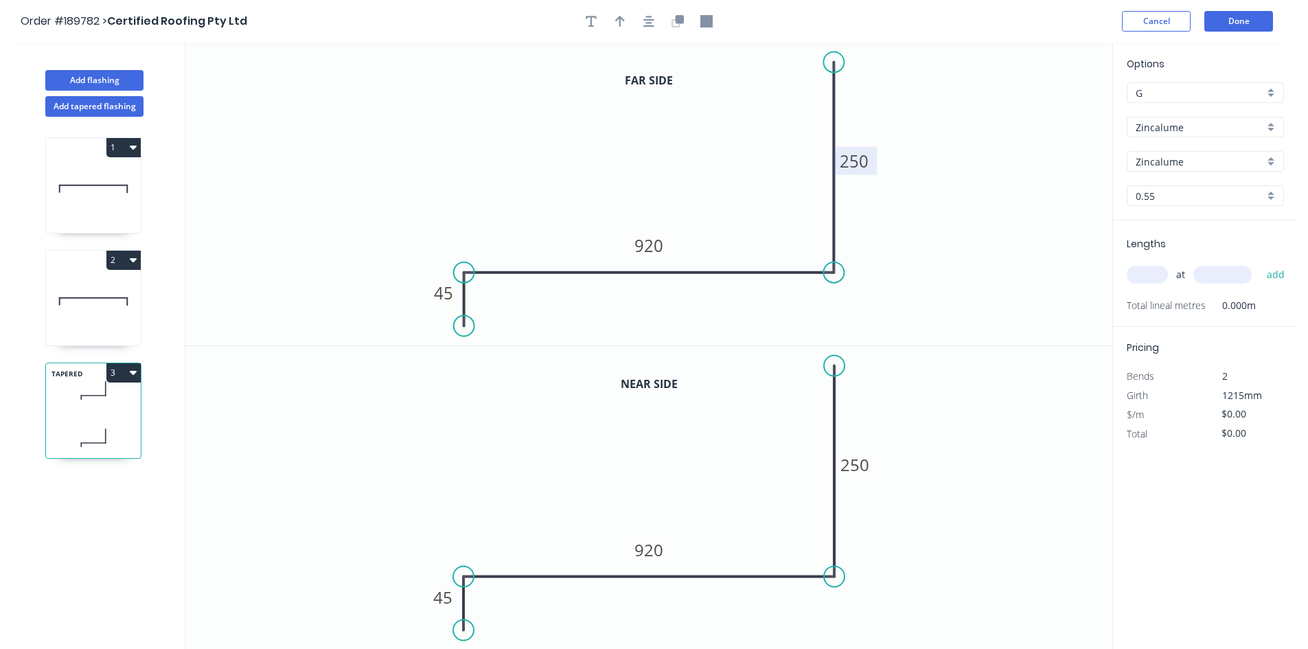
click at [862, 165] on tspan "250" at bounding box center [854, 161] width 29 height 23
click at [1156, 274] on input "text" at bounding box center [1147, 275] width 41 height 18
click at [1260, 263] on button "add" at bounding box center [1276, 274] width 32 height 23
click at [133, 369] on icon "button" at bounding box center [133, 372] width 7 height 11
click at [119, 397] on div "Duplicate" at bounding box center [76, 407] width 106 height 20
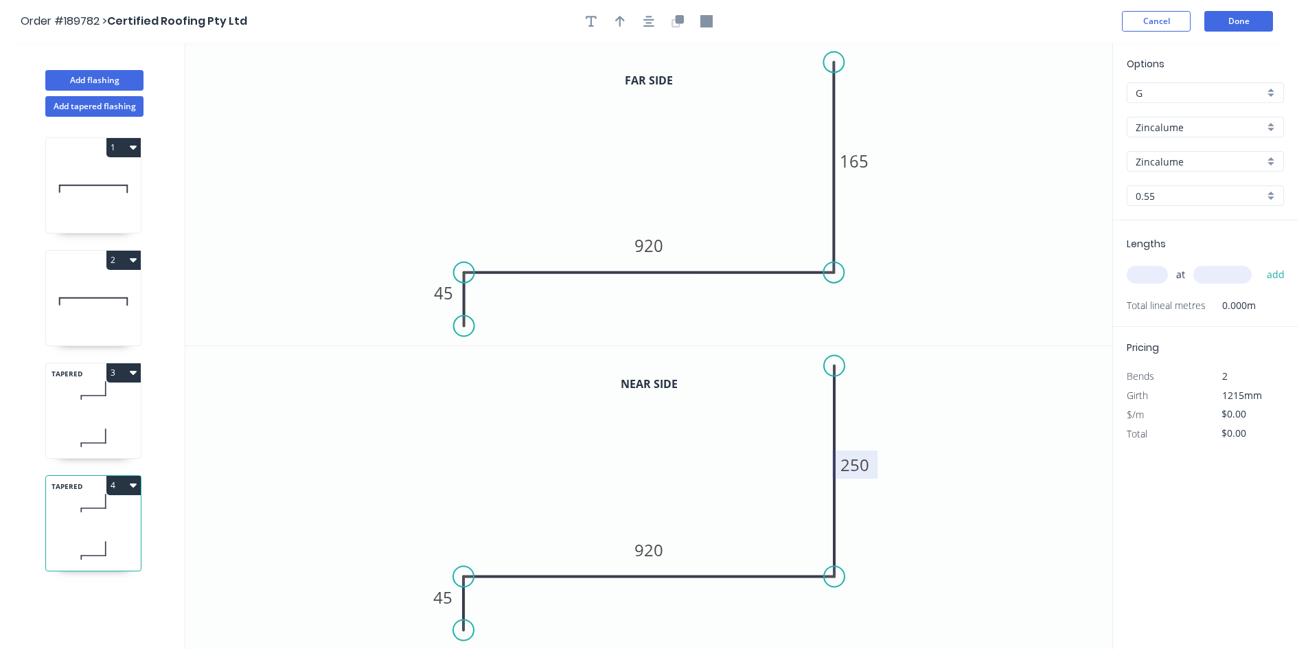
click at [856, 459] on tspan "250" at bounding box center [855, 464] width 29 height 23
click at [859, 171] on tspan "165" at bounding box center [854, 161] width 29 height 23
click at [1147, 277] on input "text" at bounding box center [1147, 275] width 41 height 18
click at [1260, 263] on button "add" at bounding box center [1276, 274] width 32 height 23
click at [1263, 26] on button "Done" at bounding box center [1238, 21] width 69 height 21
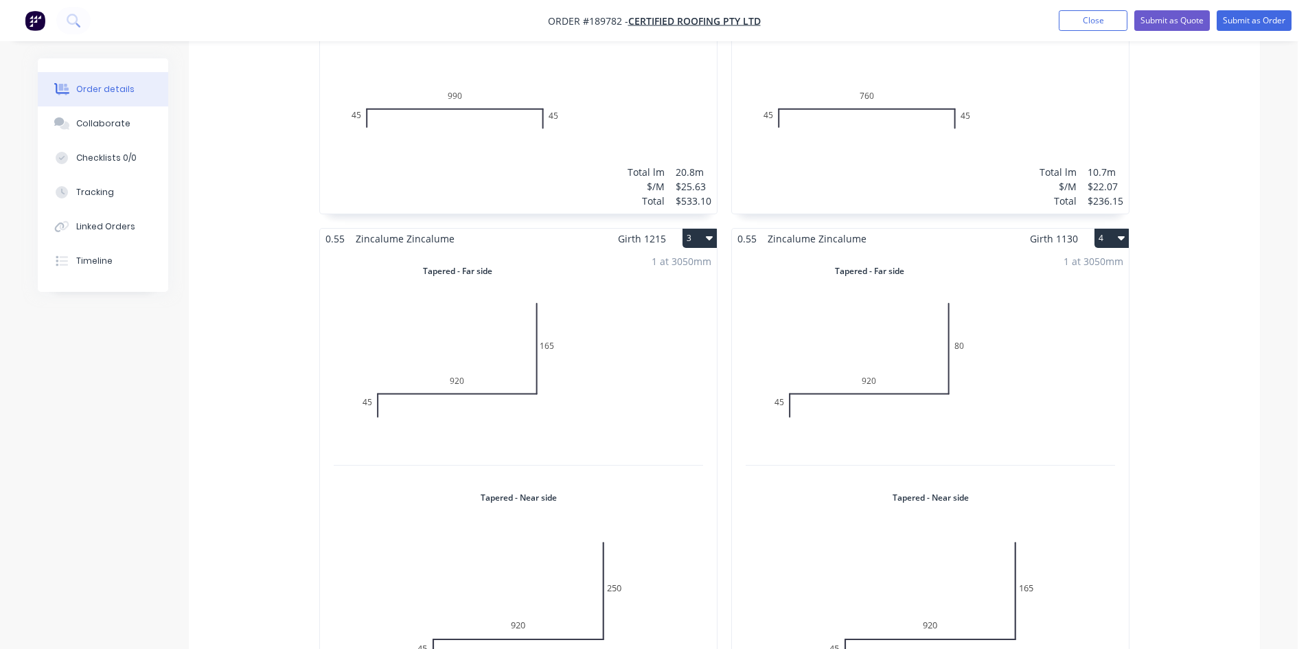
scroll to position [687, 0]
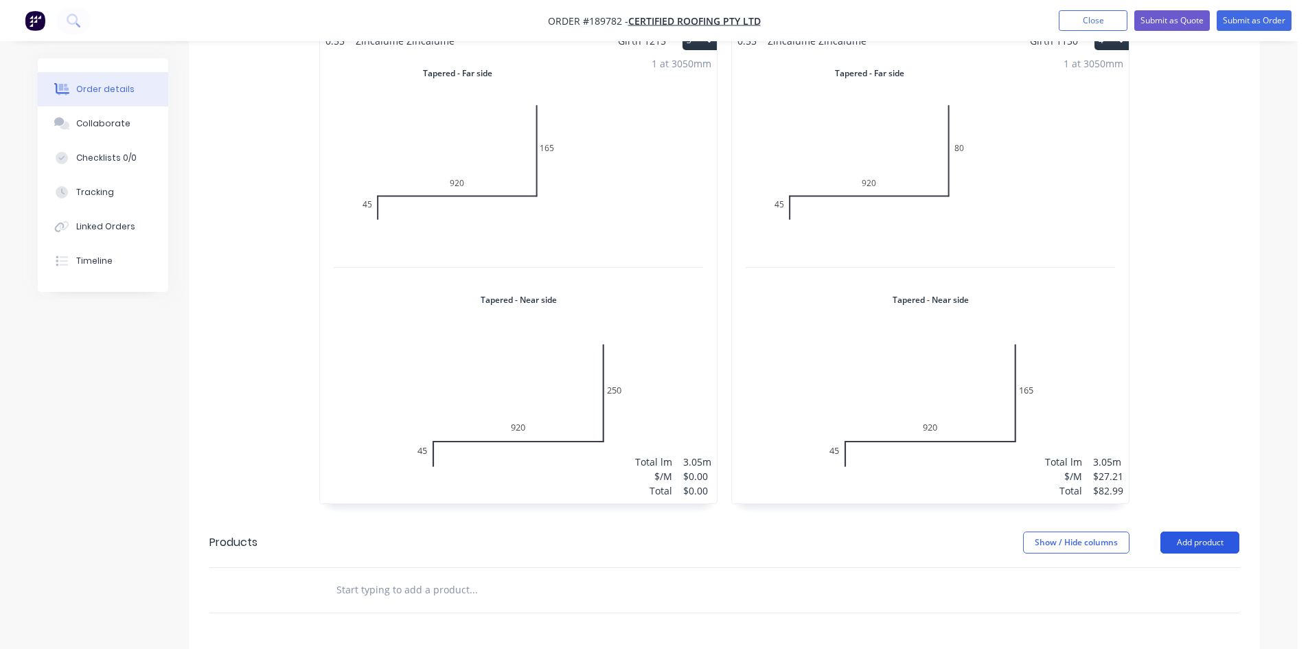
click at [1197, 531] on button "Add product" at bounding box center [1200, 542] width 79 height 22
click at [1174, 564] on button "Product catalogue" at bounding box center [1174, 577] width 130 height 27
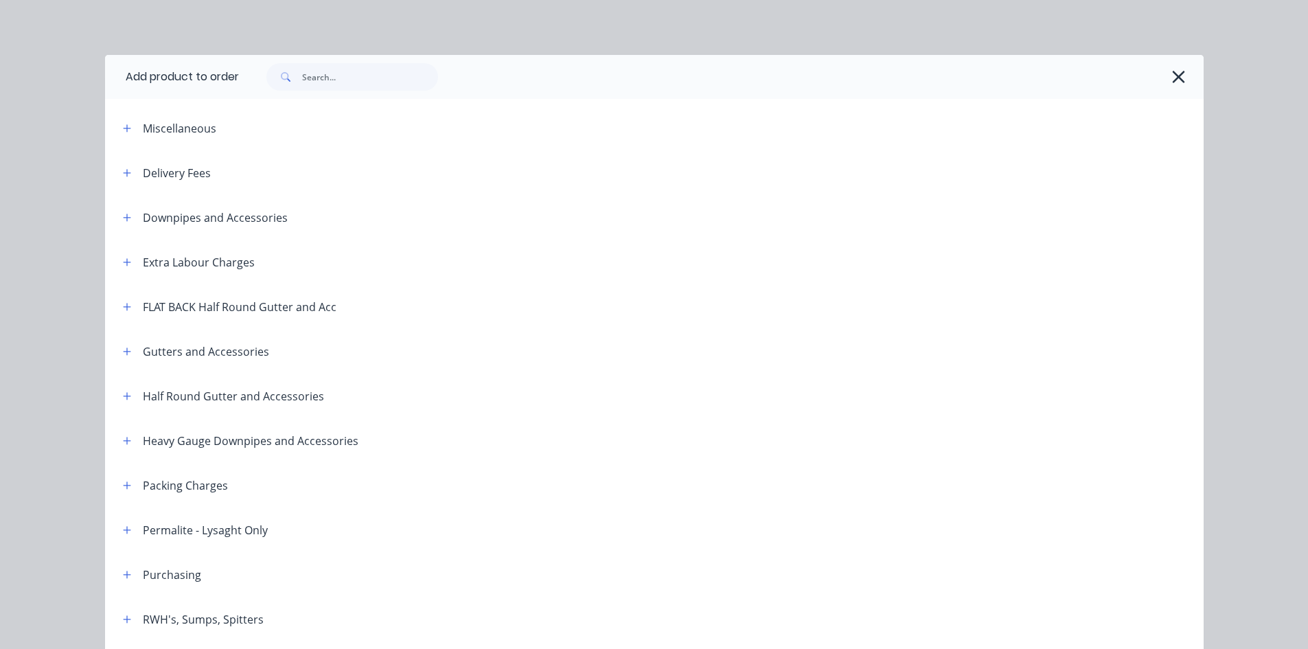
click at [134, 170] on div "Delivery Fees" at bounding box center [161, 172] width 99 height 17
drag, startPoint x: 129, startPoint y: 170, endPoint x: 149, endPoint y: 179, distance: 21.6
click at [128, 170] on button "button" at bounding box center [127, 172] width 17 height 17
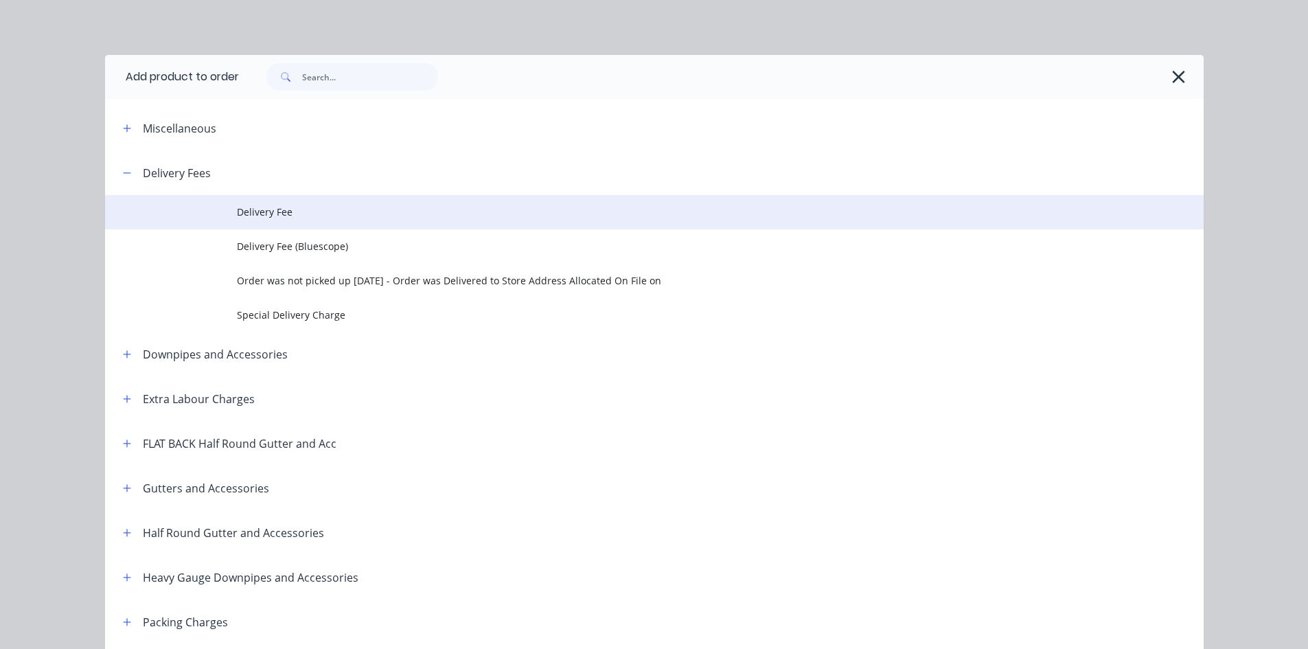
click at [214, 198] on td at bounding box center [171, 212] width 132 height 34
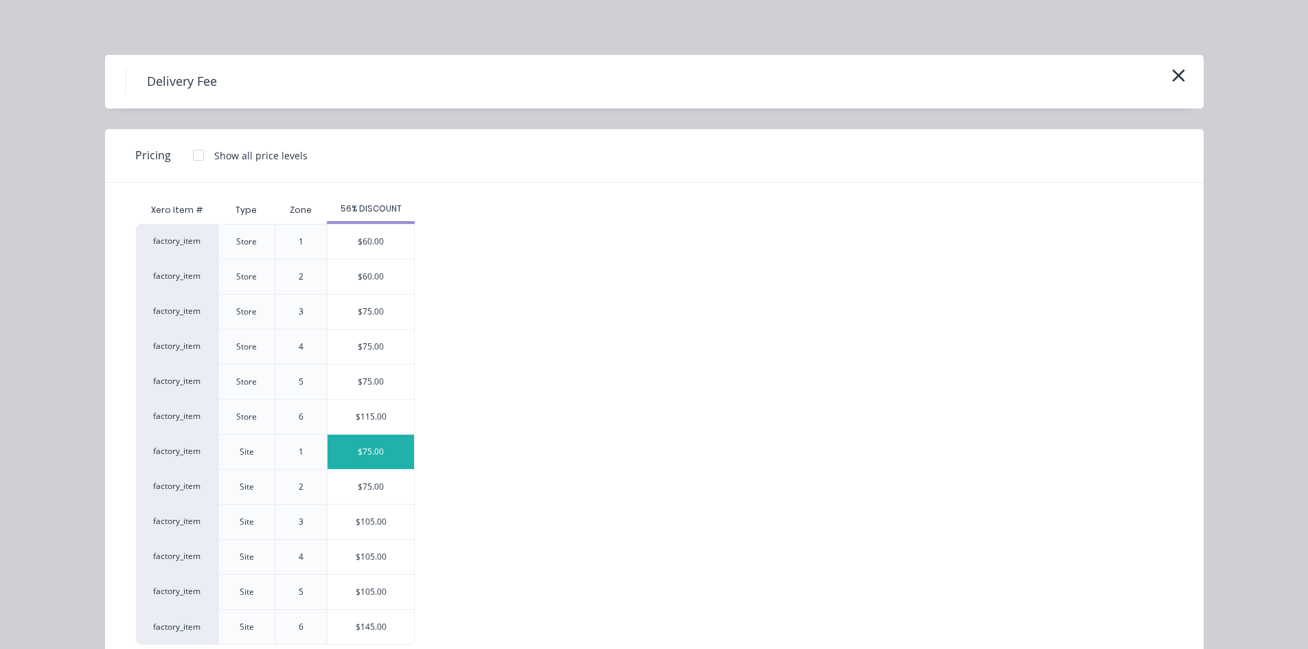
click at [374, 466] on div "$75.00" at bounding box center [371, 452] width 87 height 34
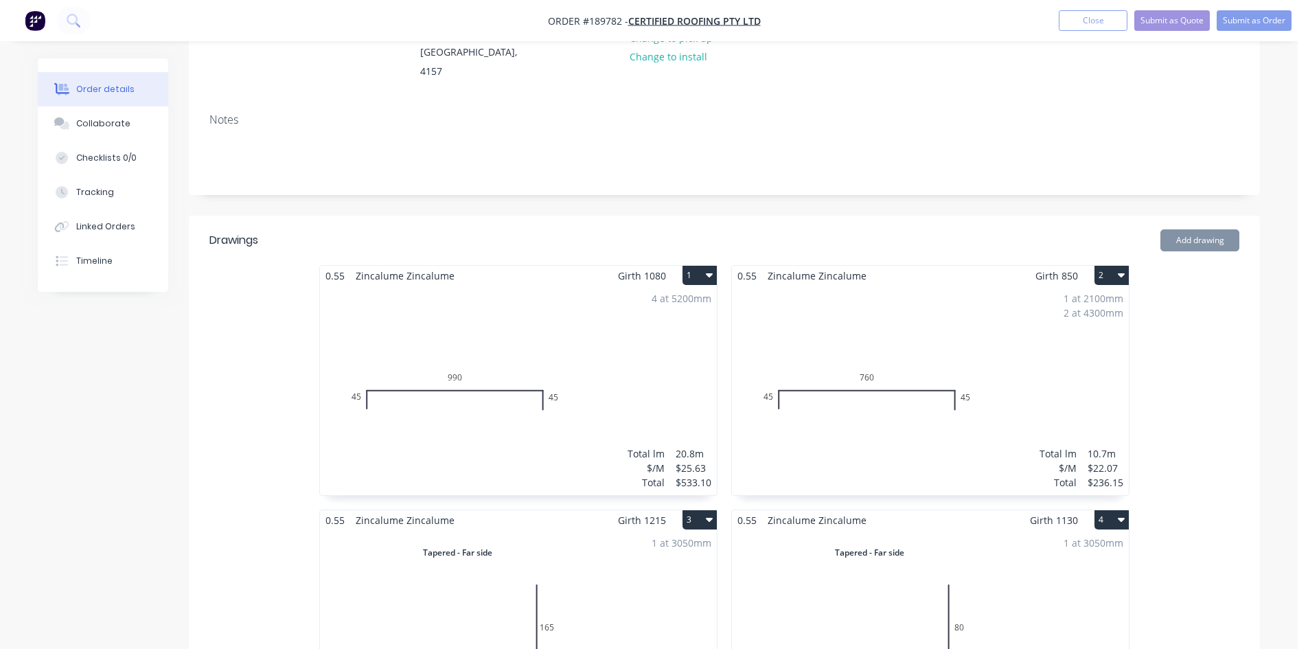
scroll to position [0, 0]
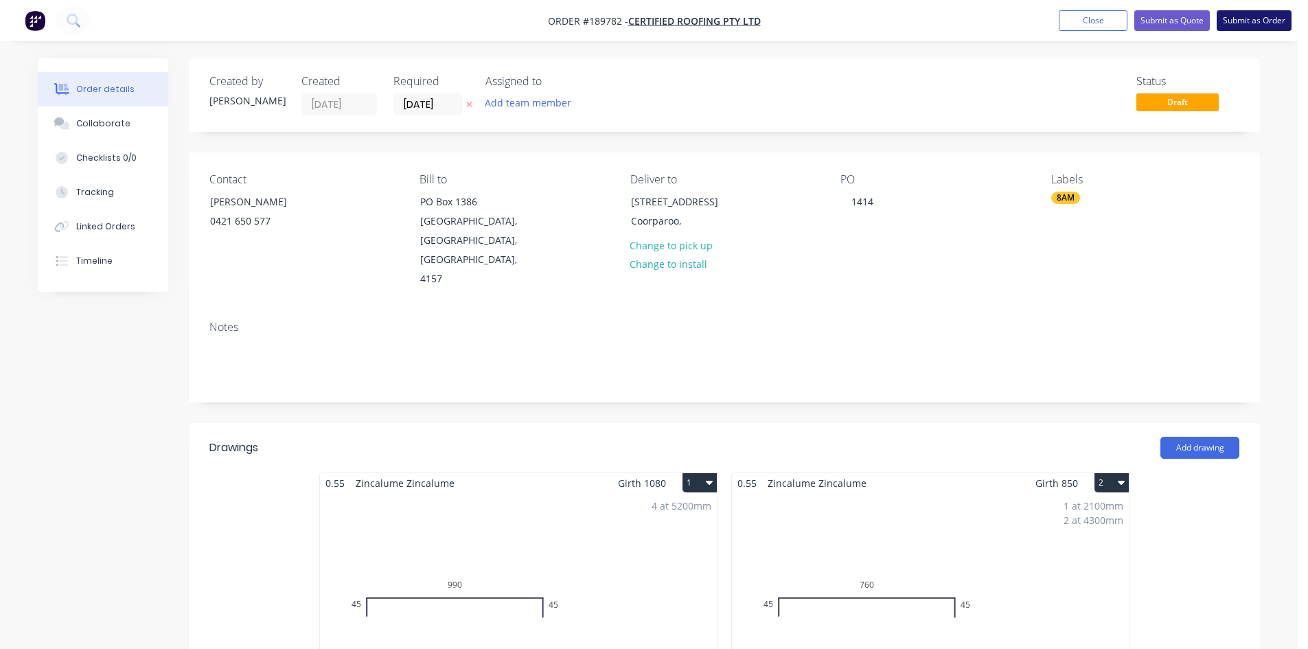
click at [1254, 21] on button "Submit as Order" at bounding box center [1254, 20] width 75 height 21
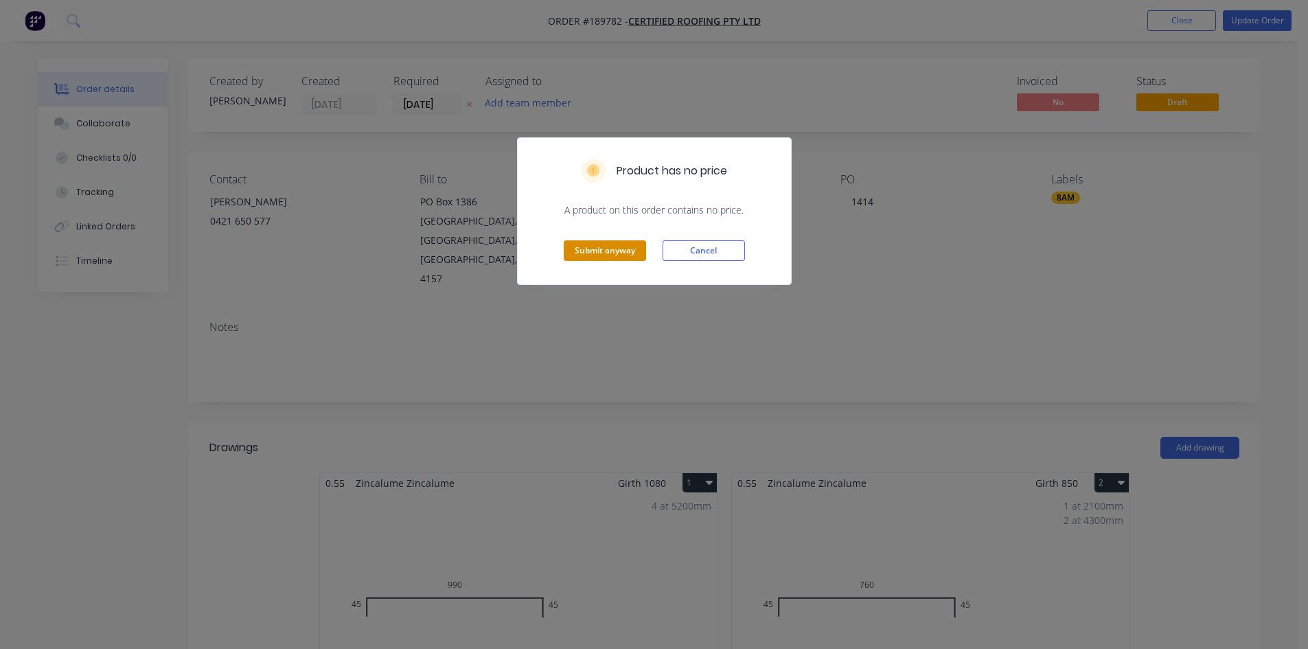
click at [593, 255] on button "Submit anyway" at bounding box center [605, 250] width 82 height 21
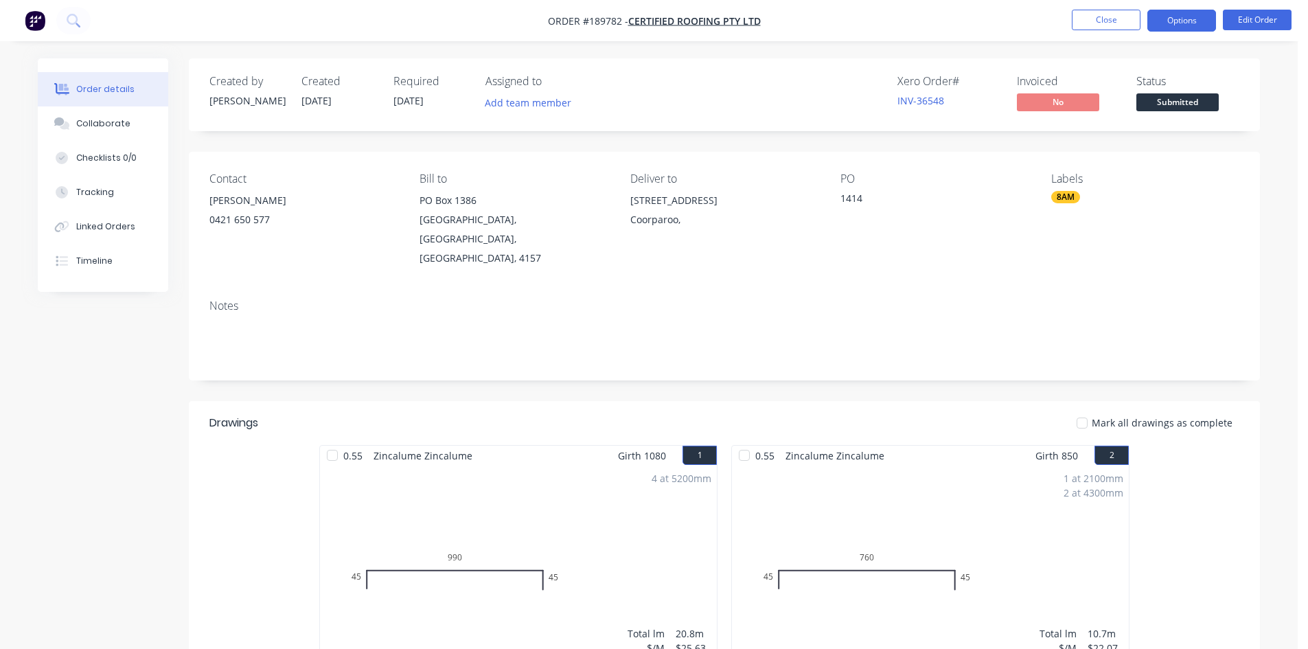
click at [1183, 16] on button "Options" at bounding box center [1181, 21] width 69 height 22
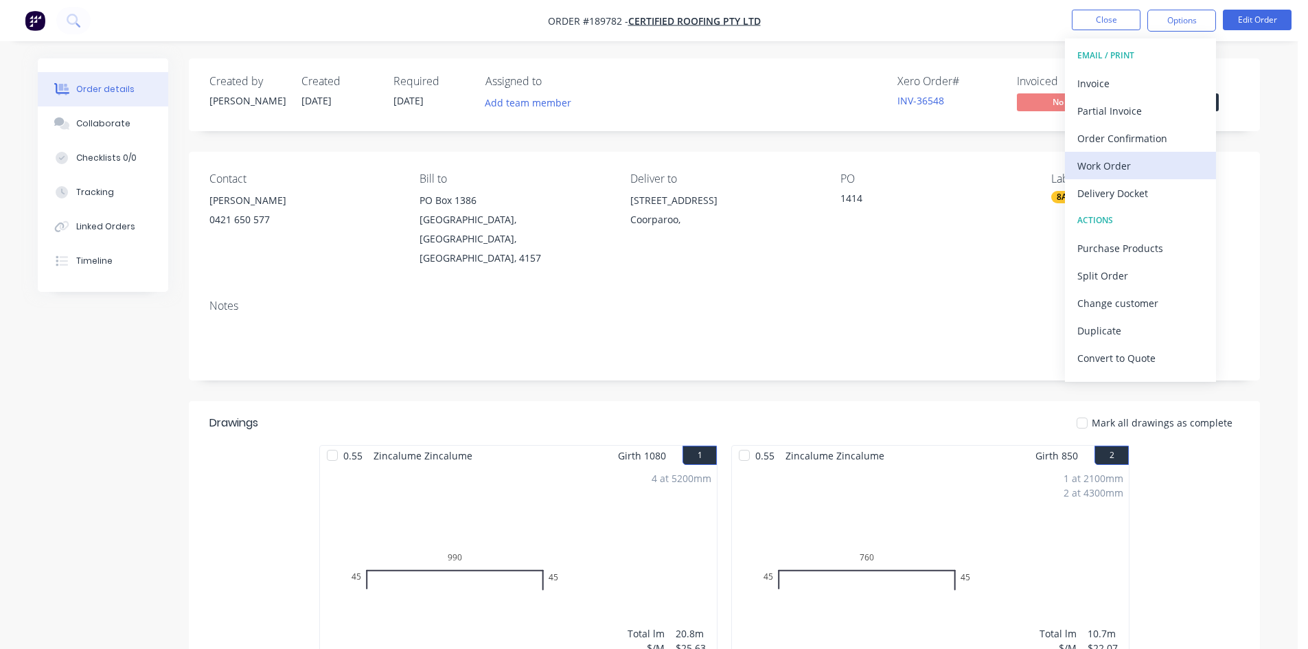
click at [1098, 166] on div "Work Order" at bounding box center [1140, 166] width 126 height 20
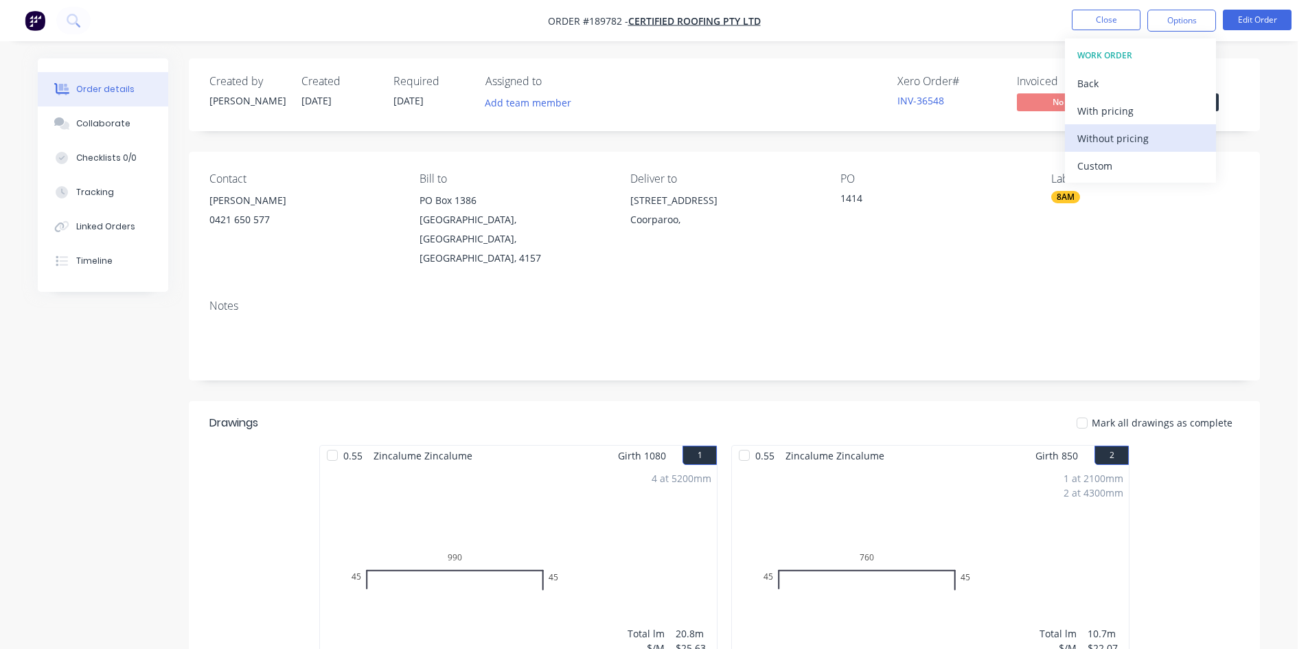
click at [1126, 136] on div "Without pricing" at bounding box center [1140, 138] width 126 height 20
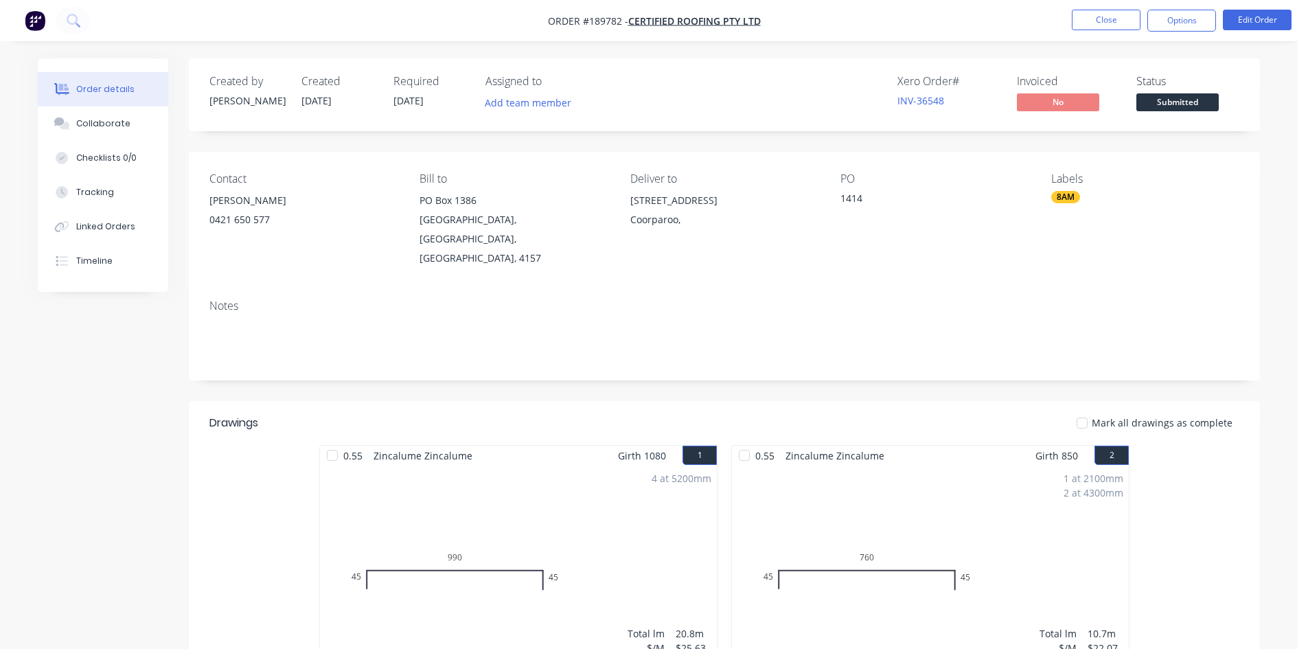
click at [992, 299] on div "Notes" at bounding box center [724, 305] width 1030 height 13
click at [78, 24] on icon at bounding box center [73, 20] width 13 height 13
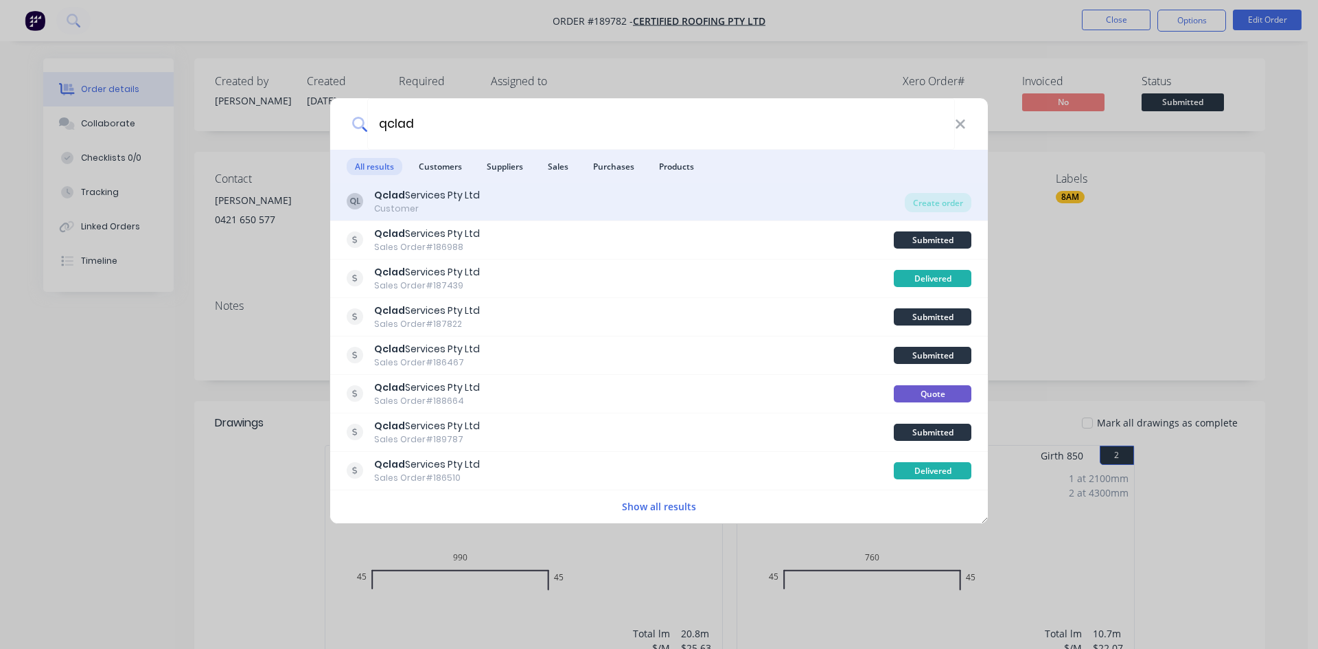
click at [525, 208] on div "QL Qclad Services Pty Ltd Customer" at bounding box center [626, 201] width 558 height 27
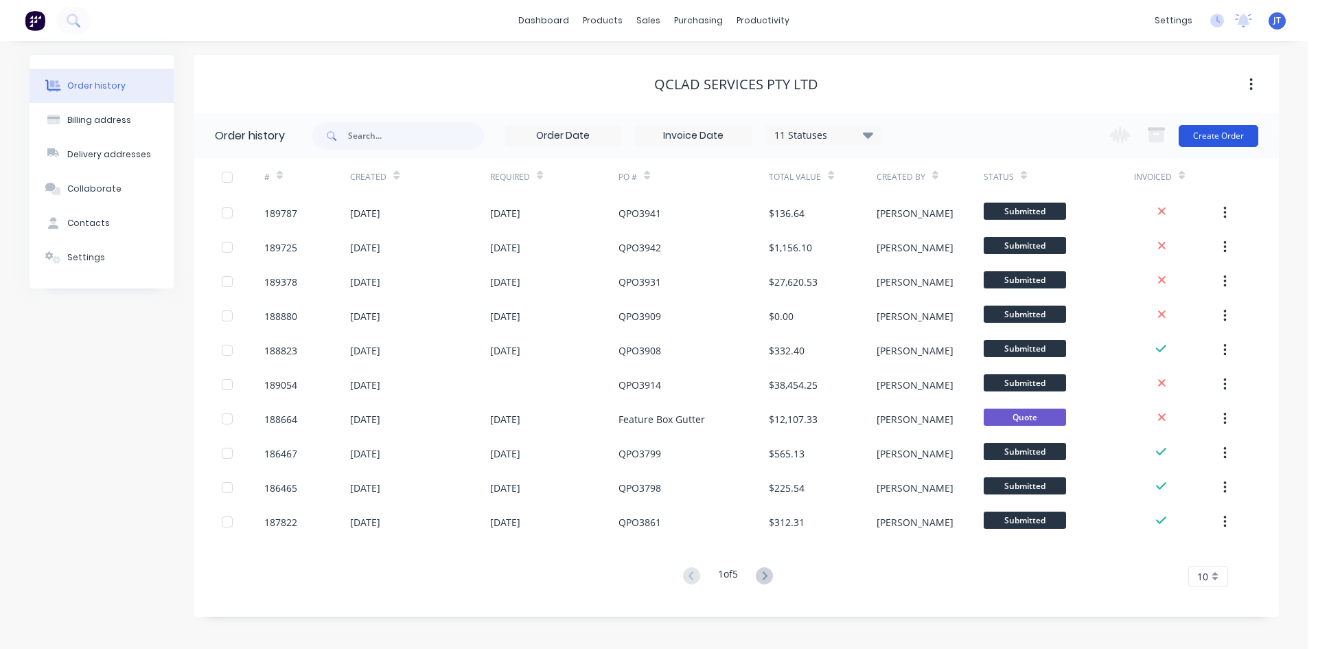
click at [1230, 139] on button "Create Order" at bounding box center [1219, 136] width 80 height 22
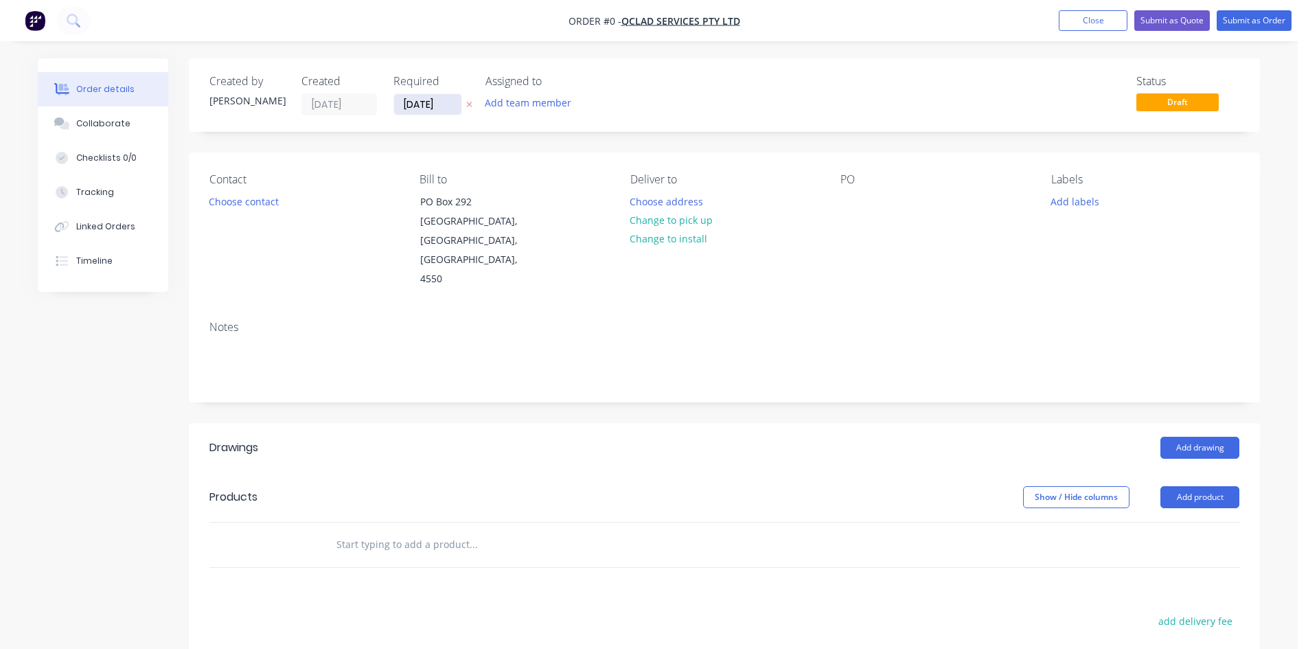
click at [447, 100] on input "[DATE]" at bounding box center [427, 104] width 67 height 21
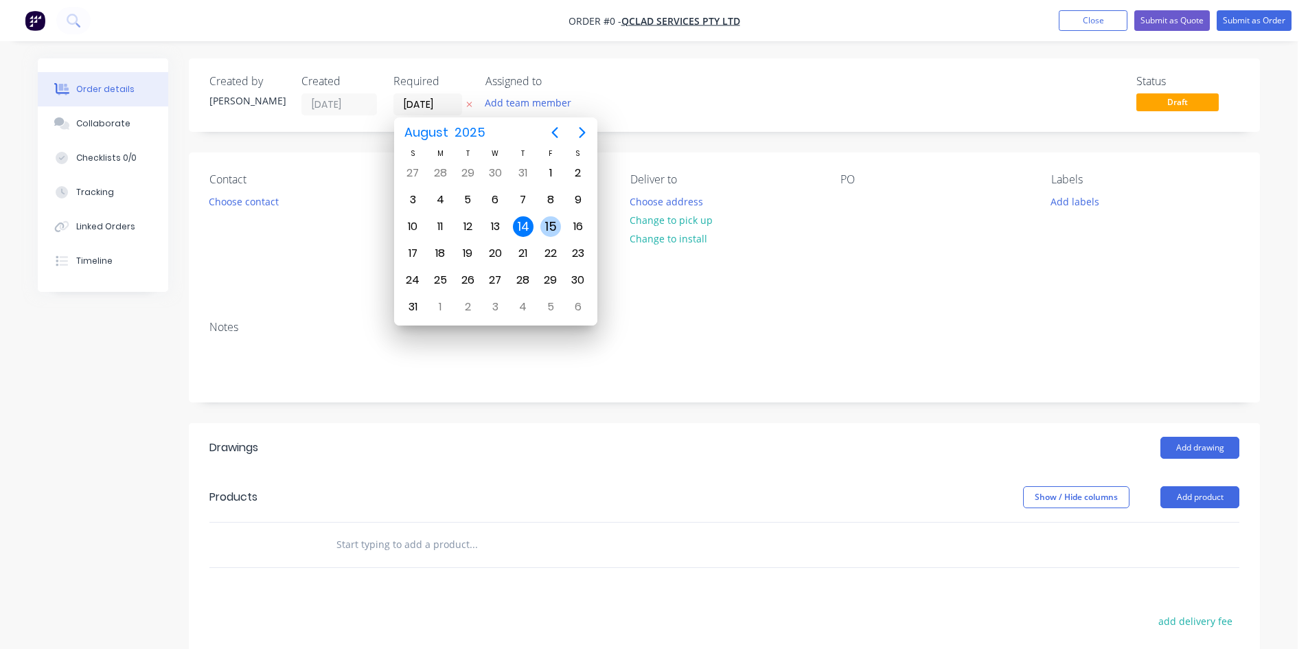
click at [545, 226] on div "15" at bounding box center [550, 226] width 21 height 21
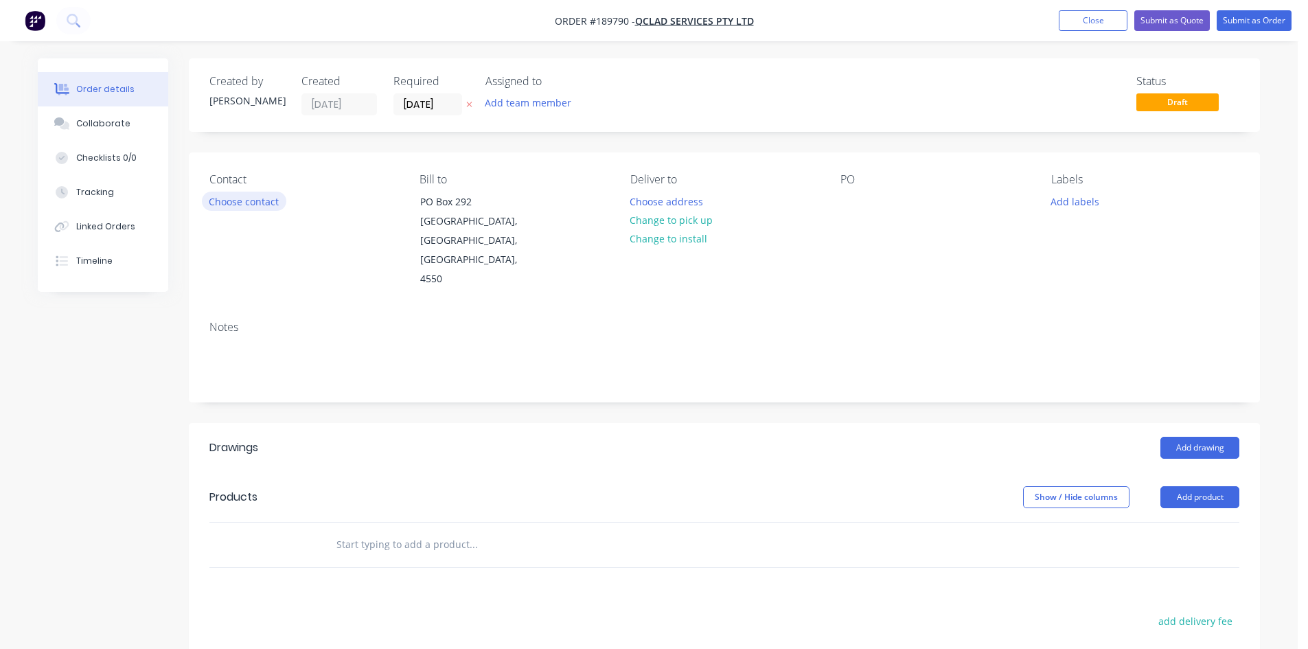
click at [225, 198] on button "Choose contact" at bounding box center [244, 201] width 84 height 19
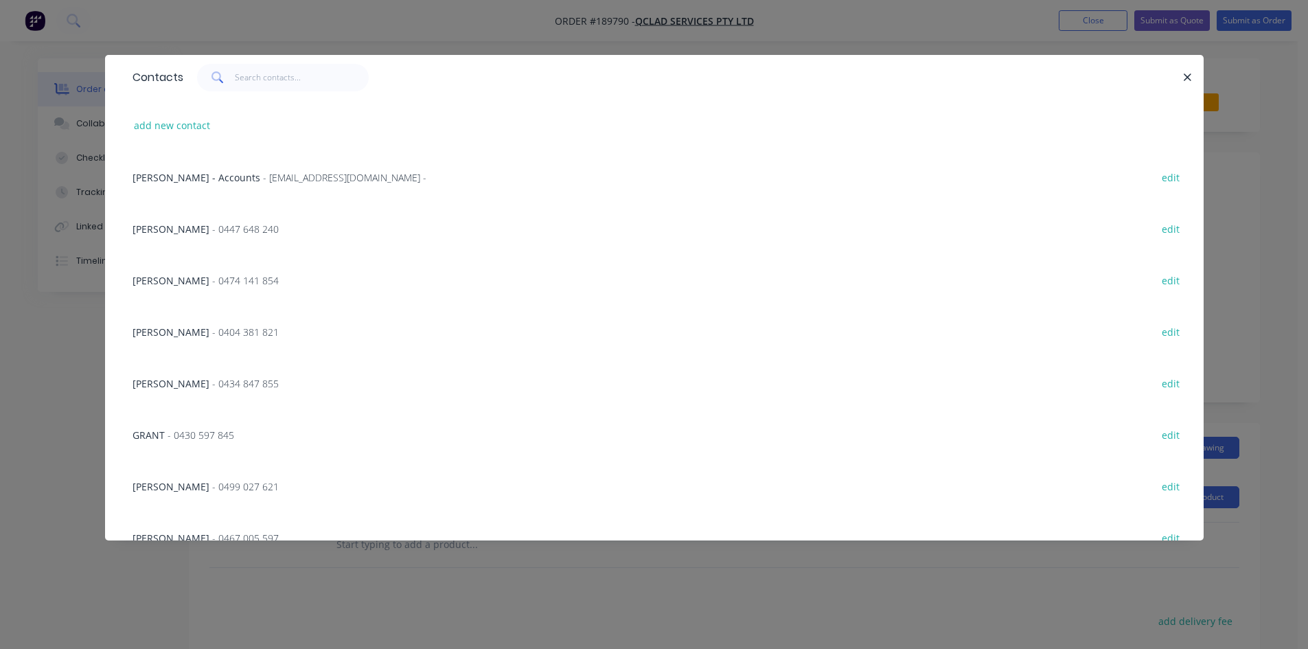
click at [248, 279] on div "[PERSON_NAME] - 0474 141 854 edit" at bounding box center [655, 280] width 1058 height 52
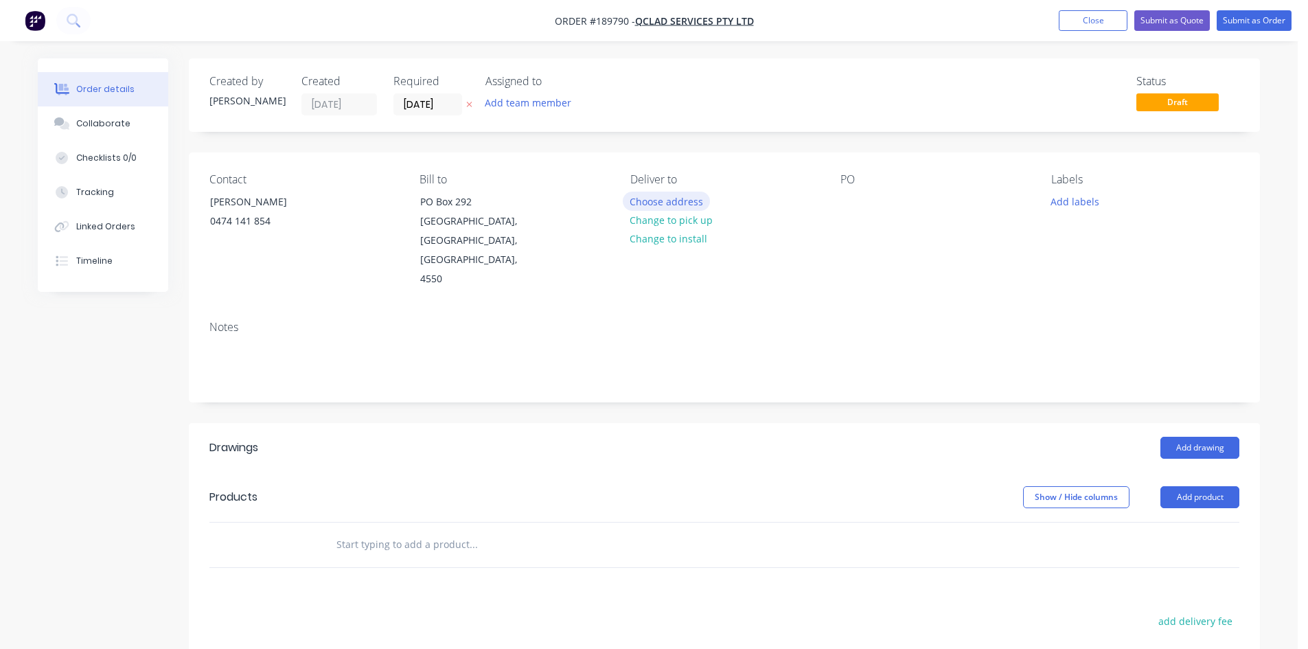
click at [668, 203] on button "Choose address" at bounding box center [667, 201] width 88 height 19
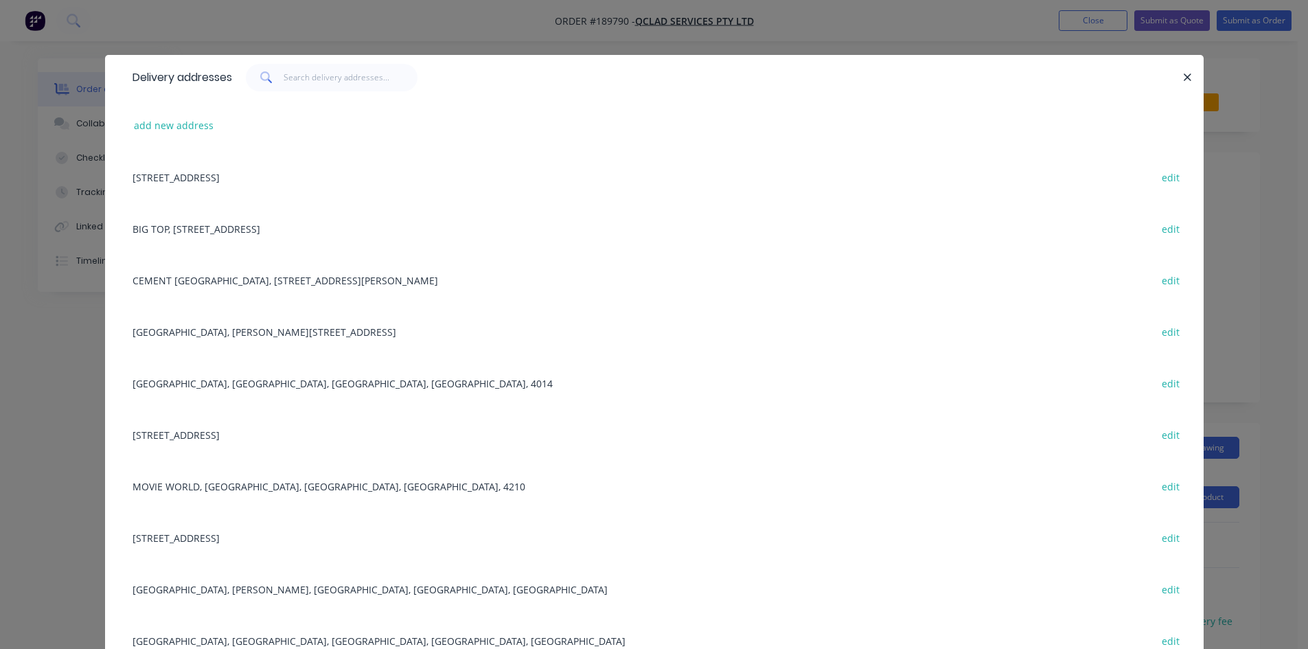
click at [270, 432] on div "[STREET_ADDRESS] edit" at bounding box center [655, 435] width 1058 height 52
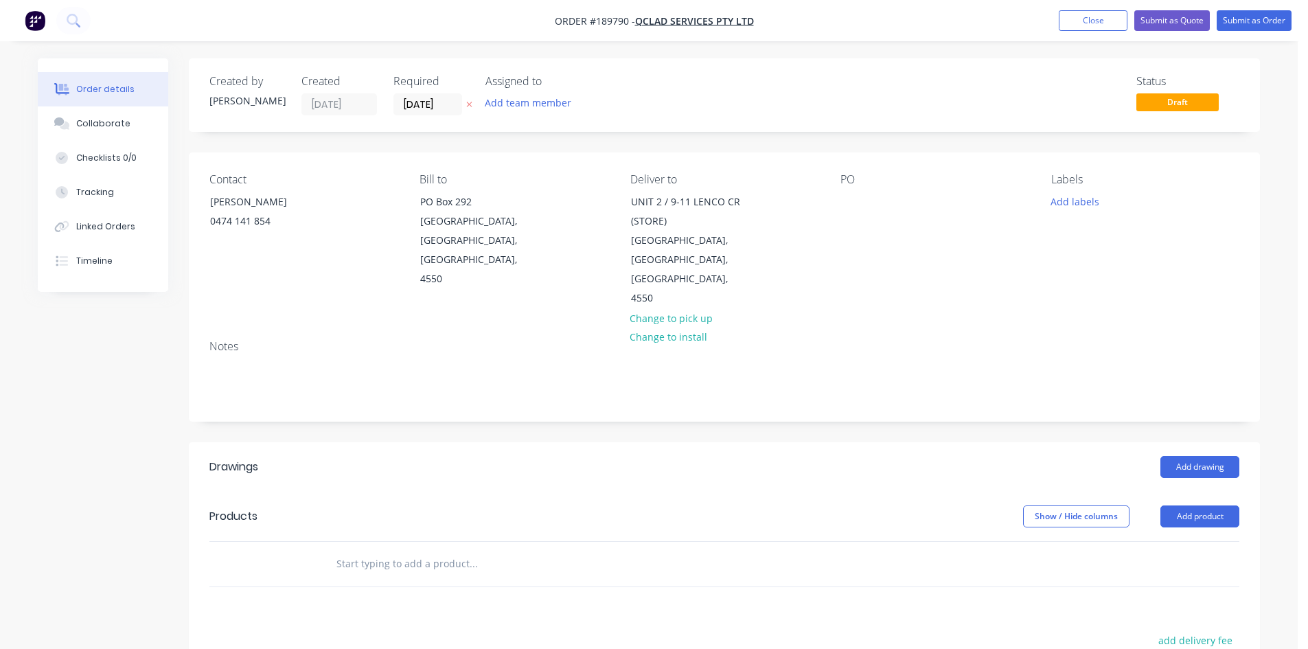
drag, startPoint x: 838, startPoint y: 215, endPoint x: 837, endPoint y: 207, distance: 8.3
click at [837, 208] on div "Contact [PERSON_NAME] [PHONE_NUMBER] Bill to [GEOGRAPHIC_DATA] Deliver to [STRE…" at bounding box center [724, 240] width 1071 height 176
click at [843, 206] on div at bounding box center [852, 202] width 22 height 20
click at [1211, 456] on button "Add drawing" at bounding box center [1200, 467] width 79 height 22
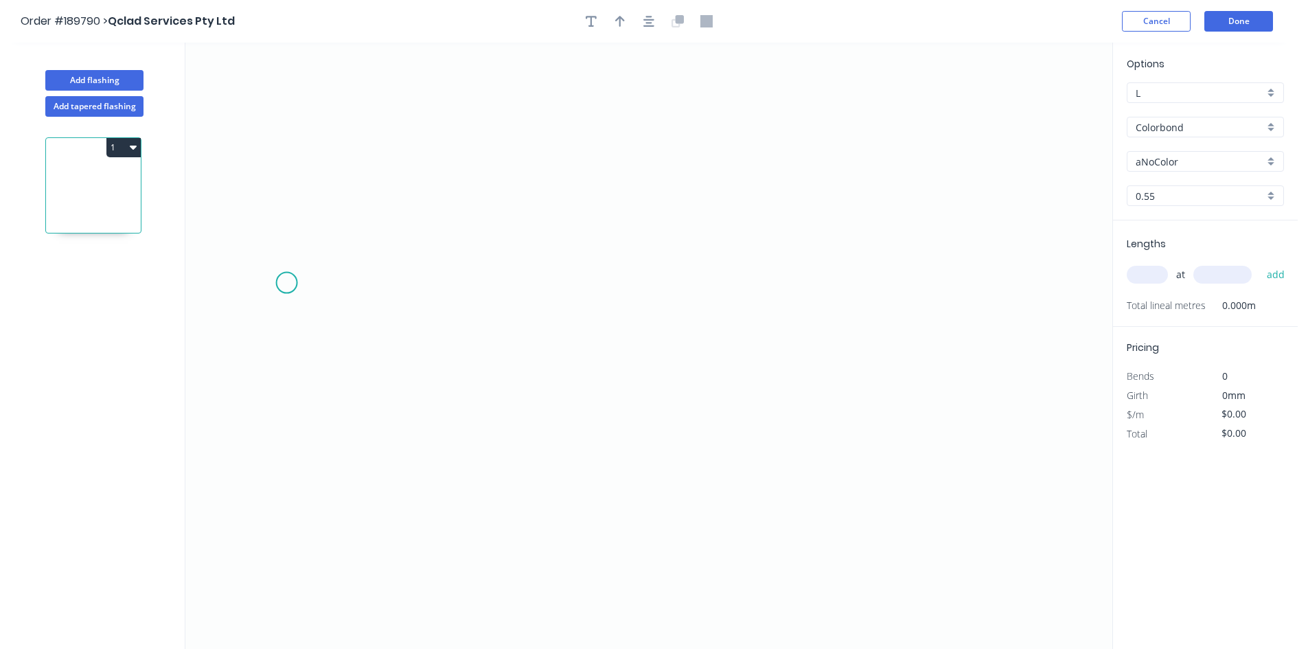
click at [288, 277] on icon "0" at bounding box center [648, 346] width 927 height 606
click at [289, 498] on icon "0" at bounding box center [648, 346] width 927 height 606
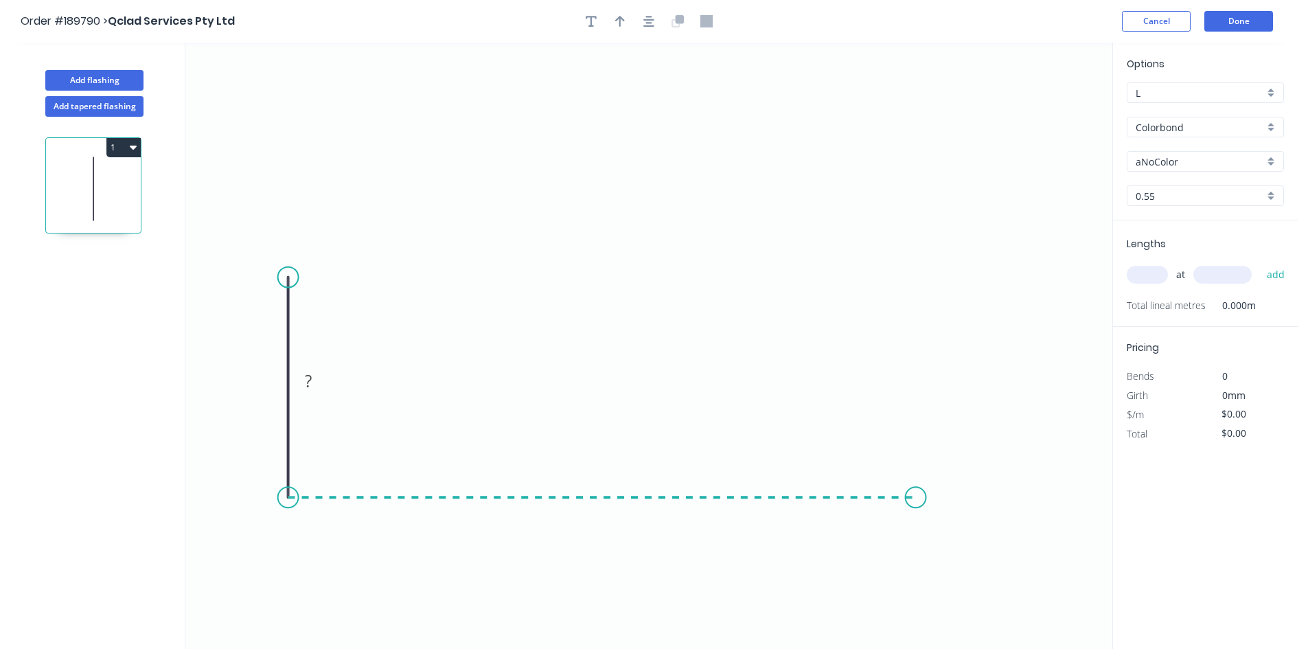
drag, startPoint x: 962, startPoint y: 506, endPoint x: 961, endPoint y: 486, distance: 19.9
click at [963, 499] on icon "0 ?" at bounding box center [648, 346] width 927 height 606
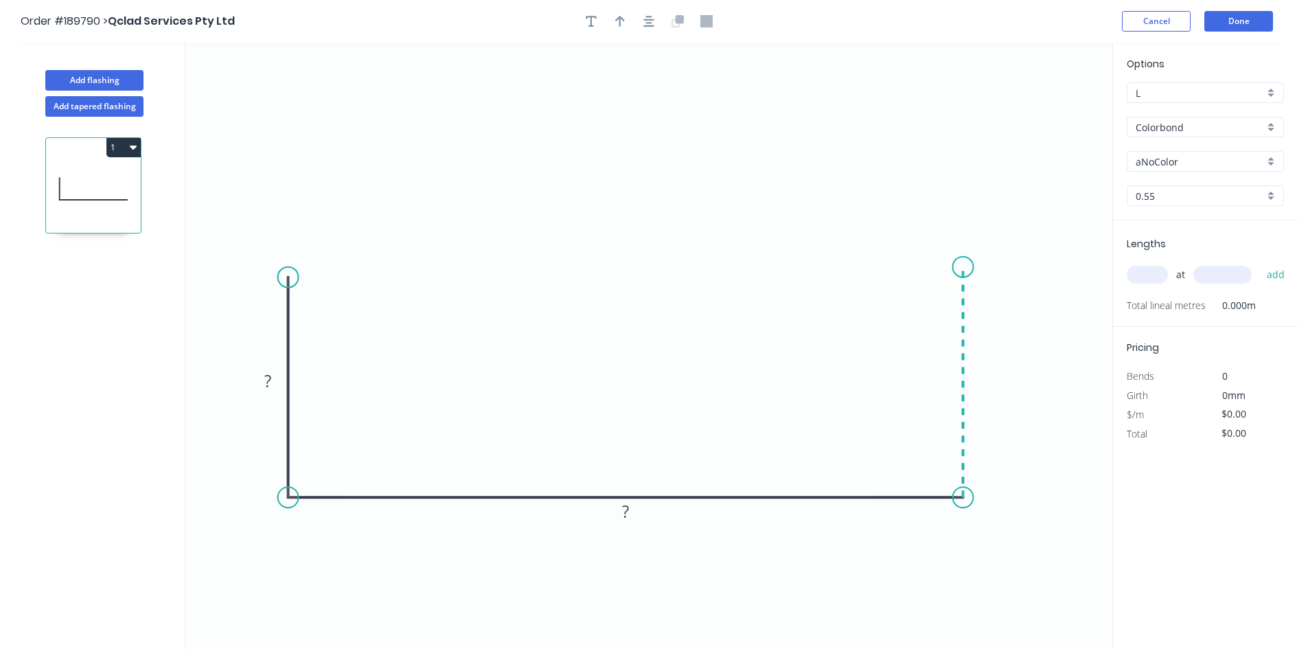
click at [965, 265] on icon "0 ? ?" at bounding box center [648, 346] width 927 height 606
click at [965, 265] on circle at bounding box center [962, 265] width 21 height 21
click at [1179, 114] on div "Options L L Colorbond Colorbond Colorbond (Premium) Colorbond Coolmax Colorbond…" at bounding box center [1205, 138] width 185 height 164
click at [1204, 124] on input "Colorbond" at bounding box center [1200, 127] width 128 height 14
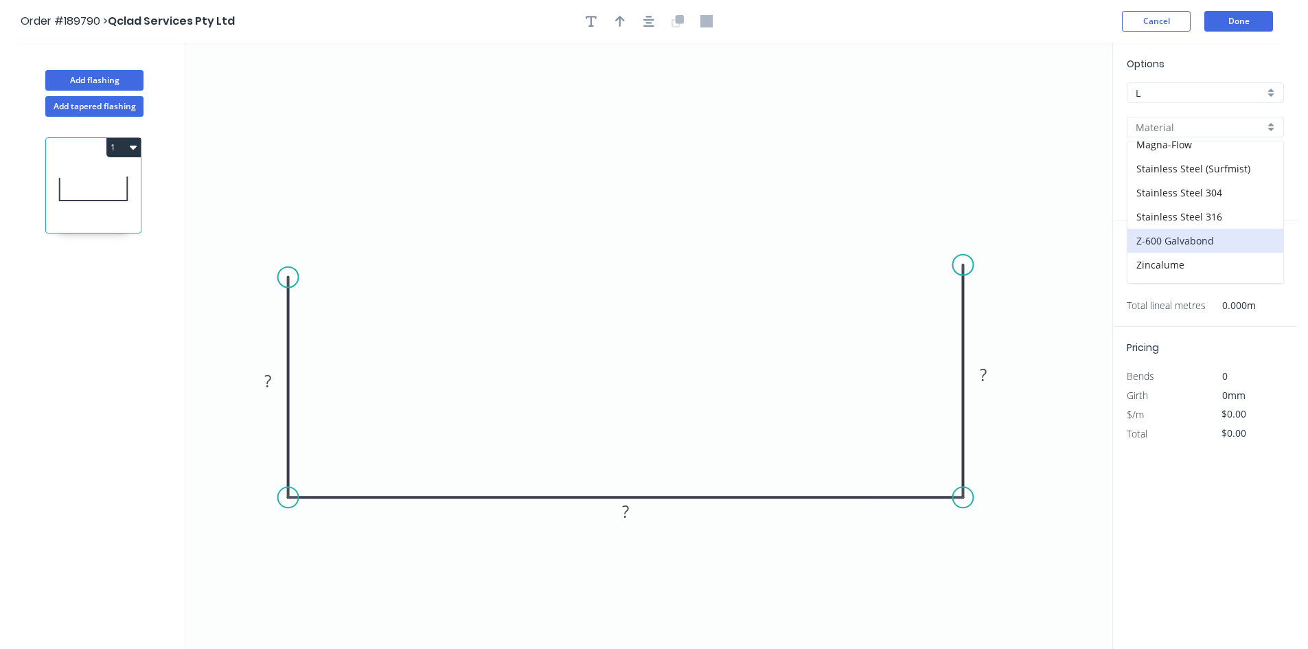
scroll to position [291, 0]
click at [1182, 247] on div "Zincalume" at bounding box center [1206, 247] width 156 height 24
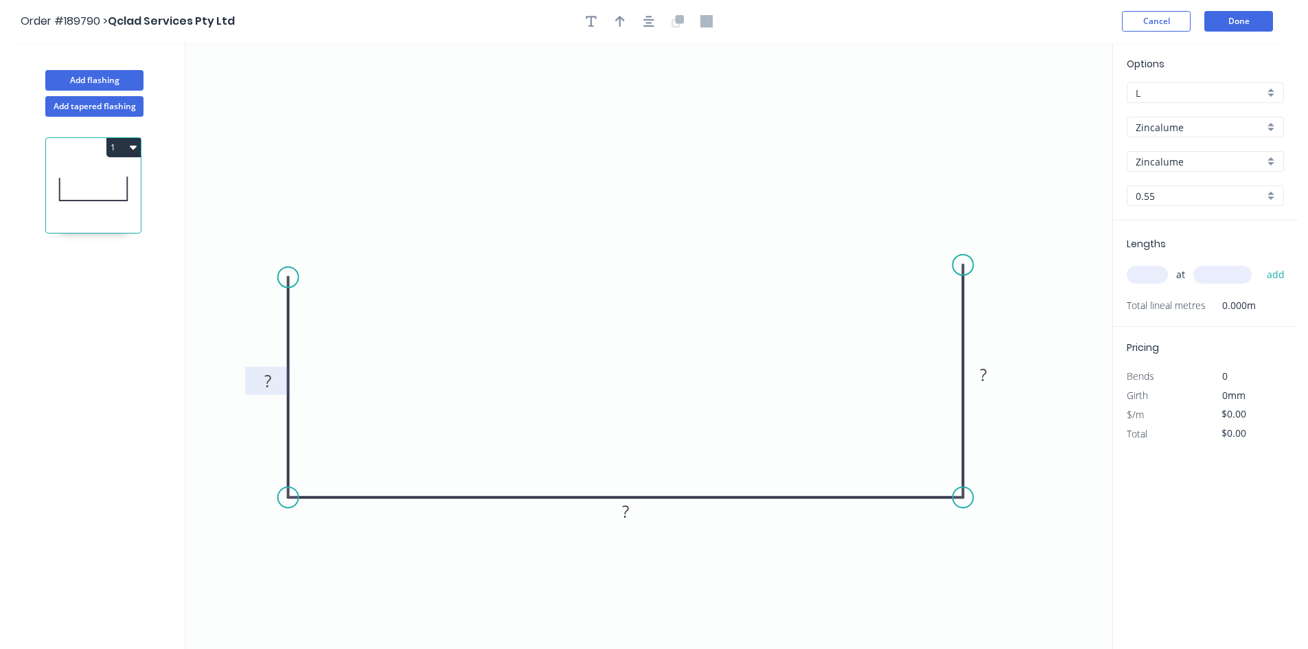
click at [268, 376] on tspan "?" at bounding box center [267, 380] width 7 height 23
click at [1135, 277] on input "text" at bounding box center [1147, 275] width 41 height 18
click at [1260, 263] on button "add" at bounding box center [1276, 274] width 32 height 23
click at [134, 67] on div "Add flashing" at bounding box center [94, 69] width 181 height 41
click at [125, 77] on button "Add flashing" at bounding box center [94, 80] width 98 height 21
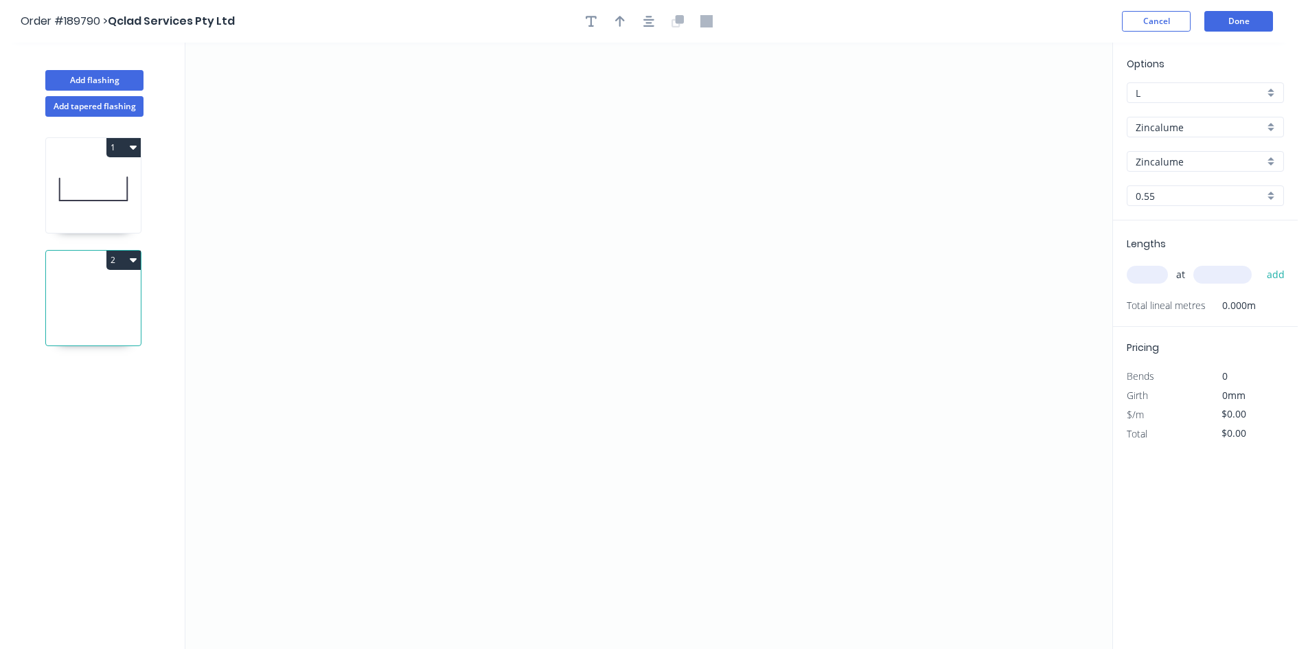
click at [1220, 130] on input "Zincalume" at bounding box center [1200, 127] width 128 height 14
click at [1202, 158] on div "Colorbond" at bounding box center [1206, 153] width 156 height 24
click at [1196, 163] on input "aNoColor" at bounding box center [1200, 162] width 128 height 14
click at [1187, 185] on div "Surfmist" at bounding box center [1206, 185] width 156 height 24
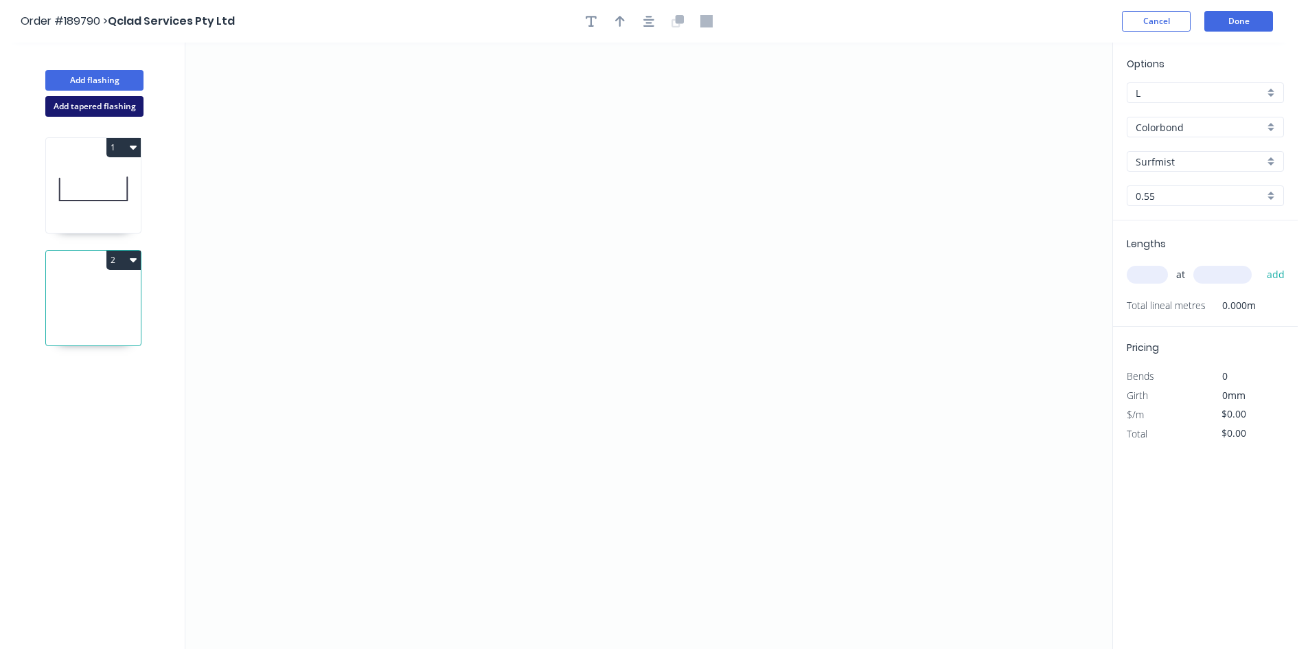
click at [119, 101] on button "Add tapered flashing" at bounding box center [94, 106] width 98 height 21
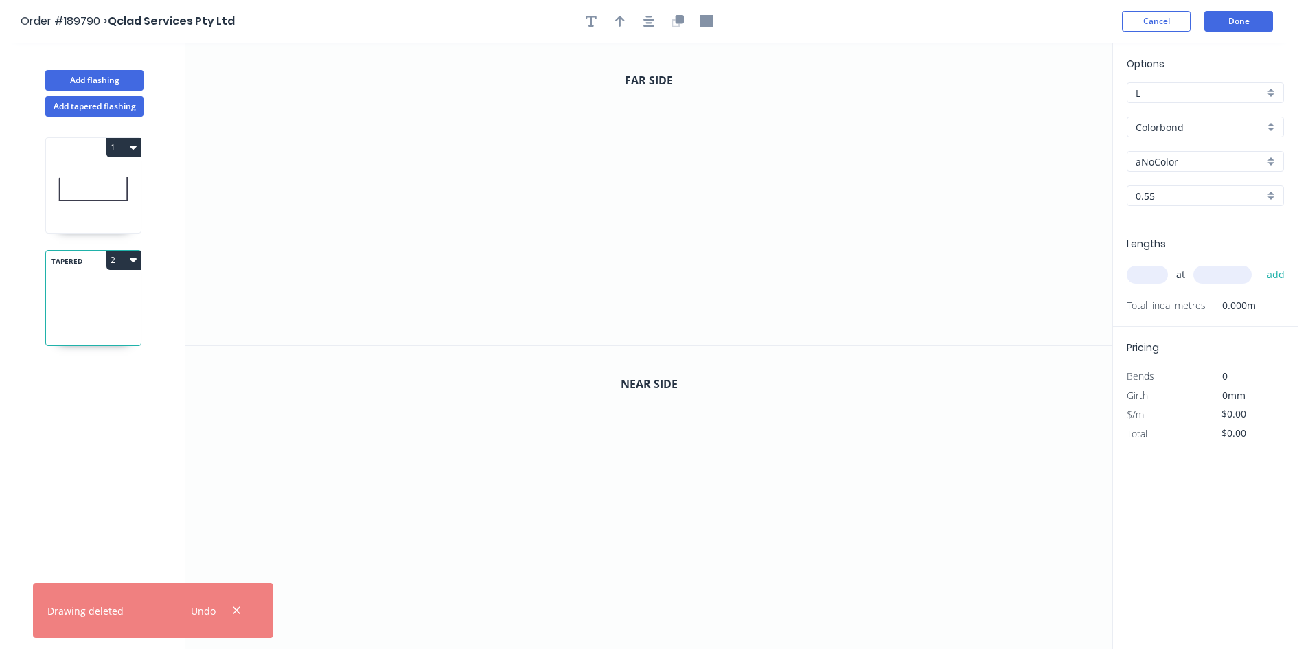
click at [1212, 167] on input "aNoColor" at bounding box center [1200, 162] width 128 height 14
click at [1182, 192] on div "Surfmist" at bounding box center [1206, 185] width 156 height 24
click at [375, 301] on icon "0" at bounding box center [648, 194] width 927 height 303
click at [426, 303] on icon "0" at bounding box center [648, 194] width 927 height 303
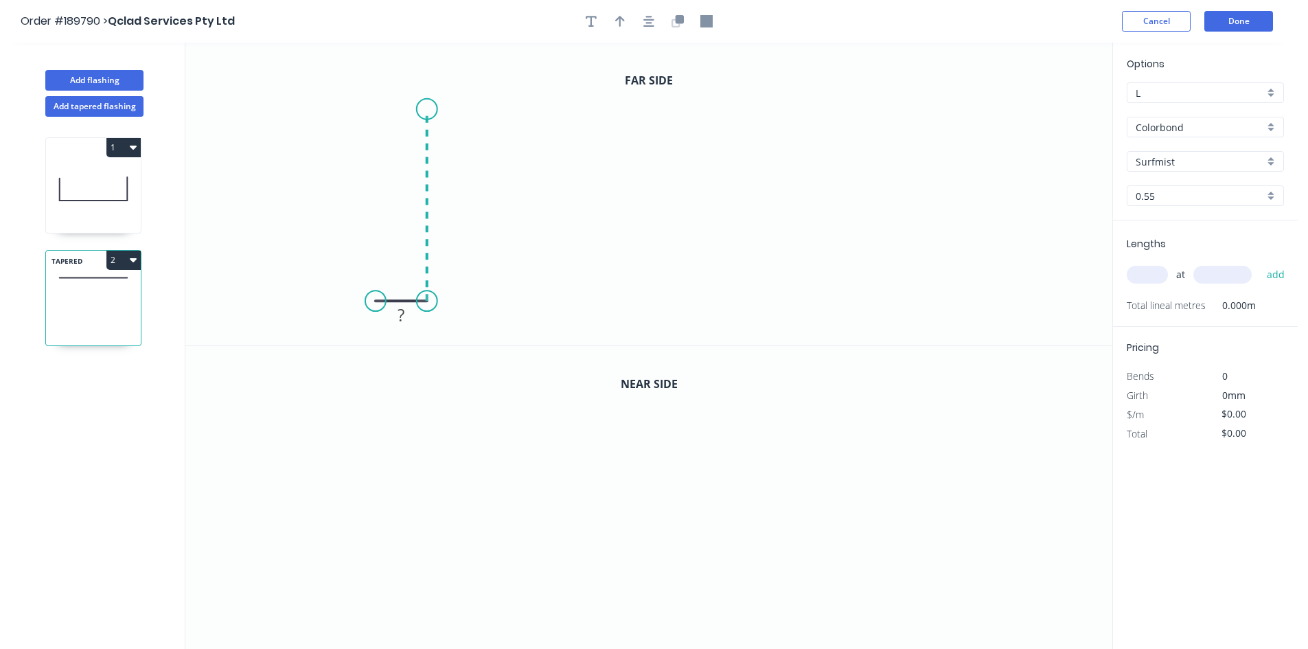
click at [435, 109] on icon "0 ?" at bounding box center [648, 194] width 927 height 303
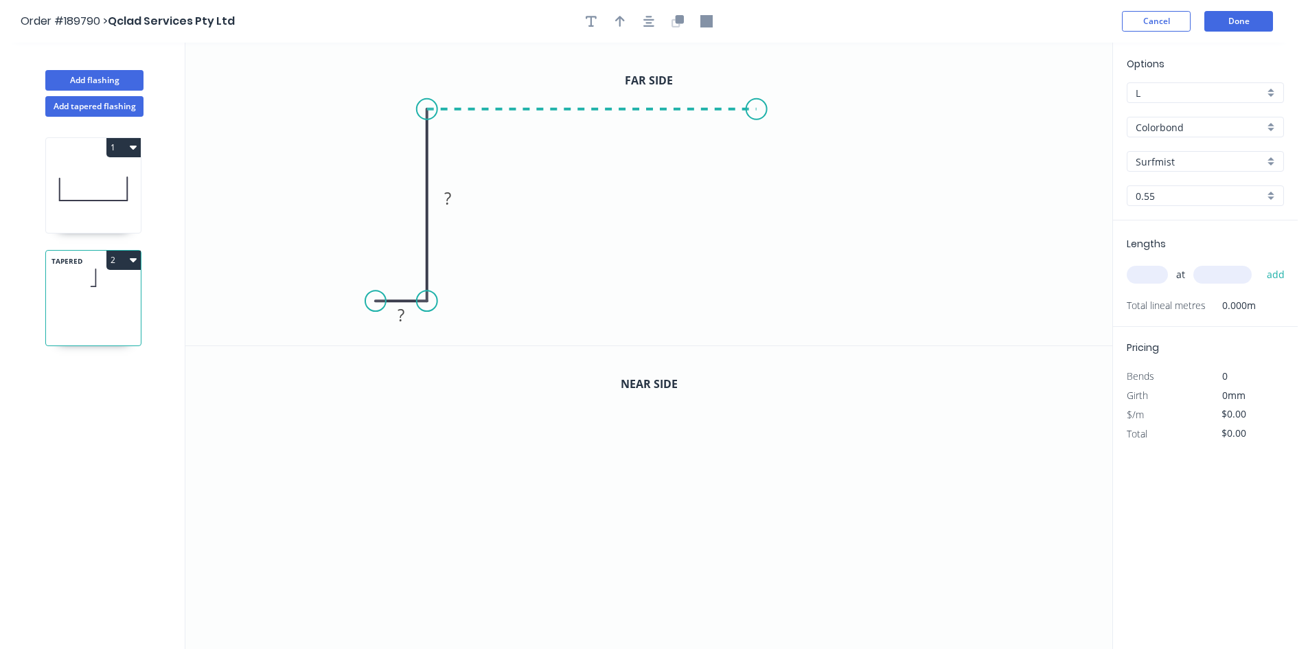
click at [755, 115] on icon "0 ? ?" at bounding box center [648, 194] width 927 height 303
click at [797, 146] on icon "0 ? ? ?" at bounding box center [648, 194] width 927 height 303
click at [797, 146] on circle at bounding box center [797, 145] width 21 height 21
click at [796, 149] on circle at bounding box center [796, 149] width 21 height 21
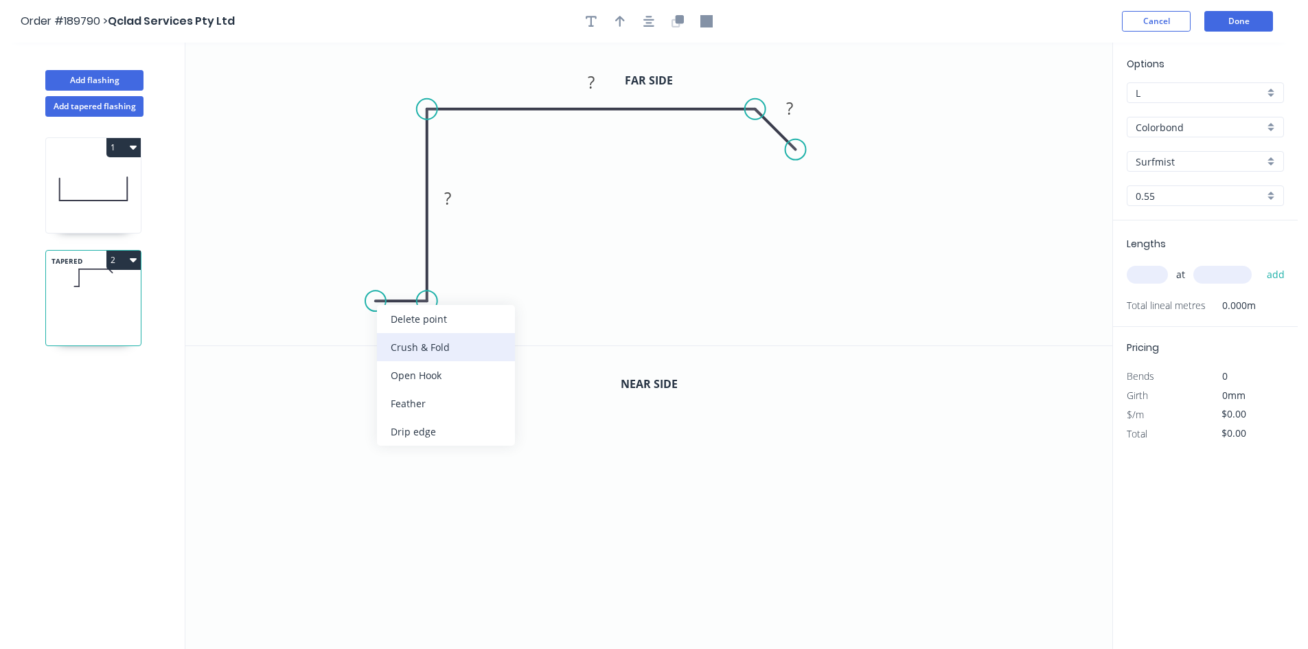
click at [424, 336] on div "Crush & Fold" at bounding box center [446, 347] width 138 height 28
drag, startPoint x: 369, startPoint y: 267, endPoint x: 314, endPoint y: 264, distance: 55.0
click at [314, 264] on rect at bounding box center [338, 262] width 55 height 28
click at [425, 325] on icon "0 CF 10 ? ? ? ?" at bounding box center [648, 194] width 927 height 303
drag, startPoint x: 420, startPoint y: 325, endPoint x: 420, endPoint y: 339, distance: 13.1
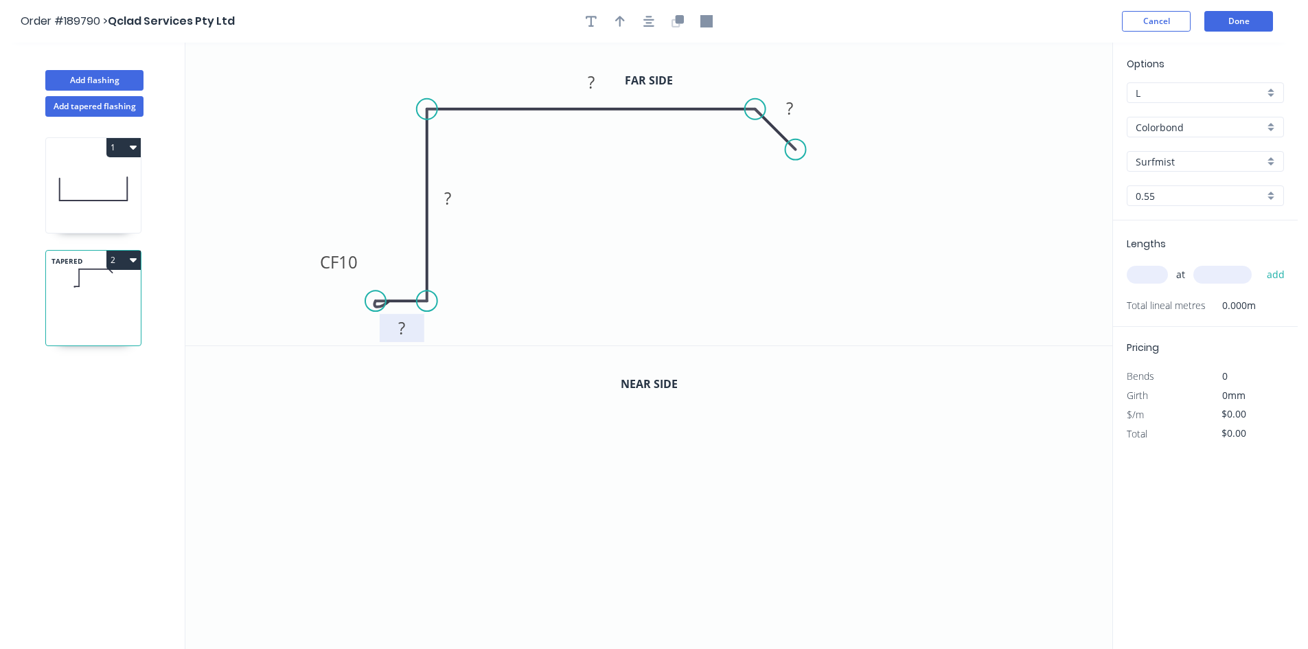
click at [420, 339] on rect at bounding box center [402, 328] width 45 height 28
drag, startPoint x: 354, startPoint y: 266, endPoint x: 366, endPoint y: 272, distance: 13.5
click at [354, 266] on tspan "10" at bounding box center [348, 262] width 19 height 23
click at [646, 19] on icon "button" at bounding box center [648, 21] width 11 height 11
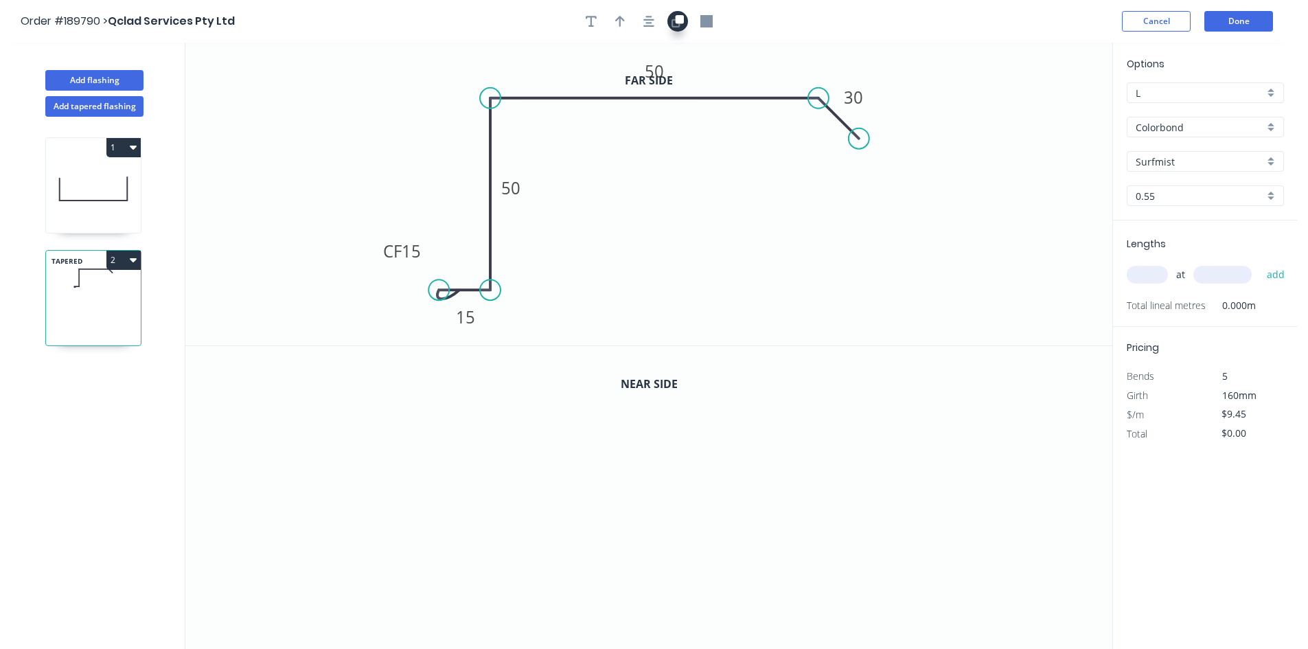
click at [684, 21] on button "button" at bounding box center [677, 21] width 21 height 21
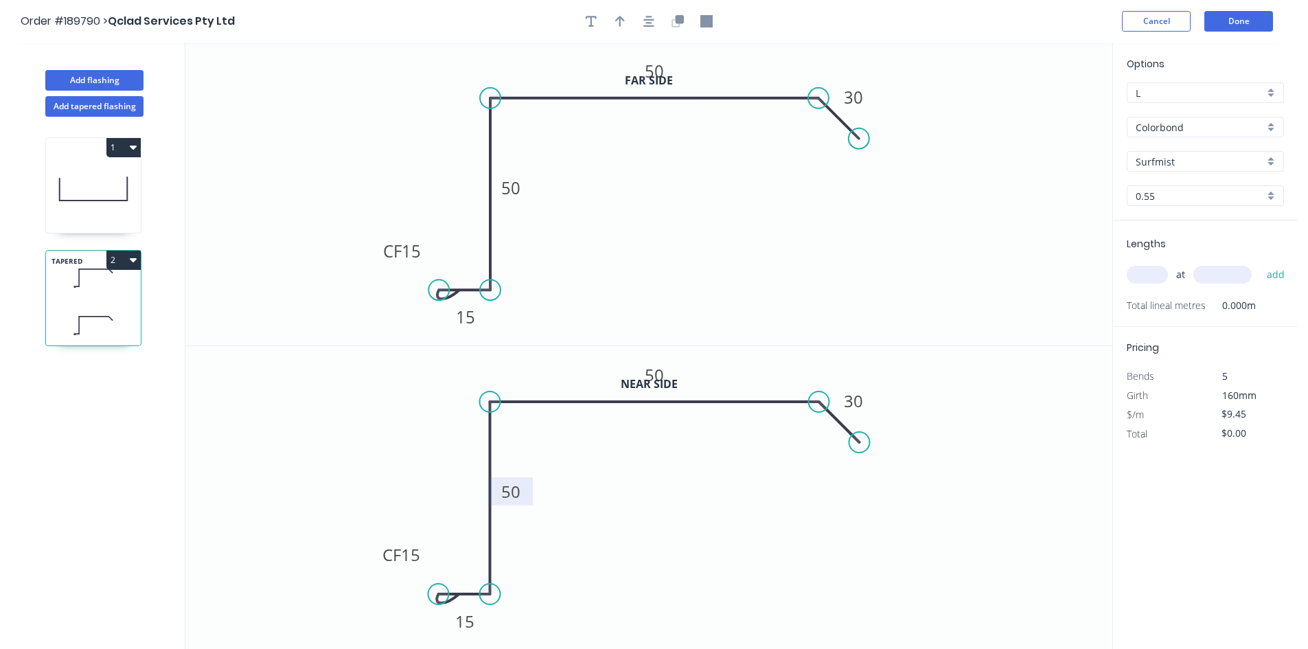
click at [507, 501] on tspan "50" at bounding box center [510, 491] width 19 height 23
click at [1119, 257] on div "Lengths at add Total lineal metres 0.000m" at bounding box center [1205, 273] width 185 height 106
click at [1157, 288] on div "at add" at bounding box center [1207, 274] width 160 height 37
click at [1156, 276] on input "text" at bounding box center [1147, 275] width 41 height 18
click at [1260, 263] on button "add" at bounding box center [1276, 274] width 32 height 23
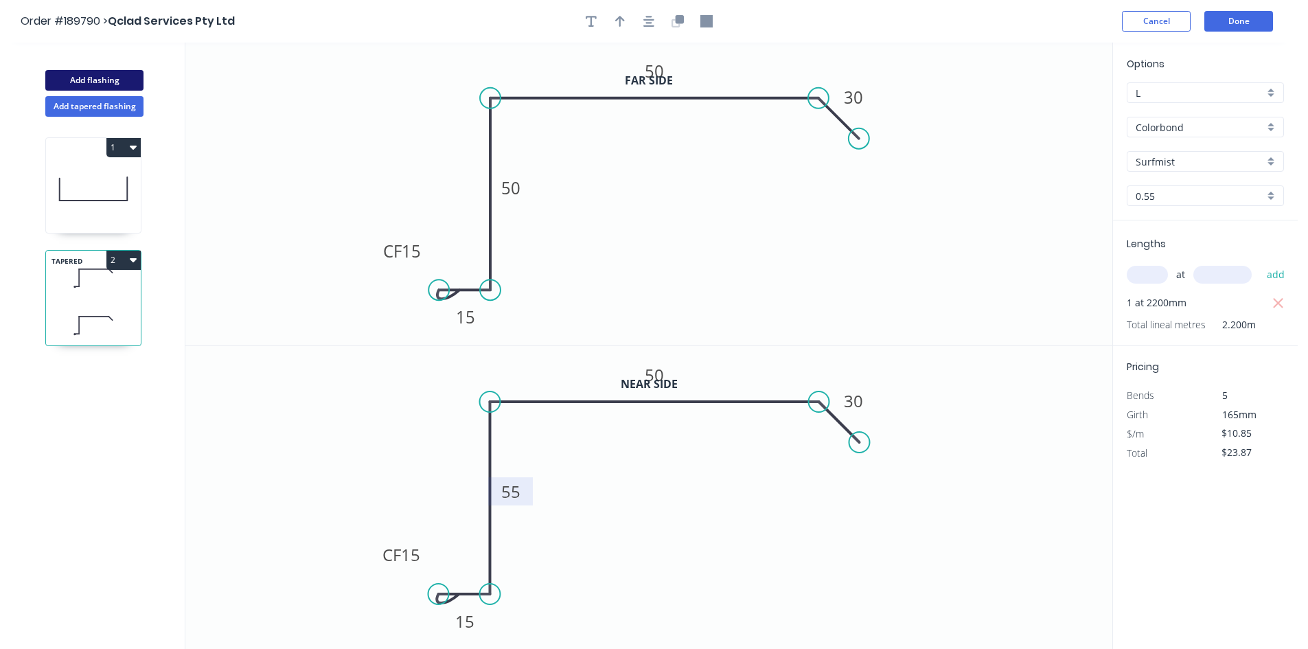
click at [119, 82] on button "Add flashing" at bounding box center [94, 80] width 98 height 21
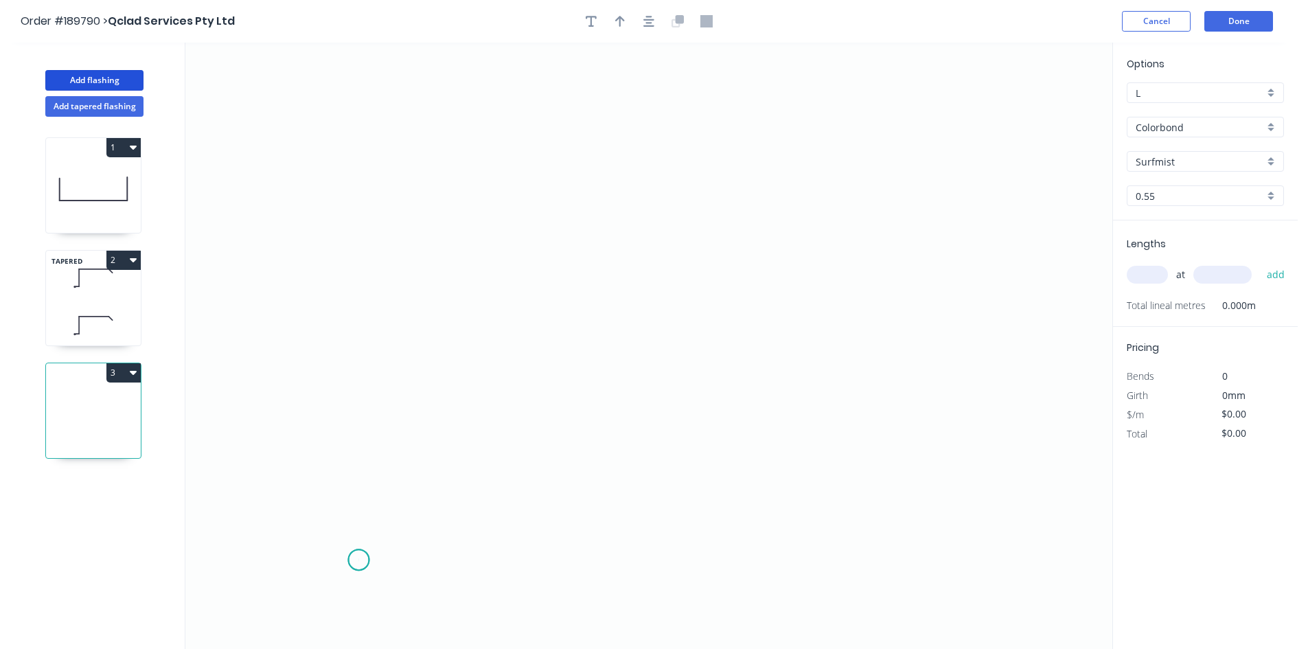
click at [358, 560] on icon "0" at bounding box center [648, 346] width 927 height 606
drag, startPoint x: 441, startPoint y: 562, endPoint x: 422, endPoint y: 374, distance: 188.4
click at [441, 561] on icon "0" at bounding box center [648, 346] width 927 height 606
click at [444, 159] on icon "0 ?" at bounding box center [648, 346] width 927 height 606
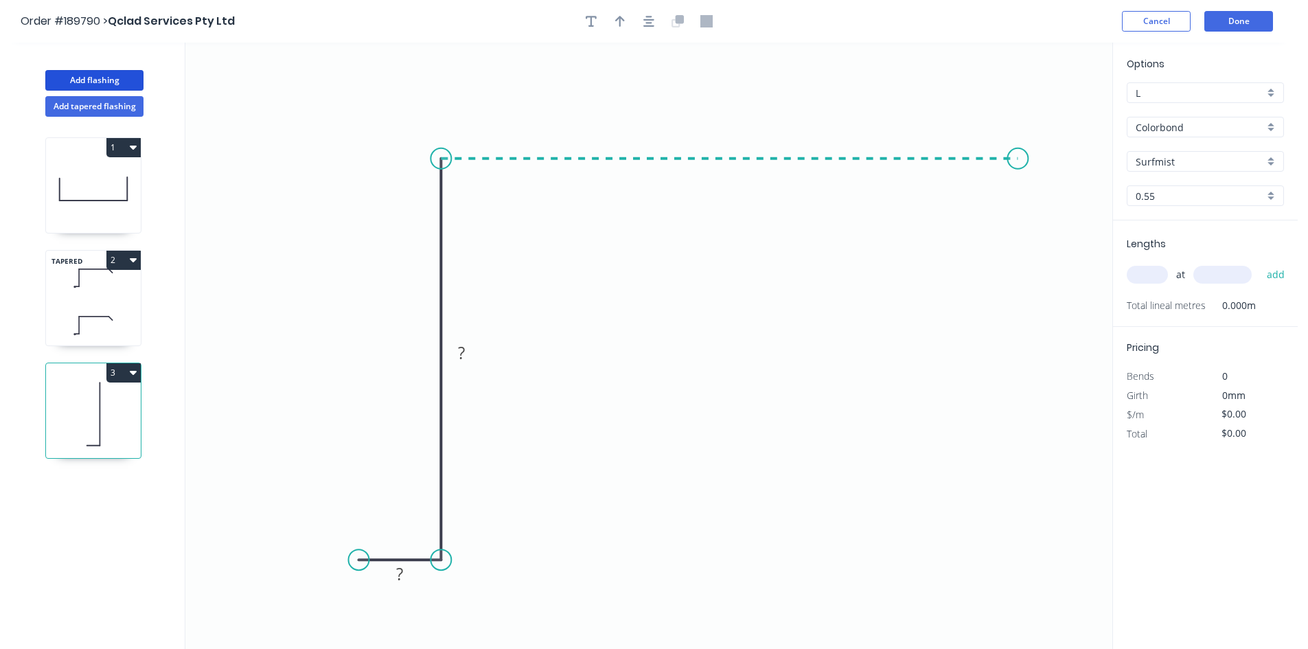
click at [1025, 157] on icon "0 ? ?" at bounding box center [648, 346] width 927 height 606
click at [1064, 203] on icon "0 ? ? ?" at bounding box center [648, 346] width 927 height 606
click at [1064, 203] on circle at bounding box center [1063, 198] width 21 height 21
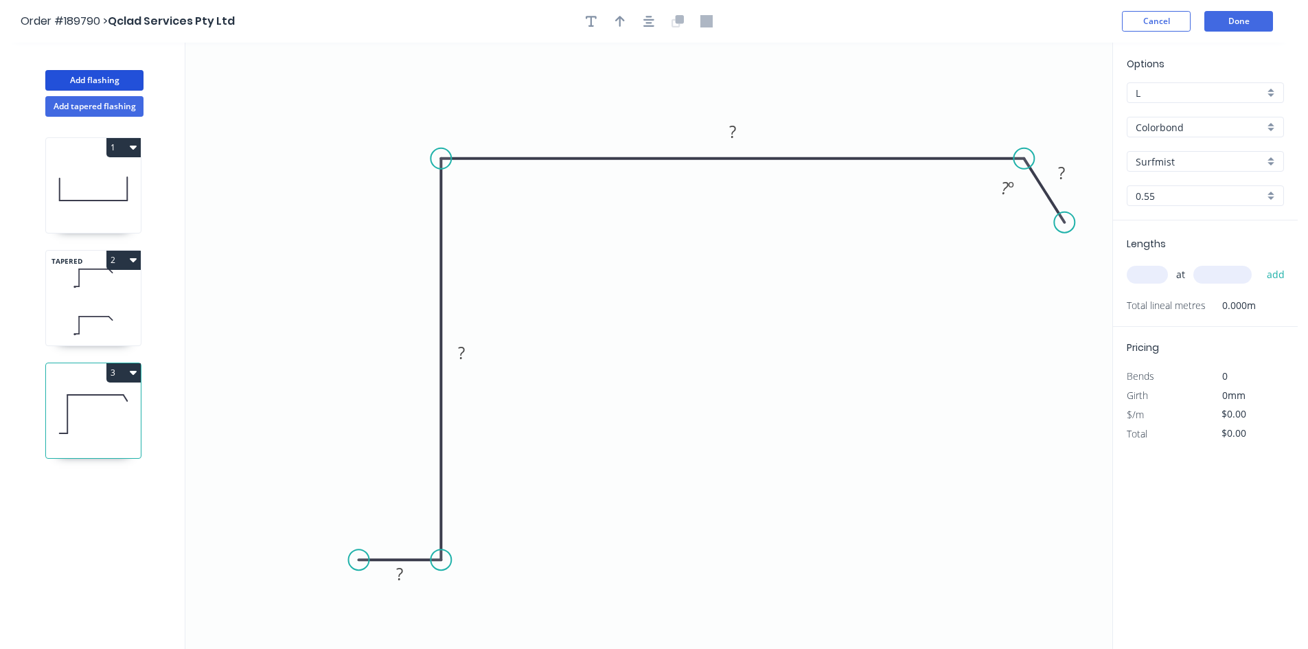
drag, startPoint x: 1060, startPoint y: 203, endPoint x: 1065, endPoint y: 222, distance: 19.8
click at [1065, 222] on circle at bounding box center [1064, 222] width 21 height 21
click at [85, 295] on icon at bounding box center [93, 278] width 95 height 41
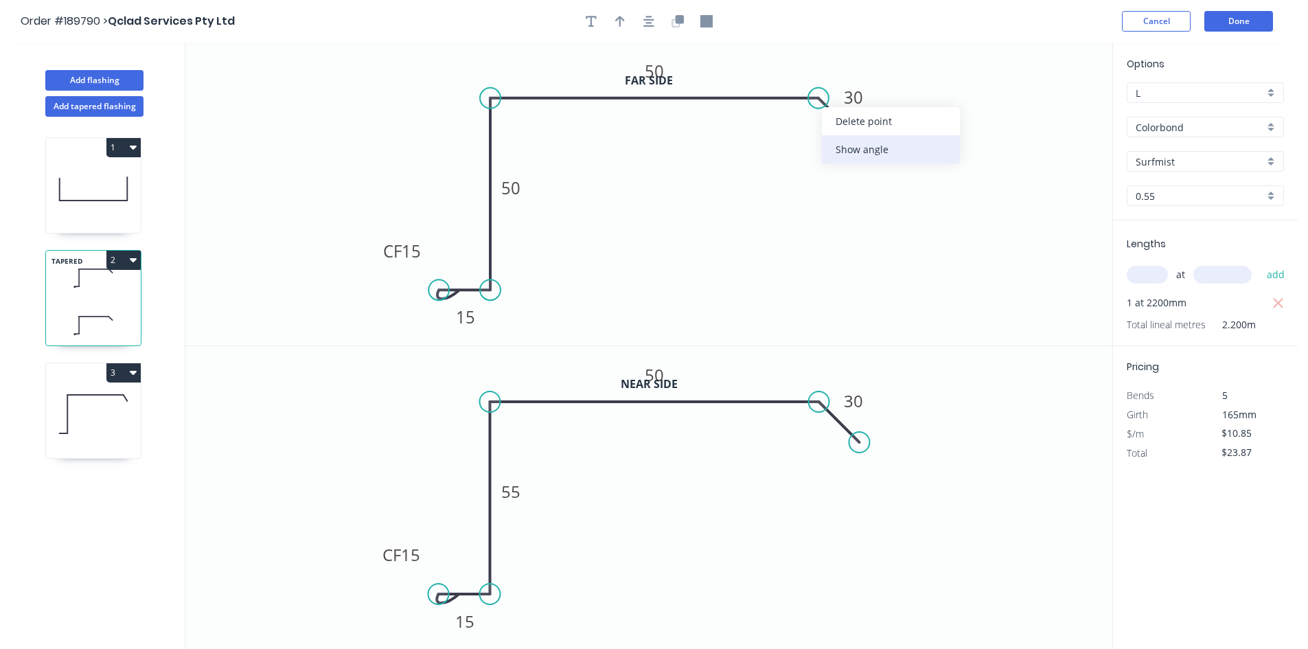
click at [839, 148] on div "Show angle" at bounding box center [891, 149] width 138 height 28
click at [811, 122] on tspan "º" at bounding box center [808, 128] width 6 height 23
click at [841, 453] on div "Show angle" at bounding box center [884, 452] width 138 height 28
click at [796, 436] on rect at bounding box center [805, 433] width 27 height 19
click at [125, 408] on icon at bounding box center [93, 414] width 95 height 88
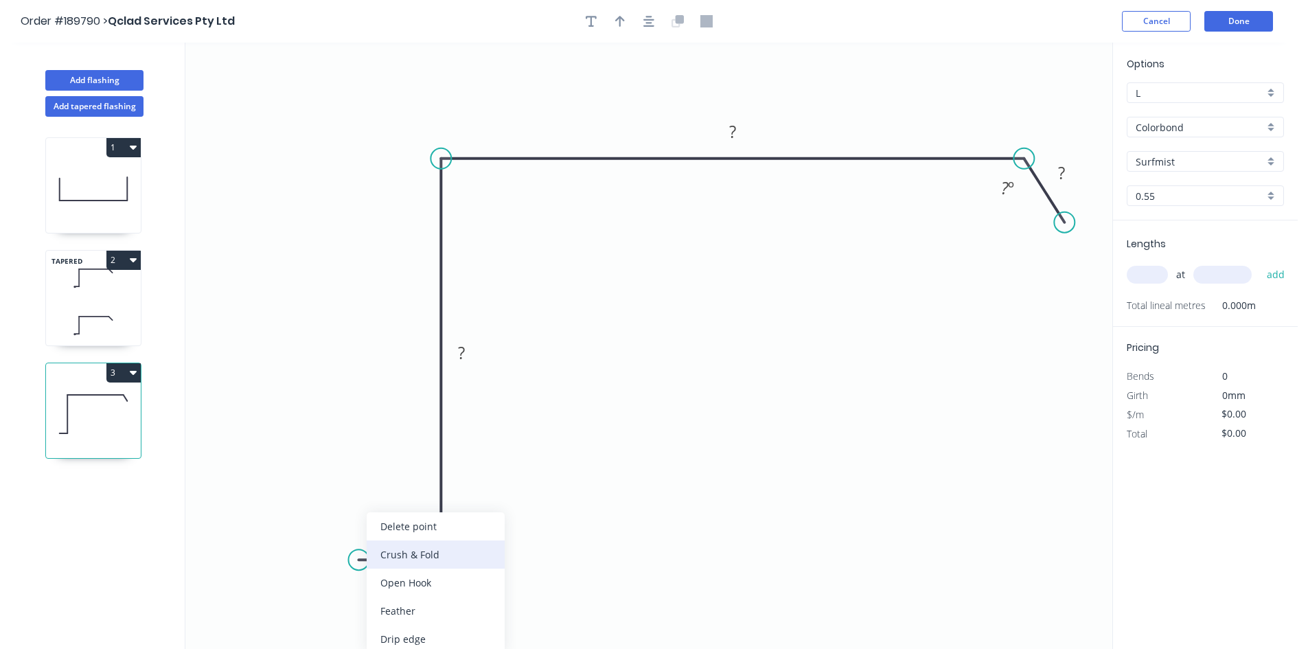
click at [428, 549] on div "Crush & Fold" at bounding box center [436, 554] width 138 height 28
drag, startPoint x: 397, startPoint y: 525, endPoint x: 339, endPoint y: 523, distance: 58.4
click at [339, 523] on rect at bounding box center [318, 523] width 55 height 28
click at [334, 523] on tspan "10" at bounding box center [327, 523] width 19 height 23
click at [1148, 273] on input "text" at bounding box center [1147, 275] width 41 height 18
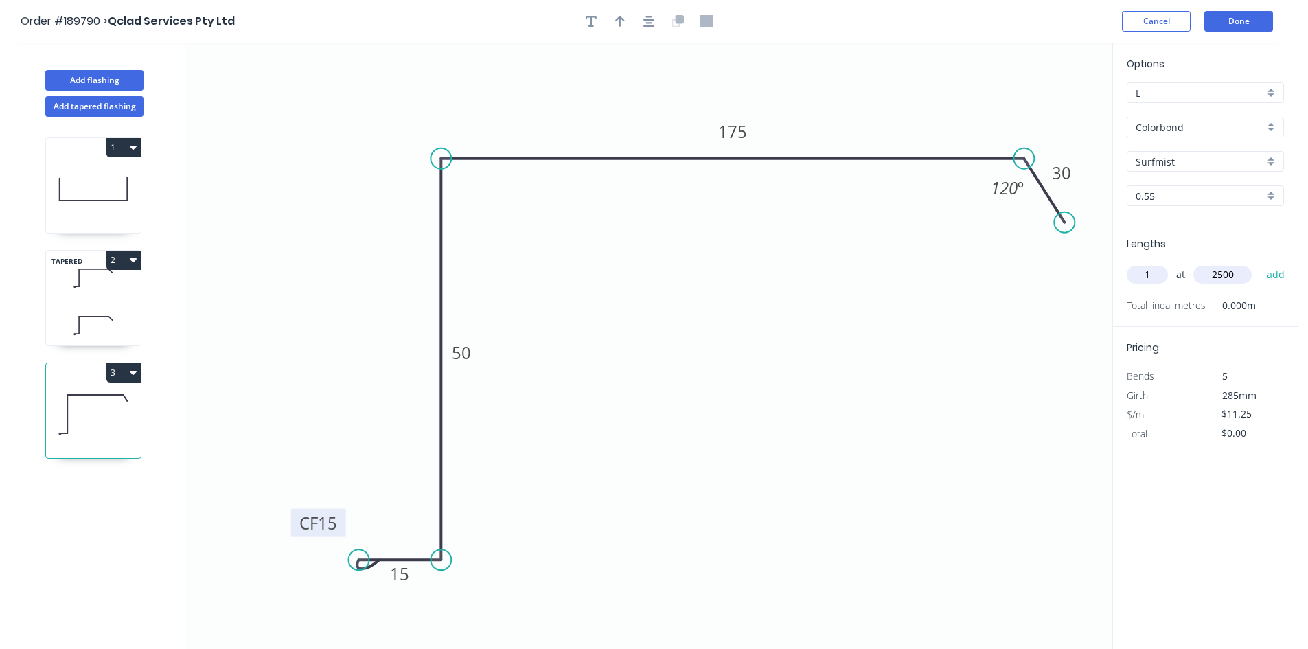
click at [1260, 263] on button "add" at bounding box center [1276, 274] width 32 height 23
click at [126, 86] on button "Add flashing" at bounding box center [94, 80] width 98 height 21
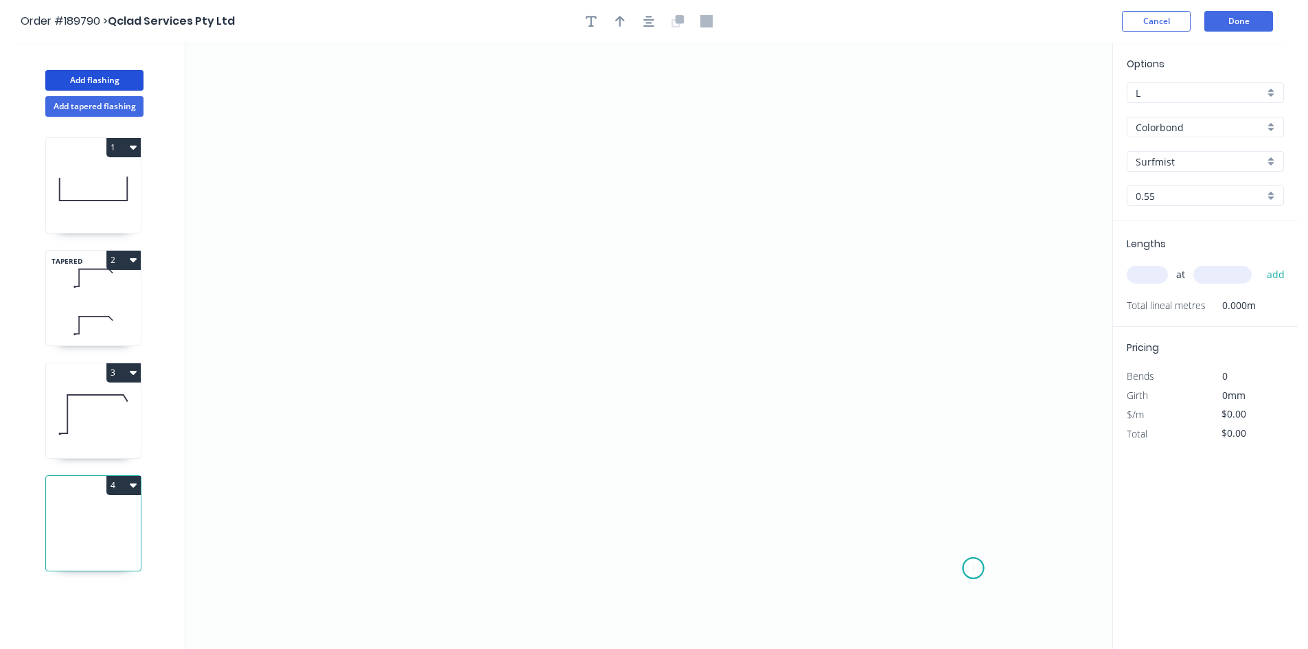
click at [974, 569] on icon "0" at bounding box center [648, 346] width 927 height 606
click at [976, 487] on icon "0" at bounding box center [648, 346] width 927 height 606
click at [640, 473] on icon "0 ?" at bounding box center [648, 346] width 927 height 606
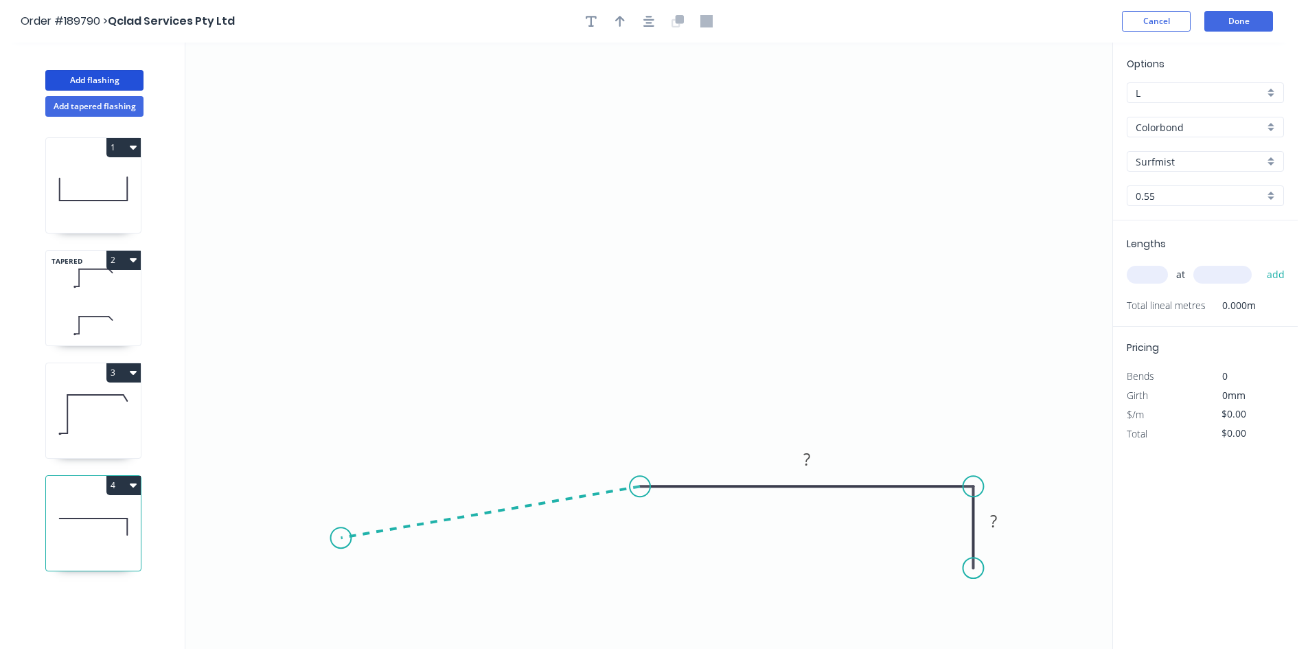
click at [336, 540] on icon "0 ? ?" at bounding box center [648, 346] width 927 height 606
click at [297, 584] on icon "0 ? ? ? ? º" at bounding box center [648, 346] width 927 height 606
click at [288, 573] on circle at bounding box center [298, 578] width 21 height 21
click at [286, 571] on icon "0 ? ? ? ? ? º ? º" at bounding box center [648, 346] width 927 height 606
click at [330, 529] on icon "0 ? ? ? ? ? ? º ? º ? º" at bounding box center [648, 346] width 927 height 606
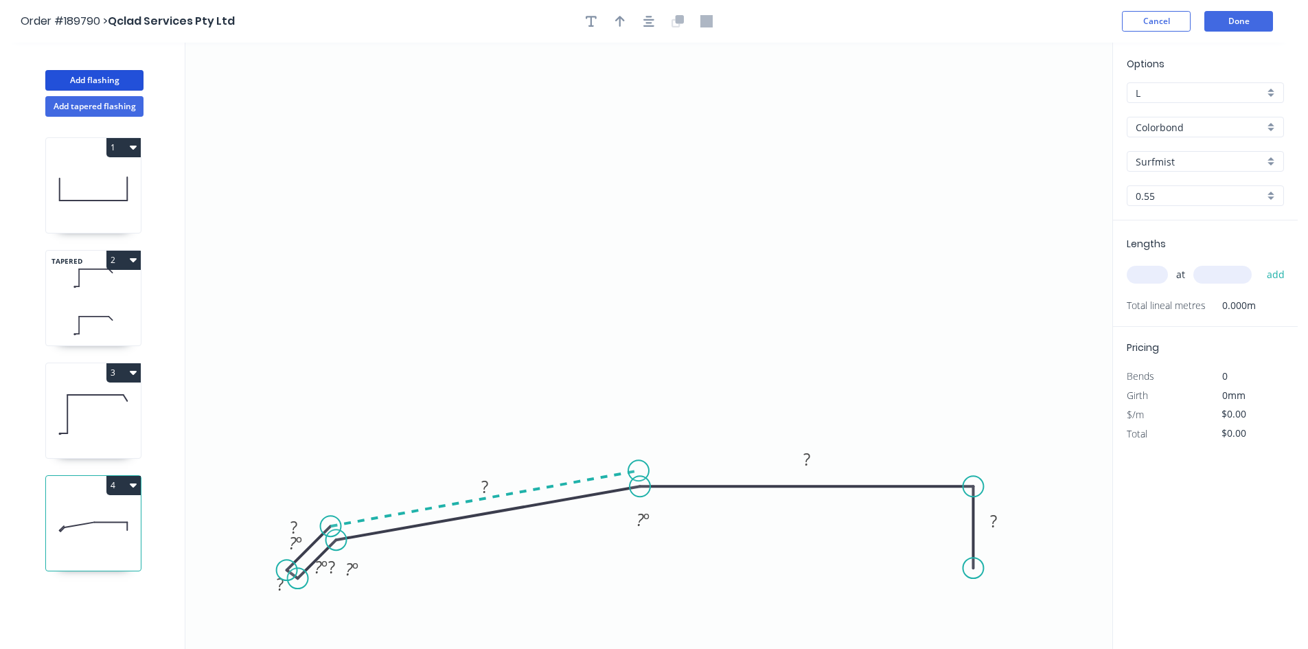
click at [639, 471] on icon "0 ? ? ? ? ? ? ? º ? º ? º ? º" at bounding box center [648, 346] width 927 height 606
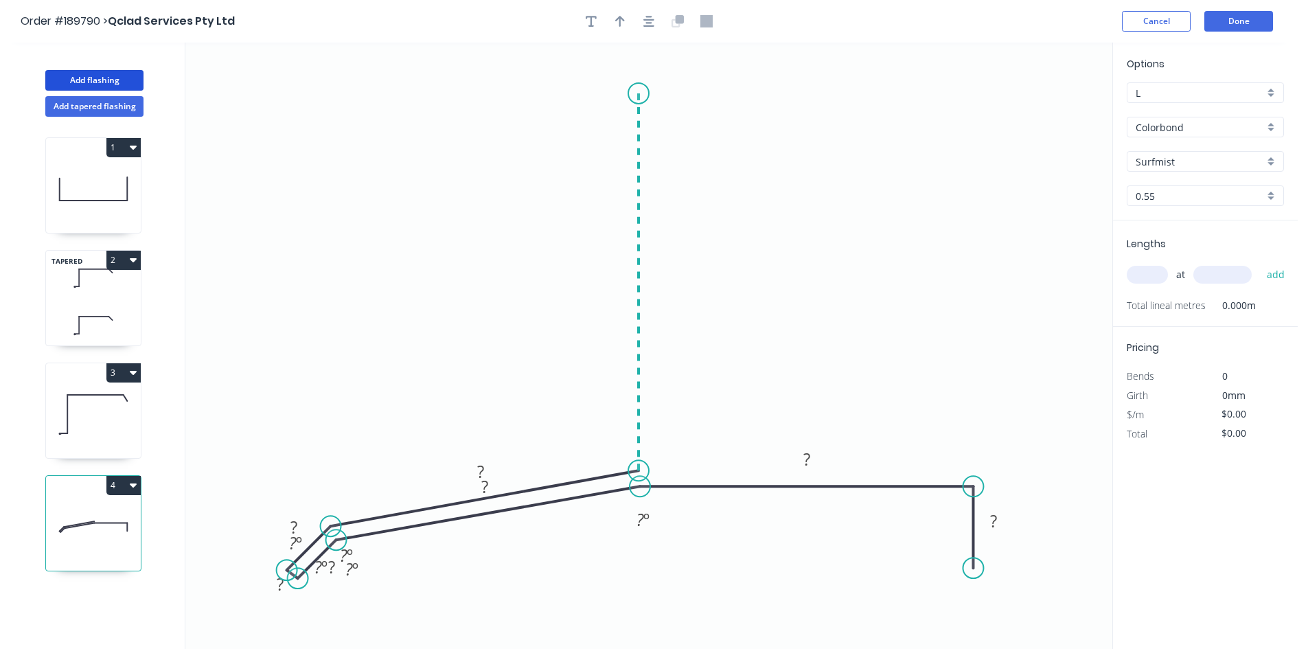
click at [649, 93] on icon "0 ? ? ? ? ? ? ? ? º ? º ? º ? º ? º" at bounding box center [648, 346] width 927 height 606
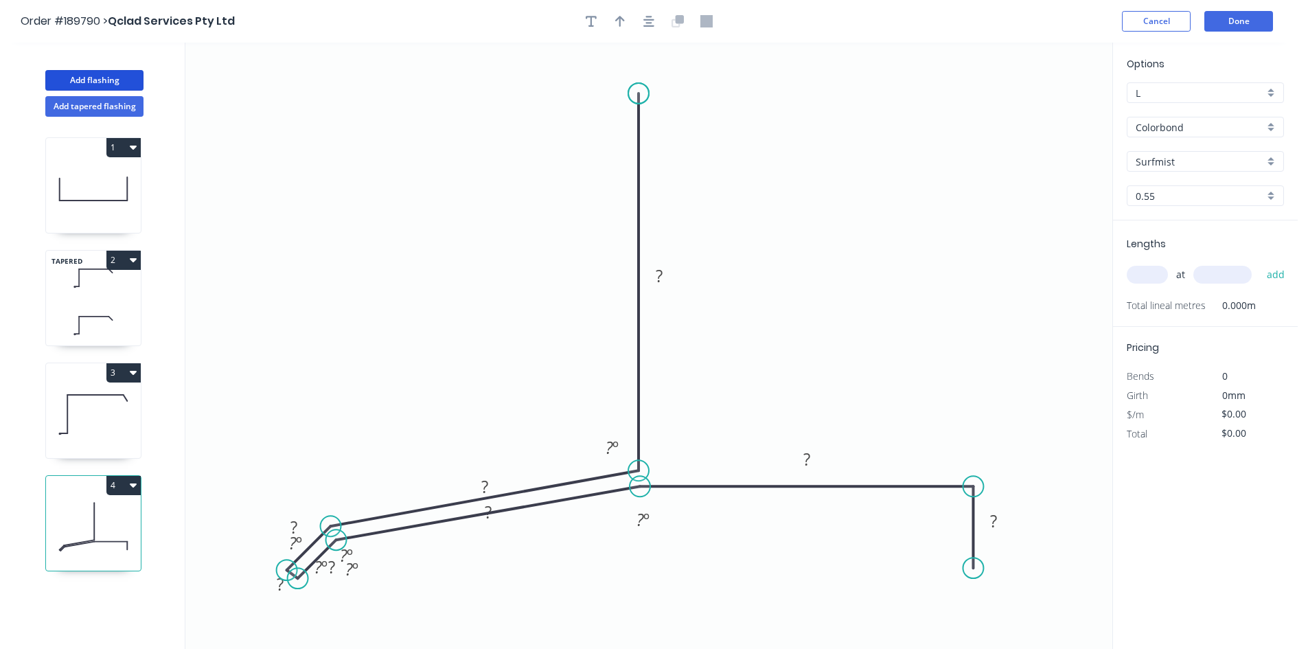
click at [649, 93] on circle at bounding box center [638, 93] width 21 height 21
click at [308, 593] on div "Hide angle" at bounding box center [358, 598] width 138 height 28
click at [352, 621] on div "Hide angle" at bounding box center [381, 617] width 138 height 28
click at [384, 609] on div "Hide angle" at bounding box center [414, 607] width 138 height 28
click at [378, 597] on div "Hide angle" at bounding box center [414, 602] width 138 height 28
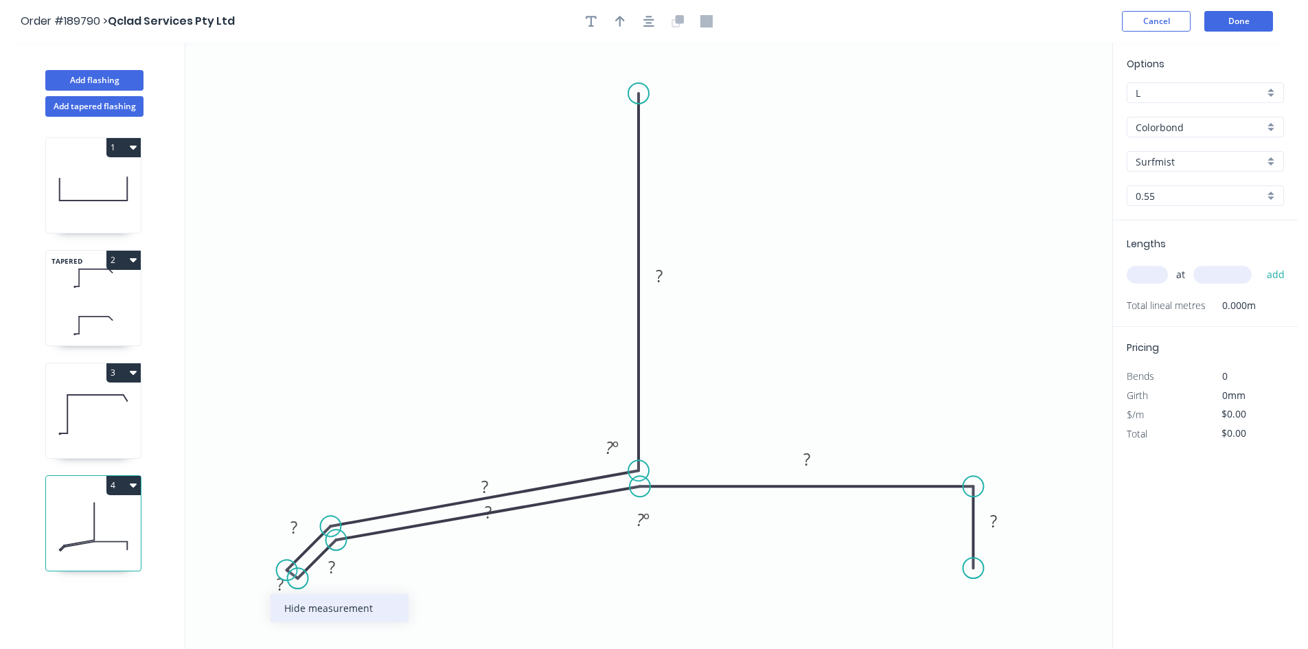
click at [303, 609] on div "Hide measurement" at bounding box center [340, 608] width 138 height 28
drag, startPoint x: 347, startPoint y: 578, endPoint x: 357, endPoint y: 589, distance: 14.6
click at [357, 589] on rect at bounding box center [341, 578] width 45 height 28
drag, startPoint x: 300, startPoint y: 513, endPoint x: 288, endPoint y: 503, distance: 15.6
click at [288, 503] on rect at bounding box center [282, 517] width 45 height 28
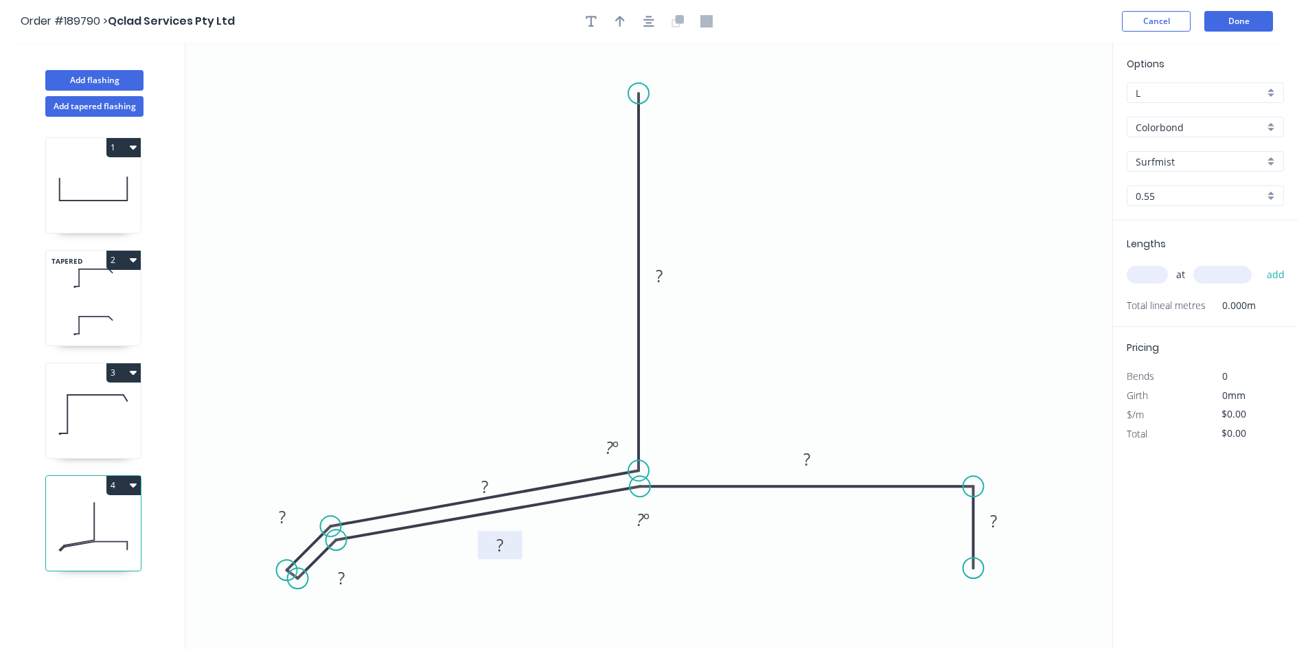
drag, startPoint x: 507, startPoint y: 523, endPoint x: 519, endPoint y: 556, distance: 35.0
click at [519, 556] on rect at bounding box center [500, 545] width 45 height 28
drag, startPoint x: 504, startPoint y: 476, endPoint x: 485, endPoint y: 446, distance: 35.2
click at [485, 446] on rect at bounding box center [465, 457] width 45 height 28
click at [659, 278] on tspan "?" at bounding box center [659, 275] width 7 height 23
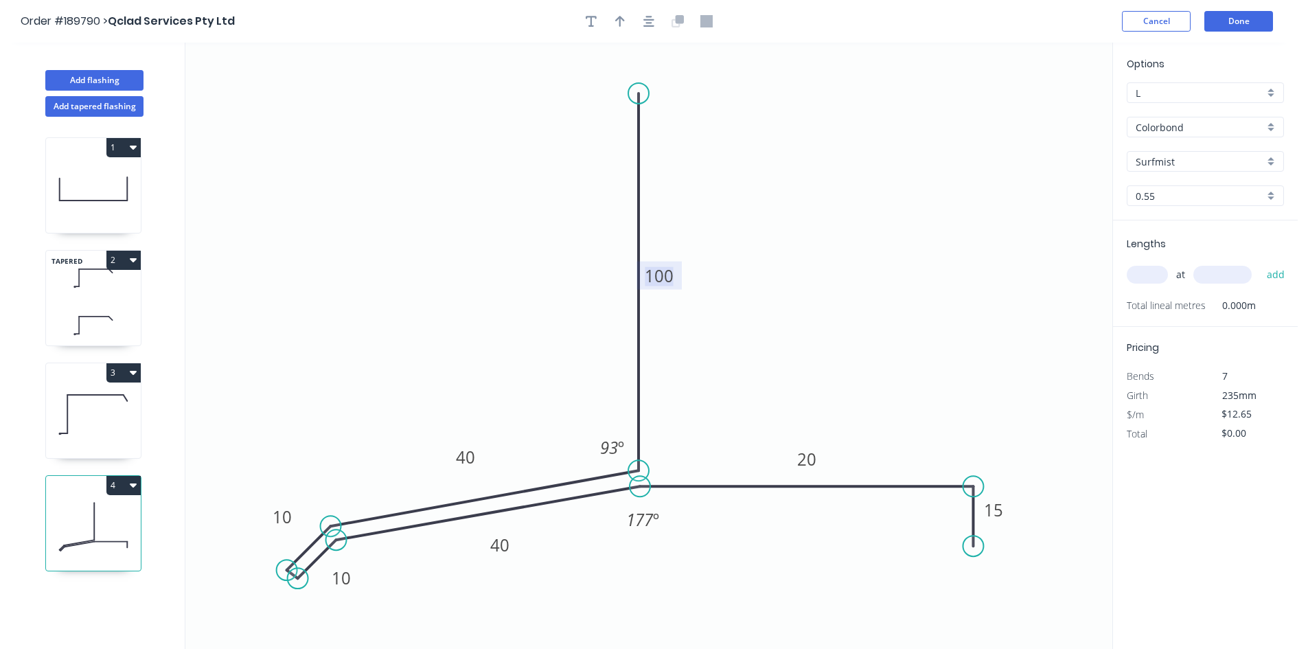
drag, startPoint x: 971, startPoint y: 566, endPoint x: 978, endPoint y: 547, distance: 20.4
click at [978, 547] on circle at bounding box center [973, 546] width 21 height 21
click at [1017, 559] on div "Crush & Fold" at bounding box center [1047, 554] width 138 height 28
drag, startPoint x: 923, startPoint y: 531, endPoint x: 912, endPoint y: 573, distance: 44.0
click at [904, 576] on rect at bounding box center [925, 565] width 55 height 28
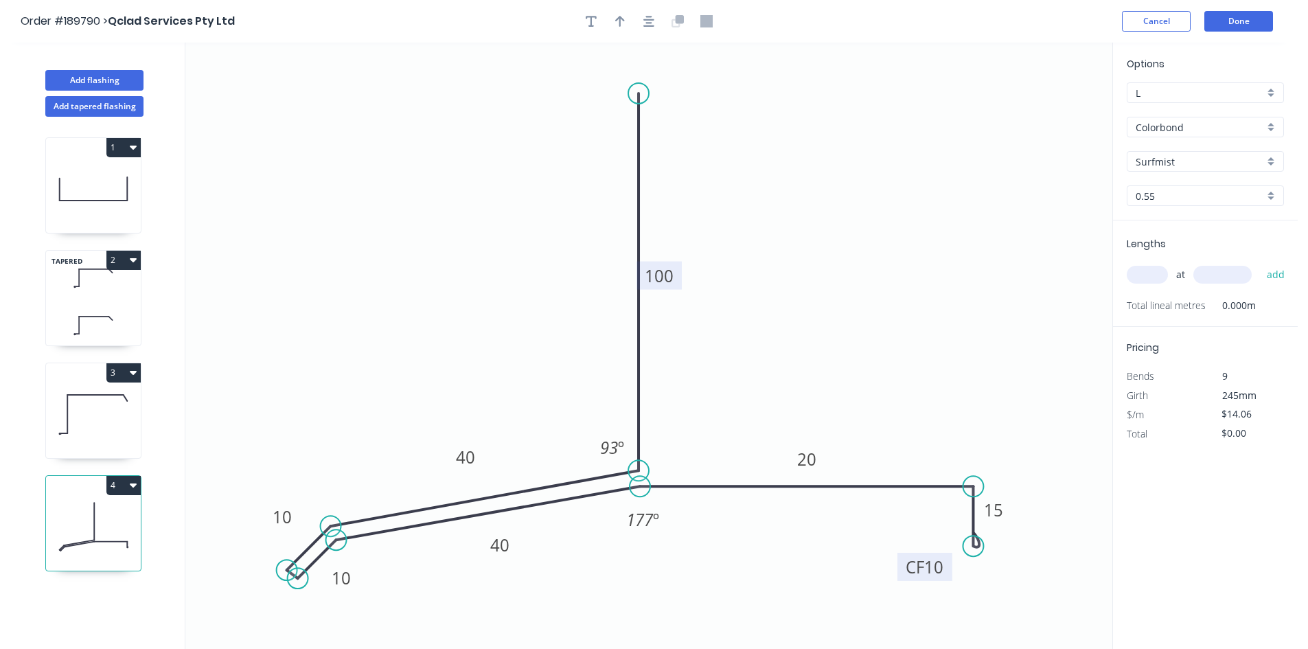
click at [939, 573] on tspan "10" at bounding box center [933, 567] width 19 height 23
click at [1085, 252] on icon "0 100 40 10 10 40 20 CF 15 15 93 º 177 º" at bounding box center [648, 346] width 927 height 606
click at [1145, 263] on div "at add" at bounding box center [1207, 274] width 160 height 23
click at [1139, 271] on input "text" at bounding box center [1147, 275] width 41 height 18
click at [1260, 263] on button "add" at bounding box center [1276, 274] width 32 height 23
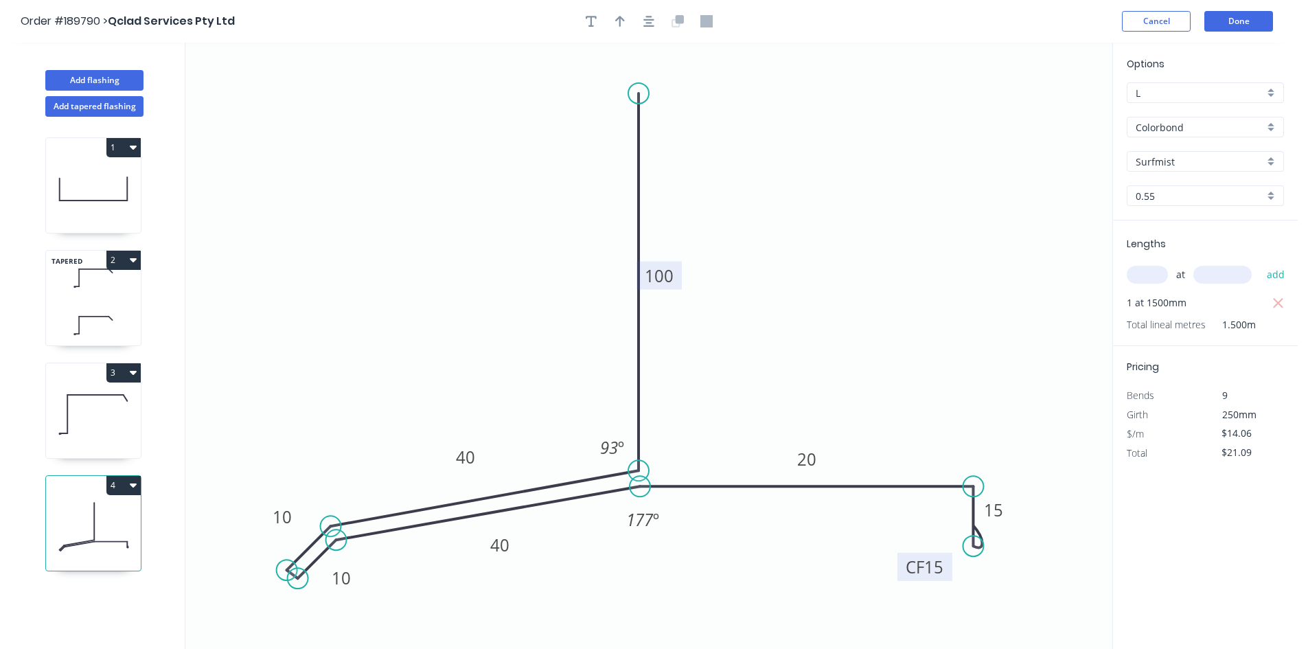
click at [117, 266] on button "2" at bounding box center [123, 260] width 34 height 19
click at [108, 284] on div "Duplicate" at bounding box center [76, 294] width 106 height 20
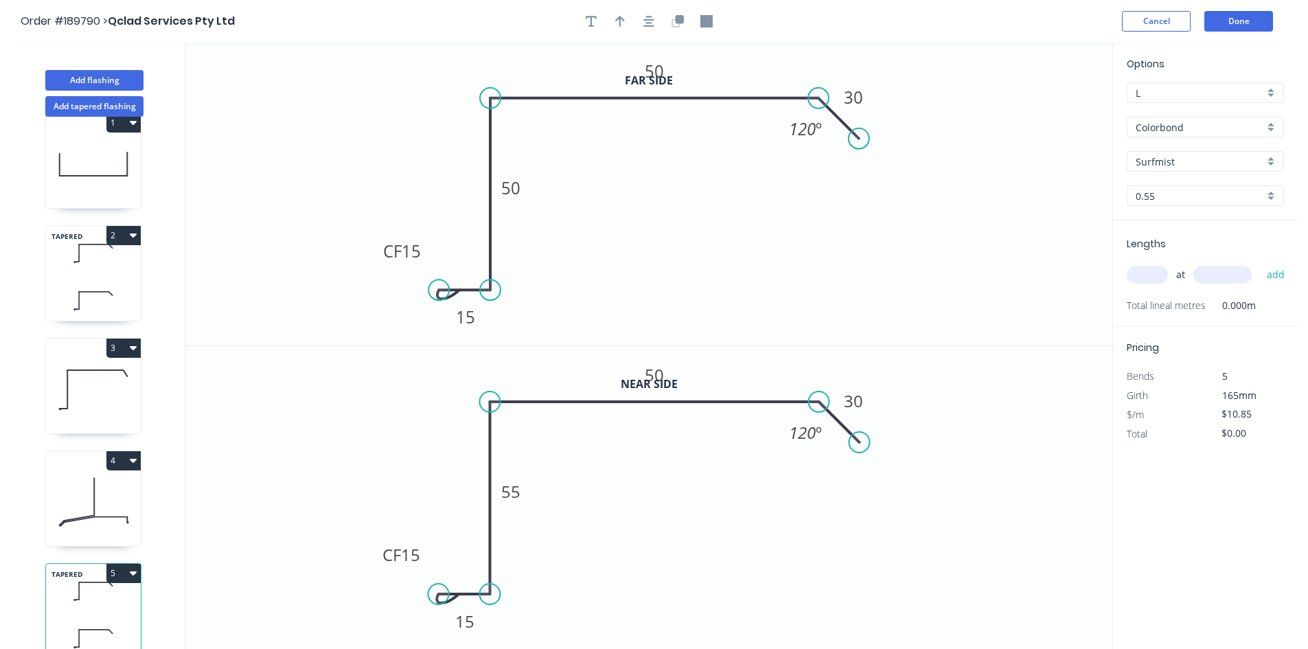
scroll to position [36, 0]
click at [518, 491] on tspan "55" at bounding box center [510, 491] width 19 height 23
click at [519, 183] on tspan "50" at bounding box center [510, 187] width 19 height 23
click at [1155, 276] on input "text" at bounding box center [1147, 275] width 41 height 18
click at [1260, 263] on button "add" at bounding box center [1276, 274] width 32 height 23
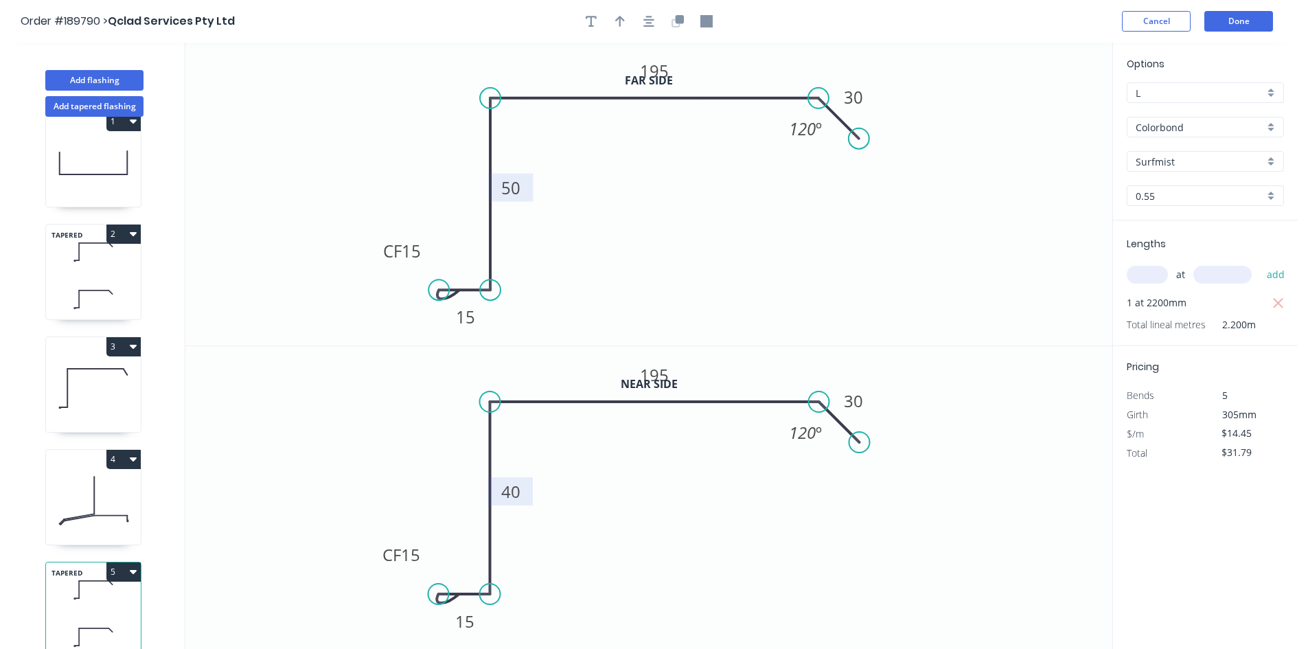
scroll to position [25, 0]
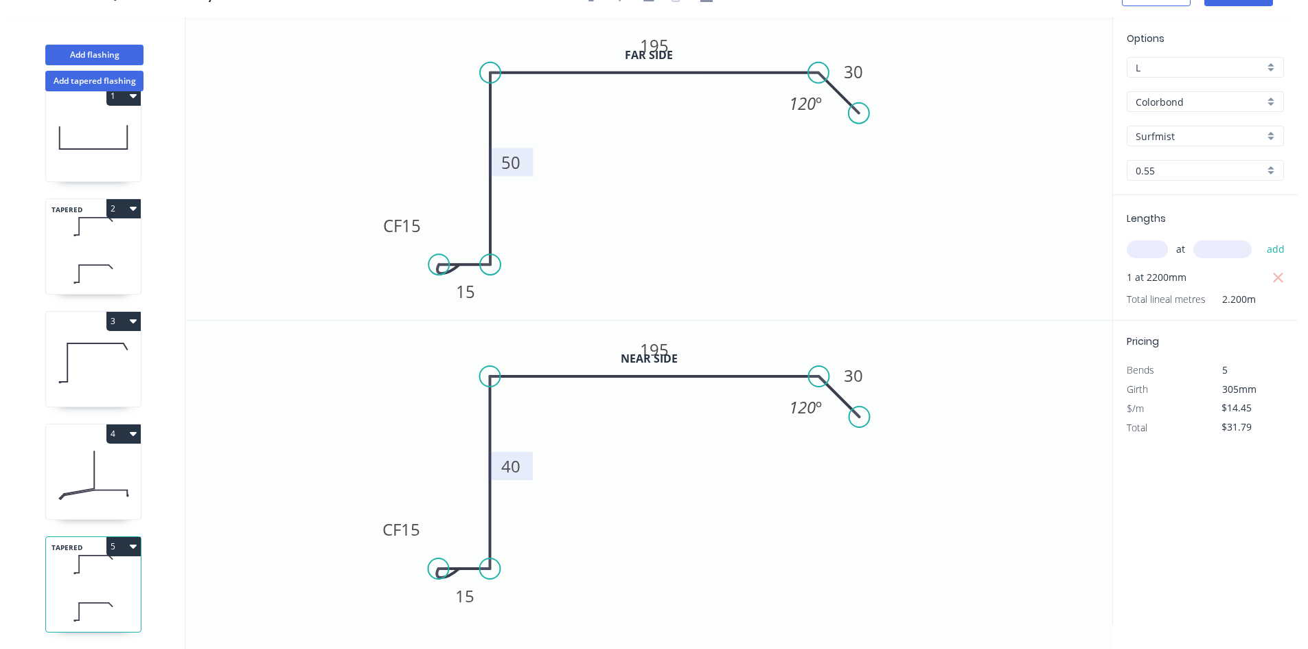
click at [133, 537] on button "5" at bounding box center [123, 546] width 34 height 19
click at [104, 571] on div "Duplicate" at bounding box center [76, 581] width 106 height 20
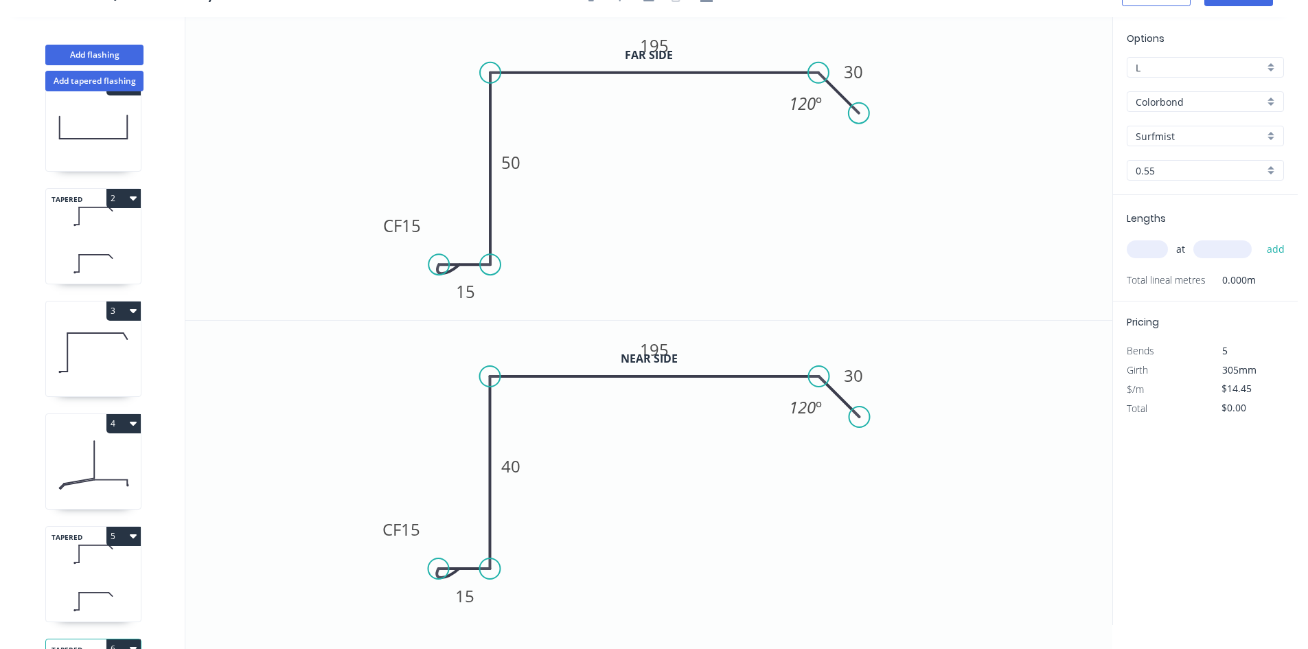
scroll to position [149, 0]
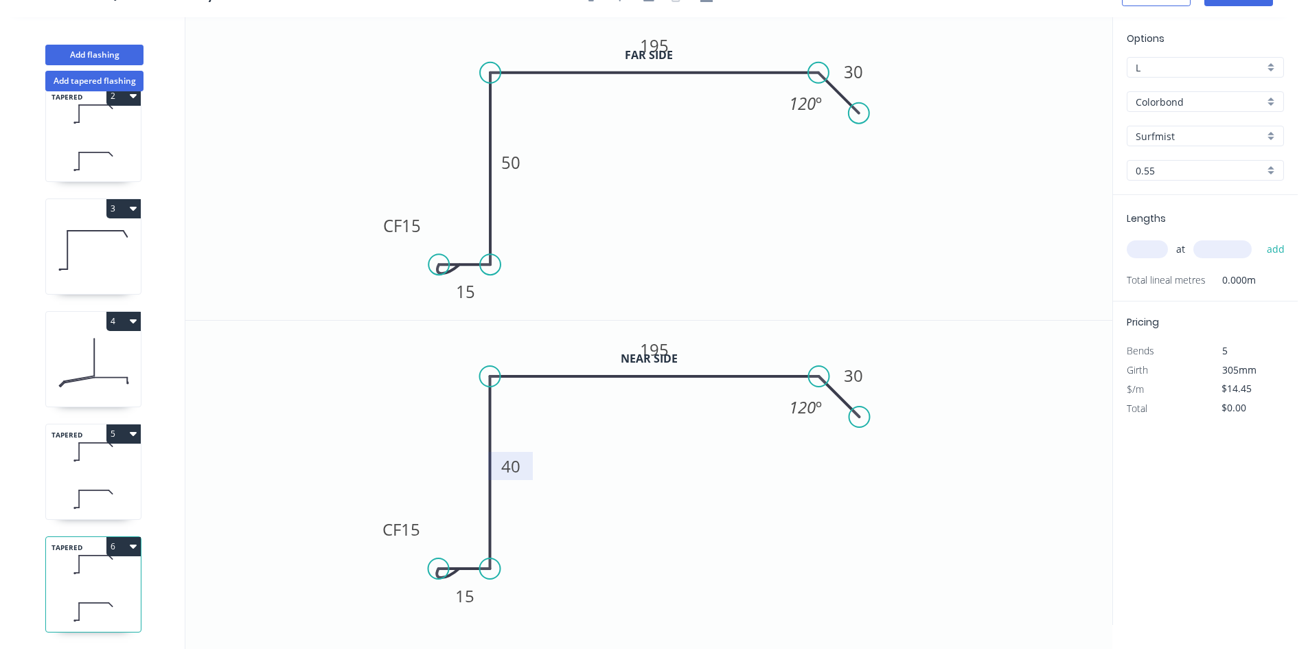
click at [517, 465] on tspan "40" at bounding box center [510, 466] width 19 height 23
click at [510, 168] on tspan "50" at bounding box center [510, 162] width 19 height 23
drag, startPoint x: 1143, startPoint y: 275, endPoint x: 1150, endPoint y: 261, distance: 15.1
click at [1145, 272] on span "Total lineal metres" at bounding box center [1166, 280] width 79 height 19
click at [1150, 258] on input "text" at bounding box center [1147, 249] width 41 height 18
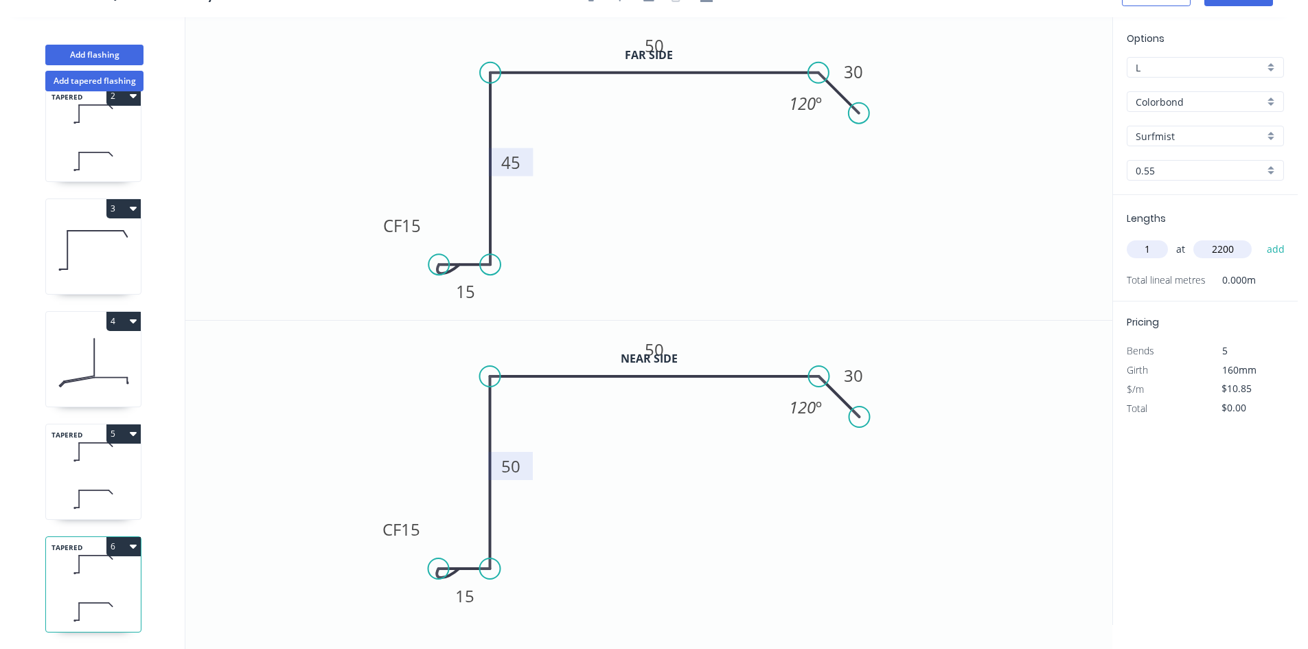
click at [1260, 238] on button "add" at bounding box center [1276, 249] width 32 height 23
click at [132, 315] on icon "button" at bounding box center [133, 320] width 7 height 11
click at [104, 345] on div "Duplicate" at bounding box center [76, 355] width 106 height 20
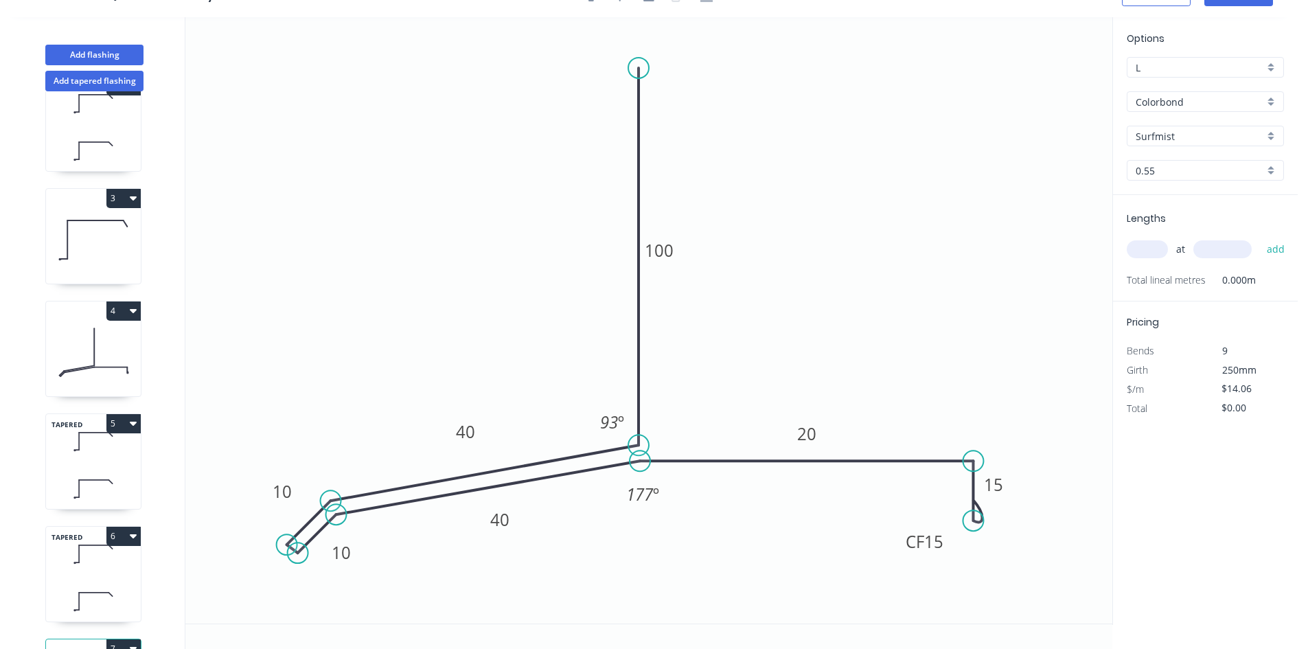
click at [1140, 243] on input "text" at bounding box center [1147, 249] width 41 height 18
click at [1260, 238] on button "add" at bounding box center [1276, 249] width 32 height 23
click at [117, 196] on button "3" at bounding box center [123, 198] width 34 height 19
click at [93, 231] on div "Duplicate" at bounding box center [76, 232] width 106 height 20
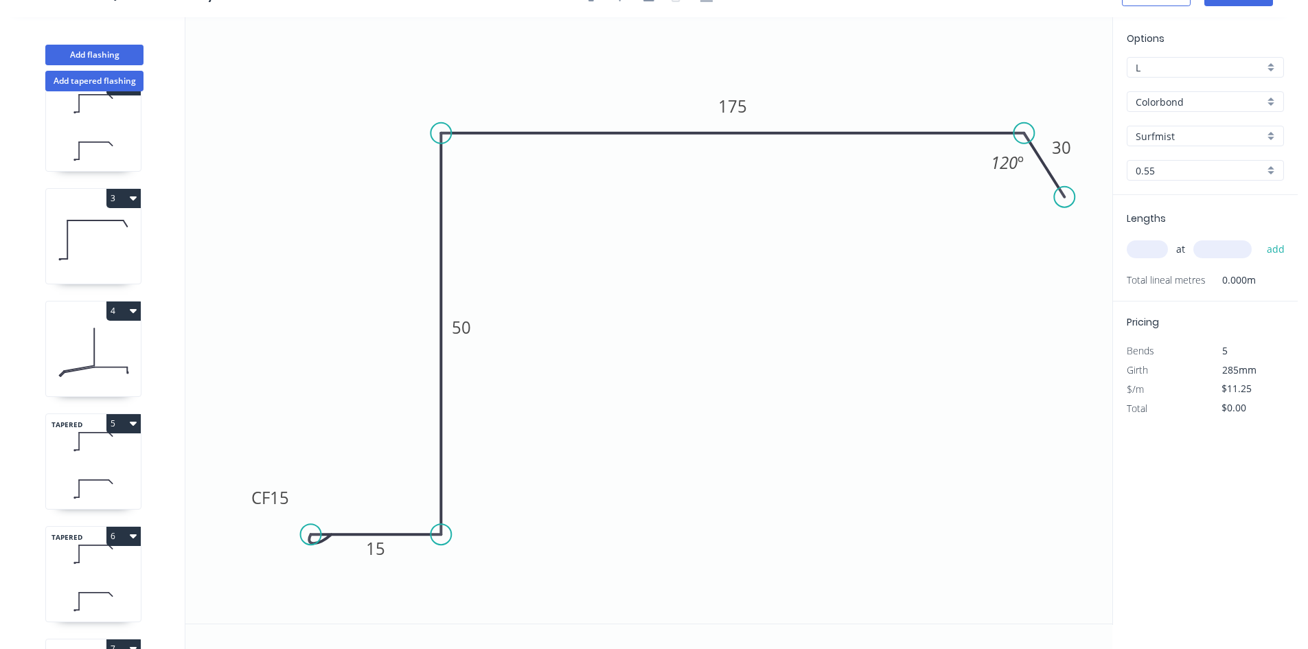
click at [310, 541] on circle at bounding box center [311, 534] width 21 height 21
click at [369, 547] on tspan "15" at bounding box center [375, 548] width 19 height 23
drag, startPoint x: 944, startPoint y: 262, endPoint x: 950, endPoint y: 255, distance: 9.2
click at [944, 262] on icon "0 CF 15 70 285 90 30 120 º" at bounding box center [648, 320] width 927 height 606
click at [1131, 254] on input "text" at bounding box center [1147, 249] width 41 height 18
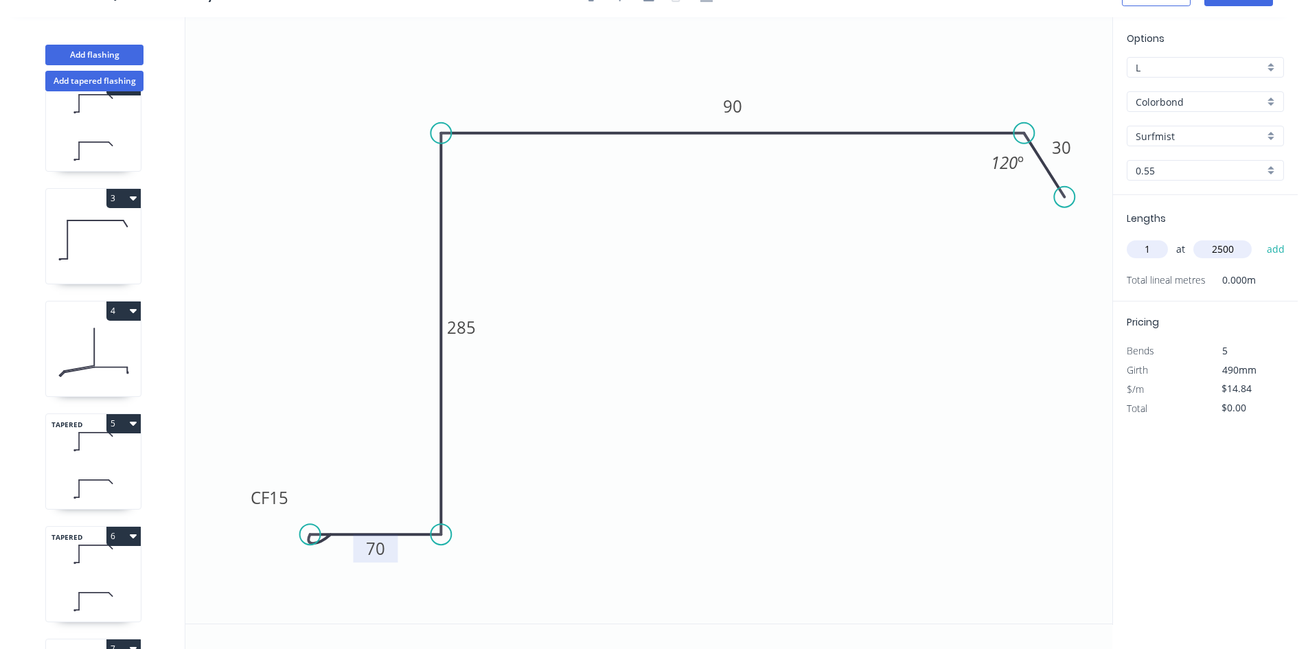
click at [1260, 238] on button "add" at bounding box center [1276, 249] width 32 height 23
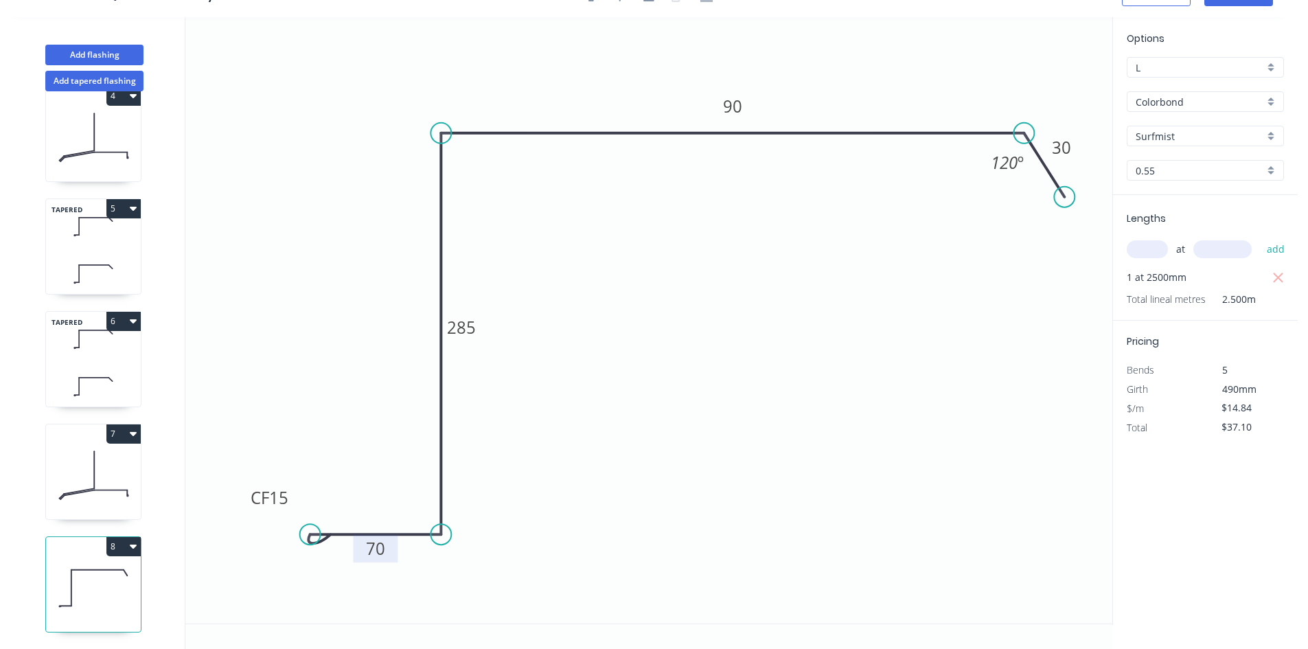
click at [130, 540] on icon "button" at bounding box center [133, 545] width 7 height 11
click at [106, 571] on div "Duplicate" at bounding box center [76, 581] width 106 height 20
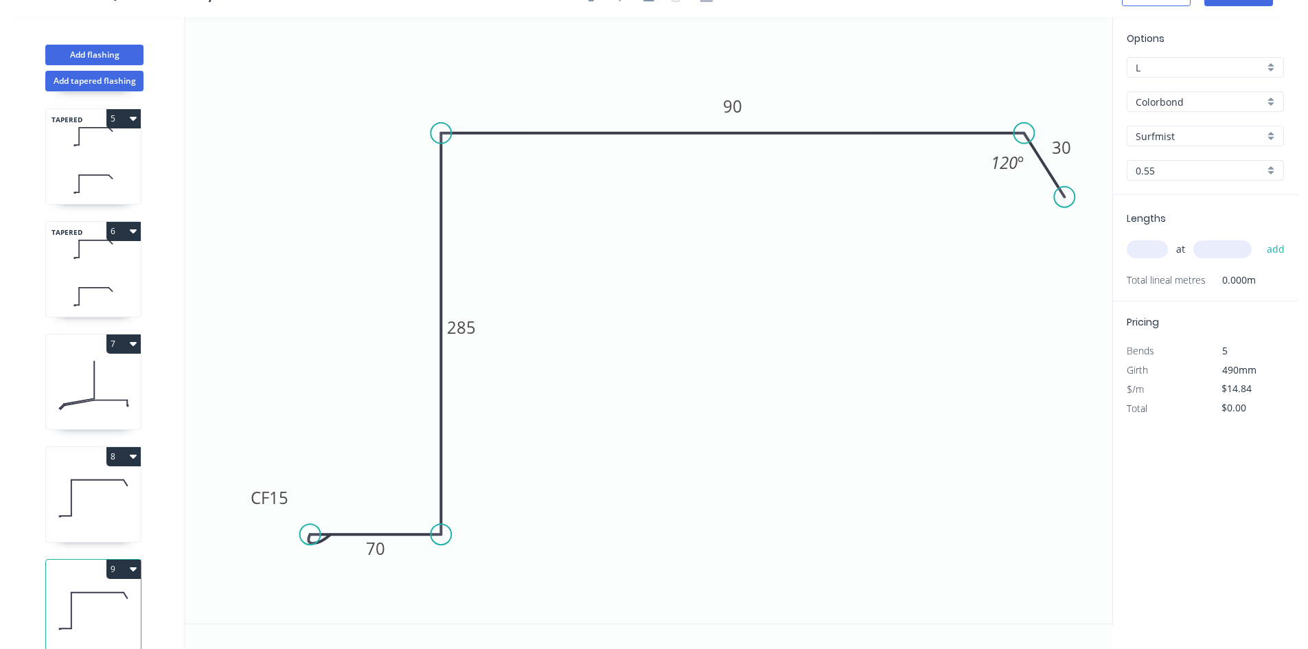
scroll to position [487, 0]
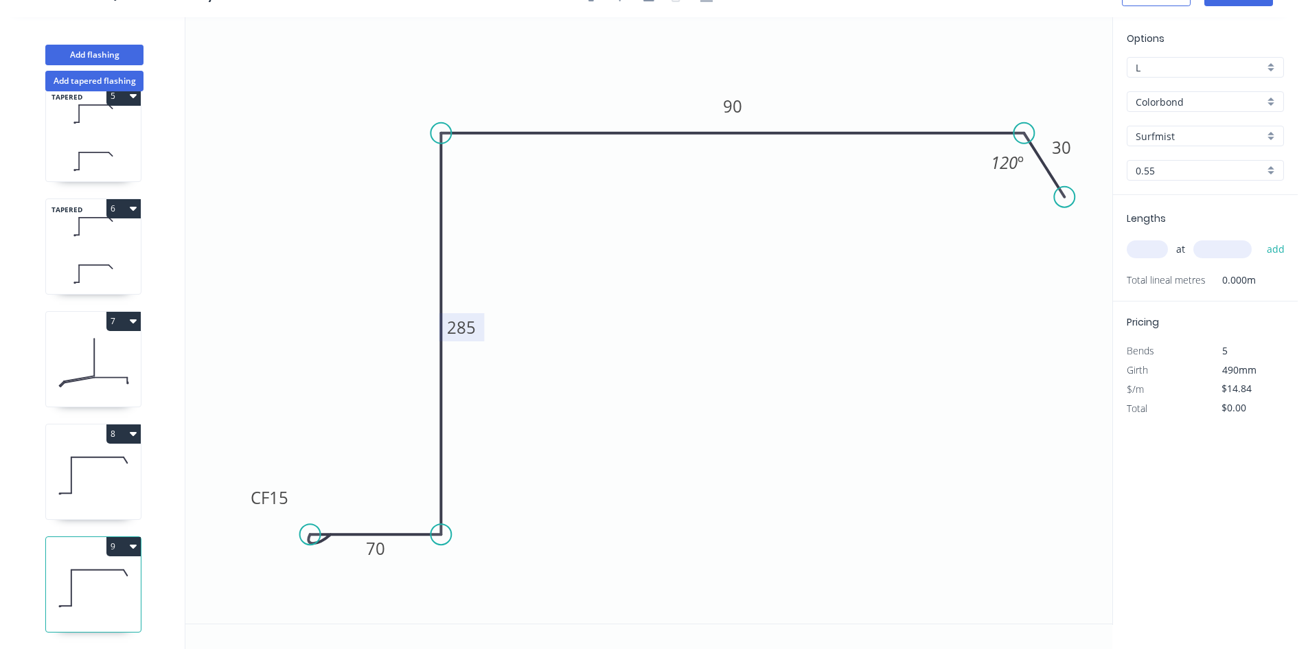
click at [446, 329] on rect at bounding box center [461, 327] width 45 height 28
click at [453, 324] on tspan "285" at bounding box center [461, 327] width 29 height 23
click at [1130, 244] on input "text" at bounding box center [1147, 249] width 41 height 18
click at [1260, 238] on button "add" at bounding box center [1276, 249] width 32 height 23
click at [128, 312] on button "7" at bounding box center [123, 321] width 34 height 19
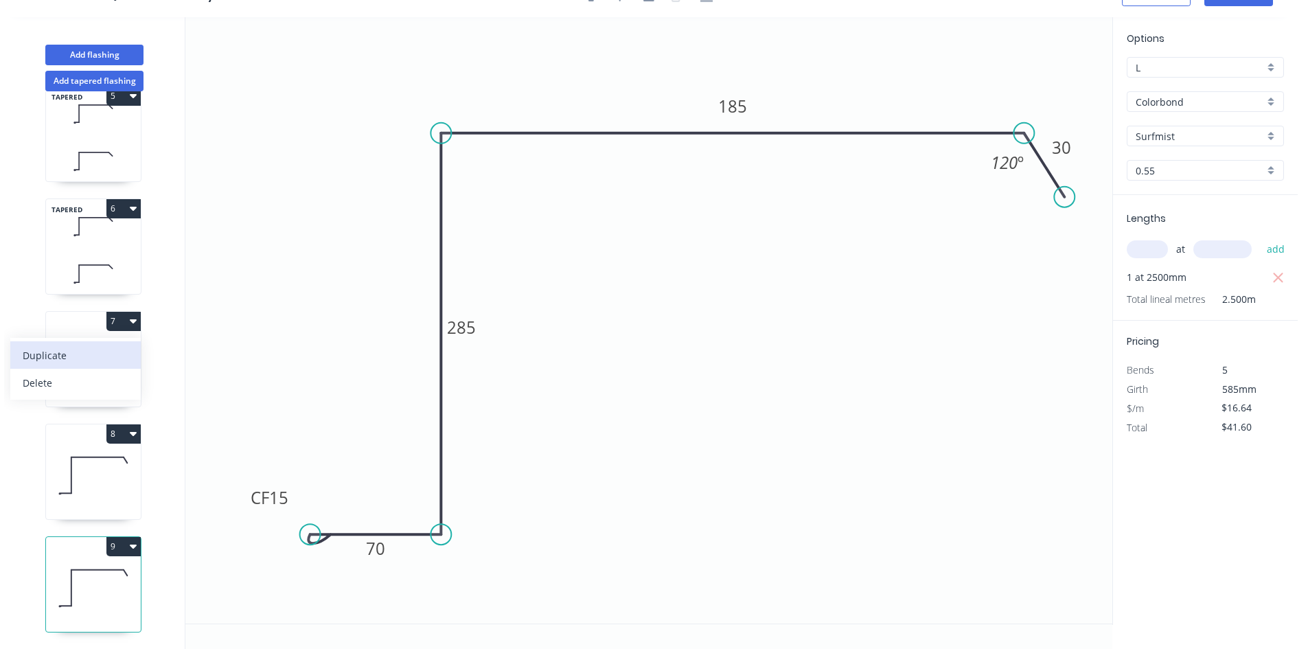
click at [106, 345] on div "Duplicate" at bounding box center [76, 355] width 106 height 20
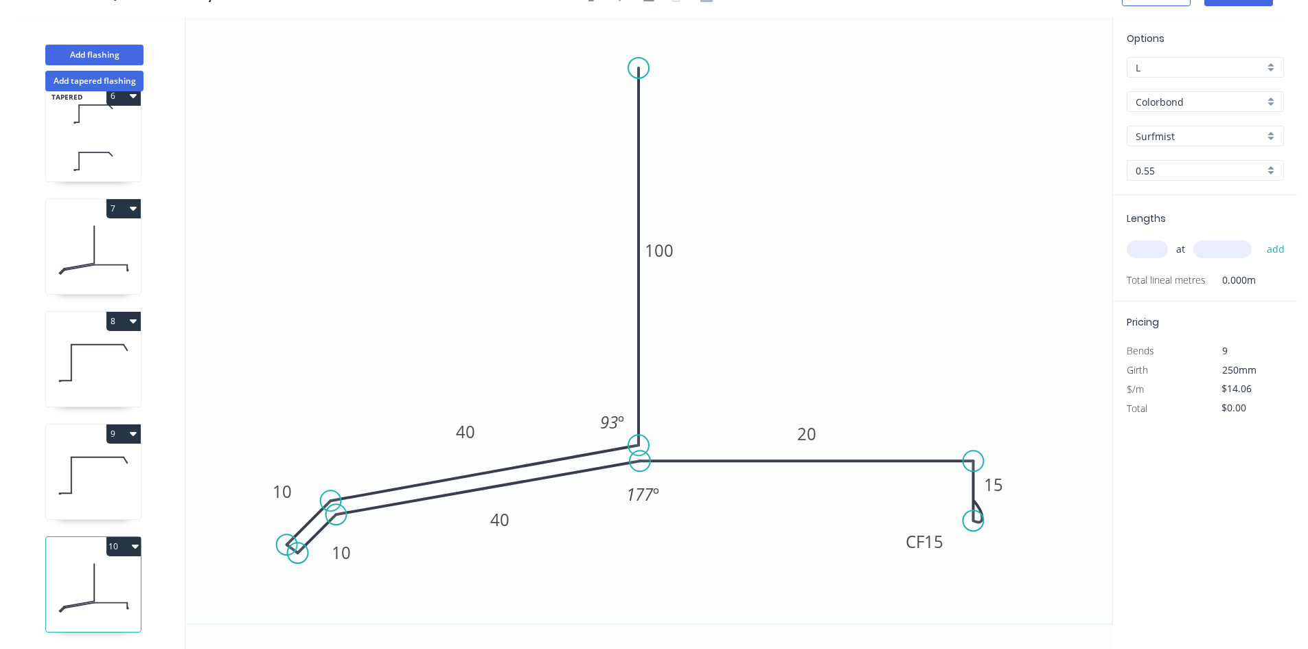
scroll to position [599, 0]
click at [805, 427] on tspan "20" at bounding box center [806, 433] width 19 height 23
click at [1139, 247] on input "text" at bounding box center [1147, 249] width 41 height 18
click at [1260, 238] on button "add" at bounding box center [1276, 249] width 32 height 23
click at [119, 50] on button "Add flashing" at bounding box center [94, 55] width 98 height 21
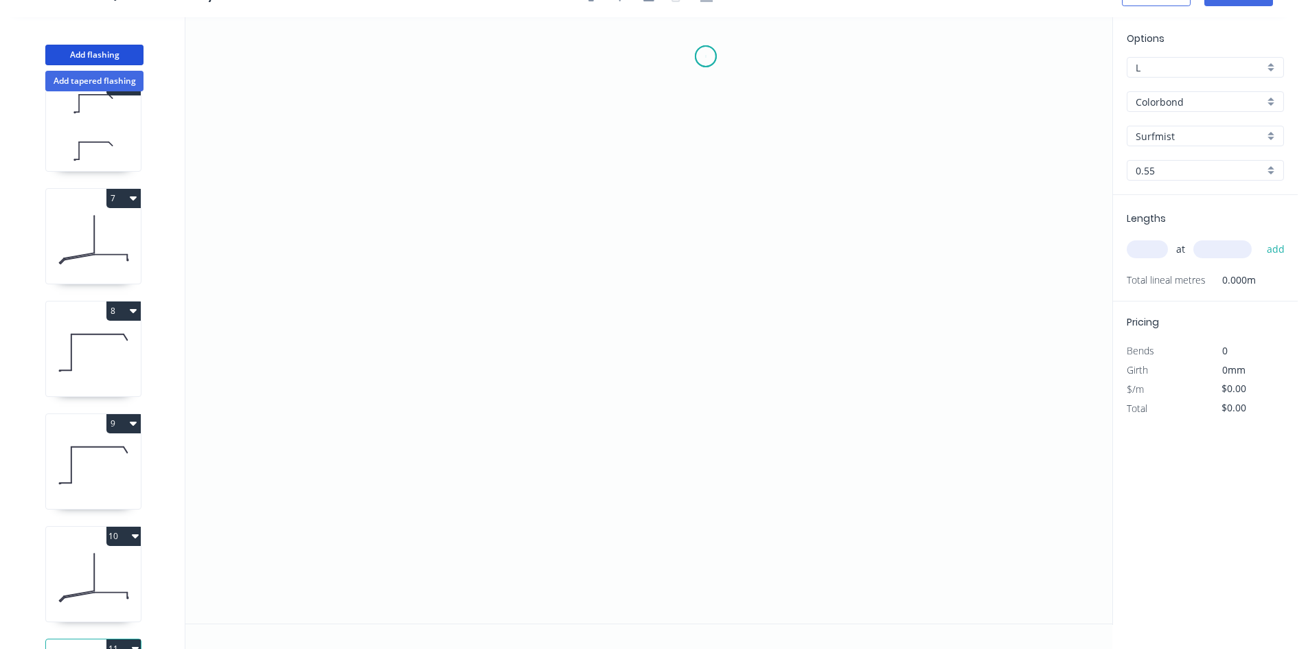
click at [706, 56] on icon "0" at bounding box center [648, 320] width 927 height 606
click at [703, 233] on icon "0" at bounding box center [648, 320] width 927 height 606
click at [356, 275] on icon "0 ?" at bounding box center [648, 320] width 927 height 606
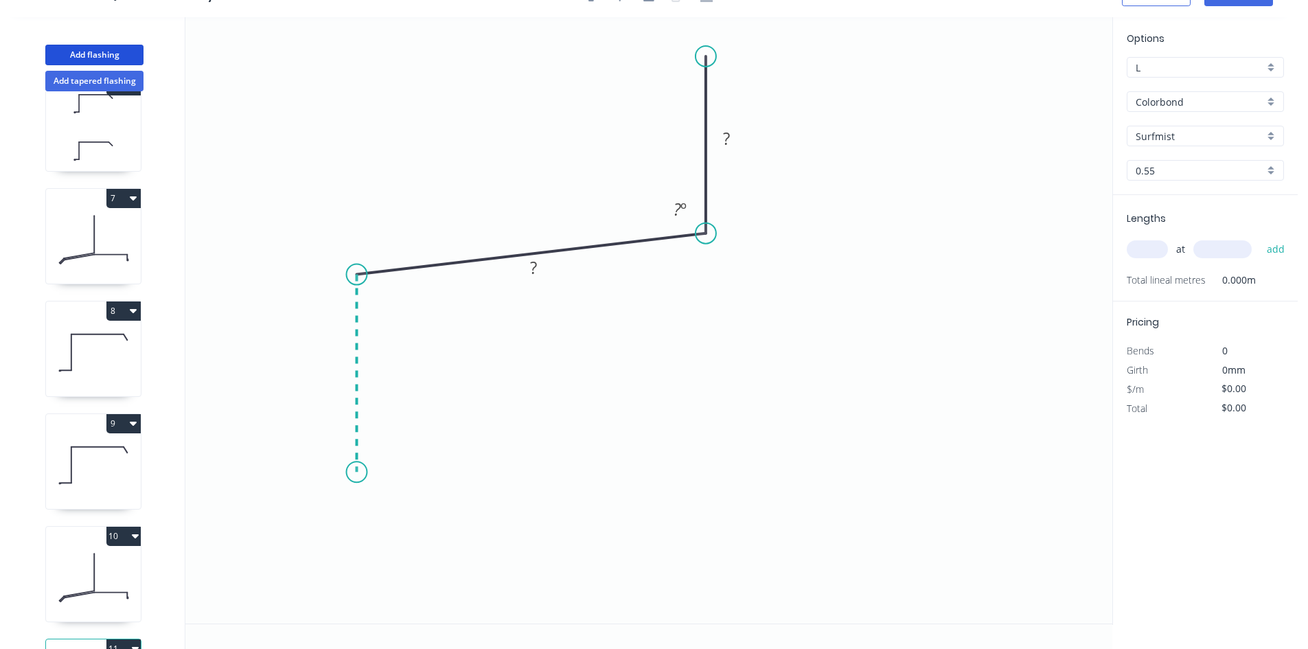
click at [351, 477] on icon "0 ? ? ? º" at bounding box center [648, 320] width 927 height 606
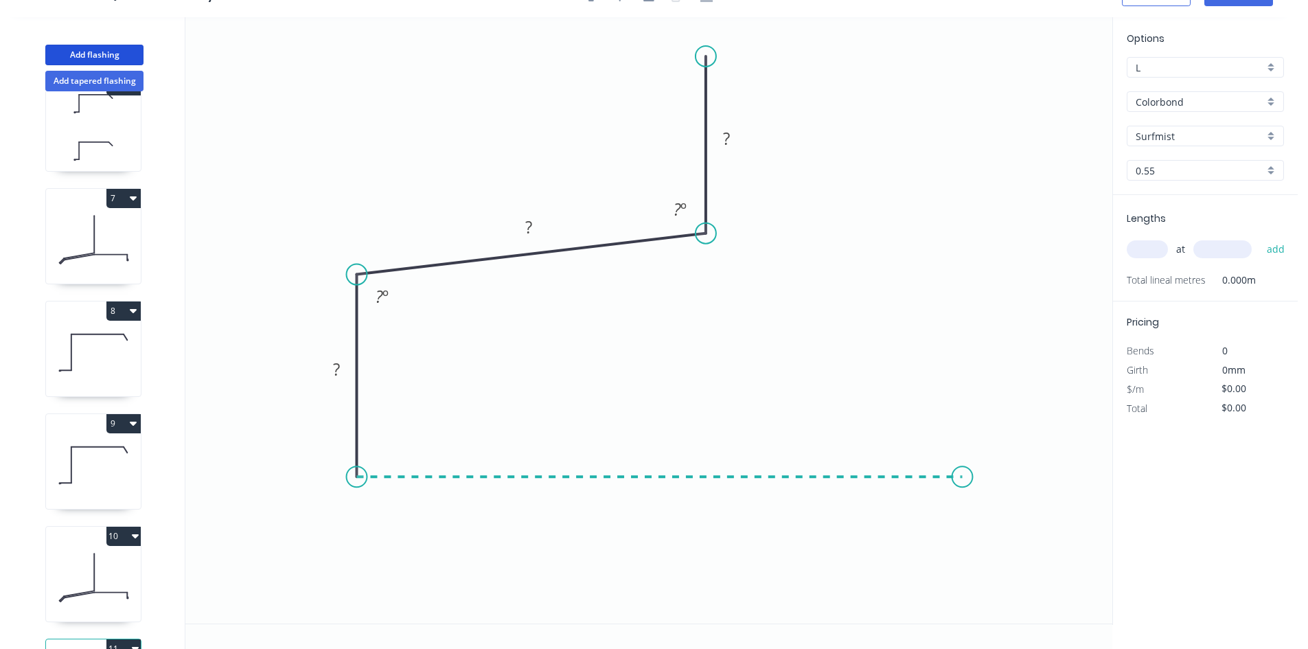
click at [963, 478] on icon "0 ? ? ? ? º ? º" at bounding box center [648, 320] width 927 height 606
click at [964, 544] on icon "0 ? ? ? ? ? º ? º" at bounding box center [648, 320] width 927 height 606
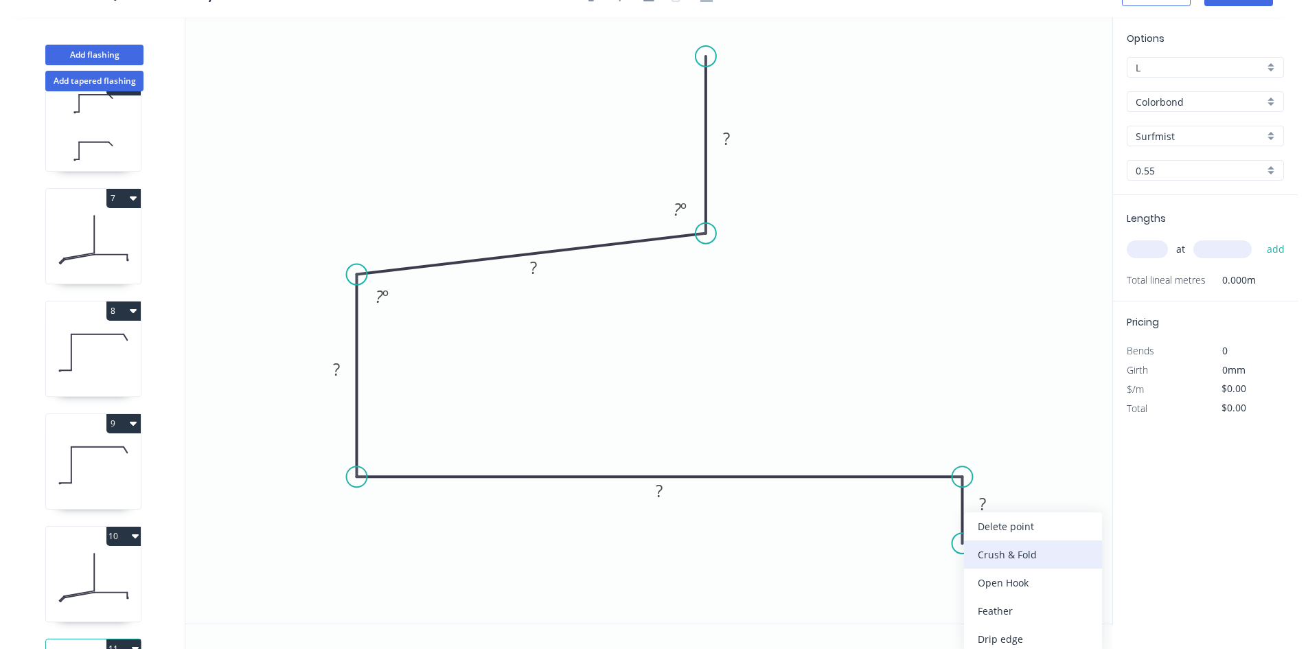
click at [980, 558] on div "Crush & Fold" at bounding box center [1033, 554] width 138 height 28
drag, startPoint x: 908, startPoint y: 530, endPoint x: 921, endPoint y: 538, distance: 14.5
click at [882, 556] on rect at bounding box center [906, 546] width 55 height 28
click at [737, 138] on rect at bounding box center [726, 139] width 27 height 19
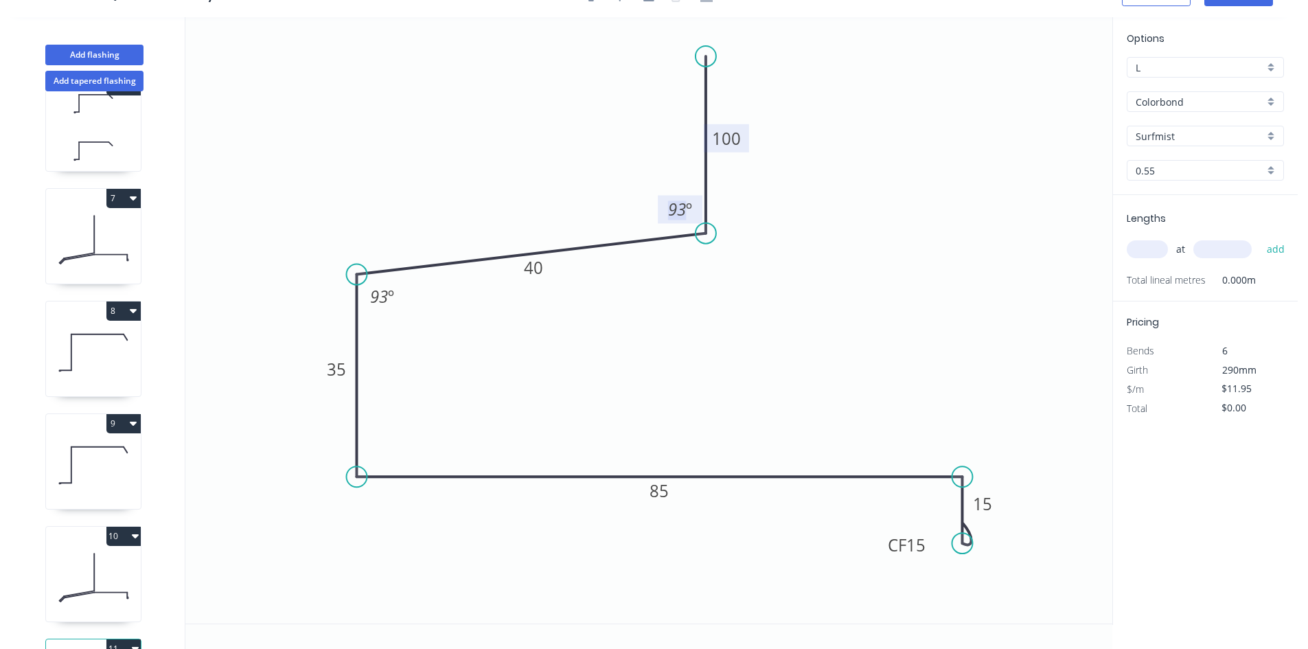
click at [1156, 244] on input "text" at bounding box center [1147, 249] width 41 height 18
click at [1260, 238] on button "add" at bounding box center [1276, 249] width 32 height 23
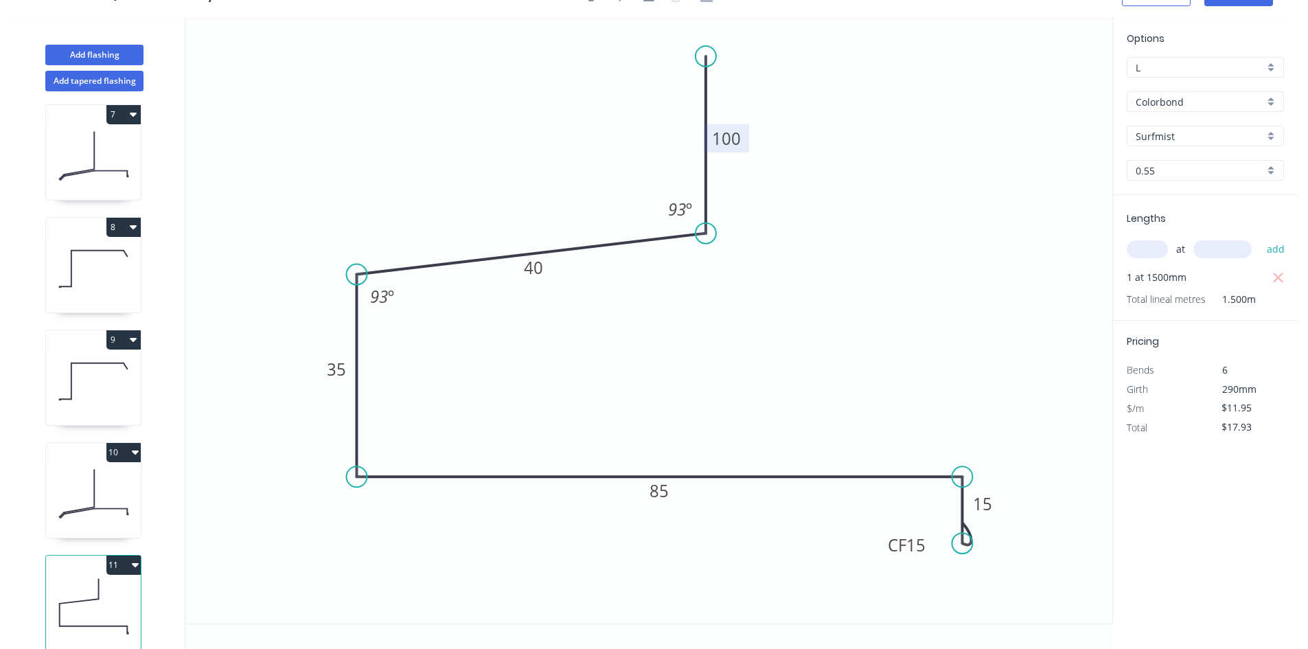
scroll to position [712, 0]
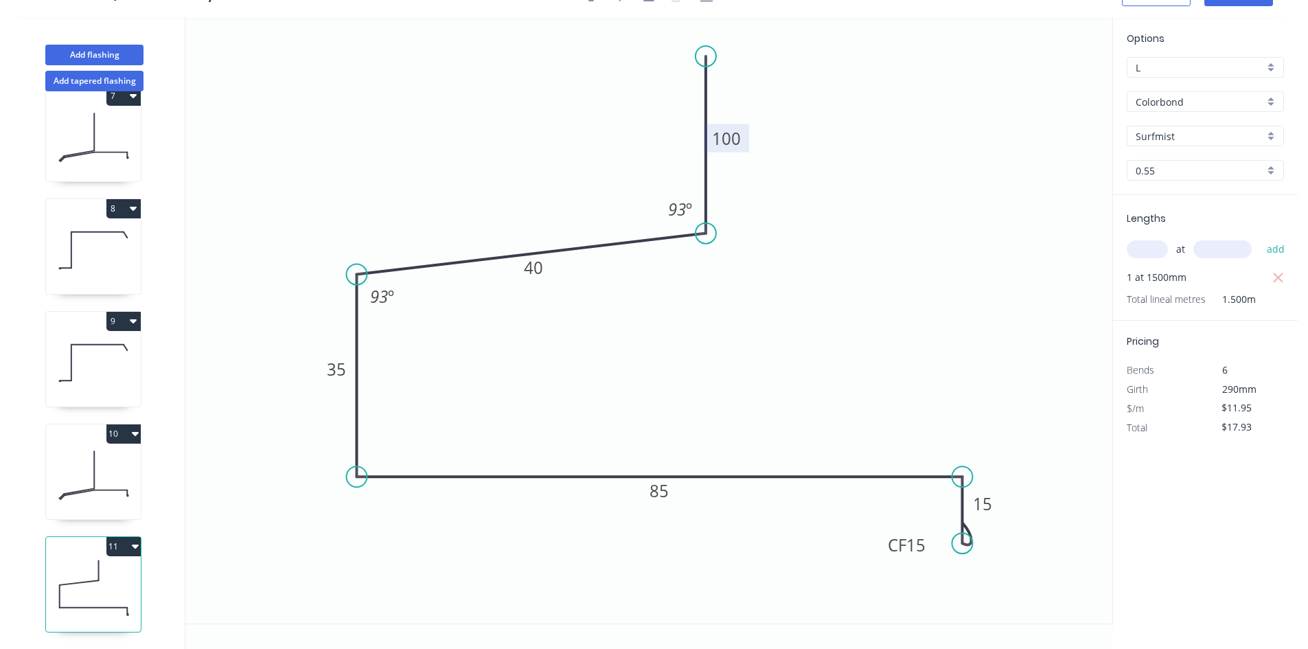
click at [113, 312] on button "9" at bounding box center [123, 321] width 34 height 19
click at [102, 345] on div "Duplicate" at bounding box center [76, 355] width 106 height 20
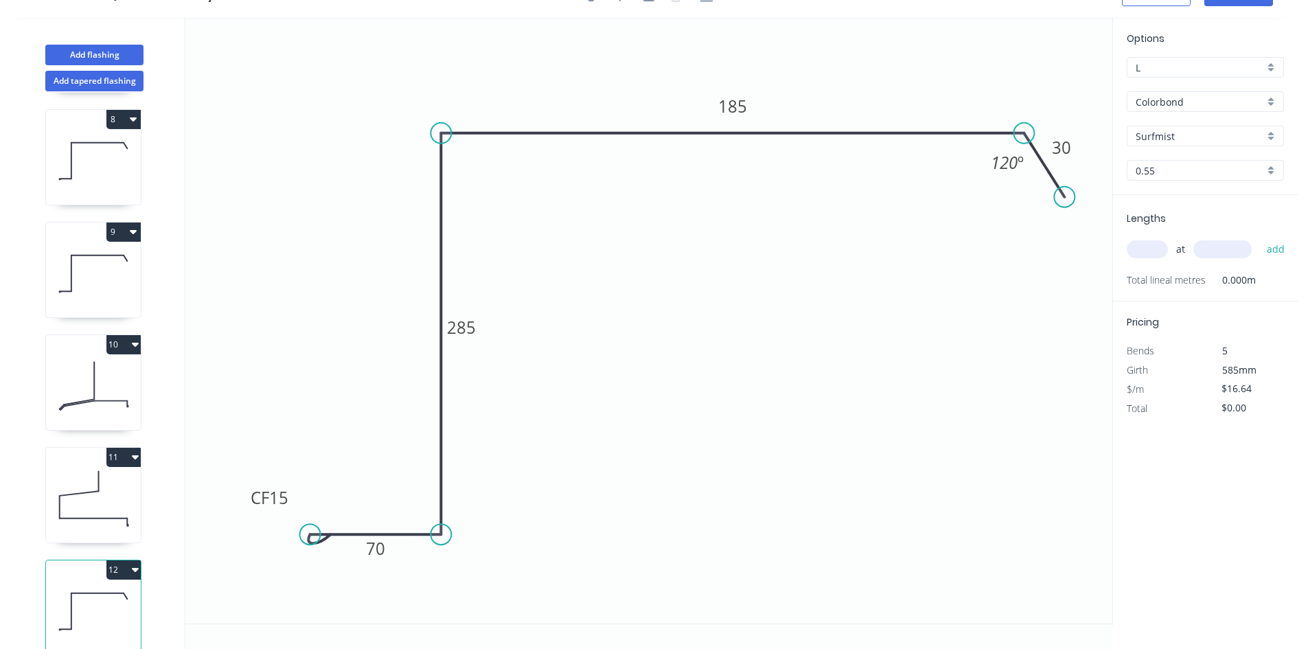
scroll to position [825, 0]
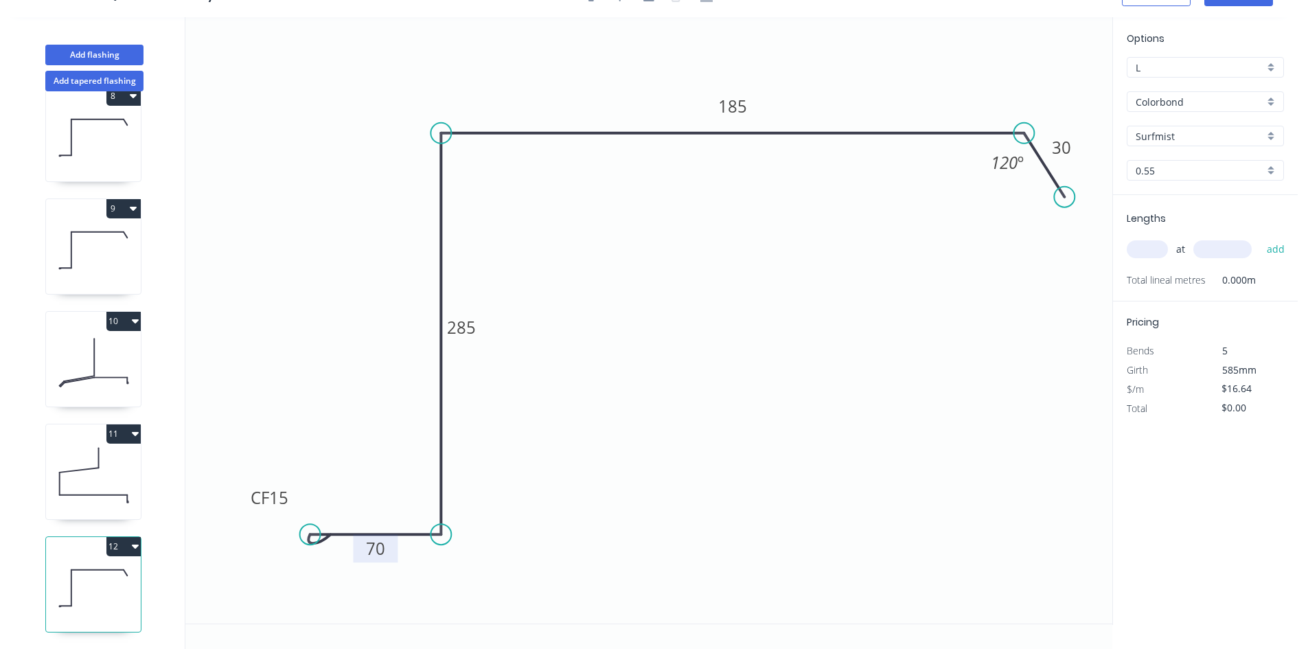
click at [381, 556] on tspan "70" at bounding box center [375, 548] width 19 height 23
click at [1150, 253] on input "text" at bounding box center [1147, 249] width 41 height 18
click at [1260, 238] on button "add" at bounding box center [1276, 249] width 32 height 23
click at [126, 538] on button "12" at bounding box center [123, 546] width 34 height 19
click at [98, 571] on div "Duplicate" at bounding box center [76, 581] width 106 height 20
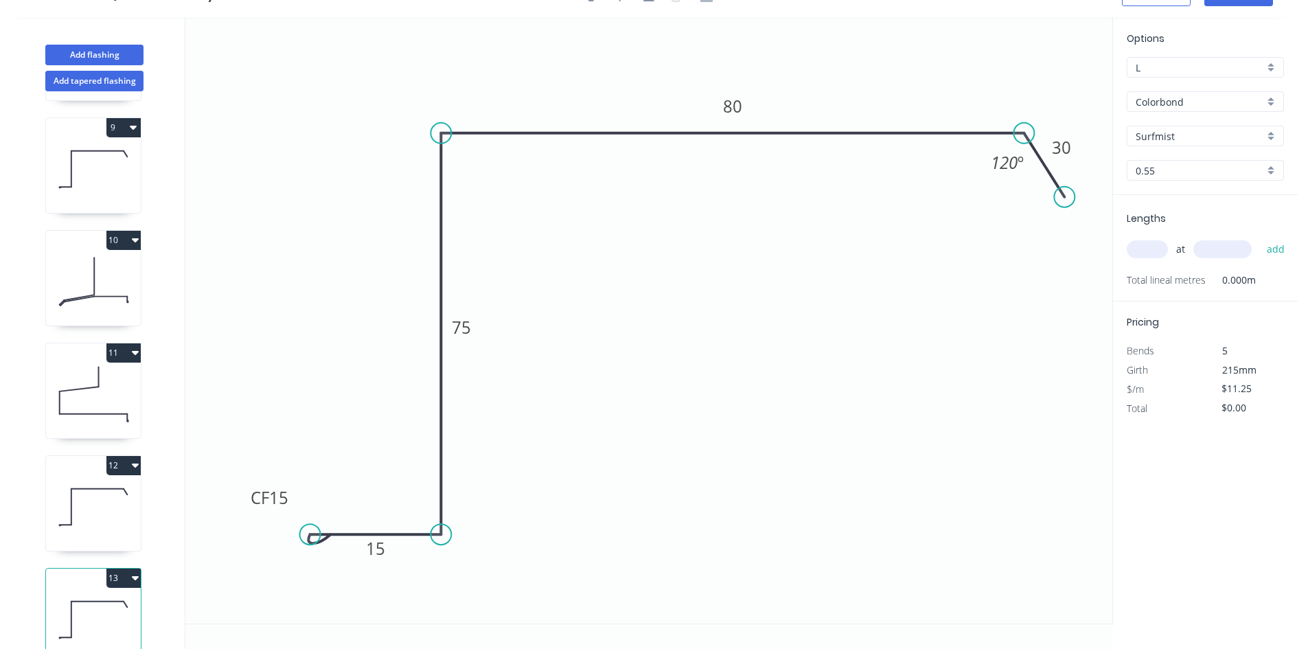
scroll to position [937, 0]
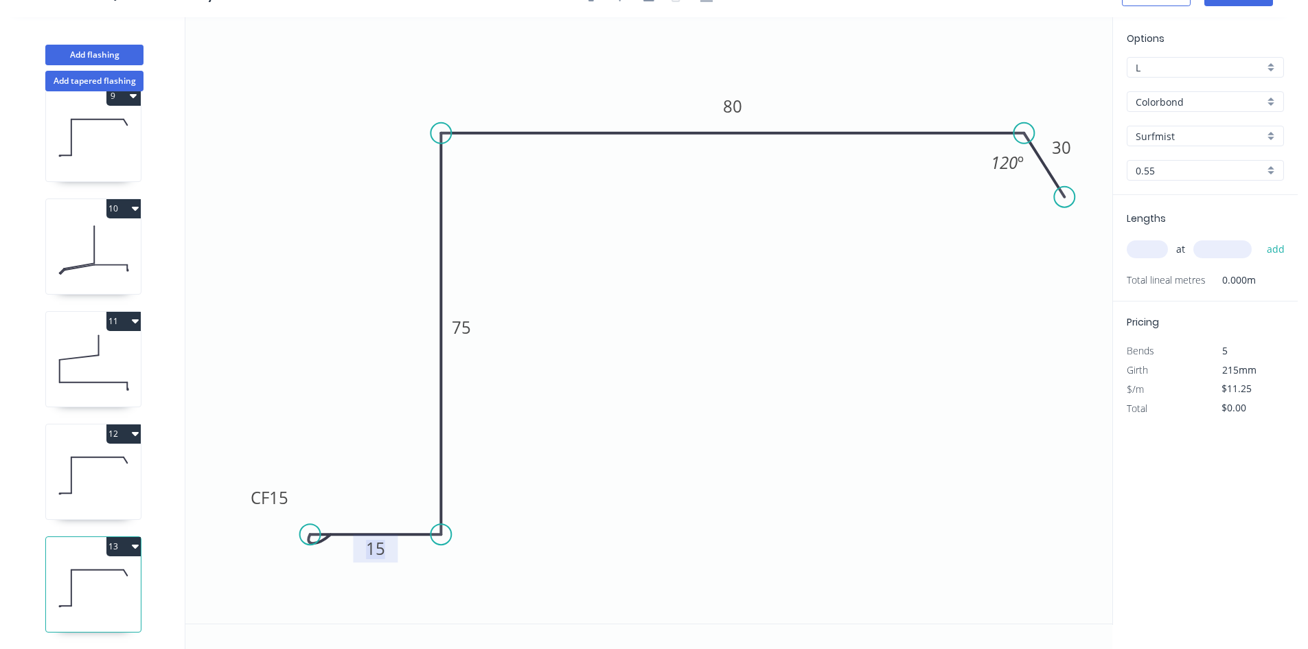
click at [382, 548] on tspan "15" at bounding box center [375, 548] width 19 height 23
click at [1130, 248] on input "text" at bounding box center [1147, 249] width 41 height 18
click at [1260, 238] on button "add" at bounding box center [1276, 249] width 32 height 23
click at [105, 56] on button "Add flashing" at bounding box center [94, 55] width 98 height 21
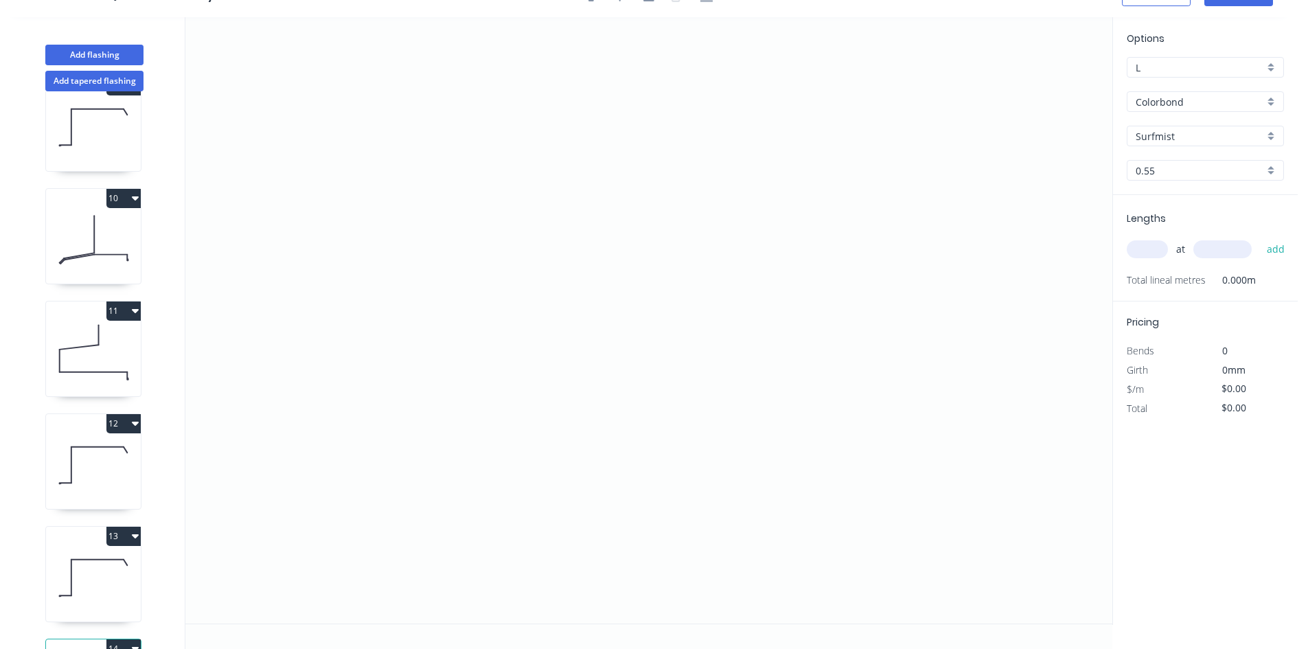
click at [1201, 102] on input "Colorbond" at bounding box center [1200, 102] width 128 height 14
click at [1165, 227] on div "Zincalume" at bounding box center [1206, 221] width 156 height 24
click at [415, 478] on icon "0" at bounding box center [648, 320] width 927 height 606
click at [415, 287] on icon "0" at bounding box center [648, 320] width 927 height 606
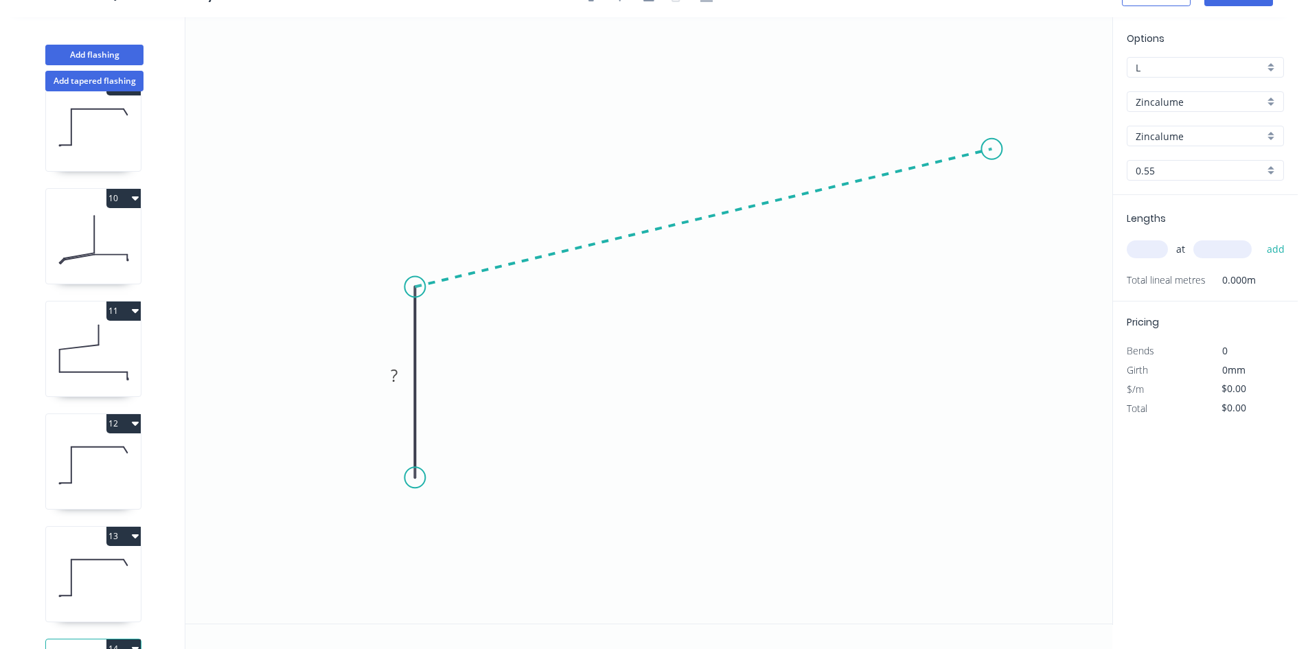
click at [992, 149] on icon "0 ?" at bounding box center [648, 320] width 927 height 606
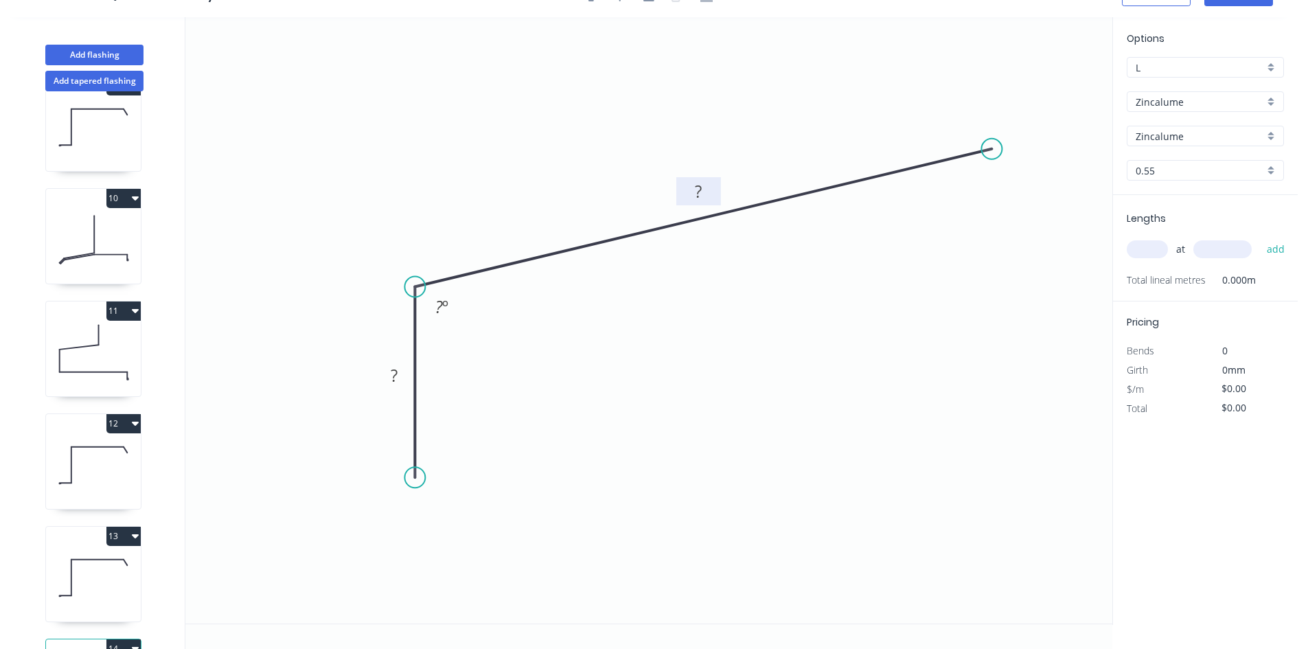
click at [706, 185] on rect at bounding box center [698, 192] width 27 height 19
click at [1152, 244] on input "text" at bounding box center [1147, 249] width 41 height 18
click at [1260, 238] on button "add" at bounding box center [1276, 249] width 32 height 23
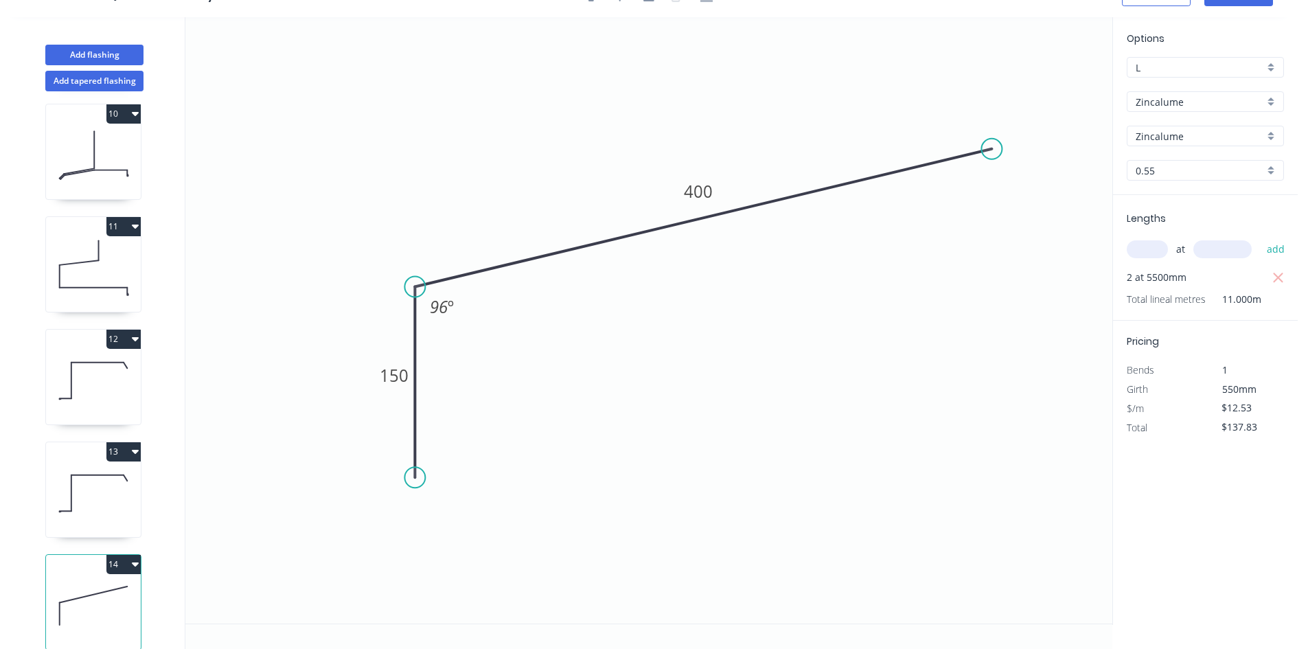
scroll to position [1050, 0]
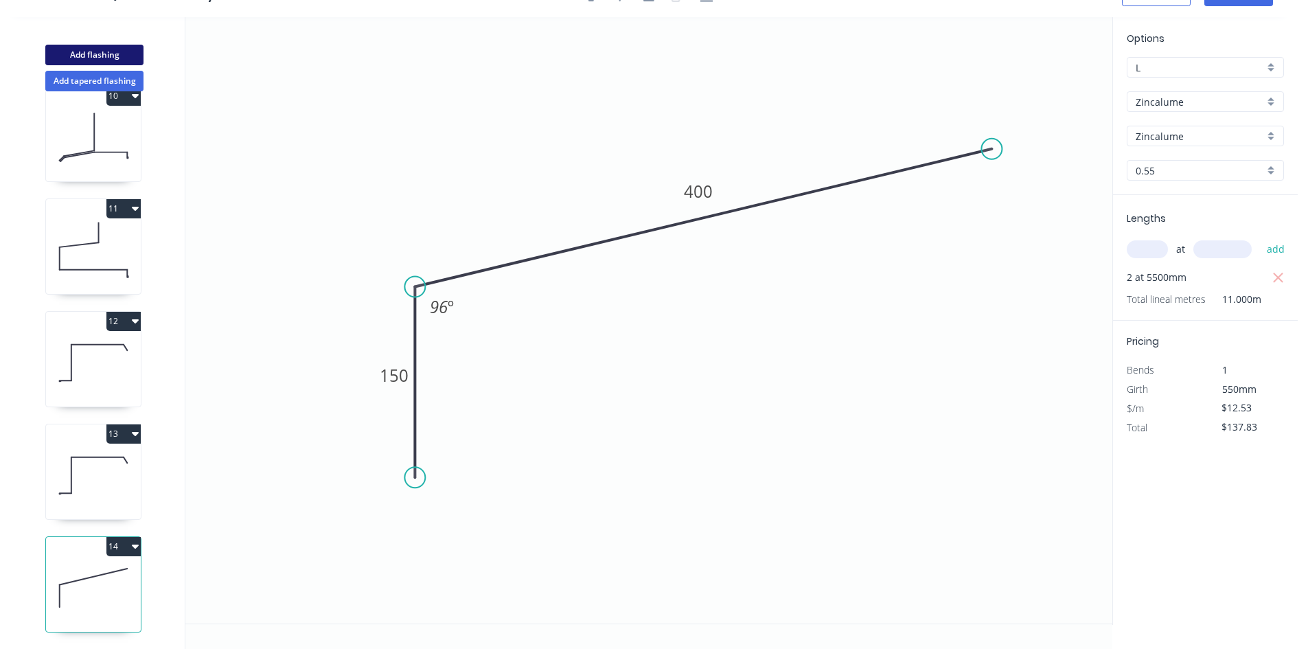
click at [98, 54] on button "Add flashing" at bounding box center [94, 55] width 98 height 21
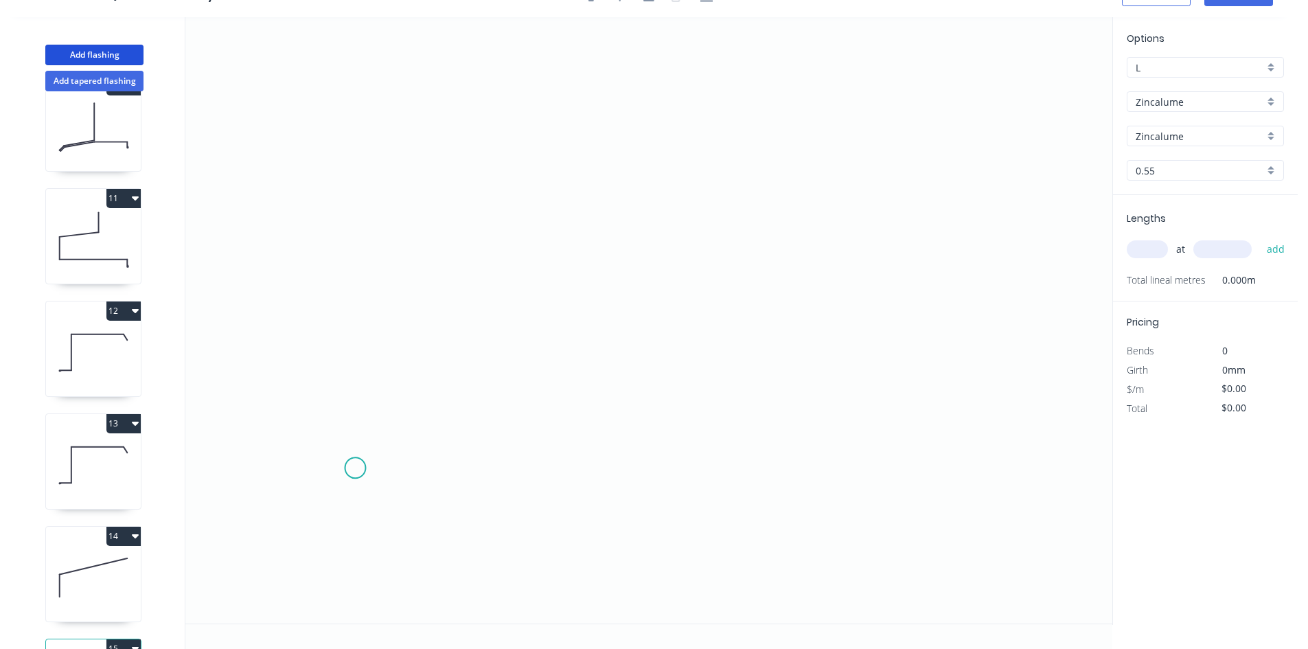
click at [355, 468] on icon "0" at bounding box center [648, 320] width 927 height 606
click at [363, 202] on icon "0" at bounding box center [648, 320] width 927 height 606
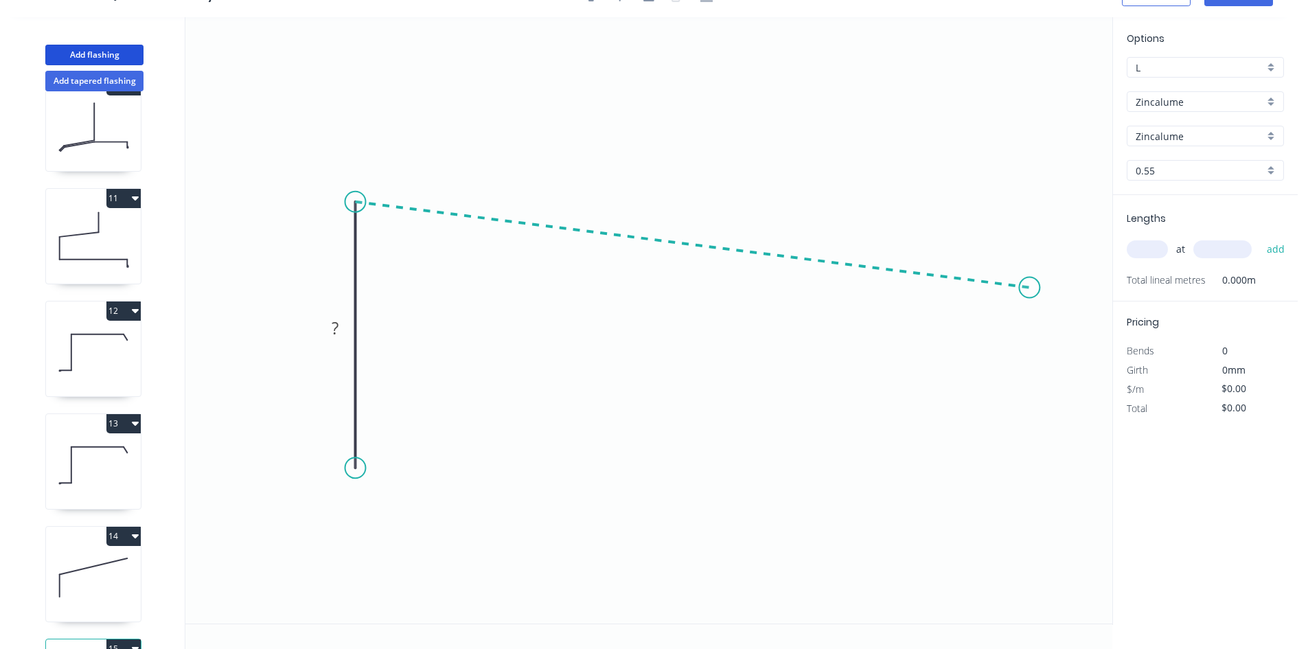
click at [1007, 297] on icon "0 ?" at bounding box center [648, 320] width 927 height 606
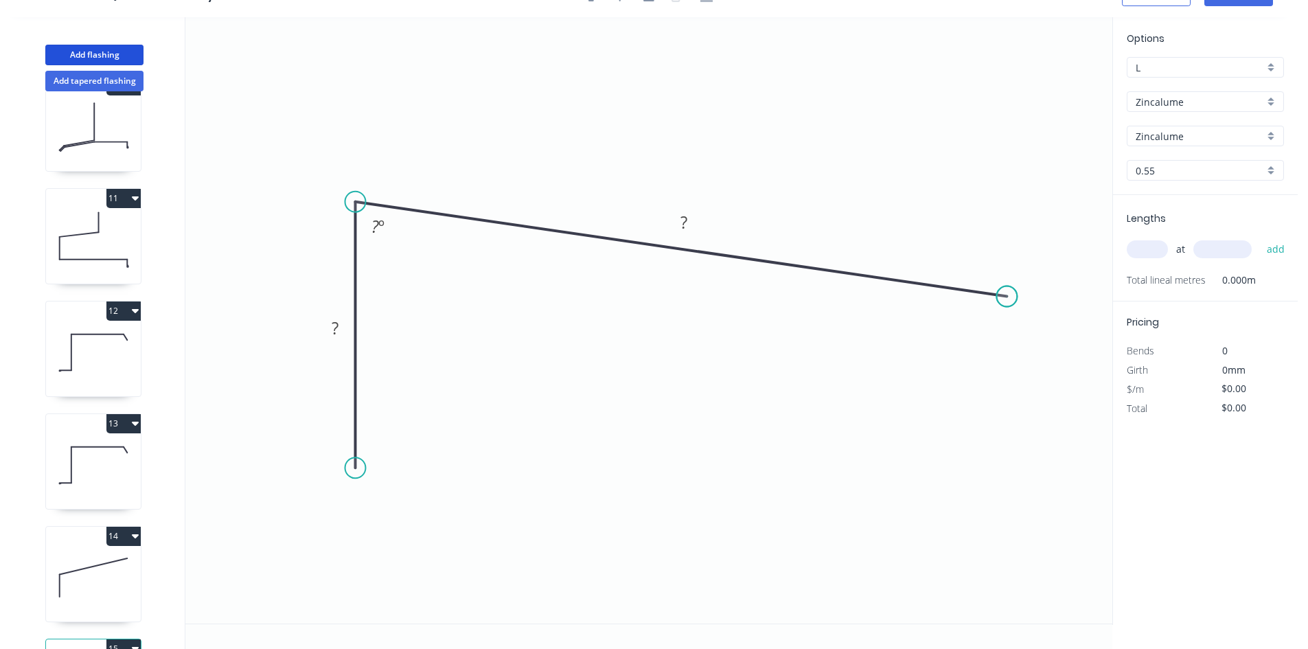
click at [1007, 297] on circle at bounding box center [1006, 296] width 21 height 21
click at [678, 216] on rect at bounding box center [683, 223] width 27 height 19
click at [1158, 248] on input "text" at bounding box center [1147, 249] width 41 height 18
click at [1260, 238] on button "add" at bounding box center [1276, 249] width 32 height 23
click at [1185, 172] on input "0.55" at bounding box center [1200, 170] width 128 height 14
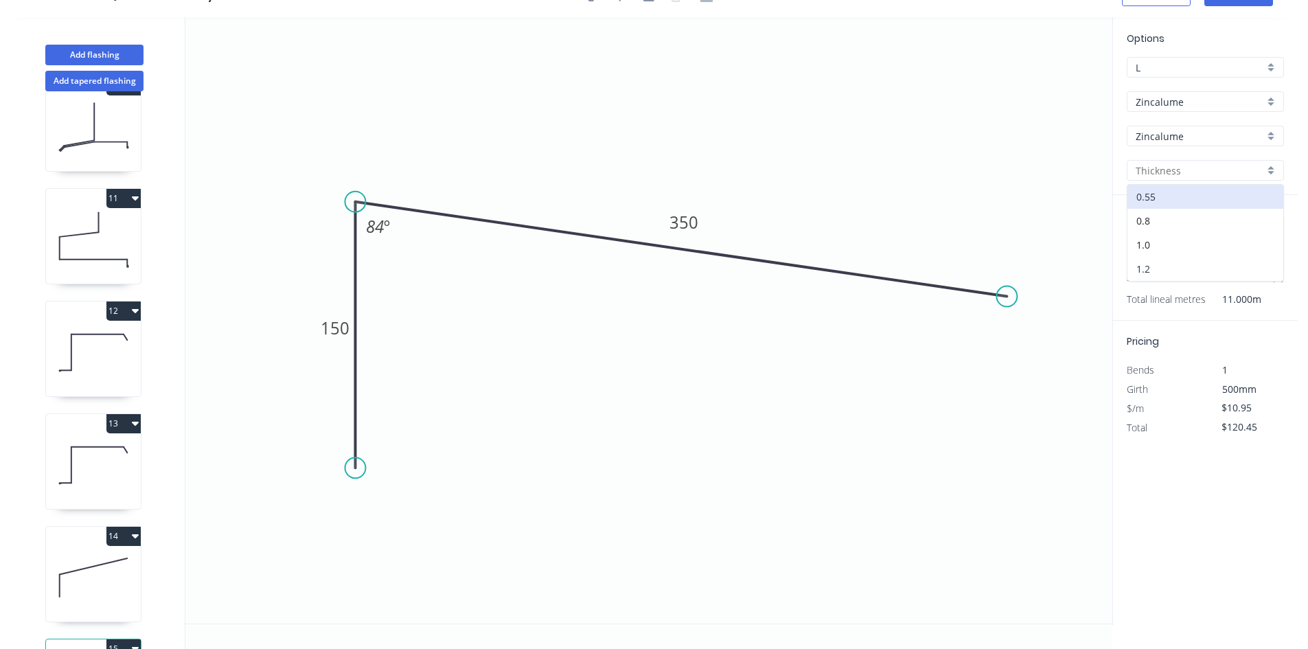
click at [1176, 262] on div "1.2" at bounding box center [1206, 269] width 156 height 24
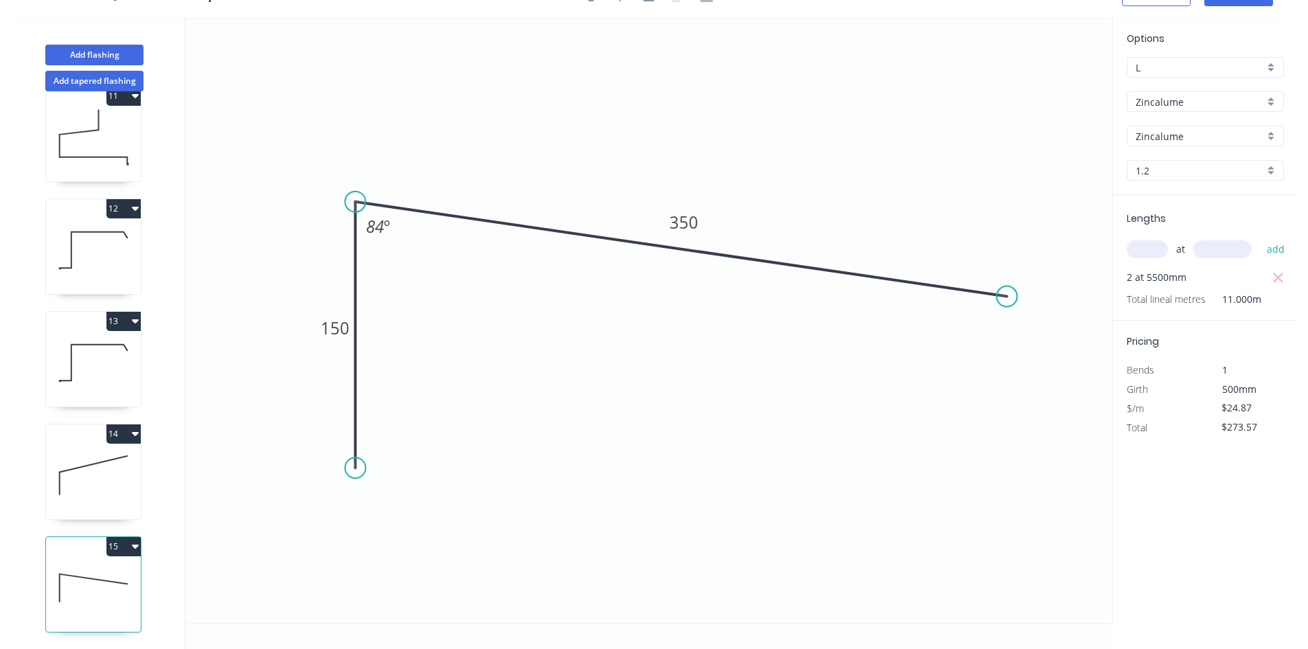
click at [98, 478] on icon at bounding box center [93, 475] width 95 height 88
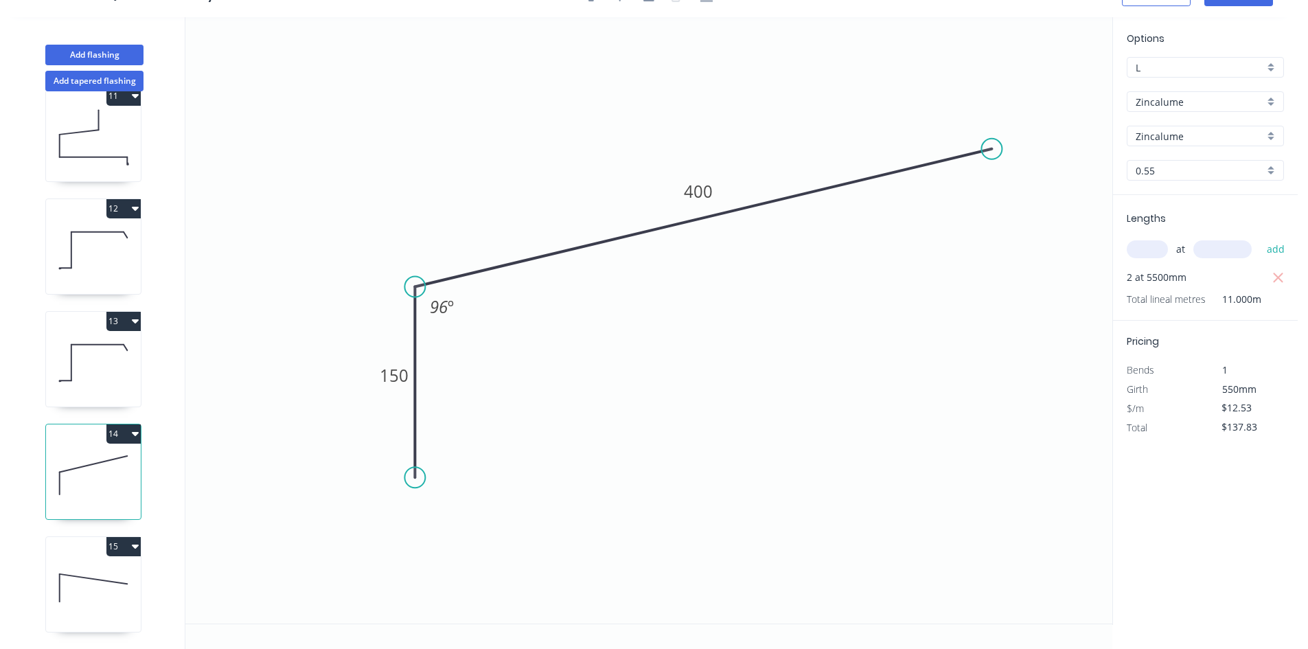
click at [1189, 163] on input "0.55" at bounding box center [1200, 170] width 128 height 14
click at [1170, 275] on div "1.2" at bounding box center [1206, 269] width 156 height 24
click at [116, 586] on icon at bounding box center [93, 588] width 95 height 88
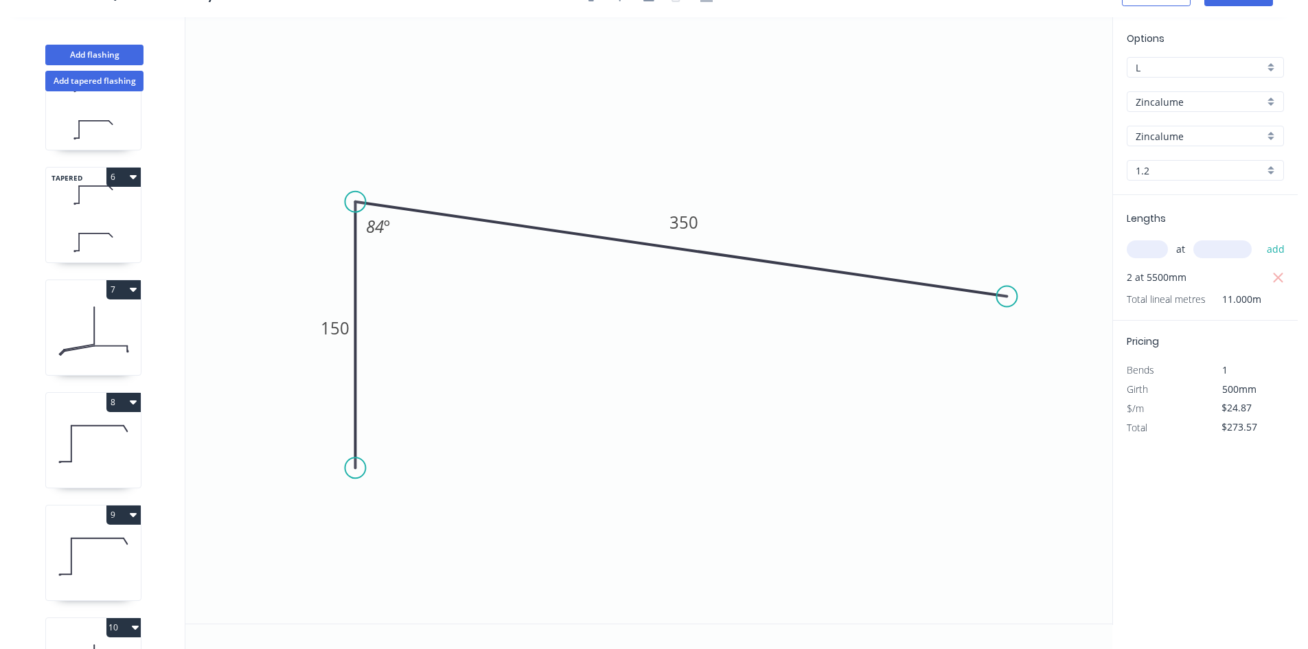
scroll to position [476, 0]
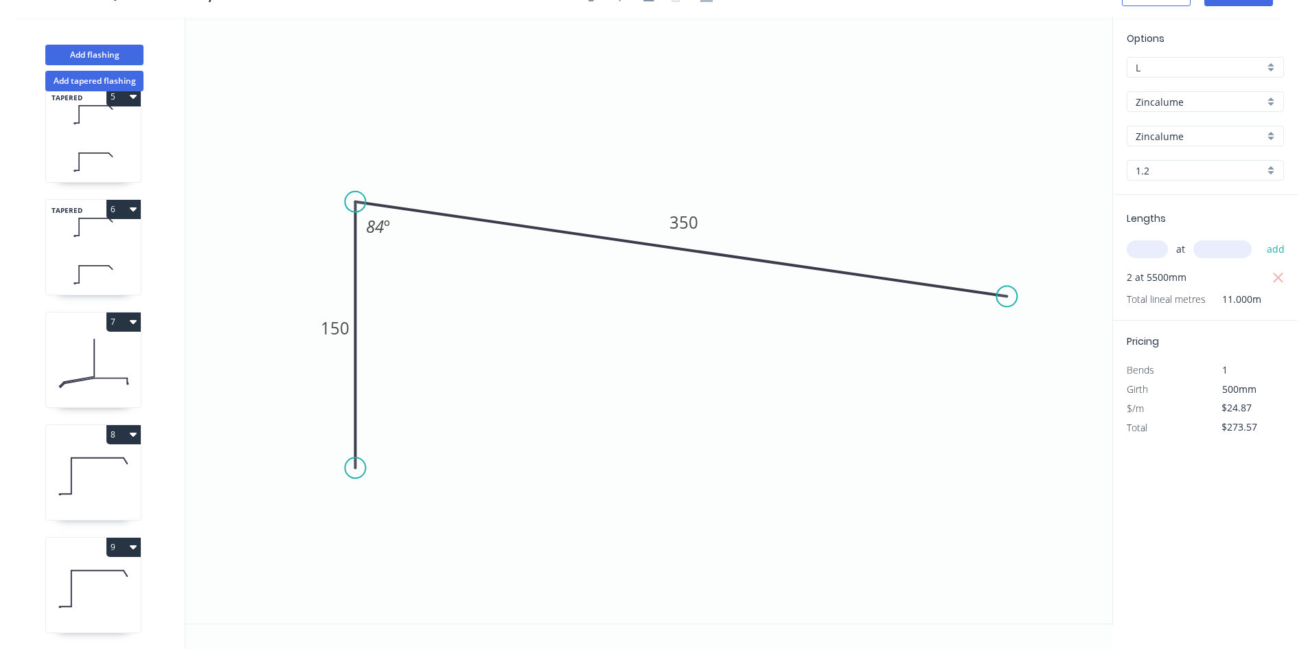
click at [125, 202] on button "6" at bounding box center [123, 209] width 34 height 19
click at [104, 245] on div "Duplicate" at bounding box center [76, 243] width 106 height 20
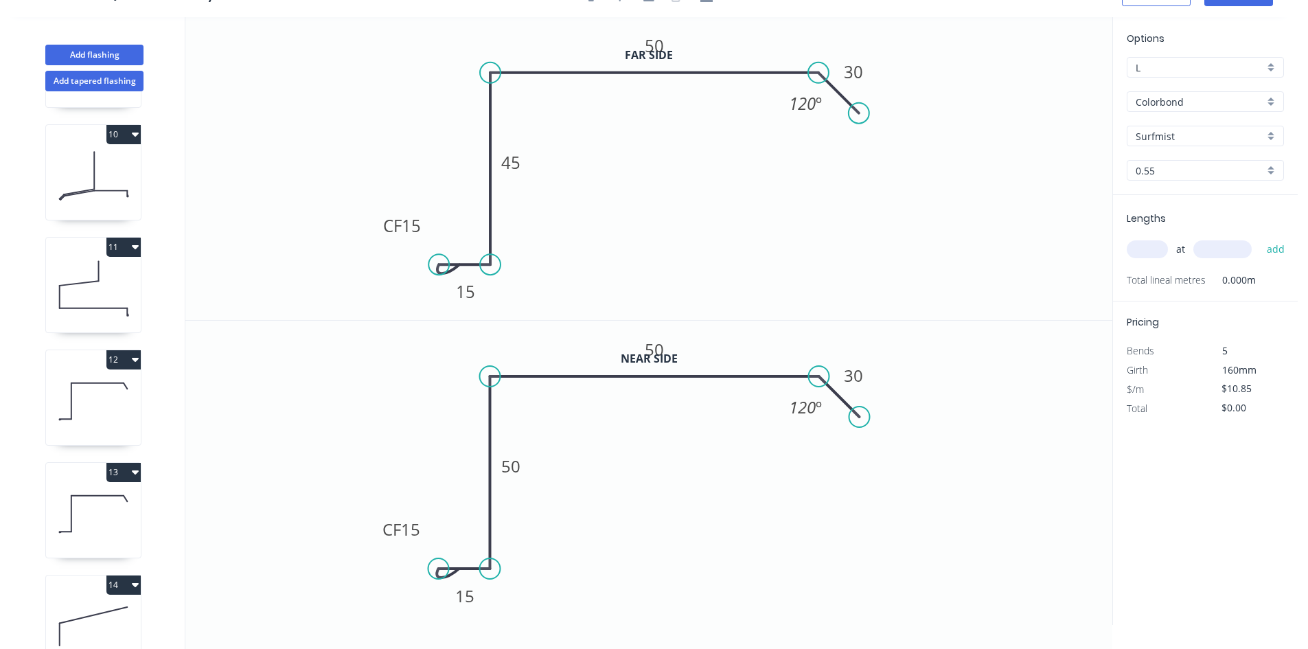
scroll to position [1275, 0]
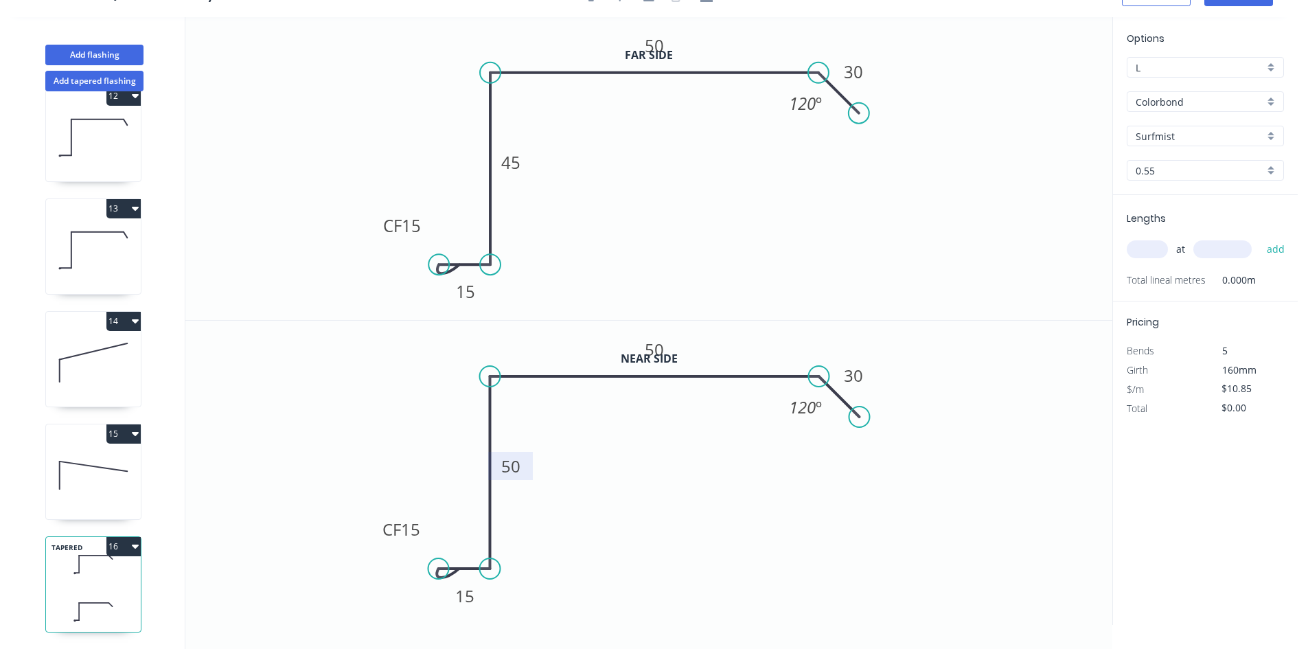
click at [503, 465] on tspan "50" at bounding box center [510, 466] width 19 height 23
click at [517, 155] on tspan "45" at bounding box center [510, 162] width 19 height 23
click at [1129, 247] on input "text" at bounding box center [1147, 249] width 41 height 18
click at [1260, 238] on button "add" at bounding box center [1276, 249] width 32 height 23
click at [120, 198] on div "13" at bounding box center [93, 246] width 96 height 96
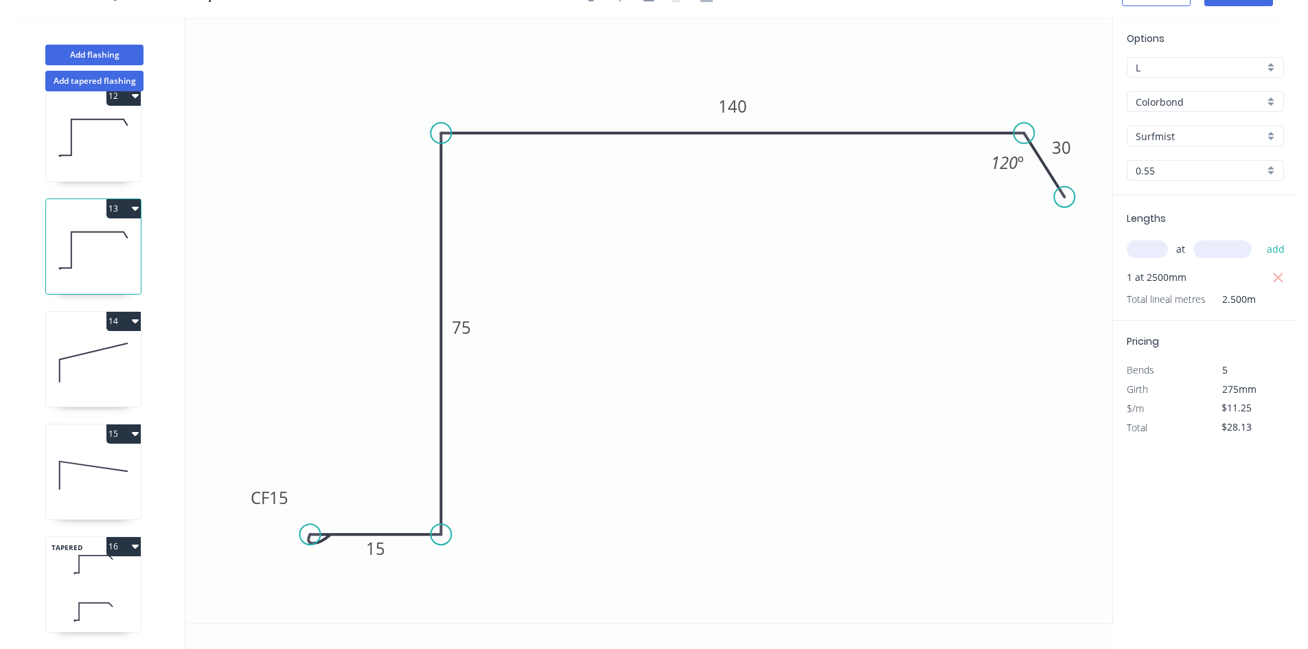
click at [119, 204] on button "13" at bounding box center [123, 208] width 34 height 19
click at [106, 236] on div "Duplicate" at bounding box center [76, 243] width 106 height 20
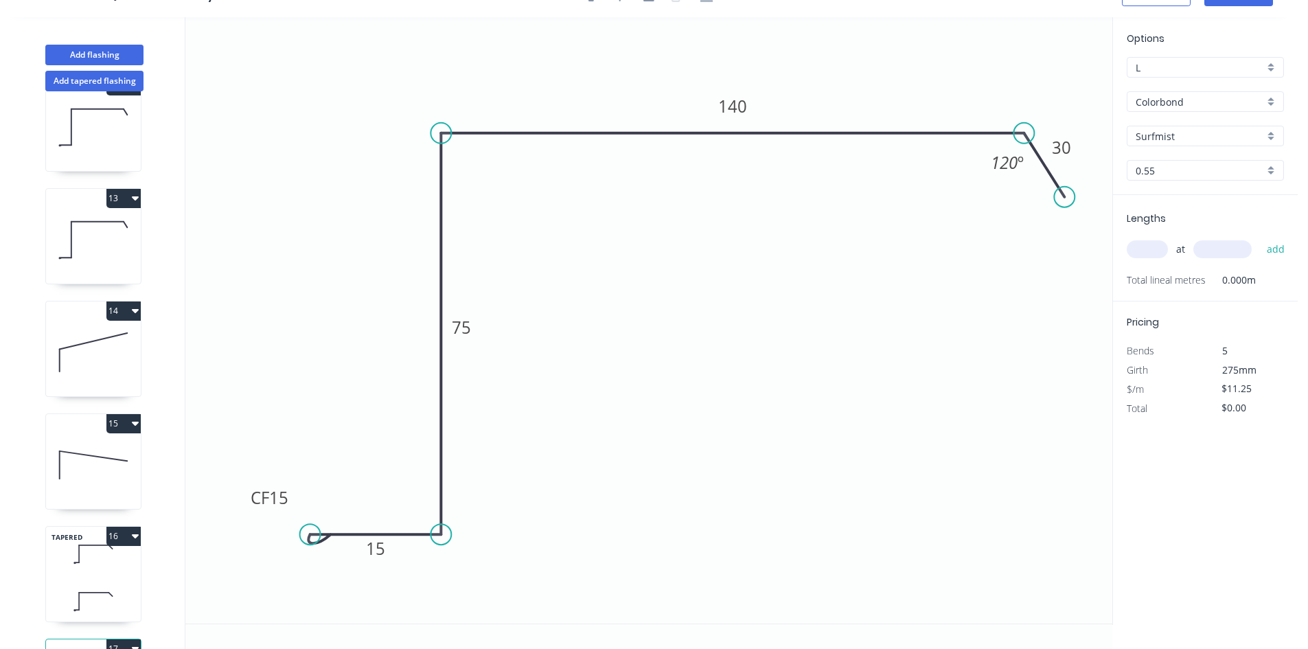
scroll to position [1388, 0]
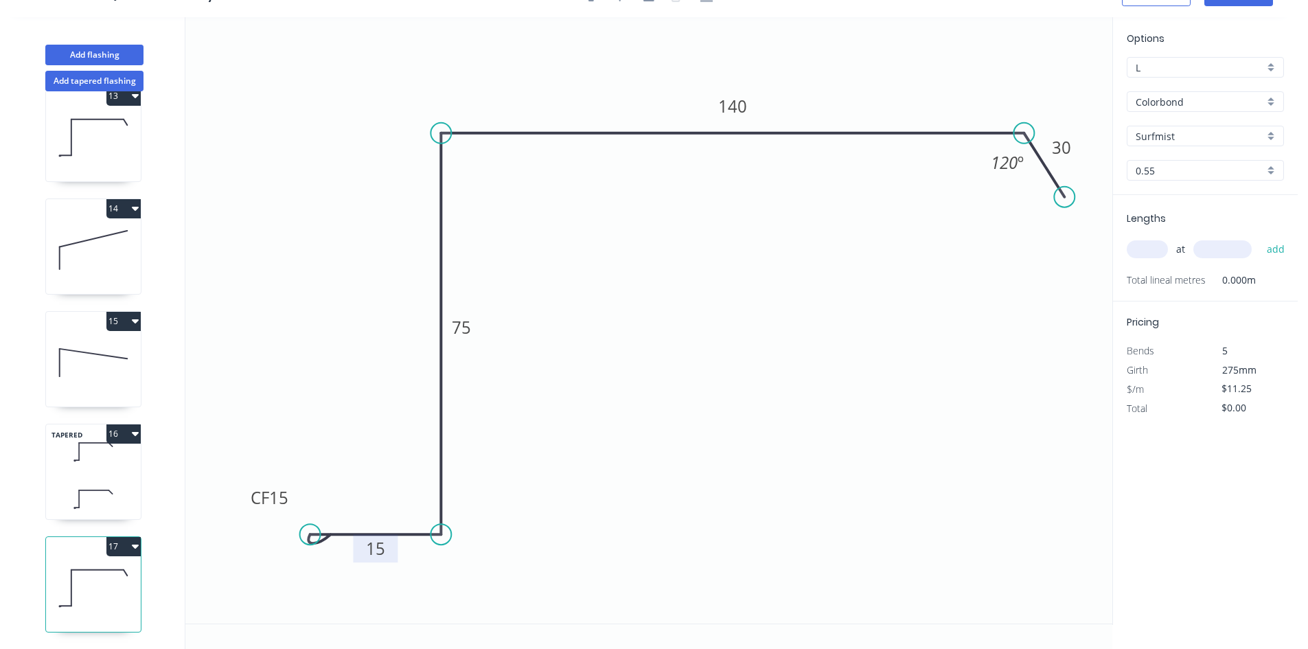
click at [373, 552] on tspan "15" at bounding box center [375, 548] width 19 height 23
click at [1144, 262] on div "at add" at bounding box center [1207, 249] width 160 height 37
click at [1148, 254] on input "text" at bounding box center [1147, 249] width 41 height 18
click at [1260, 238] on button "add" at bounding box center [1276, 249] width 32 height 23
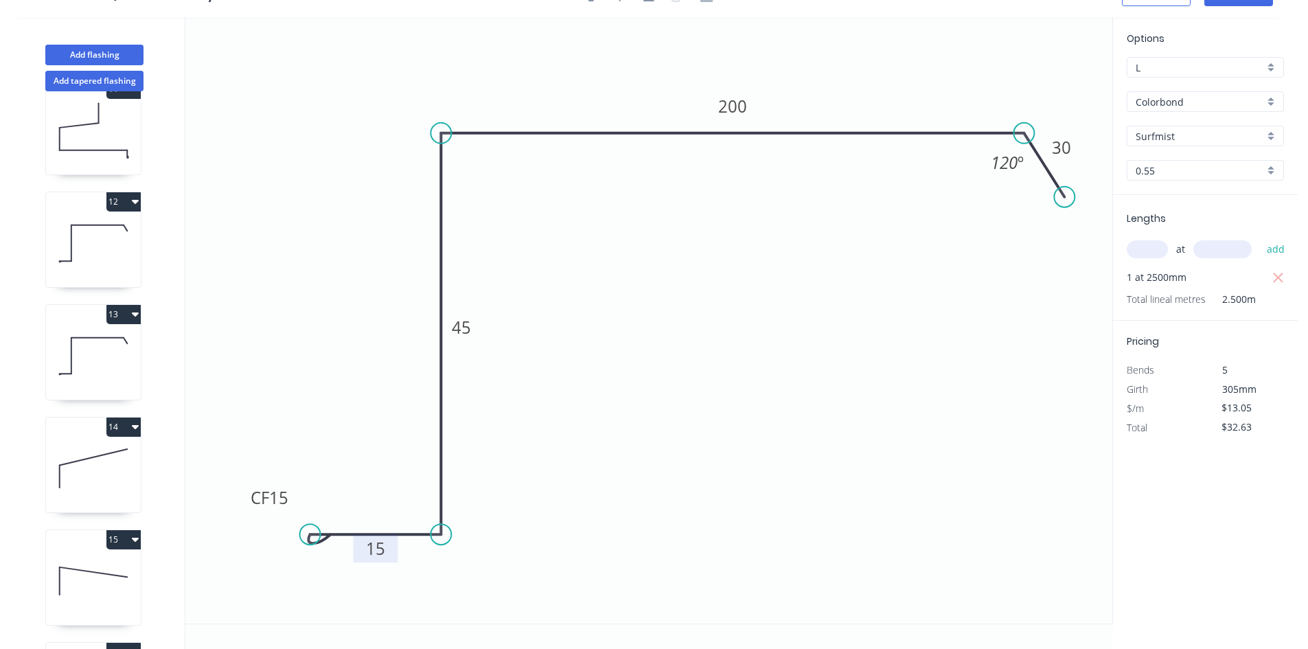
scroll to position [930, 0]
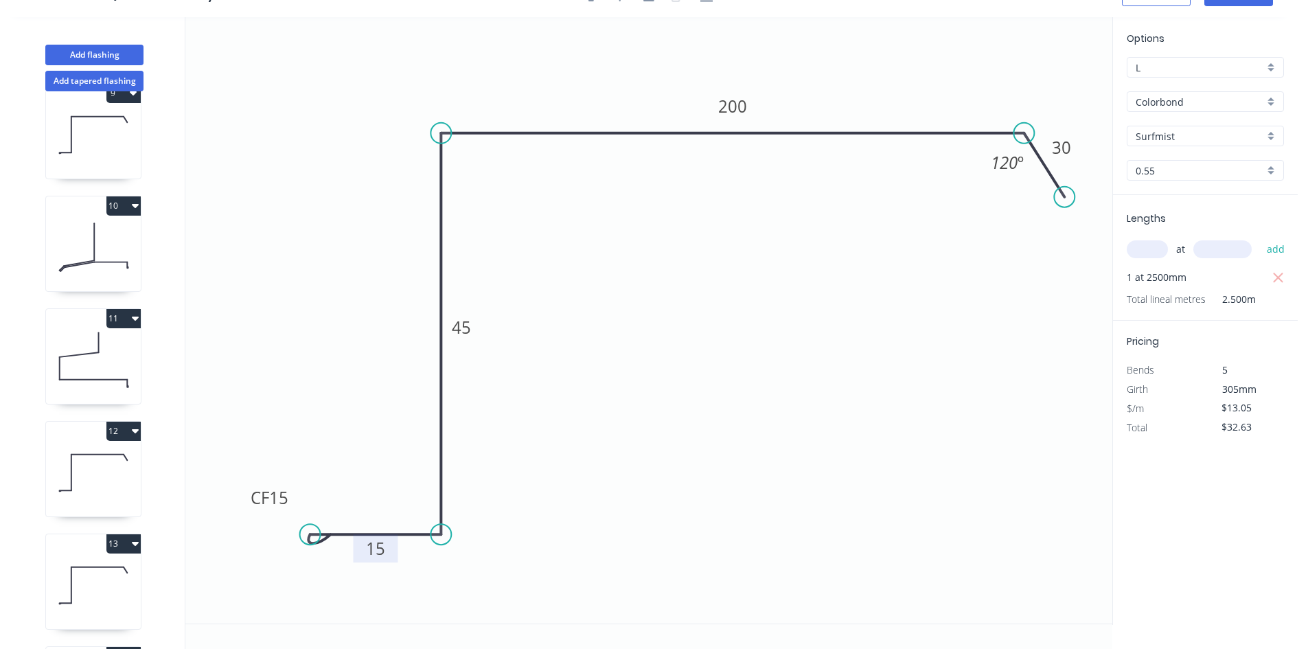
click at [124, 203] on button "10" at bounding box center [123, 205] width 34 height 19
click at [109, 229] on button "Duplicate" at bounding box center [75, 239] width 130 height 27
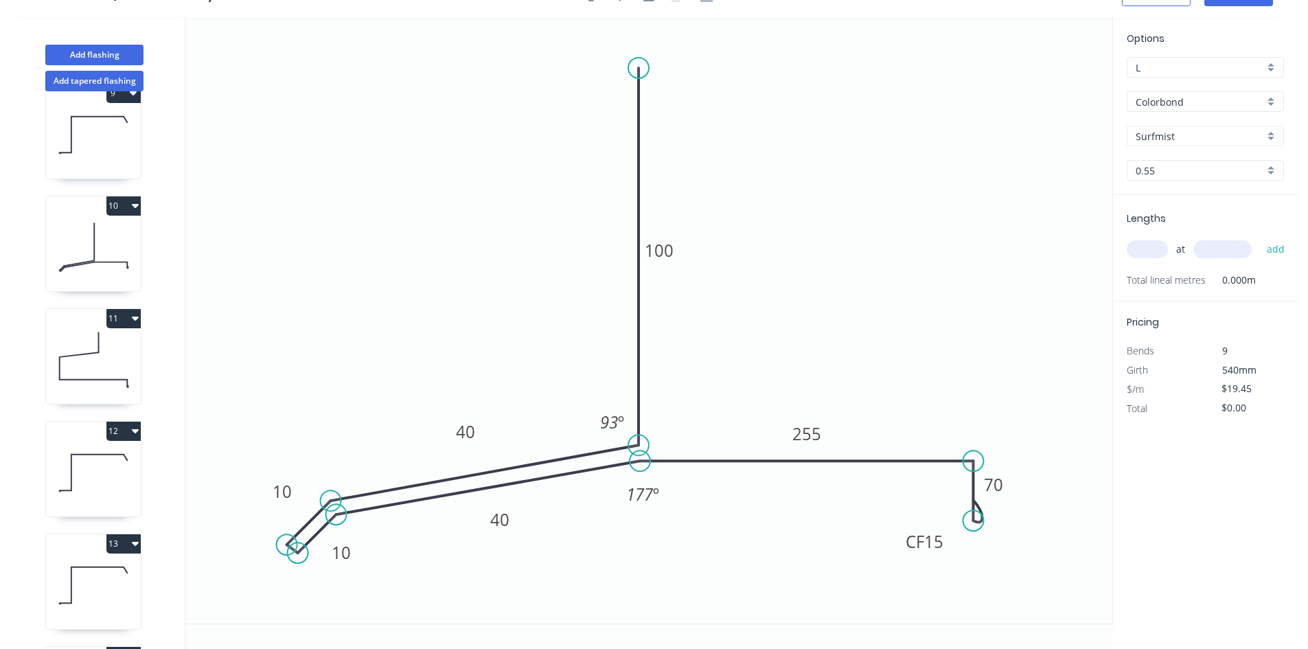
scroll to position [1500, 0]
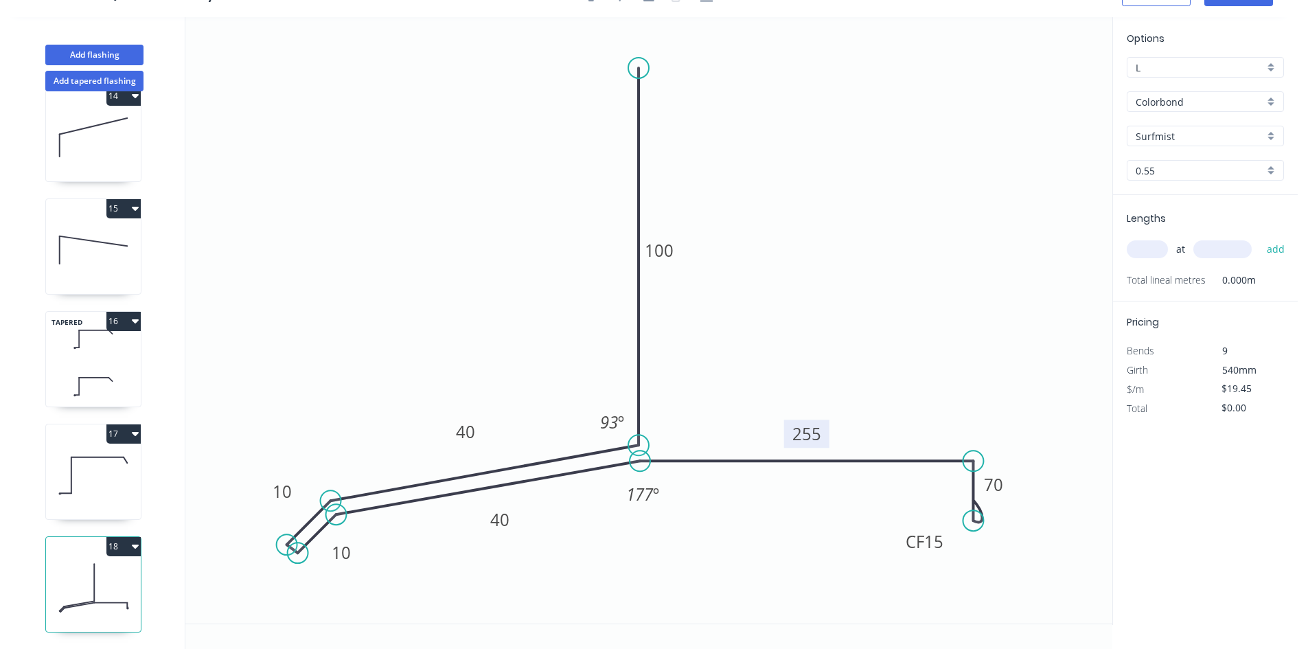
click at [798, 430] on tspan "255" at bounding box center [806, 433] width 29 height 23
click at [1147, 242] on input "text" at bounding box center [1147, 249] width 41 height 18
click at [1260, 238] on button "add" at bounding box center [1276, 249] width 32 height 23
click at [132, 52] on button "Add flashing" at bounding box center [94, 55] width 98 height 21
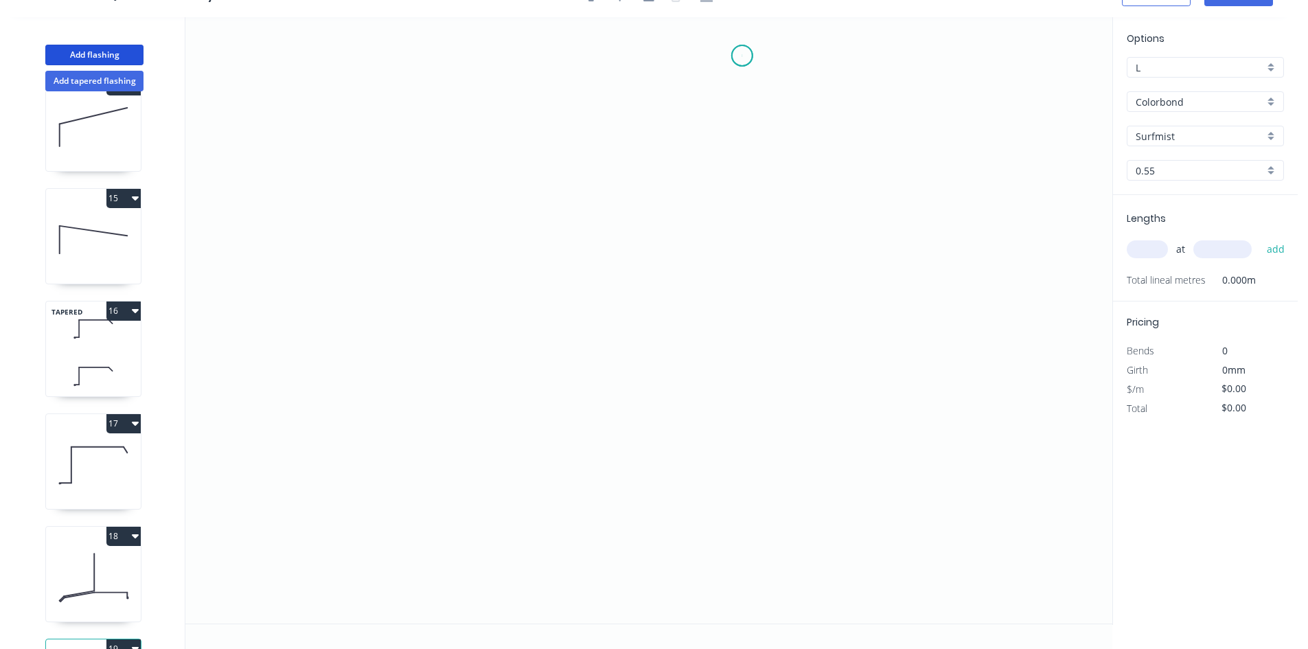
click at [742, 56] on icon "0" at bounding box center [648, 320] width 927 height 606
click at [743, 273] on icon "0" at bounding box center [648, 320] width 927 height 606
drag, startPoint x: 462, startPoint y: 328, endPoint x: 460, endPoint y: 339, distance: 10.5
click at [464, 328] on icon "0 ?" at bounding box center [648, 320] width 927 height 606
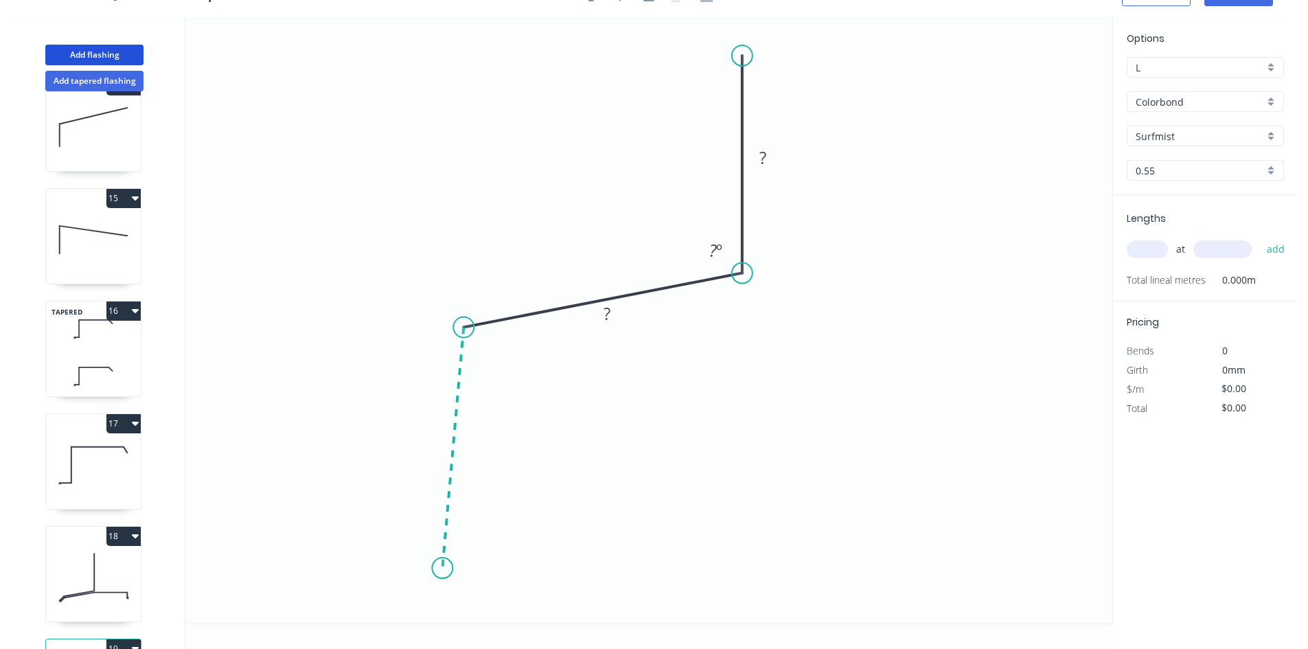
click at [442, 571] on icon "0 ? ? ? º" at bounding box center [648, 320] width 927 height 606
click at [604, 571] on icon "0 ? ? ? ? º ? º" at bounding box center [648, 320] width 927 height 606
click at [606, 525] on icon "0 ? ? ? ? ? º ? º ? º" at bounding box center [648, 320] width 927 height 606
click at [450, 571] on circle at bounding box center [442, 570] width 21 height 21
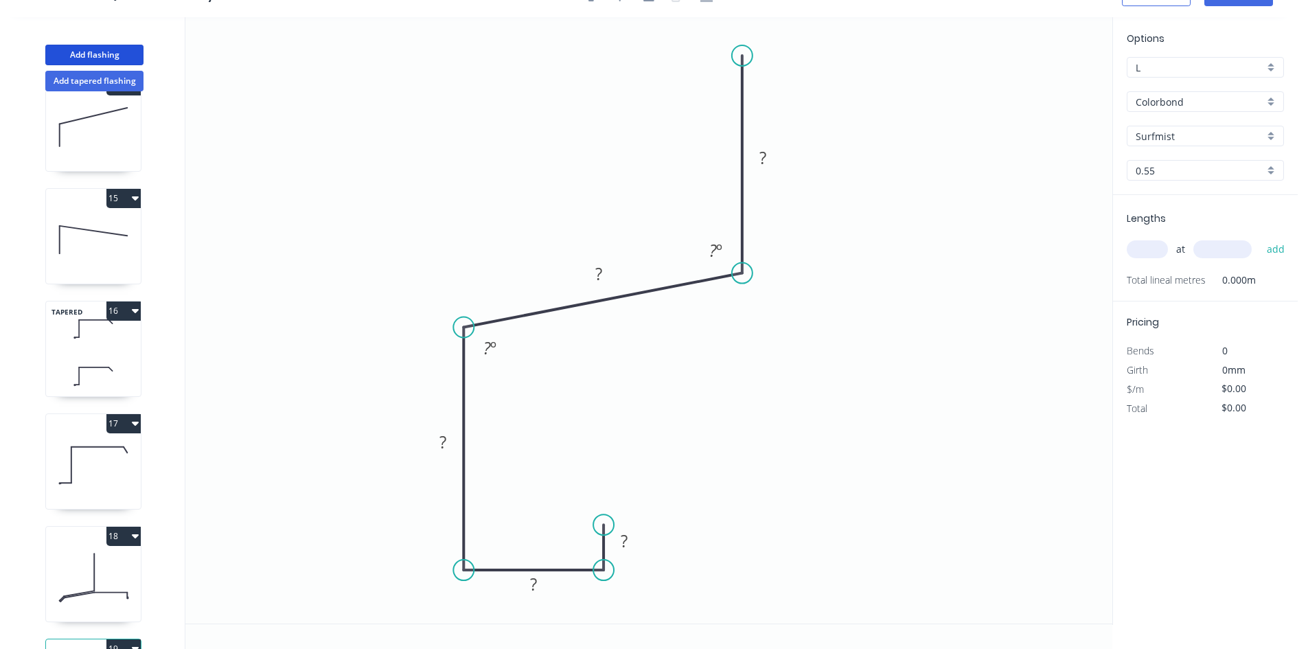
drag, startPoint x: 449, startPoint y: 571, endPoint x: 460, endPoint y: 571, distance: 11.0
click at [460, 571] on circle at bounding box center [463, 570] width 21 height 21
click at [630, 540] on rect at bounding box center [623, 541] width 27 height 19
drag, startPoint x: 1163, startPoint y: 246, endPoint x: 802, endPoint y: 301, distance: 365.5
click at [1163, 246] on input "text" at bounding box center [1147, 249] width 41 height 18
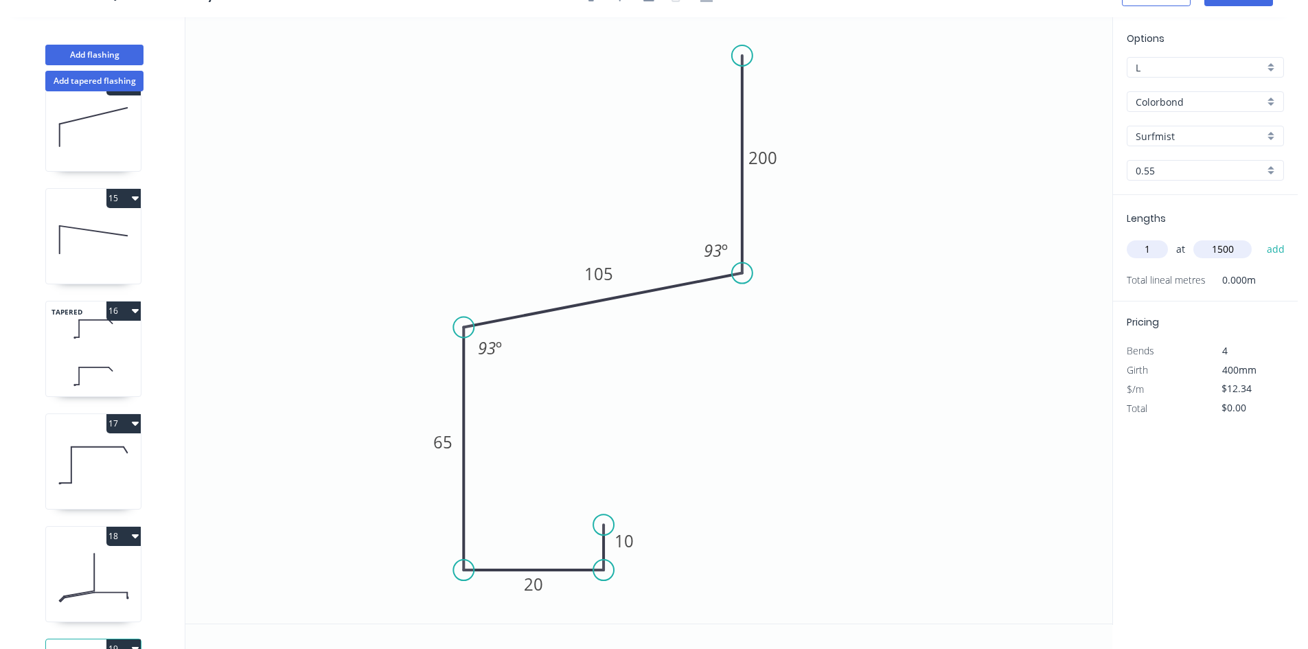
click at [1260, 238] on button "add" at bounding box center [1276, 249] width 32 height 23
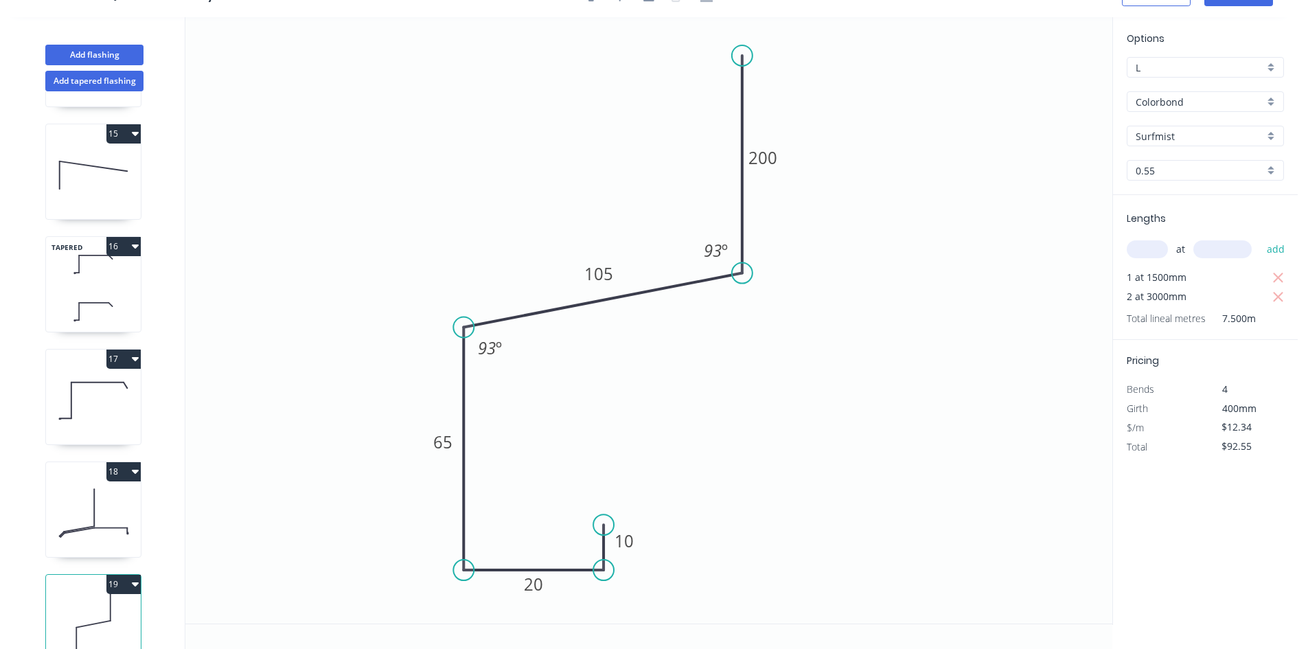
scroll to position [1613, 0]
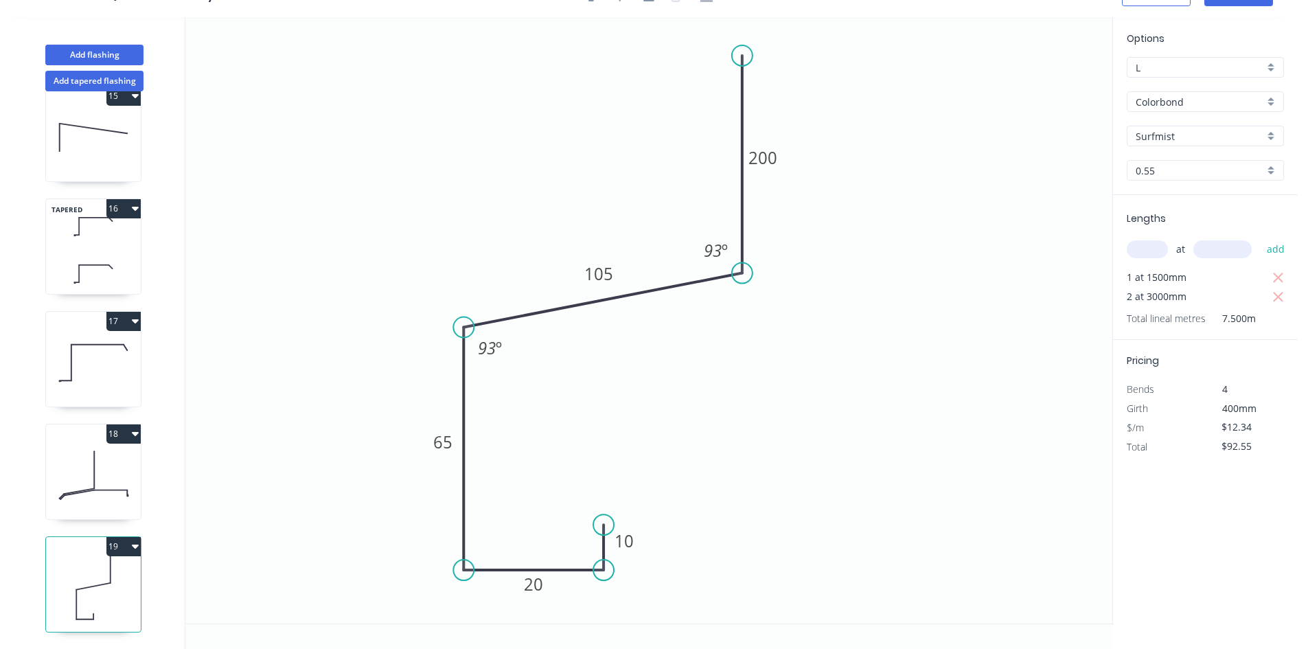
click at [127, 424] on button "18" at bounding box center [123, 433] width 34 height 19
click at [99, 458] on div "Duplicate" at bounding box center [76, 468] width 106 height 20
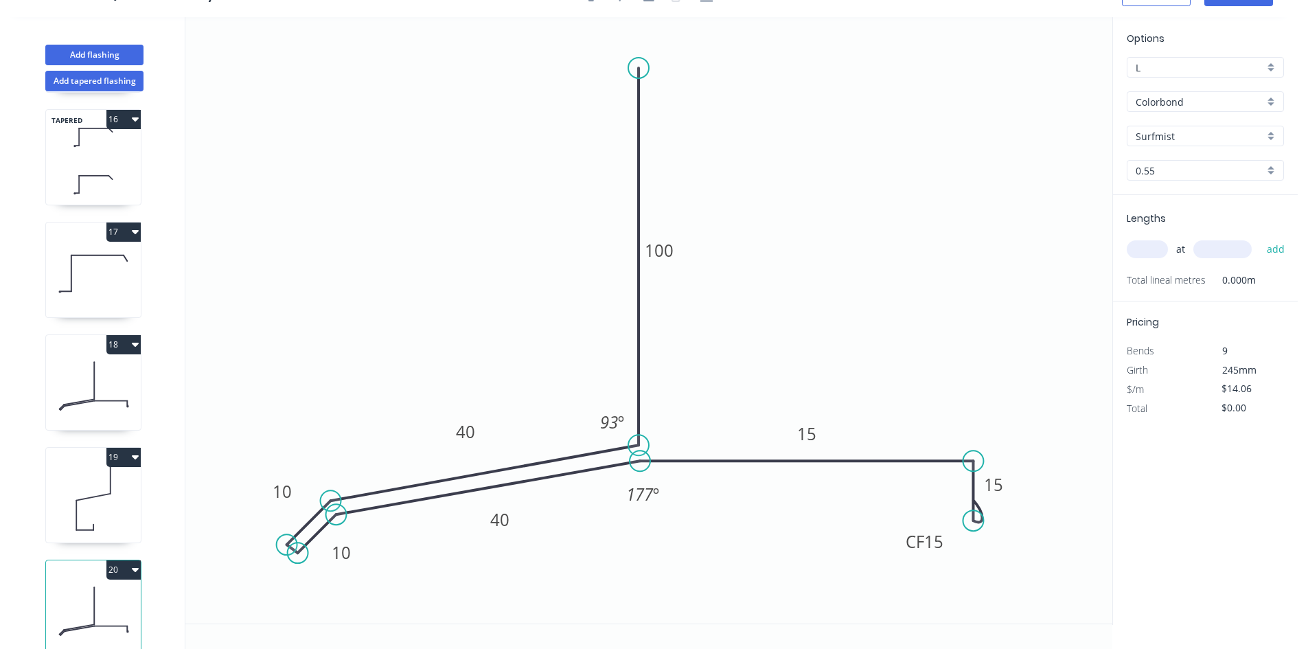
scroll to position [1726, 0]
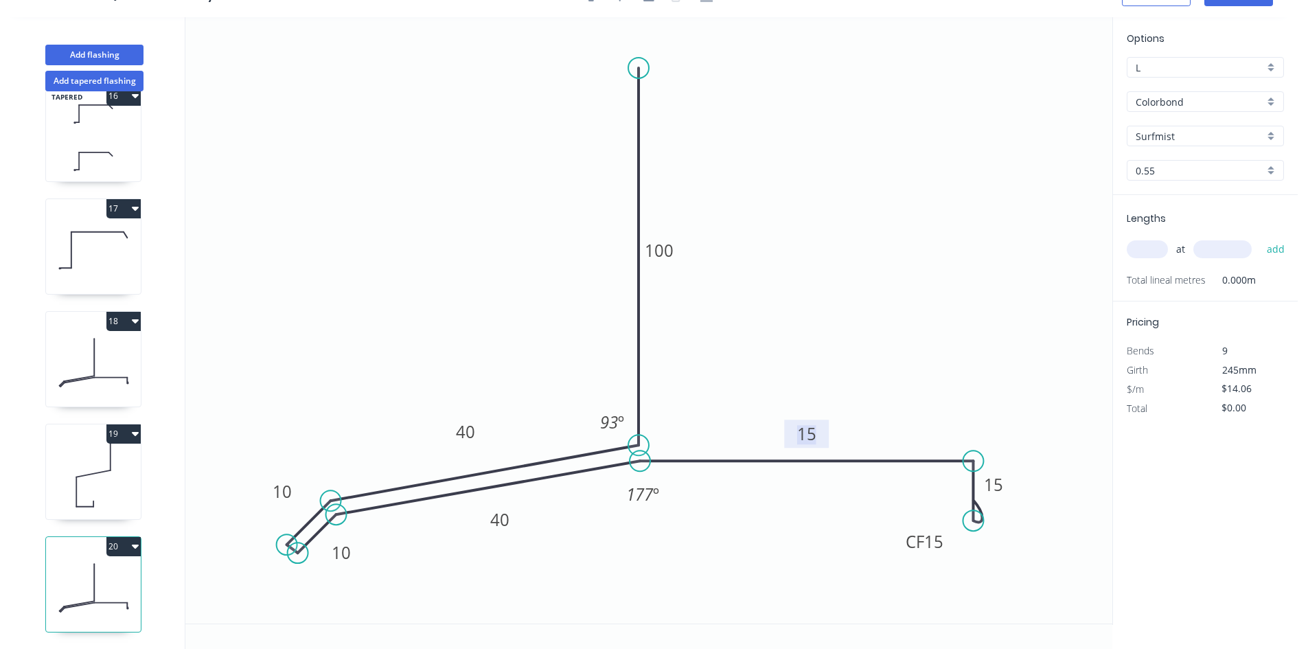
click at [805, 433] on tspan "15" at bounding box center [806, 433] width 19 height 23
click at [1148, 249] on input "text" at bounding box center [1147, 249] width 41 height 18
click at [1260, 238] on button "add" at bounding box center [1276, 249] width 32 height 23
click at [131, 199] on button "17" at bounding box center [123, 208] width 34 height 19
click at [111, 233] on div "Duplicate" at bounding box center [76, 243] width 106 height 20
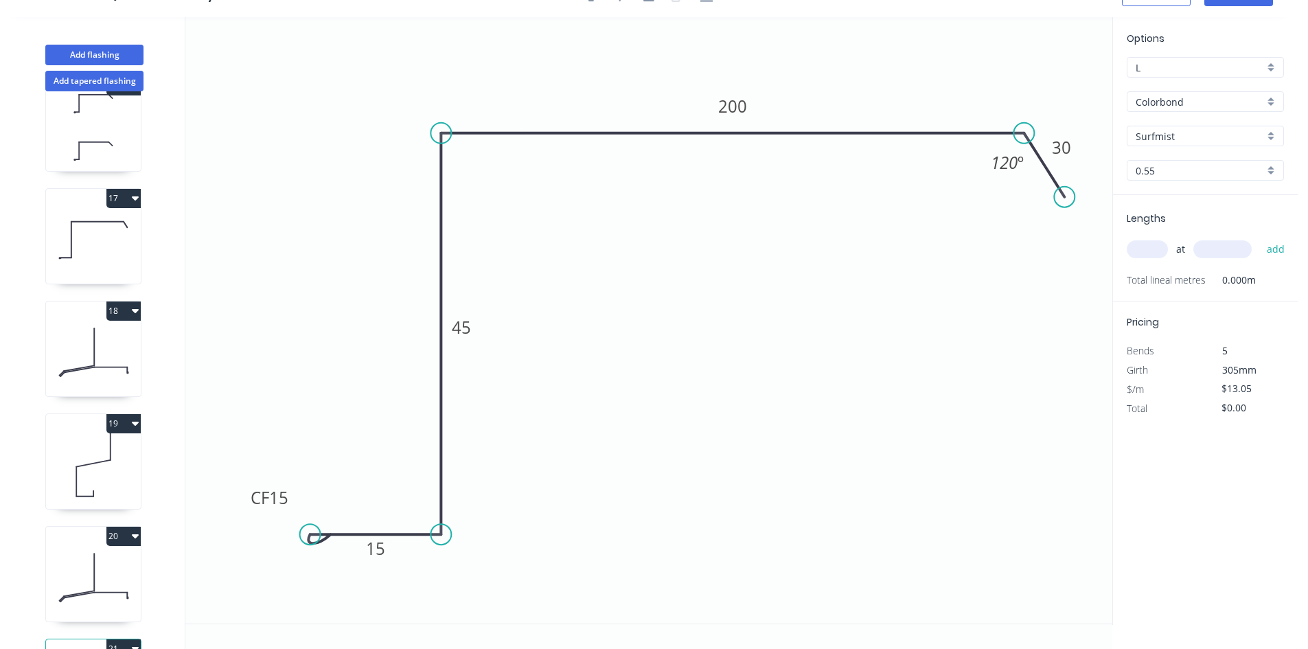
scroll to position [1838, 0]
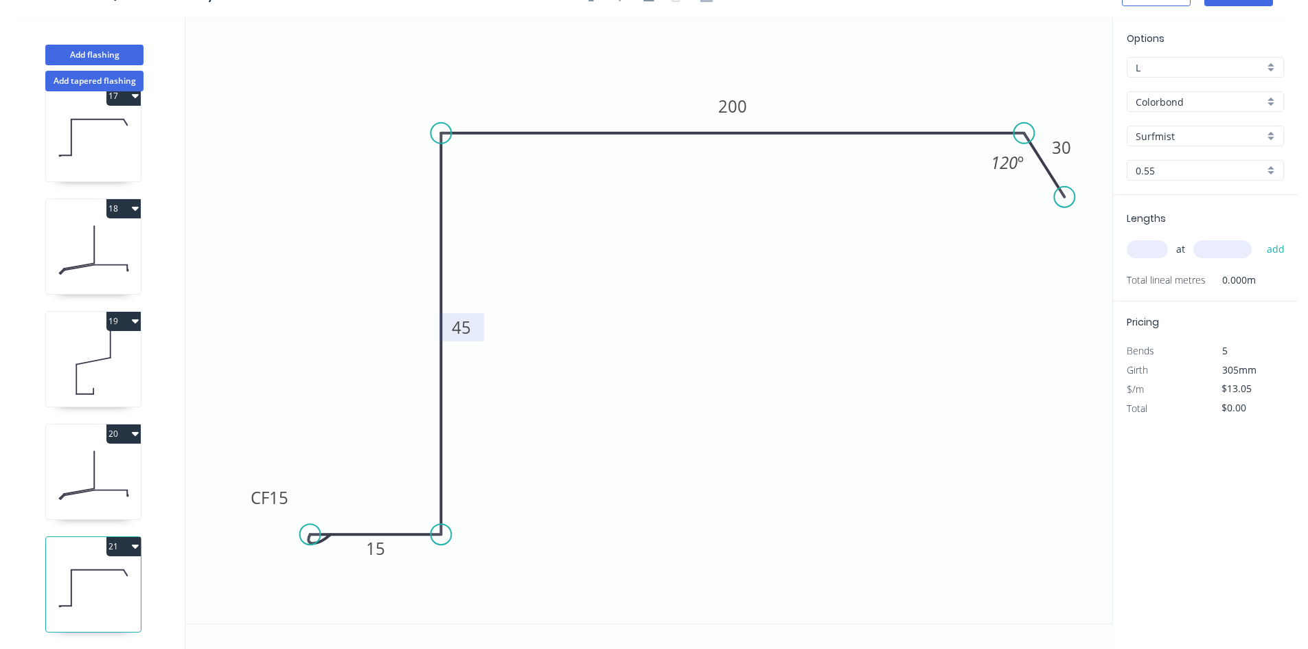
click at [457, 325] on tspan "45" at bounding box center [461, 327] width 19 height 23
click at [1152, 250] on input "text" at bounding box center [1147, 249] width 41 height 18
click at [1260, 238] on button "add" at bounding box center [1276, 249] width 32 height 23
click at [123, 538] on button "21" at bounding box center [123, 546] width 34 height 19
click at [97, 571] on div "Duplicate" at bounding box center [76, 581] width 106 height 20
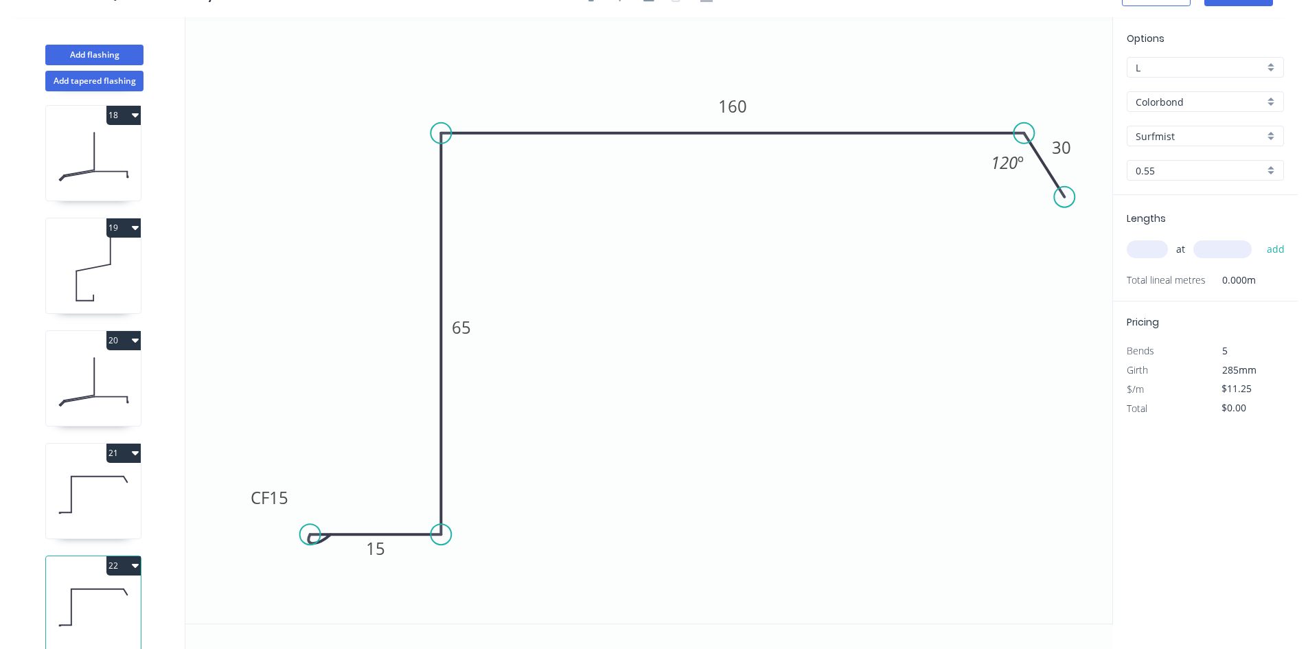
scroll to position [1951, 0]
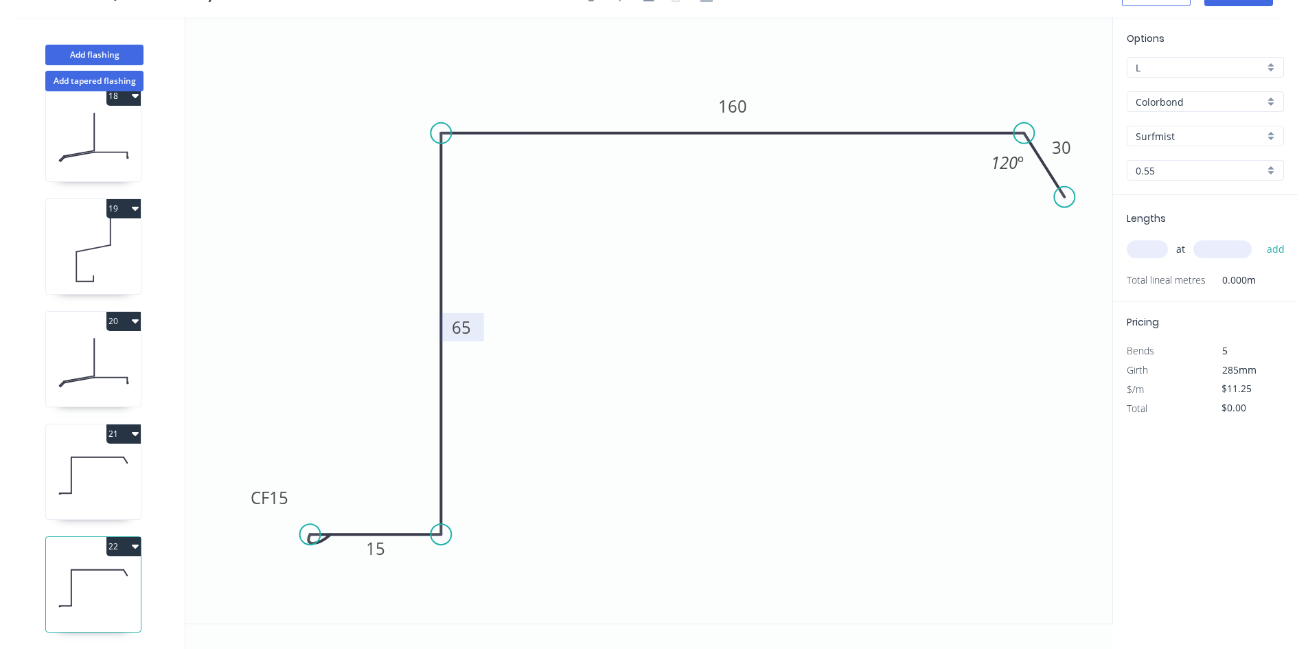
click at [455, 328] on tspan "65" at bounding box center [461, 327] width 19 height 23
click at [1161, 254] on input "text" at bounding box center [1147, 249] width 41 height 18
click at [1260, 238] on button "add" at bounding box center [1276, 249] width 32 height 23
click at [380, 544] on tspan "15" at bounding box center [375, 548] width 19 height 23
click at [80, 484] on icon at bounding box center [93, 475] width 95 height 88
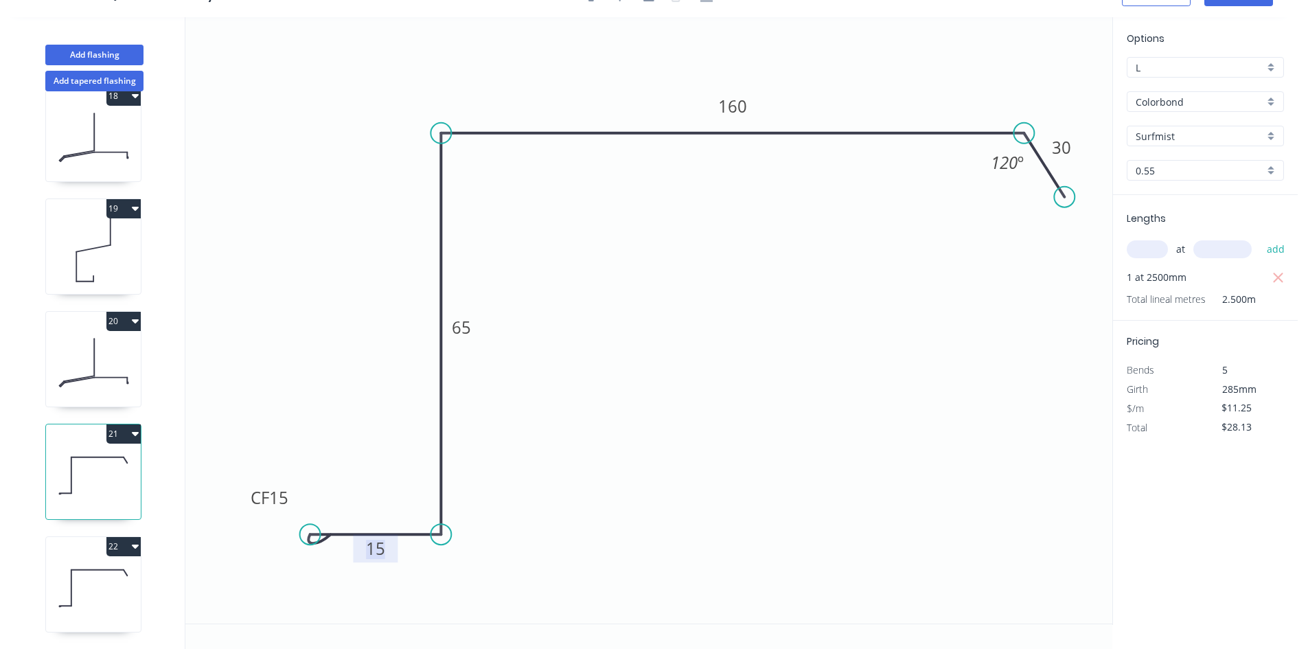
click at [386, 540] on rect at bounding box center [375, 549] width 27 height 19
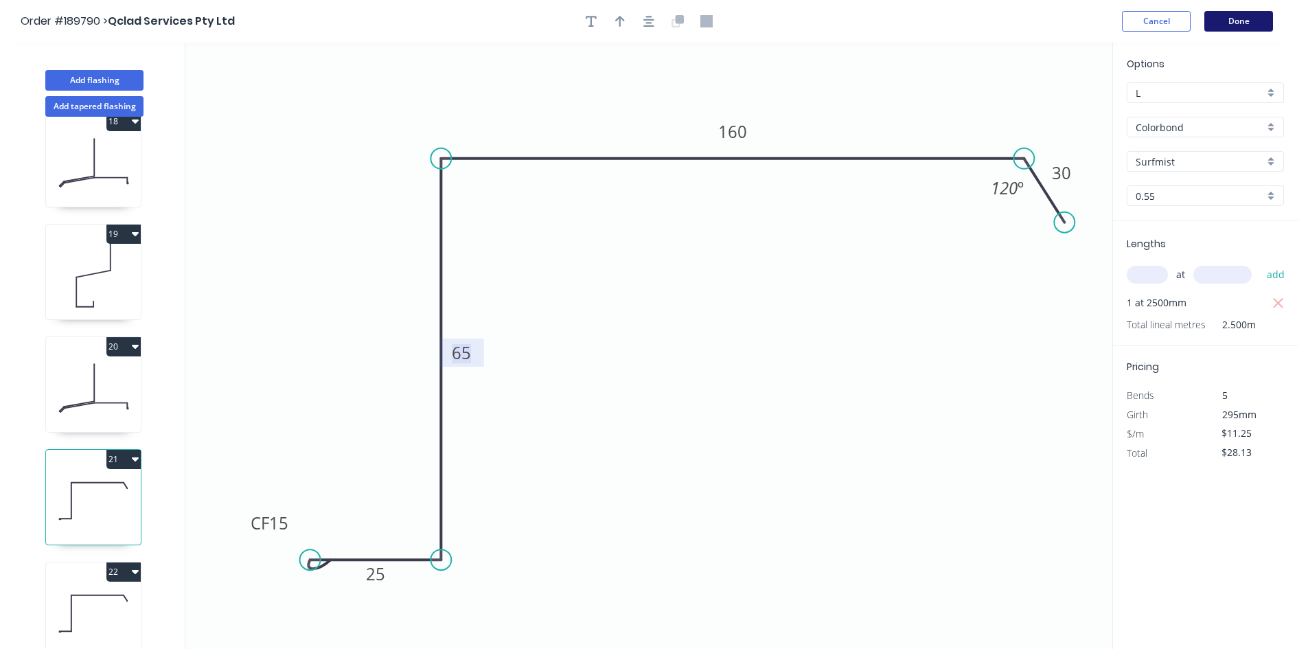
click at [1241, 17] on button "Done" at bounding box center [1238, 21] width 69 height 21
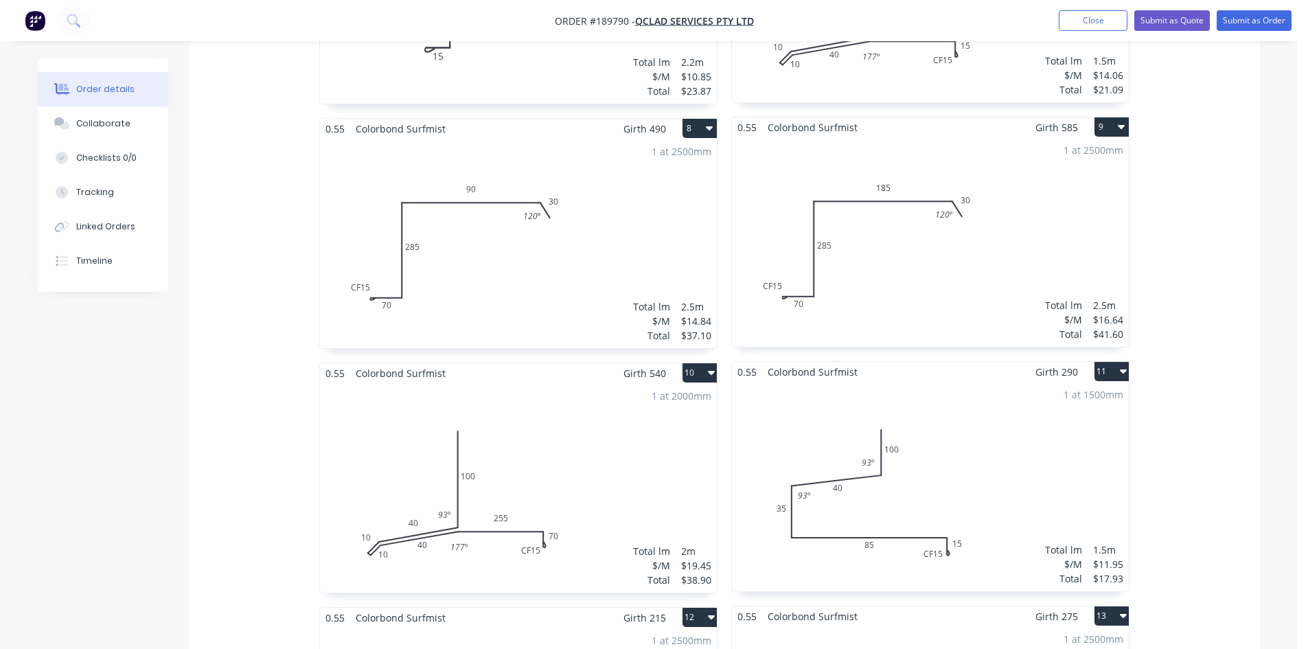
scroll to position [3444, 0]
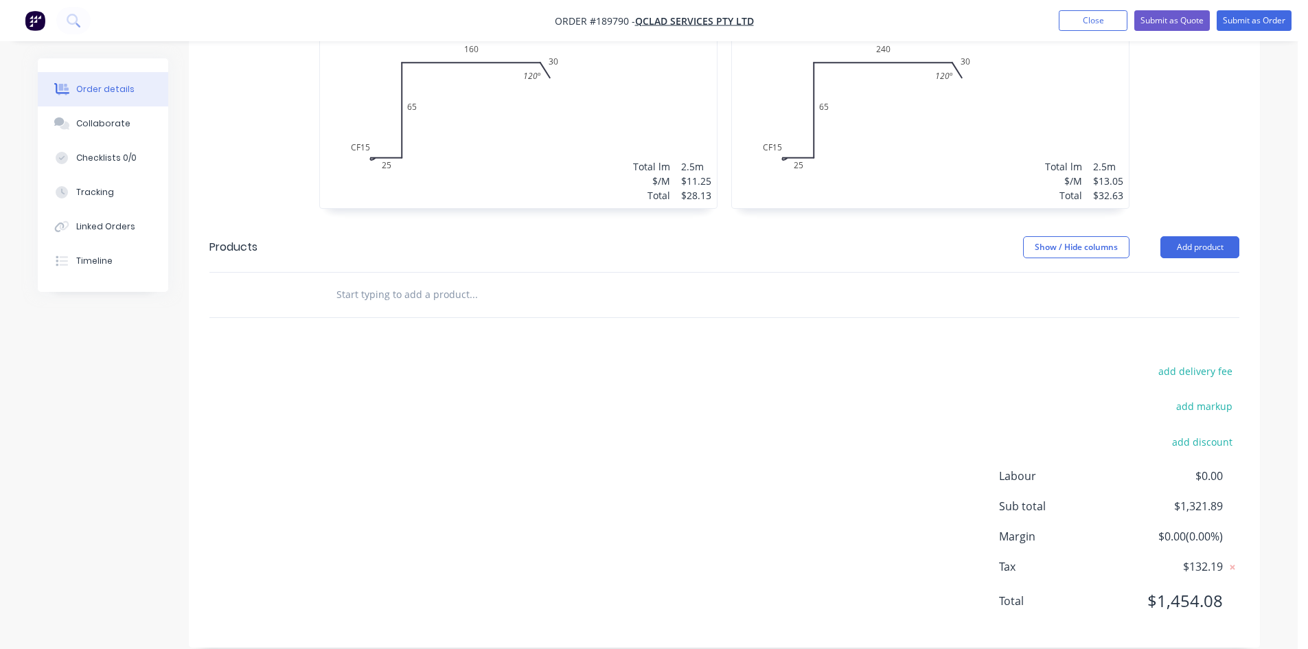
click at [1244, 31] on nav "Order #189790 - Qclad Services Pty Ltd Add product Close Submit as Quote Submit…" at bounding box center [654, 20] width 1308 height 41
click at [1250, 21] on button "Submit as Order" at bounding box center [1254, 20] width 75 height 21
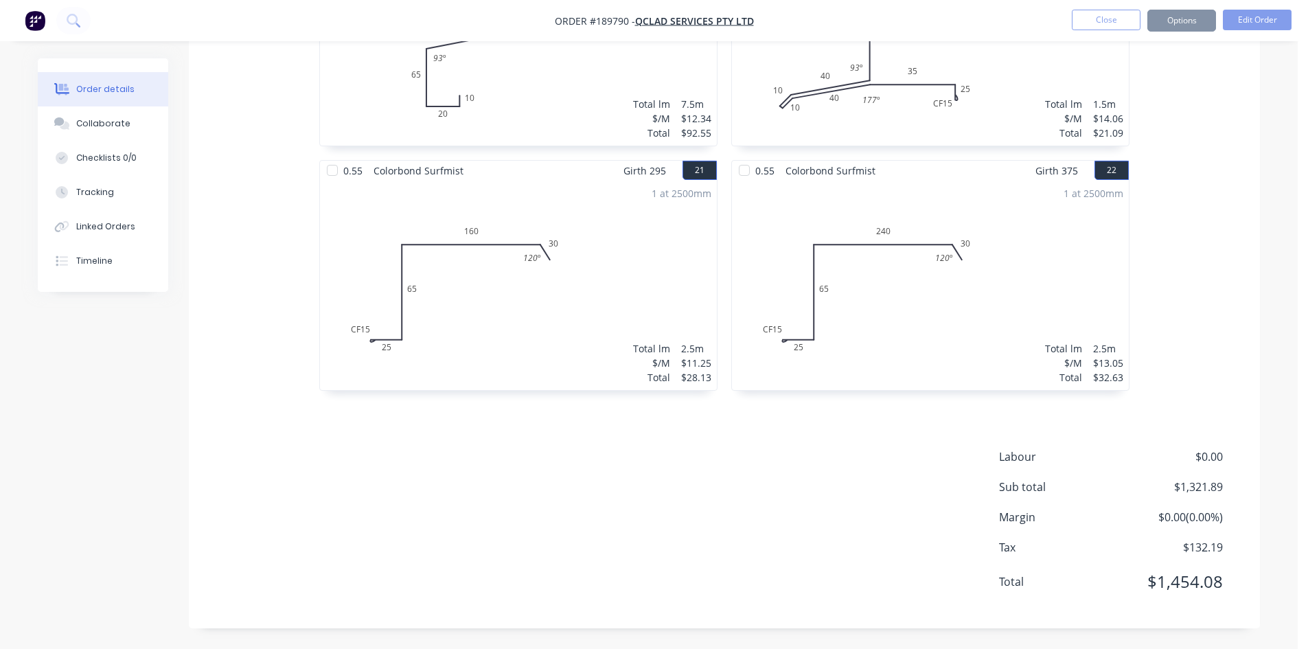
scroll to position [0, 0]
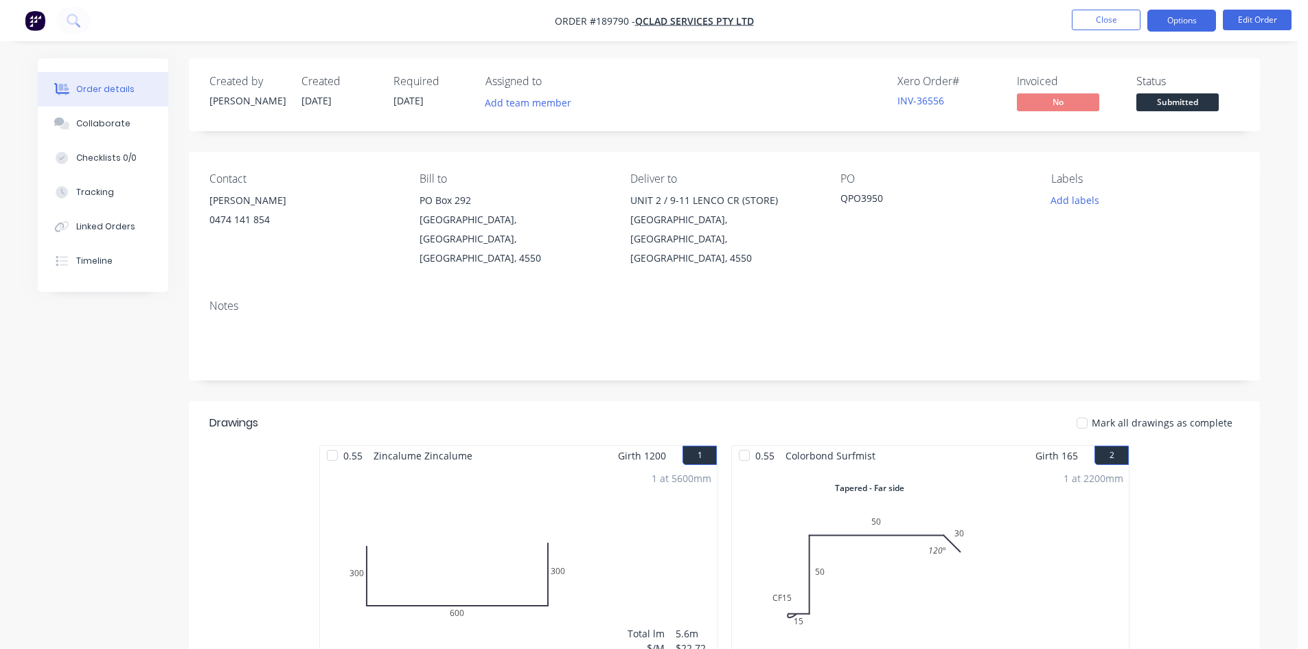
click at [1187, 18] on button "Options" at bounding box center [1181, 21] width 69 height 22
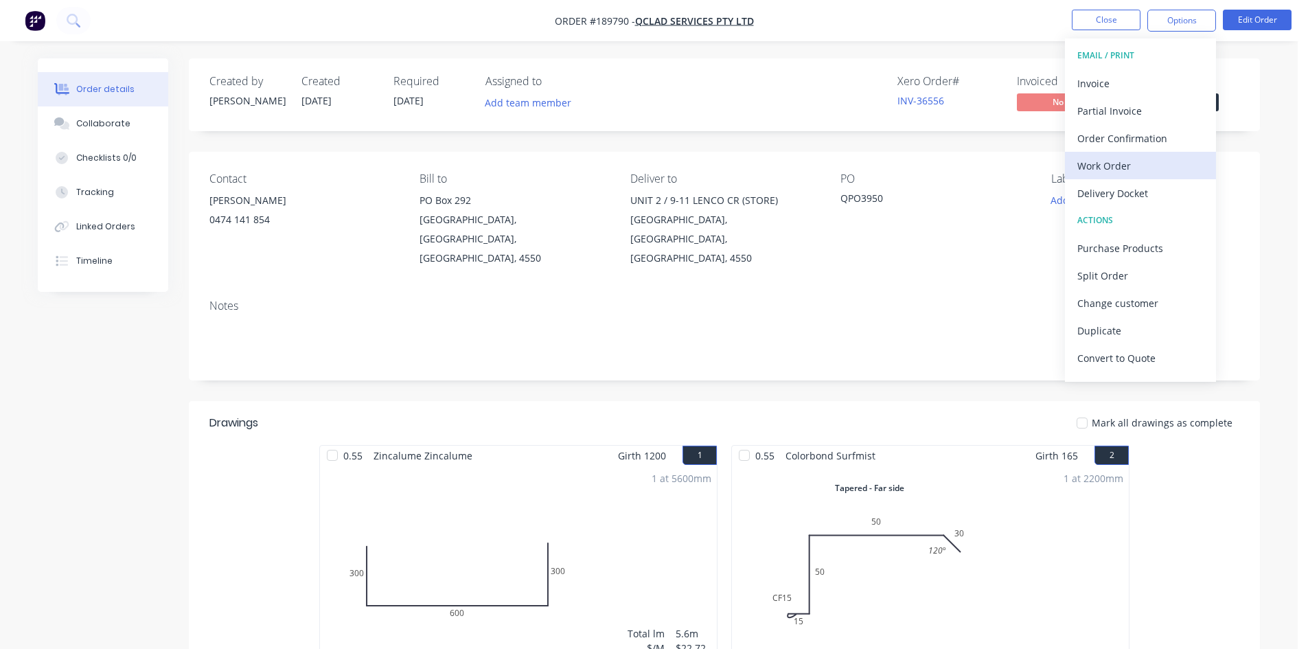
click at [1147, 156] on div "Work Order" at bounding box center [1140, 166] width 126 height 20
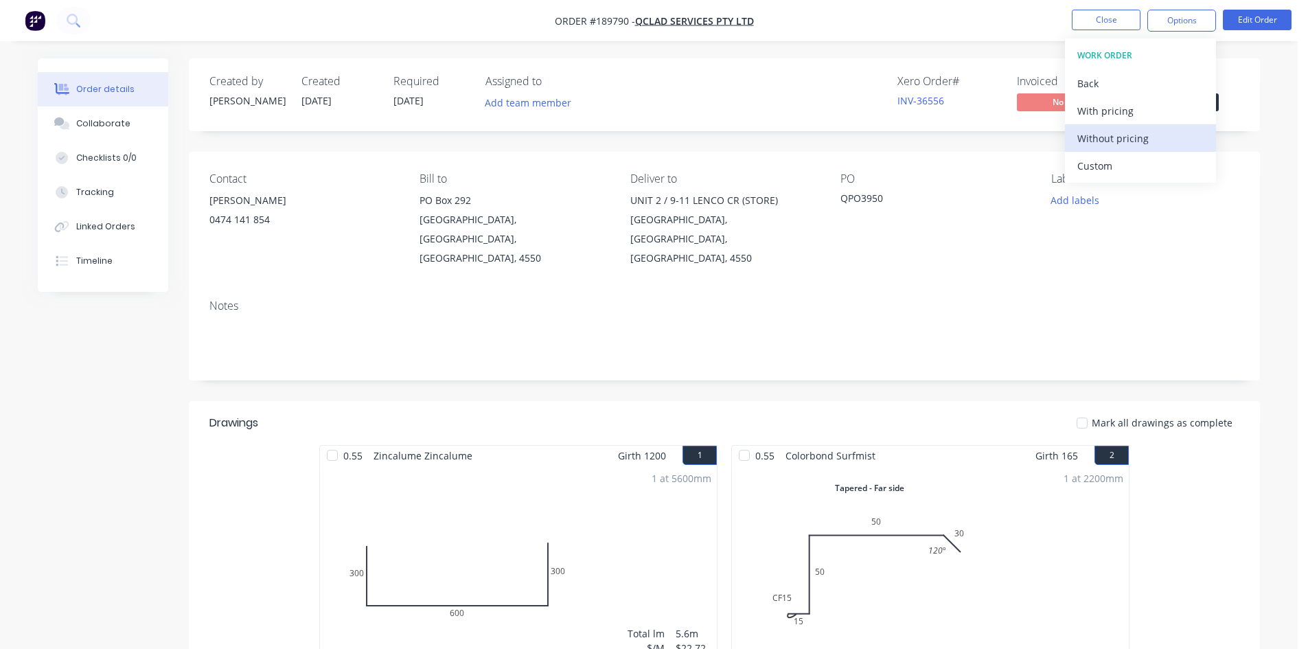
click at [1153, 137] on div "Without pricing" at bounding box center [1140, 138] width 126 height 20
